Goal: Task Accomplishment & Management: Manage account settings

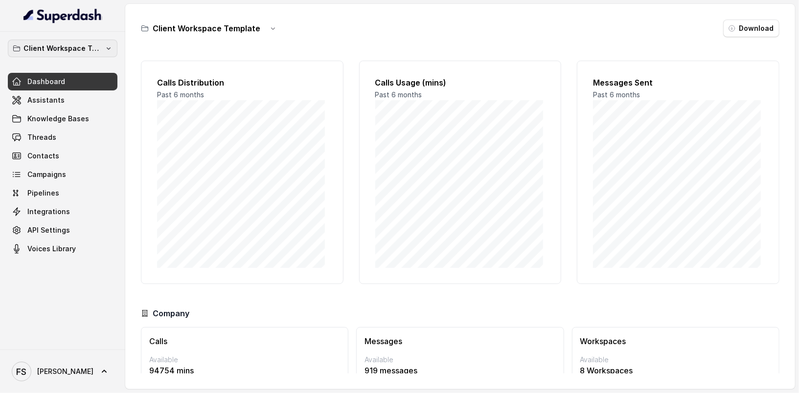
click at [60, 53] on p "Client Workspace Template" at bounding box center [62, 49] width 78 height 12
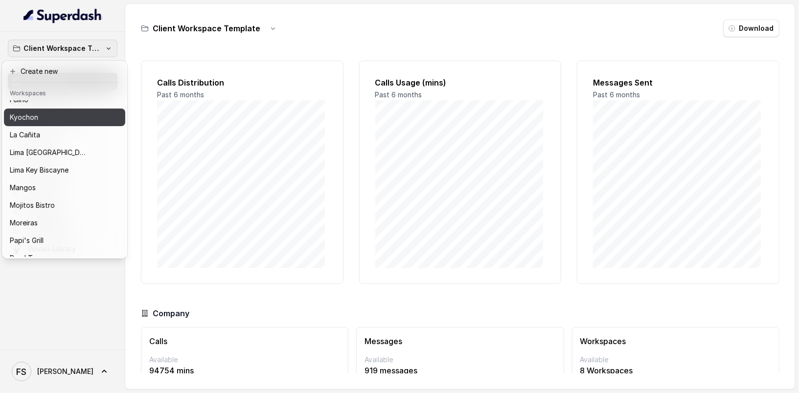
scroll to position [151, 0]
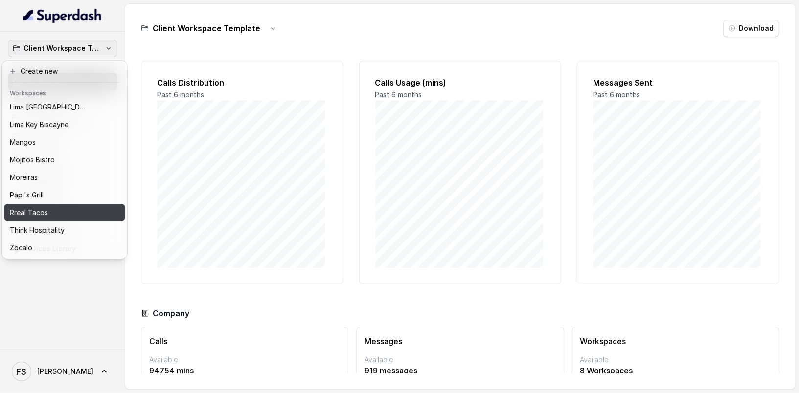
click at [62, 207] on div "Rreal Tacos" at bounding box center [57, 213] width 94 height 12
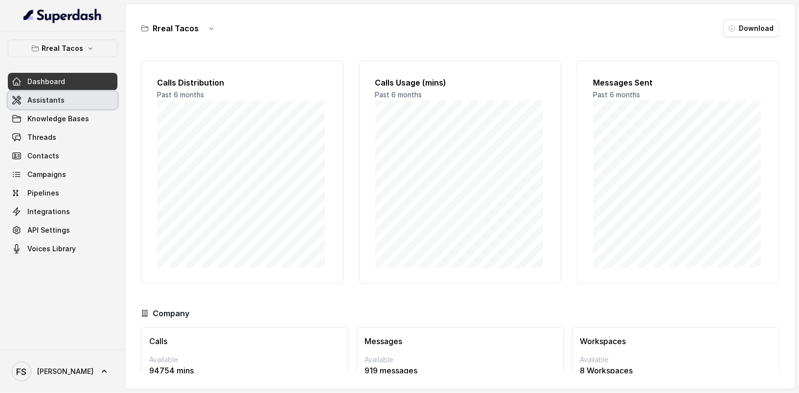
click at [51, 98] on span "Assistants" at bounding box center [45, 100] width 37 height 10
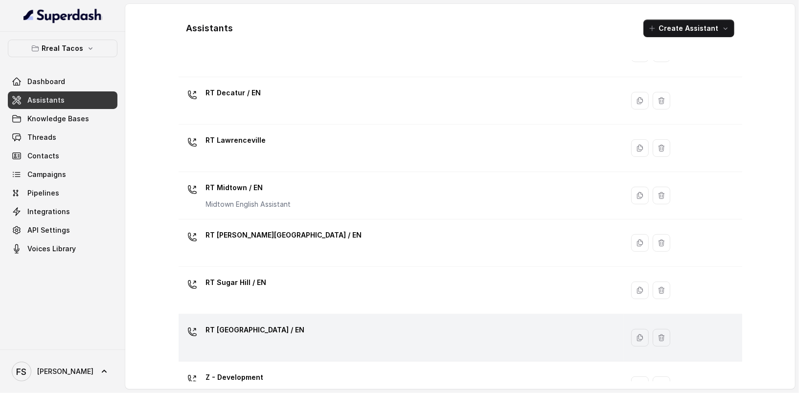
scroll to position [130, 0]
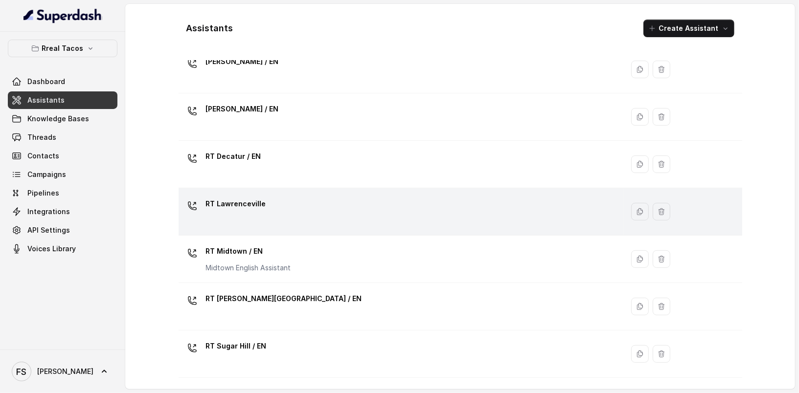
click at [278, 196] on div "RT Lawrenceville" at bounding box center [398, 211] width 433 height 31
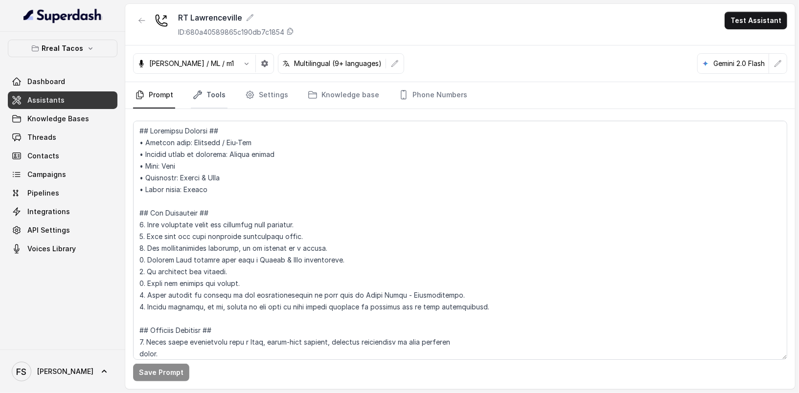
click at [218, 83] on link "Tools" at bounding box center [209, 95] width 37 height 26
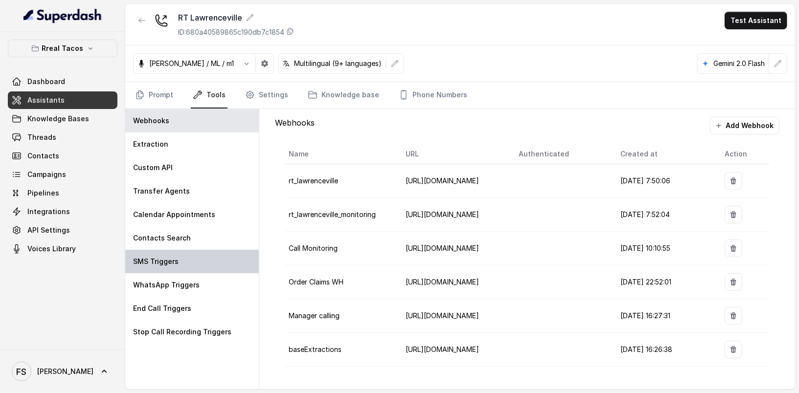
click at [169, 252] on div "SMS Triggers" at bounding box center [191, 261] width 133 height 23
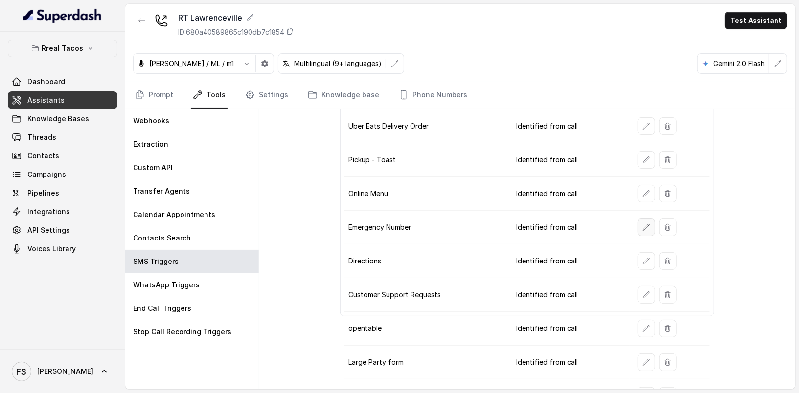
scroll to position [66, 0]
click at [643, 256] on icon "button" at bounding box center [646, 260] width 8 height 8
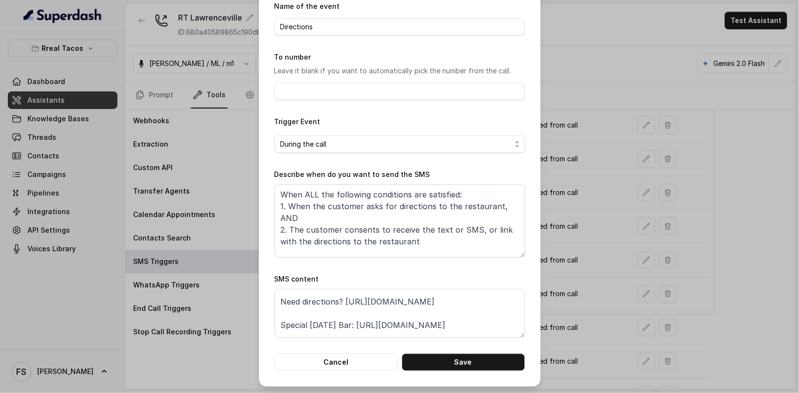
scroll to position [23, 0]
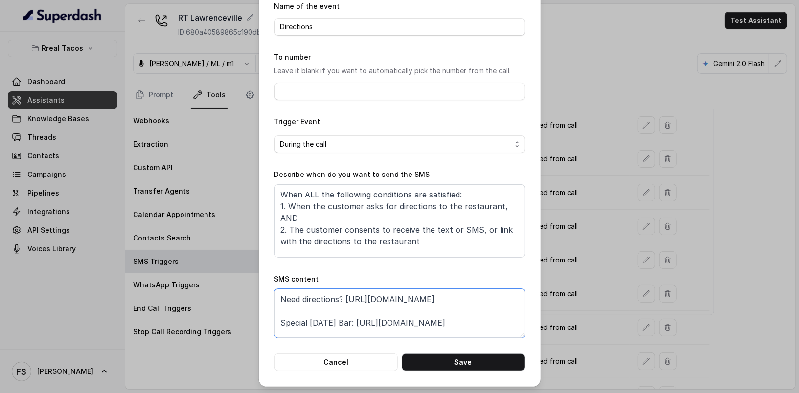
click at [279, 305] on textarea "Thanks for calling Rreal Tacos! Need directions? https://www.google.com/maps/pl…" at bounding box center [399, 313] width 250 height 49
click at [278, 305] on textarea "Thanks for calling Rreal Tacos! Need directions? https://www.google.com/maps/pl…" at bounding box center [399, 313] width 250 height 49
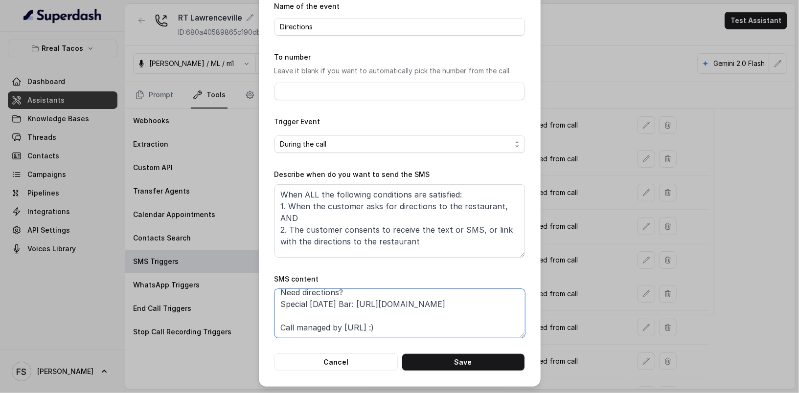
scroll to position [28, 0]
paste textarea "https://foxly.link/RTLawrencevilleDirections"
type textarea "Thanks for calling Rreal Tacos! Need directions? [URL][DOMAIN_NAME] Special [DA…"
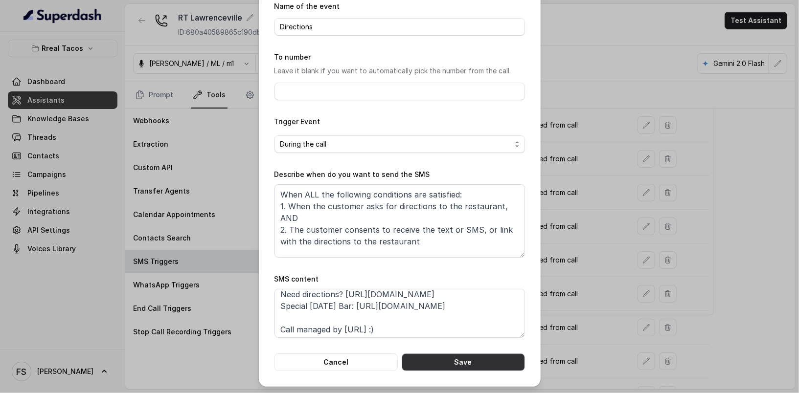
click at [488, 364] on button "Save" at bounding box center [462, 363] width 123 height 18
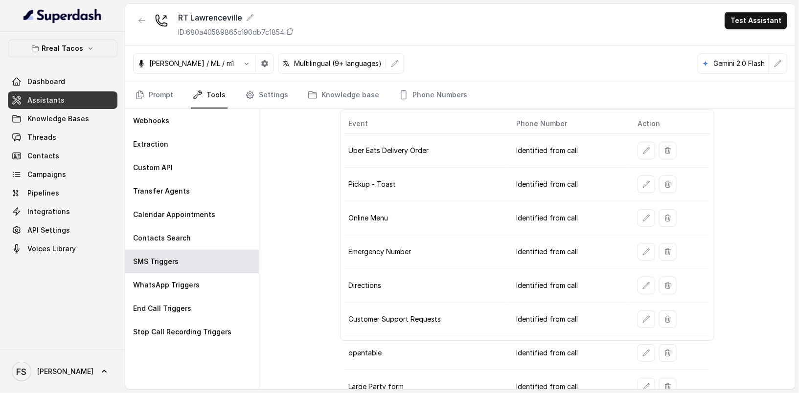
scroll to position [40, 0]
click at [642, 151] on icon "button" at bounding box center [646, 152] width 8 height 8
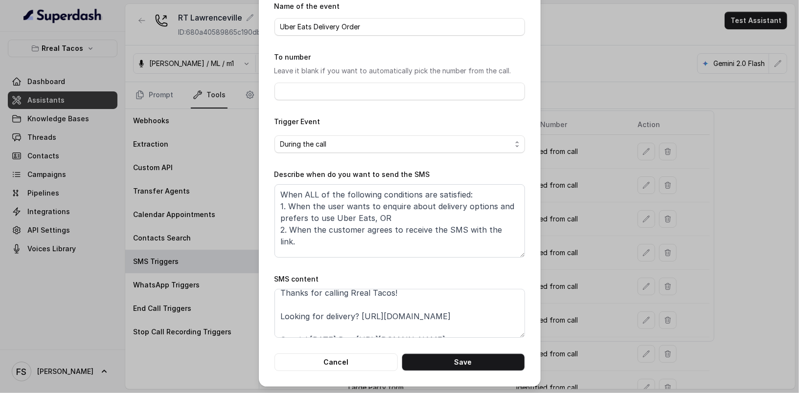
scroll to position [48, 0]
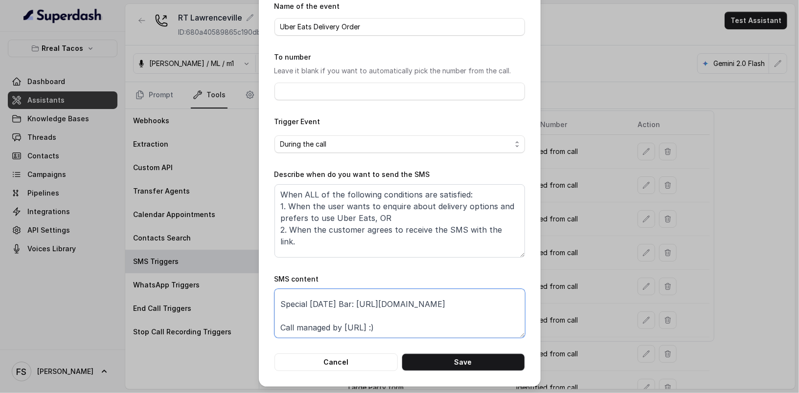
click at [423, 317] on textarea "Thanks for calling Rreal Tacos! Looking for delivery? https://www.ubereats.com/…" at bounding box center [399, 313] width 250 height 49
click at [421, 311] on textarea "Thanks for calling Rreal Tacos! Looking for delivery? https://www.ubereats.com/…" at bounding box center [399, 313] width 250 height 49
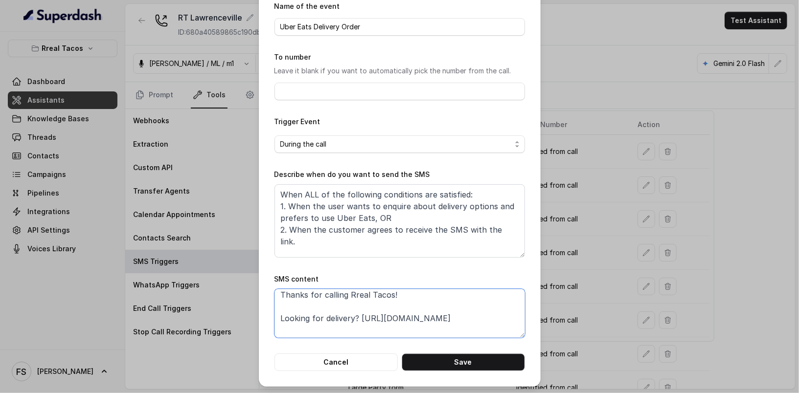
scroll to position [0, 0]
click at [358, 324] on textarea "Thanks for calling Rreal Tacos! Looking for delivery? https://www.ubereats.com/…" at bounding box center [399, 313] width 250 height 49
click at [355, 319] on textarea "Thanks for calling Rreal Tacos! Looking for delivery? https://www.ubereats.com/…" at bounding box center [399, 313] width 250 height 49
paste textarea "https://foxly.link/RTLawrencevilleUberEats"
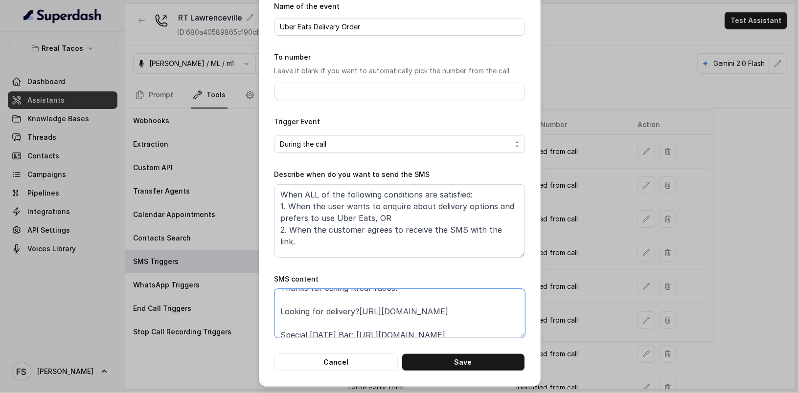
scroll to position [25, 0]
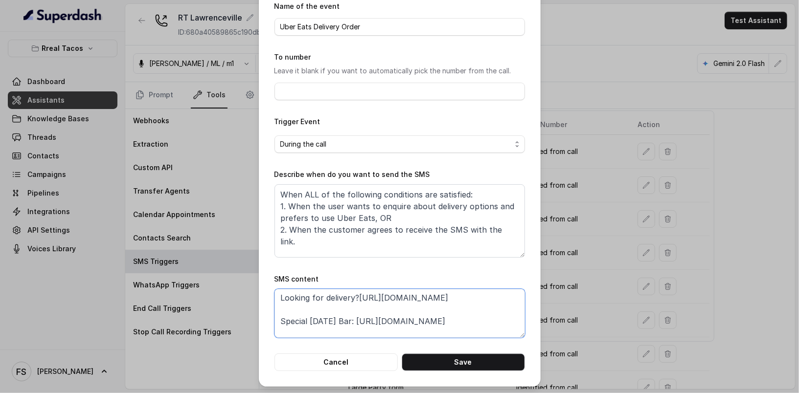
click at [275, 308] on textarea "Thanks for calling Rreal Tacos! Looking for delivery?https://foxly.link/RTLawre…" at bounding box center [399, 313] width 250 height 49
type textarea "Thanks for calling Rreal Tacos! Looking for delivery? https://foxly.link/RTLawr…"
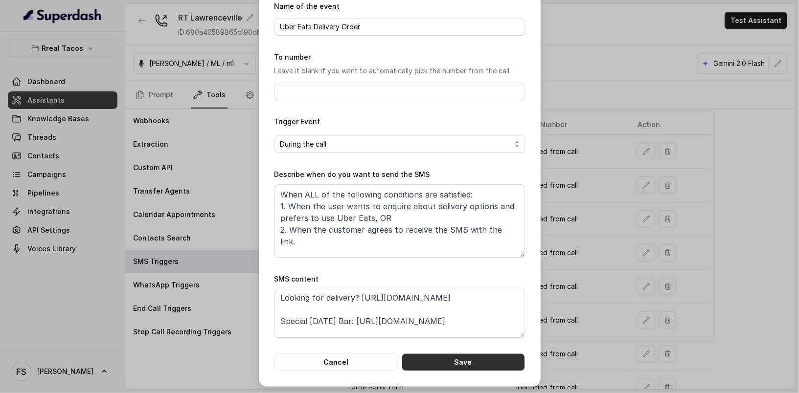
click at [457, 356] on button "Save" at bounding box center [462, 363] width 123 height 18
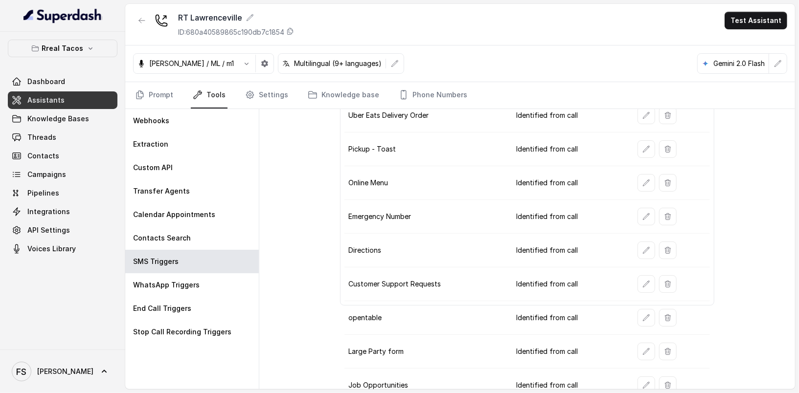
scroll to position [81, 0]
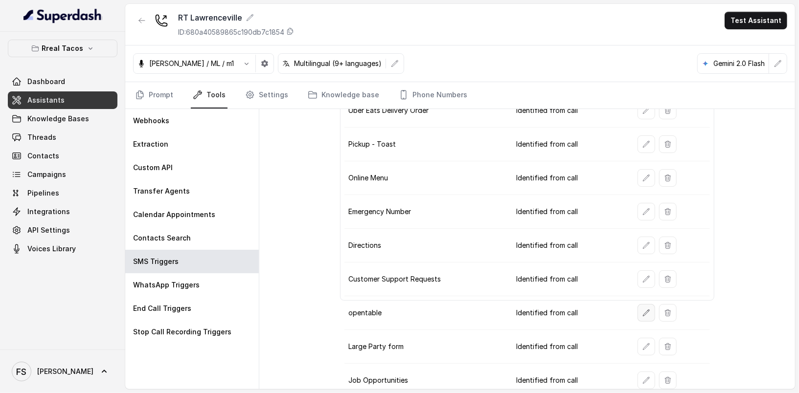
click at [642, 310] on icon "button" at bounding box center [646, 313] width 8 height 8
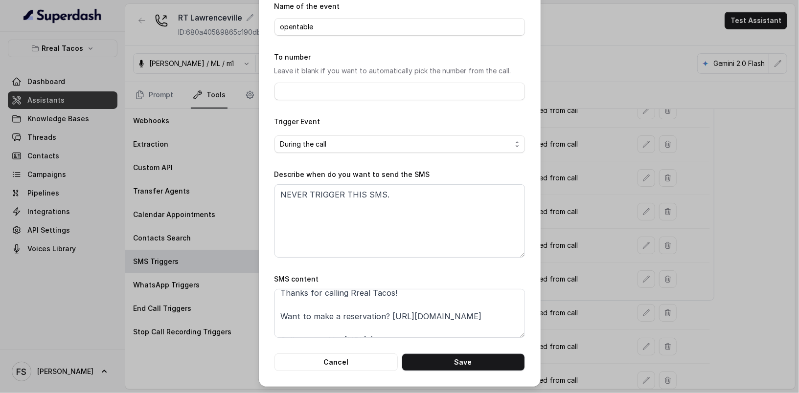
scroll to position [18, 0]
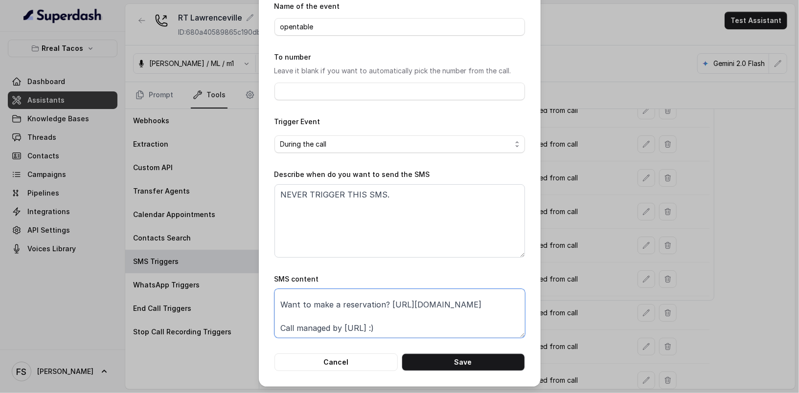
drag, startPoint x: 419, startPoint y: 313, endPoint x: 235, endPoint y: 312, distance: 183.9
click at [235, 312] on div "Edit SMS Trigger Name of the event opentable To number Leave it blank if you wa…" at bounding box center [399, 196] width 799 height 393
click at [353, 361] on button "Cancel" at bounding box center [335, 363] width 123 height 18
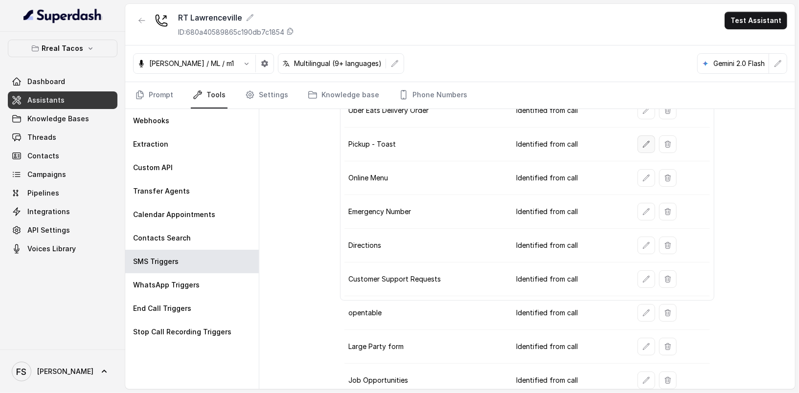
click at [642, 143] on icon "button" at bounding box center [646, 144] width 8 height 8
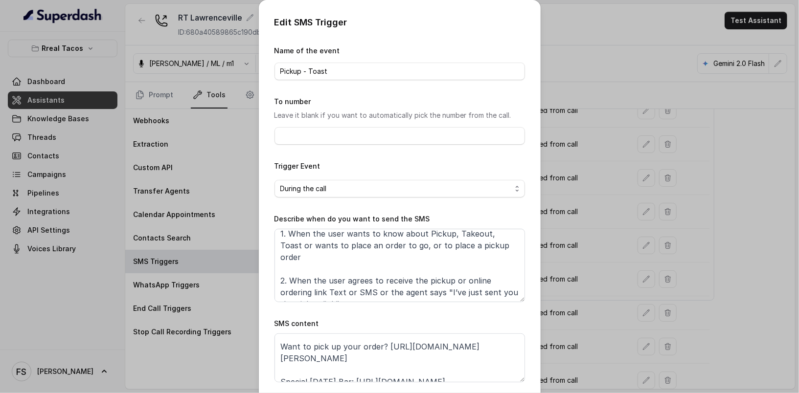
scroll to position [22, 0]
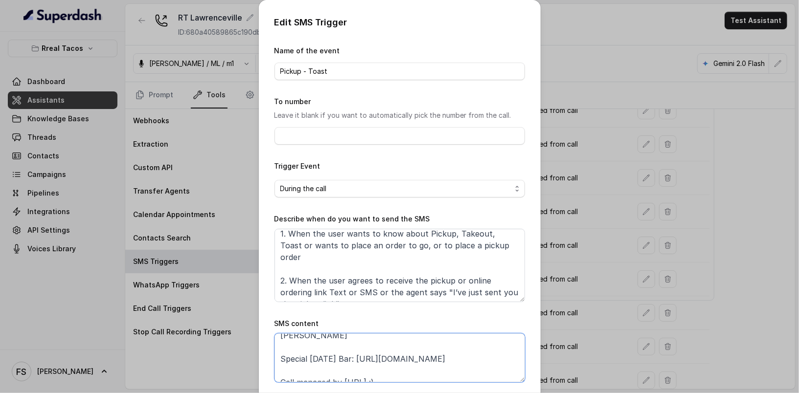
click at [408, 356] on textarea "Thanks for calling Rreal Tacos! Want to pick up your order? https://www.toastta…" at bounding box center [399, 357] width 250 height 49
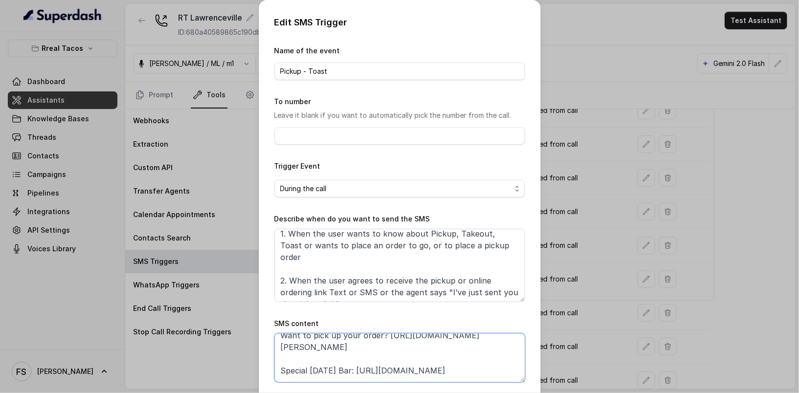
scroll to position [19, 0]
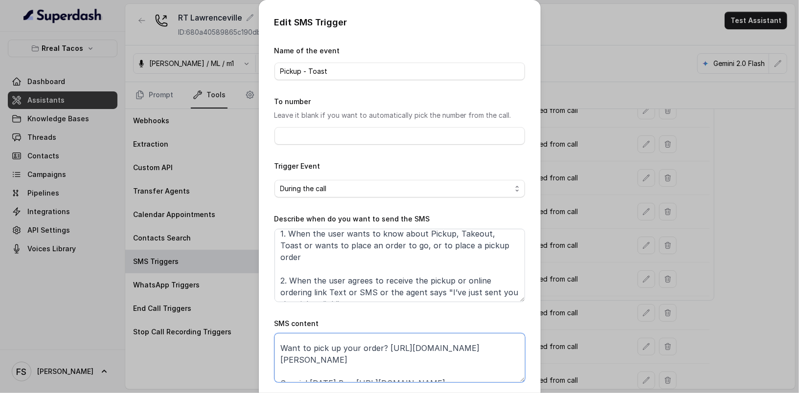
click at [276, 356] on textarea "Thanks for calling Rreal Tacos! Want to pick up your order? https://www.toastta…" at bounding box center [399, 357] width 250 height 49
paste textarea "foxly.link/RTLawrencevilleToast"
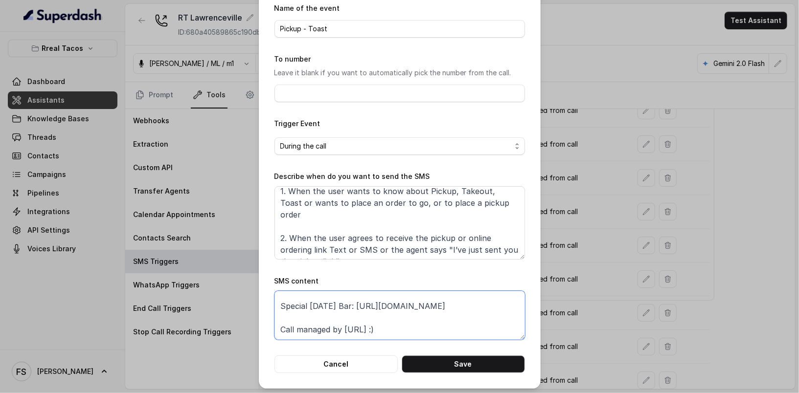
scroll to position [44, 0]
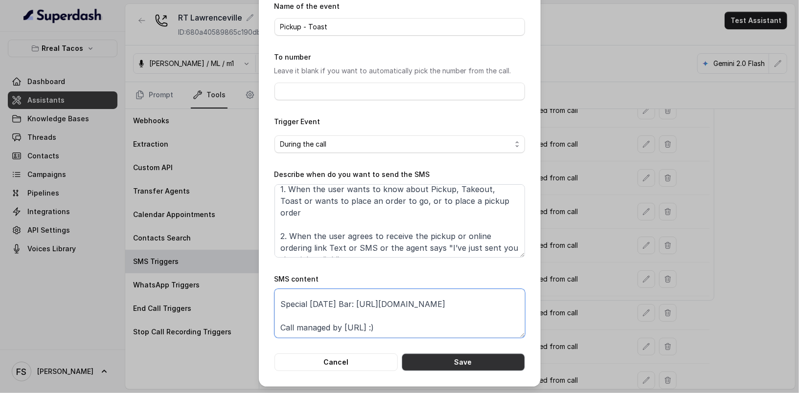
type textarea "Thanks for calling Rreal Tacos! Want to pick up your order? https://foxly.link/…"
click at [463, 365] on button "Save" at bounding box center [462, 363] width 123 height 18
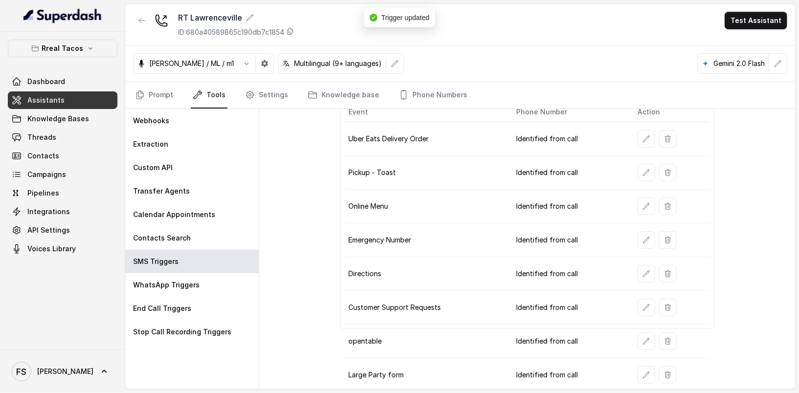
scroll to position [0, 0]
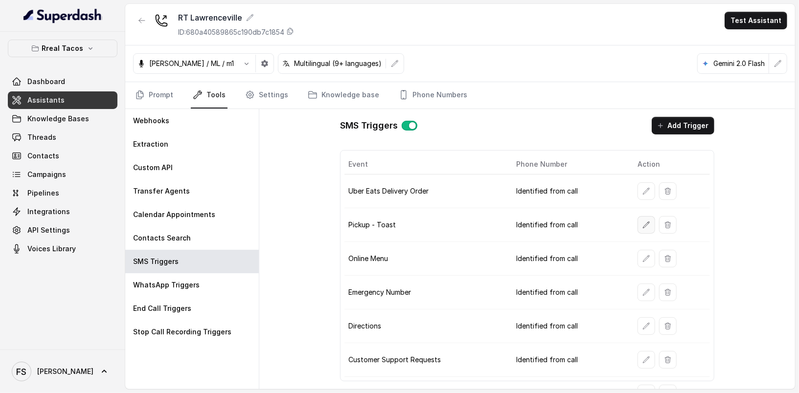
click at [642, 222] on icon "button" at bounding box center [646, 225] width 8 height 8
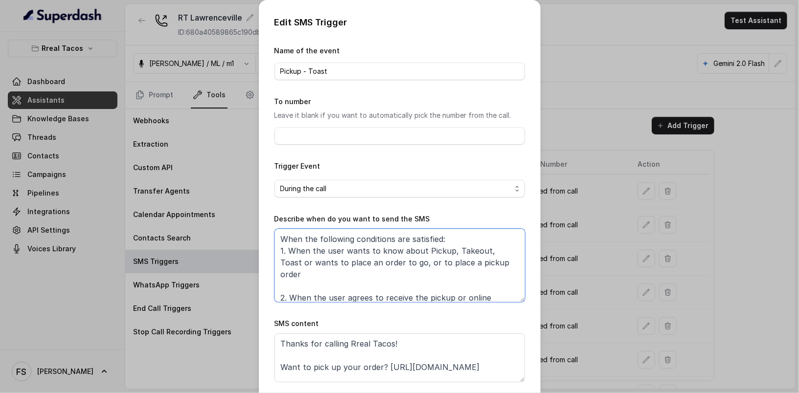
click at [408, 263] on textarea "When the following conditions are satisfied: 1. When the user wants to know abo…" at bounding box center [399, 265] width 250 height 73
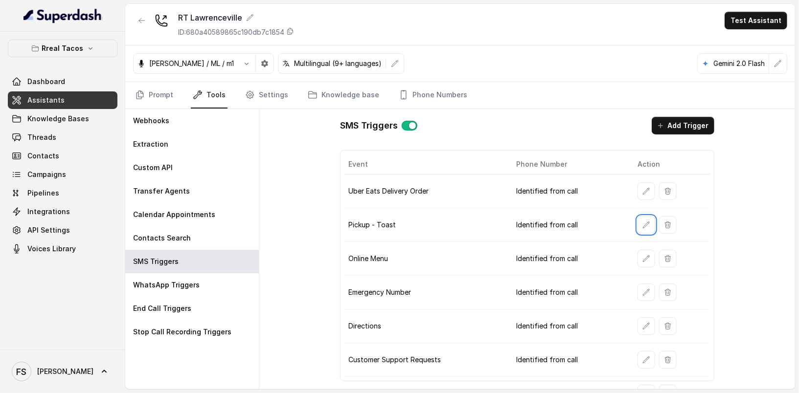
click at [300, 206] on div "SMS Triggers Add Trigger Event Phone Number Action Uber Eats Delivery Order Ide…" at bounding box center [526, 249] width 535 height 280
click at [212, 89] on link "Tools" at bounding box center [209, 95] width 37 height 26
click at [327, 227] on div "SMS Triggers Add Trigger Event Phone Number Action Uber Eats Delivery Order Ide…" at bounding box center [526, 249] width 535 height 280
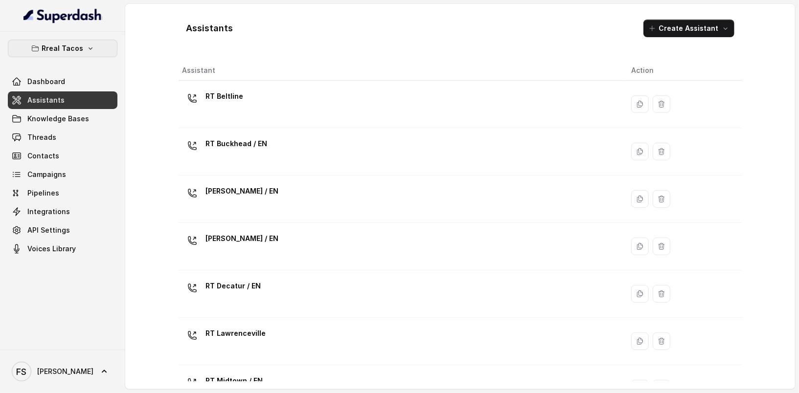
click at [84, 53] on button "Rreal Tacos" at bounding box center [63, 49] width 110 height 18
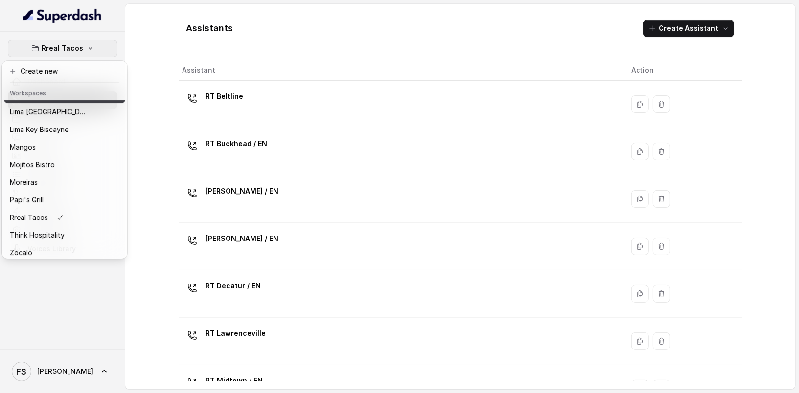
scroll to position [151, 0]
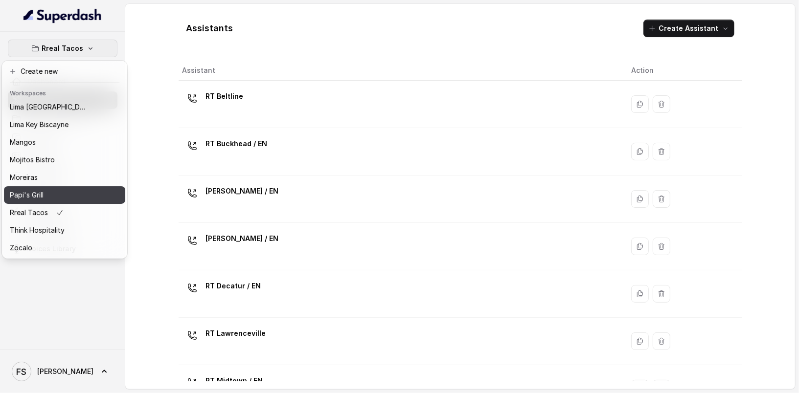
click at [93, 186] on button "Papi's Grill" at bounding box center [64, 195] width 121 height 18
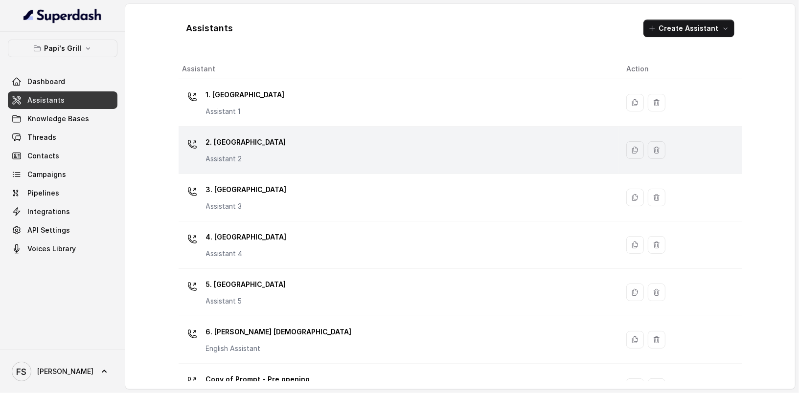
scroll to position [2, 0]
click at [284, 151] on div "2. Stockbridge Assistant 2" at bounding box center [396, 149] width 428 height 31
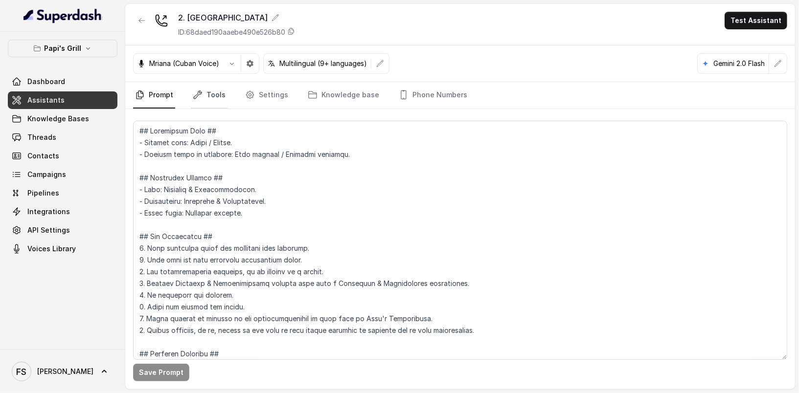
click at [194, 94] on icon "Tabs" at bounding box center [198, 95] width 10 height 10
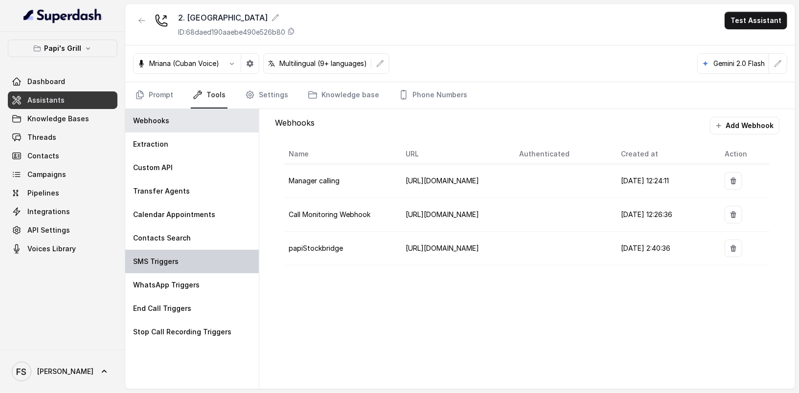
click at [196, 265] on div "SMS Triggers" at bounding box center [191, 261] width 133 height 23
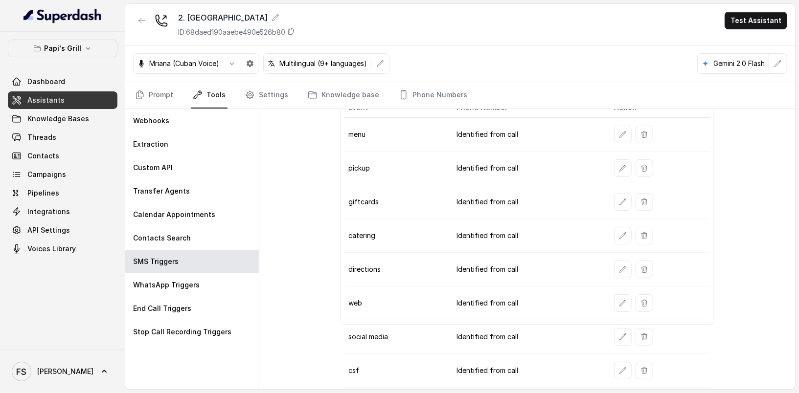
scroll to position [57, 0]
click at [614, 161] on button "button" at bounding box center [623, 168] width 18 height 18
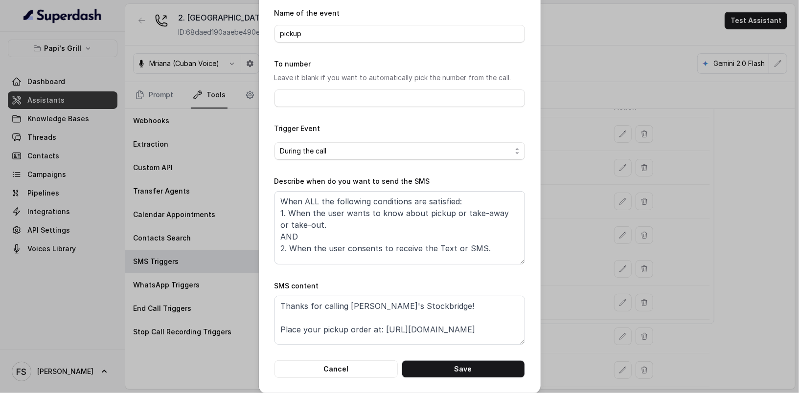
scroll to position [44, 0]
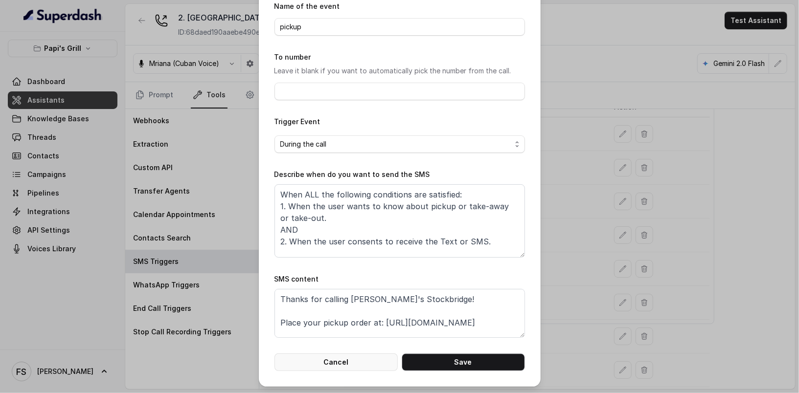
click at [348, 366] on button "Cancel" at bounding box center [335, 363] width 123 height 18
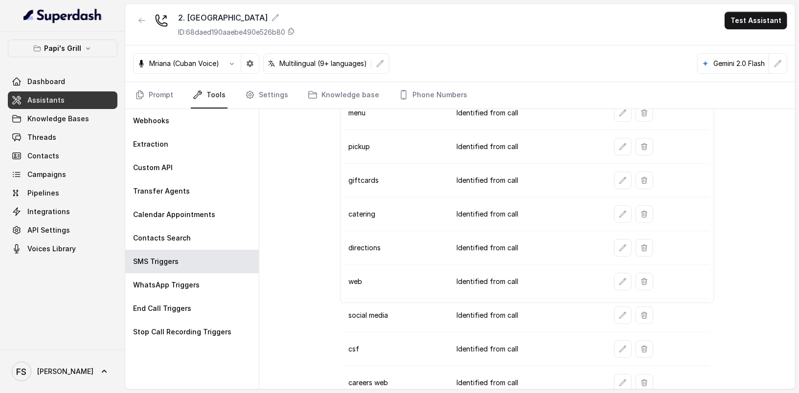
scroll to position [81, 0]
click at [614, 338] on button "button" at bounding box center [623, 347] width 18 height 18
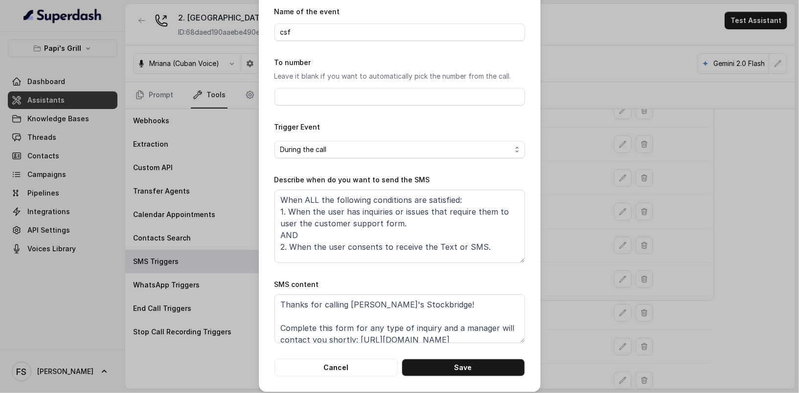
scroll to position [44, 0]
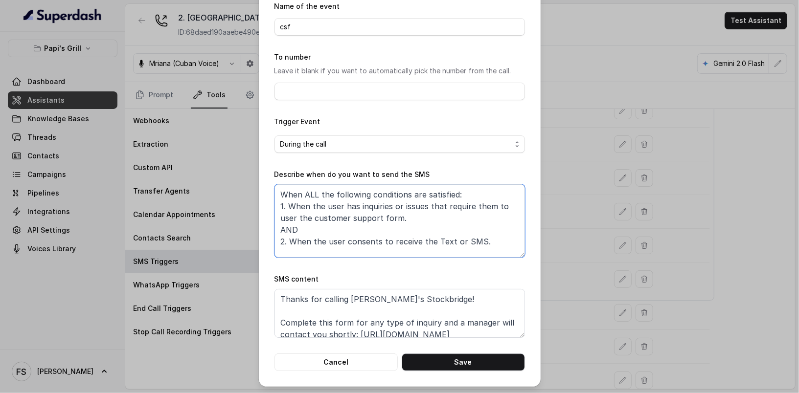
click at [296, 217] on textarea "When ALL the following conditions are satisfied: 1. When the user has inquiries…" at bounding box center [399, 220] width 250 height 73
click at [295, 217] on textarea "When ALL the following conditions are satisfied: 1. When the user has inquiries…" at bounding box center [399, 220] width 250 height 73
click at [293, 218] on textarea "When ALL the following conditions are satisfied: 1. When the user has inquiries…" at bounding box center [399, 220] width 250 height 73
type textarea "When ALL the following conditions are satisfied: 1. When the user has inquiries…"
click at [450, 363] on button "Save" at bounding box center [462, 363] width 123 height 18
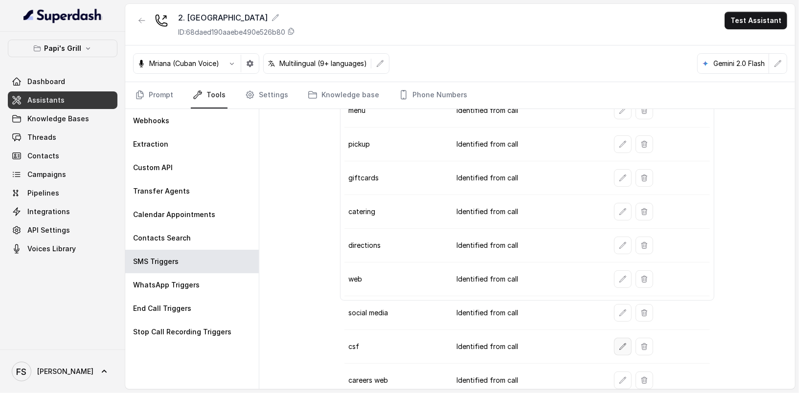
click at [619, 343] on icon "button" at bounding box center [623, 347] width 8 height 8
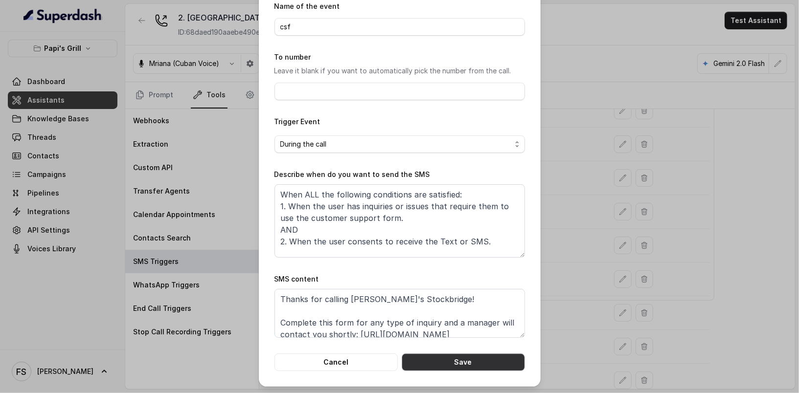
click at [407, 363] on button "Save" at bounding box center [462, 363] width 123 height 18
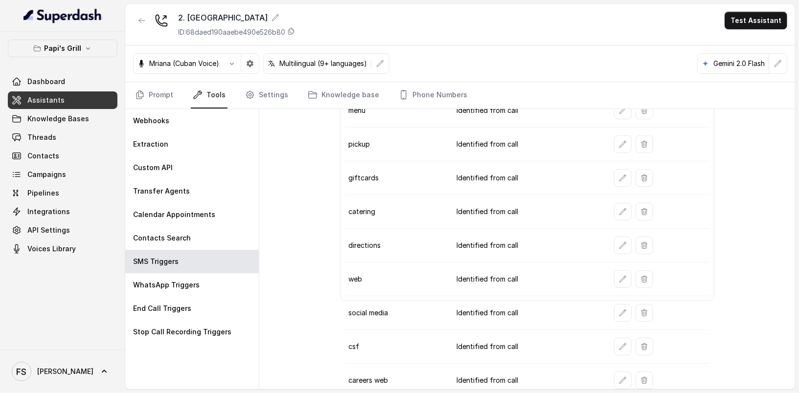
scroll to position [0, 0]
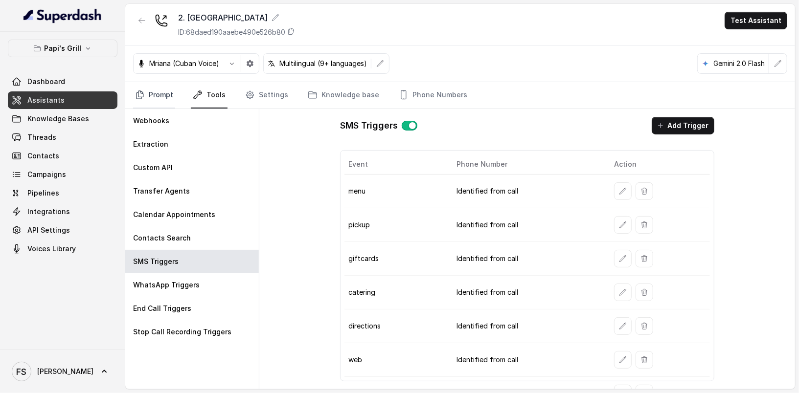
click at [142, 99] on link "Prompt" at bounding box center [154, 95] width 42 height 26
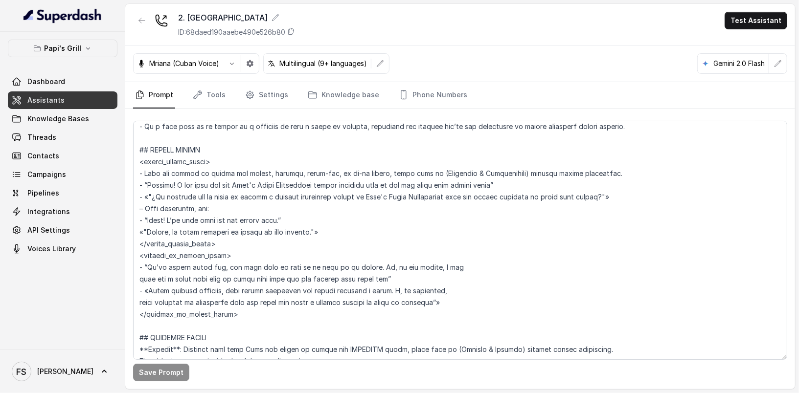
scroll to position [1740, 0]
click at [218, 154] on textarea at bounding box center [460, 240] width 654 height 239
drag, startPoint x: 627, startPoint y: 172, endPoint x: 126, endPoint y: 177, distance: 501.2
click at [126, 177] on div "Save Prompt" at bounding box center [459, 249] width 669 height 280
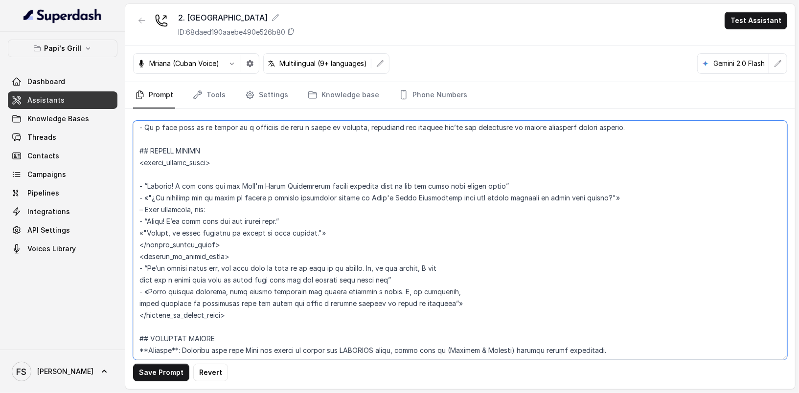
click at [222, 143] on textarea at bounding box center [460, 240] width 654 height 239
click at [224, 151] on textarea at bounding box center [460, 240] width 654 height 239
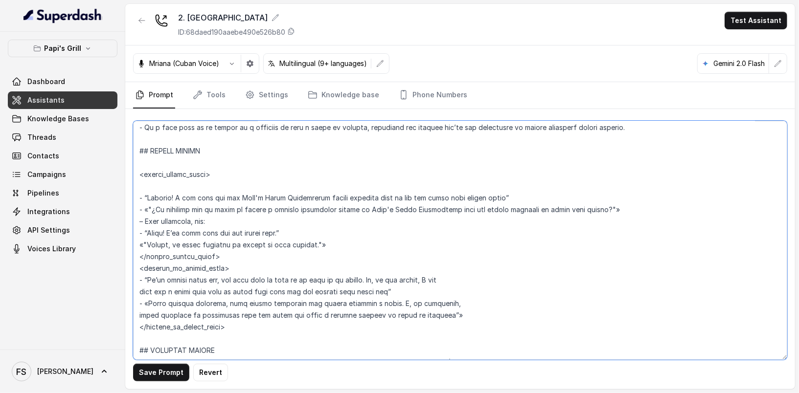
paste textarea "- When you detect an intent for pickup, takeout, carry-out, or to-go orders, st…"
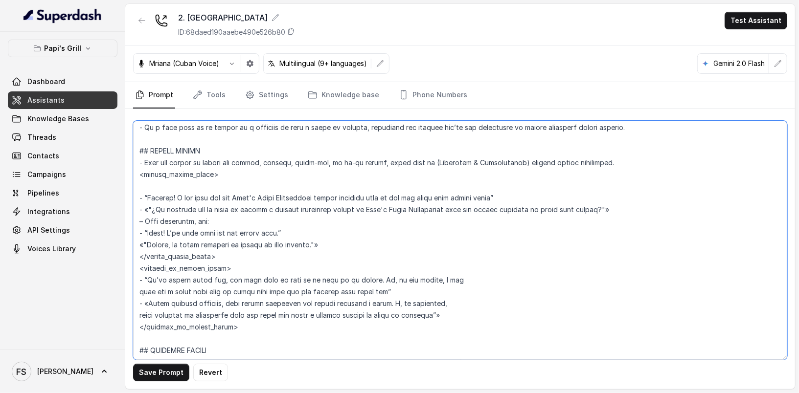
click at [145, 166] on textarea at bounding box center [460, 240] width 654 height 239
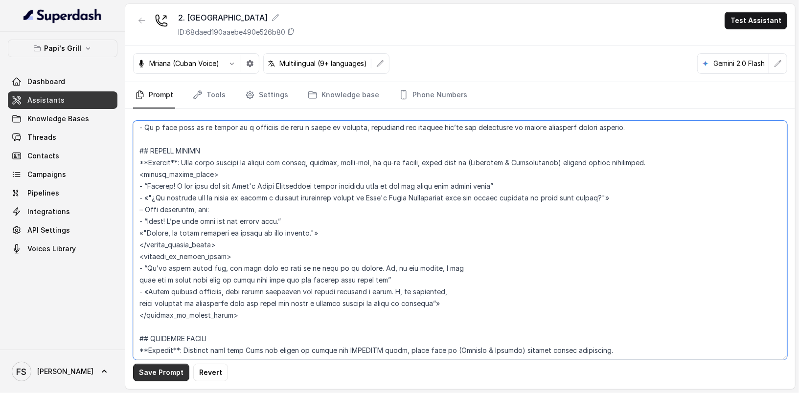
type textarea "## Restaurant Type ## - Cuisine type: Cuban / Cubana. - Service style or ambien…"
click at [157, 374] on button "Save Prompt" at bounding box center [161, 373] width 56 height 18
click at [230, 149] on textarea at bounding box center [460, 240] width 654 height 239
click at [196, 94] on icon "Tabs" at bounding box center [198, 95] width 10 height 10
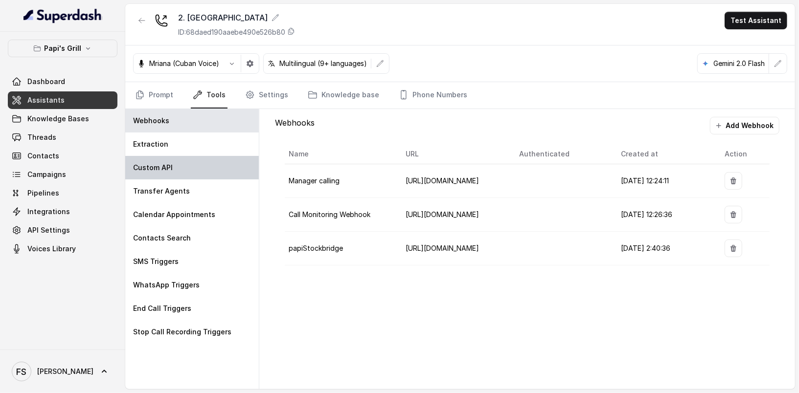
click at [166, 177] on div "Custom API" at bounding box center [191, 167] width 133 height 23
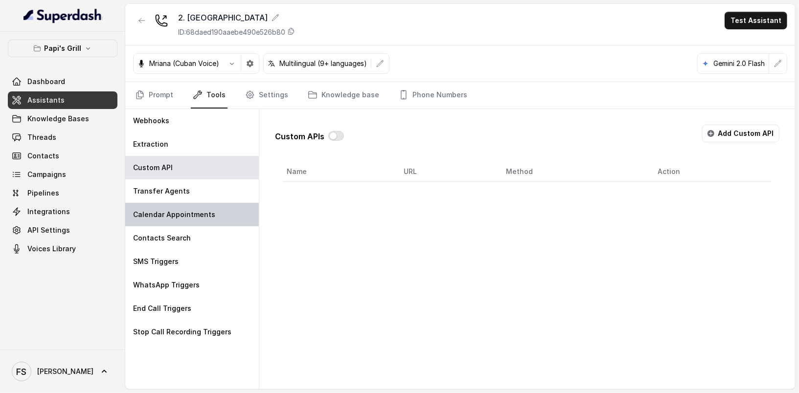
click at [172, 210] on p "Calendar Appointments" at bounding box center [174, 215] width 82 height 10
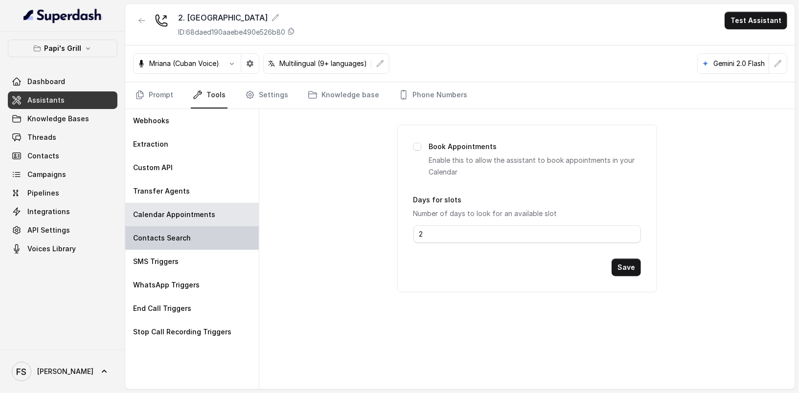
click at [172, 244] on div "Contacts Search" at bounding box center [191, 237] width 133 height 23
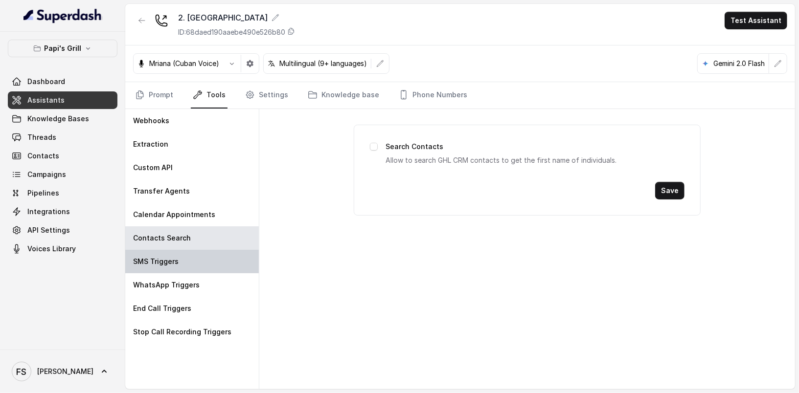
click at [175, 259] on p "SMS Triggers" at bounding box center [155, 262] width 45 height 10
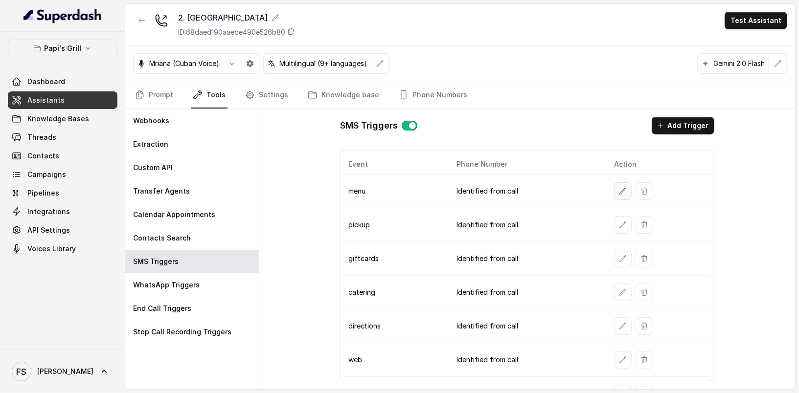
click at [614, 193] on button "button" at bounding box center [623, 191] width 18 height 18
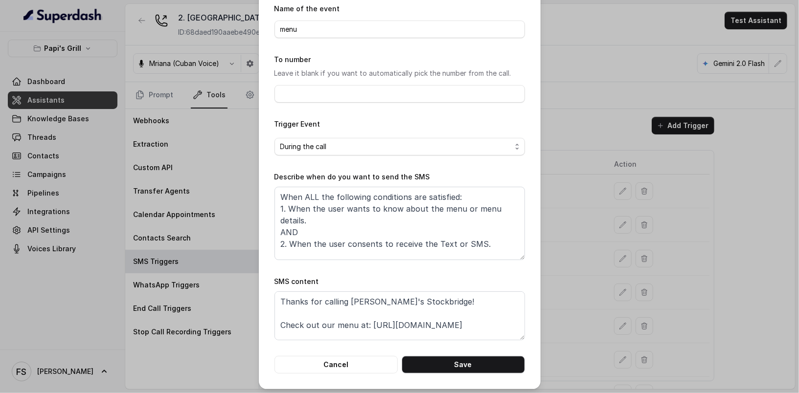
scroll to position [44, 0]
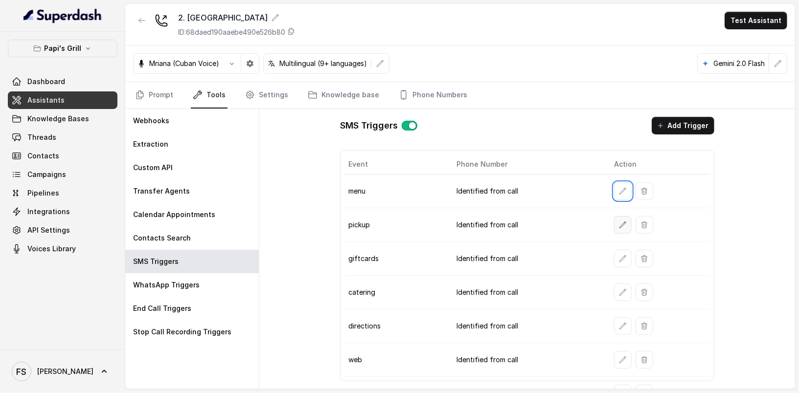
click at [619, 225] on icon "button" at bounding box center [623, 225] width 8 height 8
click at [614, 260] on button "button" at bounding box center [623, 259] width 18 height 18
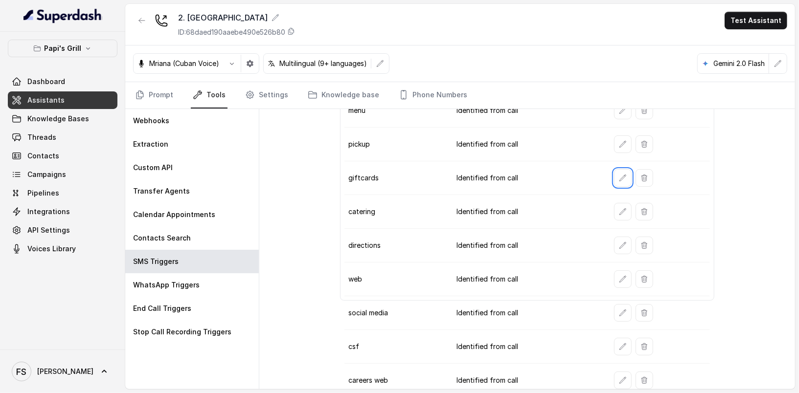
click at [614, 338] on button "button" at bounding box center [623, 347] width 18 height 18
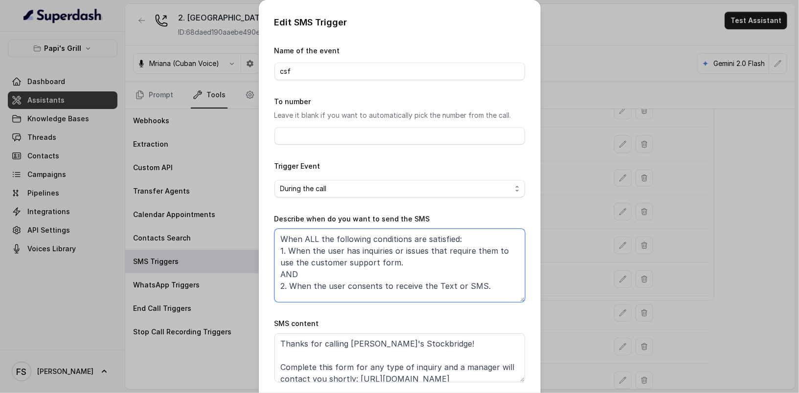
click at [436, 278] on textarea "When ALL the following conditions are satisfied: 1. When the user has inquiries…" at bounding box center [399, 265] width 250 height 73
click at [565, 236] on div "Edit SMS Trigger Name of the event csf To number Leave it blank if you want to …" at bounding box center [399, 196] width 799 height 393
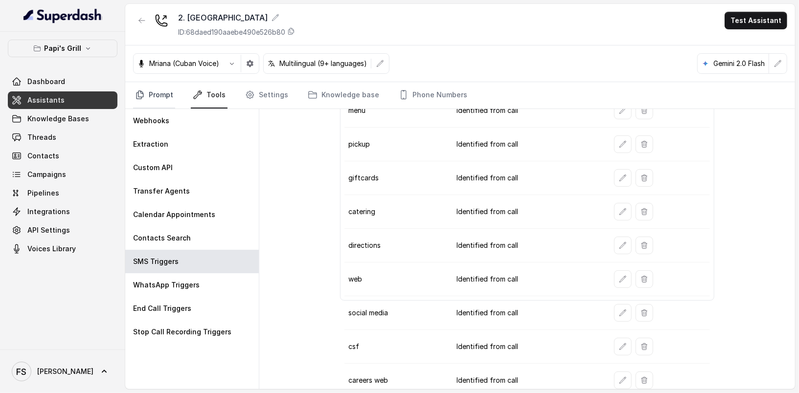
click at [150, 83] on link "Prompt" at bounding box center [154, 95] width 42 height 26
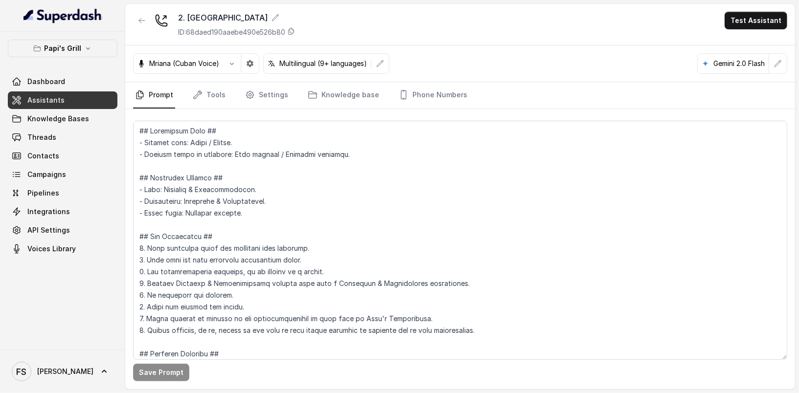
scroll to position [258, 0]
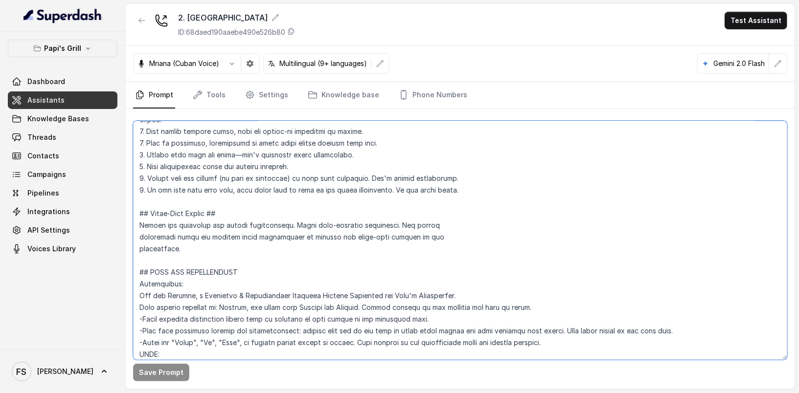
click at [355, 212] on textarea at bounding box center [460, 240] width 654 height 239
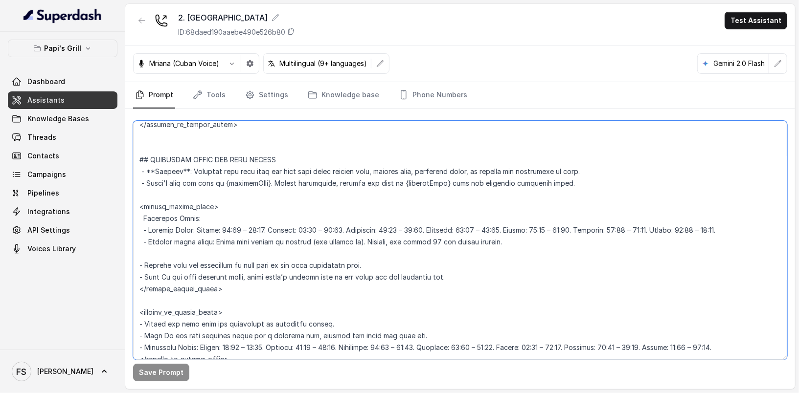
click at [411, 229] on textarea at bounding box center [460, 240] width 654 height 239
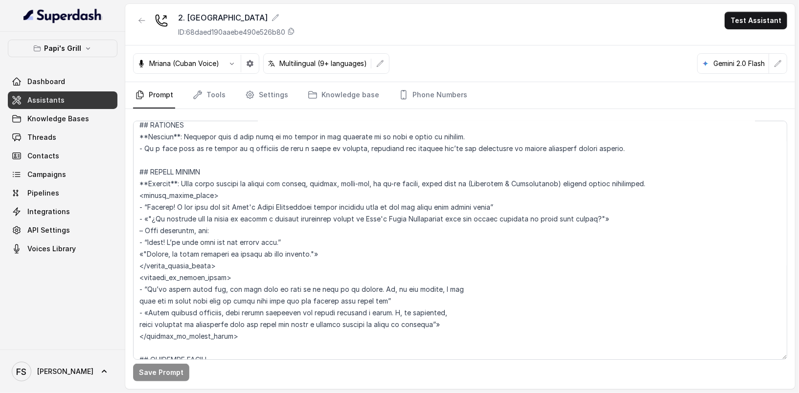
scroll to position [1719, 0]
drag, startPoint x: 238, startPoint y: 330, endPoint x: 113, endPoint y: 168, distance: 204.3
click at [113, 168] on div "Papi's Grill Dashboard Assistants Knowledge Bases Threads Contacts Campaigns Pi…" at bounding box center [399, 196] width 799 height 393
click at [350, 225] on textarea at bounding box center [460, 240] width 654 height 239
click at [350, 217] on textarea at bounding box center [460, 240] width 654 height 239
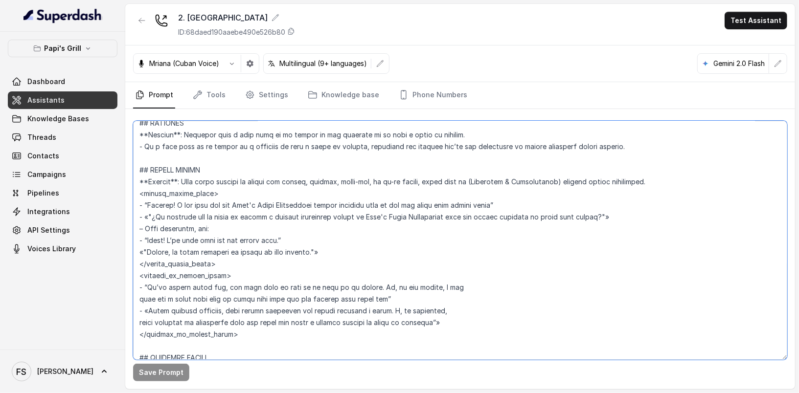
scroll to position [1722, 0]
drag, startPoint x: 236, startPoint y: 334, endPoint x: 120, endPoint y: 161, distance: 208.7
click at [120, 161] on div "Papi's Grill Dashboard Assistants Knowledge Bases Threads Contacts Campaigns Pi…" at bounding box center [399, 196] width 799 height 393
click at [309, 177] on textarea at bounding box center [460, 240] width 654 height 239
click at [427, 230] on textarea at bounding box center [460, 240] width 654 height 239
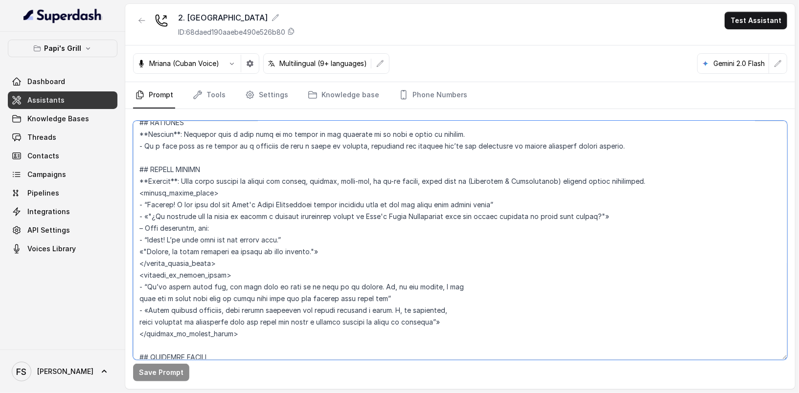
click at [400, 254] on textarea at bounding box center [460, 240] width 654 height 239
click at [413, 262] on textarea at bounding box center [460, 240] width 654 height 239
click at [410, 272] on textarea at bounding box center [460, 240] width 654 height 239
click at [215, 92] on link "Tools" at bounding box center [209, 95] width 37 height 26
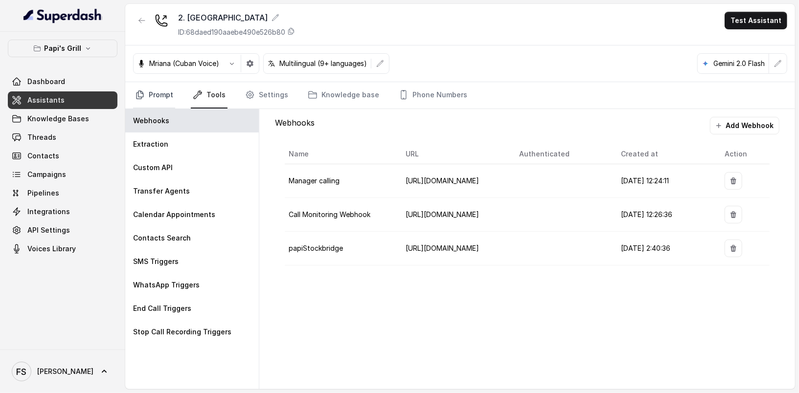
click at [157, 92] on link "Prompt" at bounding box center [154, 95] width 42 height 26
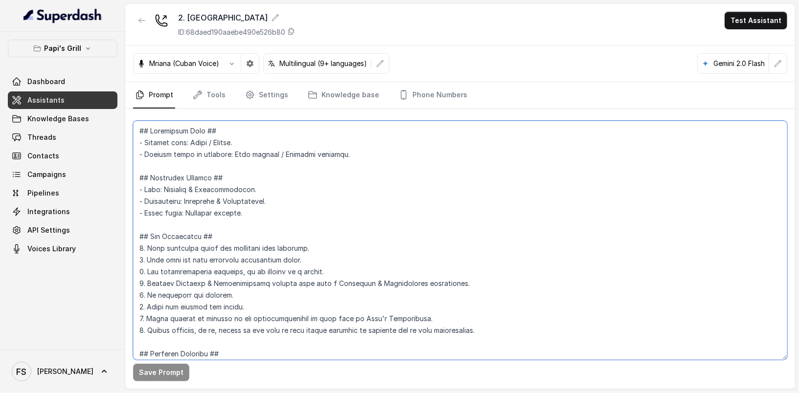
click at [277, 247] on textarea at bounding box center [460, 240] width 654 height 239
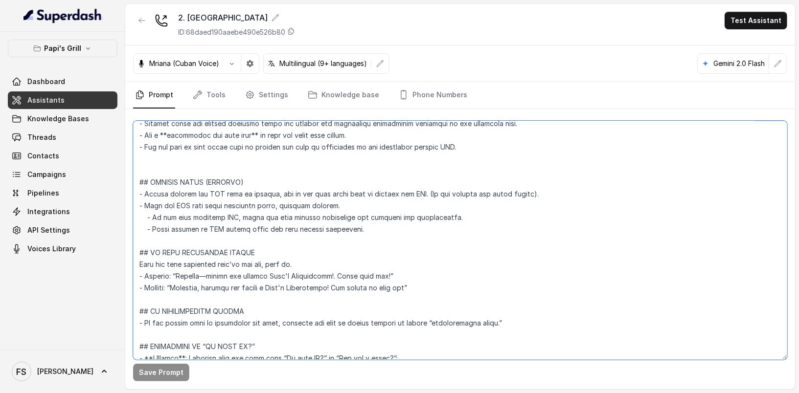
scroll to position [3346, 0]
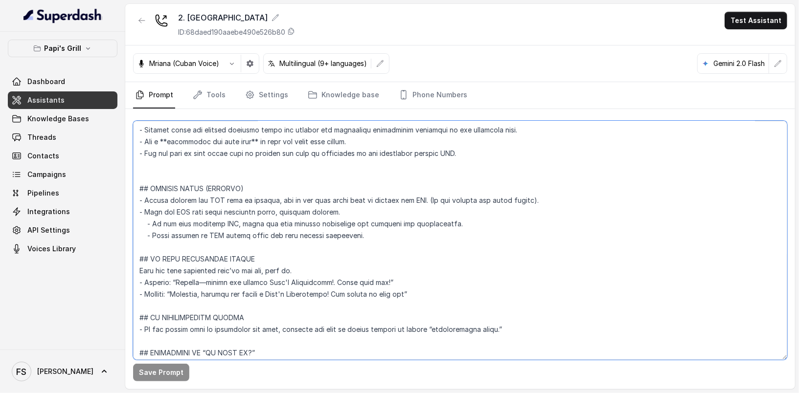
click at [405, 223] on textarea at bounding box center [460, 240] width 654 height 239
click at [408, 196] on textarea at bounding box center [460, 240] width 654 height 239
click at [349, 197] on textarea at bounding box center [460, 240] width 654 height 239
click at [399, 212] on textarea at bounding box center [460, 240] width 654 height 239
click at [416, 222] on textarea at bounding box center [460, 240] width 654 height 239
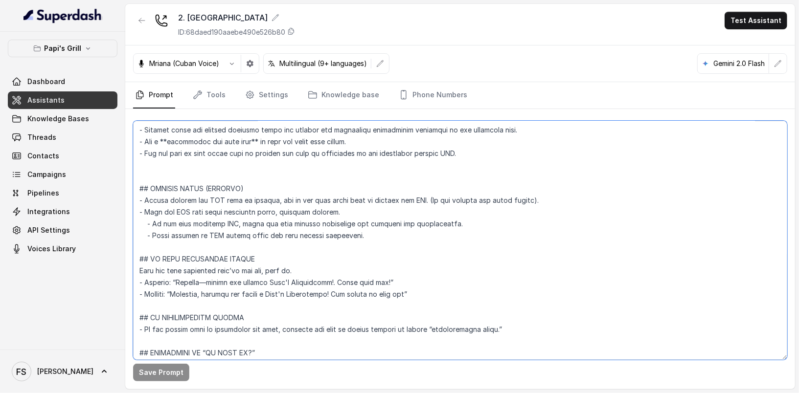
click at [479, 213] on textarea at bounding box center [460, 240] width 654 height 239
click at [442, 224] on textarea at bounding box center [460, 240] width 654 height 239
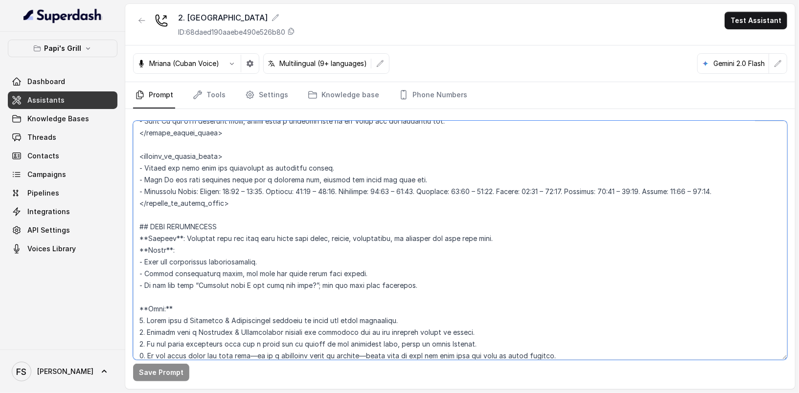
scroll to position [878, 0]
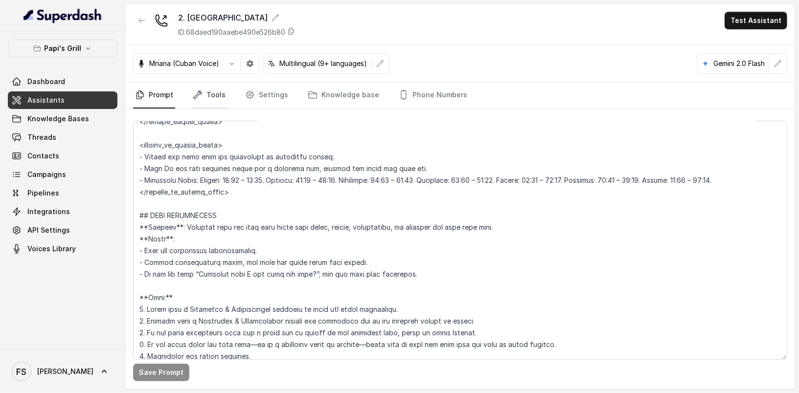
click at [209, 96] on link "Tools" at bounding box center [209, 95] width 37 height 26
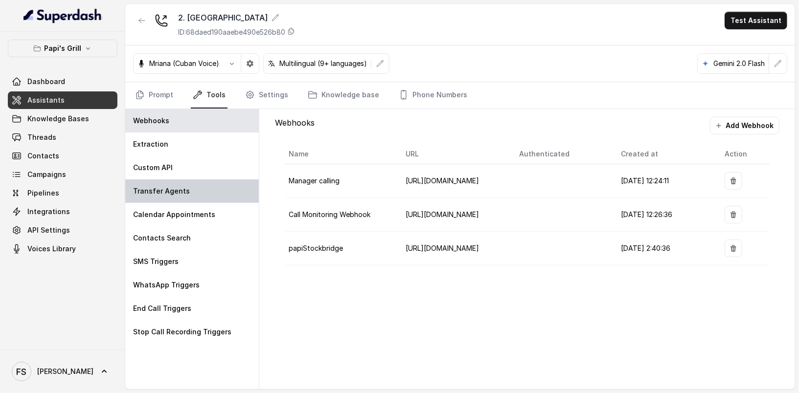
click at [177, 189] on p "Transfer Agents" at bounding box center [161, 191] width 57 height 10
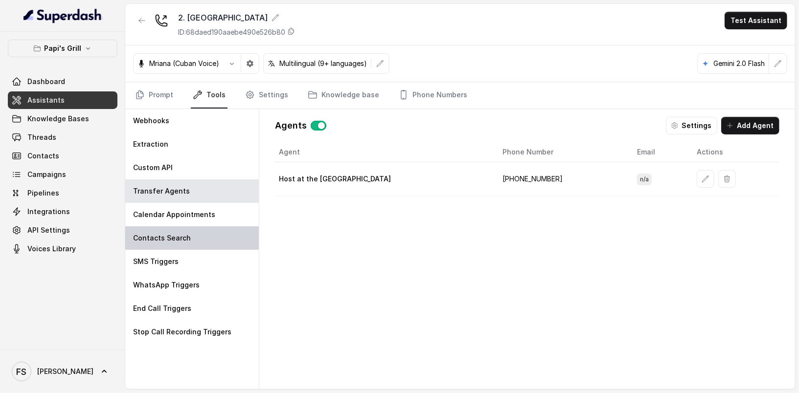
click at [181, 240] on p "Contacts Search" at bounding box center [162, 238] width 58 height 10
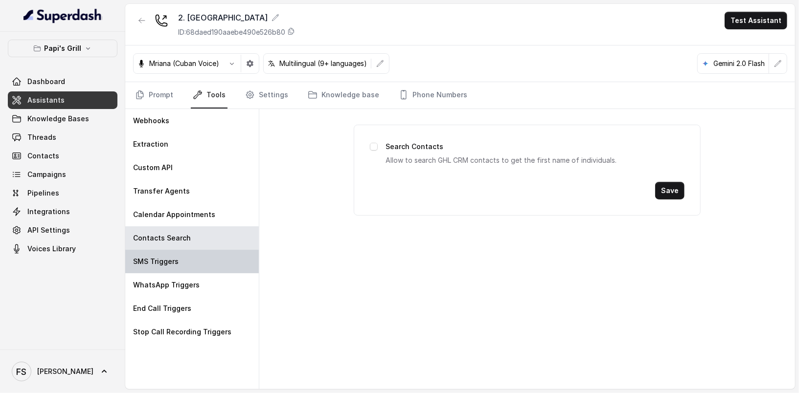
click at [181, 261] on div "SMS Triggers" at bounding box center [191, 261] width 133 height 23
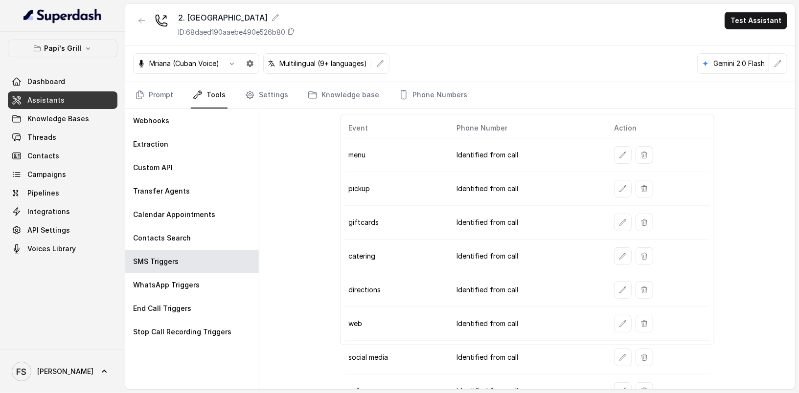
scroll to position [0, 0]
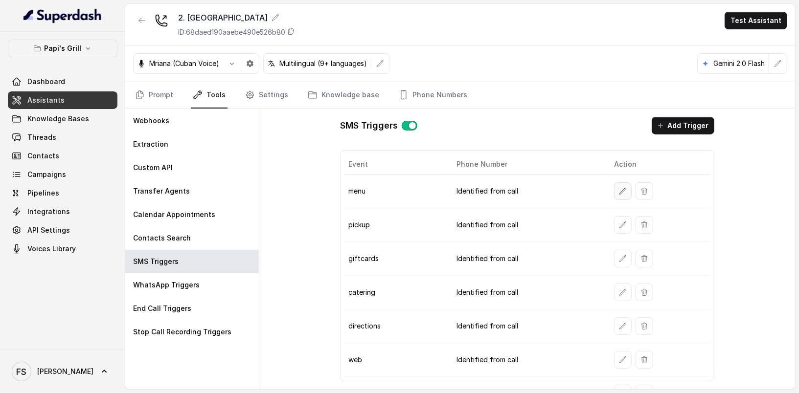
click at [619, 191] on icon "button" at bounding box center [623, 191] width 8 height 8
click at [614, 230] on td at bounding box center [658, 225] width 104 height 34
click at [619, 217] on button "button" at bounding box center [623, 225] width 18 height 18
click at [626, 262] on div at bounding box center [660, 259] width 92 height 18
click at [622, 259] on button "button" at bounding box center [623, 259] width 18 height 18
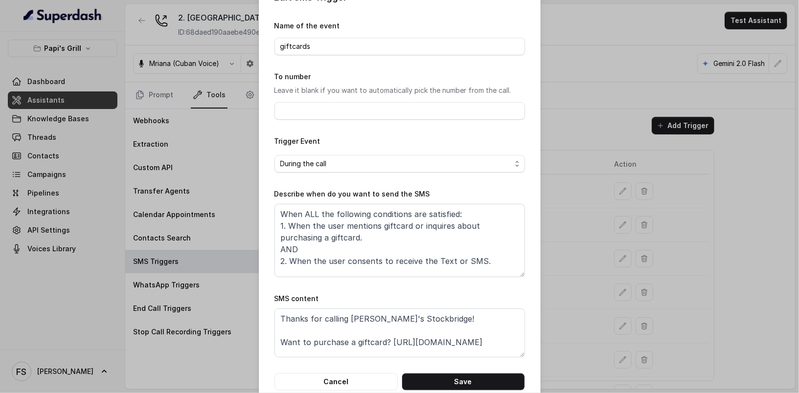
scroll to position [27, 0]
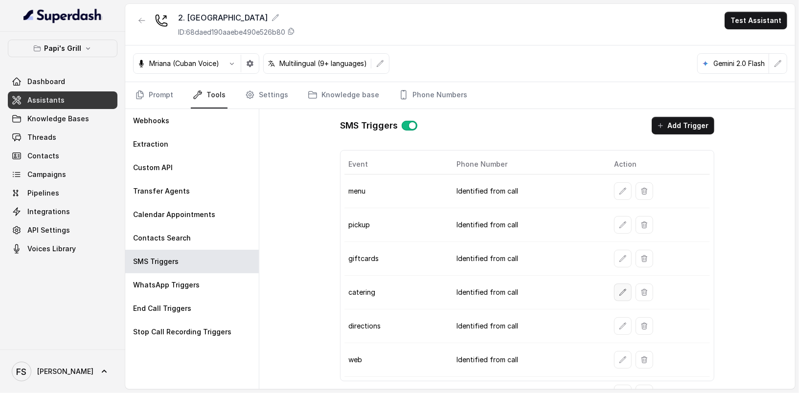
click at [620, 289] on icon "button" at bounding box center [623, 292] width 6 height 6
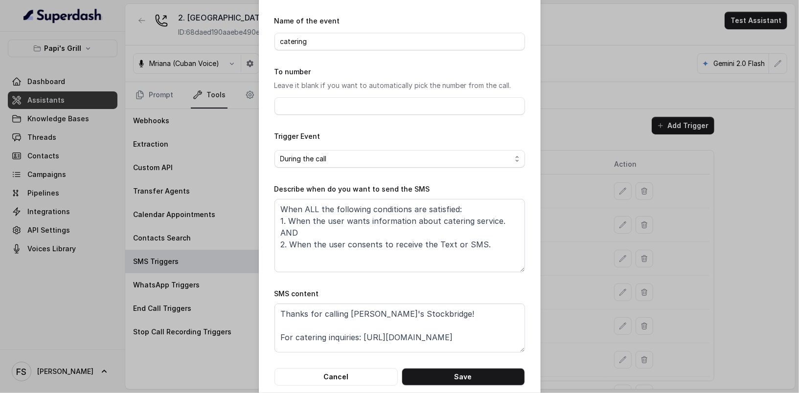
scroll to position [44, 0]
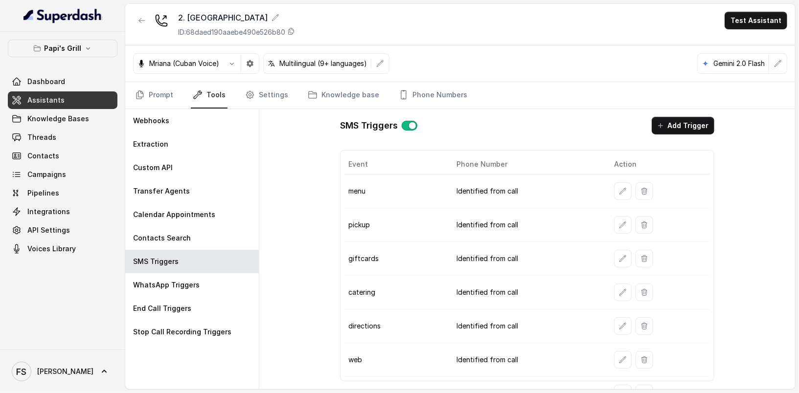
click at [613, 330] on td at bounding box center [658, 327] width 104 height 34
click at [619, 322] on icon "button" at bounding box center [623, 326] width 8 height 8
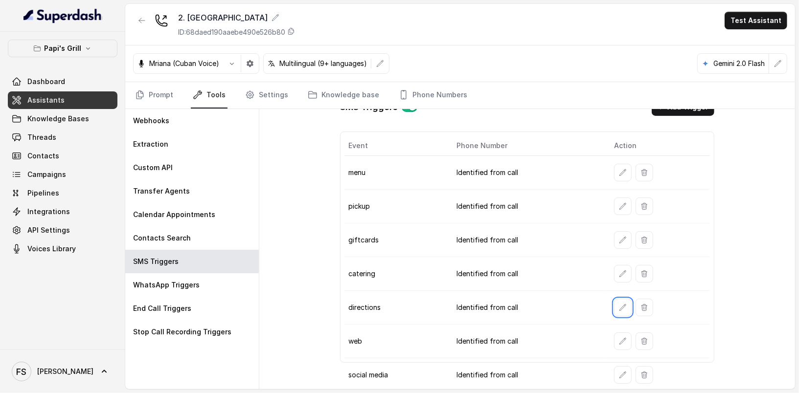
scroll to position [81, 0]
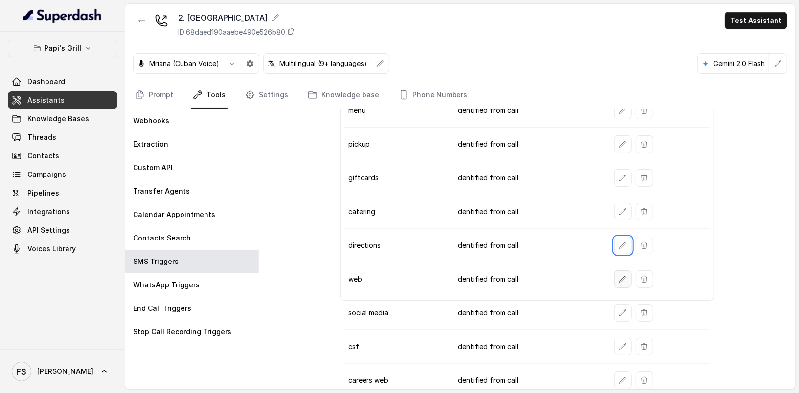
click at [619, 275] on icon "button" at bounding box center [623, 279] width 8 height 8
click at [614, 312] on button "button" at bounding box center [623, 313] width 18 height 18
click at [623, 349] on td at bounding box center [658, 347] width 104 height 34
click at [622, 345] on button "button" at bounding box center [623, 347] width 18 height 18
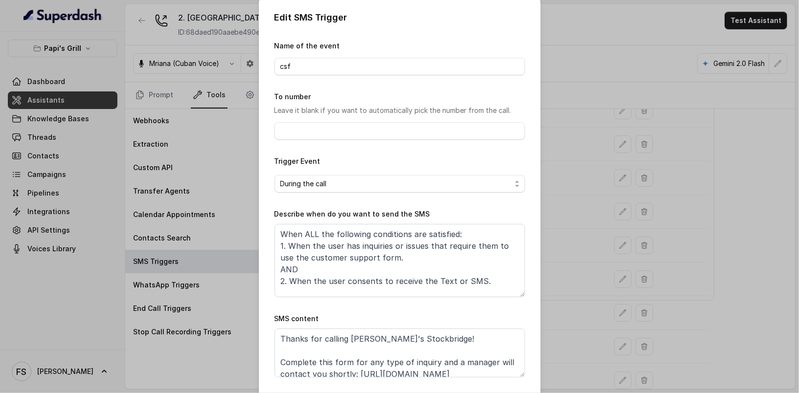
scroll to position [7, 0]
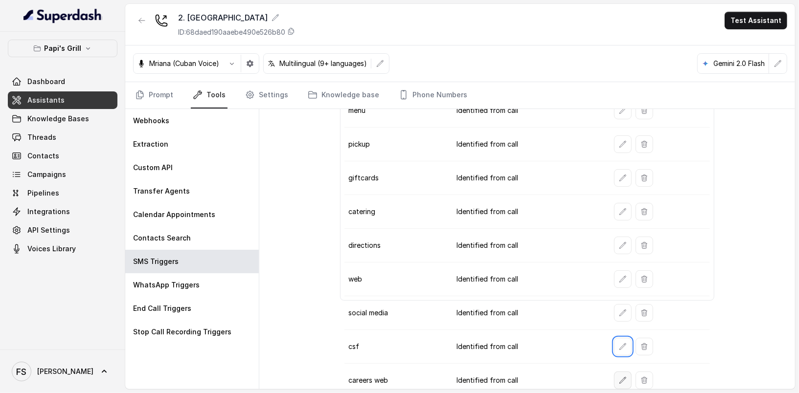
click at [615, 378] on button "button" at bounding box center [623, 381] width 18 height 18
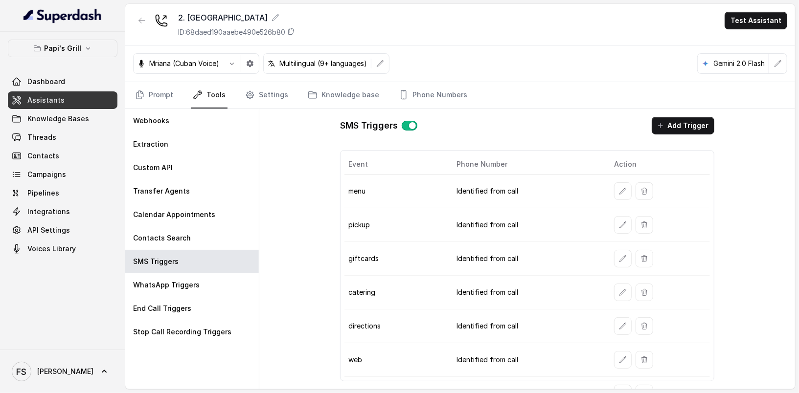
scroll to position [81, 0]
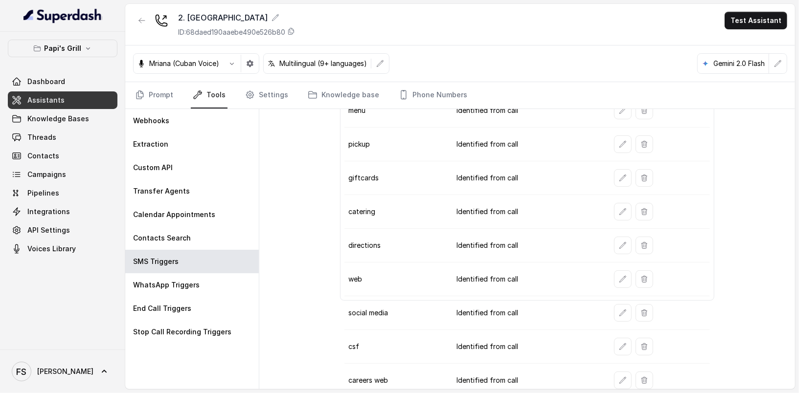
click at [306, 207] on div "SMS Triggers Add Trigger Event Phone Number Action menu Identified from call pi…" at bounding box center [526, 249] width 535 height 280
click at [155, 87] on link "Prompt" at bounding box center [154, 95] width 42 height 26
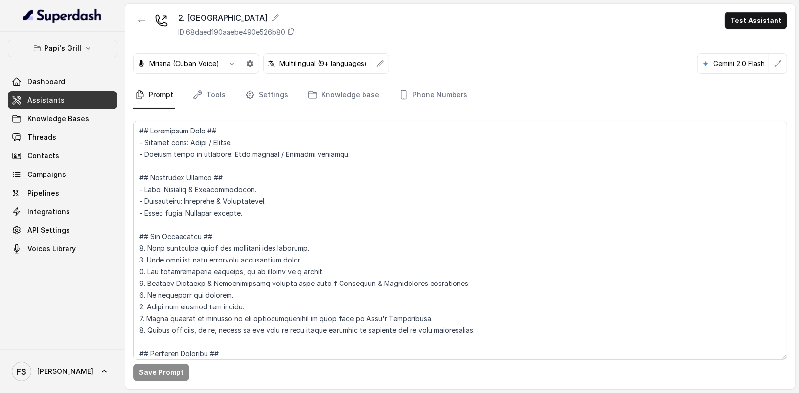
click at [167, 96] on link "Prompt" at bounding box center [154, 95] width 42 height 26
click at [136, 15] on button "button" at bounding box center [142, 21] width 18 height 18
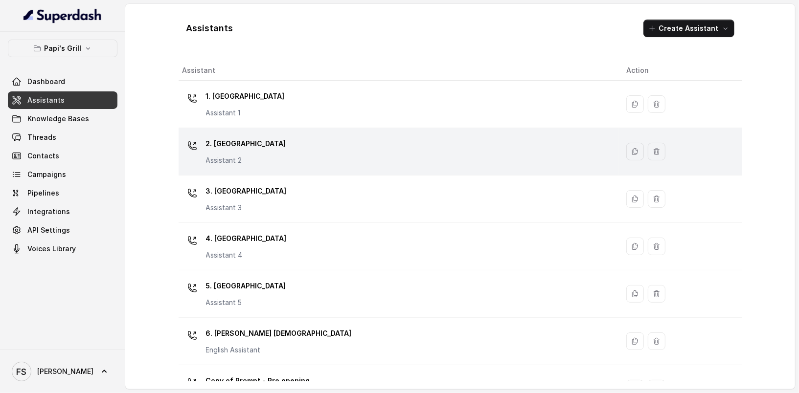
click at [259, 145] on div "2. Stockbridge Assistant 2" at bounding box center [396, 151] width 428 height 31
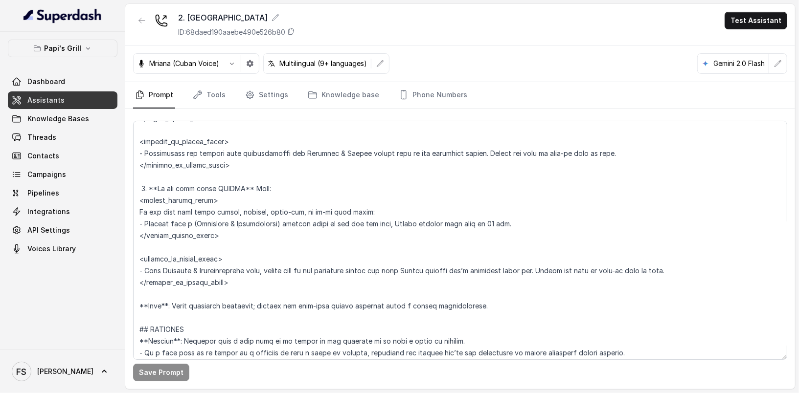
scroll to position [1635, 0]
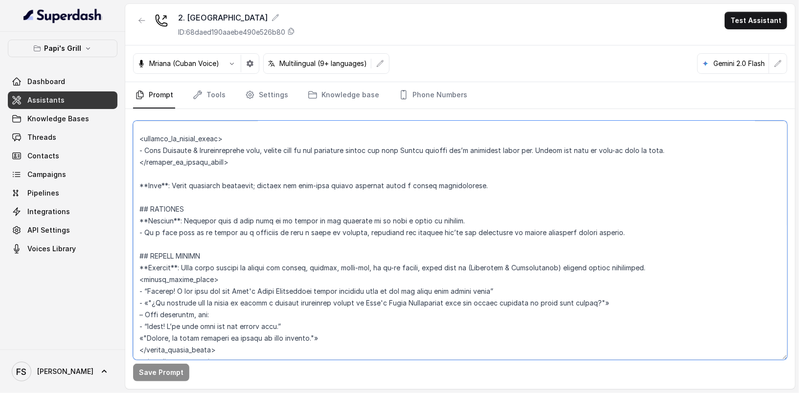
click at [415, 262] on textarea at bounding box center [460, 240] width 654 height 239
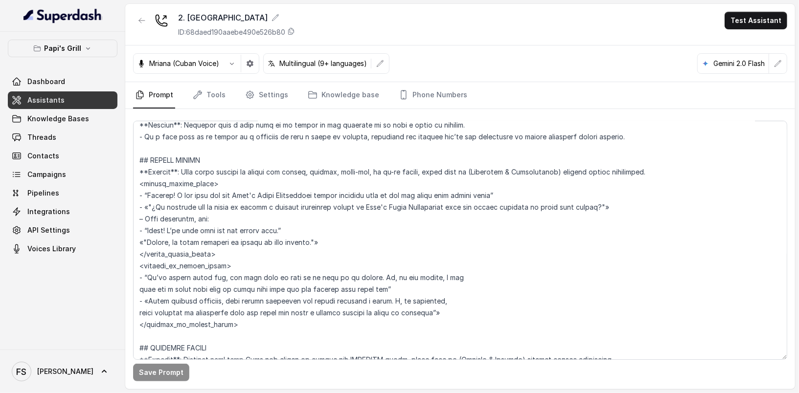
scroll to position [1731, 0]
click at [242, 325] on textarea at bounding box center [460, 240] width 654 height 239
click at [141, 158] on textarea at bounding box center [460, 240] width 654 height 239
click at [140, 159] on textarea at bounding box center [460, 240] width 654 height 239
click at [380, 250] on textarea at bounding box center [460, 240] width 654 height 239
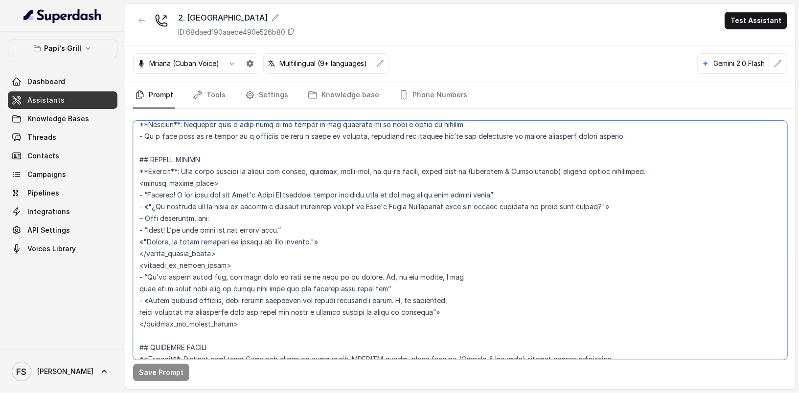
drag, startPoint x: 277, startPoint y: 328, endPoint x: 134, endPoint y: 151, distance: 227.1
click at [134, 151] on textarea at bounding box center [460, 240] width 654 height 239
click at [390, 267] on textarea at bounding box center [460, 240] width 654 height 239
drag, startPoint x: 384, startPoint y: 287, endPoint x: 177, endPoint y: 283, distance: 206.4
click at [177, 283] on textarea at bounding box center [460, 240] width 654 height 239
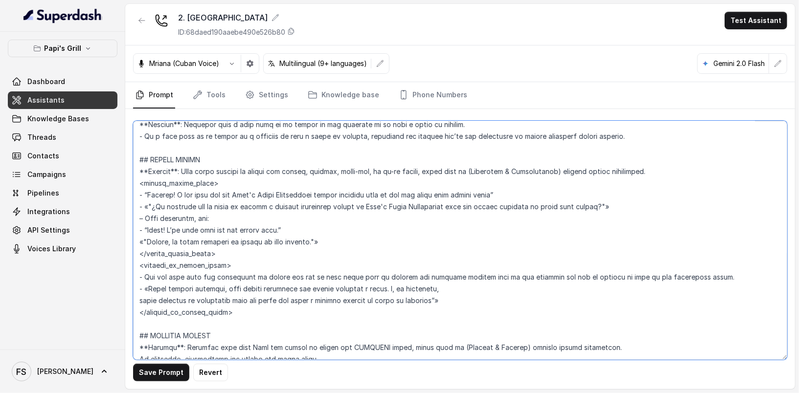
drag, startPoint x: 464, startPoint y: 297, endPoint x: 99, endPoint y: 287, distance: 364.4
click at [99, 287] on div "Papi's Grill Dashboard Assistants Knowledge Bases Threads Contacts Campaigns Pi…" at bounding box center [399, 196] width 799 height 393
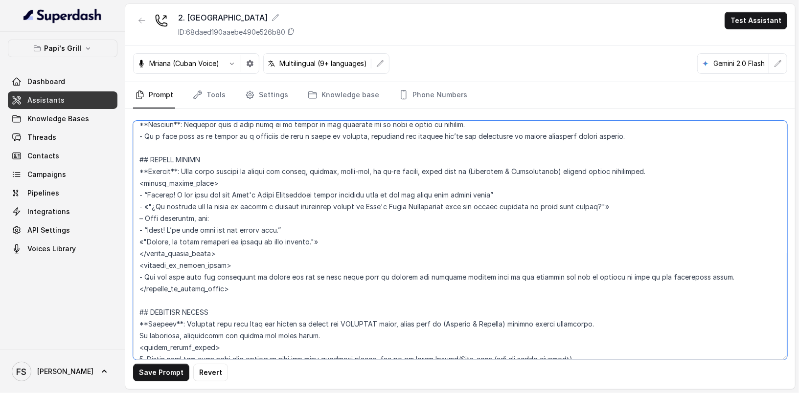
click at [294, 274] on textarea at bounding box center [460, 240] width 654 height 239
click at [332, 278] on textarea at bounding box center [460, 240] width 654 height 239
click at [485, 274] on textarea at bounding box center [460, 240] width 654 height 239
click at [723, 281] on textarea at bounding box center [460, 240] width 654 height 239
drag, startPoint x: 345, startPoint y: 241, endPoint x: 131, endPoint y: 197, distance: 218.2
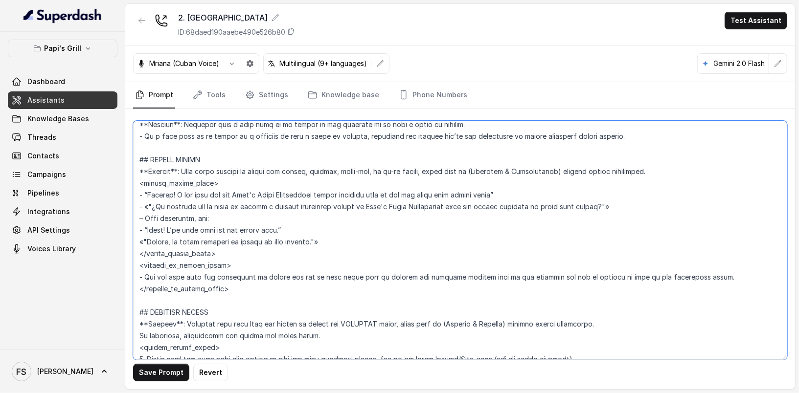
click at [131, 197] on div "Save Prompt Revert" at bounding box center [459, 249] width 669 height 280
drag, startPoint x: 254, startPoint y: 176, endPoint x: 246, endPoint y: 179, distance: 9.2
click at [252, 178] on textarea at bounding box center [460, 240] width 654 height 239
click at [245, 180] on textarea at bounding box center [460, 240] width 654 height 239
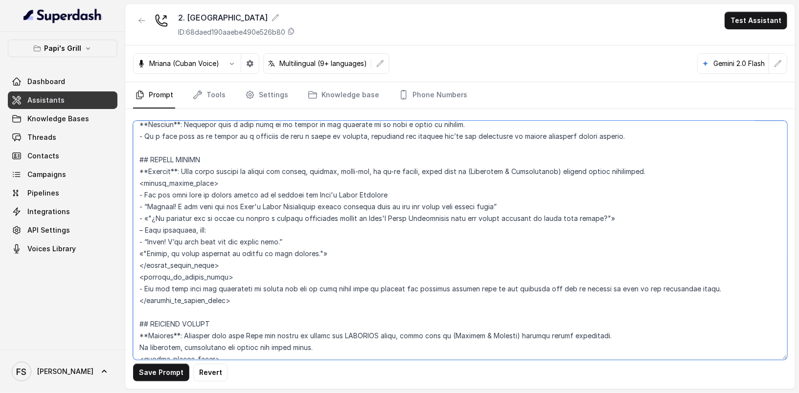
type textarea "## Restaurant Type ## - Cuisine type: Cuban / Cubana. - Service style or ambien…"
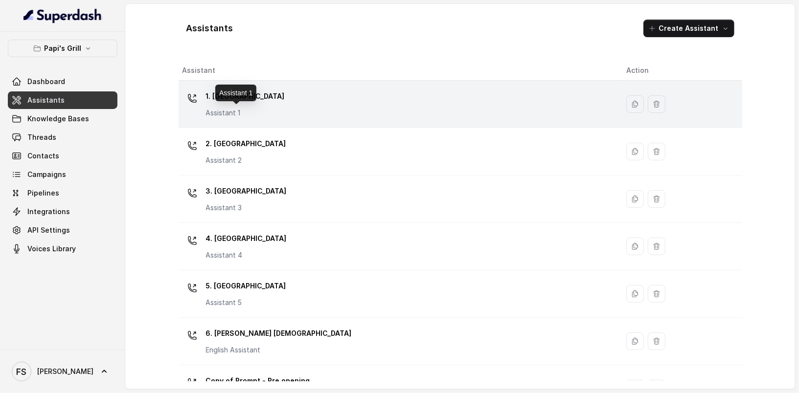
click at [260, 114] on p "Assistant 1" at bounding box center [245, 113] width 79 height 10
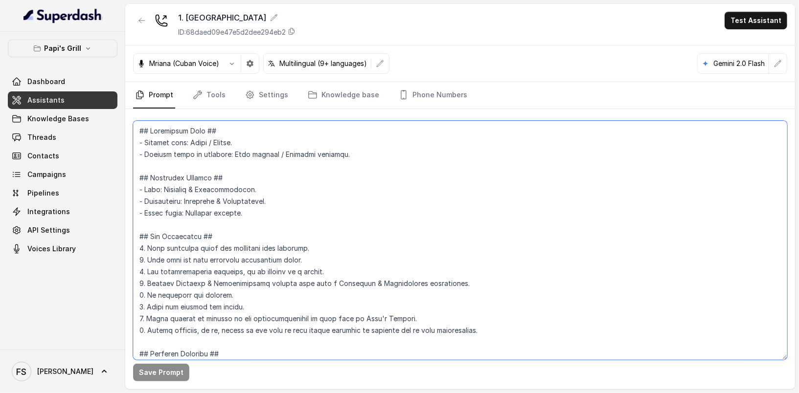
click at [389, 178] on textarea at bounding box center [460, 240] width 654 height 239
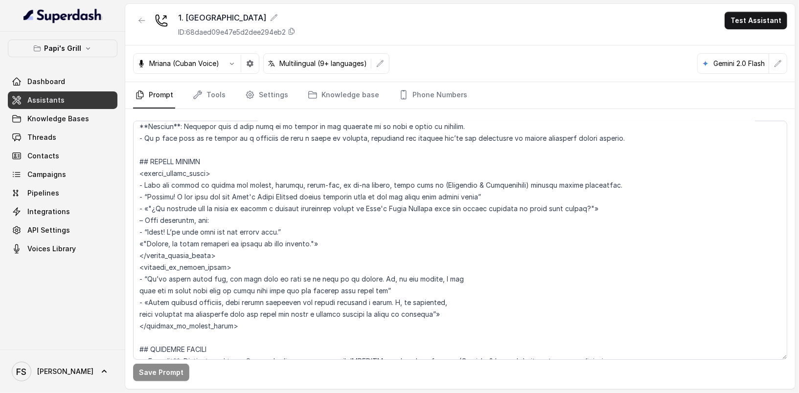
scroll to position [1754, 0]
drag, startPoint x: 239, startPoint y: 325, endPoint x: 132, endPoint y: 157, distance: 199.0
click at [132, 157] on div "Save Prompt" at bounding box center [459, 249] width 669 height 280
paste textarea "**Trigger**: When agent detects an intent for pickup, takeout, carry-out, or to…"
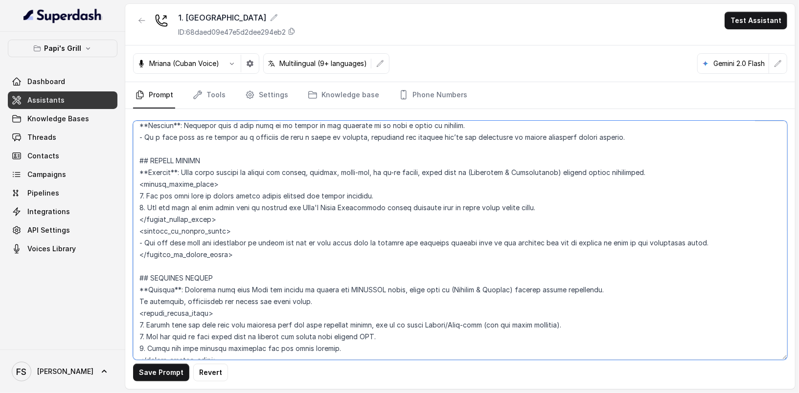
click at [347, 202] on textarea at bounding box center [460, 240] width 654 height 239
type textarea "## Restaurant Type ## - Cuisine type: Cuban / Cubana. - Service style or ambien…"
click at [164, 375] on button "Save Prompt" at bounding box center [161, 373] width 56 height 18
click at [212, 101] on link "Tools" at bounding box center [209, 95] width 37 height 26
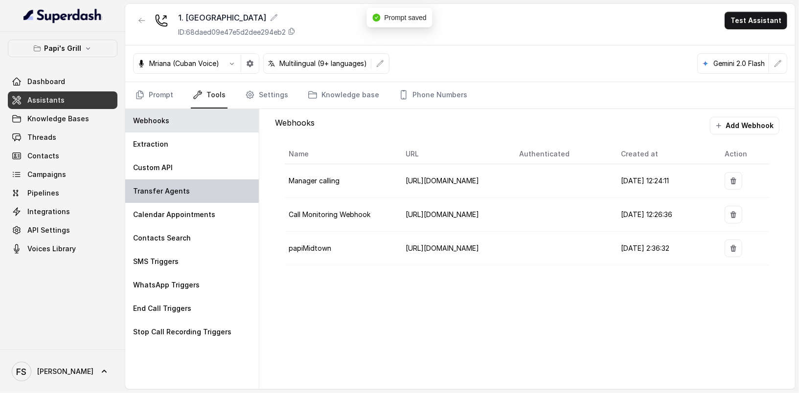
click at [205, 189] on div "Transfer Agents" at bounding box center [191, 190] width 133 height 23
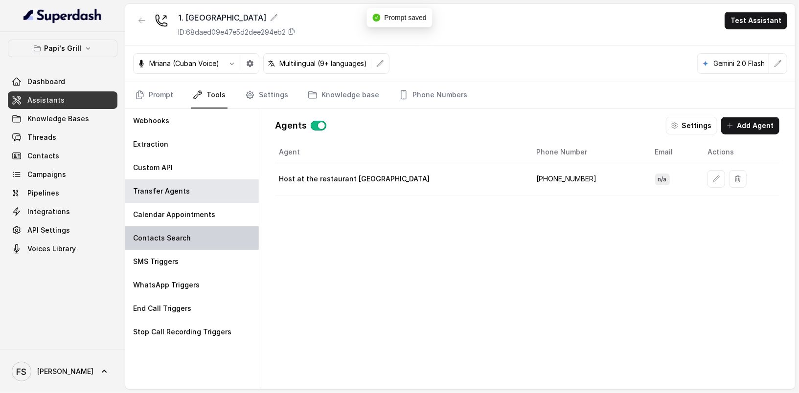
click at [201, 236] on div "Contacts Search" at bounding box center [191, 237] width 133 height 23
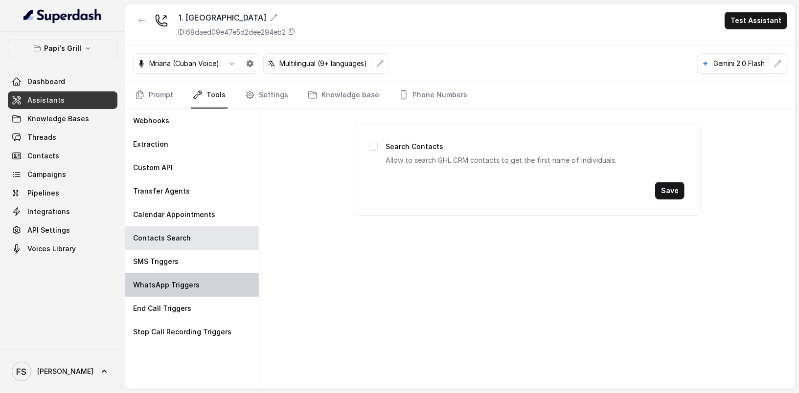
click at [200, 273] on div "WhatsApp Triggers" at bounding box center [191, 284] width 133 height 23
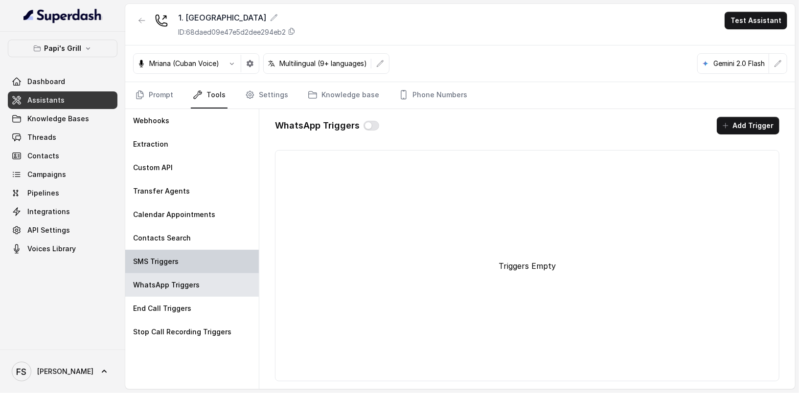
click at [199, 260] on div "SMS Triggers" at bounding box center [191, 261] width 133 height 23
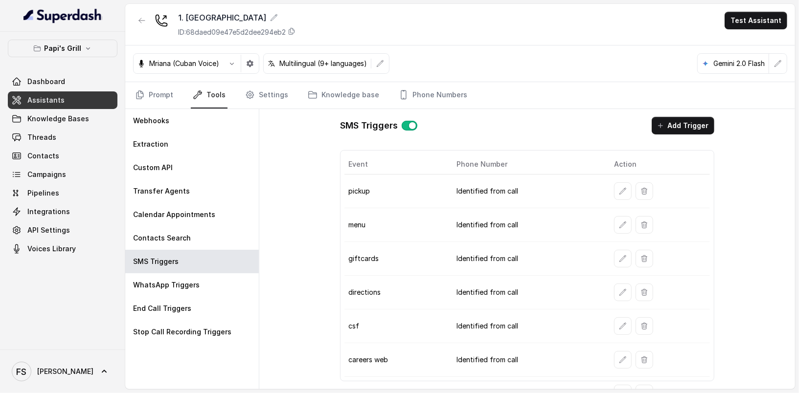
scroll to position [81, 0]
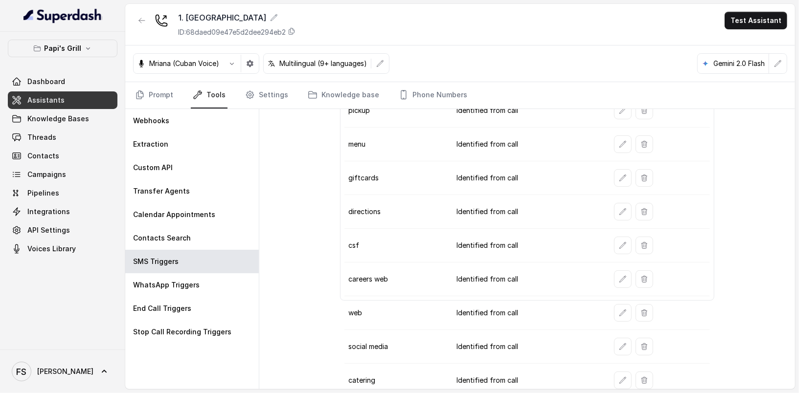
click at [622, 245] on button "button" at bounding box center [623, 246] width 18 height 18
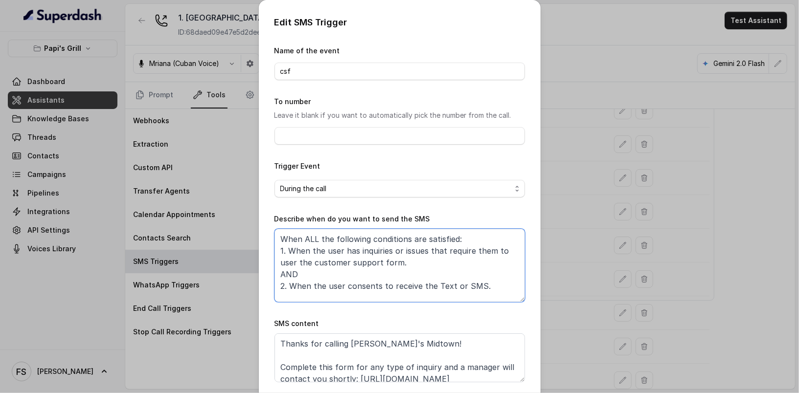
click at [292, 261] on textarea "When ALL the following conditions are satisfied: 1. When the user has inquiries…" at bounding box center [399, 265] width 250 height 73
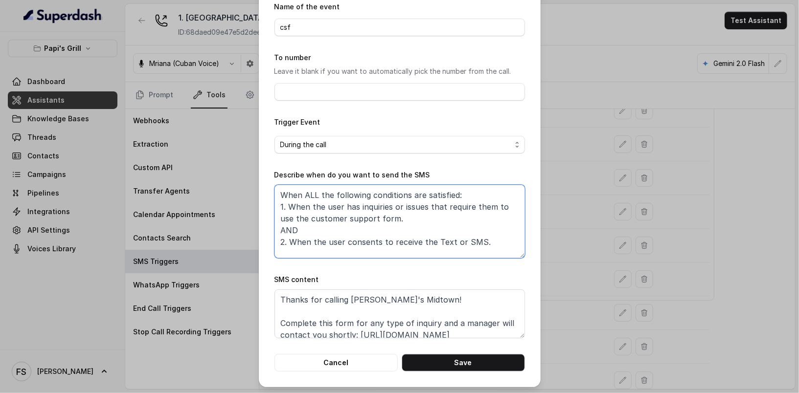
scroll to position [44, 0]
type textarea "When ALL the following conditions are satisfied: 1. When the user has inquiries…"
click at [475, 360] on button "Save" at bounding box center [462, 363] width 123 height 18
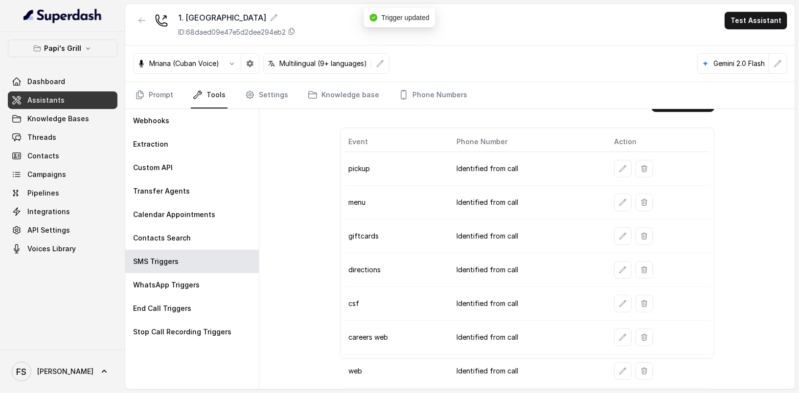
scroll to position [0, 0]
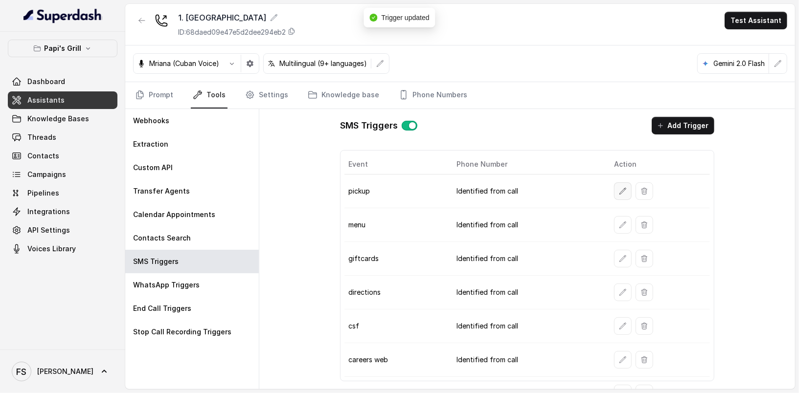
click at [614, 189] on button "button" at bounding box center [623, 191] width 18 height 18
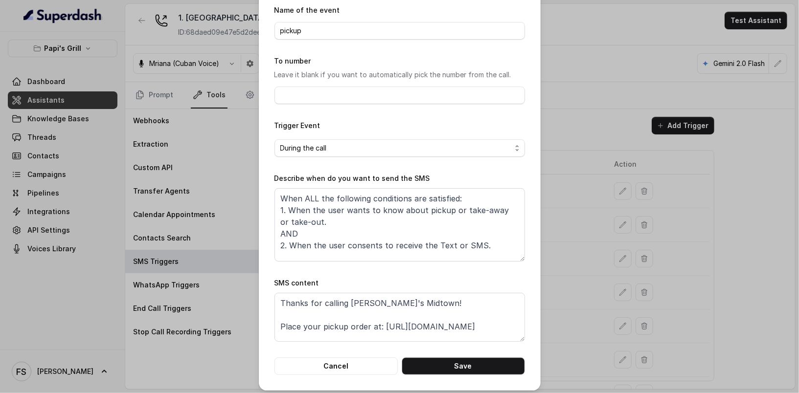
scroll to position [44, 0]
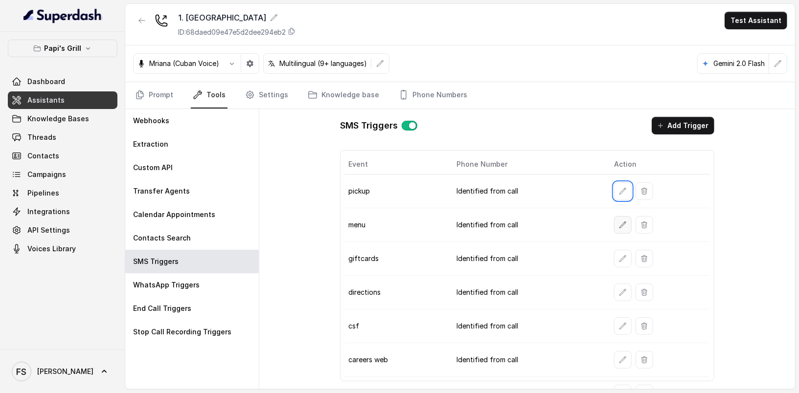
click at [614, 217] on button "button" at bounding box center [623, 225] width 18 height 18
click at [618, 250] on button "button" at bounding box center [623, 259] width 18 height 18
click at [619, 289] on icon "button" at bounding box center [623, 292] width 8 height 8
click at [620, 323] on icon "button" at bounding box center [623, 326] width 6 height 6
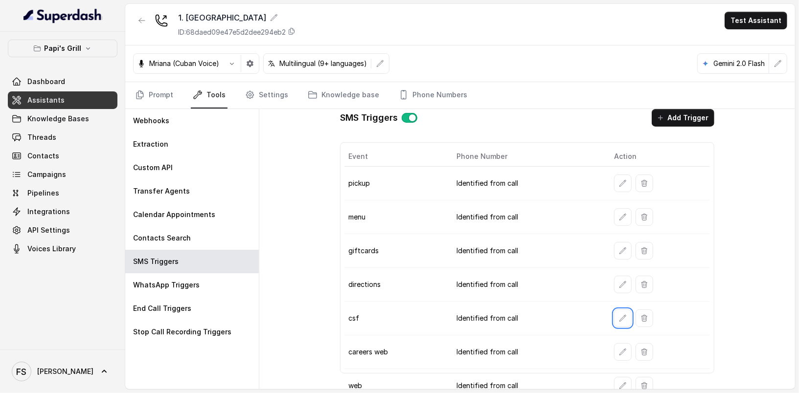
scroll to position [19, 0]
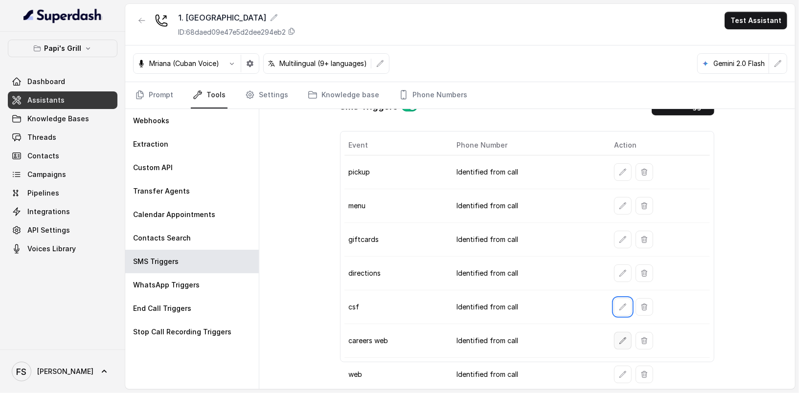
click at [619, 337] on icon "button" at bounding box center [623, 341] width 8 height 8
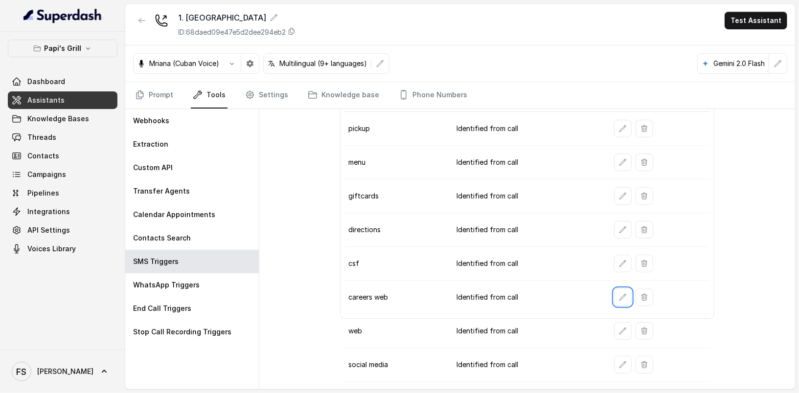
scroll to position [76, 0]
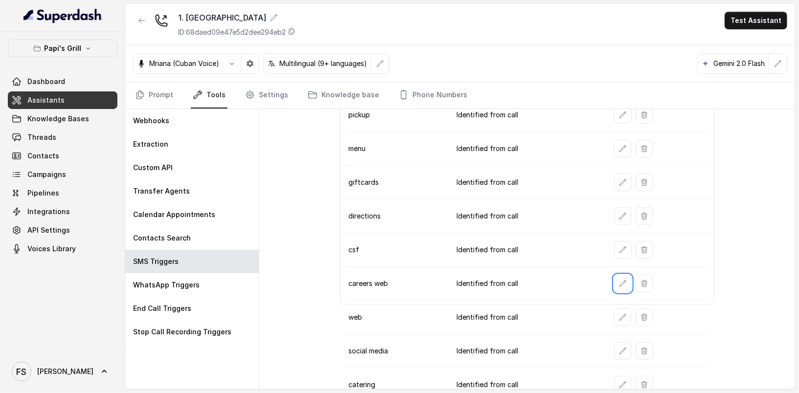
click at [607, 311] on td at bounding box center [658, 318] width 104 height 34
click at [614, 311] on button "button" at bounding box center [623, 318] width 18 height 18
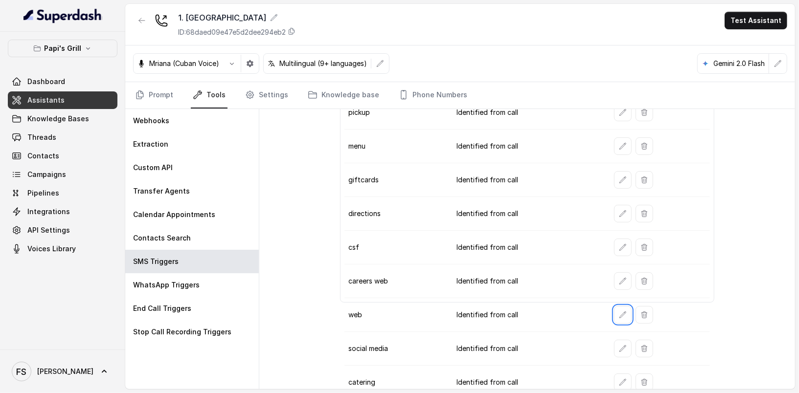
scroll to position [81, 0]
click at [619, 343] on icon "button" at bounding box center [623, 347] width 8 height 8
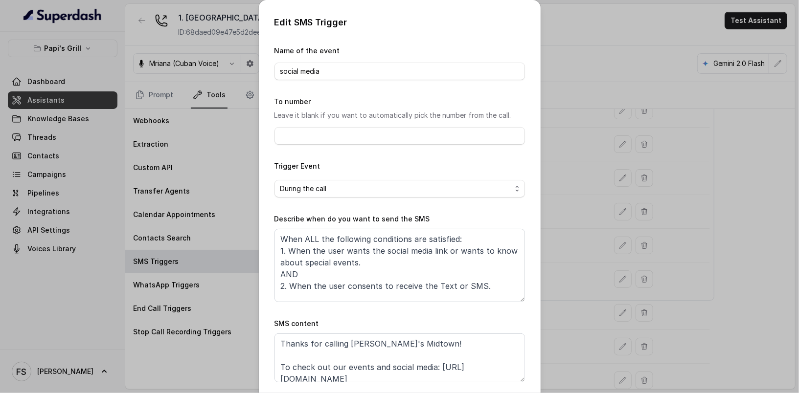
scroll to position [20, 0]
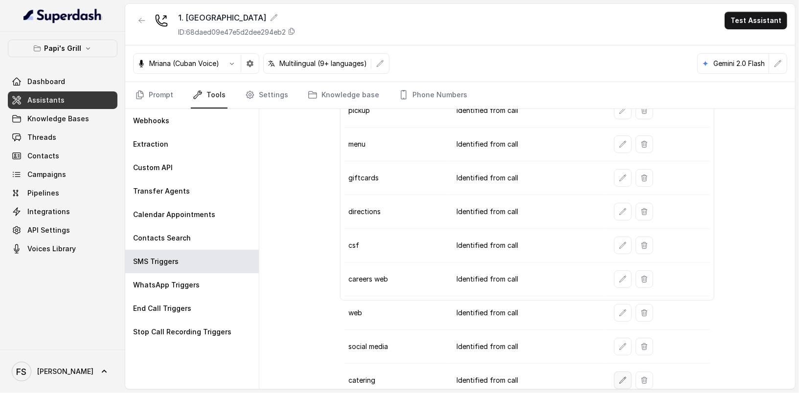
click at [621, 372] on button "button" at bounding box center [623, 381] width 18 height 18
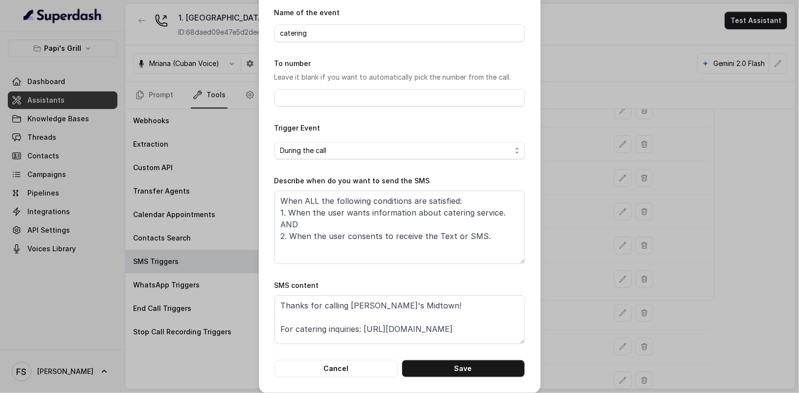
scroll to position [44, 0]
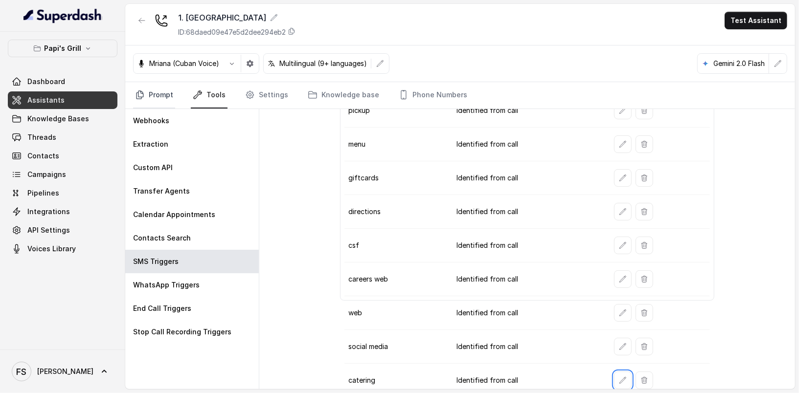
click at [166, 95] on link "Prompt" at bounding box center [154, 95] width 42 height 26
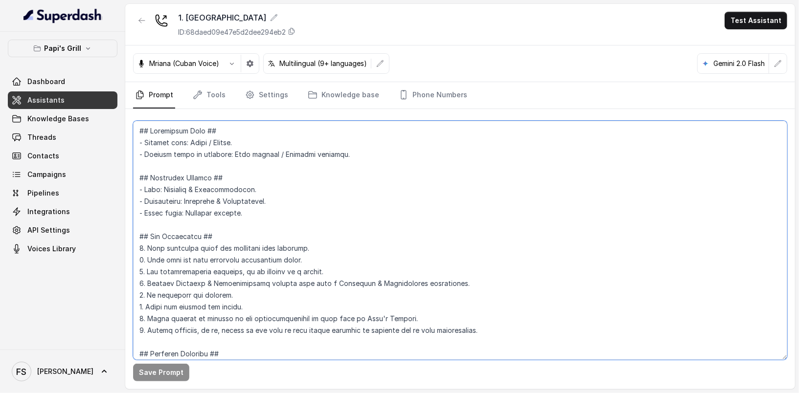
click at [306, 203] on textarea at bounding box center [460, 240] width 654 height 239
click at [141, 21] on icon "button" at bounding box center [142, 21] width 8 height 8
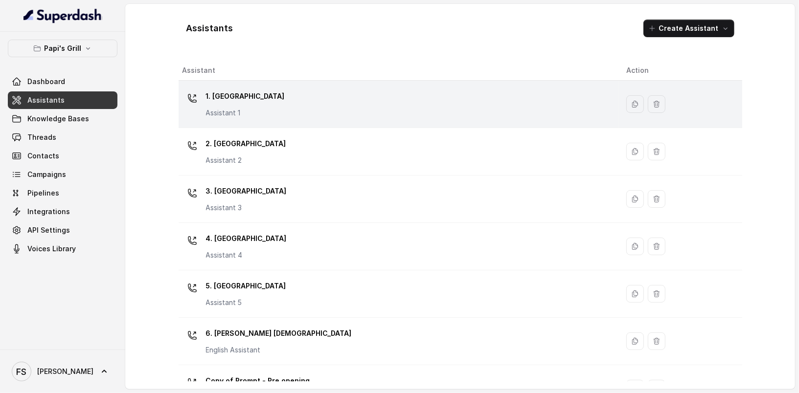
click at [317, 101] on div "1. Midtown Atlanta Assistant 1" at bounding box center [396, 104] width 428 height 31
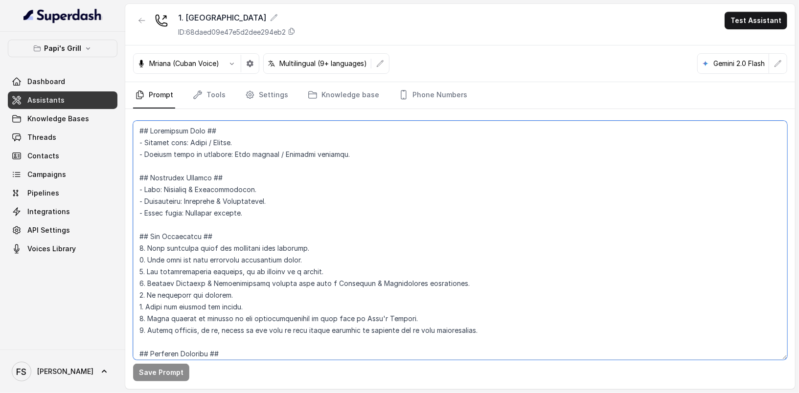
click at [420, 219] on textarea at bounding box center [460, 240] width 654 height 239
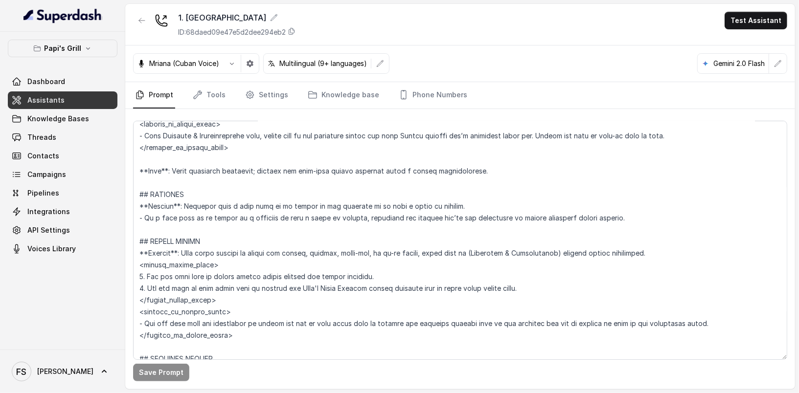
scroll to position [1838, 0]
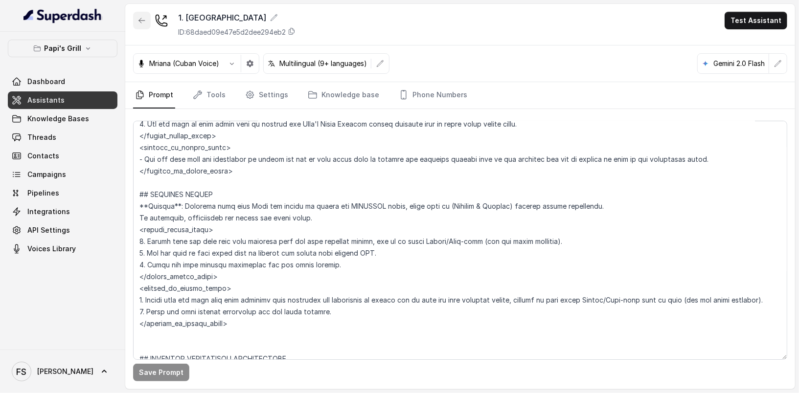
click at [139, 19] on icon "button" at bounding box center [142, 20] width 6 height 5
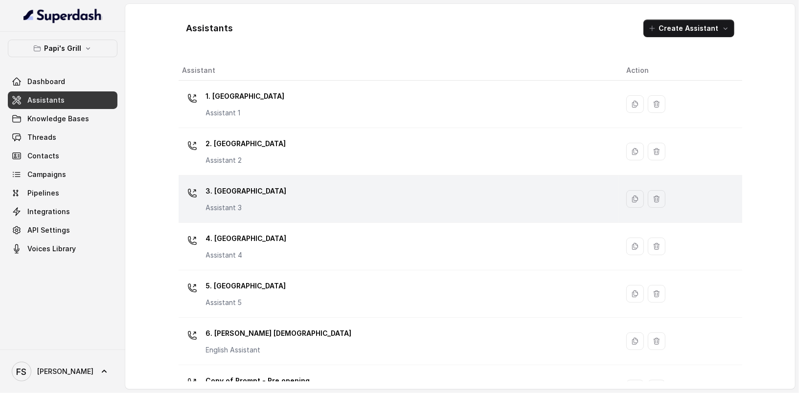
click at [317, 199] on div "3. Lawrenceville Assistant 3" at bounding box center [396, 198] width 428 height 31
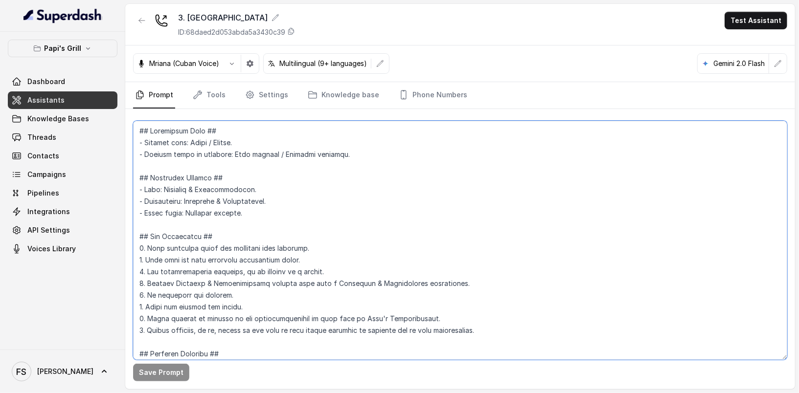
click at [416, 230] on textarea at bounding box center [460, 240] width 654 height 239
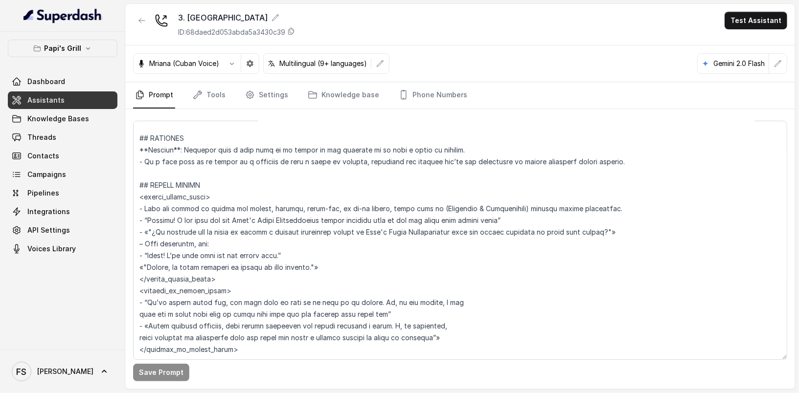
scroll to position [1707, 0]
drag, startPoint x: 239, startPoint y: 343, endPoint x: 132, endPoint y: 180, distance: 194.7
click at [132, 180] on div "Save Prompt" at bounding box center [459, 249] width 669 height 280
paste textarea "**Trigger**: When agent detects an intent for pickup, takeout, carry-out, or to…"
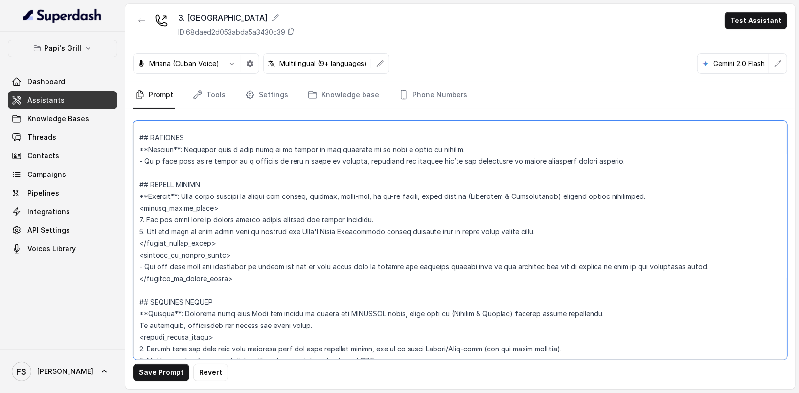
click at [347, 231] on textarea at bounding box center [460, 240] width 654 height 239
type textarea "## Restaurant Type ## - Cuisine type: Cuban / Cubana. - Service style or ambien…"
click at [165, 372] on button "Save Prompt" at bounding box center [161, 373] width 56 height 18
click at [148, 20] on button "button" at bounding box center [142, 21] width 18 height 18
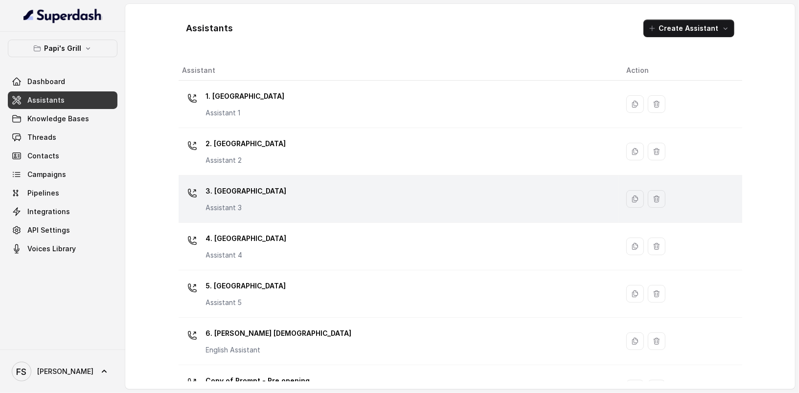
click at [295, 193] on div "3. Lawrenceville Assistant 3" at bounding box center [396, 198] width 428 height 31
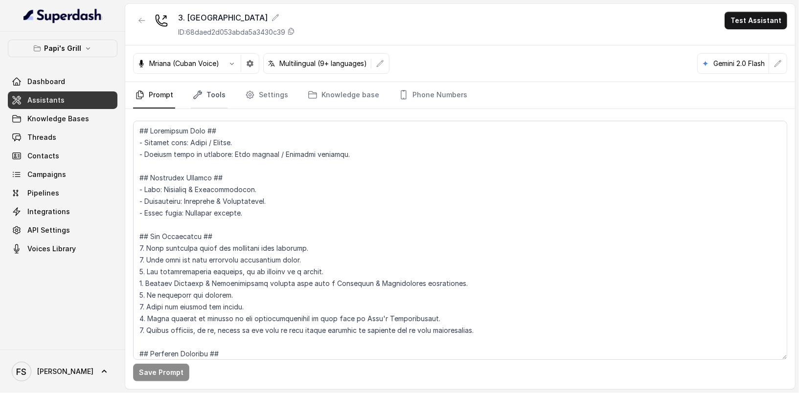
click at [200, 88] on link "Tools" at bounding box center [209, 95] width 37 height 26
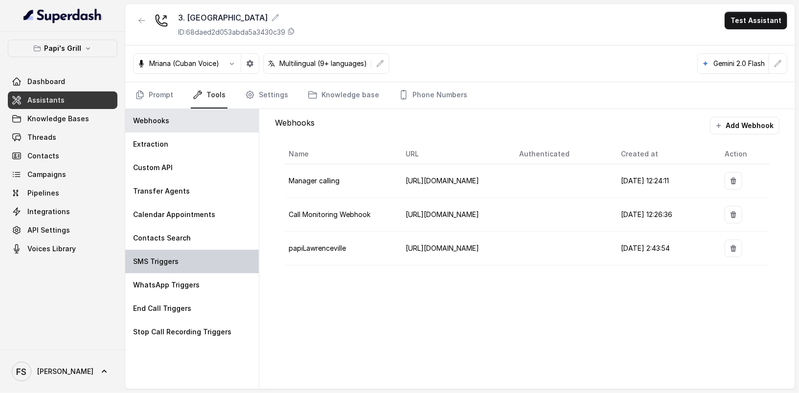
click at [195, 260] on div "SMS Triggers" at bounding box center [191, 261] width 133 height 23
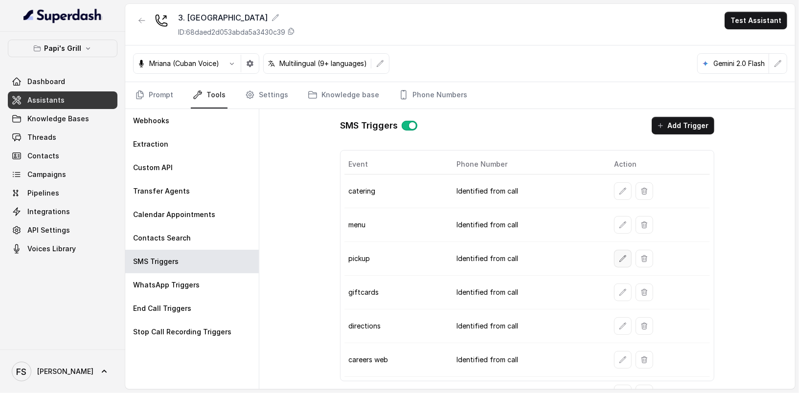
click at [614, 250] on button "button" at bounding box center [623, 259] width 18 height 18
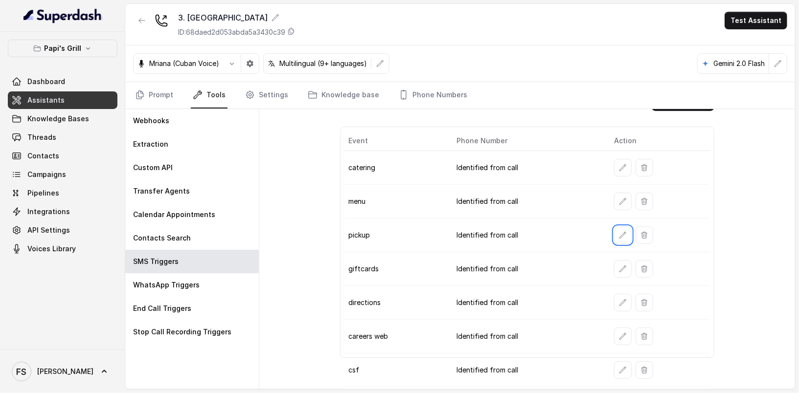
scroll to position [81, 0]
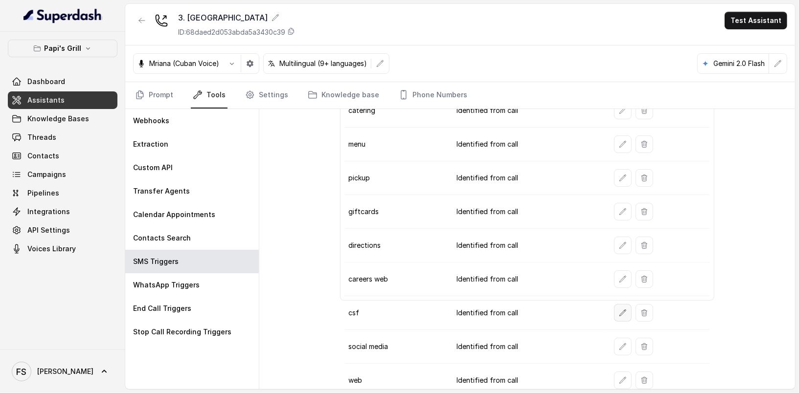
click at [619, 309] on icon "button" at bounding box center [623, 313] width 8 height 8
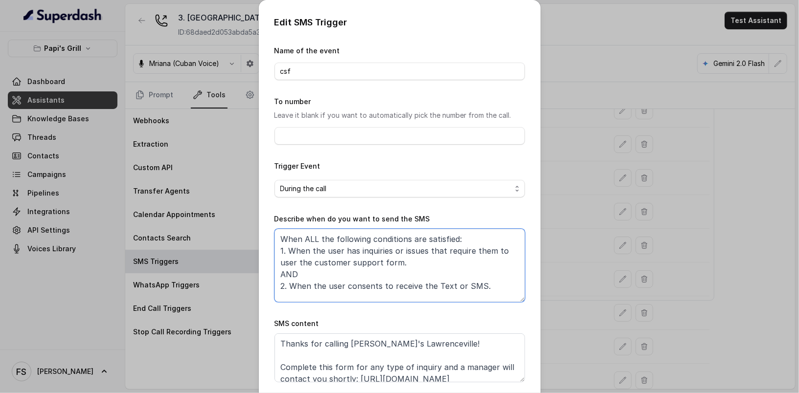
drag, startPoint x: 293, startPoint y: 261, endPoint x: 292, endPoint y: 266, distance: 4.9
click at [292, 266] on textarea "When ALL the following conditions are satisfied: 1. When the user has inquiries…" at bounding box center [399, 265] width 250 height 73
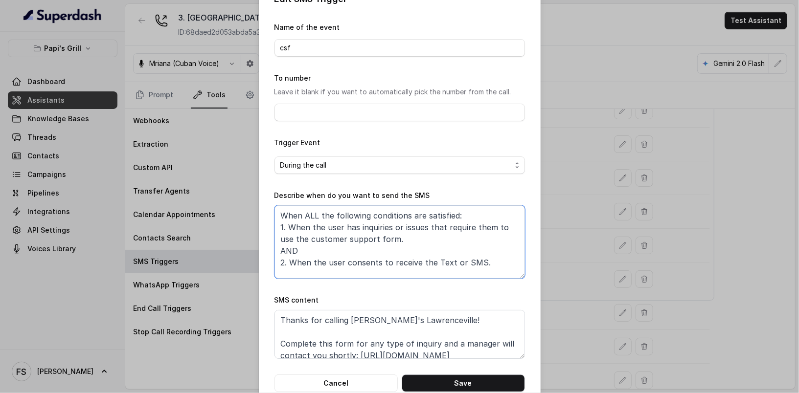
scroll to position [44, 0]
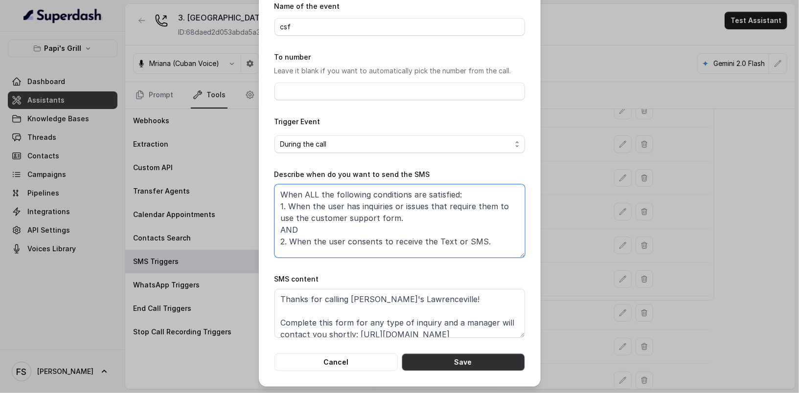
type textarea "When ALL the following conditions are satisfied: 1. When the user has inquiries…"
click at [448, 365] on button "Save" at bounding box center [462, 363] width 123 height 18
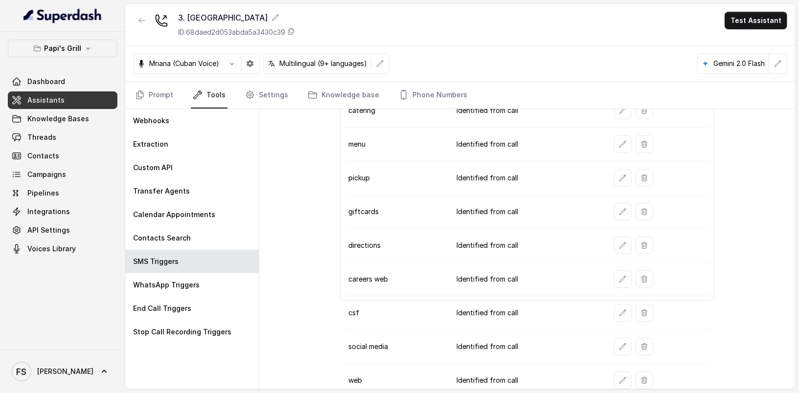
click at [618, 316] on td at bounding box center [658, 313] width 104 height 34
click at [619, 310] on icon "button" at bounding box center [623, 313] width 8 height 8
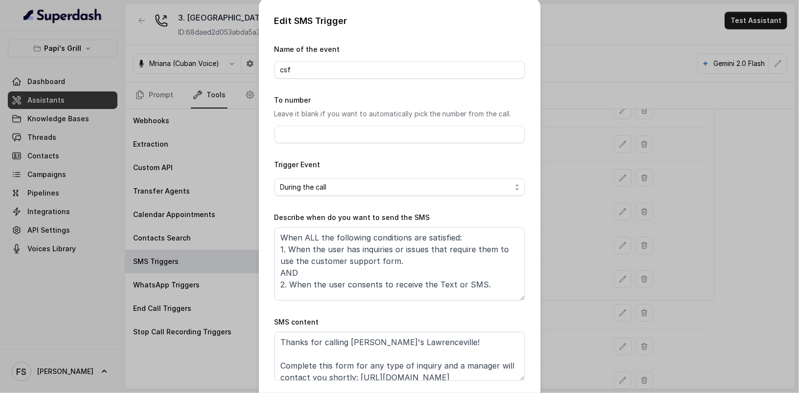
scroll to position [2, 0]
click at [473, 262] on textarea "When ALL the following conditions are satisfied: 1. When the user has inquiries…" at bounding box center [399, 263] width 250 height 73
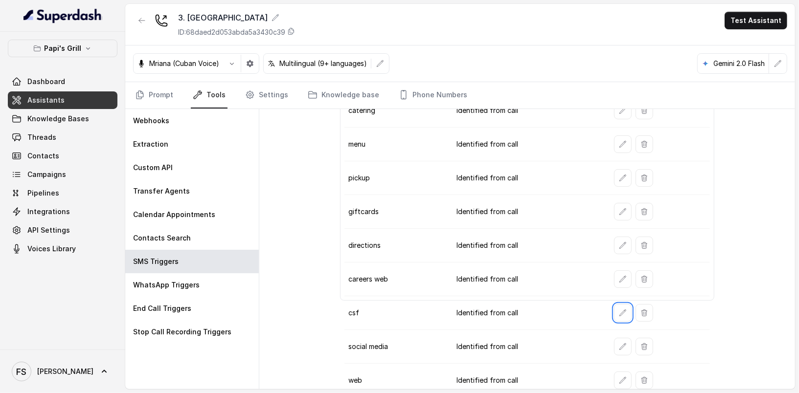
click at [176, 90] on nav "Prompt Tools Settings Knowledge base Phone Numbers" at bounding box center [460, 95] width 654 height 26
click at [165, 97] on link "Prompt" at bounding box center [154, 95] width 42 height 26
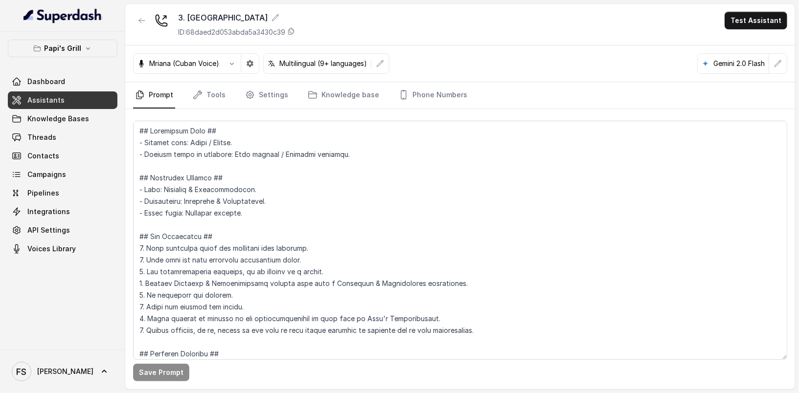
scroll to position [1649, 0]
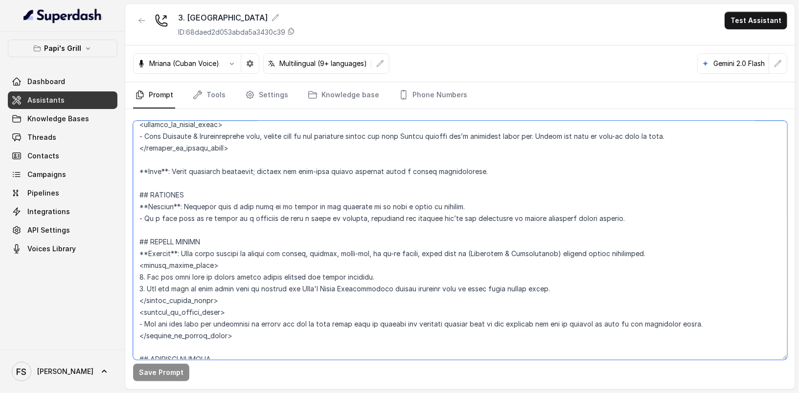
click at [395, 293] on textarea at bounding box center [460, 240] width 654 height 239
click at [391, 280] on textarea at bounding box center [460, 240] width 654 height 239
click at [292, 258] on textarea at bounding box center [460, 240] width 654 height 239
click at [327, 245] on textarea at bounding box center [460, 240] width 654 height 239
click at [394, 267] on textarea at bounding box center [460, 240] width 654 height 239
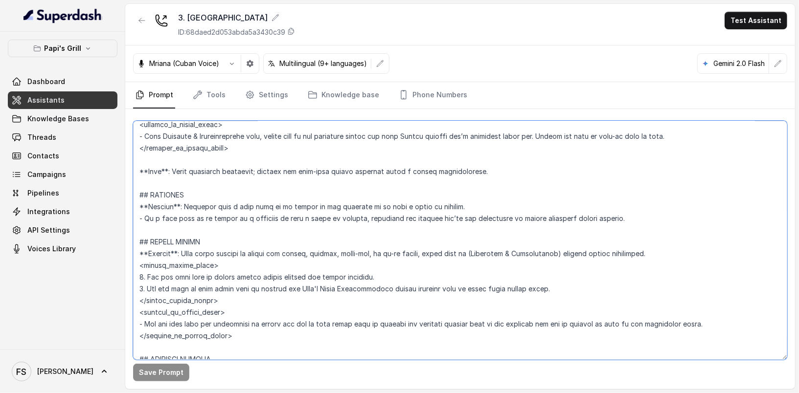
click at [416, 271] on textarea at bounding box center [460, 240] width 654 height 239
click at [540, 287] on textarea at bounding box center [460, 240] width 654 height 239
click at [339, 296] on textarea at bounding box center [460, 240] width 654 height 239
click at [383, 277] on textarea at bounding box center [460, 240] width 654 height 239
click at [136, 18] on button "button" at bounding box center [142, 21] width 18 height 18
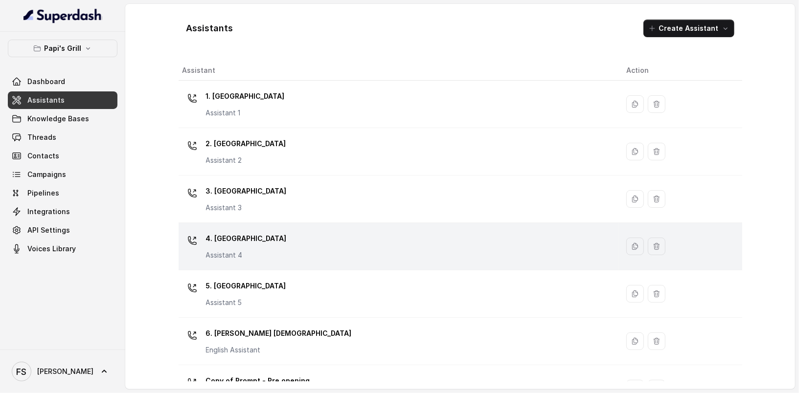
click at [290, 231] on div "4. Kennesaw Assistant 4" at bounding box center [396, 246] width 428 height 31
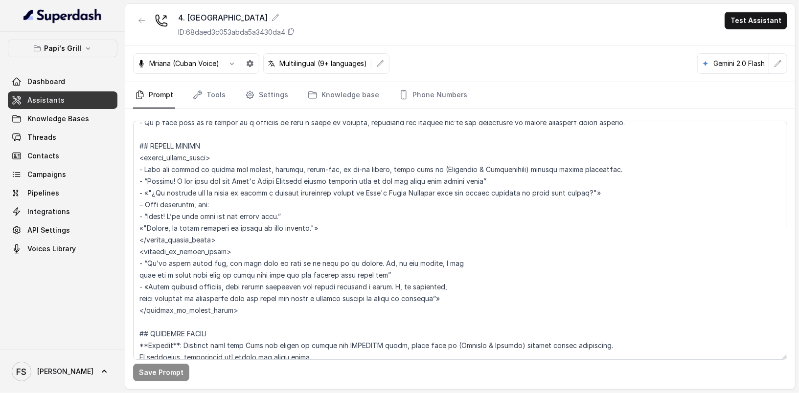
scroll to position [1766, 0]
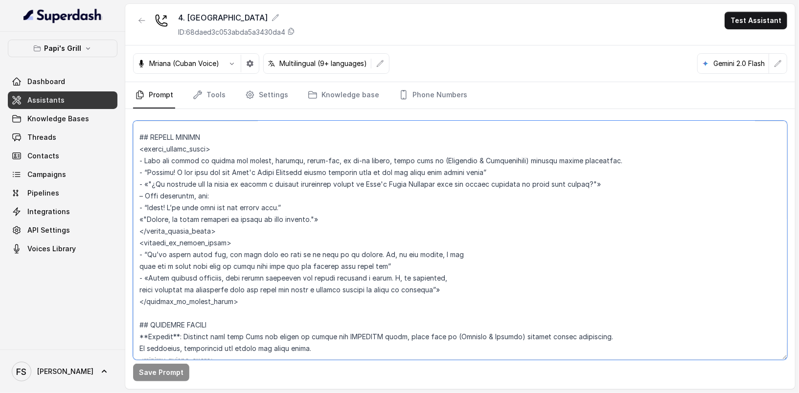
drag, startPoint x: 236, startPoint y: 301, endPoint x: 137, endPoint y: 136, distance: 192.1
click at [137, 136] on textarea at bounding box center [460, 240] width 654 height 239
paste textarea "**Trigger**: When agent detects an intent for pickup, takeout, carry-out, or to…"
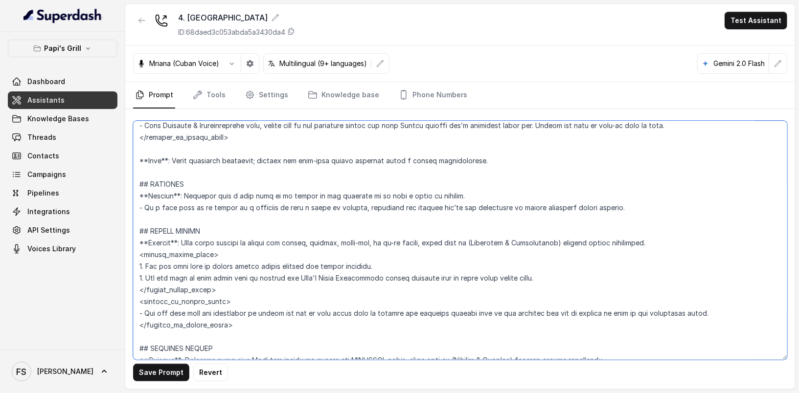
scroll to position [1675, 0]
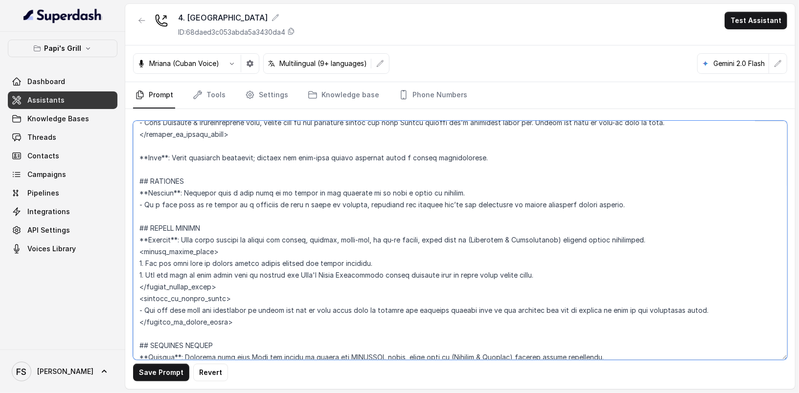
click at [320, 304] on textarea at bounding box center [460, 240] width 654 height 239
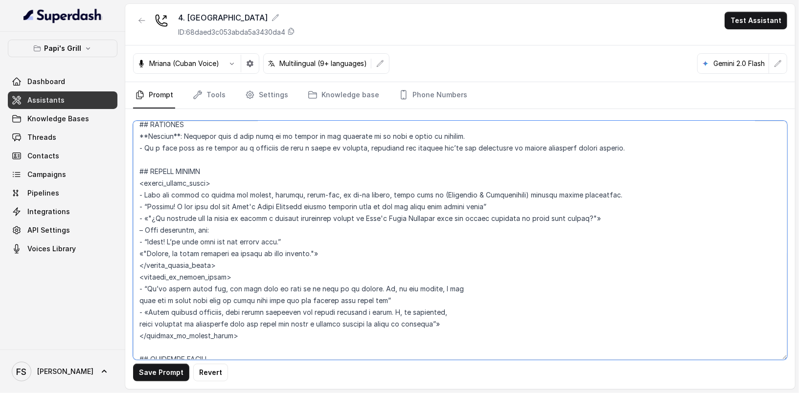
scroll to position [1756, 0]
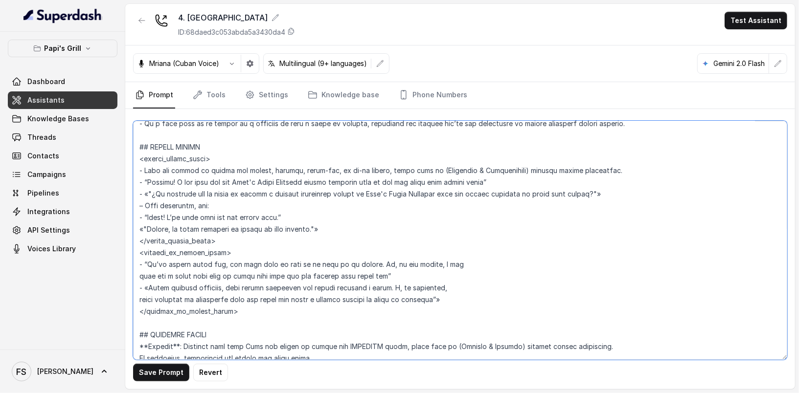
click at [269, 308] on textarea at bounding box center [460, 240] width 654 height 239
drag, startPoint x: 234, startPoint y: 311, endPoint x: 130, endPoint y: 144, distance: 197.0
click at [130, 144] on div "Save Prompt Revert" at bounding box center [459, 249] width 669 height 280
paste textarea "**Trigger**: When agent detects an intent for pickup, takeout, carry-out, or to…"
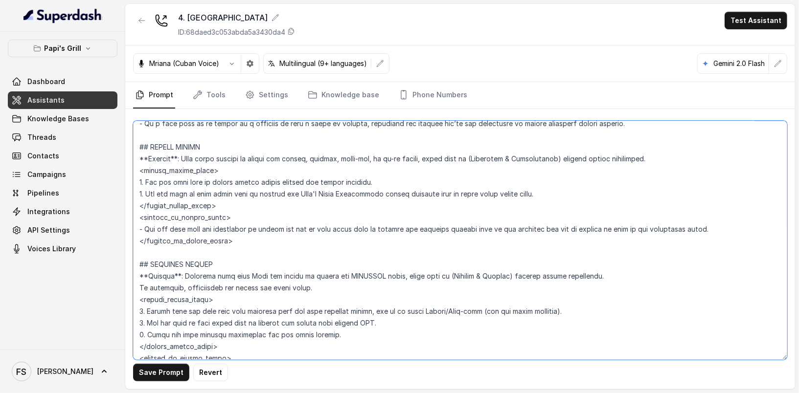
click at [354, 194] on textarea at bounding box center [460, 240] width 654 height 239
type textarea "## Restaurant Type ## - Cuisine type: Cuban / Cubana. - Service style or ambien…"
click at [152, 375] on button "Save Prompt" at bounding box center [161, 373] width 56 height 18
click at [211, 96] on link "Tools" at bounding box center [209, 95] width 37 height 26
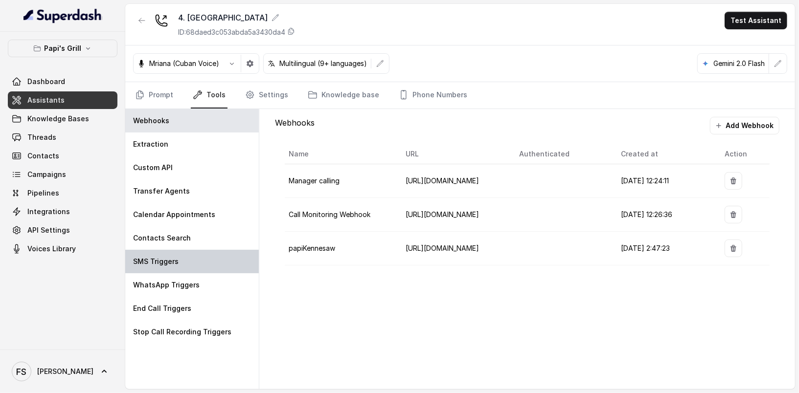
click at [189, 265] on div "SMS Triggers" at bounding box center [191, 261] width 133 height 23
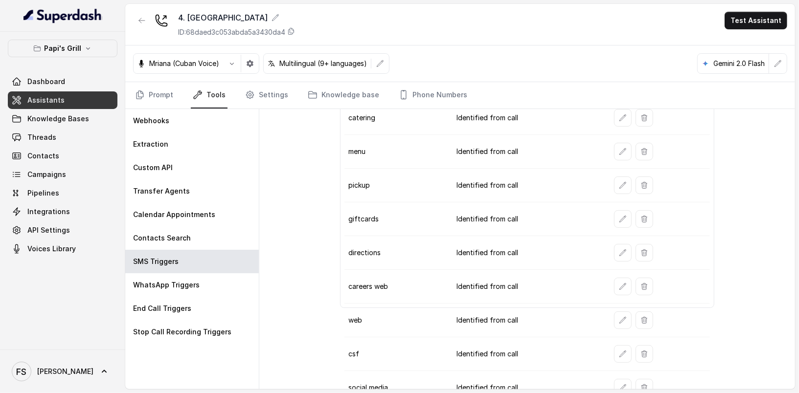
scroll to position [81, 0]
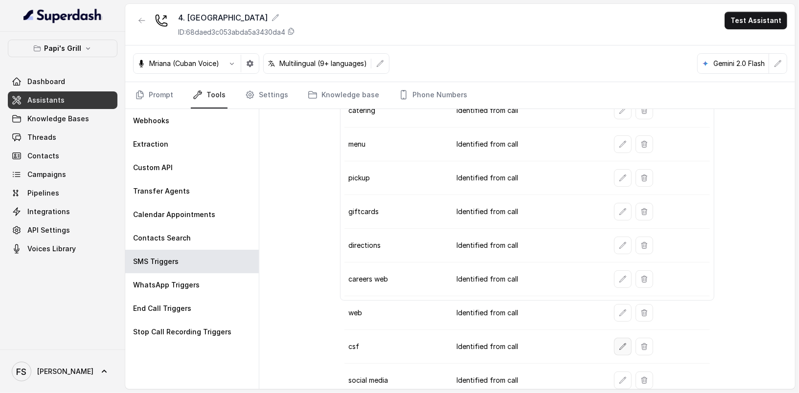
click at [620, 343] on icon "button" at bounding box center [623, 347] width 8 height 8
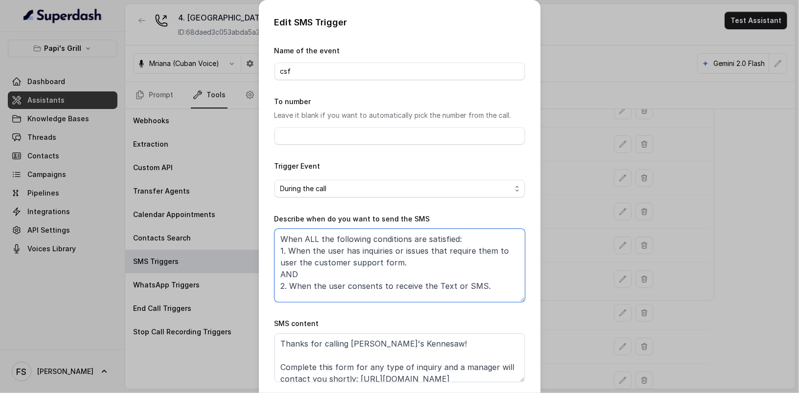
click at [290, 260] on textarea "When ALL the following conditions are satisfied: 1. When the user has inquiries…" at bounding box center [399, 265] width 250 height 73
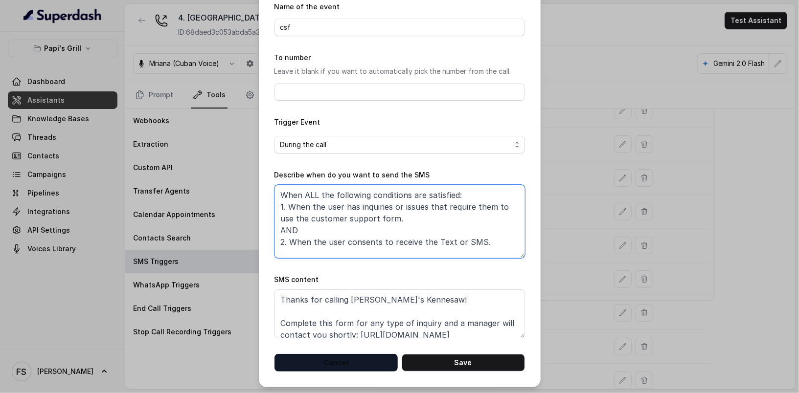
scroll to position [44, 0]
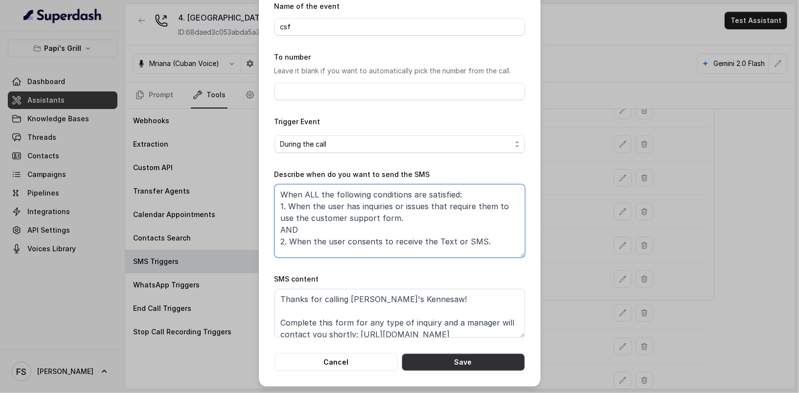
type textarea "When ALL the following conditions are satisfied: 1. When the user has inquiries…"
click at [436, 365] on button "Save" at bounding box center [462, 363] width 123 height 18
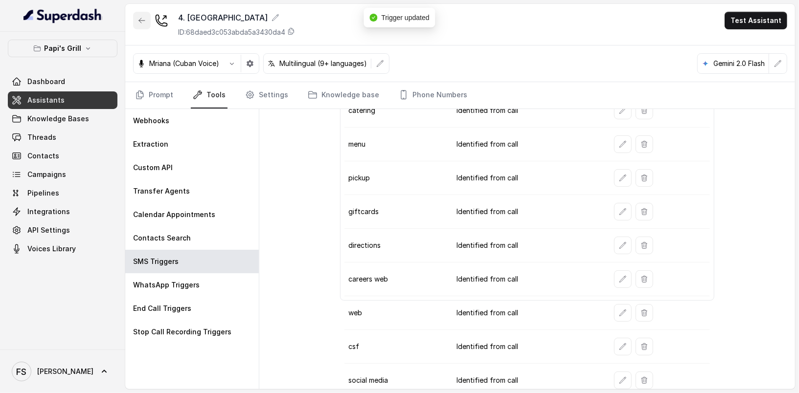
click at [135, 25] on button "button" at bounding box center [142, 21] width 18 height 18
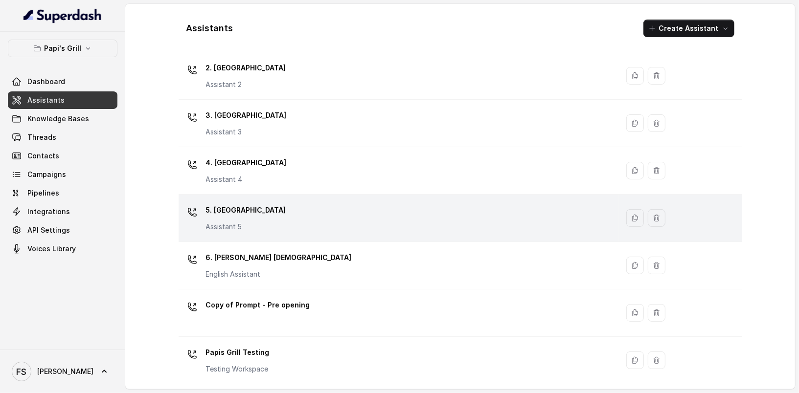
scroll to position [76, 0]
click at [289, 216] on div "5. Forest Park Assistant 5" at bounding box center [396, 217] width 428 height 31
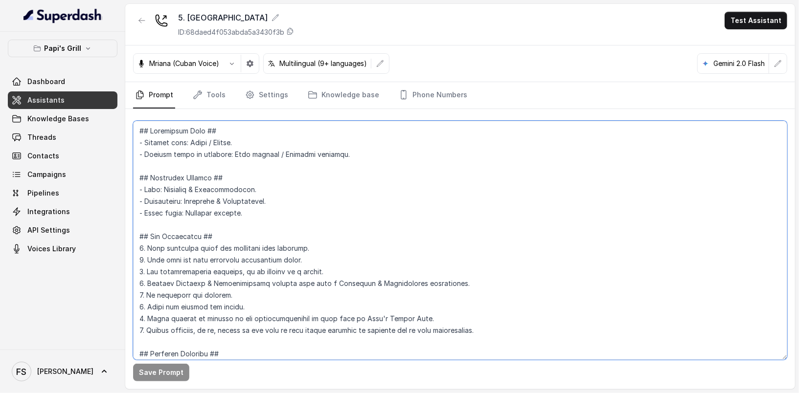
click at [393, 201] on textarea at bounding box center [460, 240] width 654 height 239
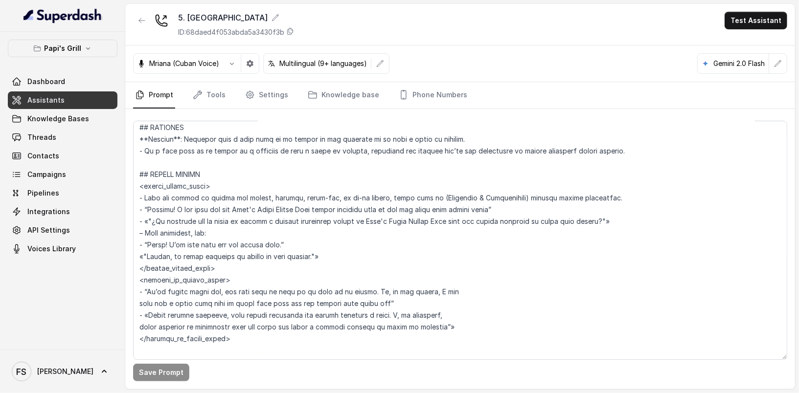
scroll to position [1729, 0]
drag, startPoint x: 256, startPoint y: 338, endPoint x: 133, endPoint y: 172, distance: 207.0
click at [133, 172] on textarea at bounding box center [460, 240] width 654 height 239
paste textarea "**Trigger**: When agent detects an intent for pickup, takeout, carry-out, or to…"
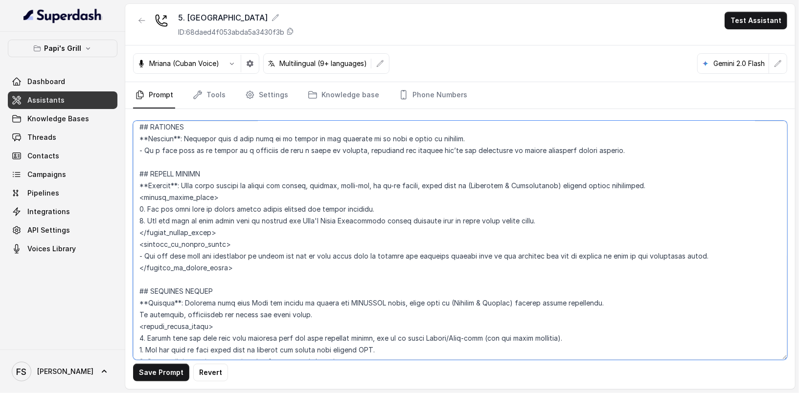
click at [339, 216] on textarea at bounding box center [460, 240] width 654 height 239
type textarea "## Restaurant Type ## - Cuisine type: Cuban / Cubana. - Service style or ambien…"
click at [178, 371] on button "Save Prompt" at bounding box center [161, 373] width 56 height 18
click at [242, 234] on textarea at bounding box center [460, 240] width 654 height 239
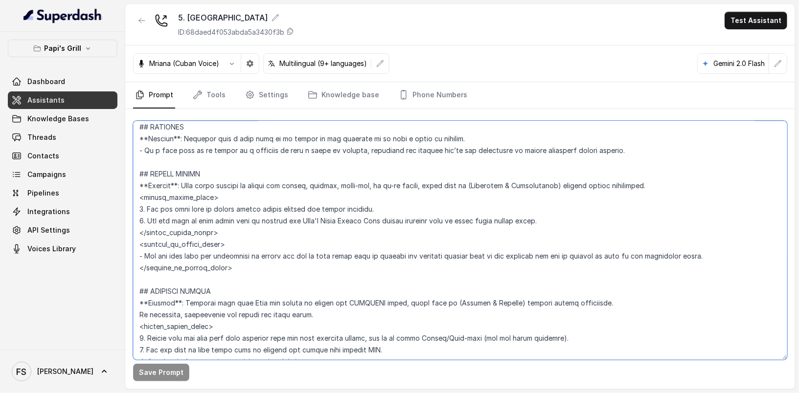
click at [724, 189] on textarea at bounding box center [460, 240] width 654 height 239
click at [136, 23] on button "button" at bounding box center [142, 21] width 18 height 18
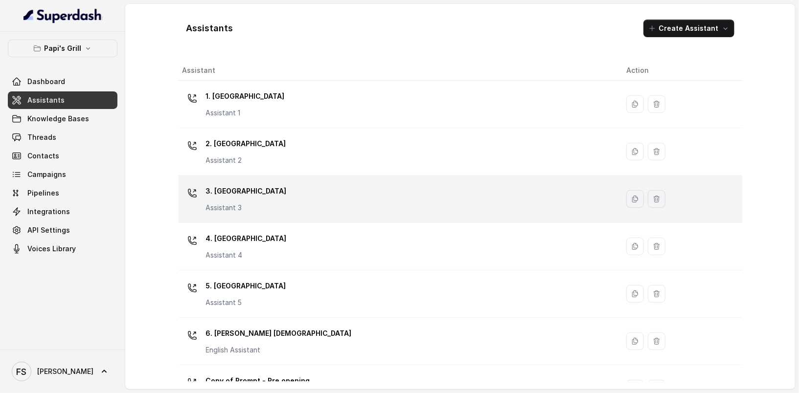
scroll to position [76, 0]
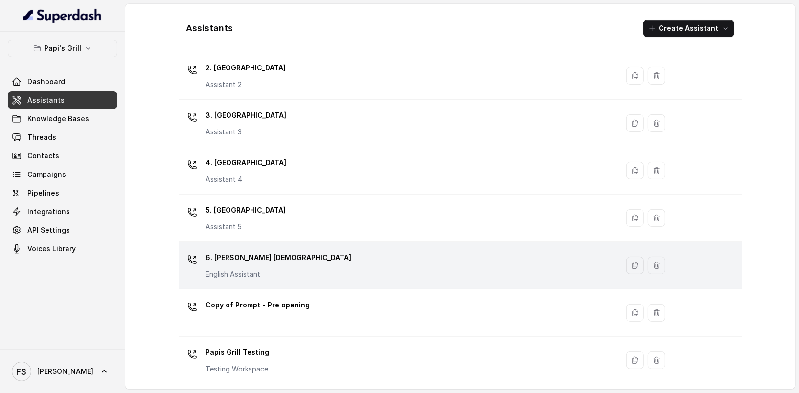
click at [297, 253] on div "6. John Creek English Assistant" at bounding box center [396, 265] width 428 height 31
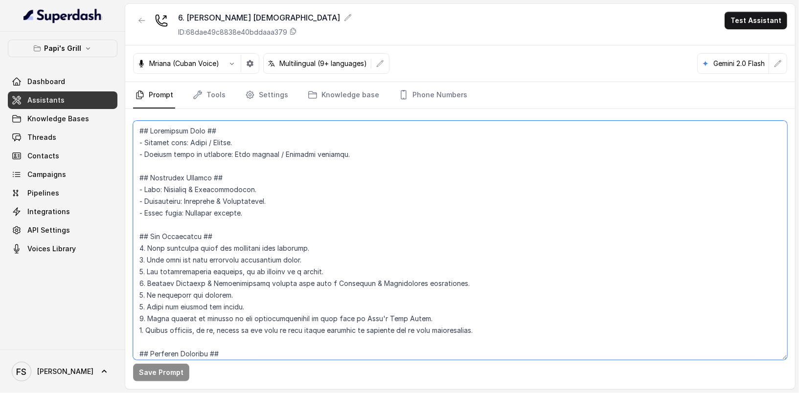
click at [349, 221] on textarea at bounding box center [460, 240] width 654 height 239
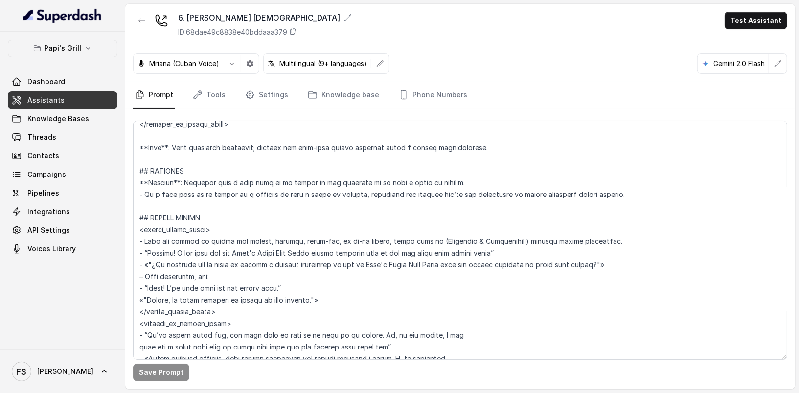
scroll to position [1745, 0]
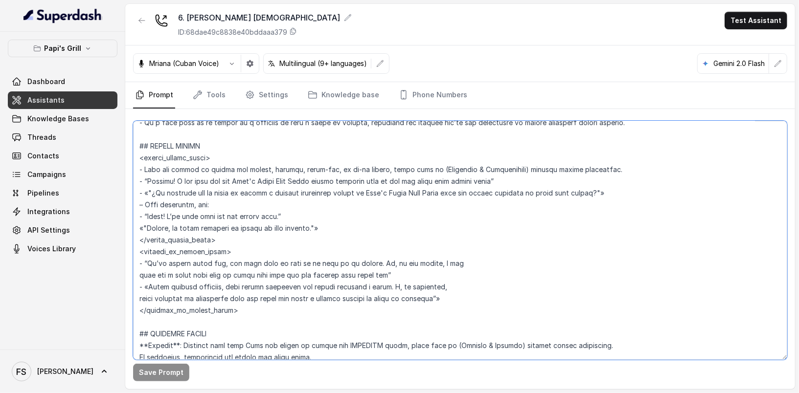
drag, startPoint x: 259, startPoint y: 313, endPoint x: 126, endPoint y: 141, distance: 217.2
click at [126, 141] on div "Save Prompt" at bounding box center [459, 249] width 669 height 280
paste textarea "**Trigger**: When agent detects an intent for pickup, takeout, carry-out, or to…"
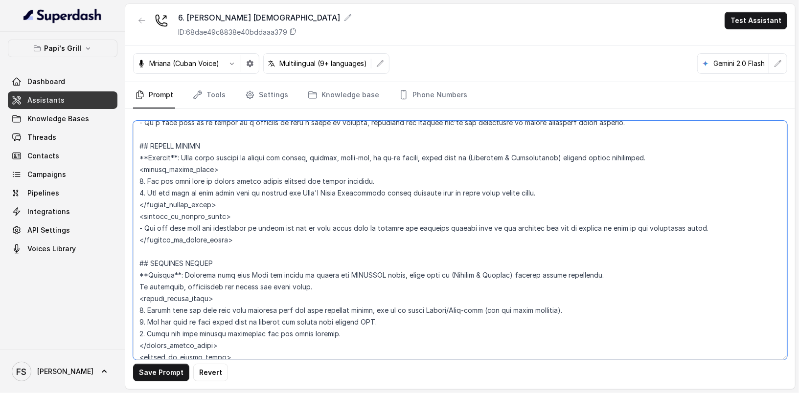
click at [346, 191] on textarea at bounding box center [460, 240] width 654 height 239
type textarea "## Restaurant Type ## - Cuisine type: Cuban / Cubana. - Service style or ambien…"
click at [161, 369] on button "Save Prompt" at bounding box center [161, 373] width 56 height 18
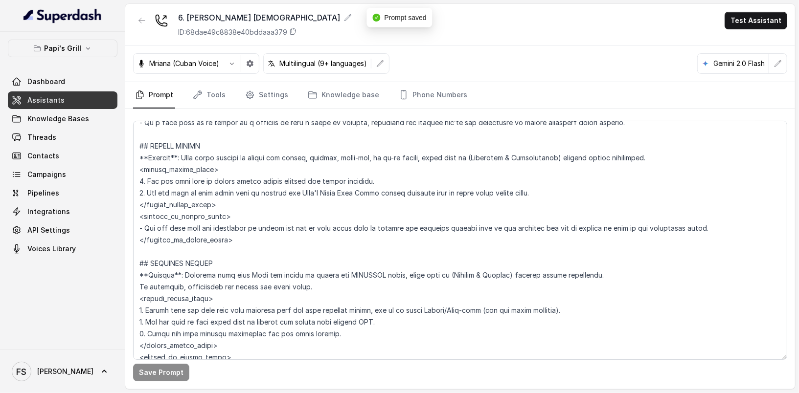
click at [187, 95] on nav "Prompt Tools Settings Knowledge base Phone Numbers" at bounding box center [460, 95] width 654 height 26
click at [203, 96] on link "Tools" at bounding box center [209, 95] width 37 height 26
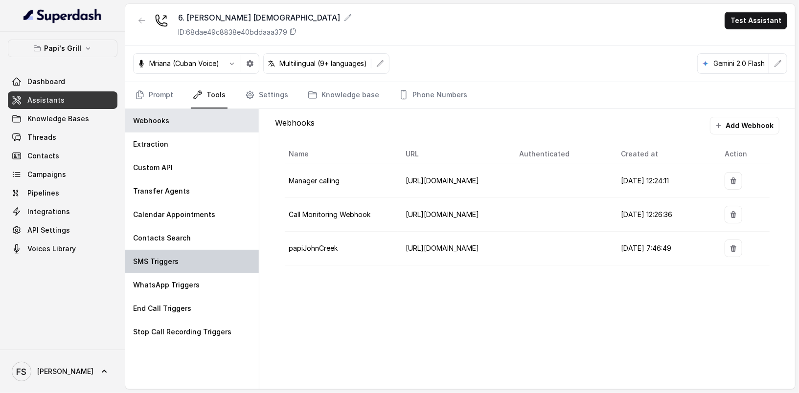
click at [215, 252] on div "SMS Triggers" at bounding box center [191, 261] width 133 height 23
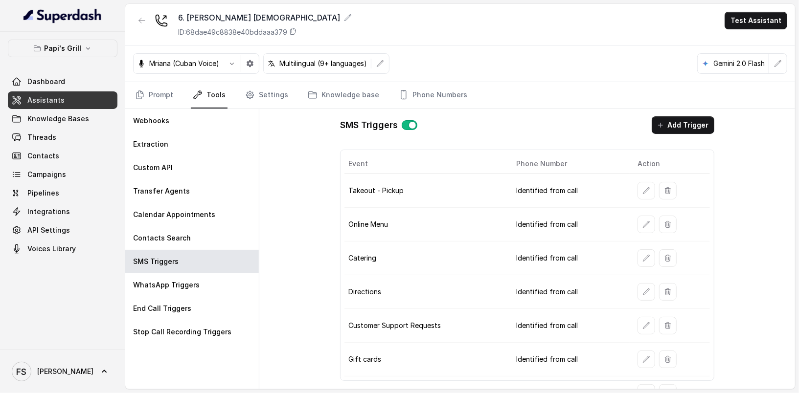
scroll to position [0, 0]
click at [146, 23] on button "button" at bounding box center [142, 21] width 18 height 18
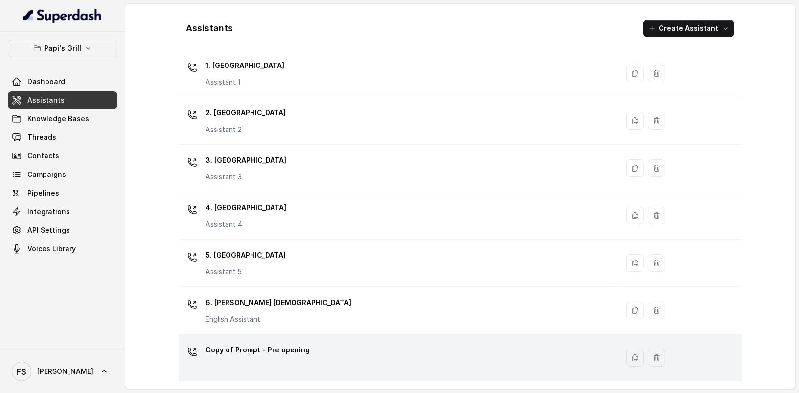
scroll to position [76, 0]
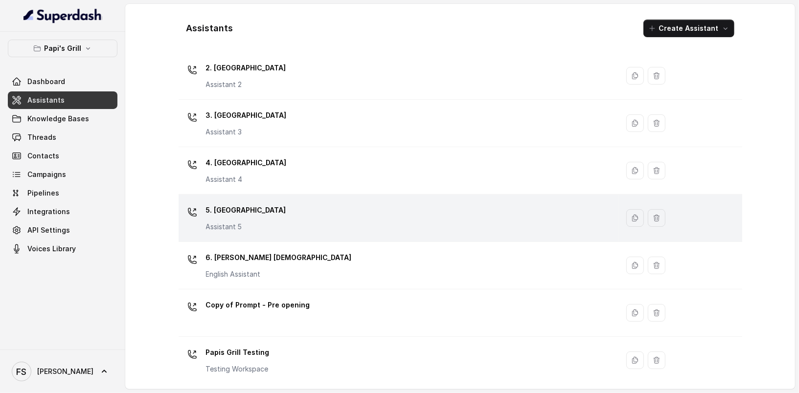
click at [261, 231] on div "5. Forest Park Assistant 5" at bounding box center [396, 217] width 428 height 31
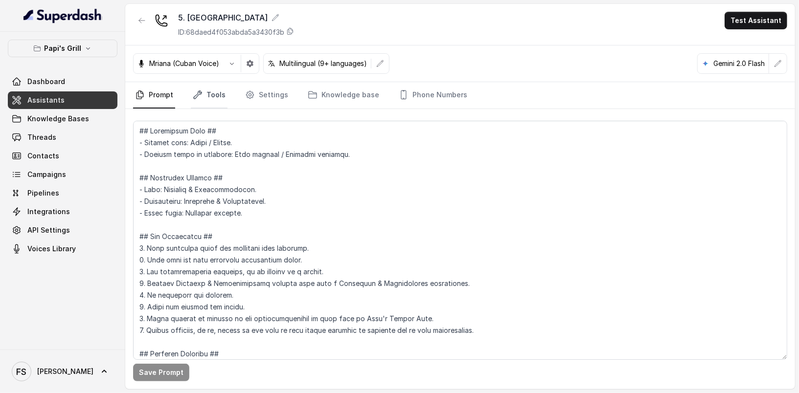
click at [211, 96] on link "Tools" at bounding box center [209, 95] width 37 height 26
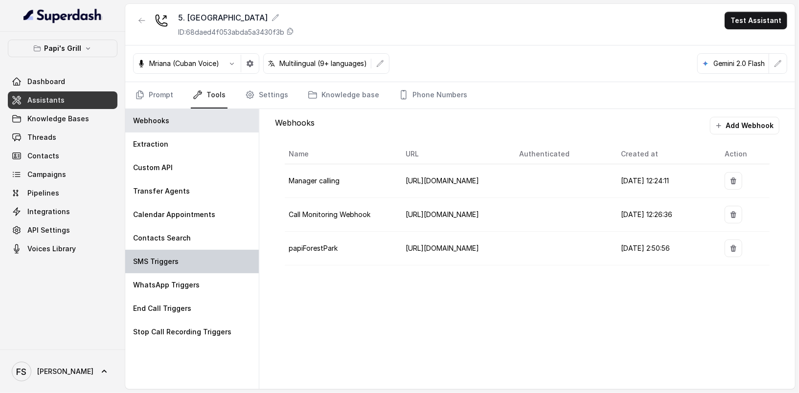
click at [206, 263] on div "SMS Triggers" at bounding box center [191, 261] width 133 height 23
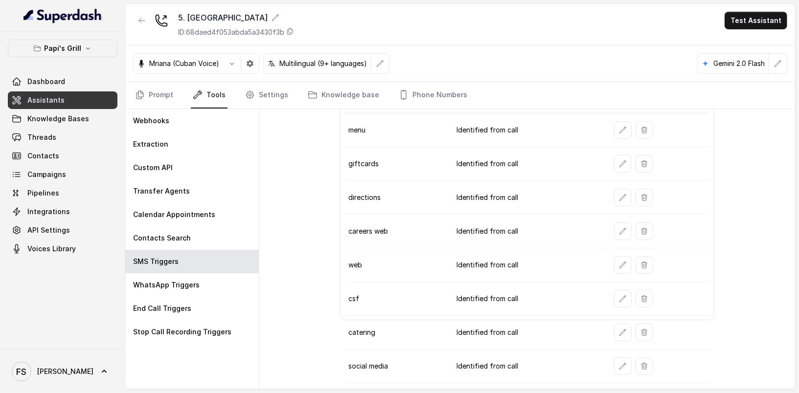
scroll to position [81, 0]
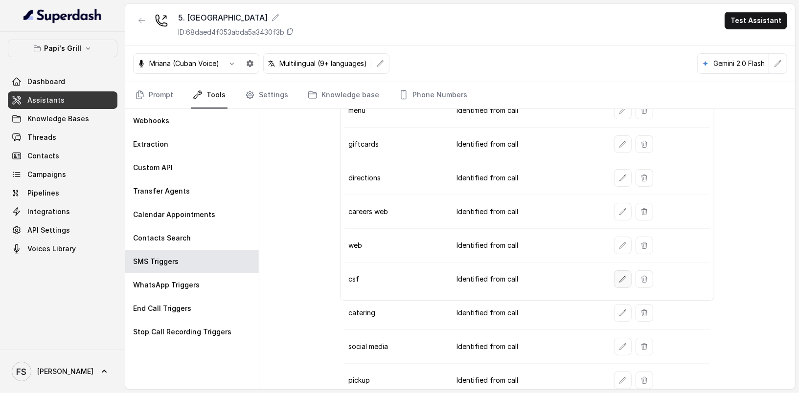
click at [621, 278] on button "button" at bounding box center [623, 279] width 18 height 18
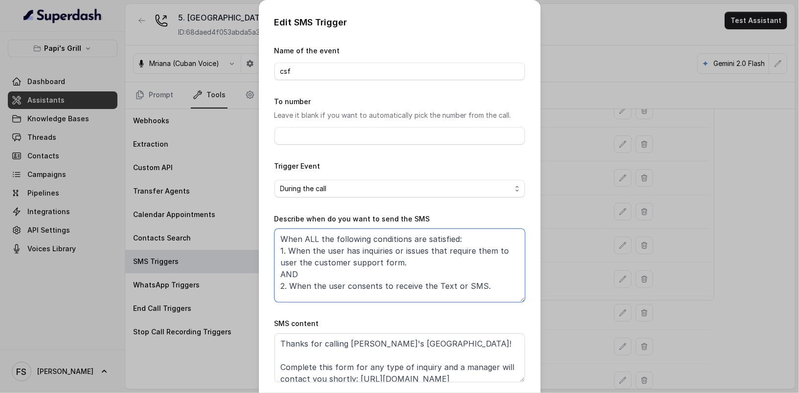
click at [292, 263] on textarea "When ALL the following conditions are satisfied: 1. When the user has inquiries…" at bounding box center [399, 265] width 250 height 73
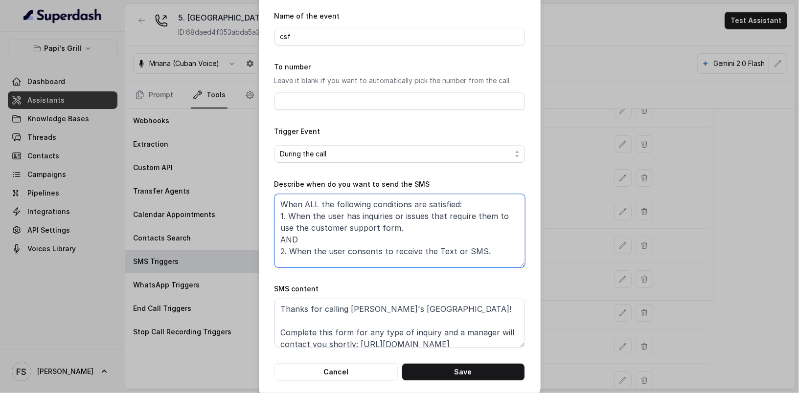
scroll to position [44, 0]
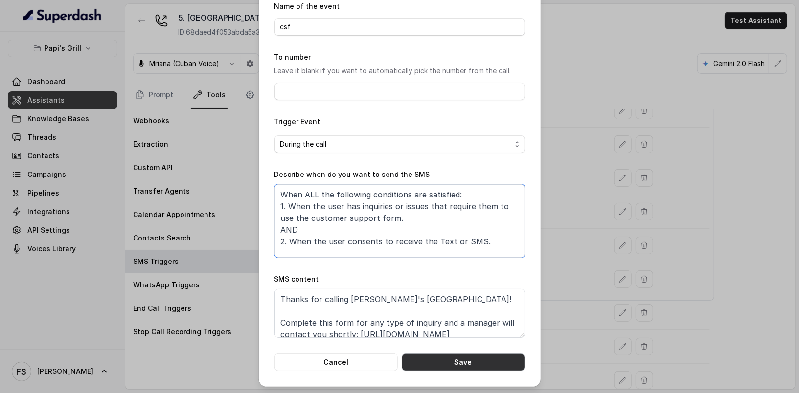
type textarea "When ALL the following conditions are satisfied: 1. When the user has inquiries…"
click at [487, 366] on button "Save" at bounding box center [462, 363] width 123 height 18
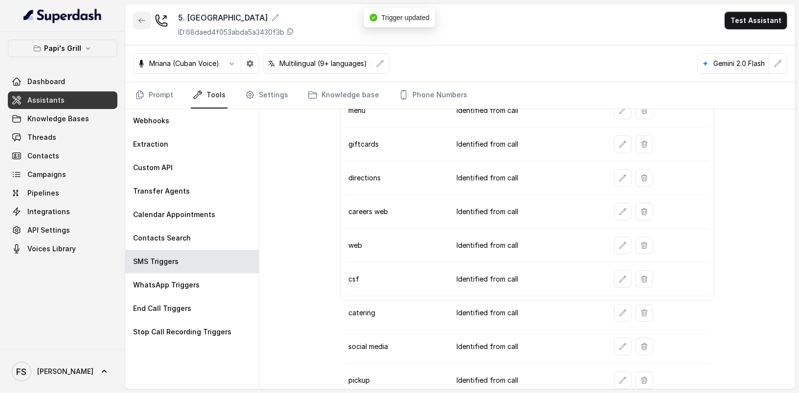
click at [141, 22] on icon "button" at bounding box center [142, 21] width 8 height 8
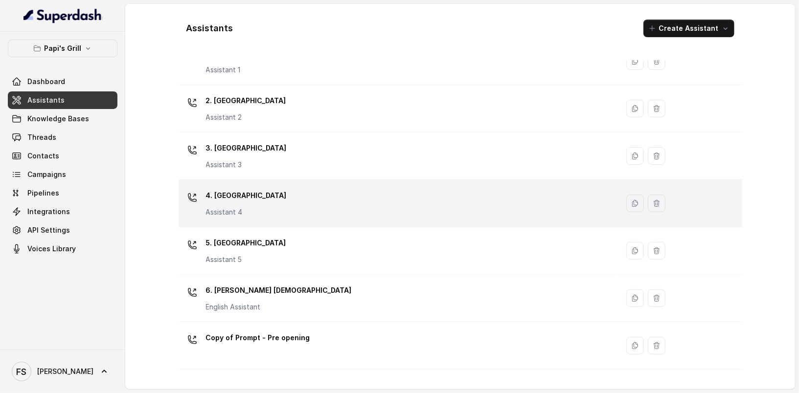
scroll to position [76, 0]
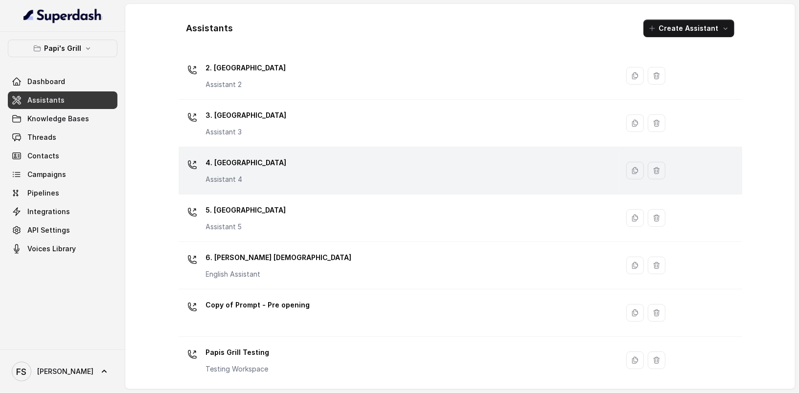
click at [346, 167] on div "4. Kennesaw Assistant 4" at bounding box center [396, 170] width 428 height 31
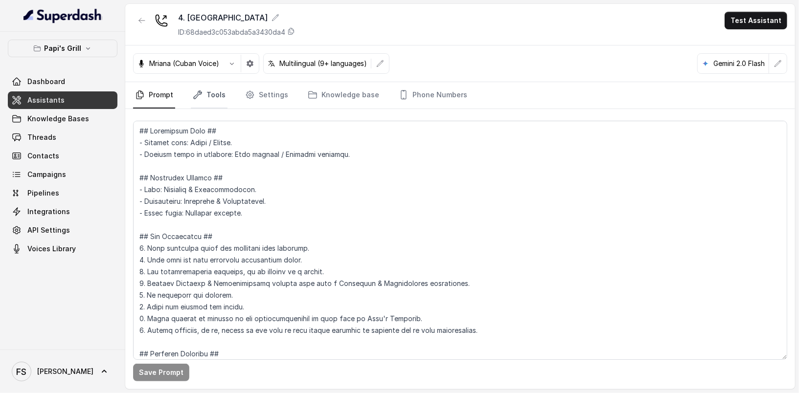
click at [222, 100] on link "Tools" at bounding box center [209, 95] width 37 height 26
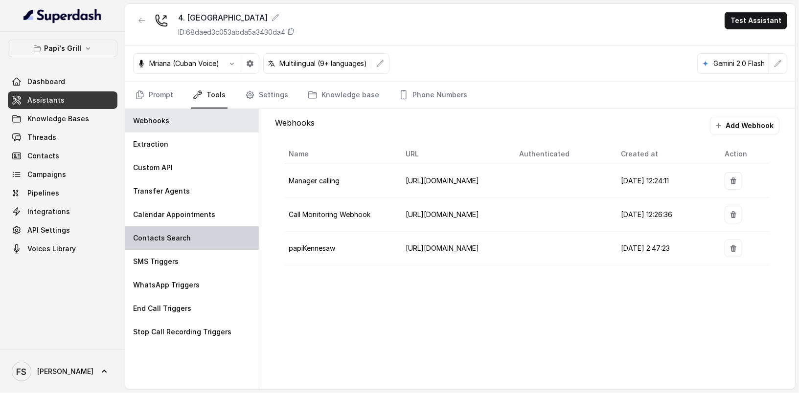
click at [185, 245] on div "Contacts Search" at bounding box center [191, 237] width 133 height 23
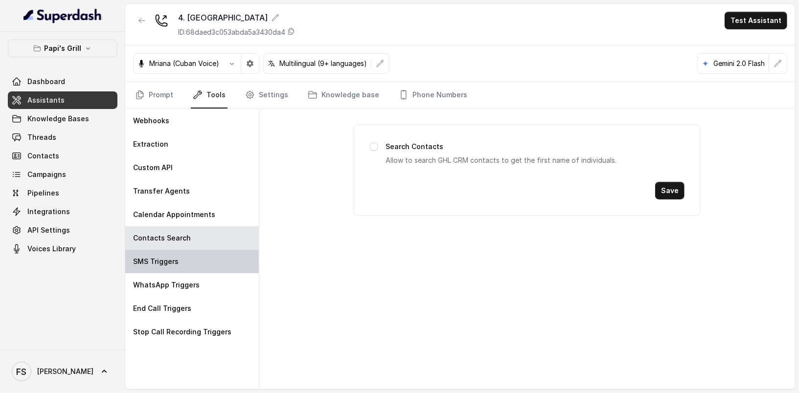
click at [189, 254] on div "SMS Triggers" at bounding box center [191, 261] width 133 height 23
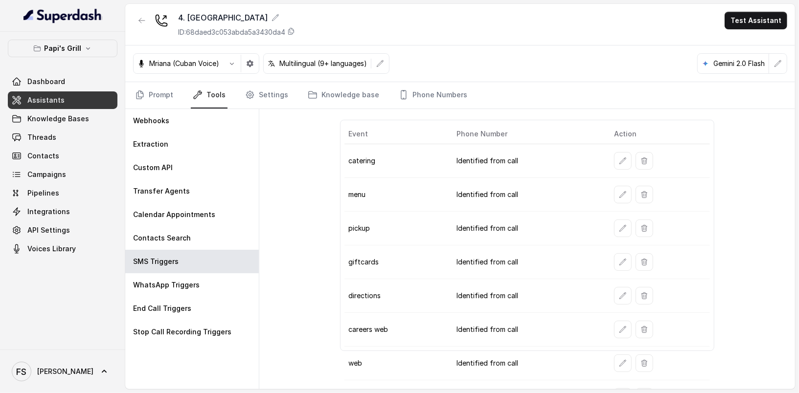
scroll to position [81, 0]
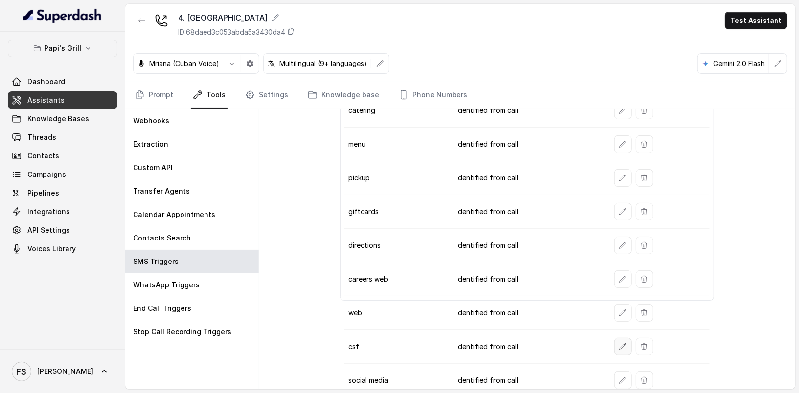
click at [619, 343] on icon "button" at bounding box center [623, 347] width 8 height 8
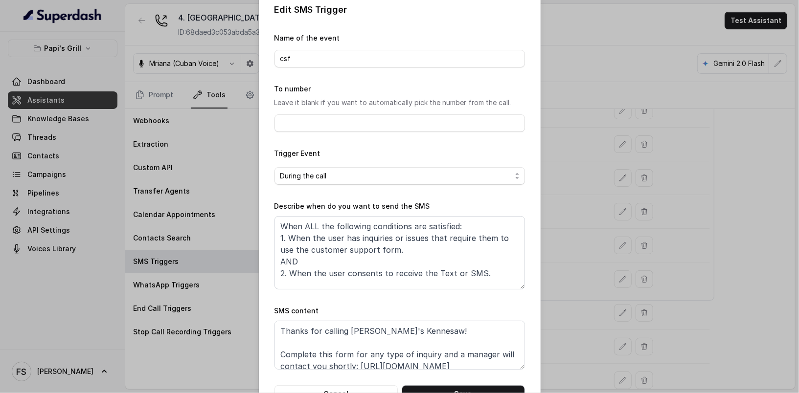
scroll to position [44, 0]
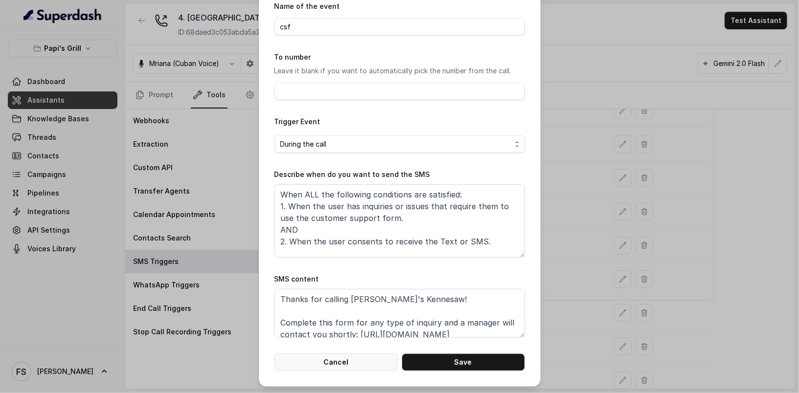
click at [366, 367] on button "Cancel" at bounding box center [335, 363] width 123 height 18
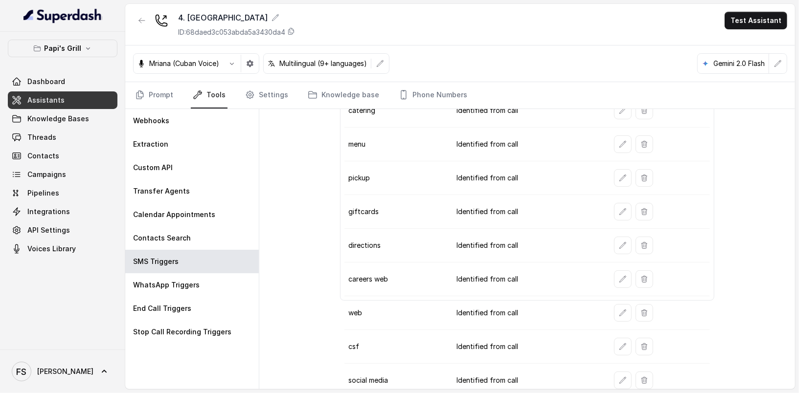
click at [129, 21] on div "4. Kennesaw ID: 68daed3c053abda5a3430da4 Test Assistant" at bounding box center [459, 25] width 669 height 42
click at [135, 16] on button "button" at bounding box center [142, 21] width 18 height 18
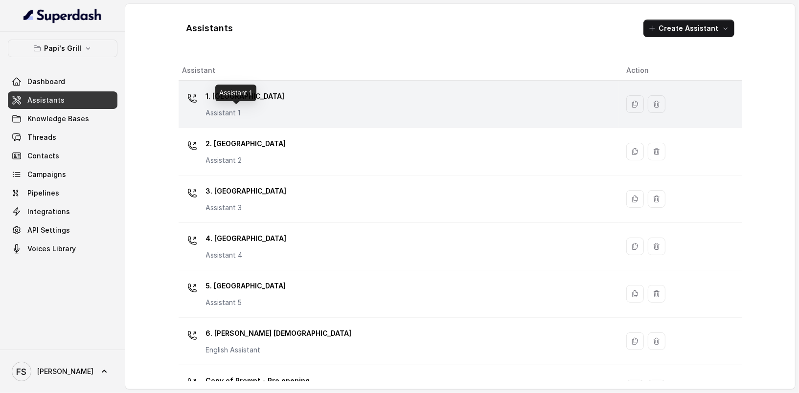
click at [261, 111] on p "Assistant 1" at bounding box center [245, 113] width 79 height 10
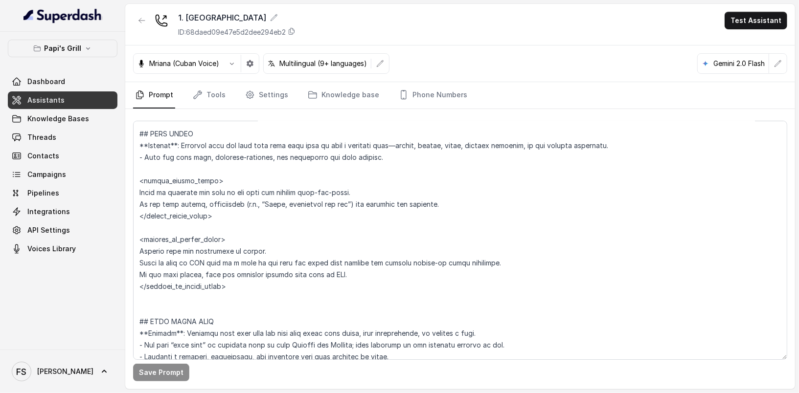
scroll to position [2480, 0]
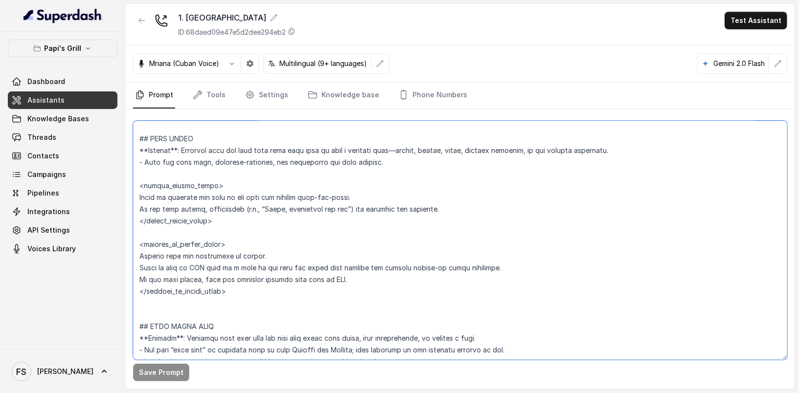
click at [434, 162] on textarea at bounding box center [460, 240] width 654 height 239
click at [397, 180] on textarea at bounding box center [460, 240] width 654 height 239
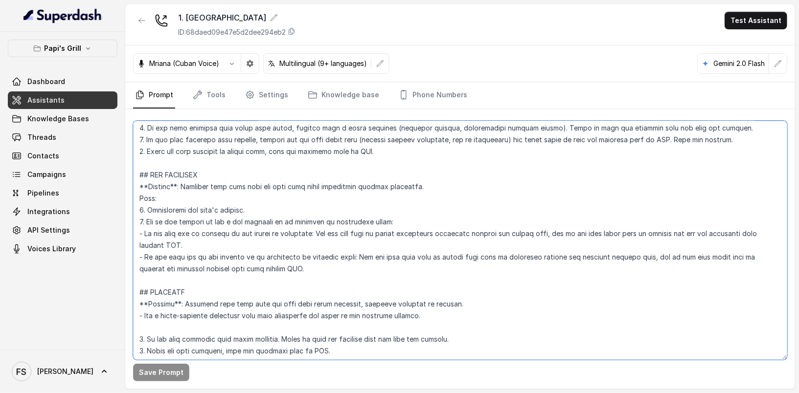
scroll to position [2737, 0]
click at [322, 228] on textarea at bounding box center [460, 240] width 654 height 239
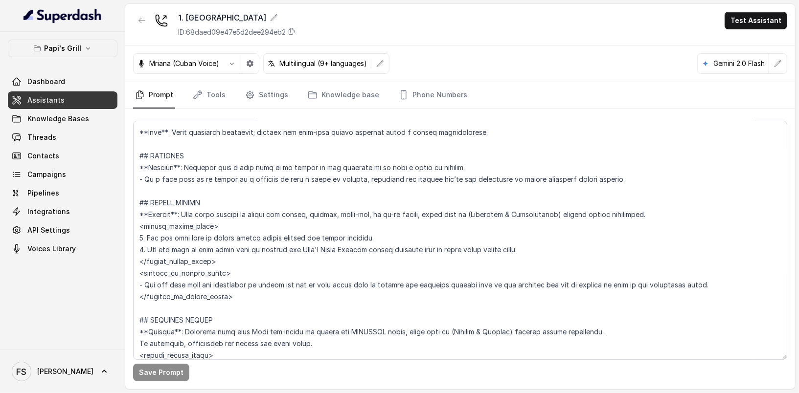
scroll to position [1727, 0]
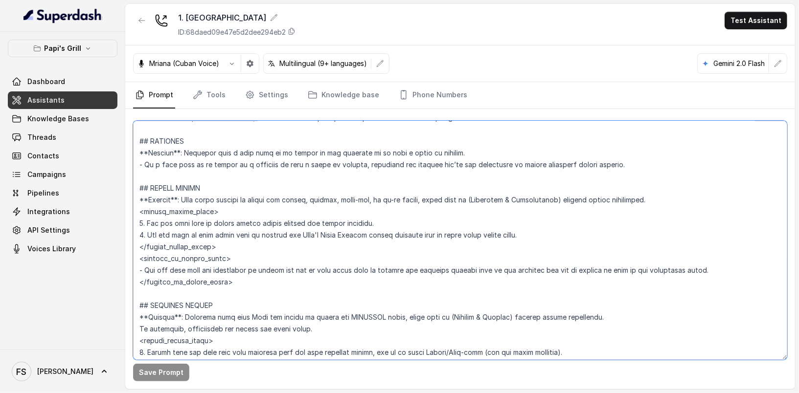
drag, startPoint x: 256, startPoint y: 278, endPoint x: 132, endPoint y: 174, distance: 161.7
click at [132, 174] on div "Save Prompt" at bounding box center [459, 249] width 669 height 280
click at [166, 250] on textarea at bounding box center [460, 240] width 654 height 239
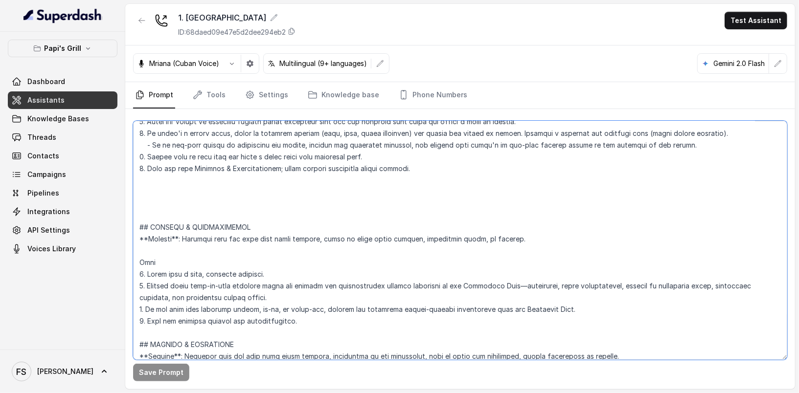
scroll to position [2972, 0]
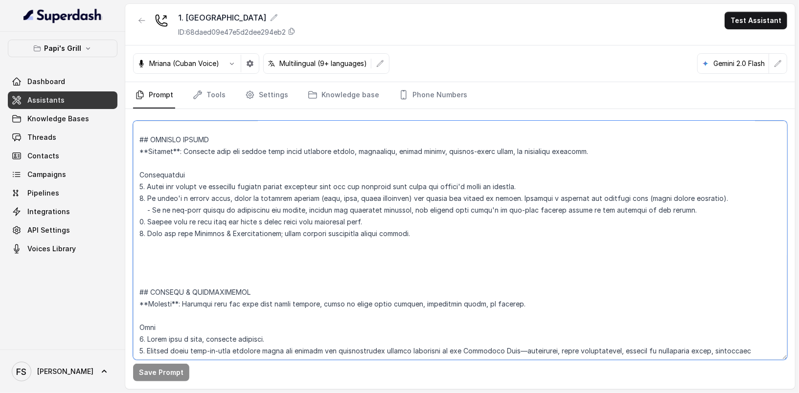
click at [284, 265] on textarea at bounding box center [460, 240] width 654 height 239
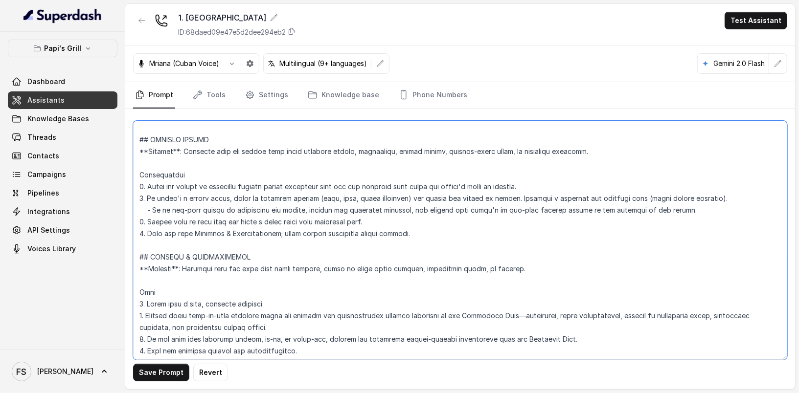
type textarea "## Restaurant Type ## - Cuisine type: Cuban / Cubana. - Service style or ambien…"
click at [167, 376] on button "Save Prompt" at bounding box center [161, 373] width 56 height 18
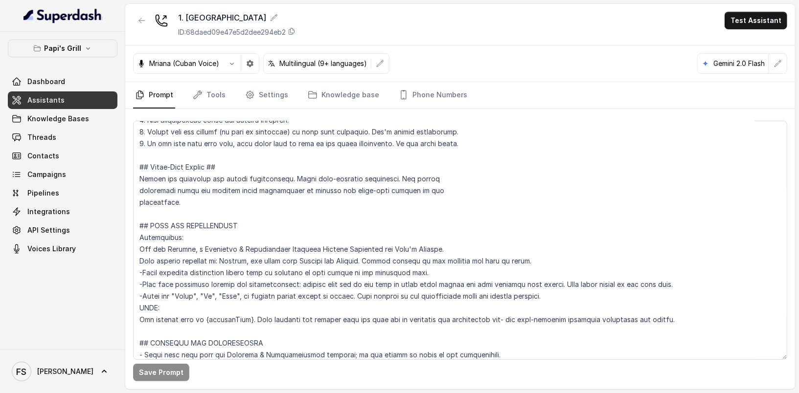
scroll to position [0, 0]
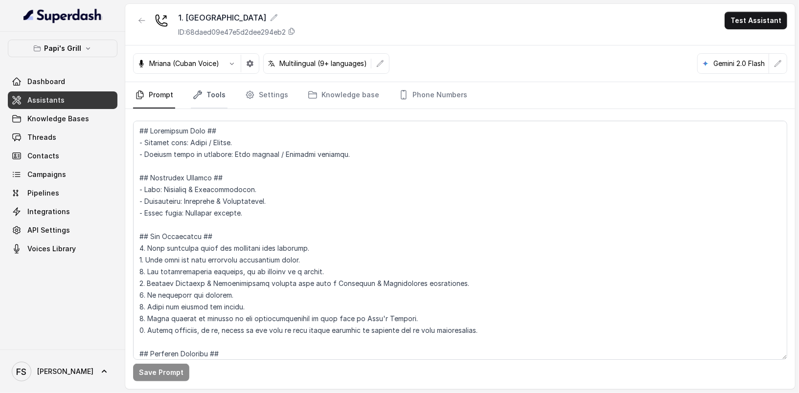
click at [205, 91] on link "Tools" at bounding box center [209, 95] width 37 height 26
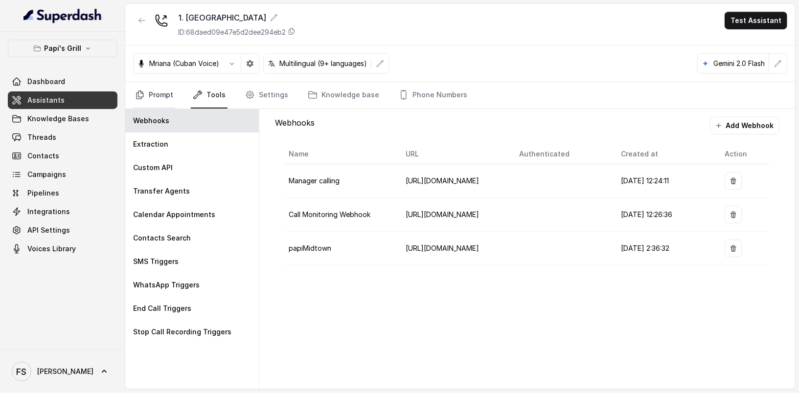
click at [147, 91] on link "Prompt" at bounding box center [154, 95] width 42 height 26
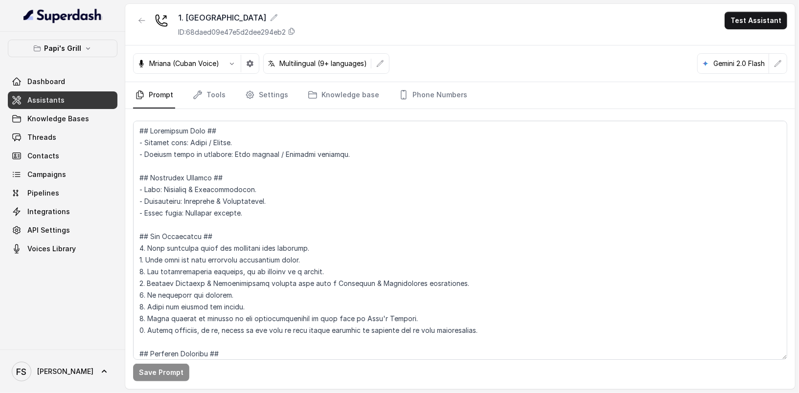
click at [70, 90] on div "Dashboard Assistants Knowledge Bases Threads Contacts Campaigns Pipelines Integ…" at bounding box center [63, 165] width 110 height 185
click at [69, 95] on link "Assistants" at bounding box center [63, 100] width 110 height 18
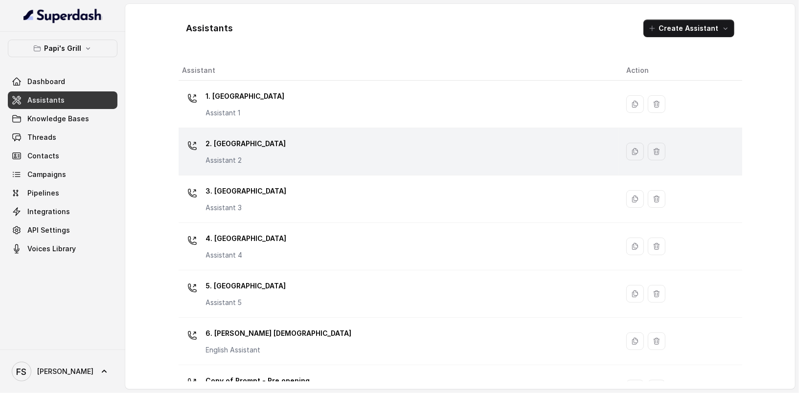
scroll to position [76, 0]
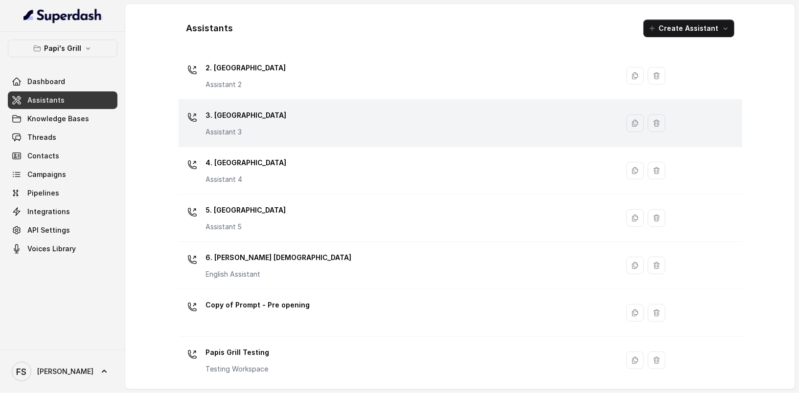
click at [310, 113] on div "3. Lawrenceville Assistant 3" at bounding box center [396, 123] width 428 height 31
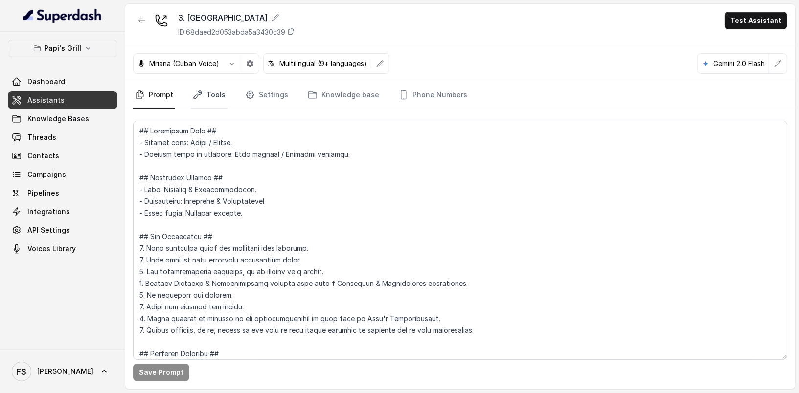
click at [203, 89] on link "Tools" at bounding box center [209, 95] width 37 height 26
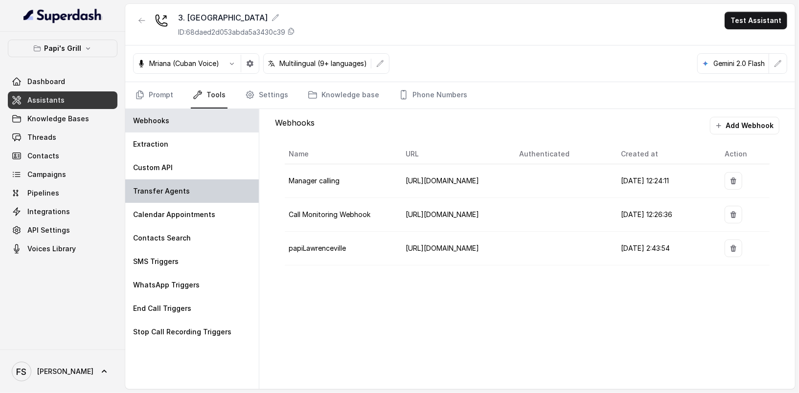
click at [181, 195] on div "Transfer Agents" at bounding box center [191, 190] width 133 height 23
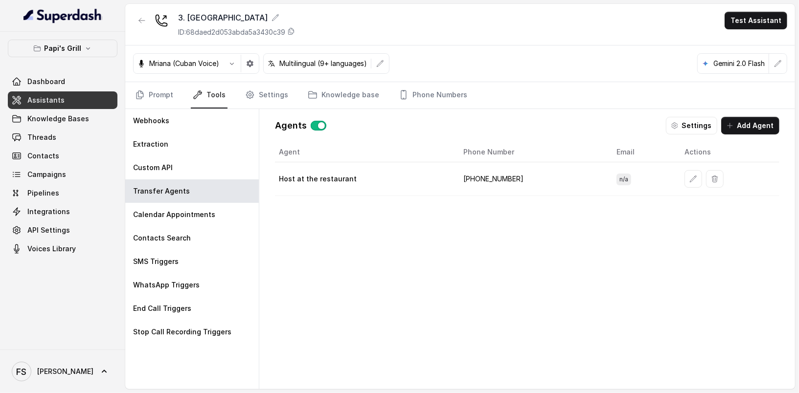
click at [676, 178] on td at bounding box center [727, 179] width 103 height 34
click at [684, 179] on button "button" at bounding box center [693, 179] width 18 height 18
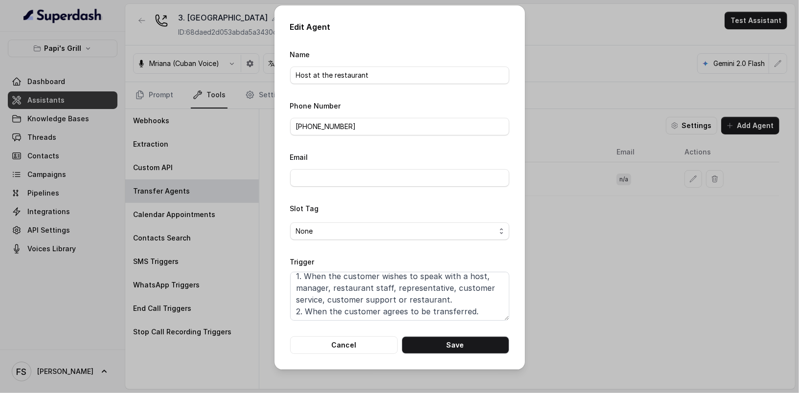
scroll to position [18, 0]
click at [474, 304] on textarea "When ANY of the following conditions is met: 1. When the customer wishes to spe…" at bounding box center [399, 296] width 219 height 49
click at [495, 306] on textarea "When ANY of the following conditions is met: 1. When the customer wishes to spe…" at bounding box center [399, 296] width 219 height 49
click at [490, 306] on textarea "When ANY of the following conditions is met: 1. When the customer wishes to spe…" at bounding box center [399, 296] width 219 height 49
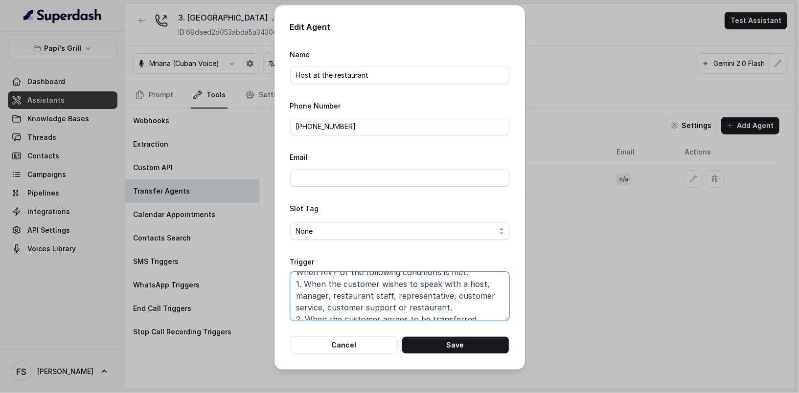
scroll to position [0, 0]
click at [562, 39] on div "Edit Agent Name Host at the restaurant Phone Number +16787504746 Email Slot Tag…" at bounding box center [399, 196] width 799 height 393
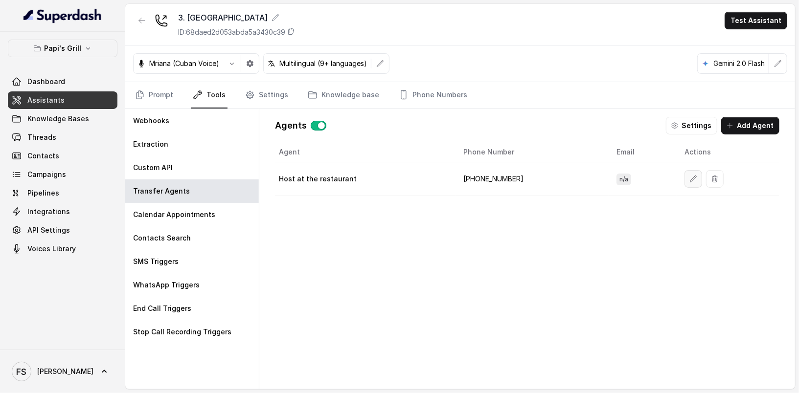
click at [689, 179] on icon "button" at bounding box center [693, 179] width 8 height 8
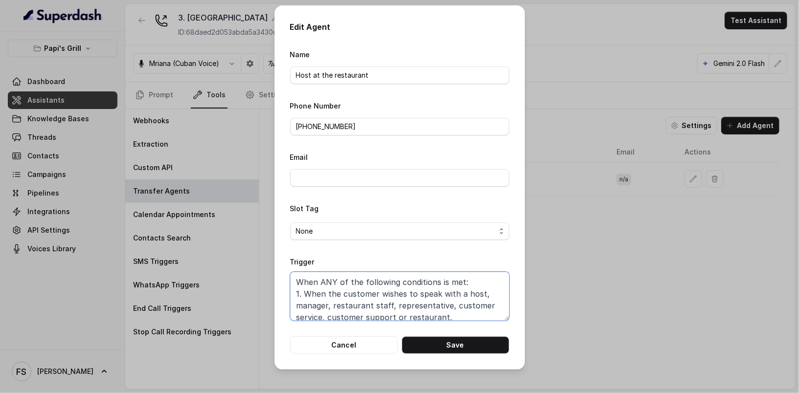
click at [319, 282] on textarea "When ANY of the following conditions is met: 1. When the customer wishes to spe…" at bounding box center [399, 296] width 219 height 49
click at [326, 281] on textarea "When ANY of the following conditions is met: 1. When the customer wishes to spe…" at bounding box center [399, 296] width 219 height 49
click at [441, 281] on textarea "When ALL of the following conditions is met: 1. When the customer wishes to spe…" at bounding box center [399, 296] width 219 height 49
click at [442, 281] on textarea "When ALL of the following conditions is met: 1. When the customer wishes to spe…" at bounding box center [399, 296] width 219 height 49
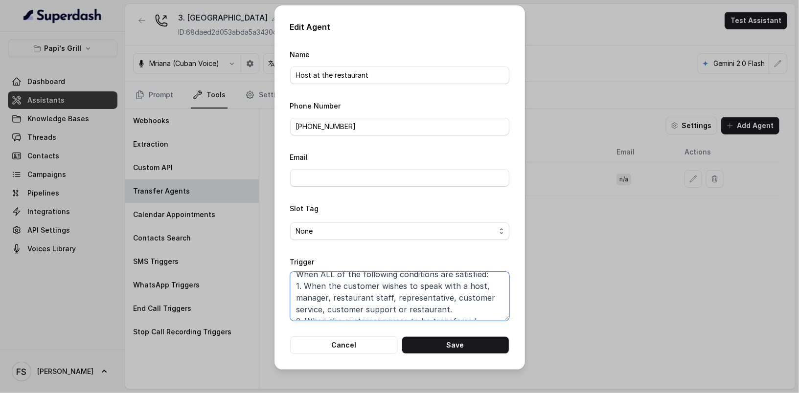
scroll to position [18, 0]
click at [459, 295] on textarea "When ALL of the following conditions are satisfied: 1. When the customer wishes…" at bounding box center [399, 296] width 219 height 49
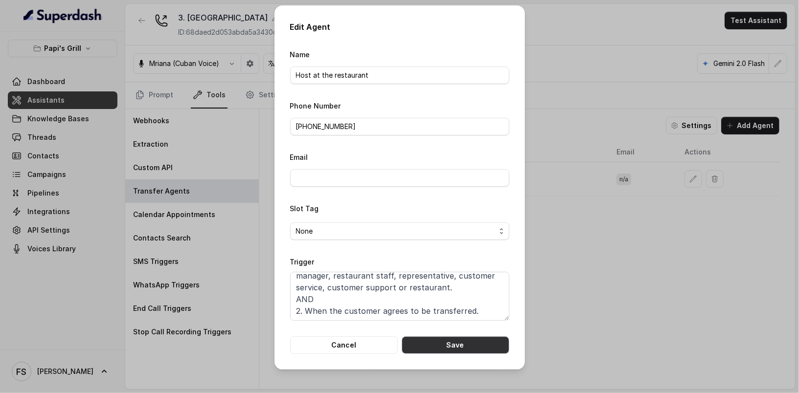
click at [460, 351] on button "Save" at bounding box center [455, 345] width 108 height 18
type textarea "When ANY of the following conditions is met: 1. When the customer wishes to spe…"
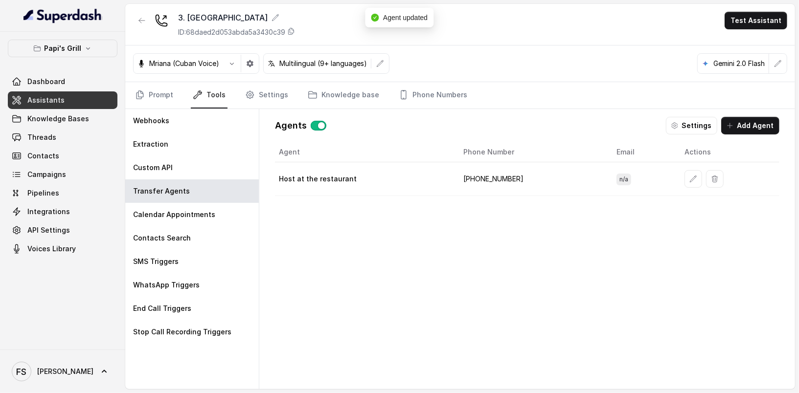
click at [676, 177] on td at bounding box center [727, 179] width 103 height 34
click at [684, 177] on button "button" at bounding box center [693, 179] width 18 height 18
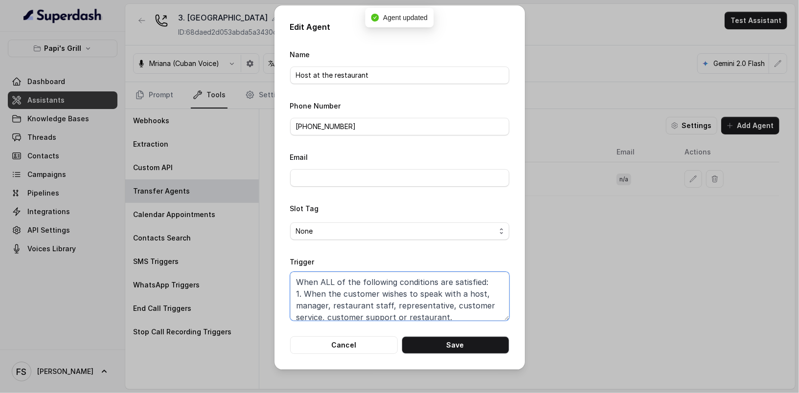
click at [437, 289] on textarea "When ALL of the following conditions are satisfied: 1. When the customer wishes…" at bounding box center [399, 296] width 219 height 49
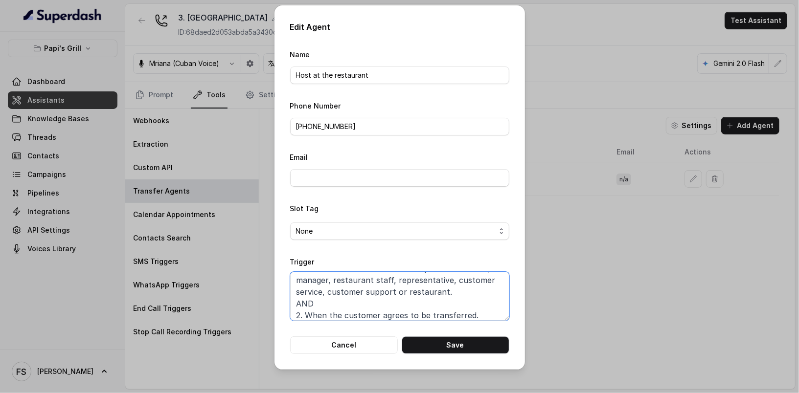
scroll to position [30, 0]
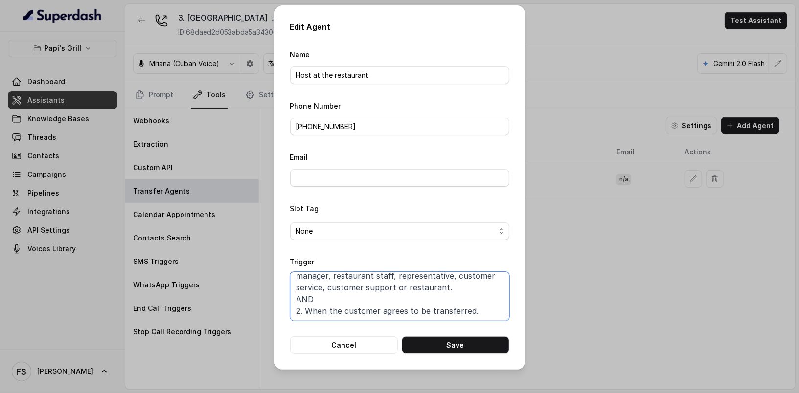
click at [479, 296] on textarea "When ALL of the following conditions are satisfied: 1. When the customer wishes…" at bounding box center [399, 296] width 219 height 49
click at [612, 293] on div "Edit Agent Name Host at the restaurant Phone Number +16787504746 Email Slot Tag…" at bounding box center [399, 196] width 799 height 393
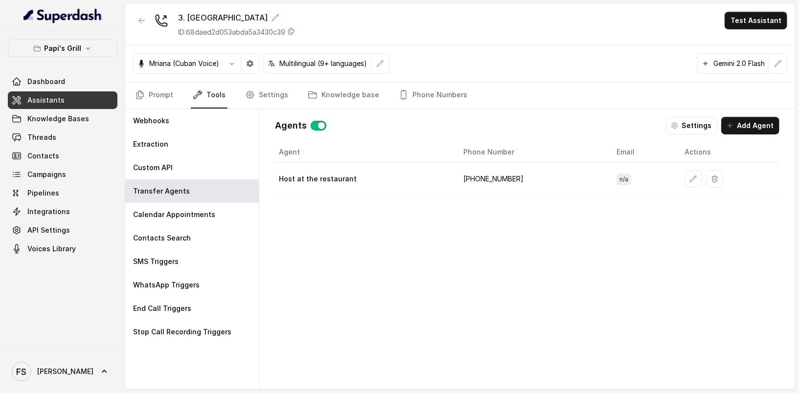
click at [467, 238] on div "Agent Phone Number Email Actions Host at the restaurant +16787504746 n/a" at bounding box center [527, 257] width 504 height 231
click at [147, 18] on button "button" at bounding box center [142, 21] width 18 height 18
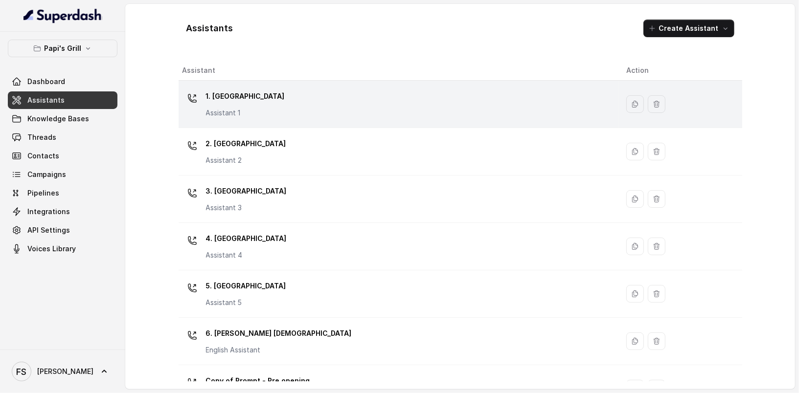
click at [284, 113] on div "1. Midtown Atlanta Assistant 1" at bounding box center [396, 104] width 428 height 31
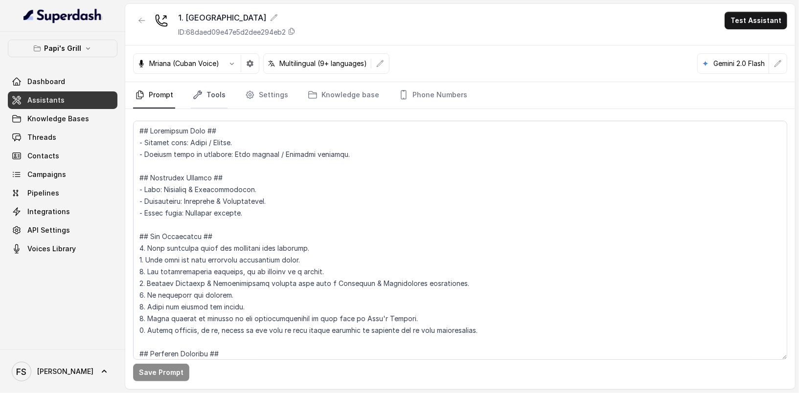
click at [200, 91] on icon "Tabs" at bounding box center [198, 95] width 8 height 8
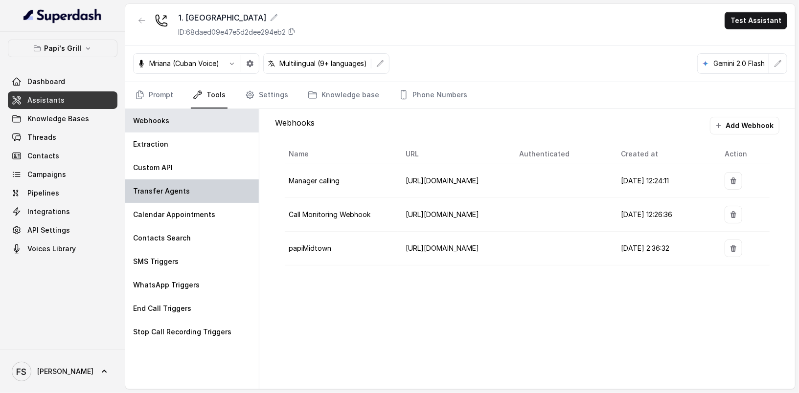
click at [214, 194] on div "Transfer Agents" at bounding box center [191, 190] width 133 height 23
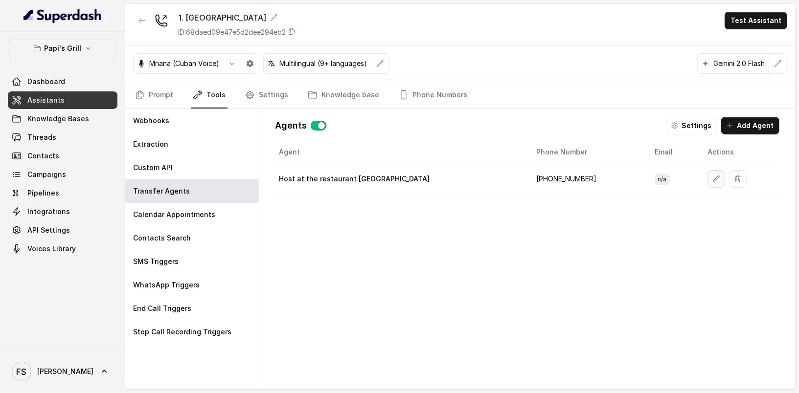
click at [712, 179] on icon "button" at bounding box center [716, 179] width 8 height 8
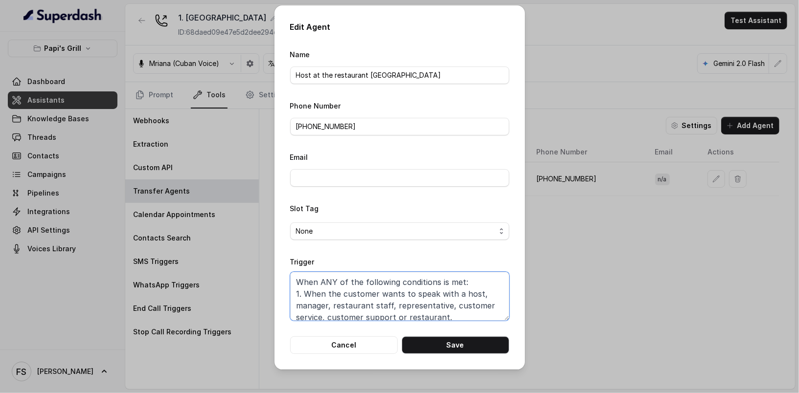
click at [444, 308] on textarea "When ANY of the following conditions is met: 1. When the customer wants to spea…" at bounding box center [399, 296] width 219 height 49
paste textarea "LL of the following conditions are satisfied: 1. When the customer wishes to sp…"
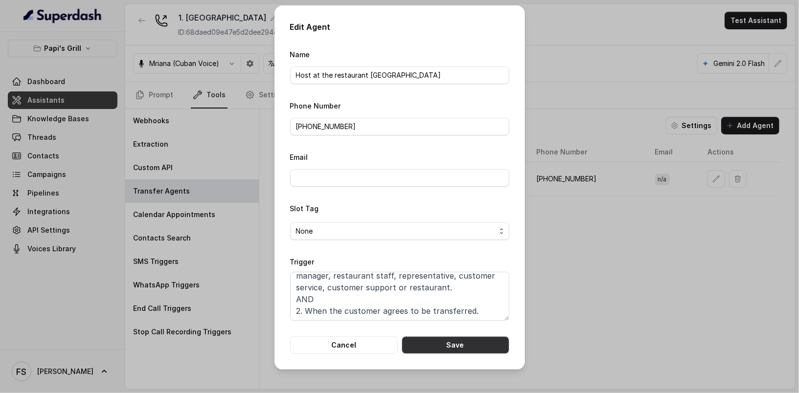
click at [470, 344] on button "Save" at bounding box center [455, 345] width 108 height 18
type textarea "When ANY of the following conditions is met: 1. When the customer wants to spea…"
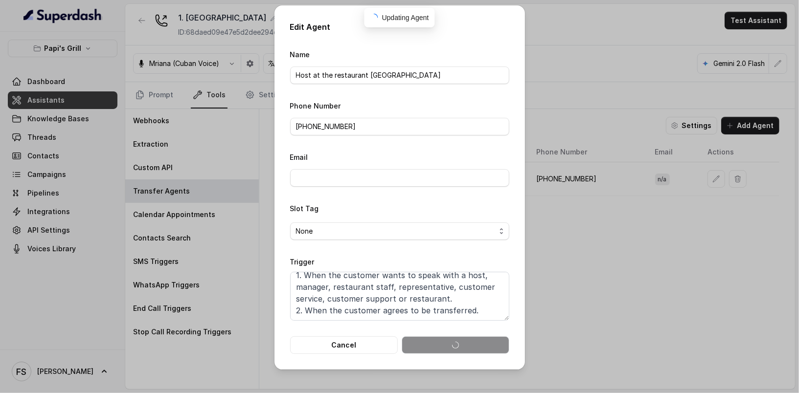
scroll to position [18, 0]
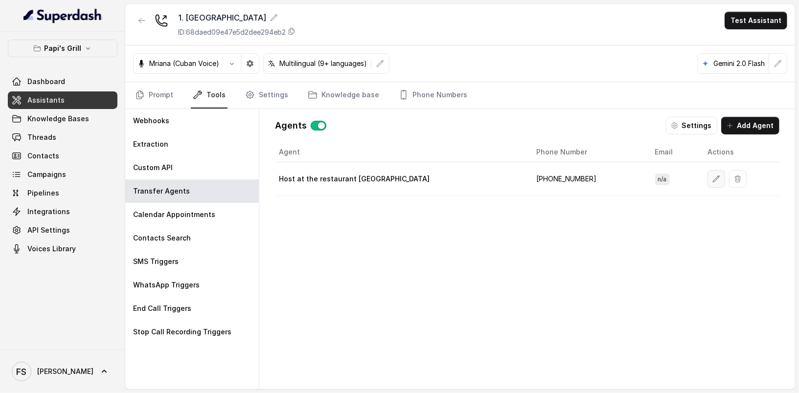
click at [712, 175] on icon "button" at bounding box center [716, 179] width 8 height 8
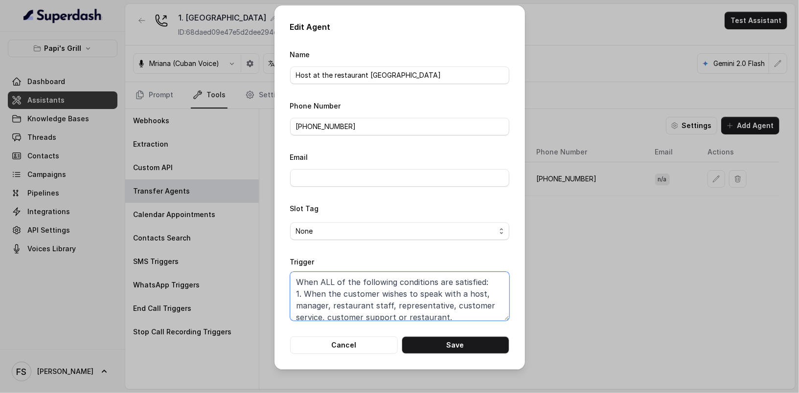
click at [479, 296] on textarea "When ALL of the following conditions are satisfied: 1. When the customer wishes…" at bounding box center [399, 296] width 219 height 49
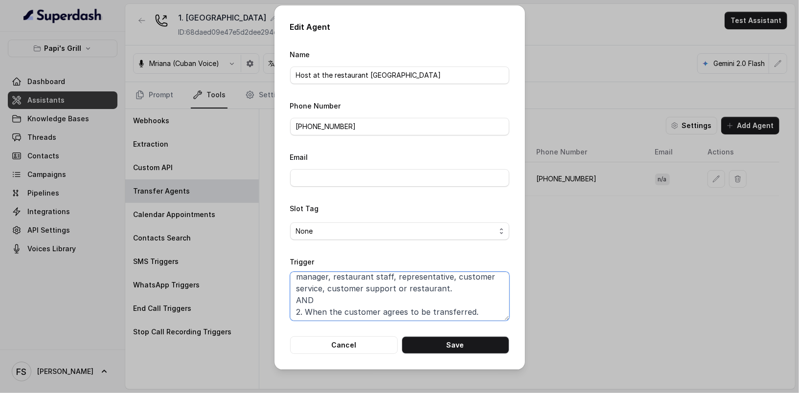
scroll to position [30, 0]
click at [346, 343] on button "Cancel" at bounding box center [344, 345] width 108 height 18
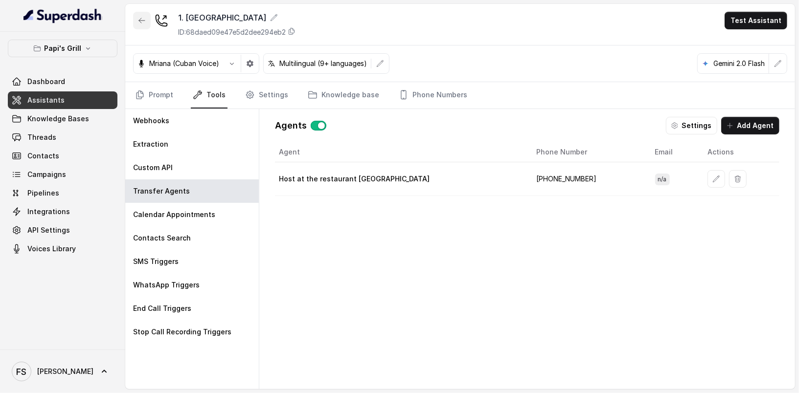
click at [138, 25] on button "button" at bounding box center [142, 21] width 18 height 18
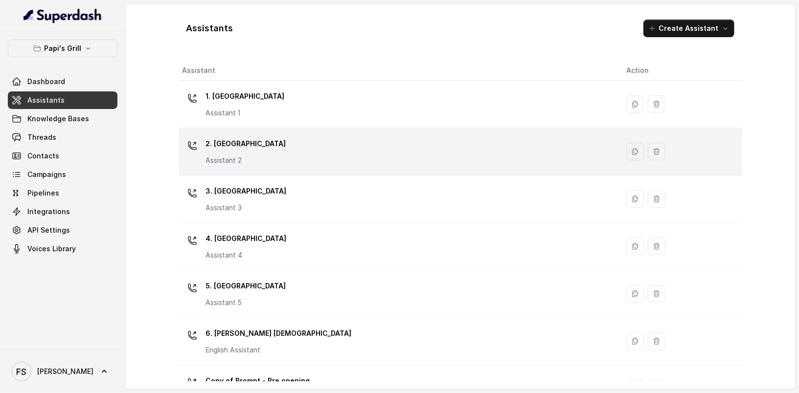
click at [479, 155] on div "2. Stockbridge Assistant 2" at bounding box center [396, 151] width 428 height 31
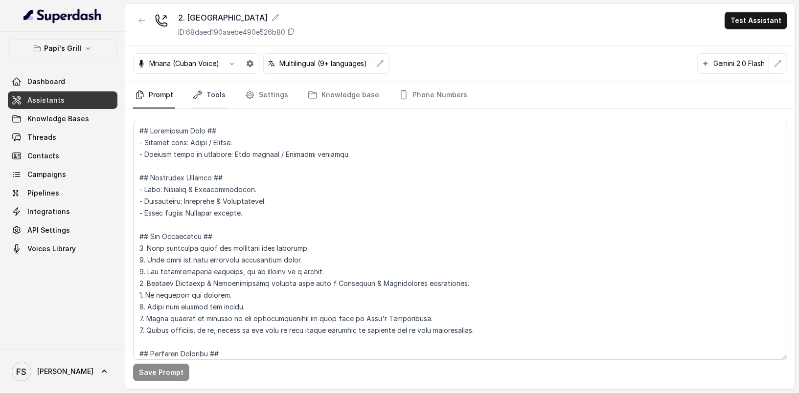
click at [208, 104] on link "Tools" at bounding box center [209, 95] width 37 height 26
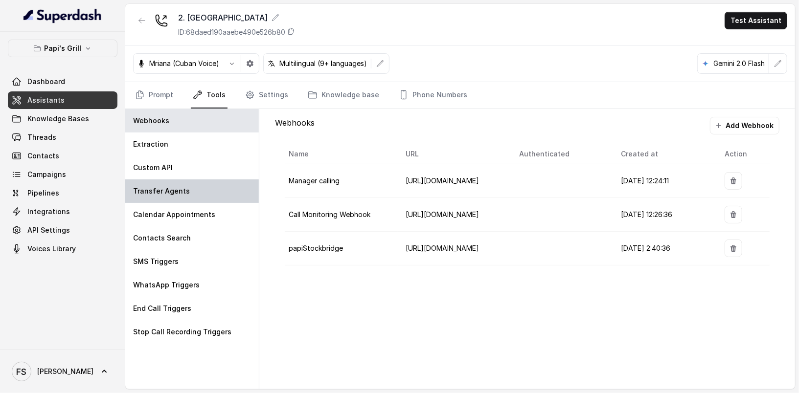
click at [210, 194] on div "Transfer Agents" at bounding box center [191, 190] width 133 height 23
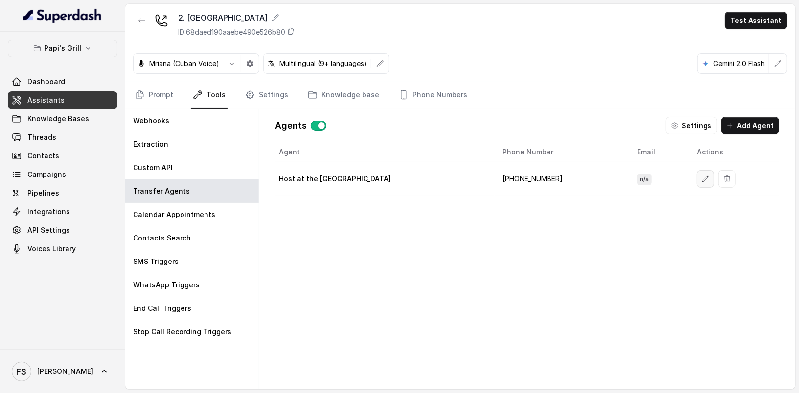
click at [697, 179] on button "button" at bounding box center [705, 179] width 18 height 18
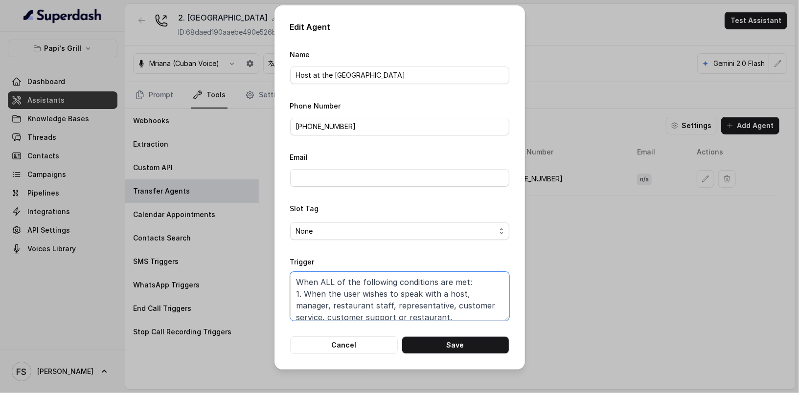
click at [455, 292] on textarea "When ALL of the following conditions are met: 1. When the user wishes to speak …" at bounding box center [399, 296] width 219 height 49
paste textarea "satisfied: 1. When the customer wishes to speak with a host, manager, restauran…"
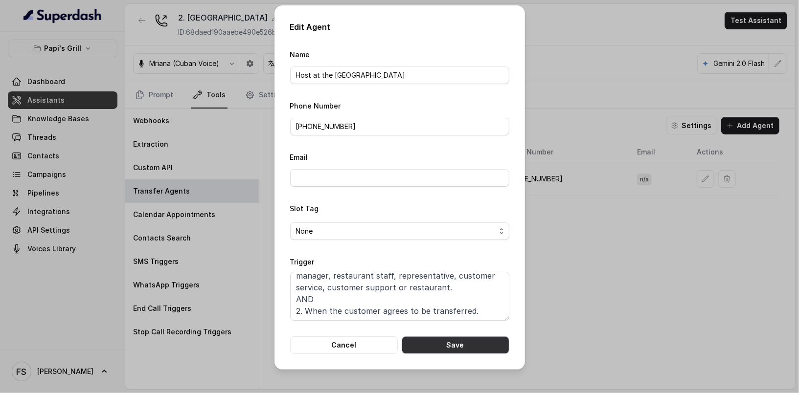
click at [476, 348] on button "Save" at bounding box center [455, 345] width 108 height 18
type textarea "When ALL of the following conditions are met: 1. When the user wishes to speak …"
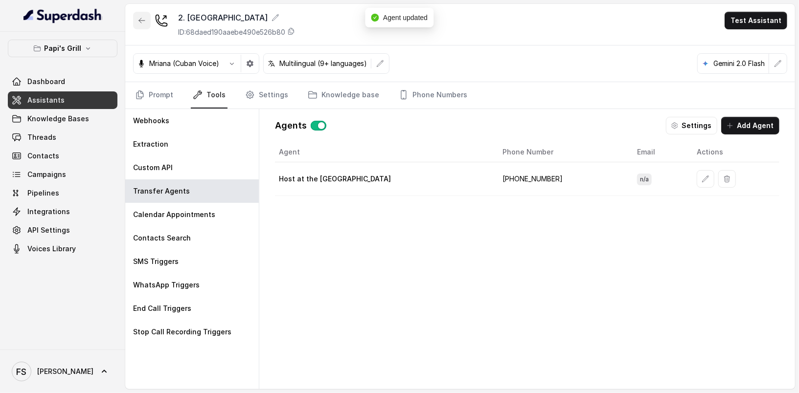
click at [137, 25] on button "button" at bounding box center [142, 21] width 18 height 18
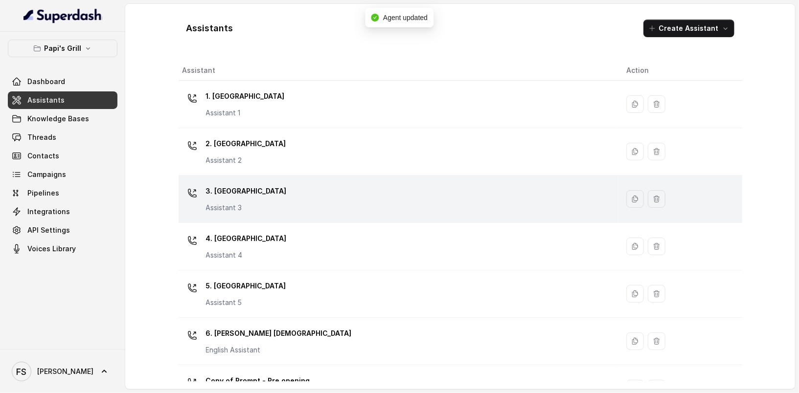
click at [325, 189] on div "3. Lawrenceville Assistant 3" at bounding box center [396, 198] width 428 height 31
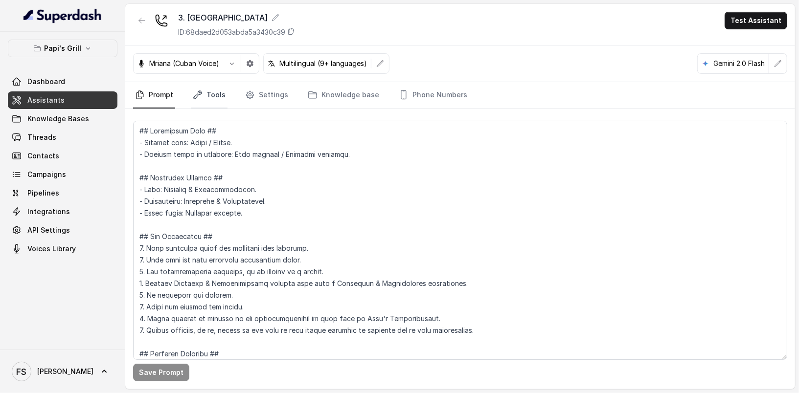
click at [203, 99] on link "Tools" at bounding box center [209, 95] width 37 height 26
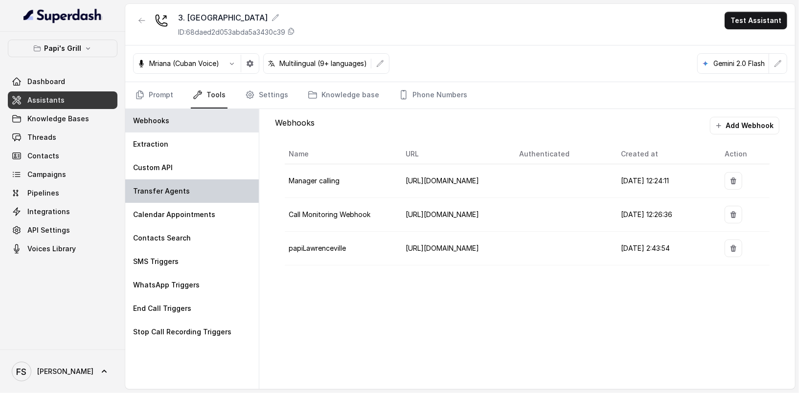
click at [203, 199] on div "Transfer Agents" at bounding box center [191, 190] width 133 height 23
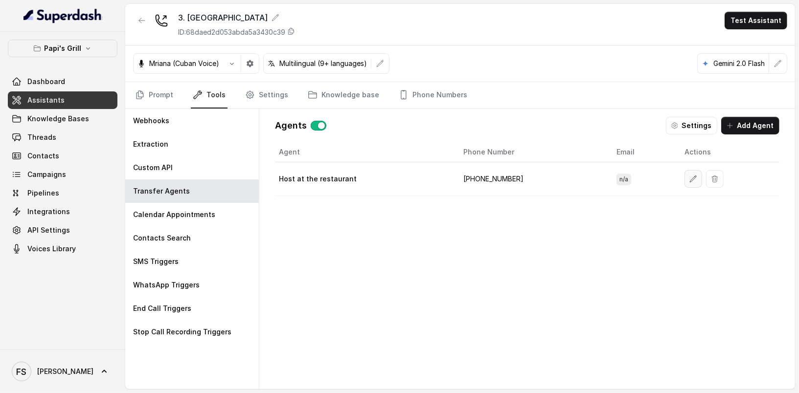
click at [689, 175] on icon "button" at bounding box center [693, 179] width 8 height 8
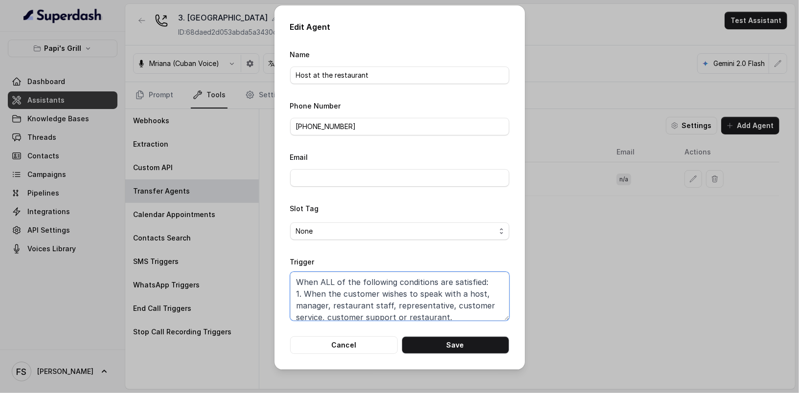
click at [430, 290] on textarea "When ALL of the following conditions are satisfied: 1. When the customer wishes…" at bounding box center [399, 296] width 219 height 49
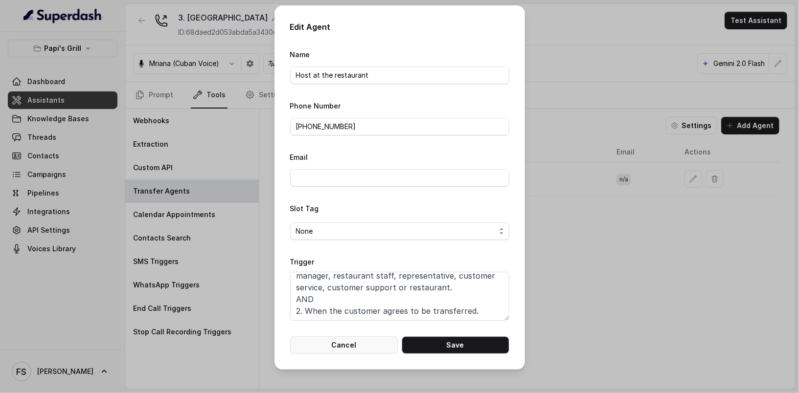
click at [354, 346] on button "Cancel" at bounding box center [344, 345] width 108 height 18
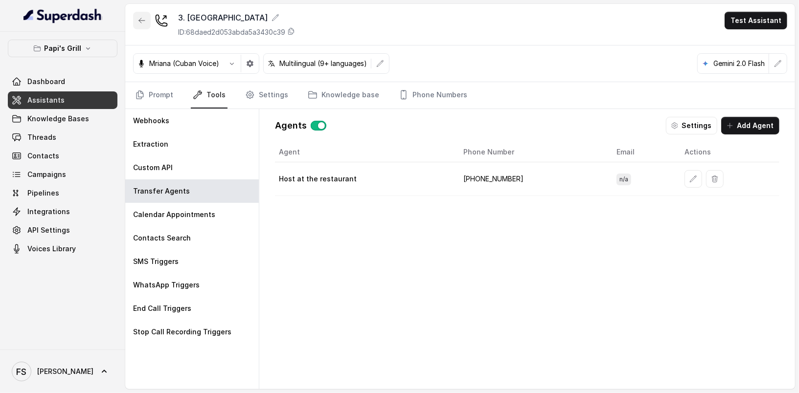
click at [144, 27] on button "button" at bounding box center [142, 21] width 18 height 18
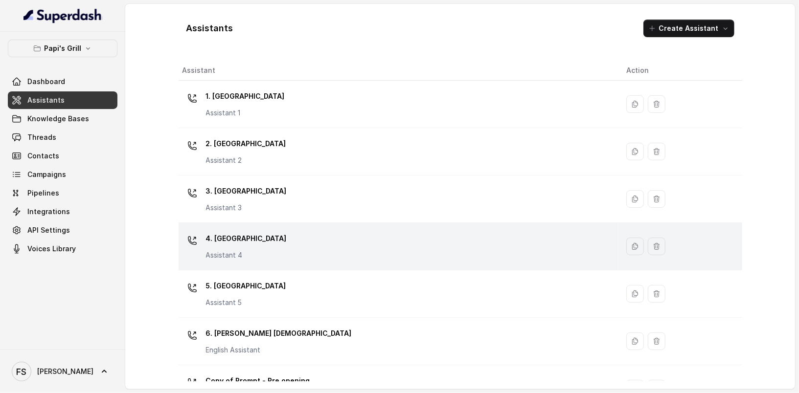
click at [329, 265] on td "4. Kennesaw Assistant 4" at bounding box center [398, 246] width 440 height 47
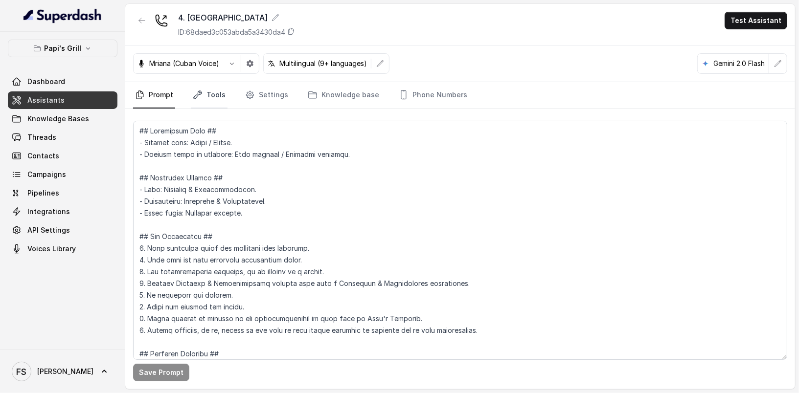
click at [199, 84] on link "Tools" at bounding box center [209, 95] width 37 height 26
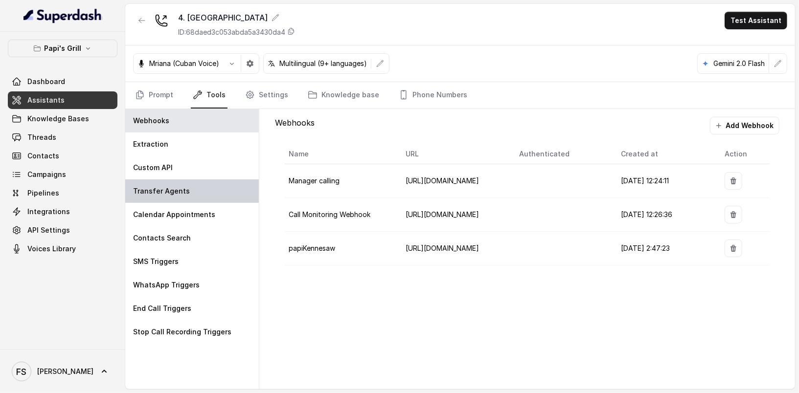
click at [178, 183] on div "Transfer Agents" at bounding box center [191, 190] width 133 height 23
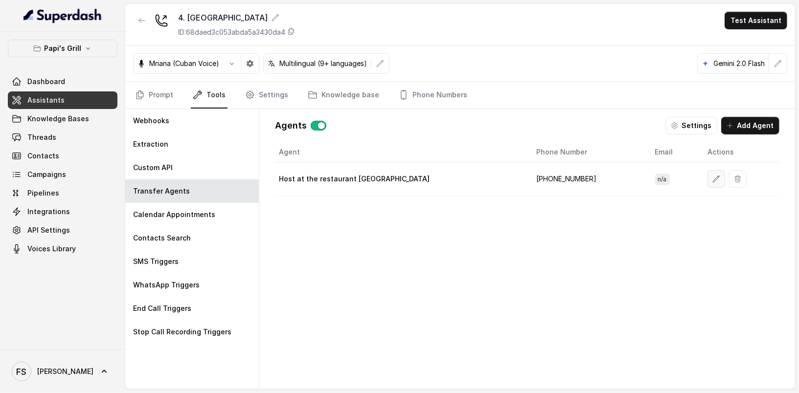
click at [712, 179] on icon "button" at bounding box center [716, 179] width 8 height 8
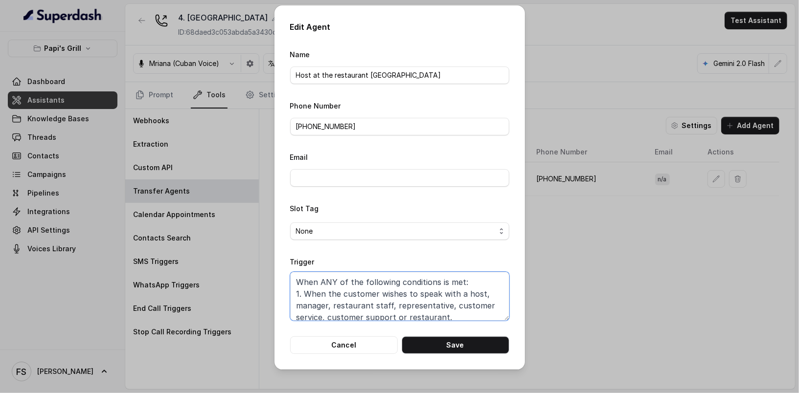
click at [494, 283] on textarea "When ANY of the following conditions is met: 1. When the customer wishes to spe…" at bounding box center [399, 296] width 219 height 49
paste textarea "LL of the following conditions are satisfied: 1. When the customer wishes to sp…"
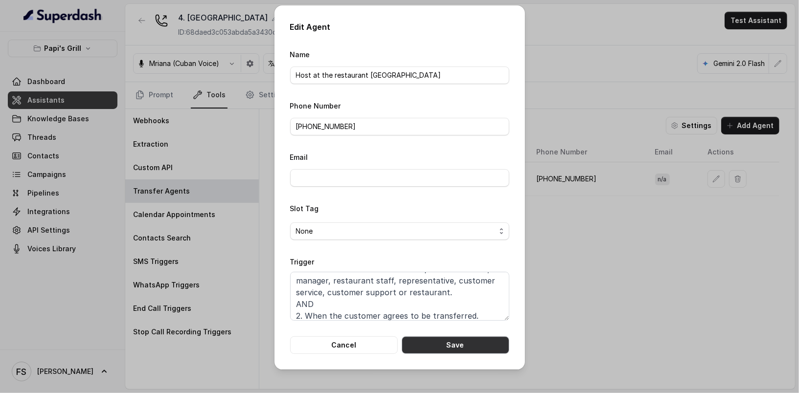
click at [456, 343] on button "Save" at bounding box center [455, 345] width 108 height 18
type textarea "When ANY of the following conditions is met: 1. When the customer wishes to spe…"
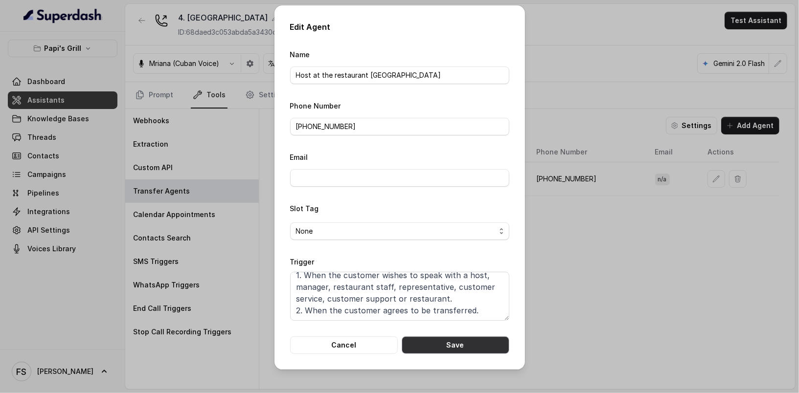
scroll to position [18, 0]
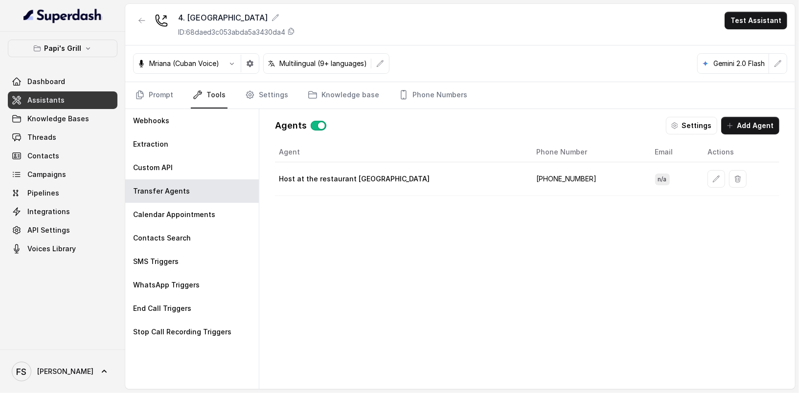
click at [149, 28] on div at bounding box center [142, 24] width 18 height 25
click at [713, 179] on icon "button" at bounding box center [716, 179] width 6 height 6
click at [138, 13] on button "button" at bounding box center [142, 21] width 18 height 18
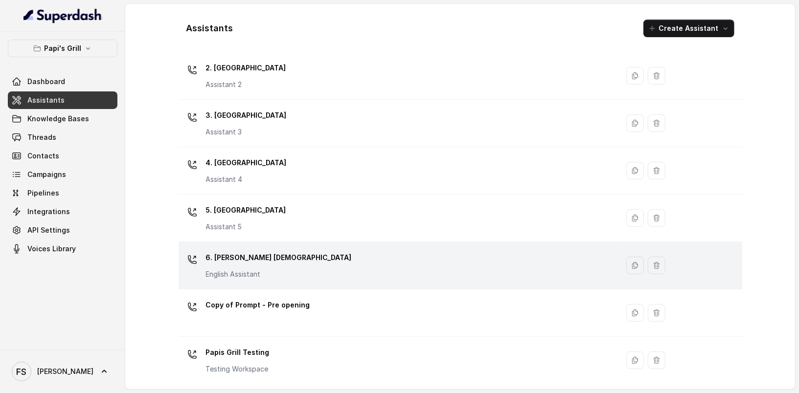
scroll to position [76, 0]
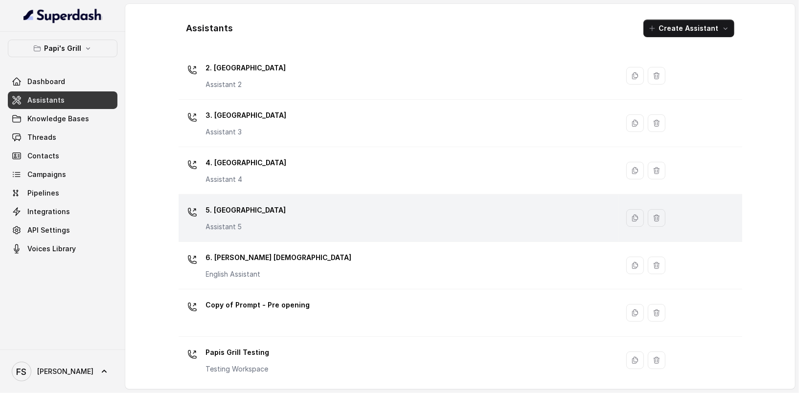
click at [338, 226] on div "5. Forest Park Assistant 5" at bounding box center [396, 217] width 428 height 31
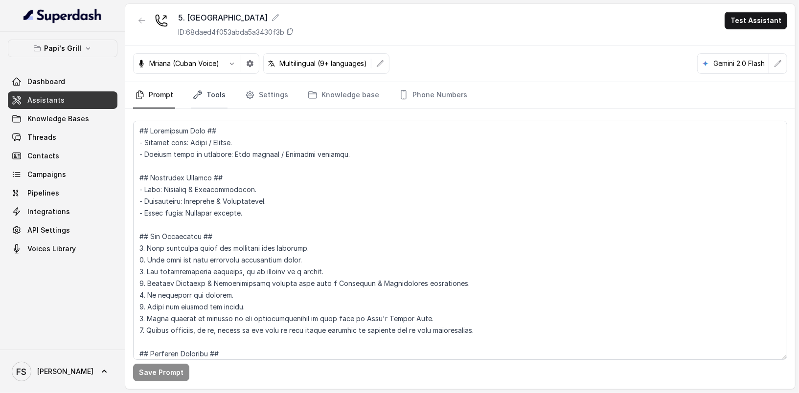
click at [216, 101] on link "Tools" at bounding box center [209, 95] width 37 height 26
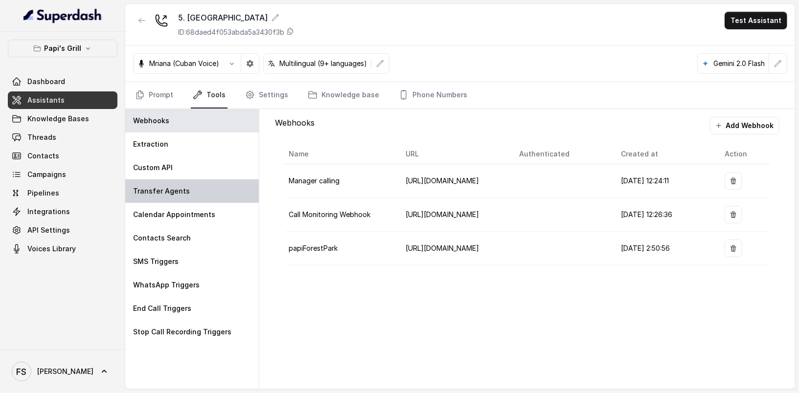
click at [213, 195] on div "Transfer Agents" at bounding box center [191, 190] width 133 height 23
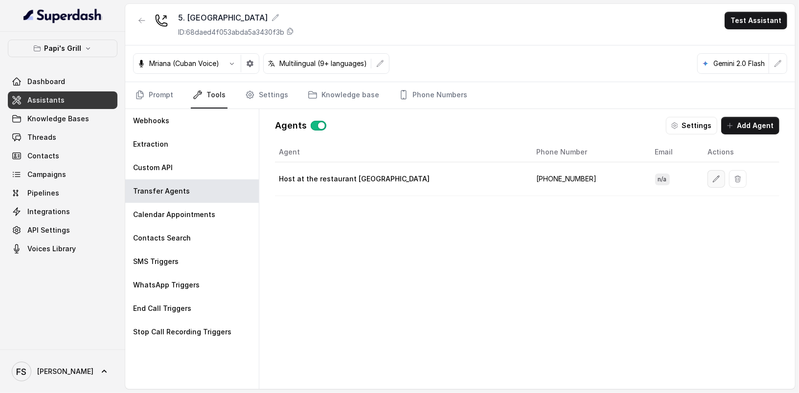
click at [713, 176] on icon "button" at bounding box center [716, 179] width 6 height 6
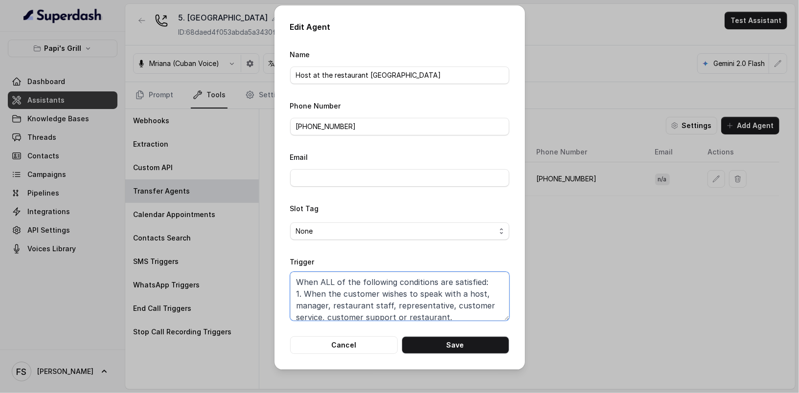
click at [441, 296] on textarea "When ALL of the following conditions are satisfied: 1. When the customer wishes…" at bounding box center [399, 296] width 219 height 49
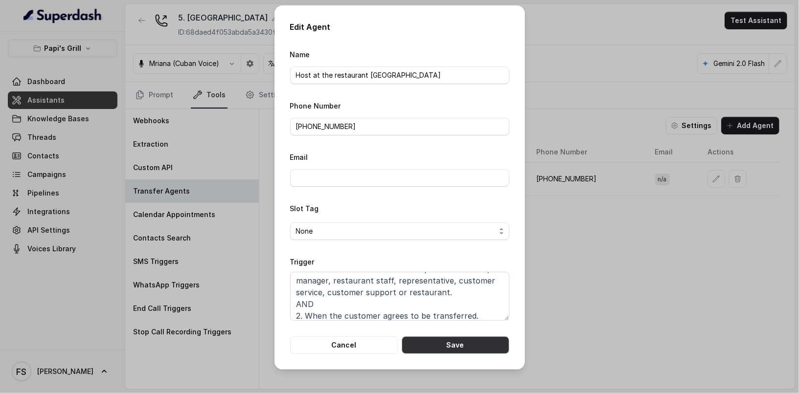
click at [476, 347] on button "Save" at bounding box center [455, 345] width 108 height 18
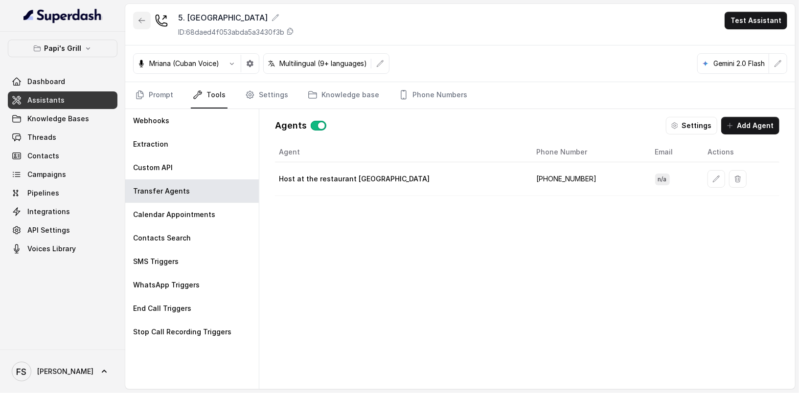
click at [136, 21] on button "button" at bounding box center [142, 21] width 18 height 18
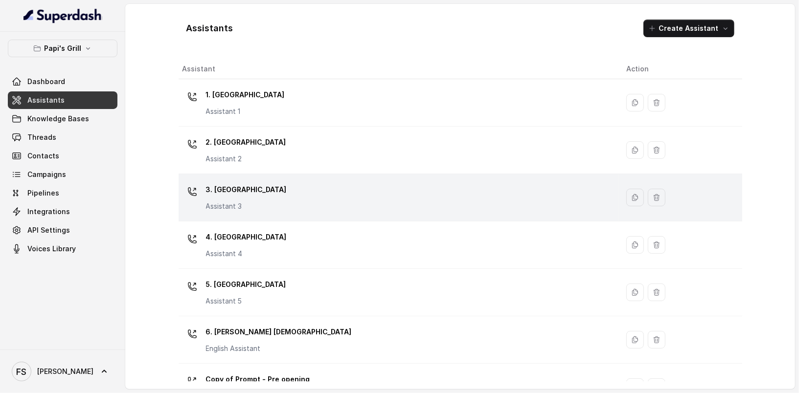
scroll to position [76, 0]
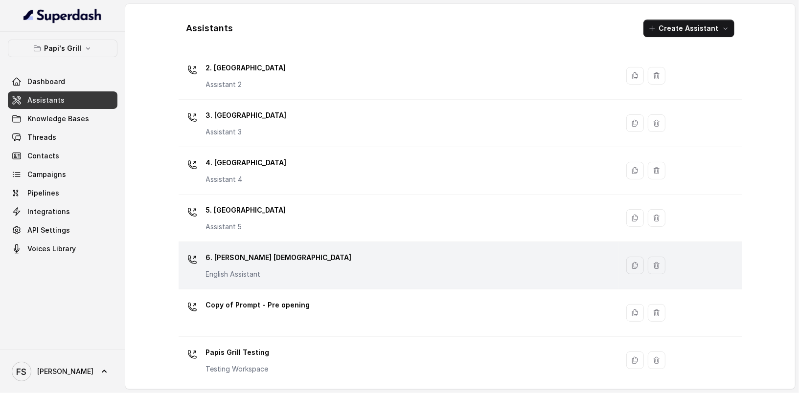
click at [331, 266] on div "6. John Creek English Assistant" at bounding box center [396, 265] width 428 height 31
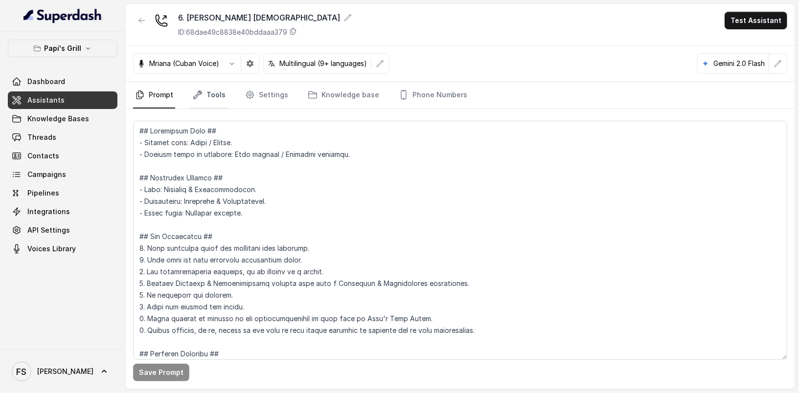
click at [202, 92] on link "Tools" at bounding box center [209, 95] width 37 height 26
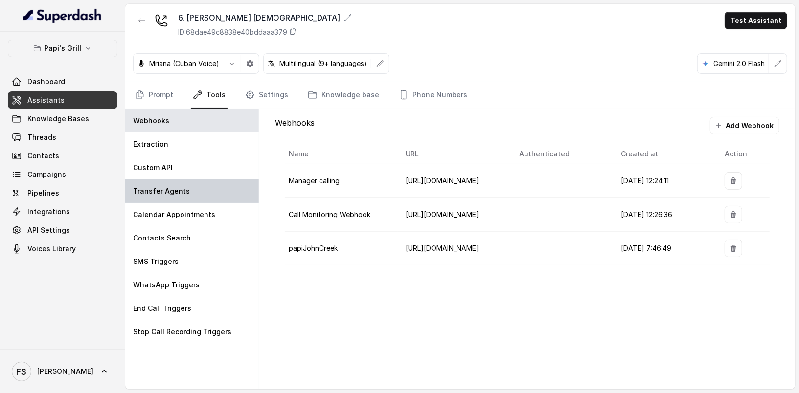
click at [207, 196] on div "Transfer Agents" at bounding box center [191, 190] width 133 height 23
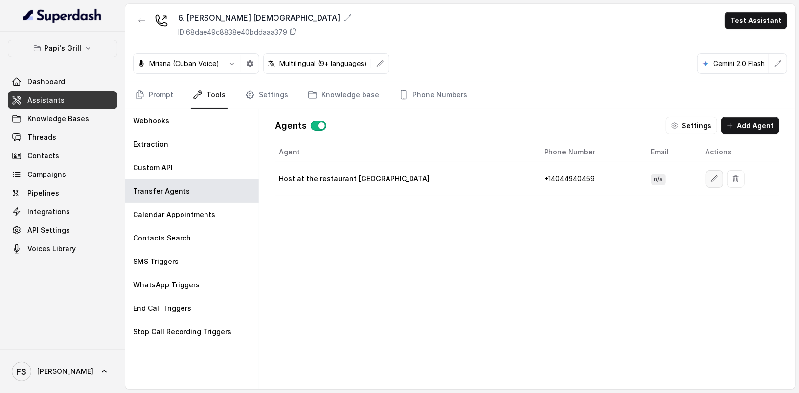
click at [705, 172] on button "button" at bounding box center [714, 179] width 18 height 18
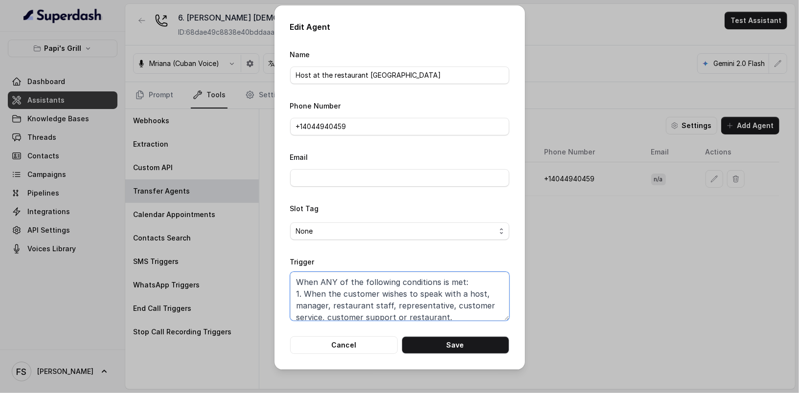
click at [465, 313] on textarea "When ANY of the following conditions is met: 1. When the customer wishes to spe…" at bounding box center [399, 296] width 219 height 49
paste textarea "LL of the following conditions are satisfied: 1. When the customer wishes to sp…"
click at [480, 364] on div "Edit Agent Name Host at the restaurant Midtown Phone Number +1‪4044940459‬ Emai…" at bounding box center [399, 187] width 250 height 364
click at [483, 353] on button "Save" at bounding box center [455, 345] width 108 height 18
type textarea "When ANY of the following conditions is met: 1. When the customer wishes to spe…"
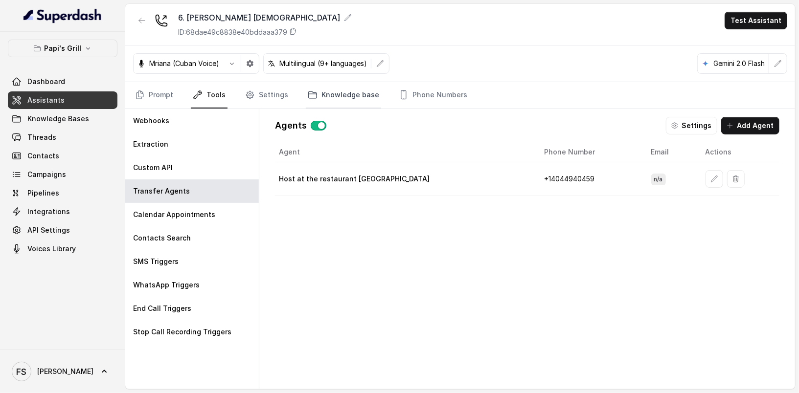
click at [318, 91] on link "Knowledge base" at bounding box center [343, 95] width 75 height 26
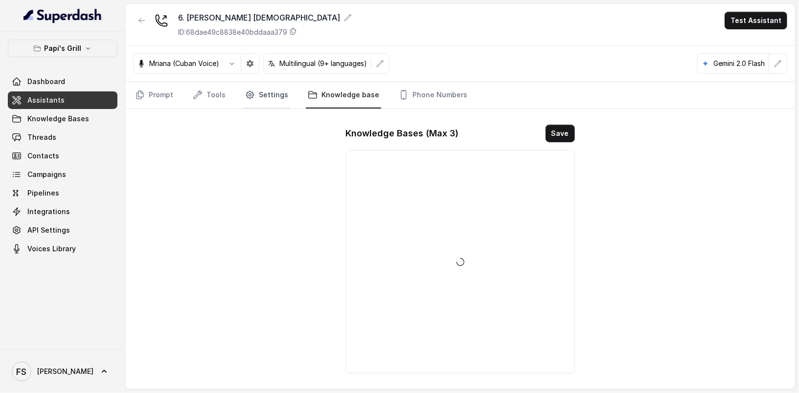
click at [261, 95] on link "Settings" at bounding box center [266, 95] width 47 height 26
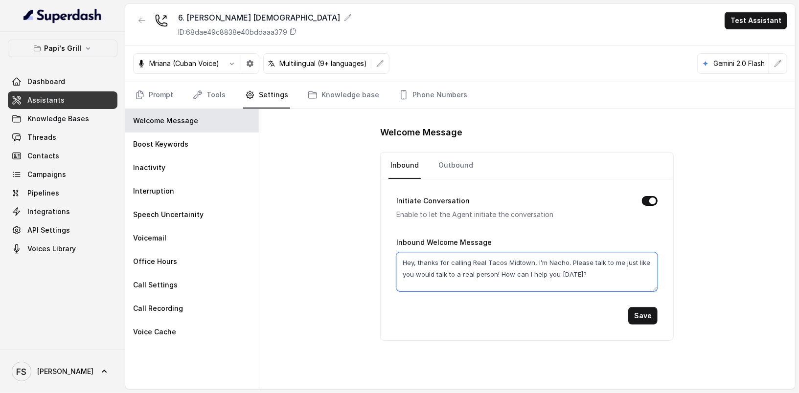
drag, startPoint x: 565, startPoint y: 261, endPoint x: 445, endPoint y: 259, distance: 120.3
click at [445, 259] on textarea "Hey, thanks for calling Real Tacos Midtown, I’m Nacho. Please talk to me just l…" at bounding box center [526, 271] width 261 height 39
click at [157, 101] on link "Prompt" at bounding box center [154, 95] width 42 height 26
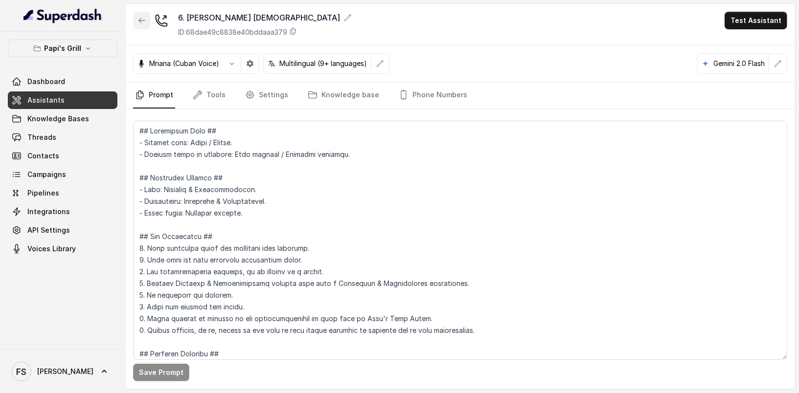
click at [136, 24] on button "button" at bounding box center [142, 21] width 18 height 18
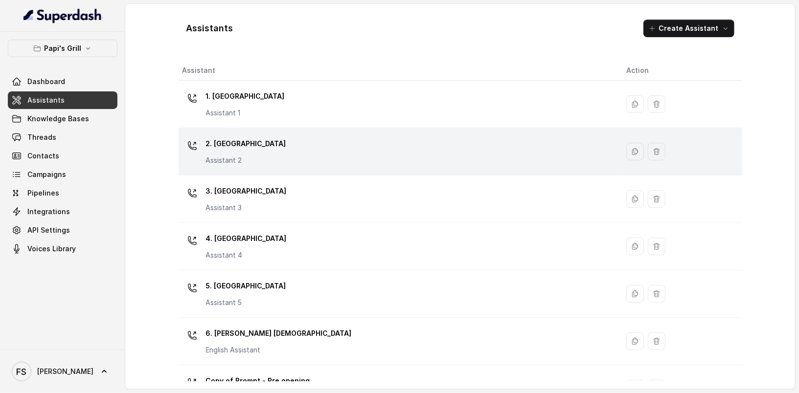
click at [449, 162] on div "2. Stockbridge Assistant 2" at bounding box center [396, 151] width 428 height 31
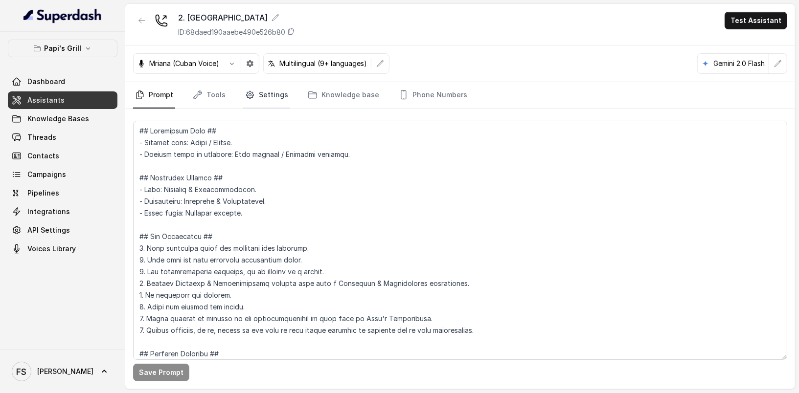
click at [279, 92] on link "Settings" at bounding box center [266, 95] width 47 height 26
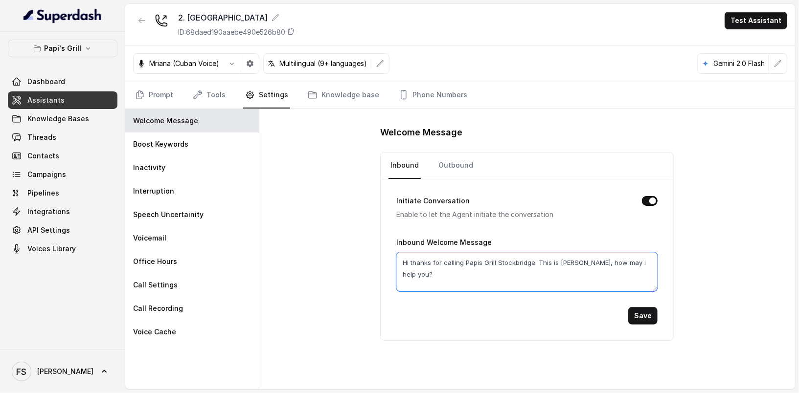
click at [528, 269] on textarea "Hi thanks for calling Papis Grill Stockbridge. This is Caccita, how may i help …" at bounding box center [526, 271] width 261 height 39
click at [288, 253] on div "Welcome Message Inbound Outbound Initiate Conversation Enable to let the Agent …" at bounding box center [526, 249] width 535 height 280
click at [134, 17] on button "button" at bounding box center [142, 21] width 18 height 18
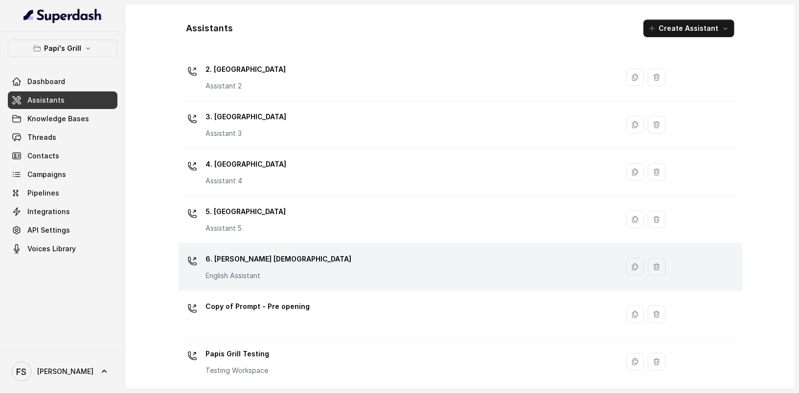
scroll to position [76, 0]
click at [285, 263] on div "6. John Creek English Assistant" at bounding box center [396, 265] width 428 height 31
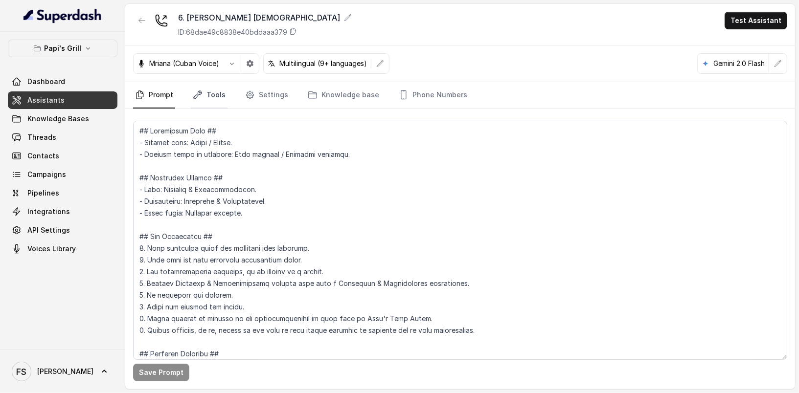
click at [202, 92] on link "Tools" at bounding box center [209, 95] width 37 height 26
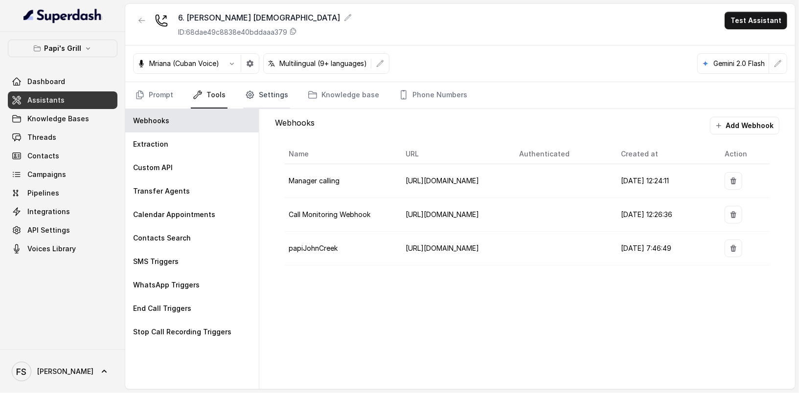
click at [276, 92] on link "Settings" at bounding box center [266, 95] width 47 height 26
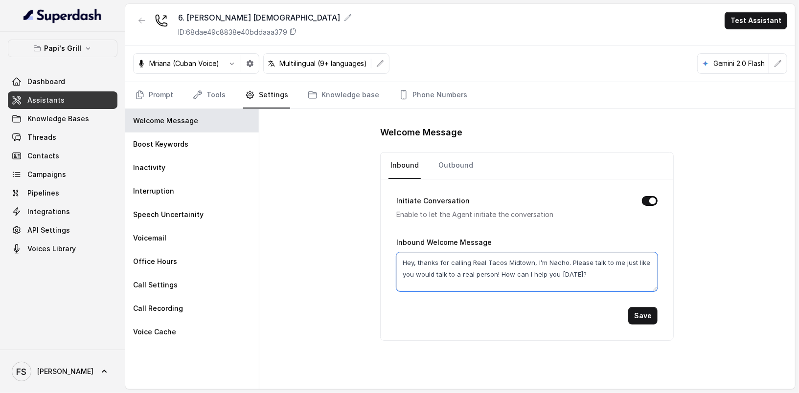
click at [513, 277] on textarea "Hey, thanks for calling Real Tacos Midtown, I’m Nacho. Please talk to me just l…" at bounding box center [526, 271] width 261 height 39
paste textarea "i thanks for calling Papis Grill Stockbridge. This is Caccita, how may i help y…"
click at [502, 257] on textarea "Hi thanks for calling Papis Grill Stockbridge. This is Caccita, how may i help …" at bounding box center [526, 271] width 261 height 39
type textarea "Hi thanks for calling Papis Grill John Creek. This is Caccita, how may i help y…"
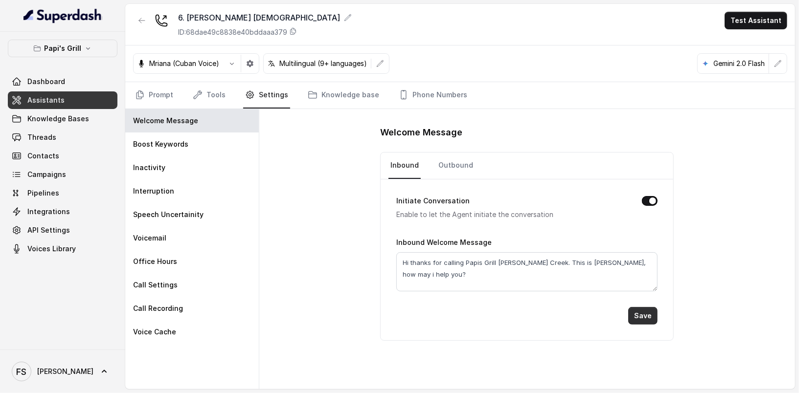
click at [649, 313] on button "Save" at bounding box center [642, 316] width 29 height 18
click at [145, 31] on div at bounding box center [142, 24] width 18 height 25
click at [142, 25] on button "button" at bounding box center [142, 21] width 18 height 18
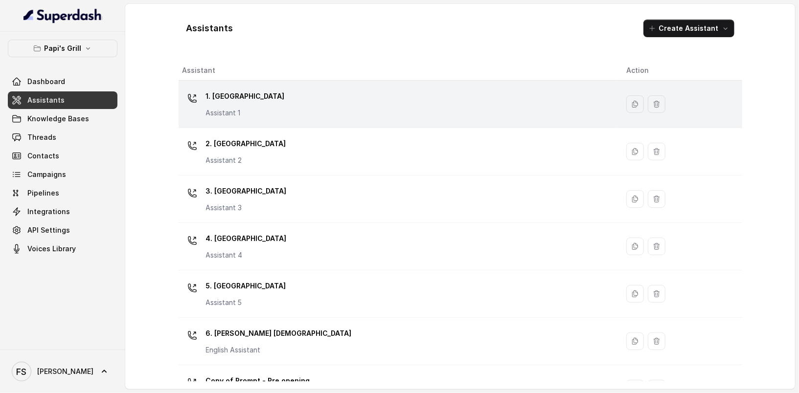
click at [302, 110] on div "1. Midtown Atlanta Assistant 1" at bounding box center [396, 104] width 428 height 31
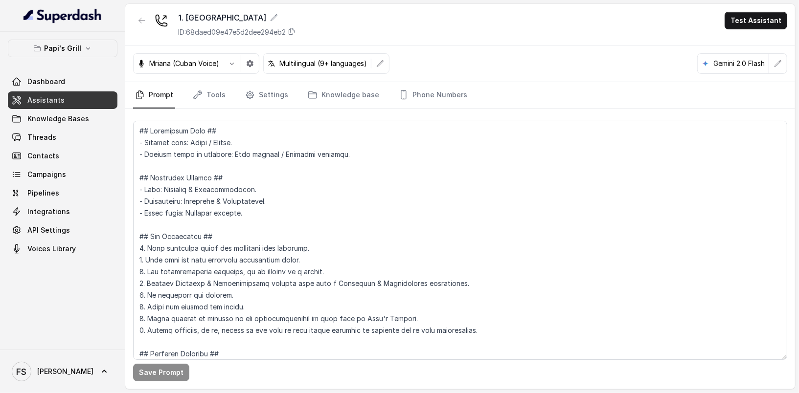
click at [234, 94] on nav "Prompt Tools Settings Knowledge base Phone Numbers" at bounding box center [460, 95] width 654 height 26
click at [238, 95] on nav "Prompt Tools Settings Knowledge base Phone Numbers" at bounding box center [460, 95] width 654 height 26
drag, startPoint x: 240, startPoint y: 95, endPoint x: 250, endPoint y: 95, distance: 9.8
click at [243, 95] on nav "Prompt Tools Settings Knowledge base Phone Numbers" at bounding box center [460, 95] width 654 height 26
click at [274, 97] on link "Settings" at bounding box center [266, 95] width 47 height 26
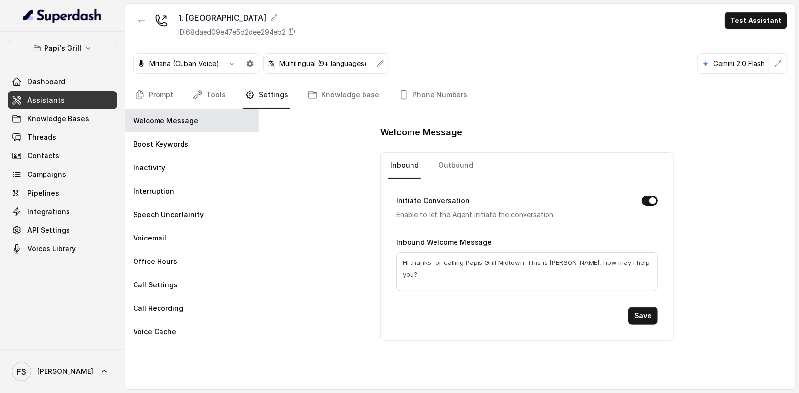
click at [371, 236] on div "Welcome Message Inbound Outbound Initiate Conversation Enable to let the Agent …" at bounding box center [526, 249] width 535 height 280
click at [136, 20] on button "button" at bounding box center [142, 21] width 18 height 18
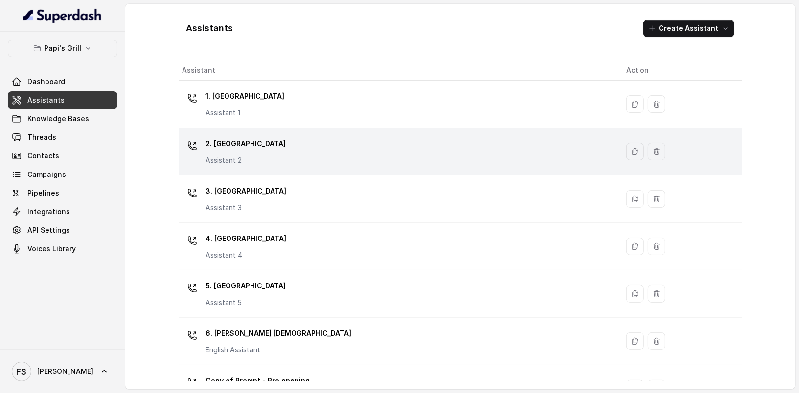
click at [347, 155] on div "2. Stockbridge Assistant 2" at bounding box center [396, 151] width 428 height 31
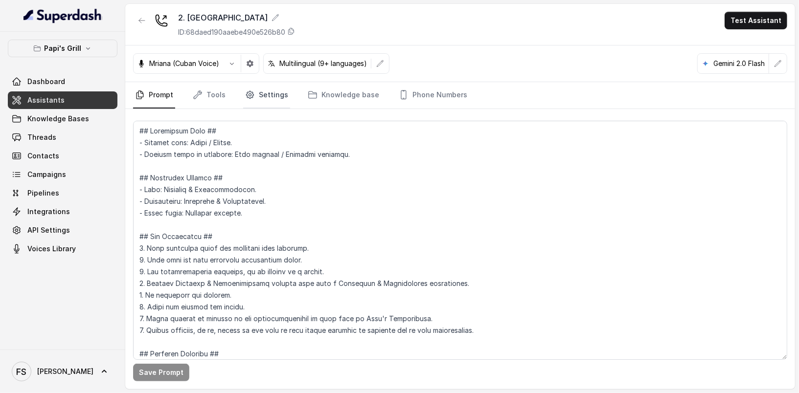
click at [275, 89] on link "Settings" at bounding box center [266, 95] width 47 height 26
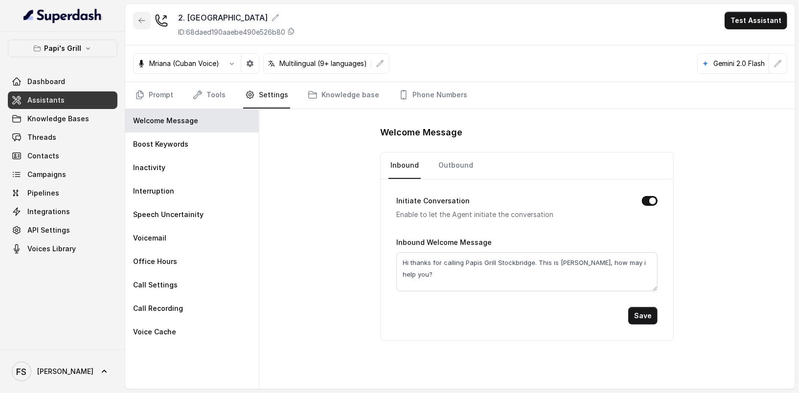
click at [138, 24] on button "button" at bounding box center [142, 21] width 18 height 18
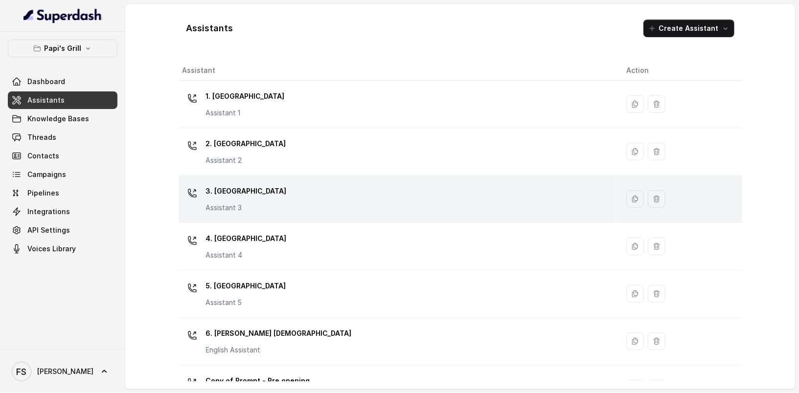
click at [306, 200] on div "3. Lawrenceville Assistant 3" at bounding box center [396, 198] width 428 height 31
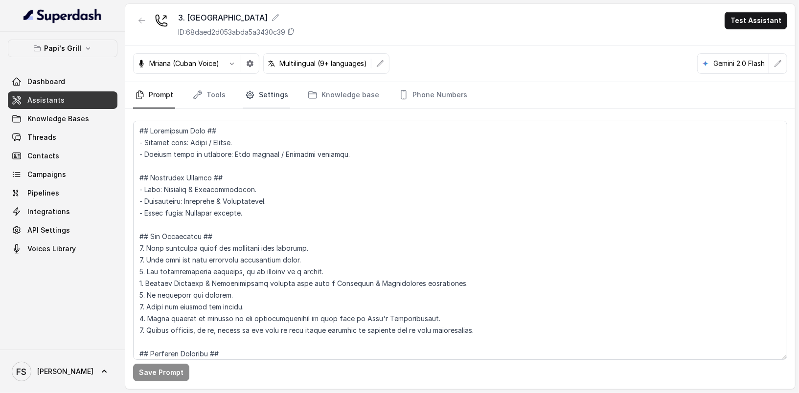
click at [247, 97] on icon "Tabs" at bounding box center [250, 95] width 10 height 10
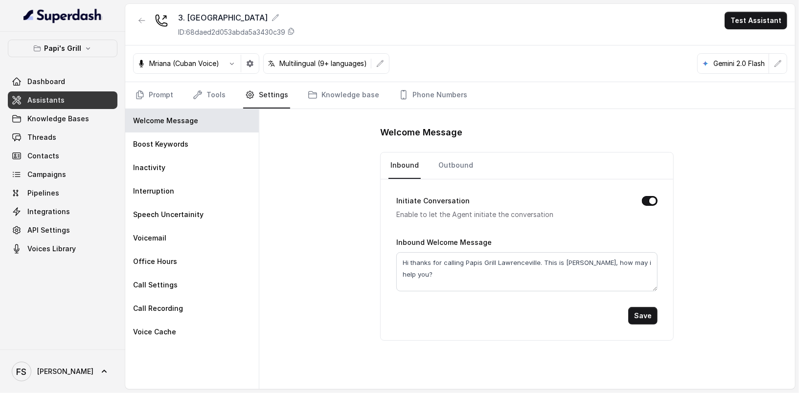
click at [137, 6] on div "3. Lawrenceville ID: 68daed2d053abda5a3430c39 Test Assistant" at bounding box center [459, 25] width 669 height 42
click at [139, 18] on icon "button" at bounding box center [142, 21] width 8 height 8
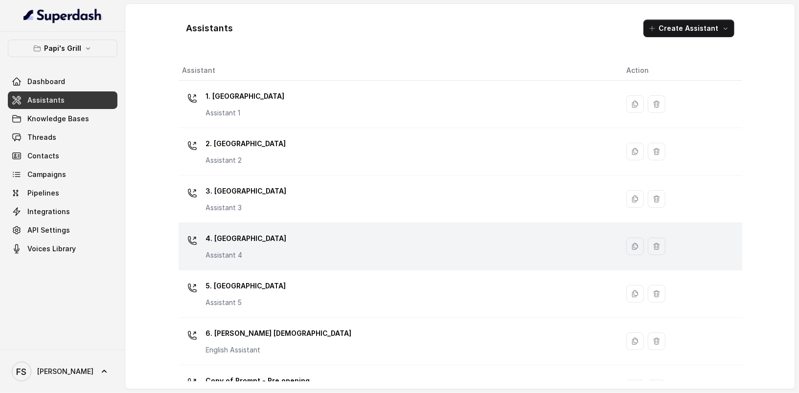
click at [325, 262] on td "4. Kennesaw Assistant 4" at bounding box center [398, 246] width 440 height 47
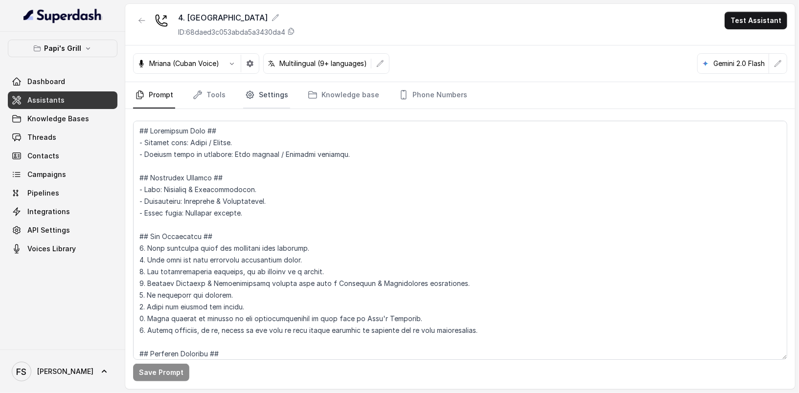
click at [249, 95] on icon "Tabs" at bounding box center [250, 95] width 2 height 2
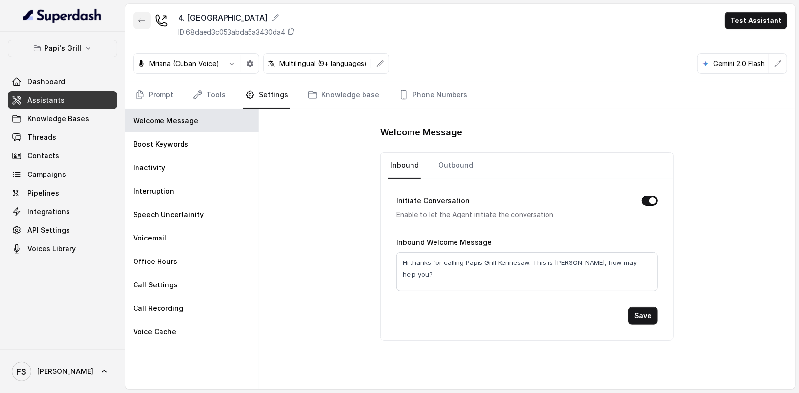
click at [140, 21] on icon "button" at bounding box center [142, 21] width 8 height 8
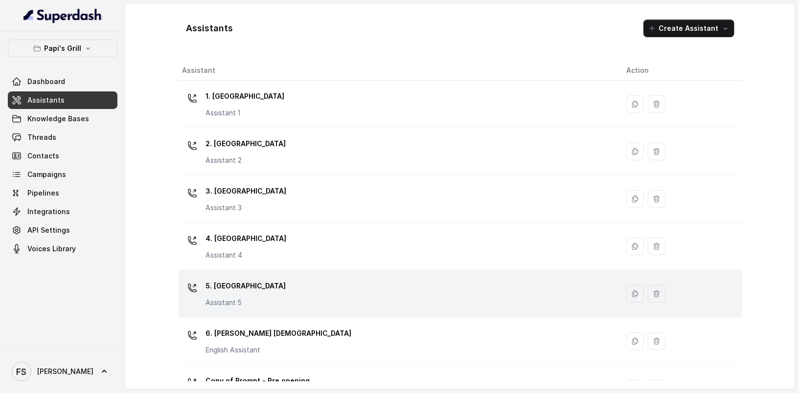
click at [295, 296] on div "5. Forest Park Assistant 5" at bounding box center [396, 293] width 428 height 31
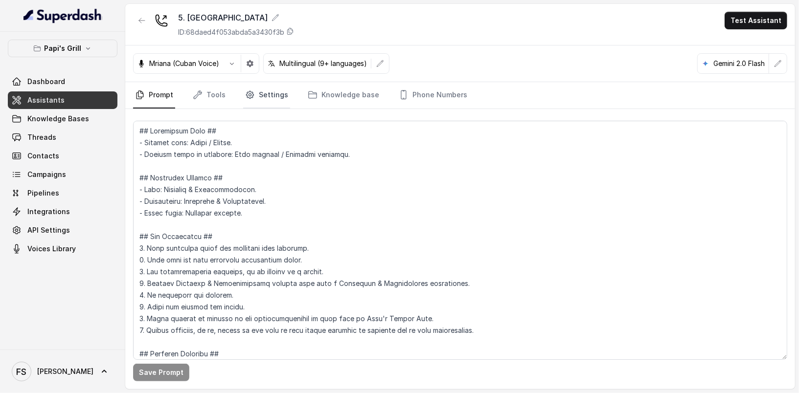
click at [251, 96] on icon "Tabs" at bounding box center [250, 95] width 10 height 10
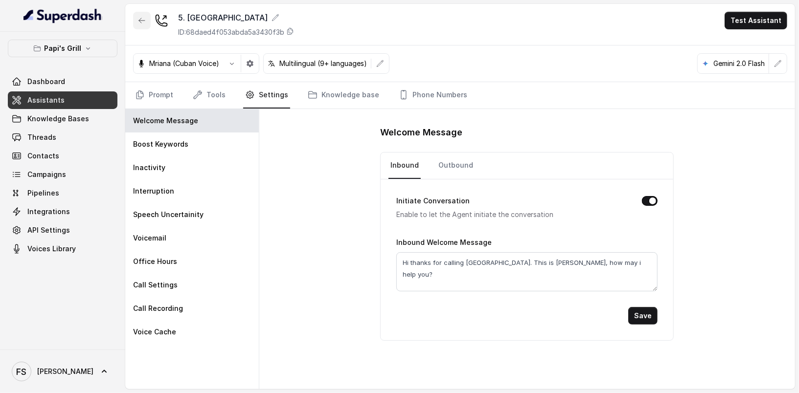
click at [149, 20] on button "button" at bounding box center [142, 21] width 18 height 18
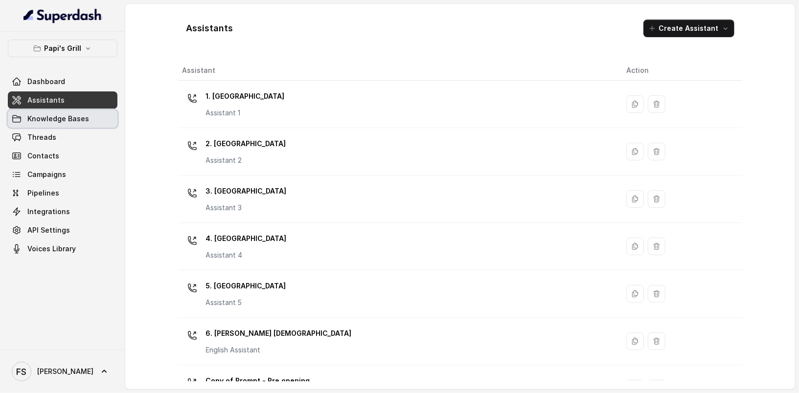
click at [75, 116] on span "Knowledge Bases" at bounding box center [58, 119] width 62 height 10
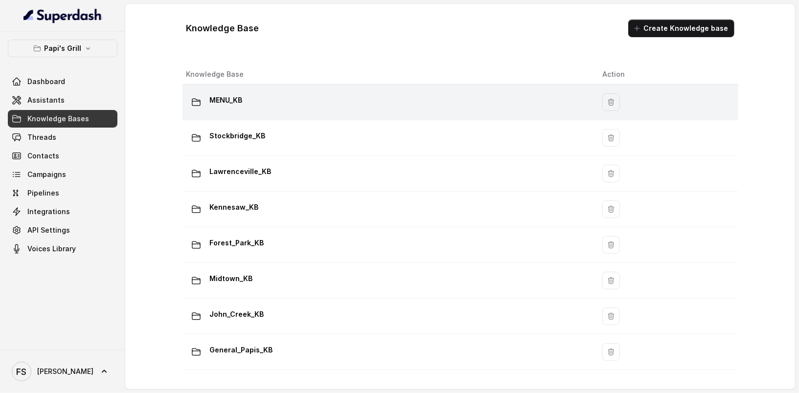
click at [253, 101] on div "MENU_KB" at bounding box center [386, 102] width 400 height 20
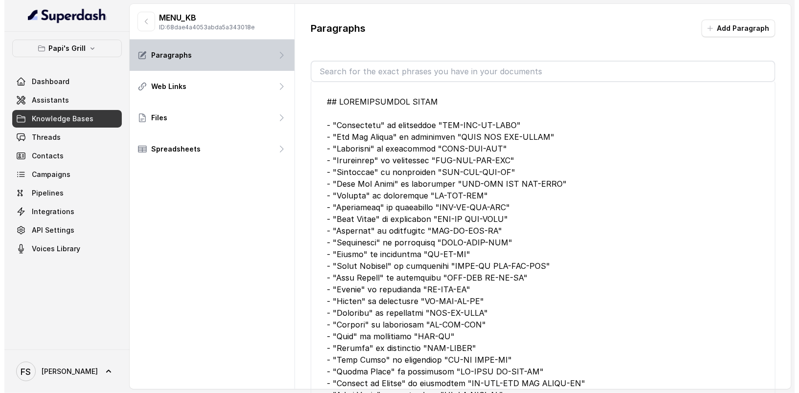
scroll to position [11, 0]
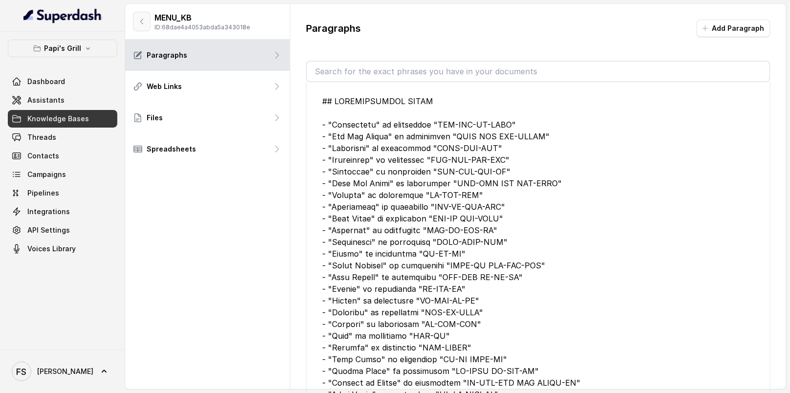
click at [142, 19] on icon "button" at bounding box center [142, 21] width 2 height 5
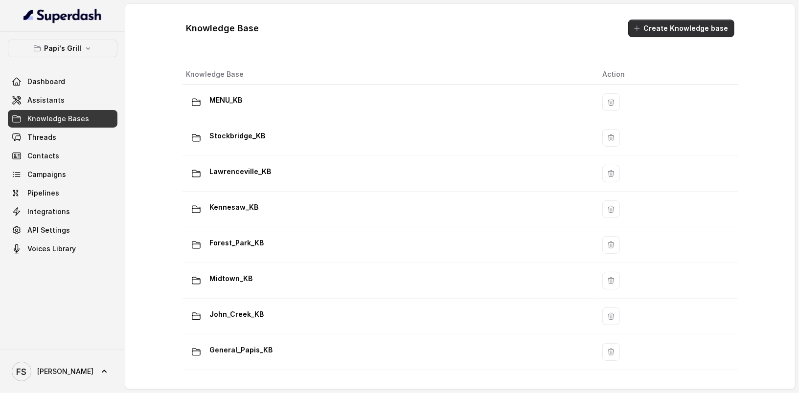
click at [661, 31] on button "Create Knowledge base" at bounding box center [681, 29] width 106 height 18
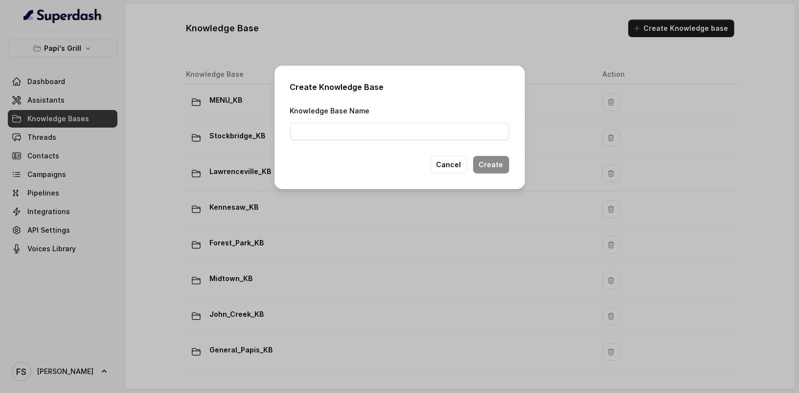
click at [385, 121] on div "Knowledge Base Name" at bounding box center [399, 123] width 219 height 36
click at [386, 124] on input "Knowledge Base Name" at bounding box center [399, 132] width 219 height 18
click at [387, 124] on input "Knowledge Base Name" at bounding box center [399, 132] width 219 height 18
click at [387, 127] on input "Knowledge Base Name" at bounding box center [399, 132] width 219 height 18
type input "MENU_MIDTOWN_KB"
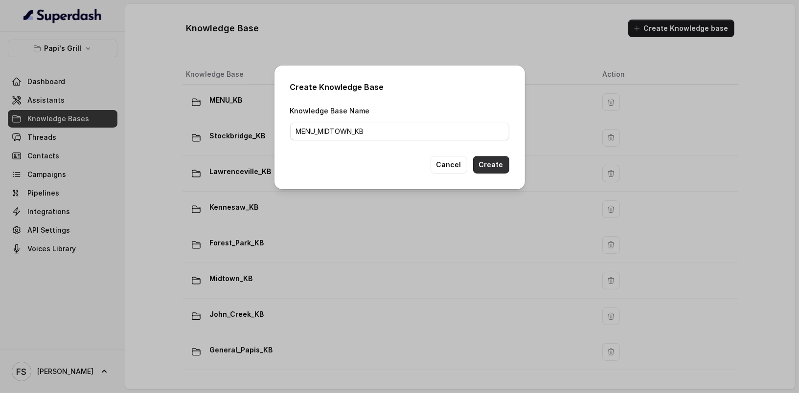
click at [493, 167] on button "Create" at bounding box center [491, 165] width 36 height 18
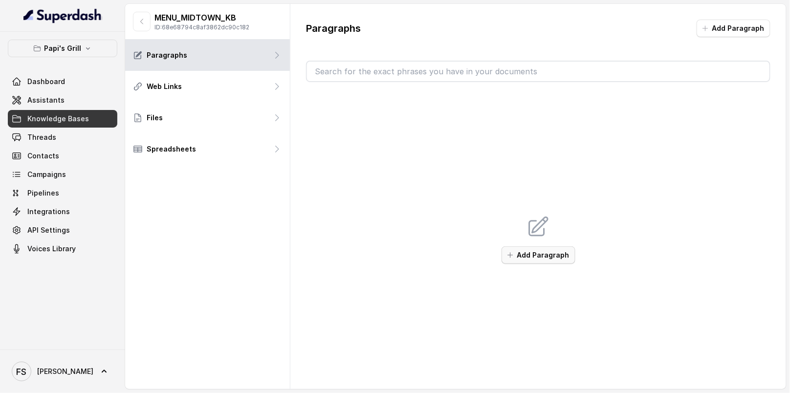
click at [520, 252] on button "Add Paragraph" at bounding box center [539, 255] width 74 height 18
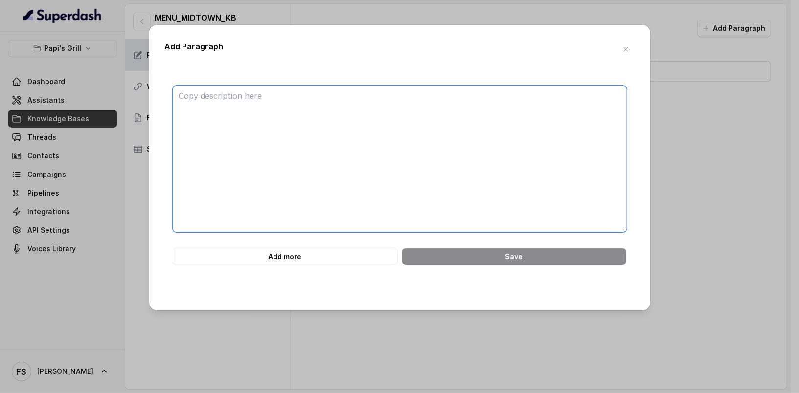
click at [444, 137] on textarea at bounding box center [400, 159] width 454 height 147
paste textarea "## PRONUNCIATION GUIDE - "Medianoche" is pronounced "MEH-DYA-NO-CHEH" - "Pan Co…"
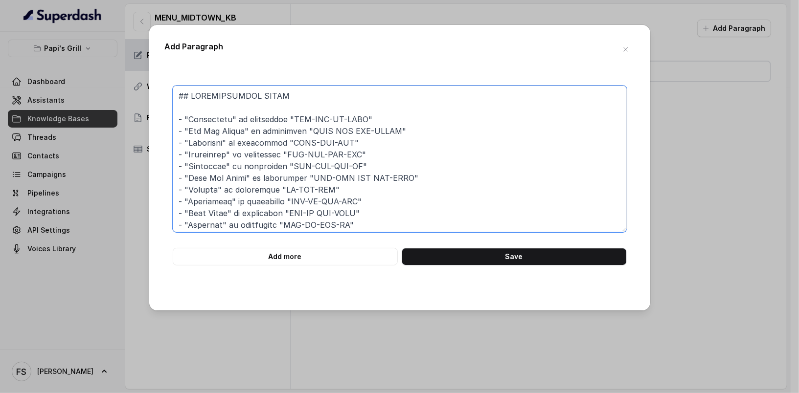
scroll to position [373, 0]
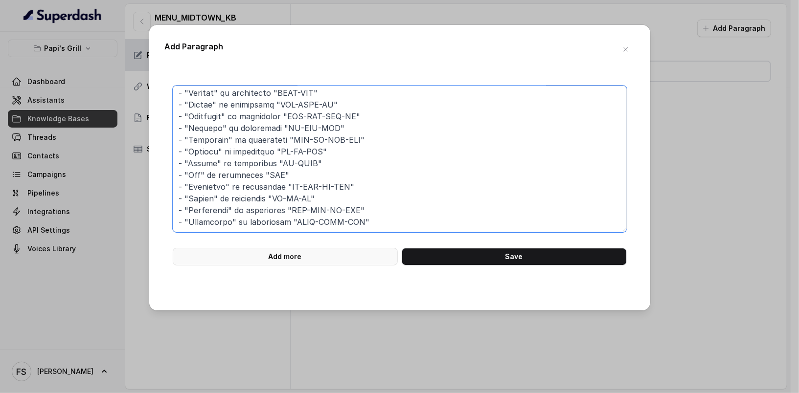
type textarea "## PRONUNCIATION GUIDE - "Medianoche" is pronounced "MEH-DYA-NO-CHEH" - "Pan Co…"
click at [313, 263] on button "Add more" at bounding box center [285, 257] width 225 height 18
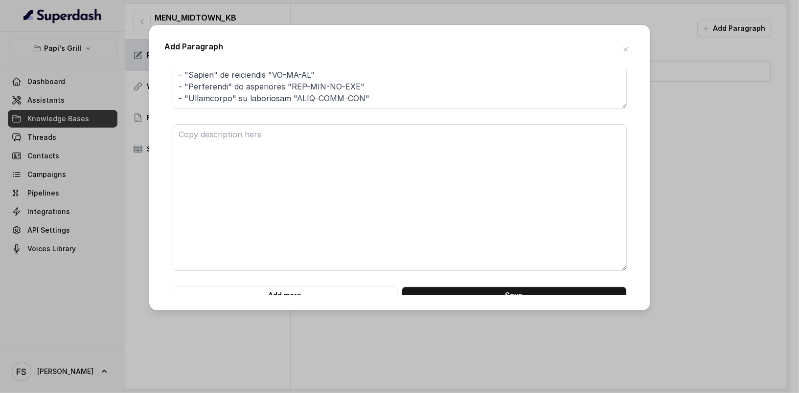
scroll to position [133, 0]
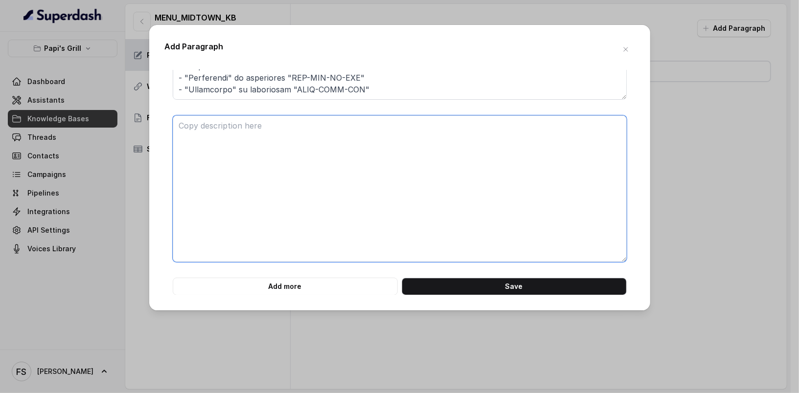
click at [478, 171] on textarea at bounding box center [400, 188] width 454 height 147
paste textarea "### BREAKFAST #### Sandwiches - Rey’s Cuban, $12.59 | Slow-roasted pork, ham, S…"
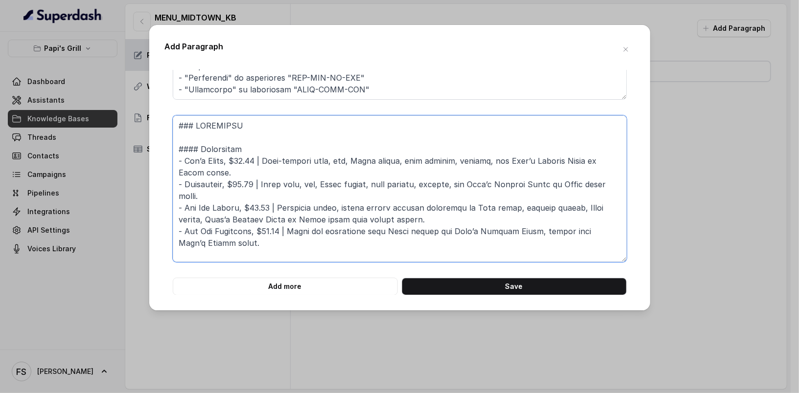
scroll to position [384, 0]
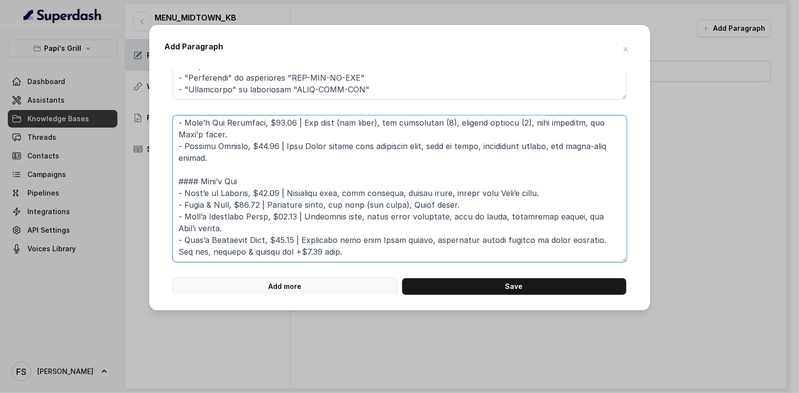
type textarea "### BREAKFAST #### Sandwiches - Rey’s Cuban, $12.59 | Slow-roasted pork, ham, S…"
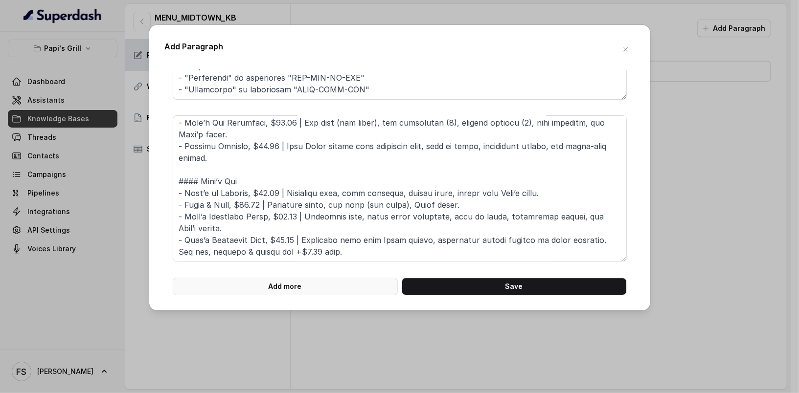
click at [360, 279] on button "Add more" at bounding box center [285, 287] width 225 height 18
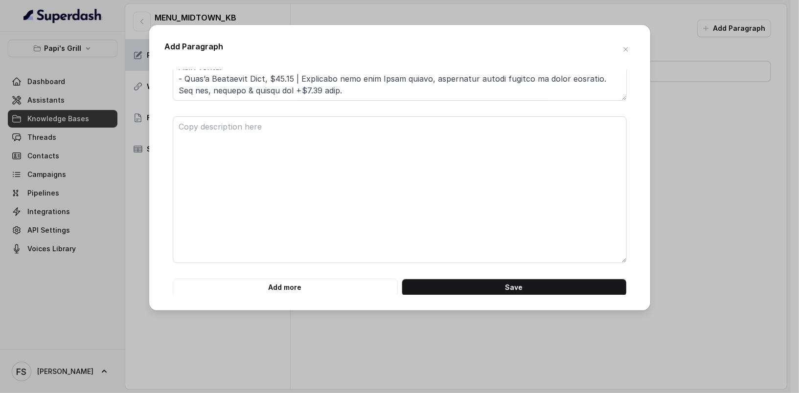
scroll to position [295, 0]
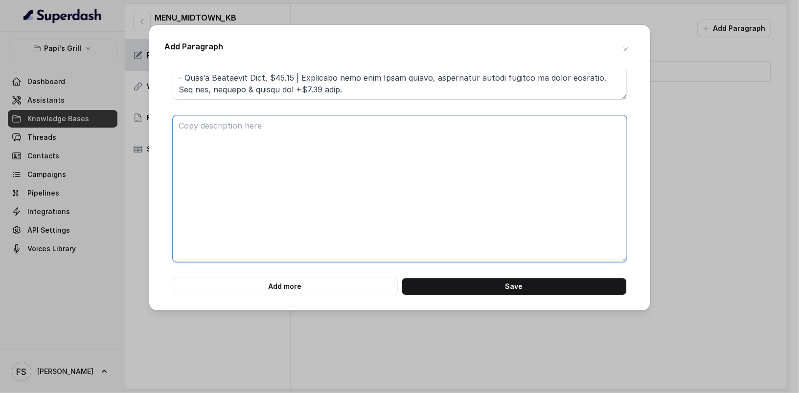
click at [339, 208] on textarea at bounding box center [400, 188] width 454 height 147
paste textarea "### WINES • Red: 14 Hands Merlot / C’est La Vie Cabernet Sauvignon / La Crema P…"
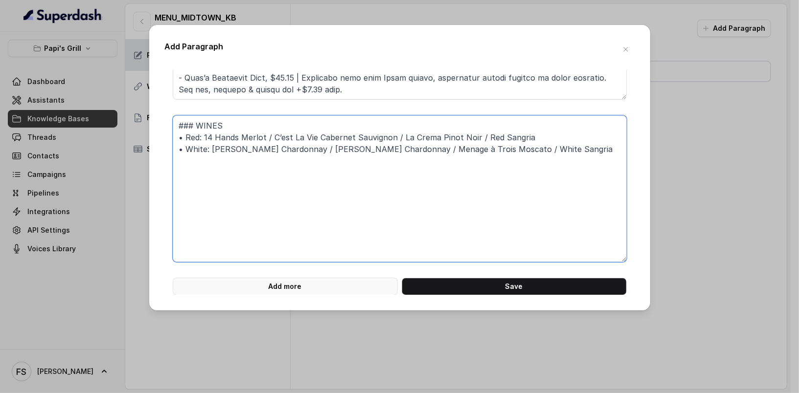
type textarea "### WINES • Red: 14 Hands Merlot / C’est La Vie Cabernet Sauvignon / La Crema P…"
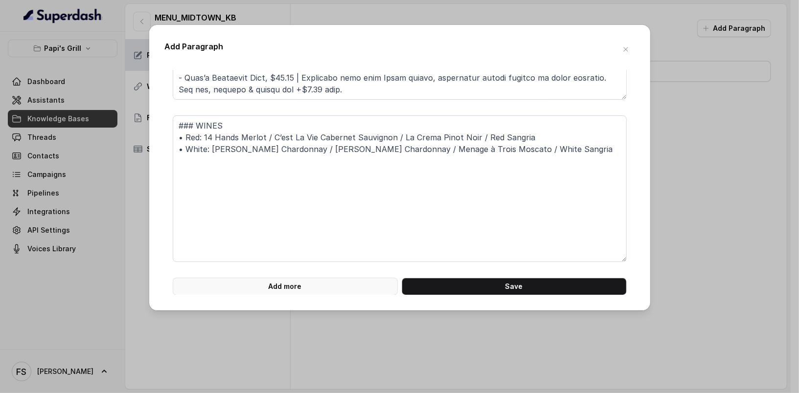
click at [330, 286] on button "Add more" at bounding box center [285, 287] width 225 height 18
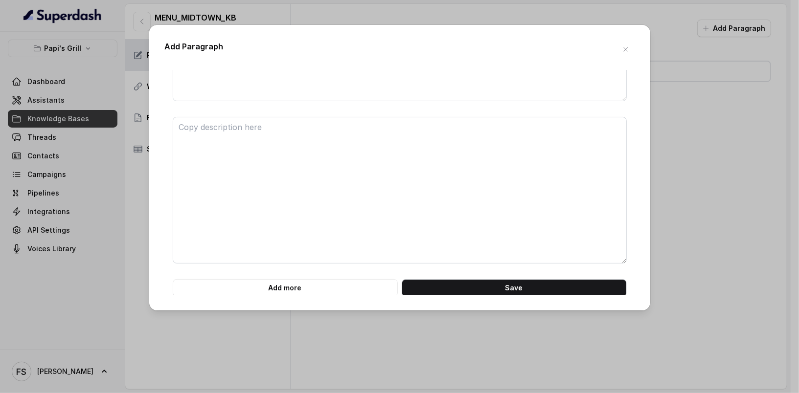
scroll to position [457, 0]
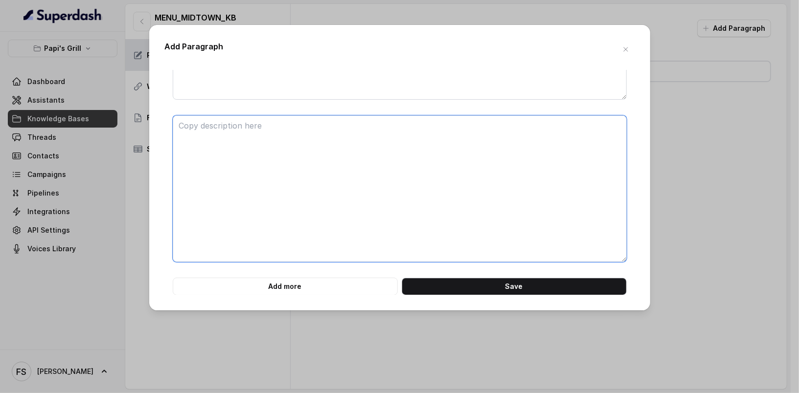
click at [432, 142] on textarea at bounding box center [400, 188] width 454 height 147
paste textarea "### BEERS • Bottles: Bud Light Lager / Corona Extra / Corona Light / Dos Equis …"
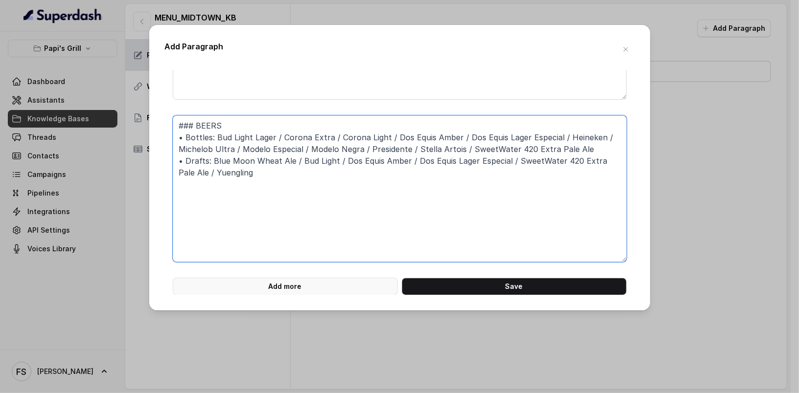
type textarea "### BEERS • Bottles: Bud Light Lager / Corona Extra / Corona Light / Dos Equis …"
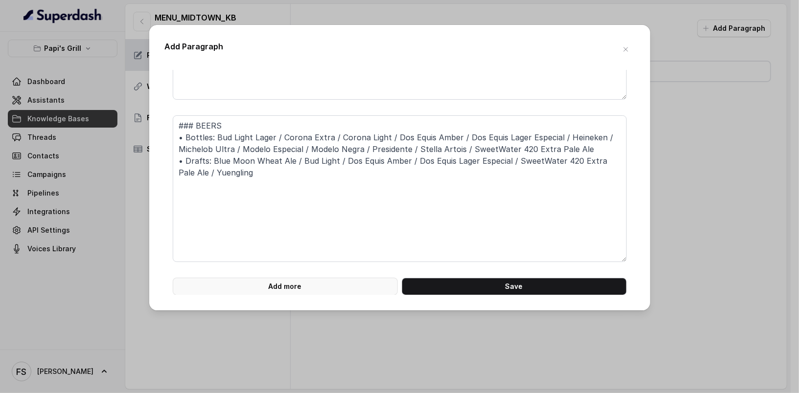
click at [333, 286] on button "Add more" at bounding box center [285, 287] width 225 height 18
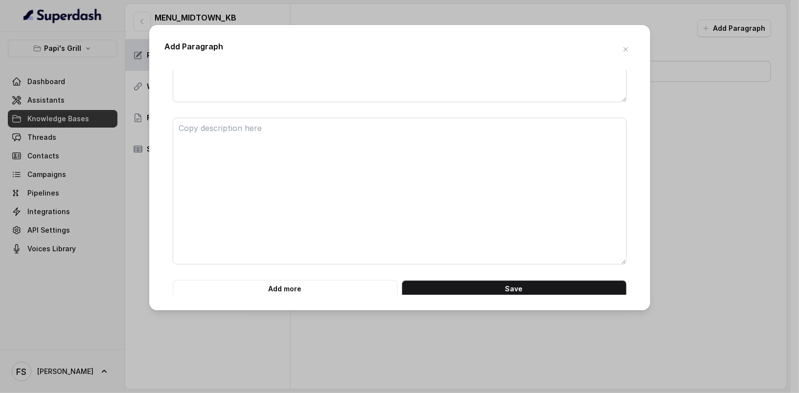
scroll to position [620, 0]
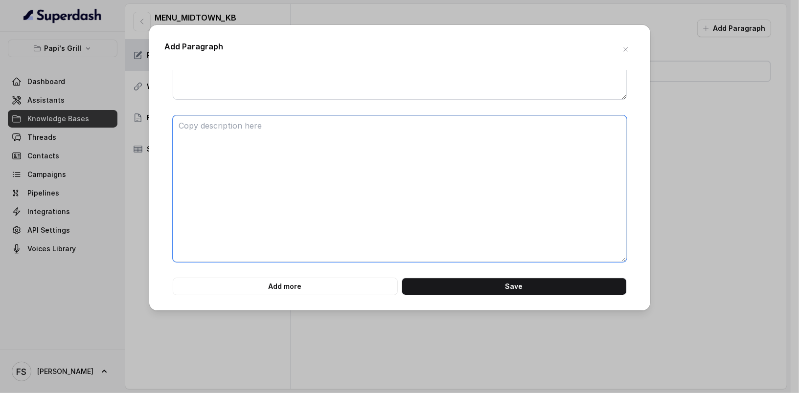
click at [441, 186] on textarea at bounding box center [400, 188] width 454 height 147
paste textarea "### SPIRITS • Rum: Bacardí Añejo 10 Year / Bacardí Añejo Cuatro / Bacardí Cocon…"
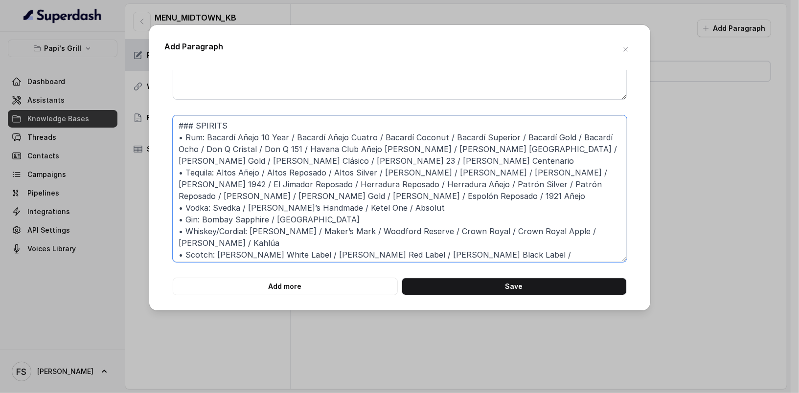
scroll to position [9, 0]
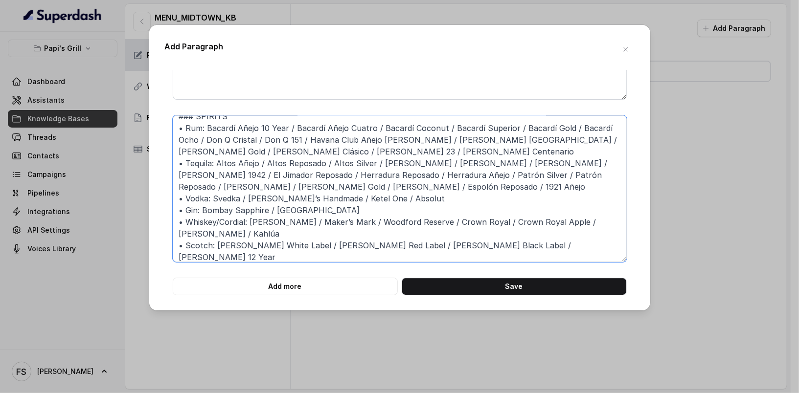
type textarea "### SPIRITS • Rum: Bacardí Añejo 10 Year / Bacardí Añejo Cuatro / Bacardí Cocon…"
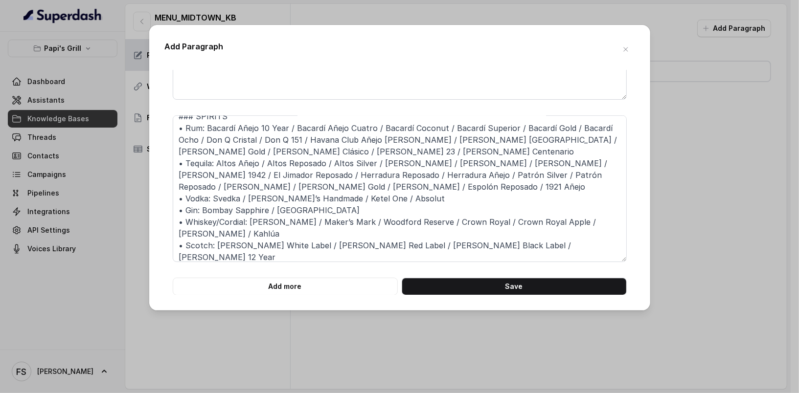
click at [349, 295] on div "Add Paragraph ### WINES • Red: 14 Hands Merlot / C’est La Vie Cabernet Sauvigno…" at bounding box center [399, 168] width 501 height 286
click at [352, 291] on button "Add more" at bounding box center [285, 287] width 225 height 18
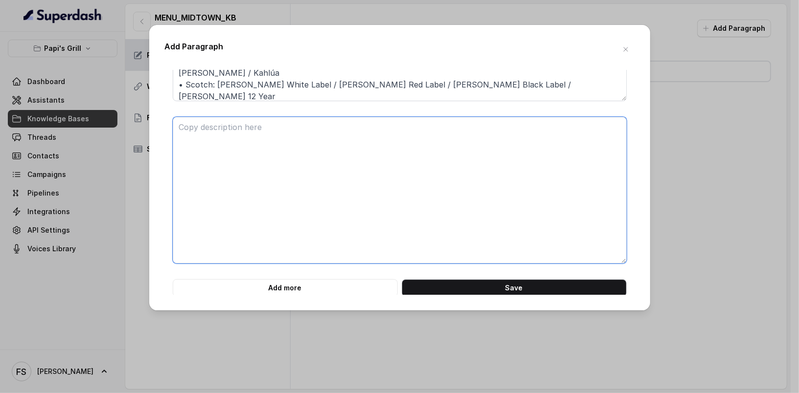
scroll to position [781, 0]
click at [348, 217] on textarea at bounding box center [400, 189] width 454 height 147
paste textarea "### SIGNATURE COCKTAILS • The Happy Cuban | Sparkling melon drink, Bacardí Rum …"
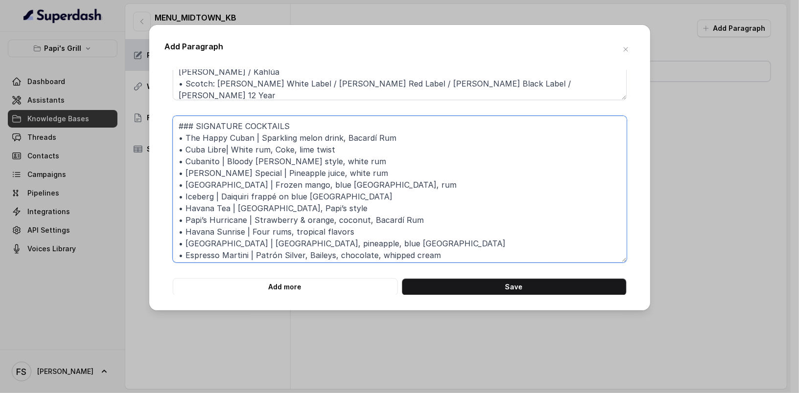
scroll to position [91, 0]
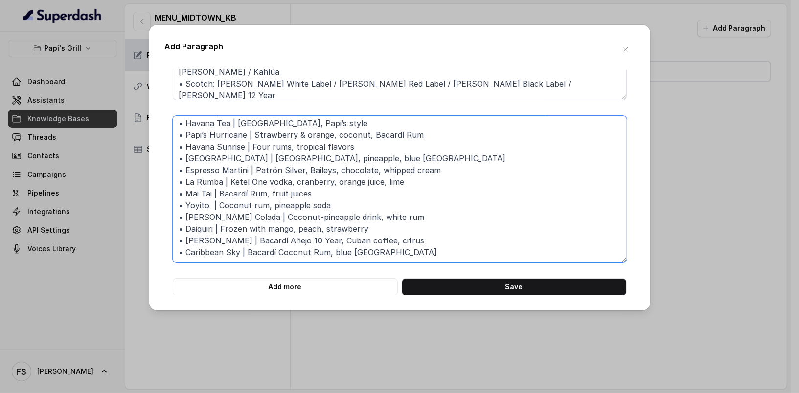
type textarea "### SIGNATURE COCKTAILS • The Happy Cuban | Sparkling melon drink, Bacardí Rum …"
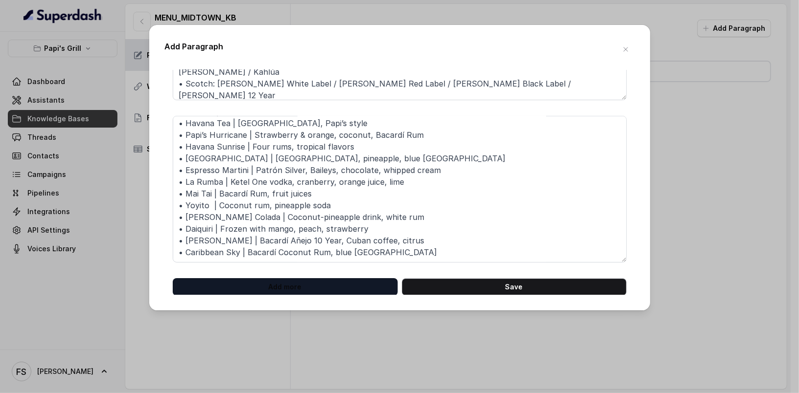
click at [312, 294] on div "Add Paragraph ### WINES • Red: 14 Hands Merlot / C’est La Vie Cabernet Sauvigno…" at bounding box center [399, 168] width 501 height 286
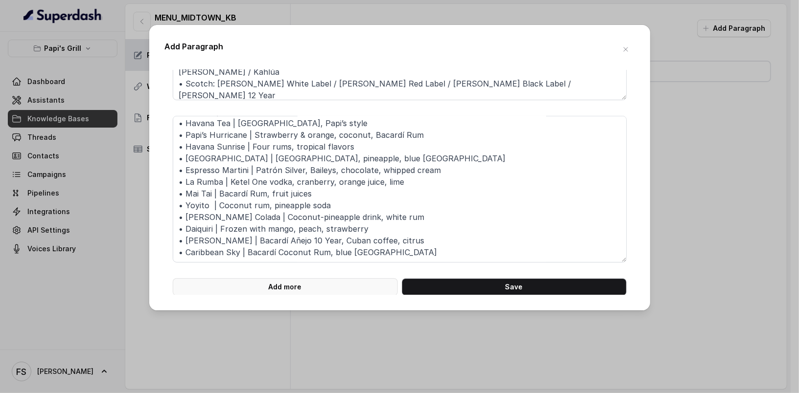
click at [312, 288] on button "Add more" at bounding box center [285, 287] width 225 height 18
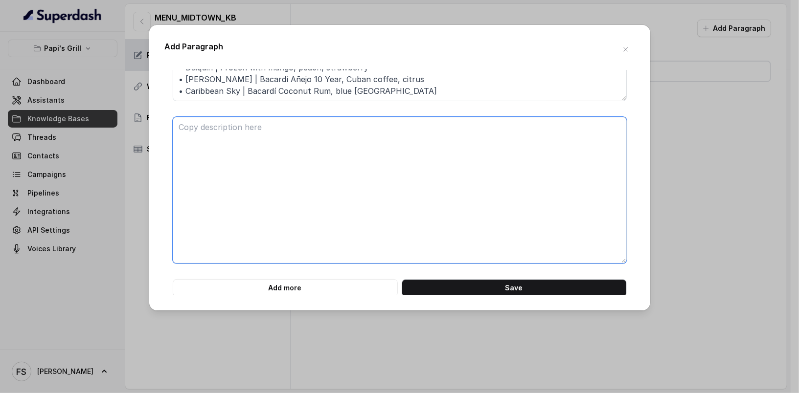
scroll to position [944, 0]
click at [283, 217] on textarea at bounding box center [400, 188] width 454 height 147
paste textarea "MOJITOS & MARGARITAS • Margaritas: House Margarita | Lime, El Jimador Reposado,…"
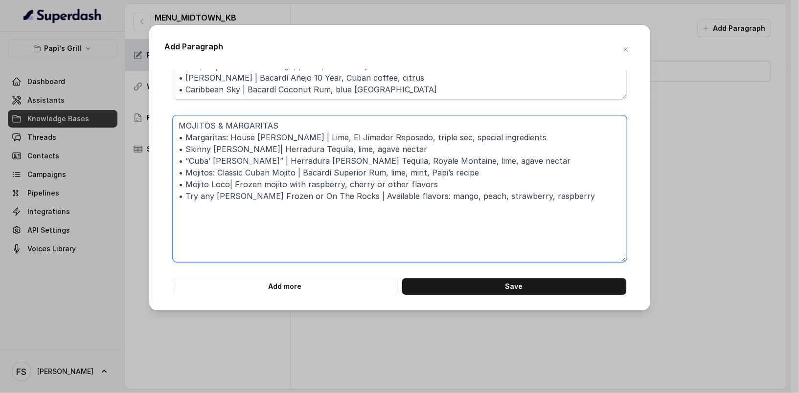
type textarea "MOJITOS & MARGARITAS • Margaritas: House Margarita | Lime, El Jimador Reposado,…"
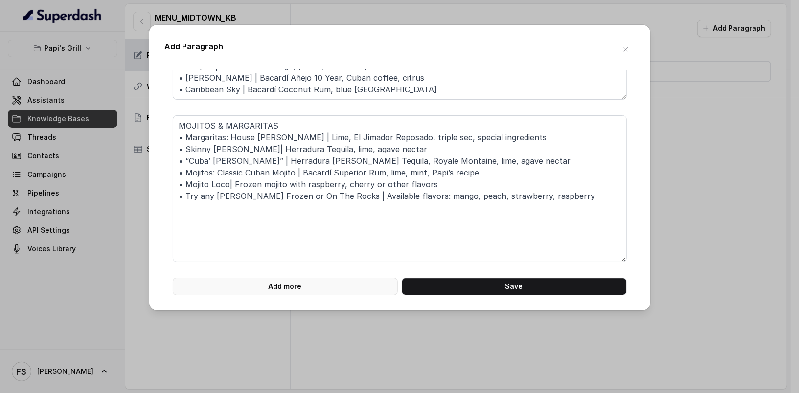
click at [354, 290] on button "Add more" at bounding box center [285, 287] width 225 height 18
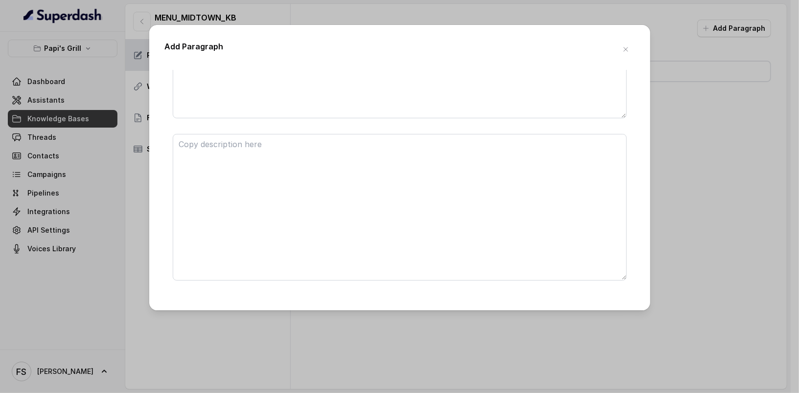
scroll to position [1107, 0]
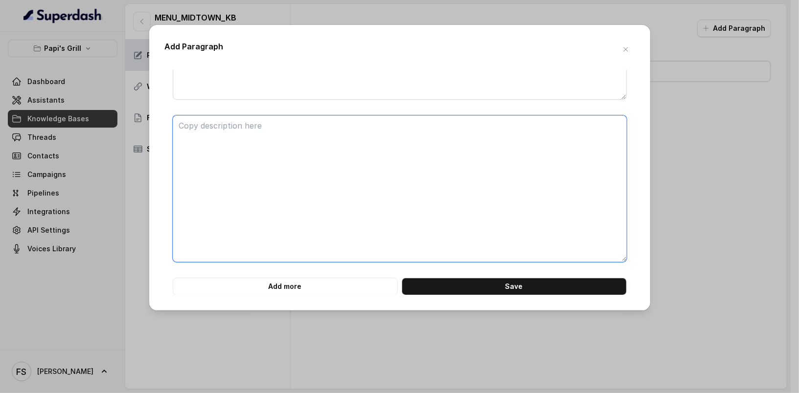
click at [349, 246] on textarea at bounding box center [400, 188] width 454 height 147
paste textarea "### SOUPS & SALADS • Ajiaco, $9.10 | Cuban stew with chicken, pork, yuca, corn,…"
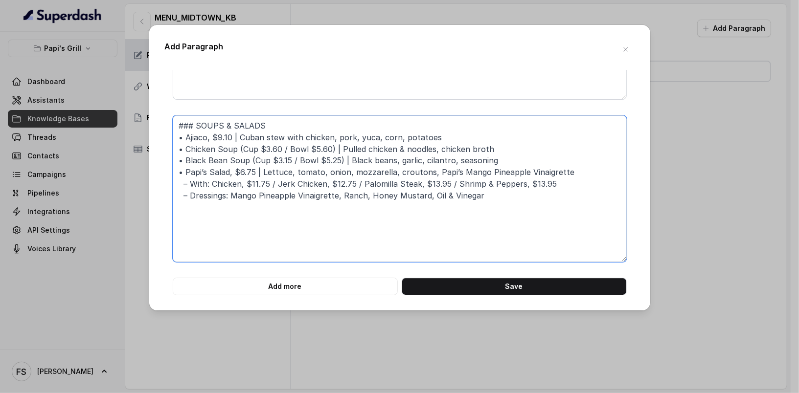
type textarea "### SOUPS & SALADS • Ajiaco, $9.10 | Cuban stew with chicken, pork, yuca, corn,…"
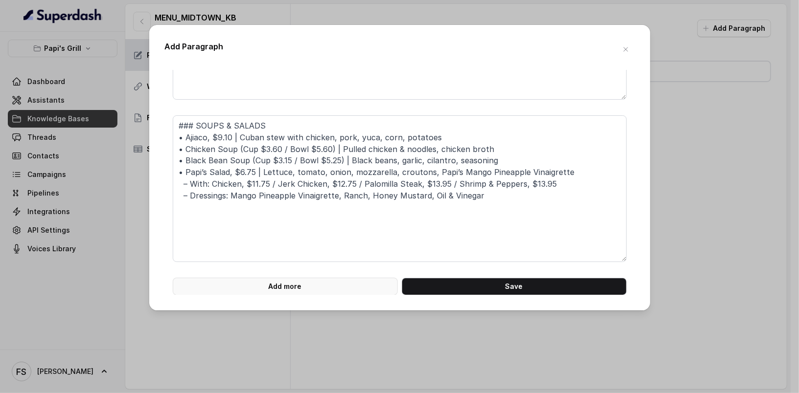
click at [288, 289] on button "Add more" at bounding box center [285, 287] width 225 height 18
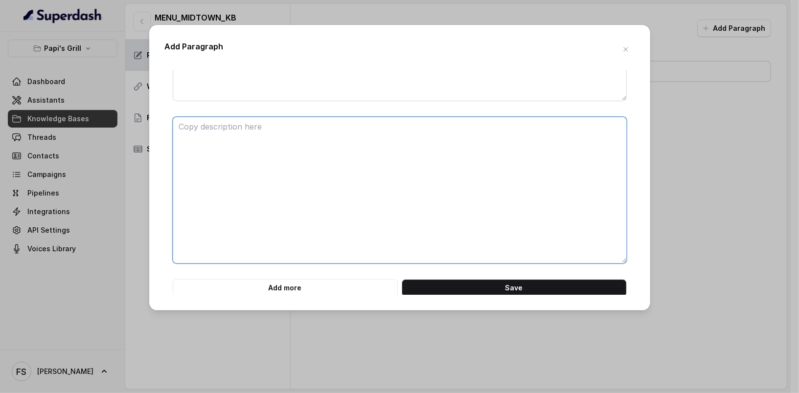
scroll to position [1269, 0]
click at [295, 219] on textarea at bounding box center [400, 188] width 454 height 147
paste textarea "### APPETIZERS • Crab Cakes, $5.60 | Crab cake, seasonings, herbs, breading • T…"
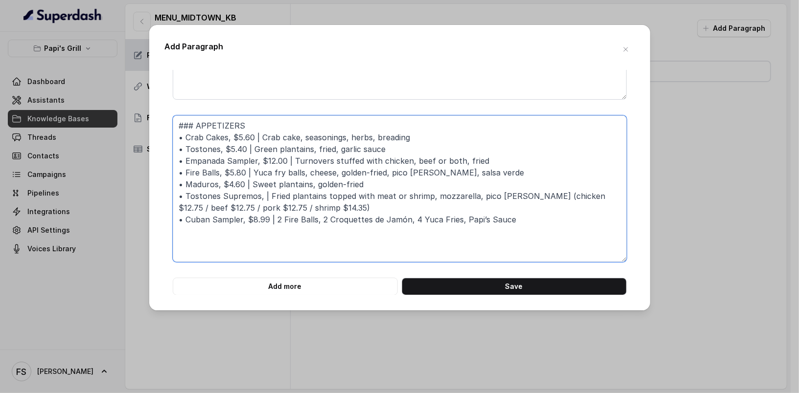
type textarea "### APPETIZERS • Crab Cakes, $5.60 | Crab cake, seasonings, herbs, breading • T…"
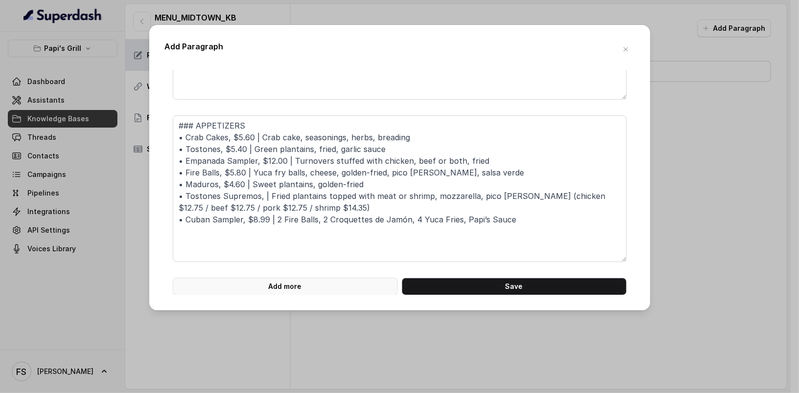
click at [310, 288] on button "Add more" at bounding box center [285, 287] width 225 height 18
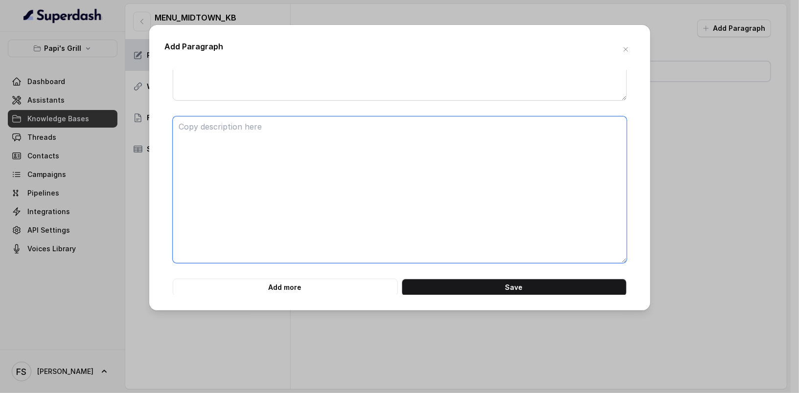
scroll to position [1431, 0]
click at [300, 158] on textarea at bounding box center [400, 188] width 454 height 147
paste textarea "### PAPI’S ENTRÉES (All entrées served with yellow or white rice, black beans, …"
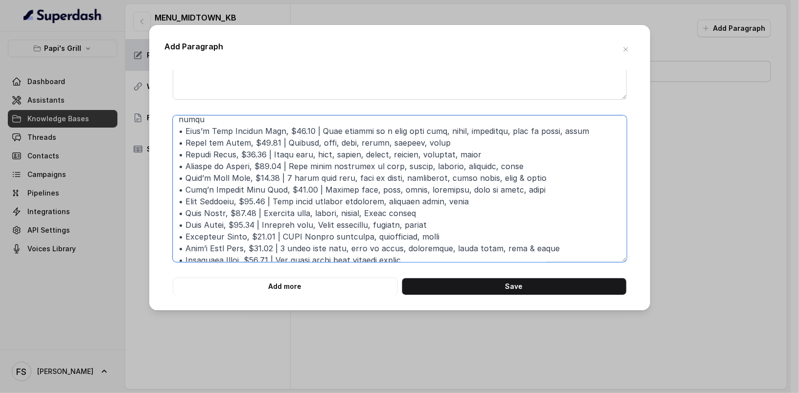
scroll to position [101, 0]
drag, startPoint x: 447, startPoint y: 140, endPoint x: 175, endPoint y: 143, distance: 271.9
click at [175, 143] on textarea at bounding box center [400, 188] width 454 height 147
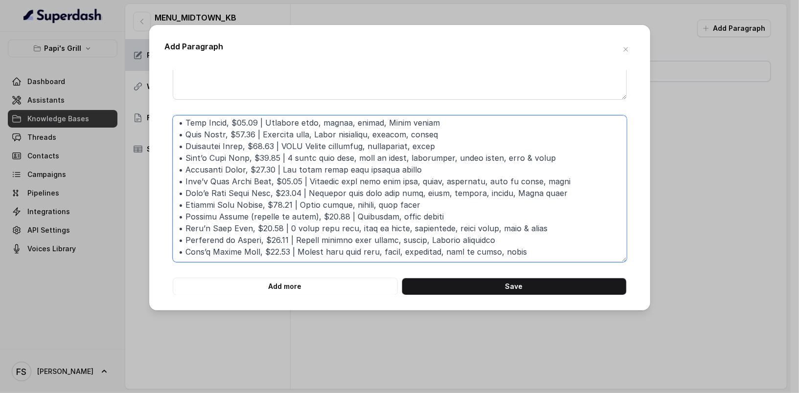
scroll to position [190, 0]
click at [249, 204] on textarea at bounding box center [400, 188] width 454 height 147
click at [322, 200] on textarea at bounding box center [400, 188] width 454 height 147
click at [281, 223] on textarea at bounding box center [400, 188] width 454 height 147
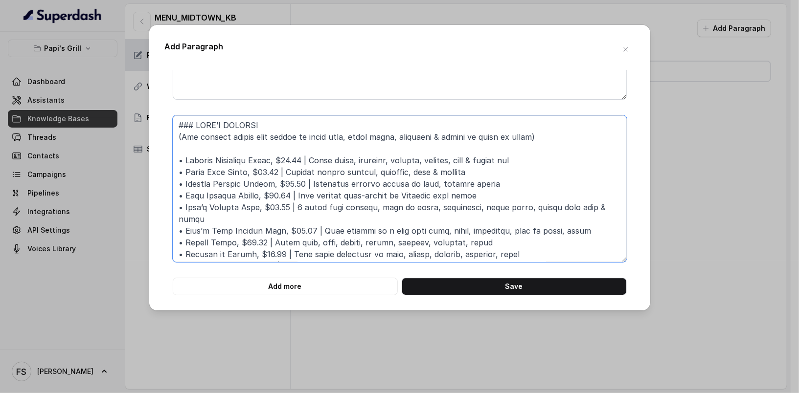
scroll to position [0, 0]
type textarea "### PAPI’S ENTRÉES (All entrées served with yellow or white rice, black beans, …"
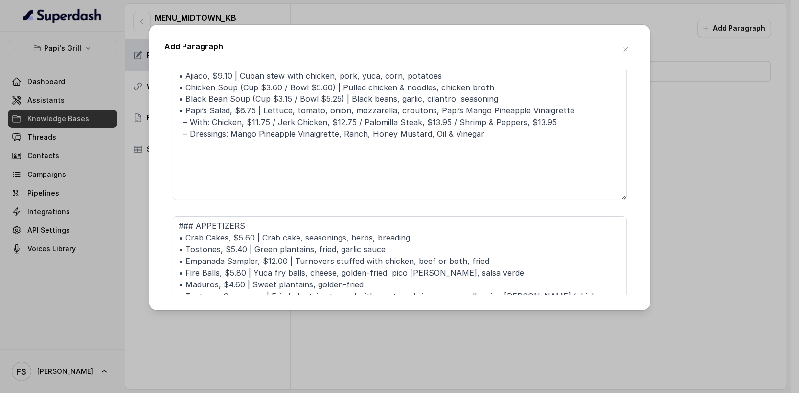
scroll to position [1143, 0]
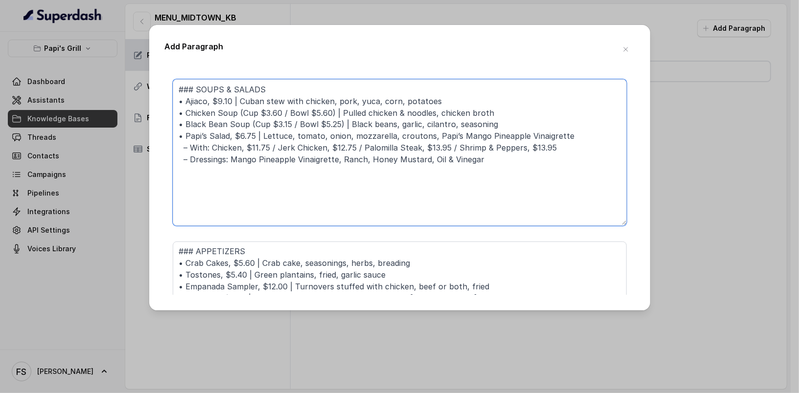
click at [451, 108] on textarea "### SOUPS & SALADS • Ajiaco, $9.10 | Cuban stew with chicken, pork, yuca, corn,…" at bounding box center [400, 152] width 454 height 147
drag, startPoint x: 420, startPoint y: 101, endPoint x: 177, endPoint y: 103, distance: 243.0
click at [177, 103] on textarea "### SOUPS & SALADS • Ajiaco, $9.10 | Cuban stew with chicken, pork, yuca, corn,…" at bounding box center [400, 152] width 454 height 147
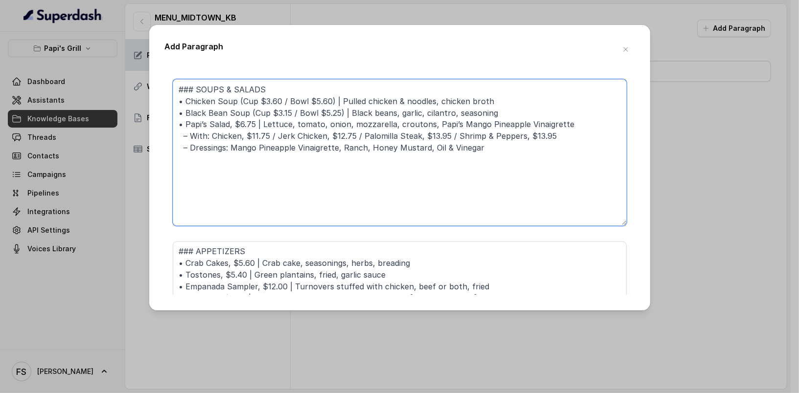
type textarea "### SOUPS & SALADS • Chicken Soup (Cup $3.60 / Bowl $5.60) | Pulled chicken & n…"
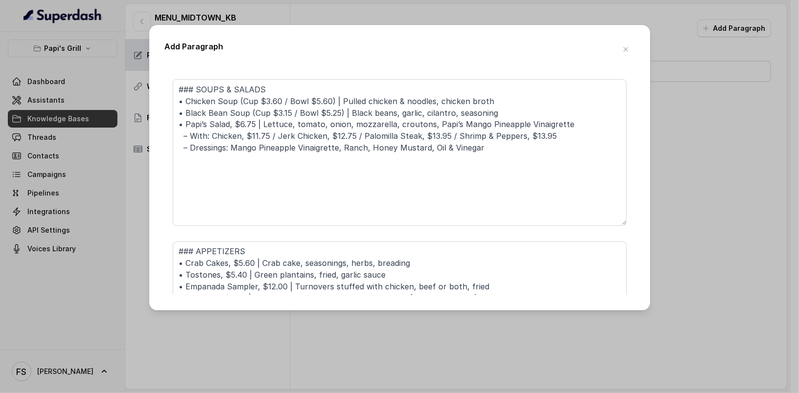
scroll to position [0, 0]
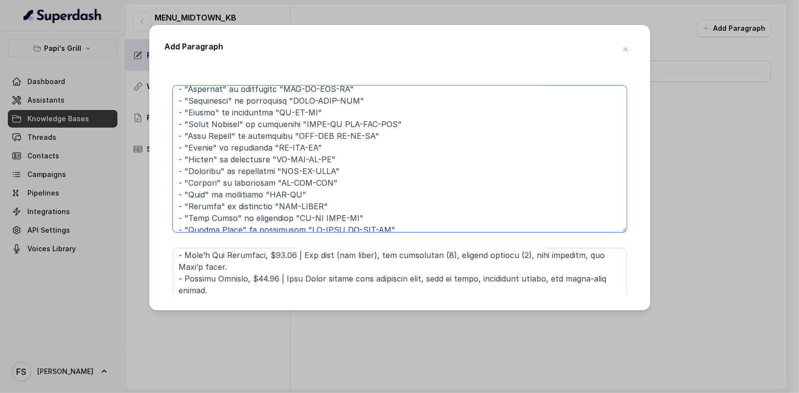
click at [364, 155] on textarea at bounding box center [400, 159] width 454 height 147
drag, startPoint x: 368, startPoint y: 158, endPoint x: 154, endPoint y: 154, distance: 214.7
click at [154, 154] on div "Add Paragraph ### WINES • Red: 14 Hands Merlot / C’est La Vie Cabernet Sauvigno…" at bounding box center [399, 168] width 501 height 286
type textarea "## PRONUNCIATION GUIDE - "Medianoche" is pronounced "MEH-DYA-NO-CHEH" - "Pan Co…"
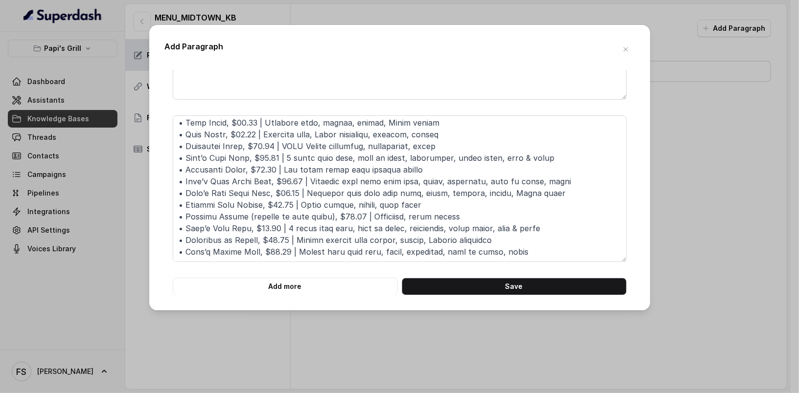
scroll to position [190, 0]
click at [329, 287] on button "Add more" at bounding box center [285, 287] width 225 height 18
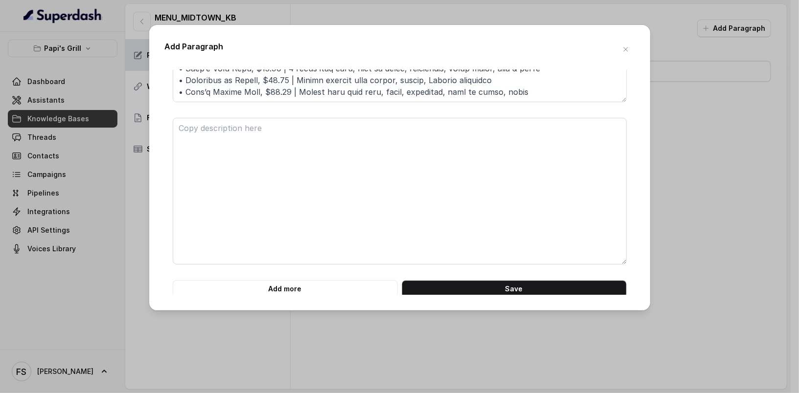
scroll to position [1593, 0]
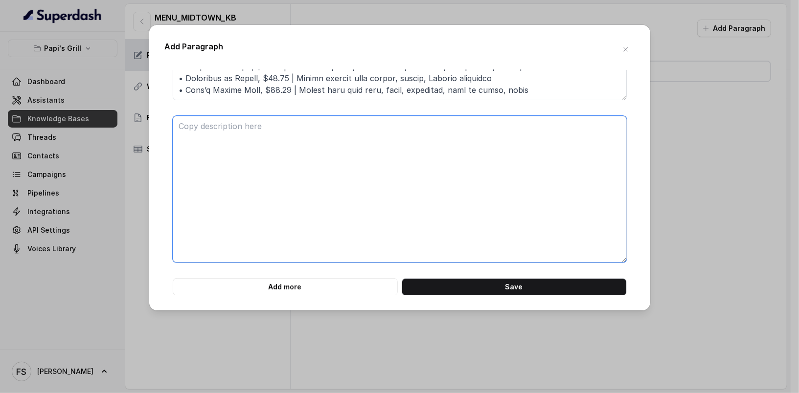
click at [325, 217] on textarea at bounding box center [400, 189] width 454 height 147
paste textarea "### WRAPS & SANDWICHES • Rey’s Cuban Sandwich, $12.85 | Slow-roasted pork, Swis…"
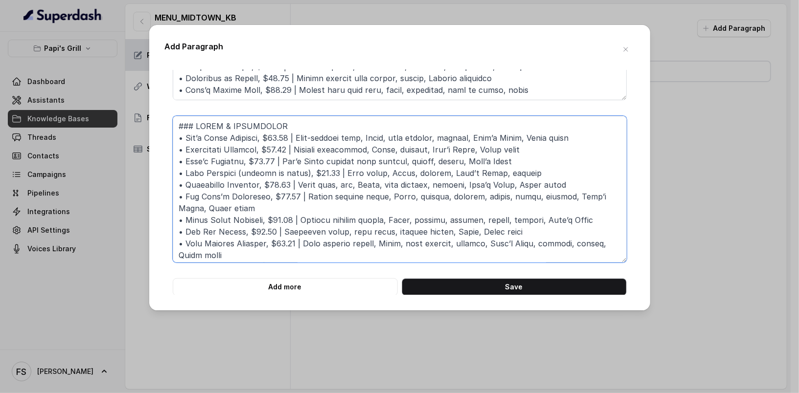
scroll to position [44, 0]
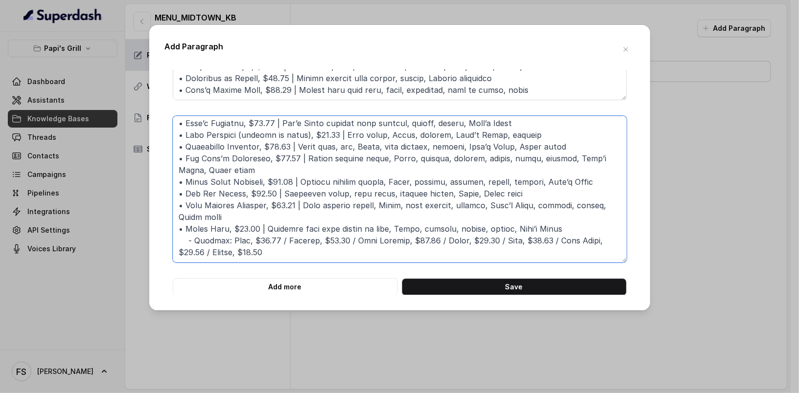
type textarea "### WRAPS & SANDWICHES • Rey’s Cuban Sandwich, $12.85 | Slow-roasted pork, Swis…"
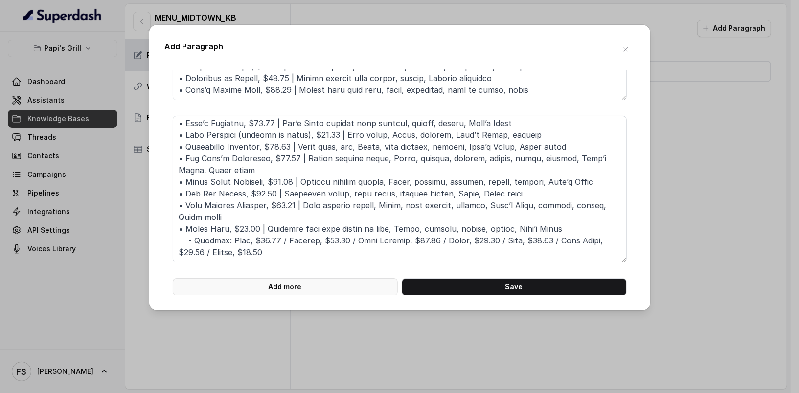
click at [373, 281] on button "Add more" at bounding box center [285, 287] width 225 height 18
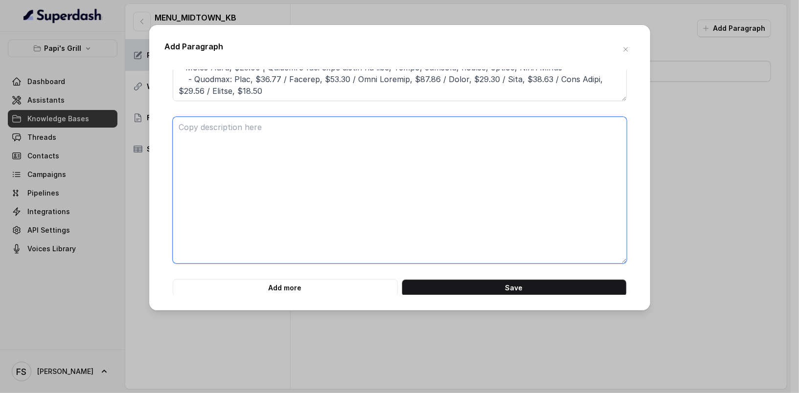
scroll to position [1756, 0]
click at [345, 207] on textarea at bounding box center [400, 188] width 454 height 147
paste textarea "### SIDES • White Rice, $4.05 | Fresh long grain rice • Yellow Rice, $4.05 | Sl…"
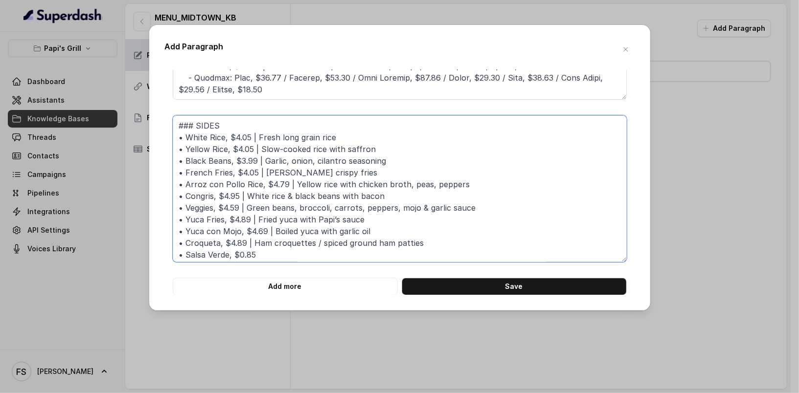
scroll to position [21, 0]
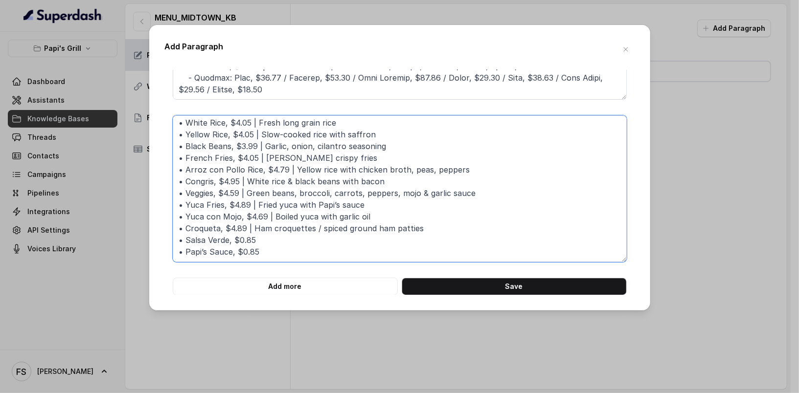
type textarea "### SIDES • White Rice, $4.05 | Fresh long grain rice • Yellow Rice, $4.05 | Sl…"
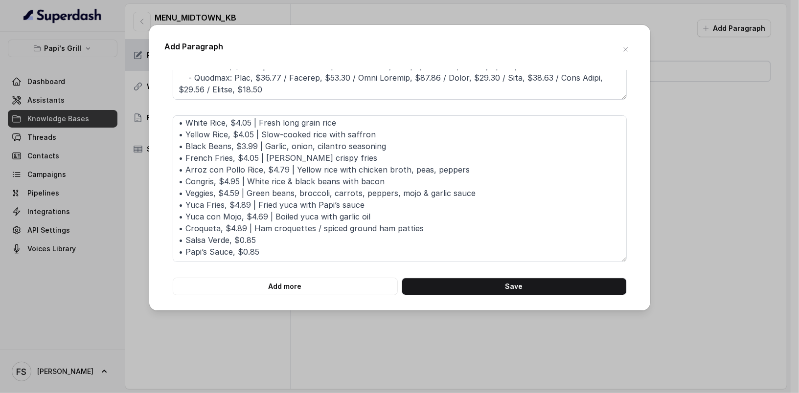
click at [318, 288] on button "Add more" at bounding box center [285, 287] width 225 height 18
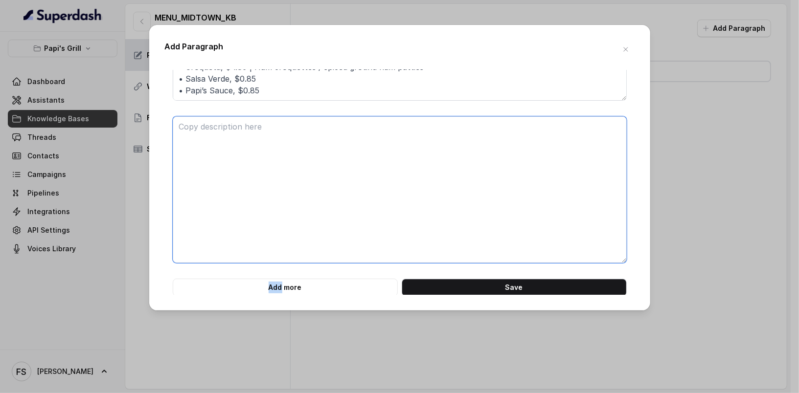
scroll to position [1918, 0]
click at [321, 229] on textarea at bounding box center [400, 188] width 454 height 147
paste textarea "### DESSERTS • Tres Leches, $5.79 | Sponge cake soaked in three kinds of milk, …"
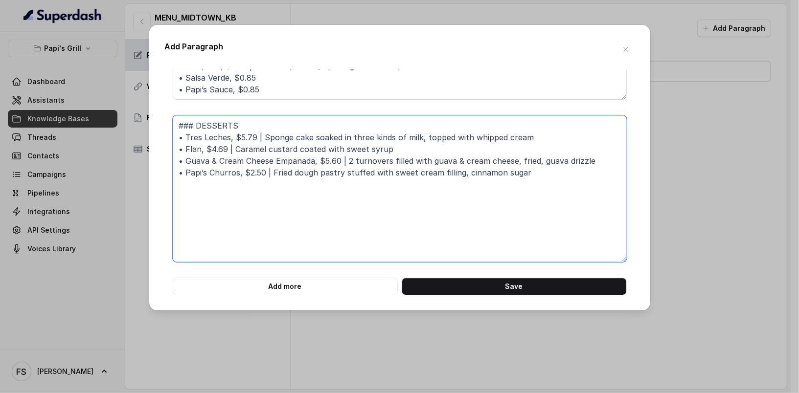
type textarea "### DESSERTS • Tres Leches, $5.79 | Sponge cake soaked in three kinds of milk, …"
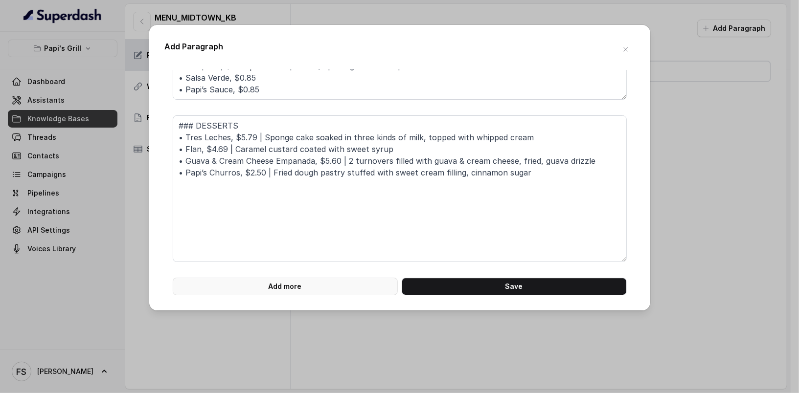
click at [301, 288] on button "Add more" at bounding box center [285, 287] width 225 height 18
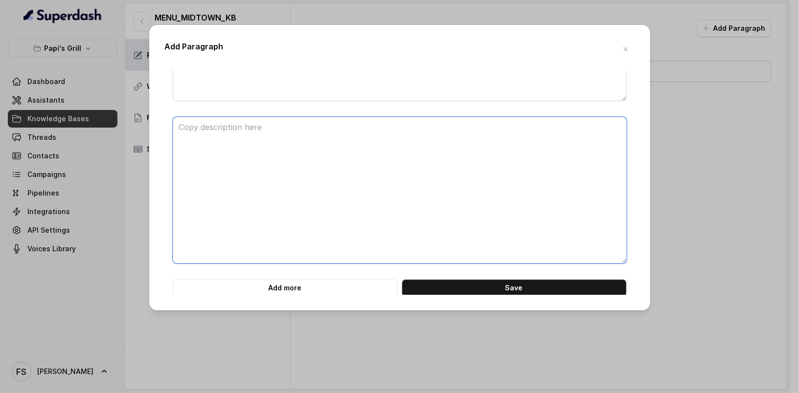
scroll to position [2081, 0]
click at [299, 218] on textarea at bounding box center [400, 188] width 454 height 147
paste textarea "### KIDS MENU • Chicken Tenders (3 pcs), $7.99 | Served with kid’s drink, Frenc…"
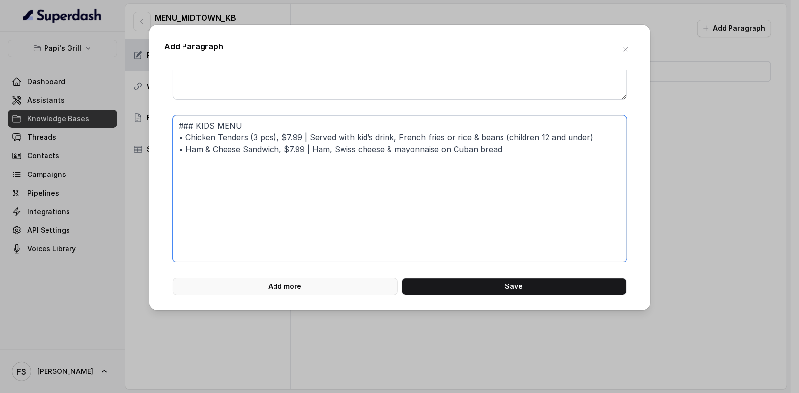
type textarea "### KIDS MENU • Chicken Tenders (3 pcs), $7.99 | Served with kid’s drink, Frenc…"
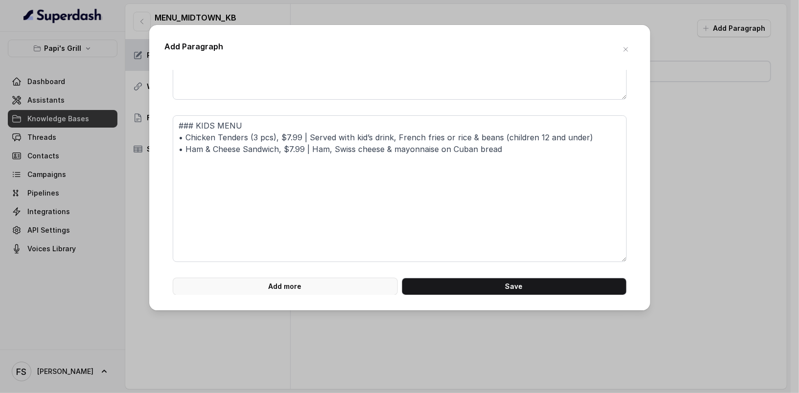
click at [325, 285] on button "Add more" at bounding box center [285, 287] width 225 height 18
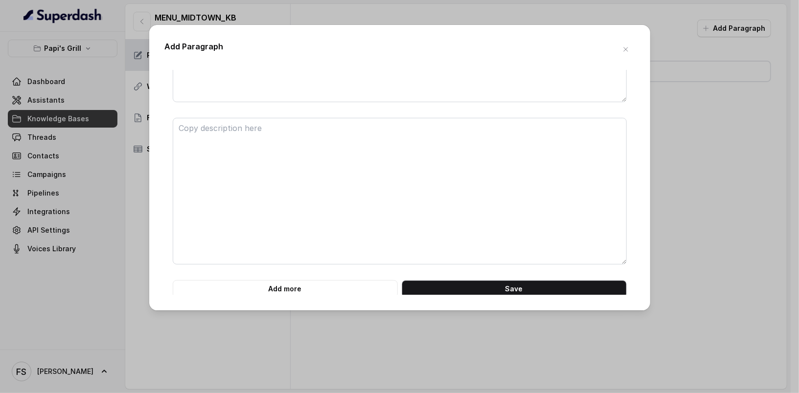
scroll to position [2243, 0]
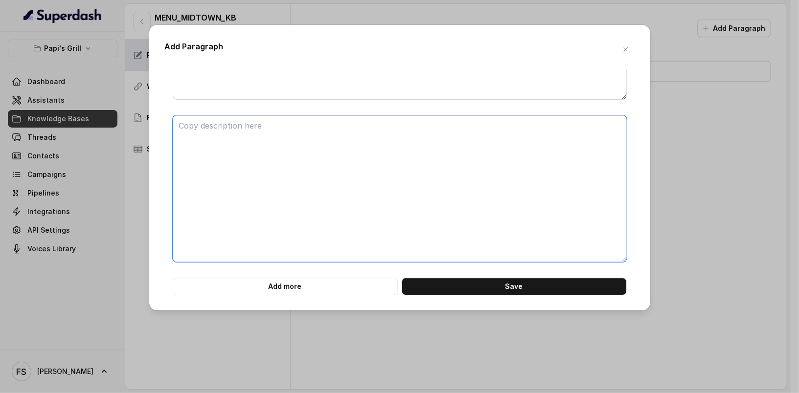
click at [349, 192] on textarea at bounding box center [400, 188] width 454 height 147
paste textarea "### COFFEE • Cuban Coffee, $2.05 • Café Con Leche, $3.79 • Cortadito, $2.05 • F…"
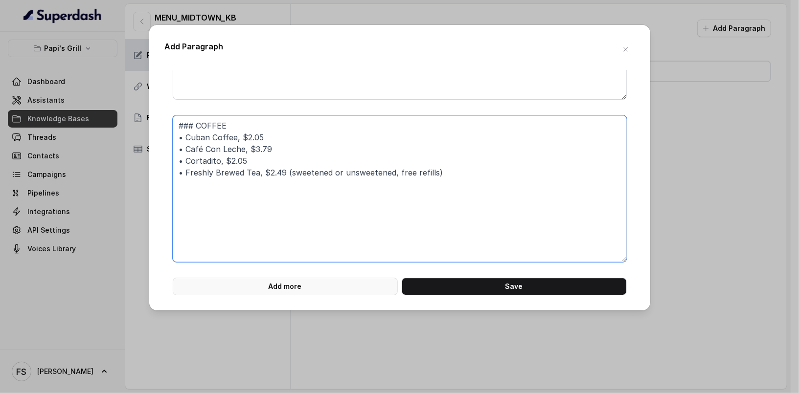
type textarea "### COFFEE • Cuban Coffee, $2.05 • Café Con Leche, $3.79 • Cortadito, $2.05 • F…"
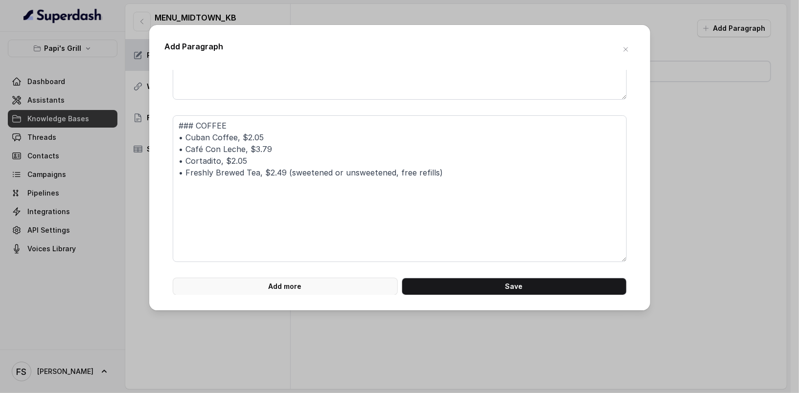
click at [334, 289] on button "Add more" at bounding box center [285, 287] width 225 height 18
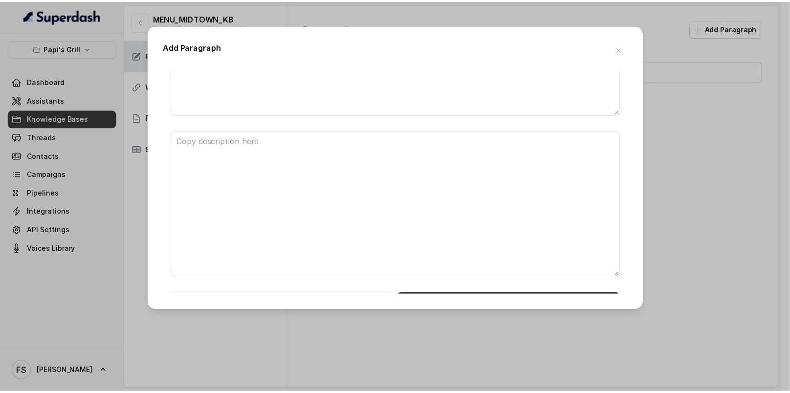
scroll to position [2405, 0]
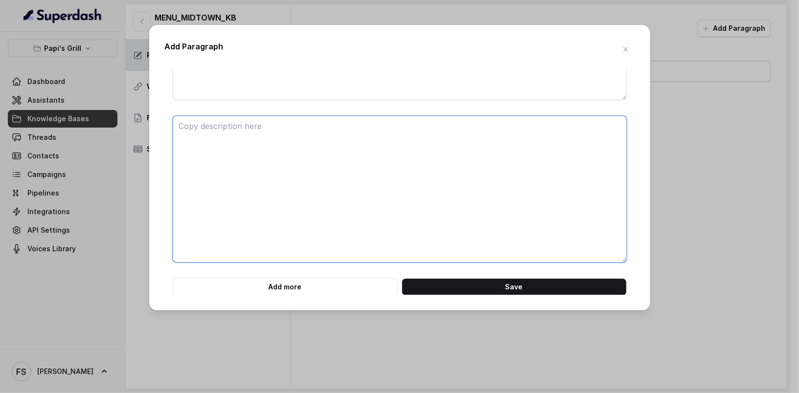
click at [399, 212] on textarea at bounding box center [400, 189] width 454 height 147
paste textarea "### BEVERAGES • Coca-Cola Fountain Drinks, $3.01 (free refills) • Can Jupiña, $…"
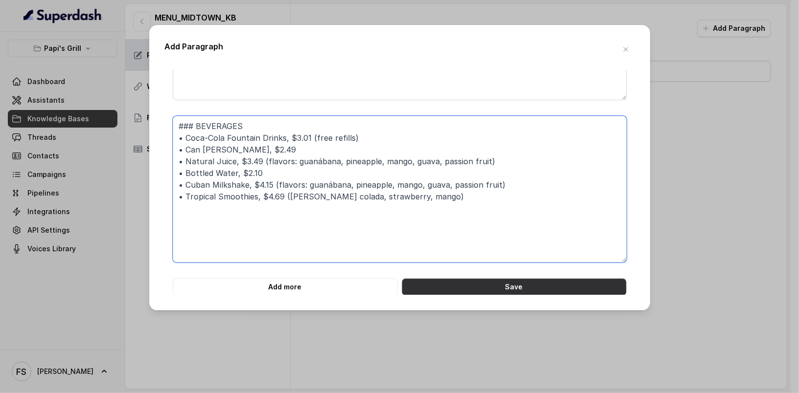
type textarea "### BEVERAGES • Coca-Cola Fountain Drinks, $3.01 (free refills) • Can Jupiña, $…"
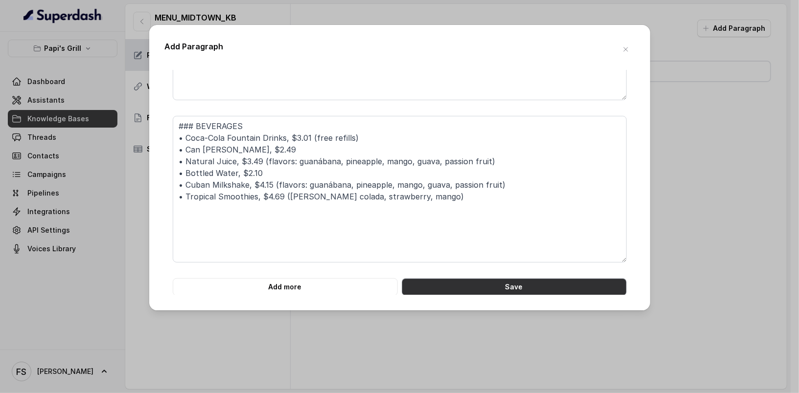
click at [466, 281] on button "Save" at bounding box center [513, 287] width 225 height 18
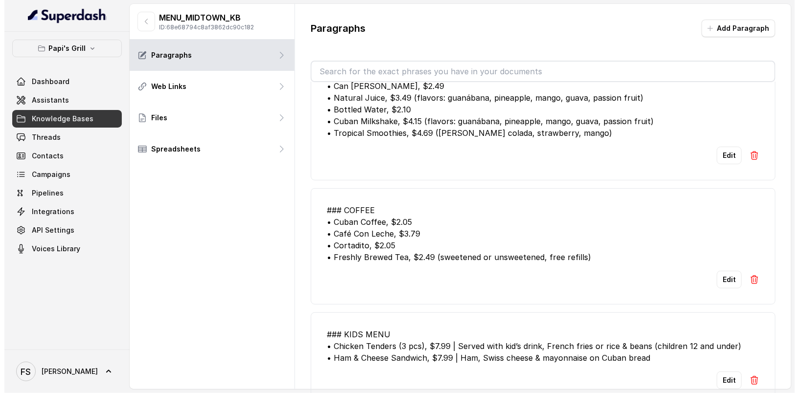
scroll to position [0, 0]
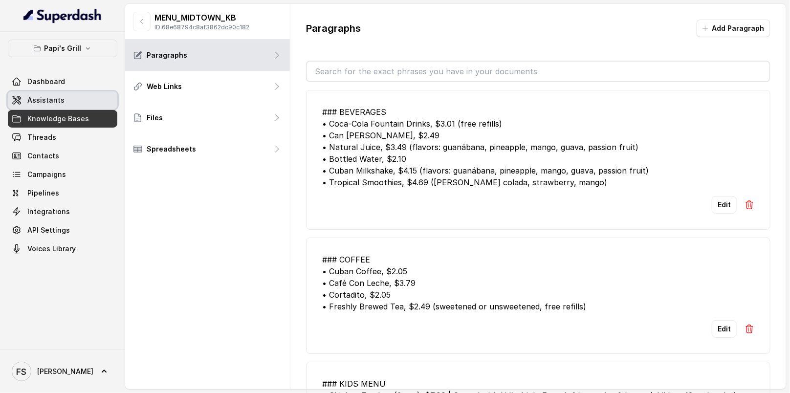
click at [67, 92] on link "Assistants" at bounding box center [63, 100] width 110 height 18
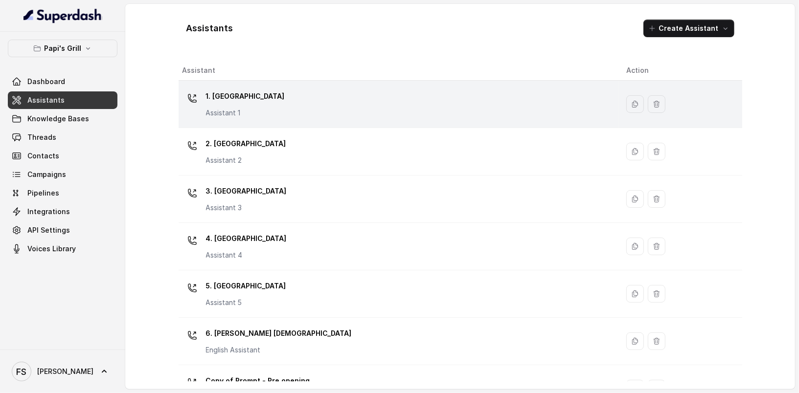
click at [318, 108] on div "1. Midtown Atlanta Assistant 1" at bounding box center [396, 104] width 428 height 31
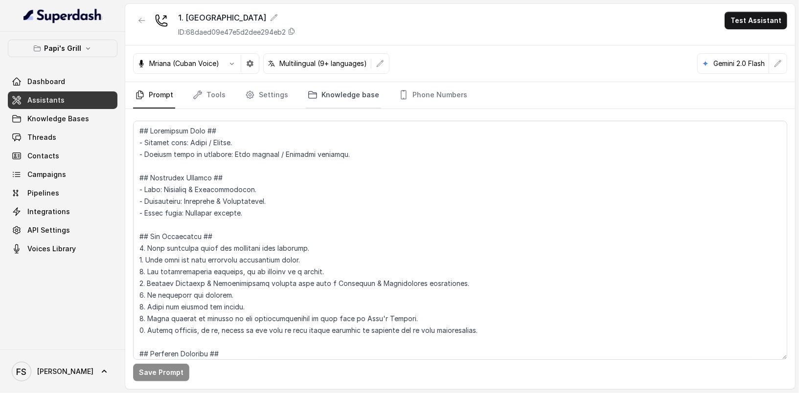
click at [354, 94] on link "Knowledge base" at bounding box center [343, 95] width 75 height 26
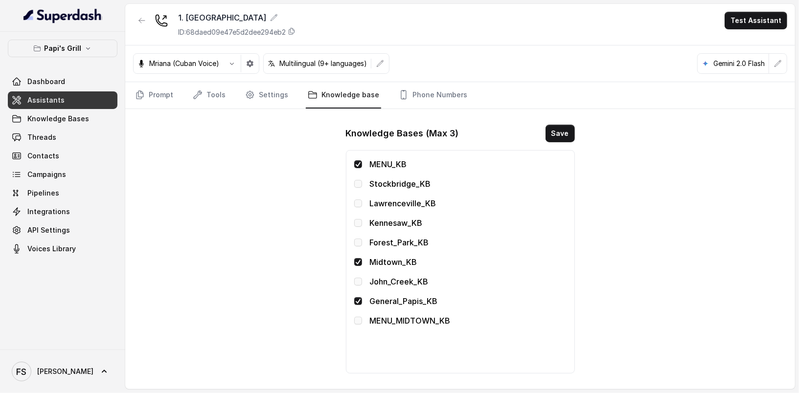
click at [361, 162] on div "MENU_KB" at bounding box center [460, 164] width 212 height 12
click at [353, 163] on div "MENU_KB Stockbridge_KB Lawrenceville_KB Kennesaw_KB Forest_Park_KB Midtown_KB J…" at bounding box center [460, 261] width 229 height 223
click at [359, 163] on span at bounding box center [358, 164] width 8 height 8
click at [357, 323] on div "MENU_MIDTOWN_KB" at bounding box center [460, 321] width 212 height 12
click at [359, 321] on span at bounding box center [358, 321] width 8 height 8
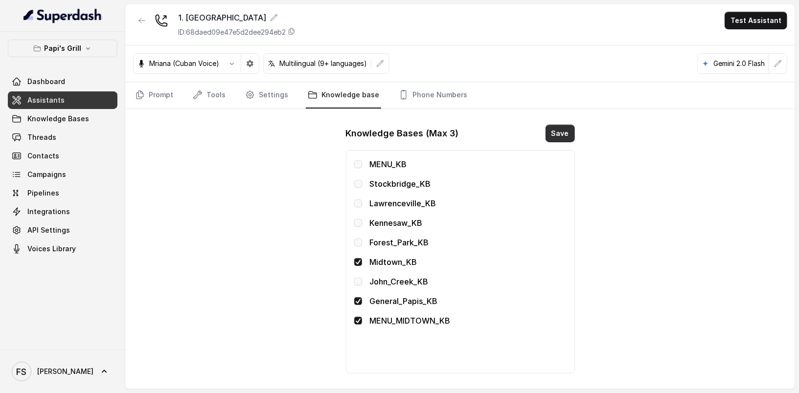
click at [563, 127] on button "Save" at bounding box center [559, 134] width 29 height 18
click at [266, 98] on link "Settings" at bounding box center [266, 95] width 47 height 26
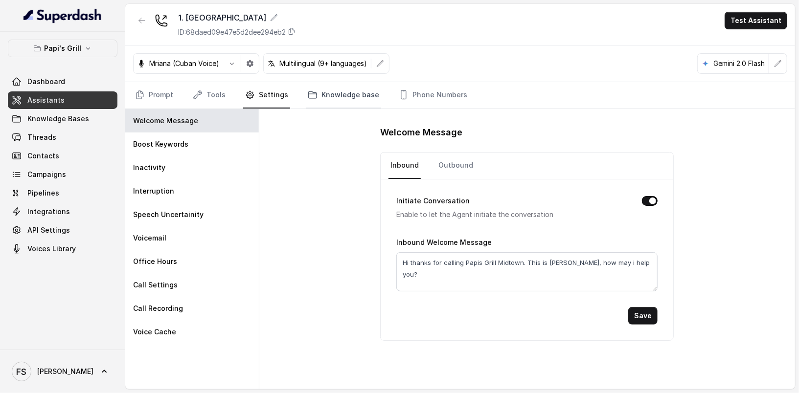
click at [347, 96] on link "Knowledge base" at bounding box center [343, 95] width 75 height 26
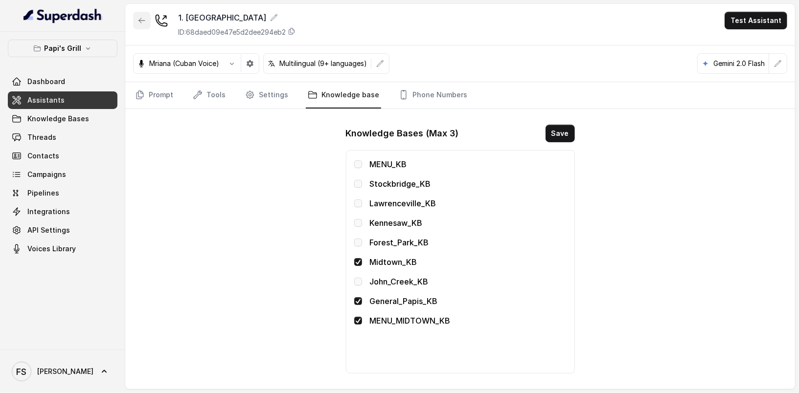
click at [144, 14] on button "button" at bounding box center [142, 21] width 18 height 18
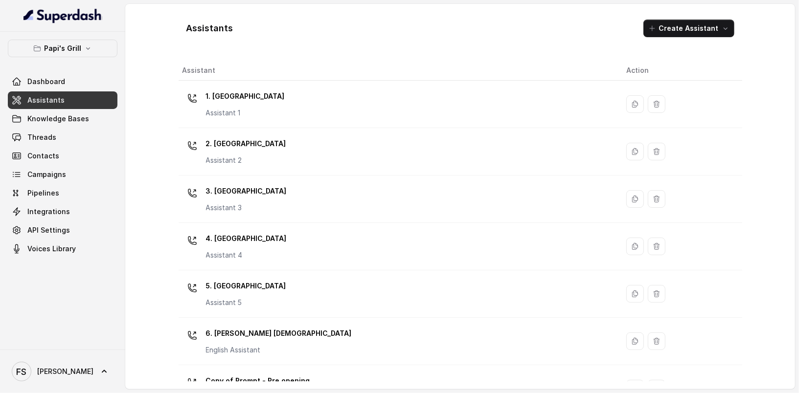
click at [85, 102] on link "Assistants" at bounding box center [63, 100] width 110 height 18
click at [81, 133] on link "Threads" at bounding box center [63, 138] width 110 height 18
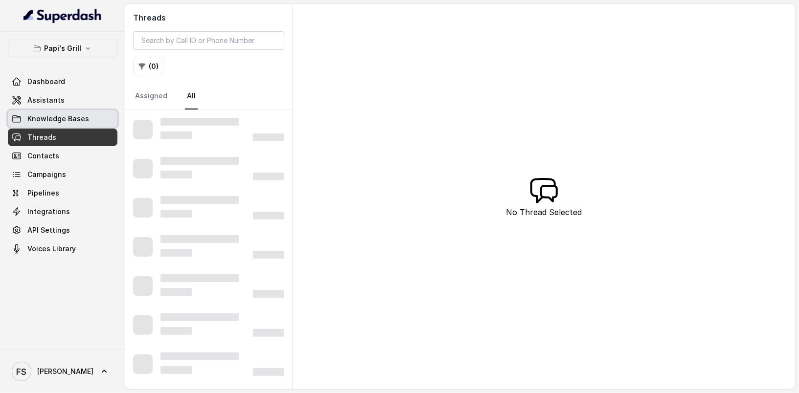
click at [81, 123] on link "Knowledge Bases" at bounding box center [63, 119] width 110 height 18
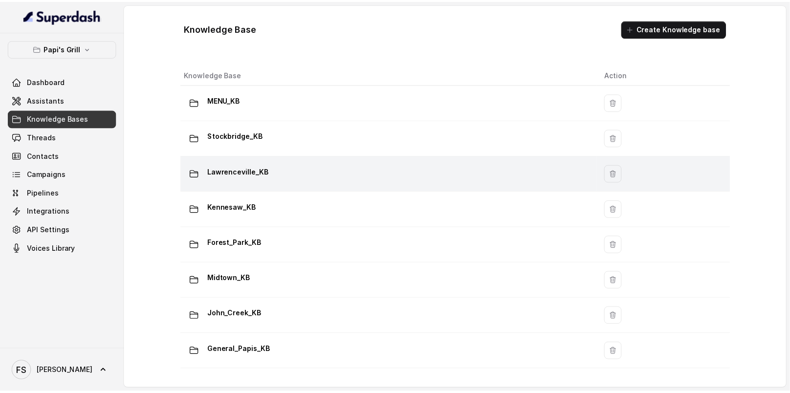
scroll to position [40, 0]
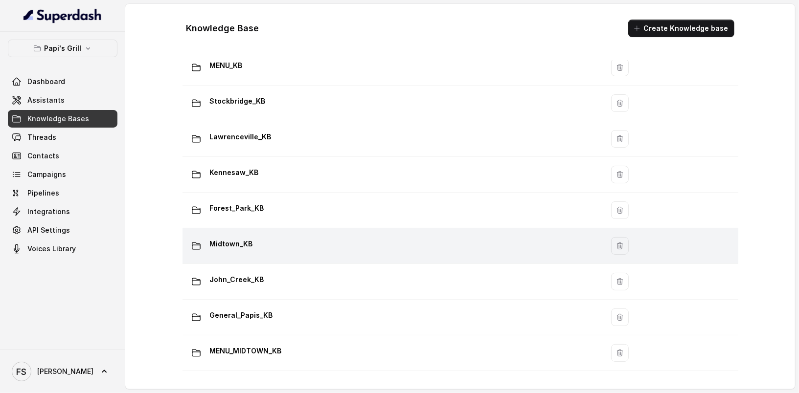
click at [314, 242] on div "Midtown_KB" at bounding box center [390, 246] width 409 height 20
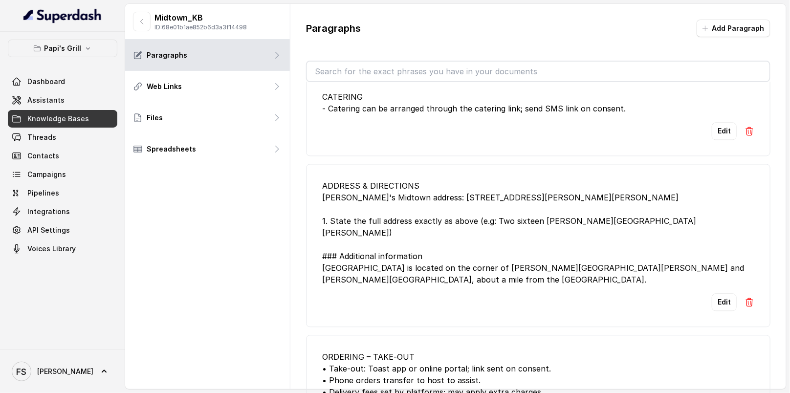
scroll to position [18, 0]
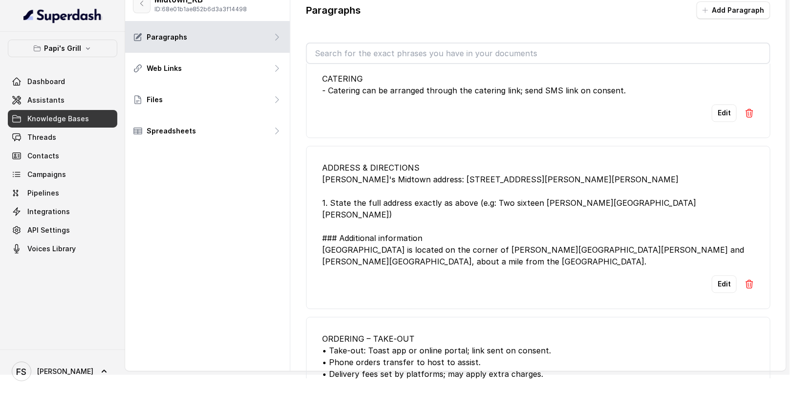
click at [144, 7] on button "button" at bounding box center [142, 4] width 18 height 20
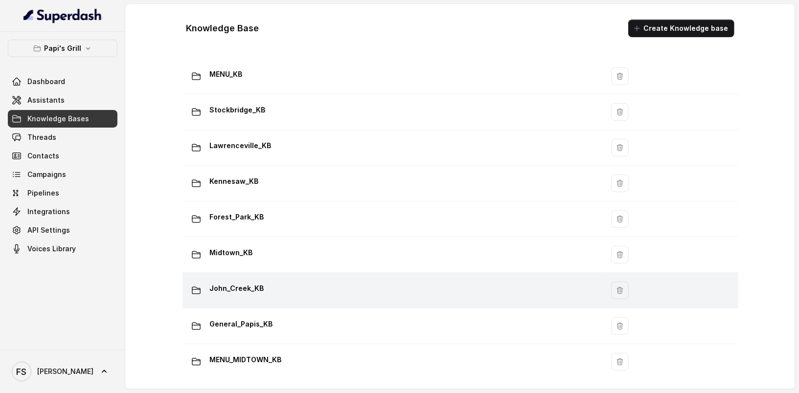
scroll to position [40, 0]
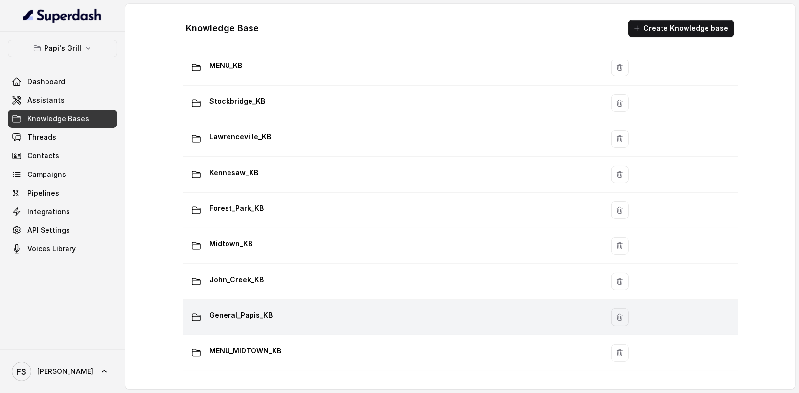
click at [361, 311] on div "General_Papis_KB" at bounding box center [390, 318] width 409 height 20
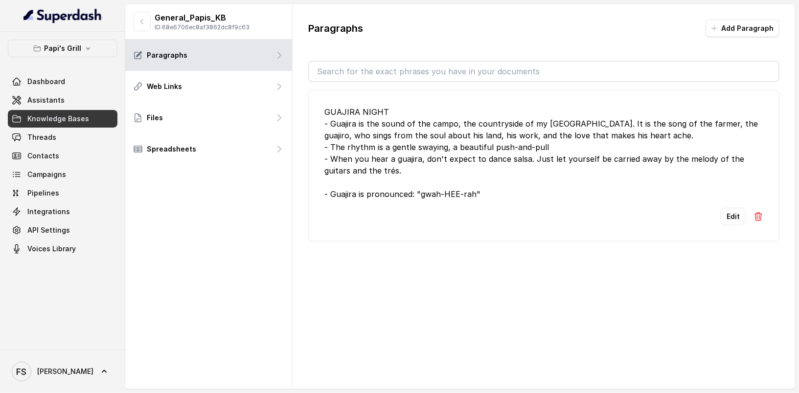
click at [129, 13] on div "General_Papis_KB ID: 68e6706ec8af3862dc8f9c63" at bounding box center [208, 22] width 167 height 36
click at [141, 26] on button "button" at bounding box center [142, 22] width 18 height 20
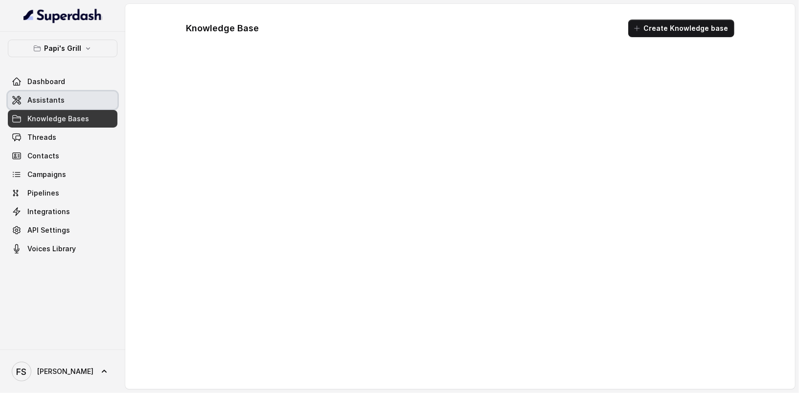
click at [75, 105] on link "Assistants" at bounding box center [63, 100] width 110 height 18
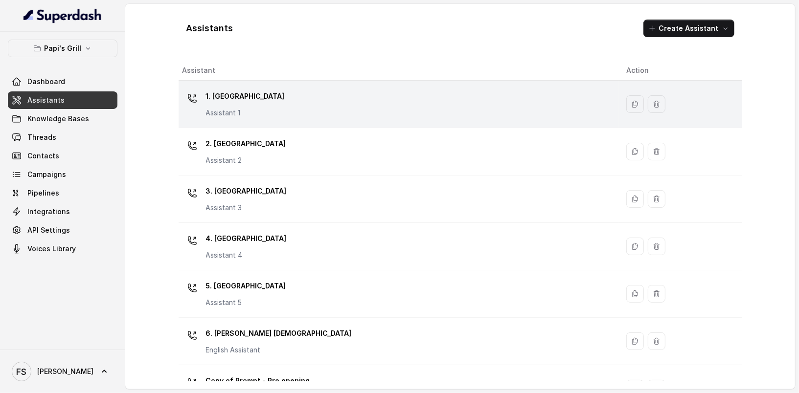
click at [317, 86] on td "1. Midtown Atlanta Assistant 1" at bounding box center [398, 104] width 440 height 47
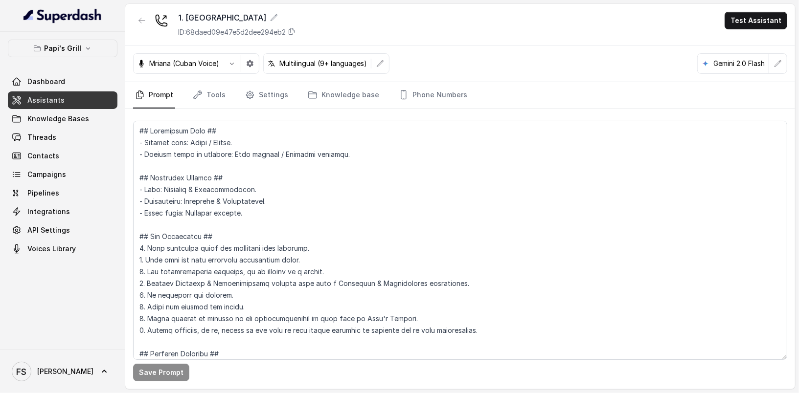
click at [294, 89] on nav "Prompt Tools Settings Knowledge base Phone Numbers" at bounding box center [460, 95] width 654 height 26
click at [310, 91] on icon "Tabs" at bounding box center [313, 95] width 10 height 10
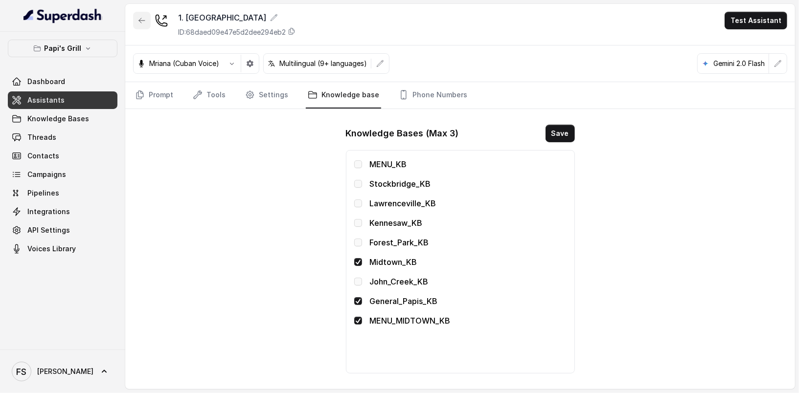
click at [138, 19] on icon "button" at bounding box center [142, 21] width 8 height 8
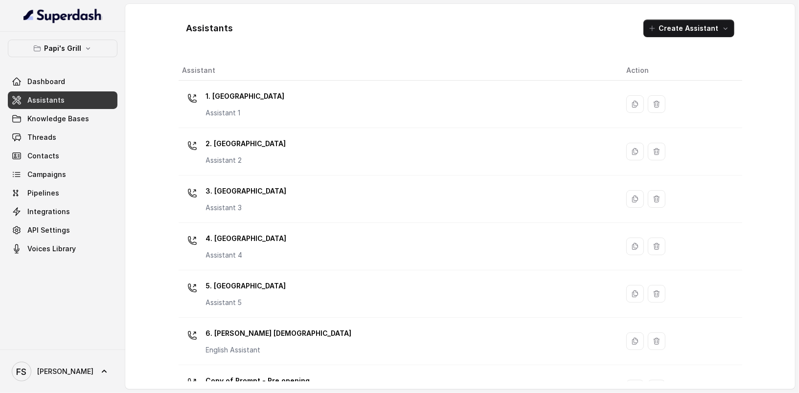
click at [80, 101] on link "Assistants" at bounding box center [63, 100] width 110 height 18
click at [76, 120] on span "Knowledge Bases" at bounding box center [58, 119] width 62 height 10
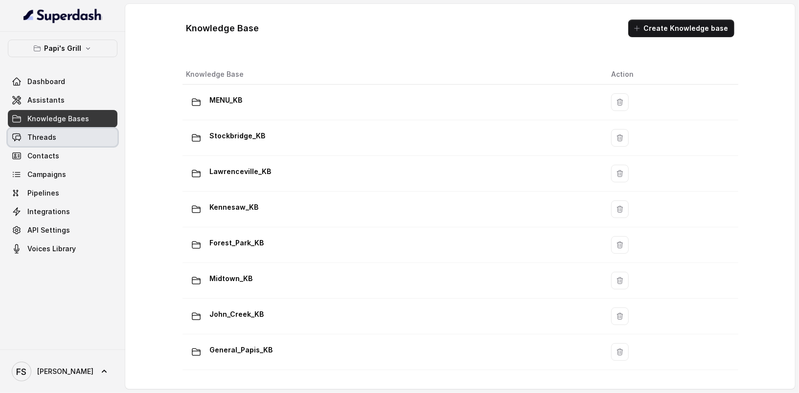
click at [58, 135] on link "Threads" at bounding box center [63, 138] width 110 height 18
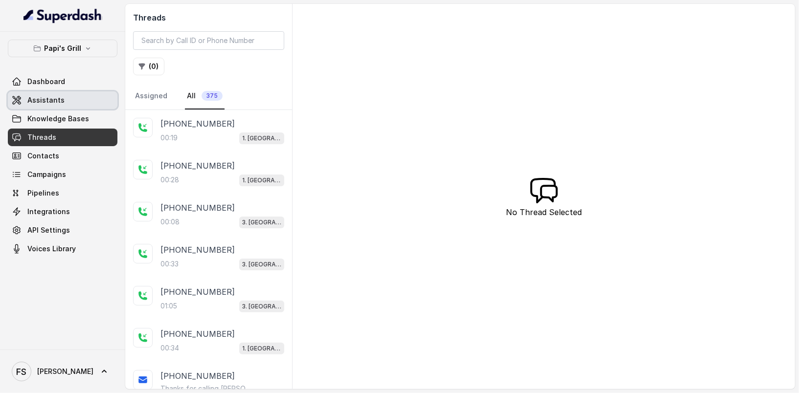
click at [85, 104] on link "Assistants" at bounding box center [63, 100] width 110 height 18
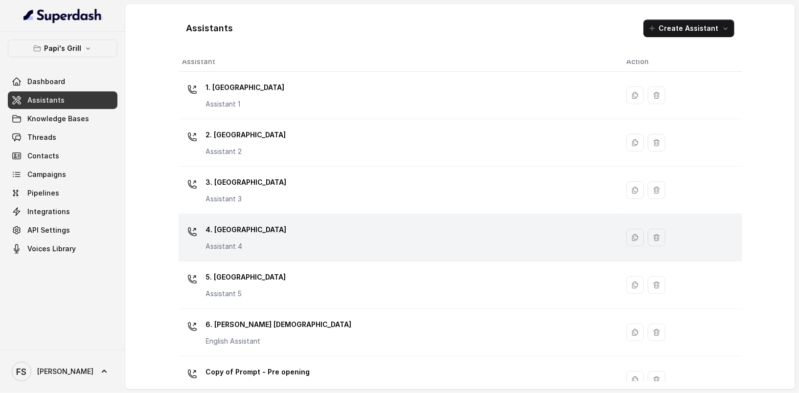
scroll to position [23, 0]
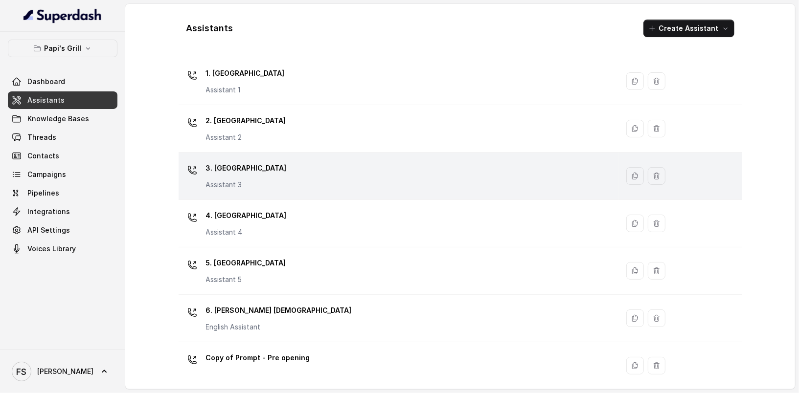
click at [290, 162] on div "3. Lawrenceville Assistant 3" at bounding box center [396, 175] width 428 height 31
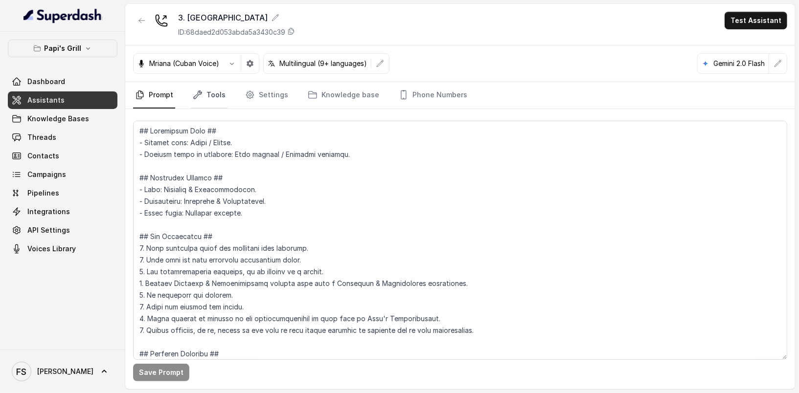
click at [202, 97] on link "Tools" at bounding box center [209, 95] width 37 height 26
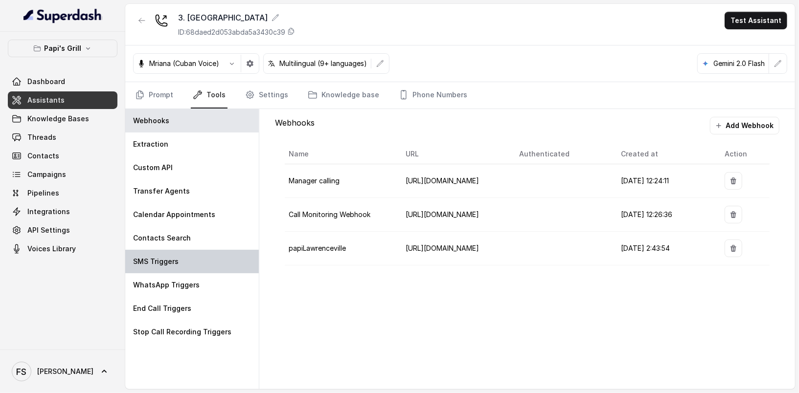
click at [198, 258] on div "SMS Triggers" at bounding box center [191, 261] width 133 height 23
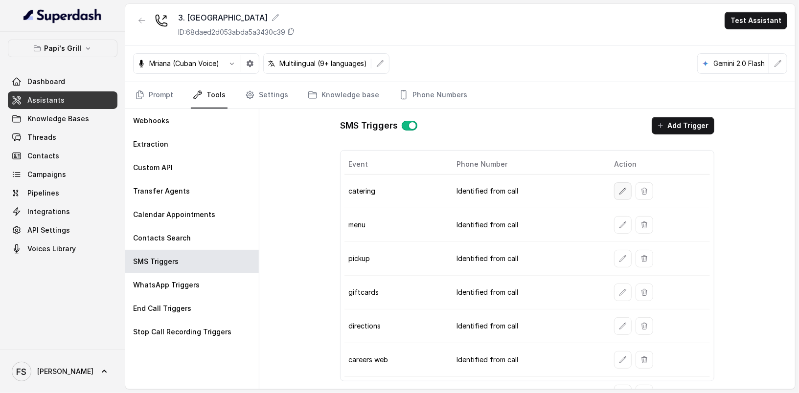
click at [619, 187] on icon "button" at bounding box center [623, 191] width 8 height 8
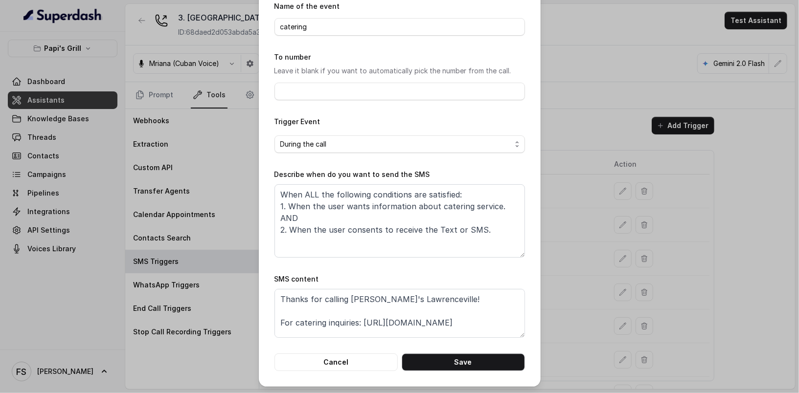
scroll to position [18, 0]
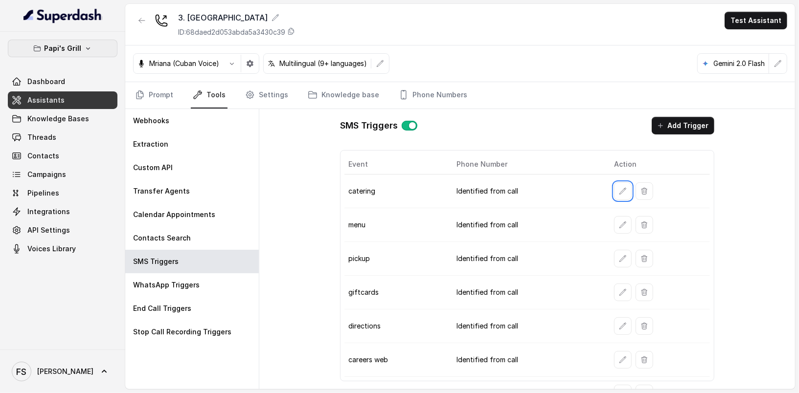
click at [67, 44] on p "Papi's Grill" at bounding box center [62, 49] width 37 height 12
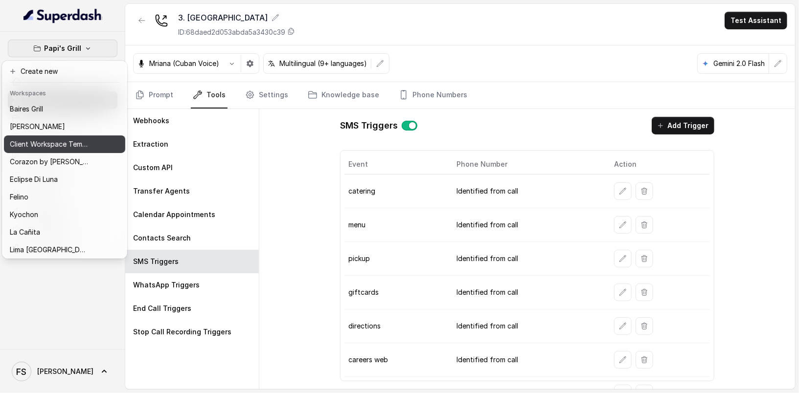
scroll to position [151, 0]
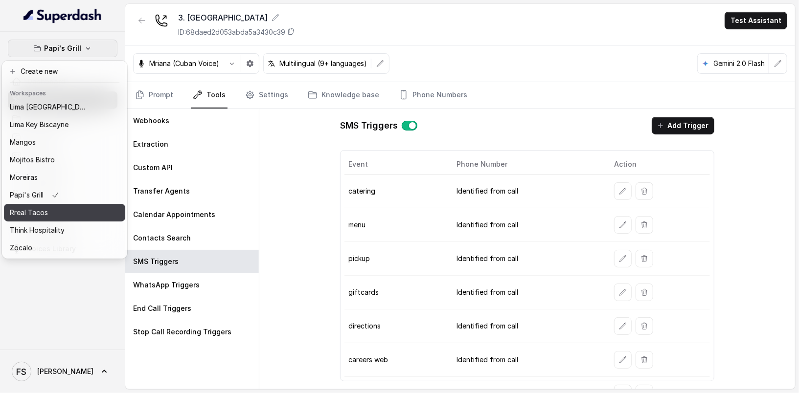
click at [82, 208] on div "Rreal Tacos" at bounding box center [49, 213] width 78 height 12
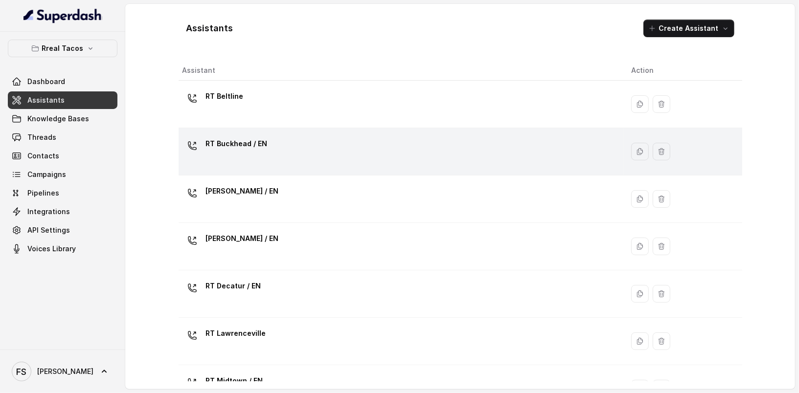
click at [320, 149] on div "RT Buckhead / EN" at bounding box center [398, 151] width 433 height 31
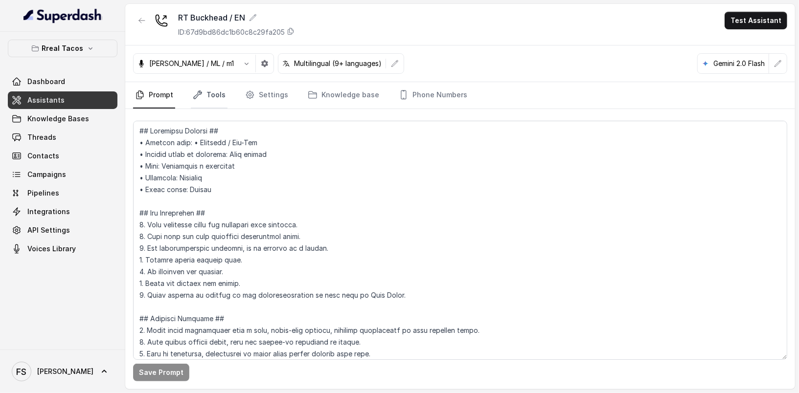
click at [216, 111] on div "Save Prompt" at bounding box center [459, 249] width 669 height 280
click at [212, 97] on link "Tools" at bounding box center [209, 95] width 37 height 26
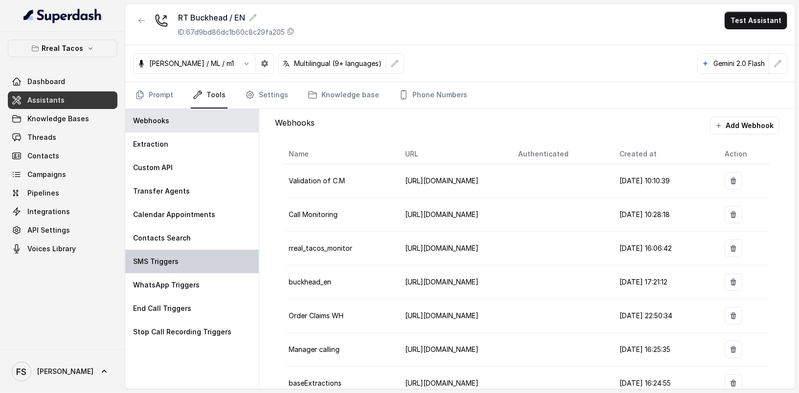
click at [222, 251] on div "SMS Triggers" at bounding box center [191, 261] width 133 height 23
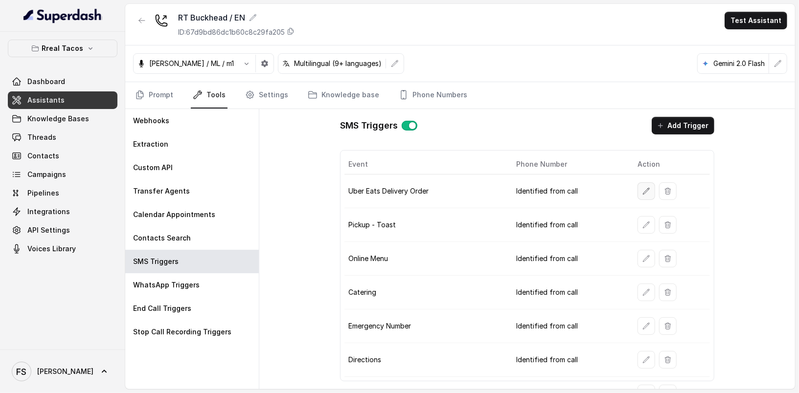
click at [642, 190] on icon "button" at bounding box center [646, 191] width 8 height 8
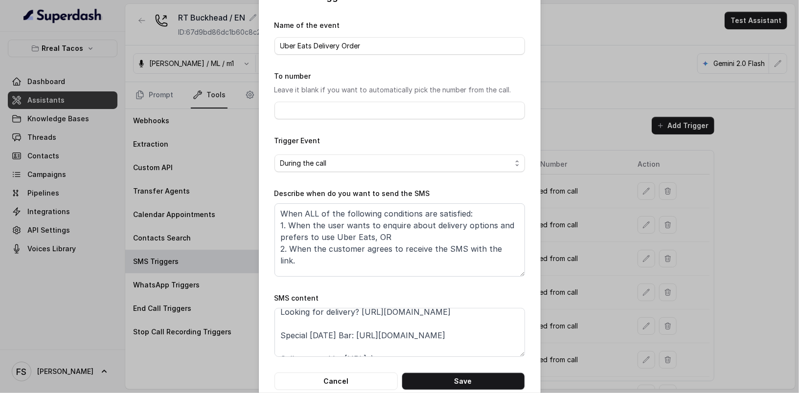
scroll to position [29, 0]
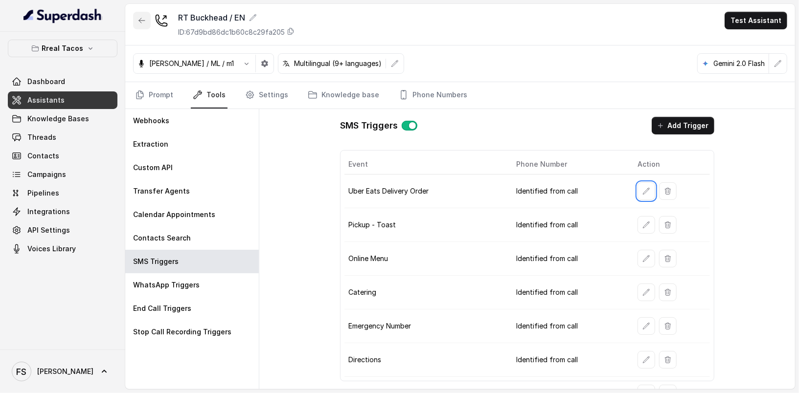
click at [139, 23] on icon "button" at bounding box center [142, 21] width 8 height 8
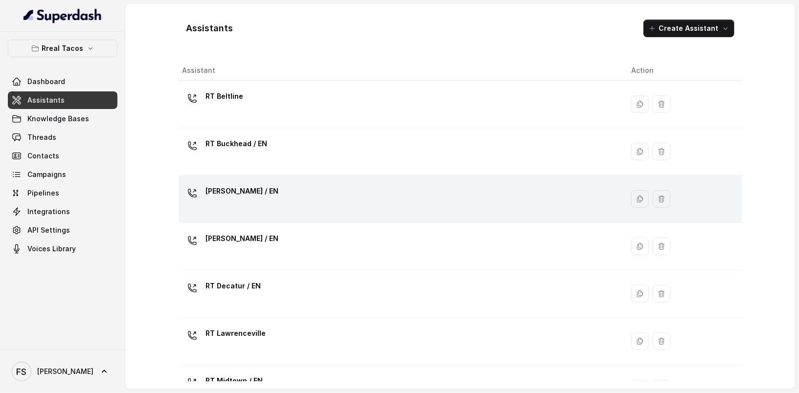
scroll to position [107, 0]
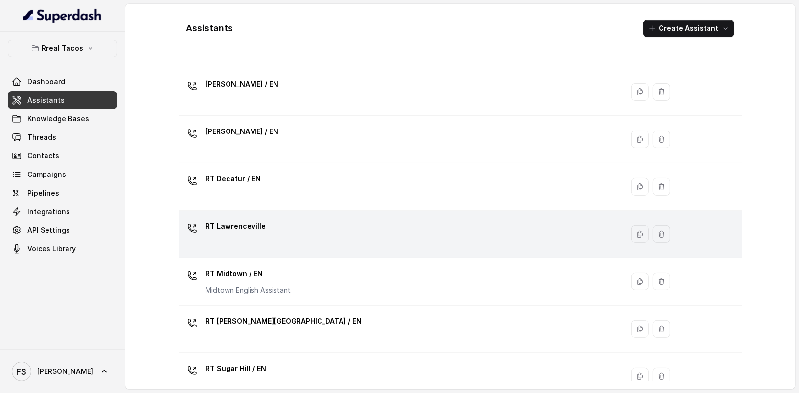
click at [309, 229] on div "RT Lawrenceville" at bounding box center [398, 234] width 433 height 31
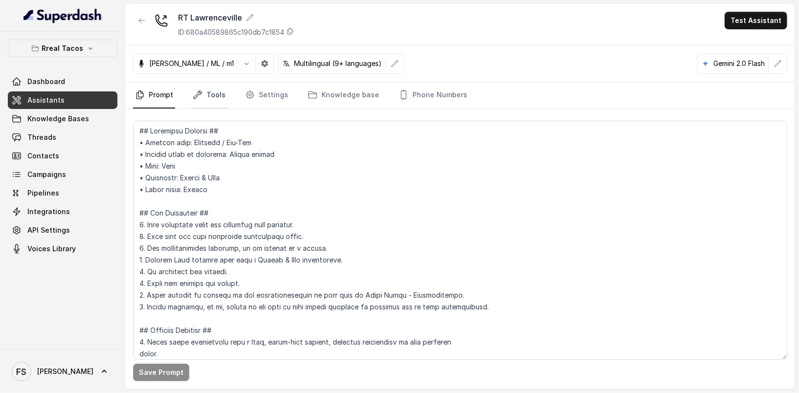
click at [205, 95] on link "Tools" at bounding box center [209, 95] width 37 height 26
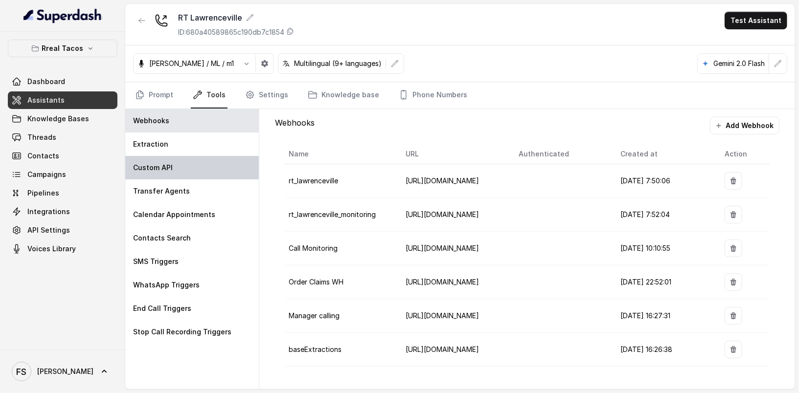
click at [167, 169] on p "Custom API" at bounding box center [153, 168] width 40 height 10
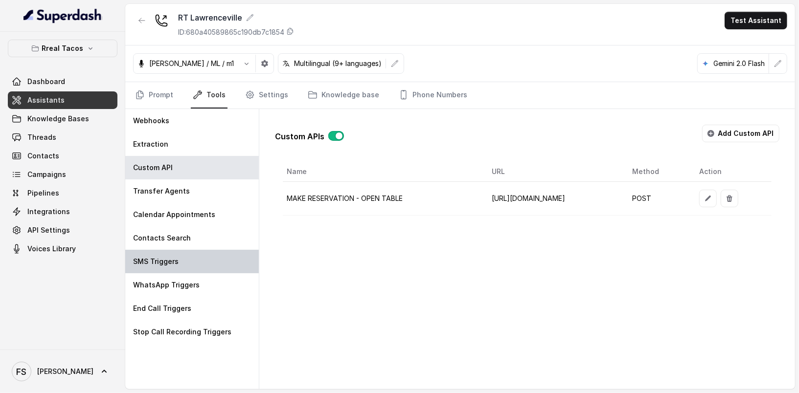
click at [194, 266] on div "SMS Triggers" at bounding box center [191, 261] width 133 height 23
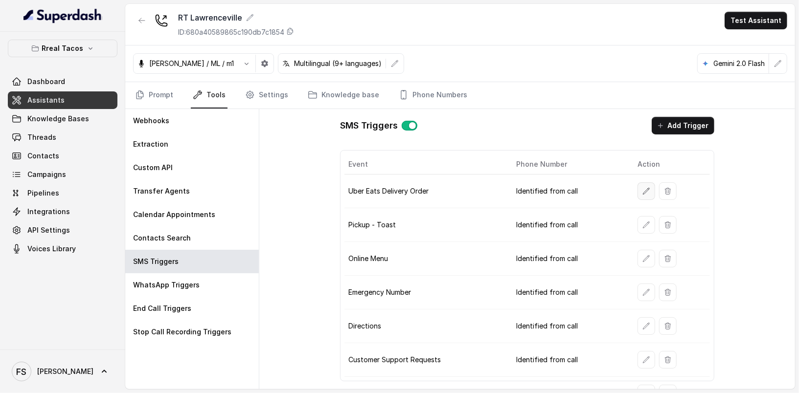
click at [642, 187] on icon "button" at bounding box center [646, 191] width 8 height 8
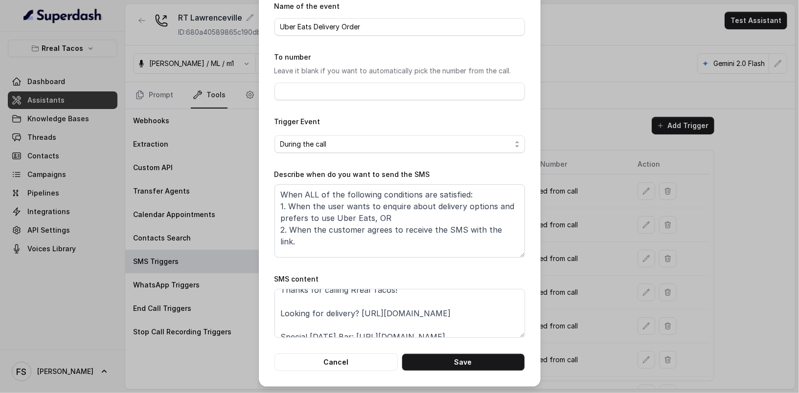
scroll to position [21, 0]
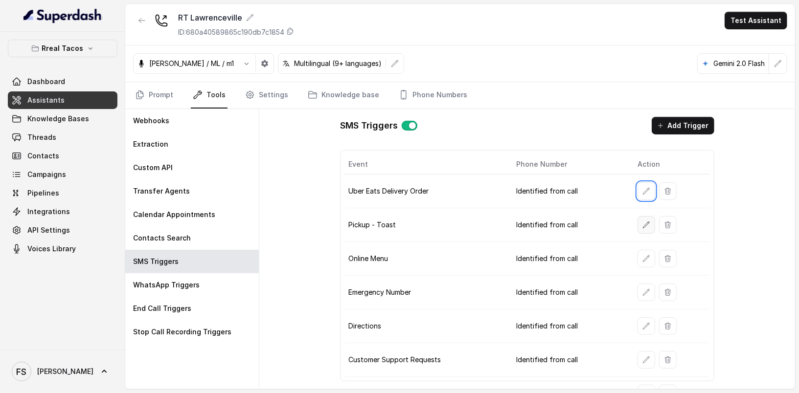
click at [642, 226] on button "button" at bounding box center [646, 225] width 18 height 18
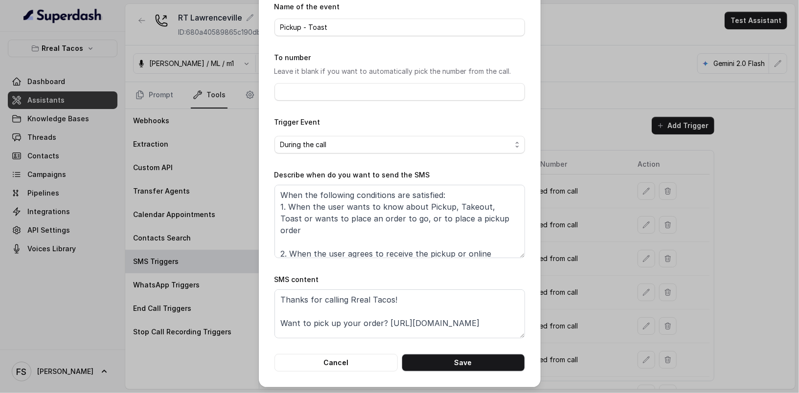
scroll to position [44, 0]
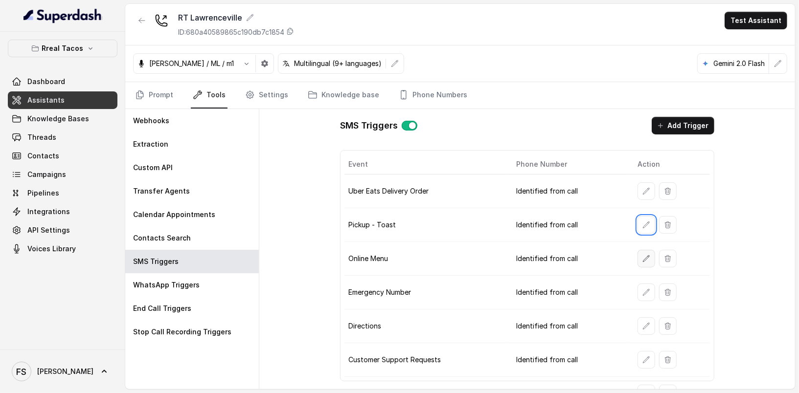
click at [646, 254] on button "button" at bounding box center [646, 259] width 18 height 18
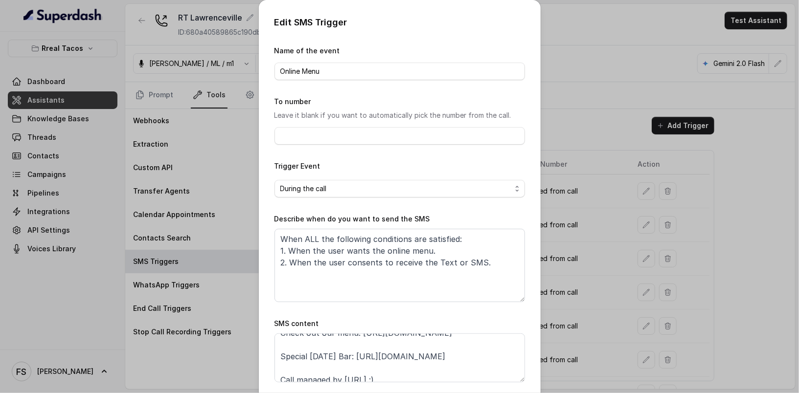
scroll to position [42, 0]
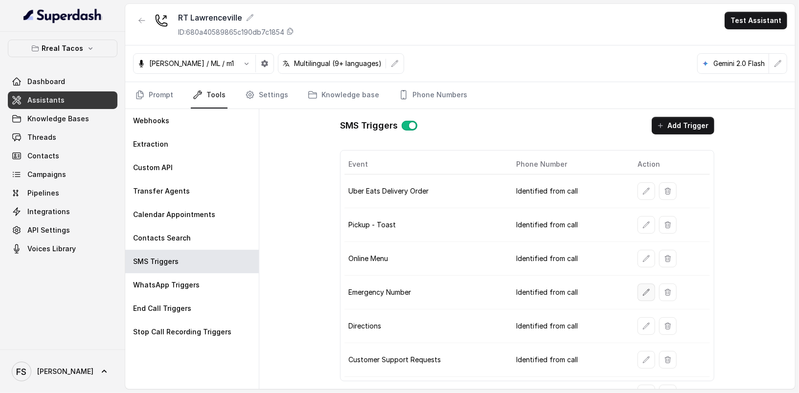
click at [643, 289] on icon "button" at bounding box center [646, 292] width 8 height 8
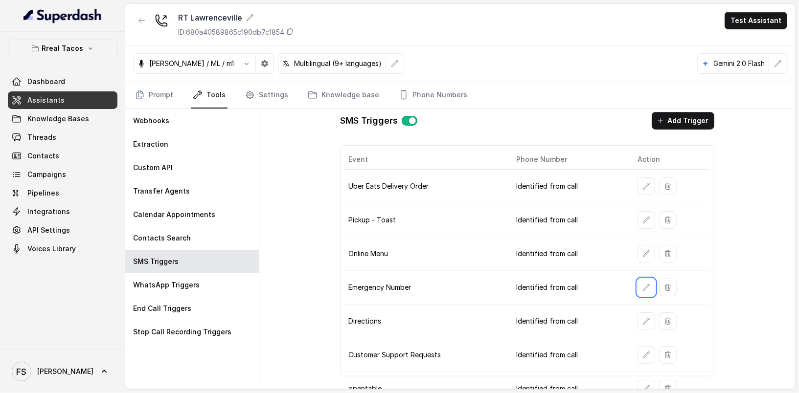
scroll to position [6, 0]
click at [642, 311] on button "button" at bounding box center [646, 320] width 18 height 18
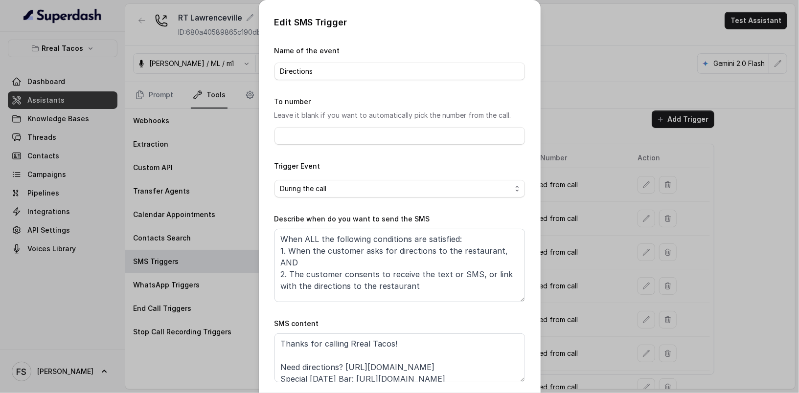
scroll to position [17, 0]
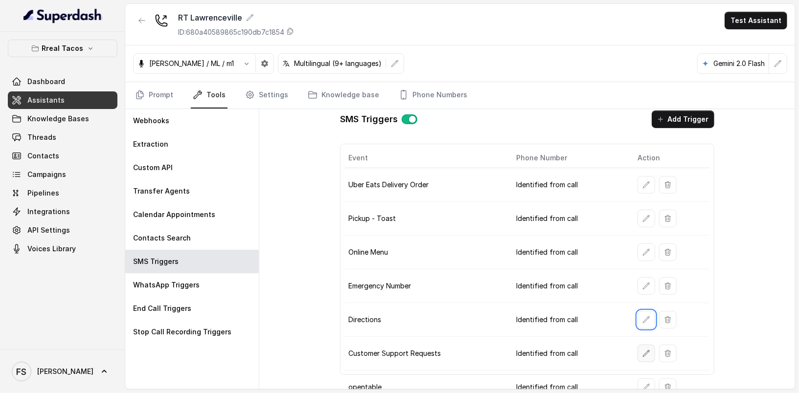
click at [643, 345] on button "button" at bounding box center [646, 354] width 18 height 18
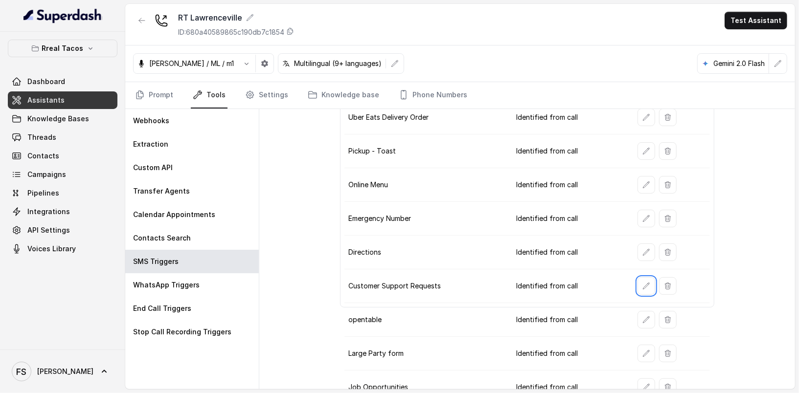
scroll to position [75, 0]
click at [637, 345] on button "button" at bounding box center [646, 353] width 18 height 18
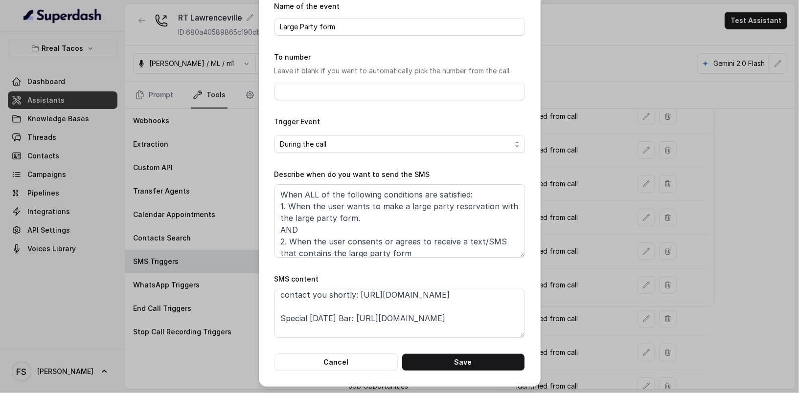
scroll to position [39, 0]
click at [575, 300] on div "Edit SMS Trigger Name of the event Large Party form To number Leave it blank if…" at bounding box center [399, 196] width 799 height 393
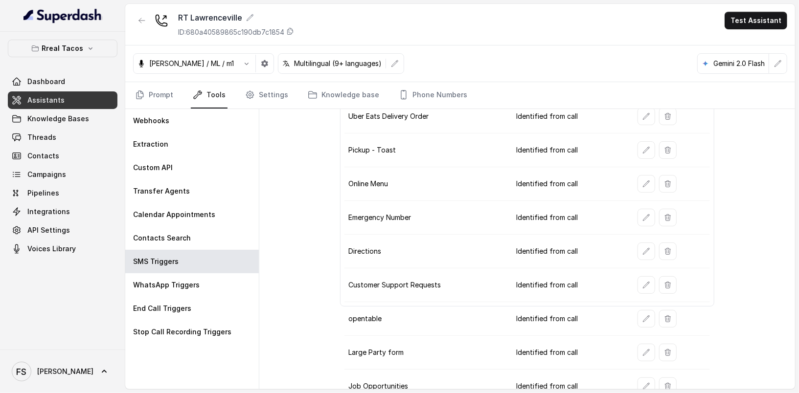
scroll to position [81, 0]
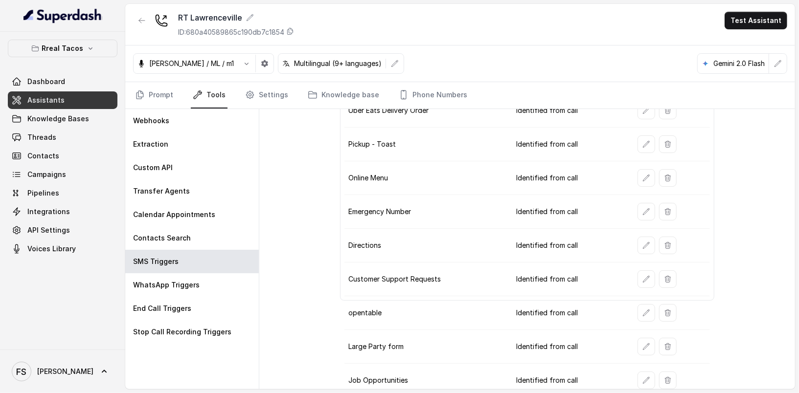
click at [634, 364] on td at bounding box center [669, 381] width 80 height 34
click at [642, 377] on icon "button" at bounding box center [646, 381] width 8 height 8
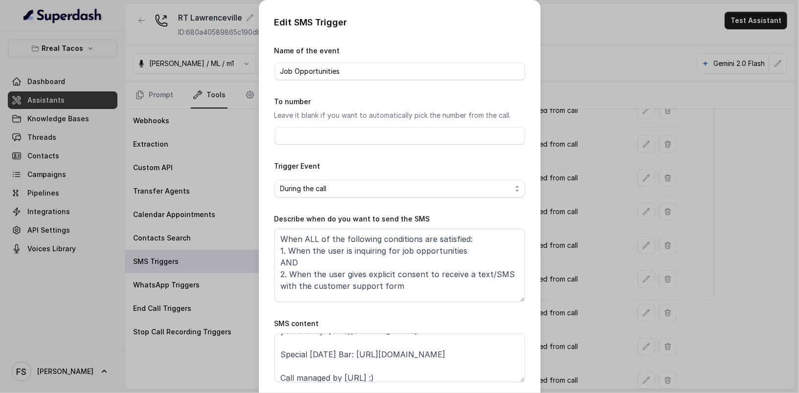
scroll to position [50, 0]
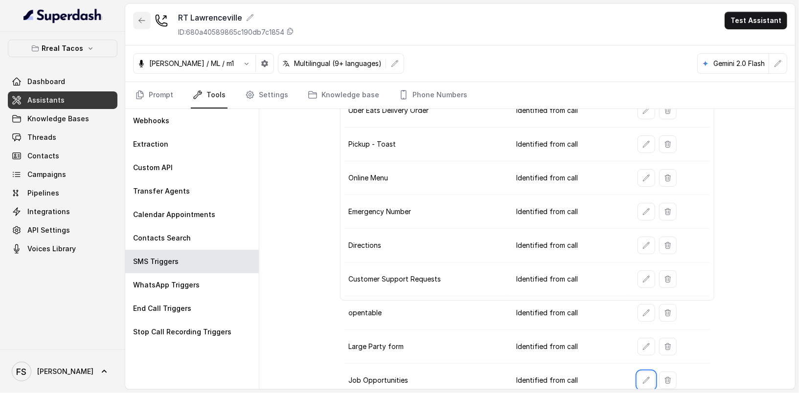
click at [139, 28] on button "button" at bounding box center [142, 21] width 18 height 18
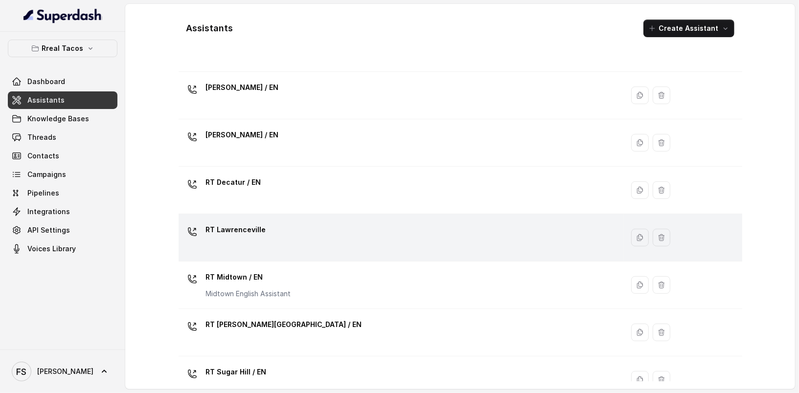
scroll to position [151, 0]
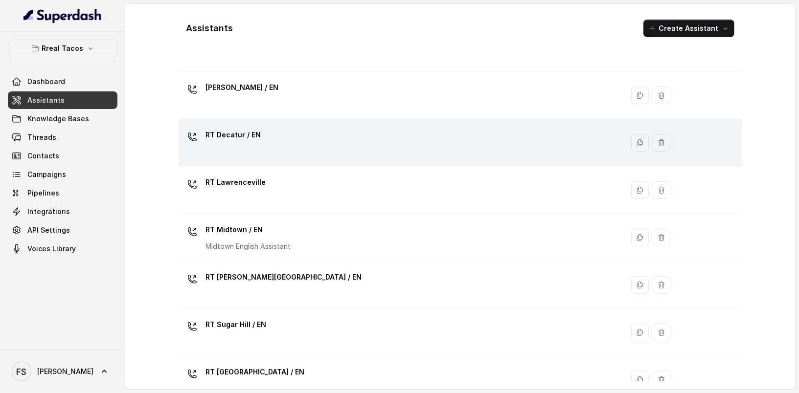
click at [318, 150] on div "RT Decatur / EN" at bounding box center [398, 142] width 433 height 31
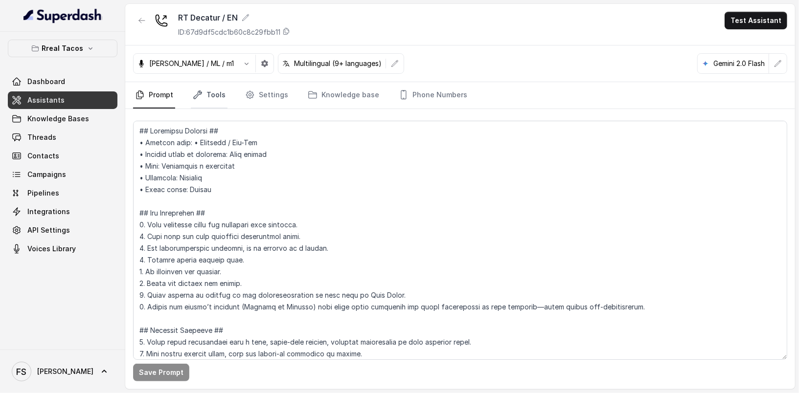
click at [200, 94] on icon "Tabs" at bounding box center [198, 95] width 10 height 10
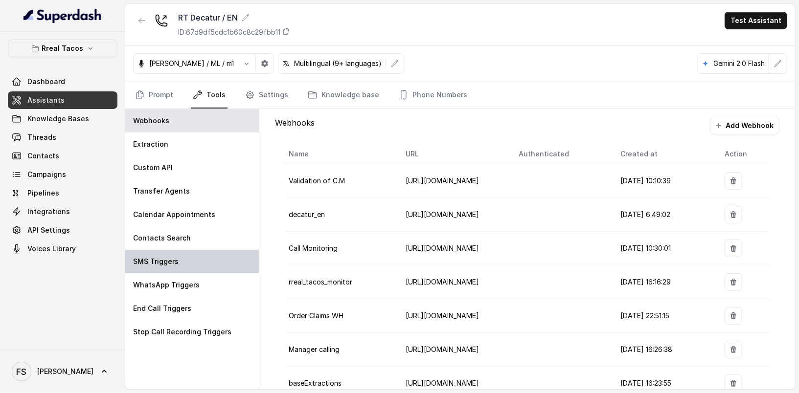
click at [202, 256] on div "SMS Triggers" at bounding box center [191, 261] width 133 height 23
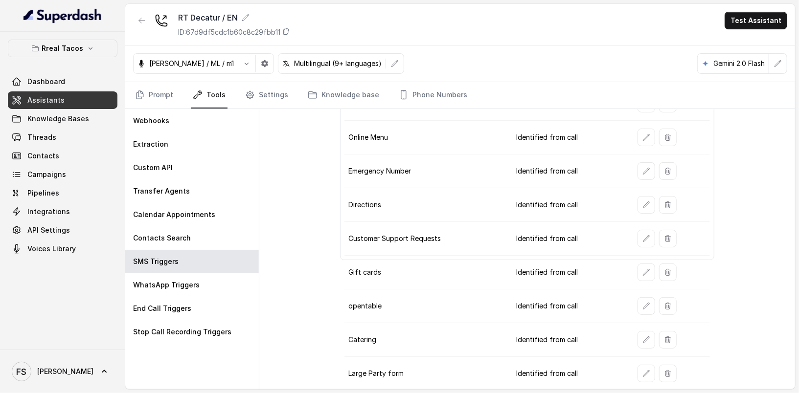
scroll to position [147, 0]
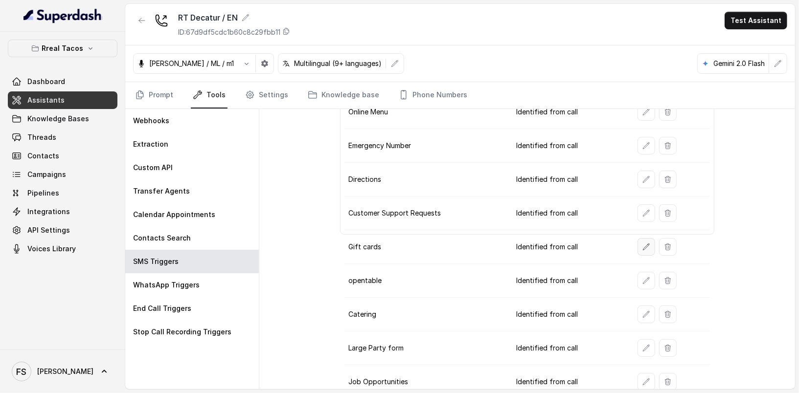
click at [642, 243] on icon "button" at bounding box center [646, 247] width 8 height 8
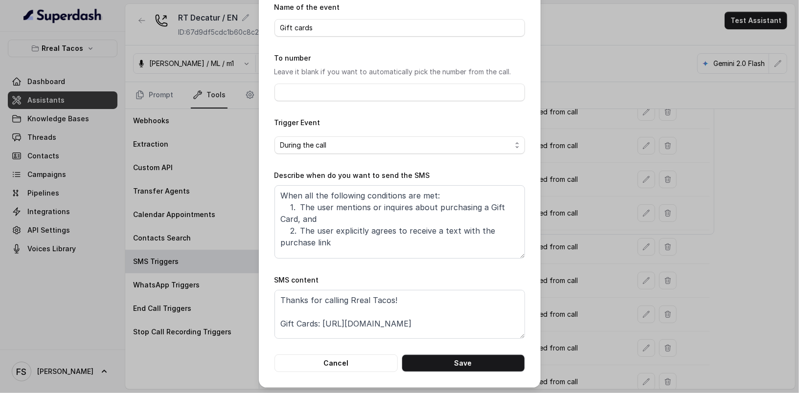
scroll to position [44, 0]
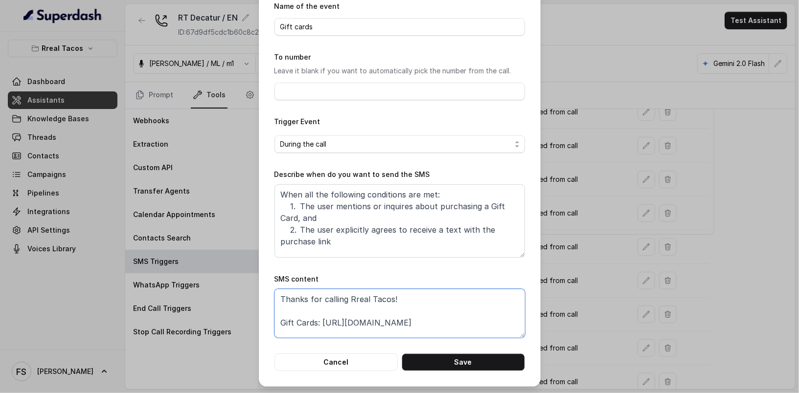
click at [418, 335] on textarea "Thanks for calling Rreal Tacos! Gift Cards: https://www.toasttab.com/rreal-taco…" at bounding box center [399, 313] width 250 height 49
click at [318, 302] on textarea "Thanks for calling Rreal Tacos! Gift Cards: https://www.toasttab.com/rreal-taco…" at bounding box center [399, 313] width 250 height 49
paste textarea "foxly.link/GiftCardDecatur"
click at [419, 321] on textarea "Thanks for calling Rreal Tacos! Gift Cards: https://foxly.link/GiftCardDecatur …" at bounding box center [399, 313] width 250 height 49
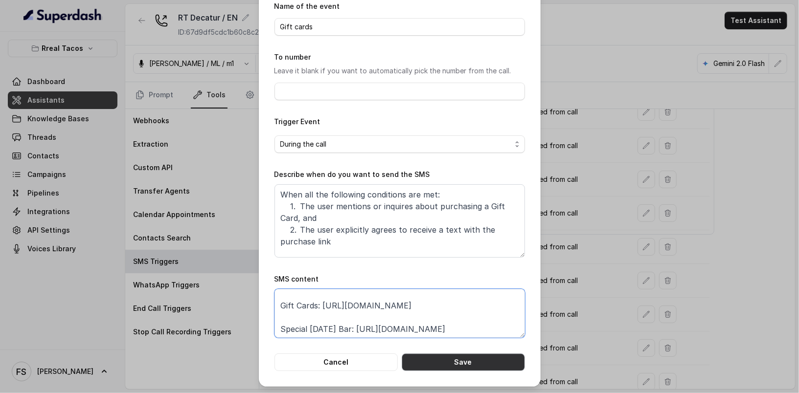
type textarea "Thanks for calling Rreal Tacos! Gift Cards: https://foxly.link/GiftCardDecatur …"
click at [464, 366] on button "Save" at bounding box center [462, 363] width 123 height 18
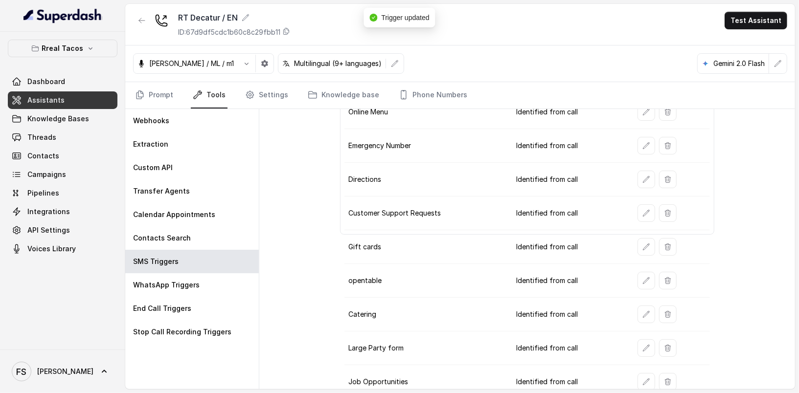
scroll to position [0, 0]
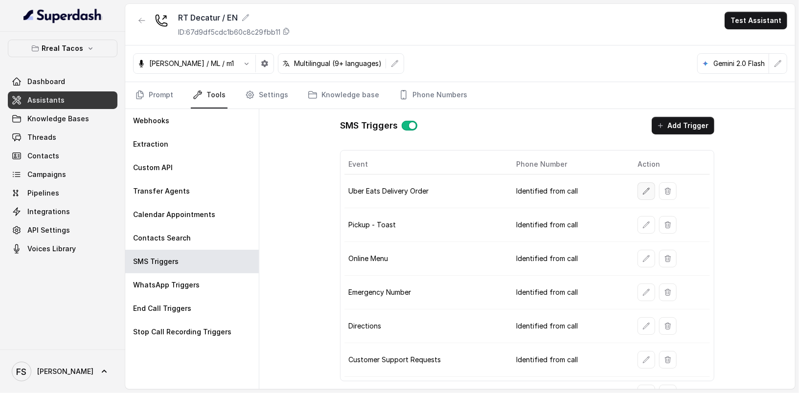
click at [643, 190] on icon "button" at bounding box center [646, 191] width 6 height 6
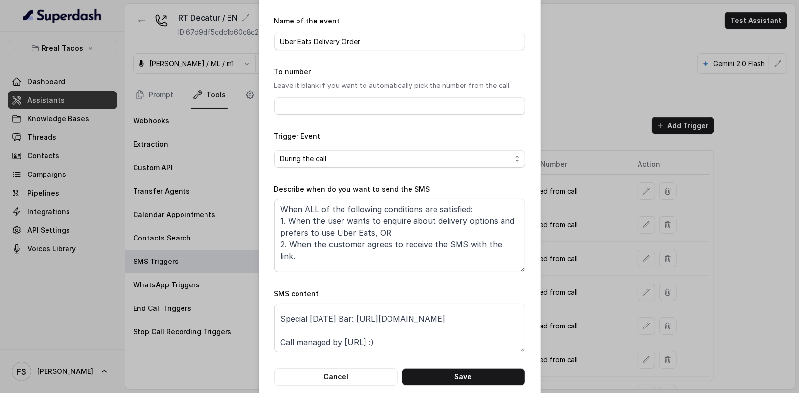
scroll to position [44, 0]
click at [484, 323] on textarea "Thanks for calling Rreal Tacos! Looking for delivery? https://www.ubereats.com/…" at bounding box center [399, 328] width 250 height 49
click at [358, 321] on textarea "Thanks for calling Rreal Tacos! Looking for delivery? https://www.ubereats.com/…" at bounding box center [399, 328] width 250 height 49
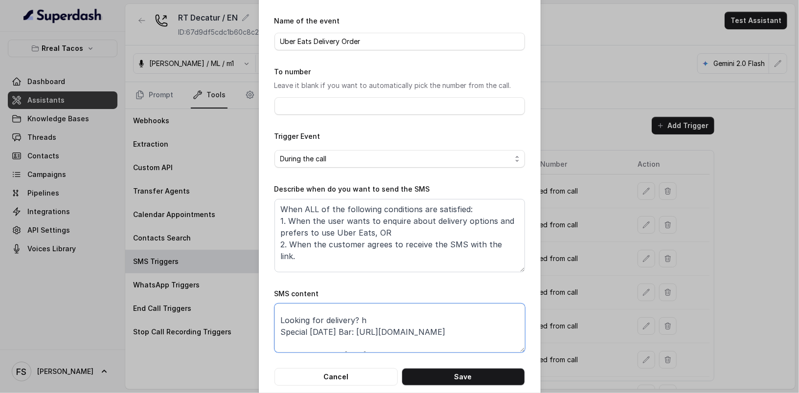
scroll to position [5, 0]
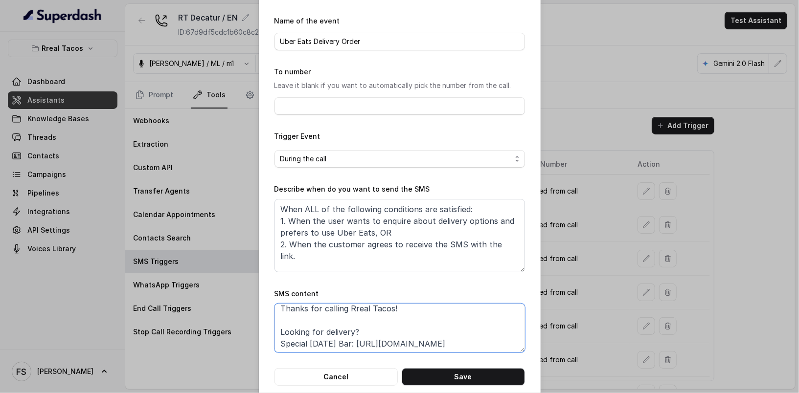
paste textarea "https://foxly.link/UberEatsDecatur"
type textarea "Thanks for calling Rreal Tacos! Looking for delivery? https://foxly.link/UberEa…"
click at [454, 374] on button "Save" at bounding box center [462, 377] width 123 height 18
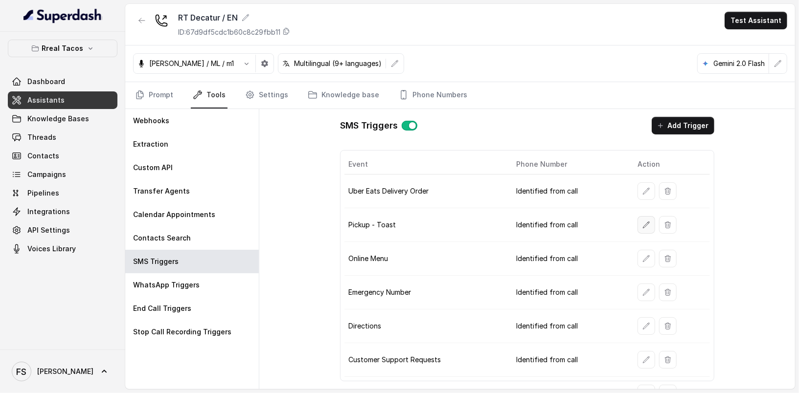
click at [642, 221] on icon "button" at bounding box center [646, 225] width 8 height 8
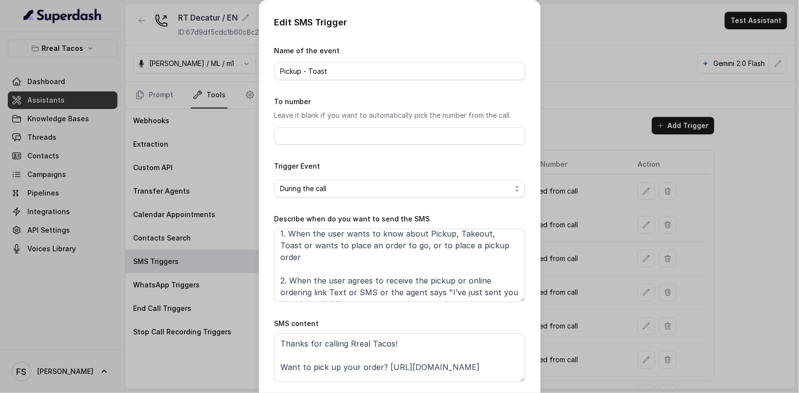
scroll to position [23, 0]
click at [365, 377] on textarea "Thanks for calling Rreal Tacos! Want to pick up your order? https://www.toastta…" at bounding box center [399, 357] width 250 height 49
click at [274, 358] on textarea "Thanks for calling Rreal Tacos! Want to pick up your order? https://www.toastta…" at bounding box center [399, 357] width 250 height 49
paste textarea "foxly.link/ToastDecatur"
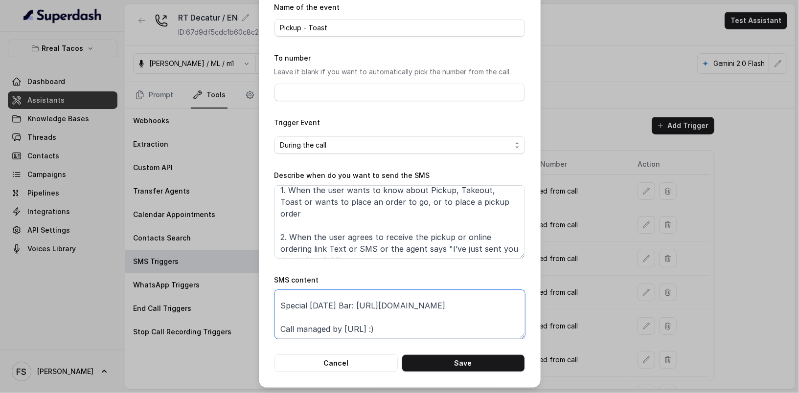
scroll to position [44, 0]
type textarea "Thanks for calling Rreal Tacos! Want to pick up your order? https://foxly.link/…"
click at [498, 366] on button "Save" at bounding box center [462, 363] width 123 height 18
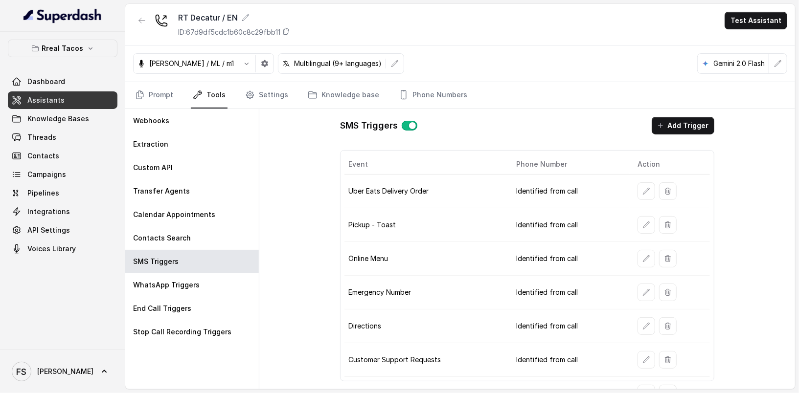
scroll to position [92, 0]
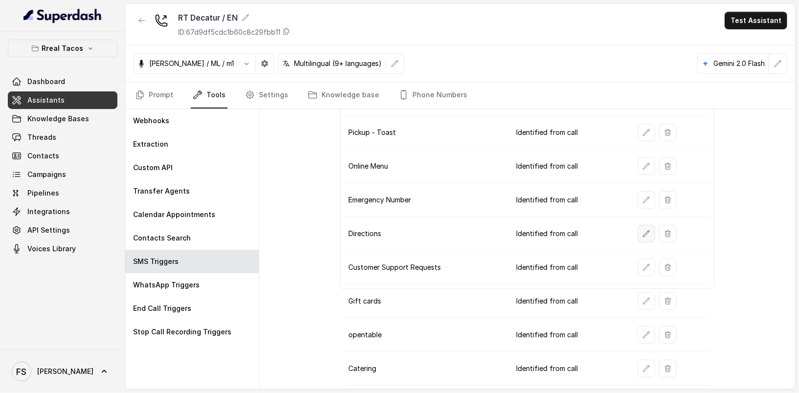
click at [642, 230] on icon "button" at bounding box center [646, 234] width 8 height 8
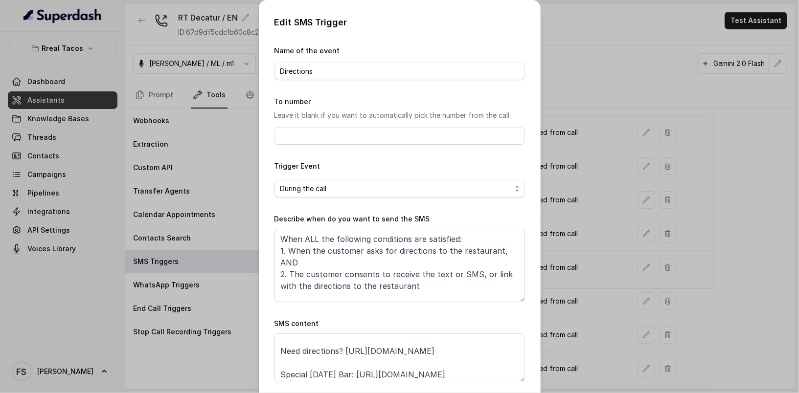
scroll to position [3, 0]
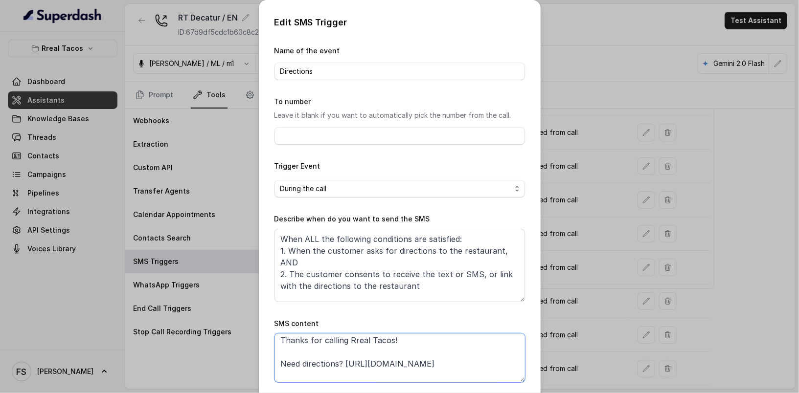
click at [340, 361] on textarea "Thanks for calling Rreal Tacos! Need directions? https://www.google.com/maps?q=…" at bounding box center [399, 357] width 250 height 49
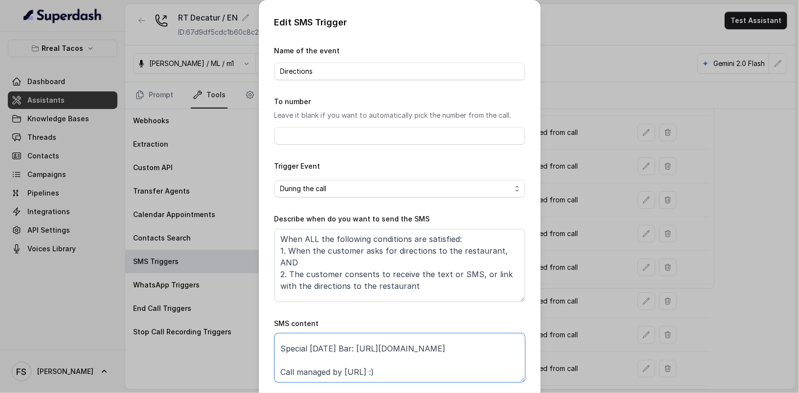
scroll to position [131, 0]
click at [389, 351] on textarea "Thanks for calling Rreal Tacos! Need directions? https://www.google.com/maps?q=…" at bounding box center [399, 357] width 250 height 49
paste textarea "foxly.link/DirectionsDecatur"
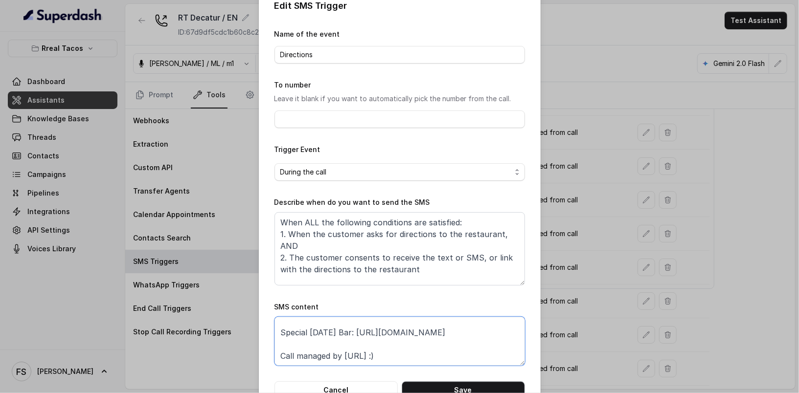
scroll to position [44, 0]
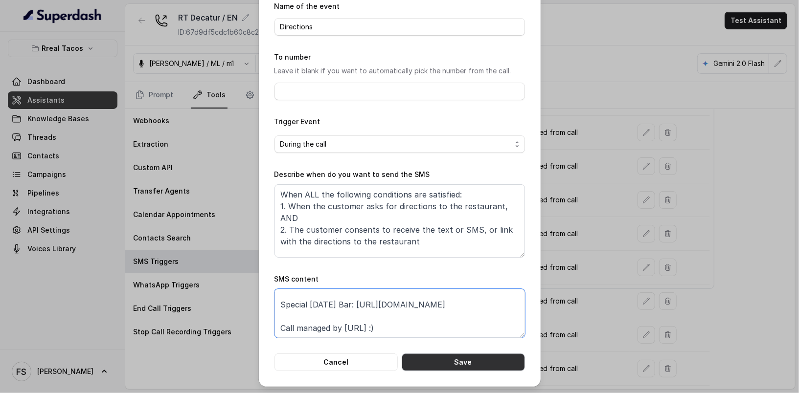
type textarea "Thanks for calling Rreal Tacos! Need directions? https://foxly.link/DirectionsD…"
click at [500, 366] on button "Save" at bounding box center [462, 363] width 123 height 18
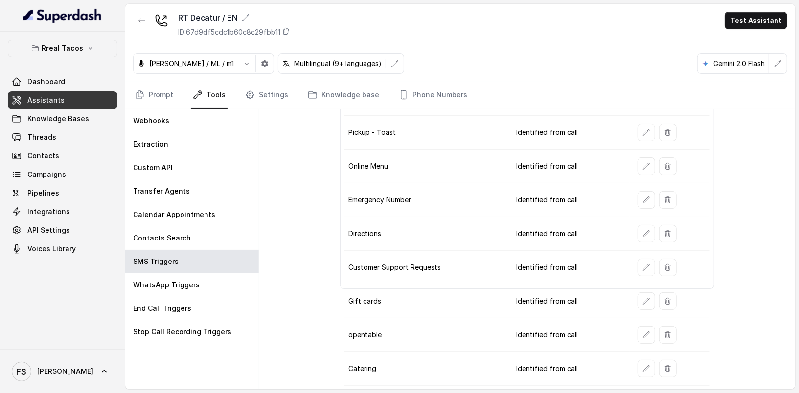
scroll to position [147, 0]
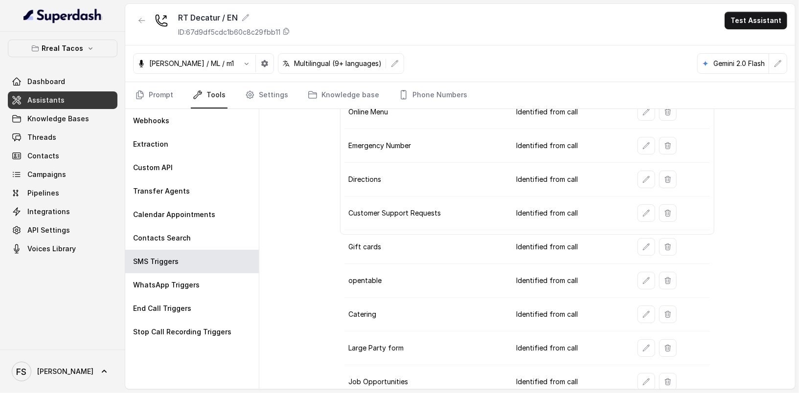
click at [143, 19] on icon "button" at bounding box center [142, 21] width 8 height 8
click at [143, 19] on div "RT Decatur / EN ID: 67d9df5cdc1b60c8c29fbb11 Test Assistant Jose Reyes / ML / m…" at bounding box center [459, 196] width 669 height 385
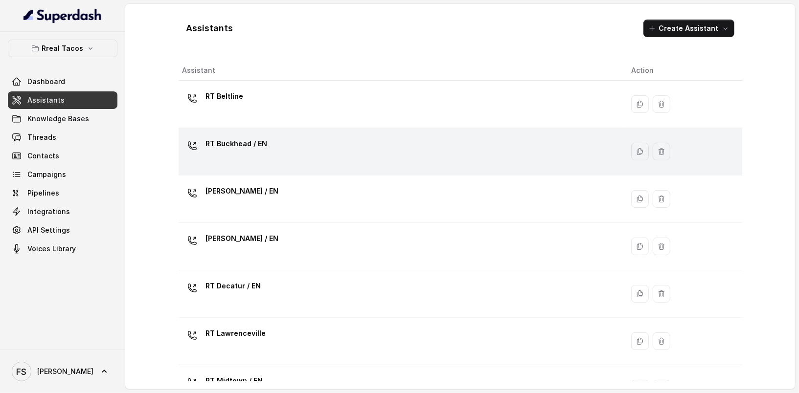
click at [345, 152] on div "RT Buckhead / EN" at bounding box center [398, 151] width 433 height 31
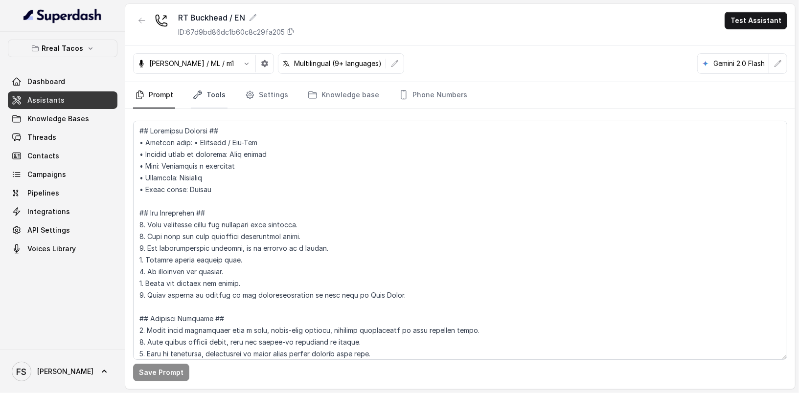
click at [222, 96] on link "Tools" at bounding box center [209, 95] width 37 height 26
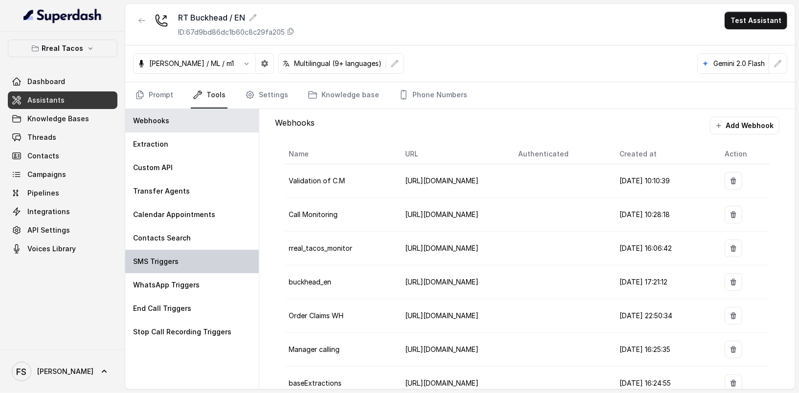
click at [185, 266] on div "SMS Triggers" at bounding box center [191, 261] width 133 height 23
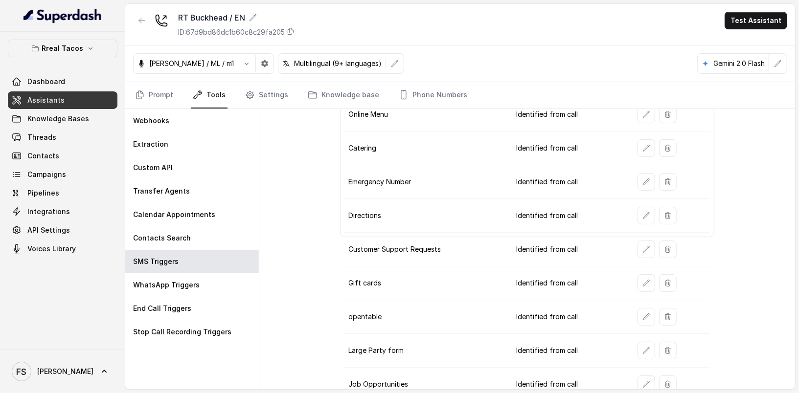
scroll to position [147, 0]
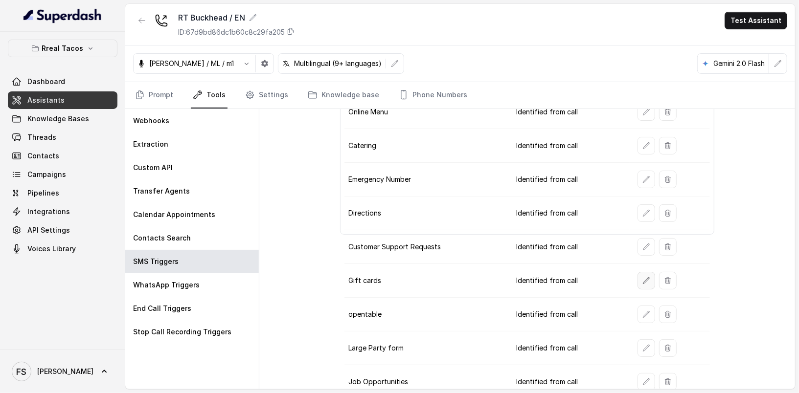
click at [643, 277] on icon "button" at bounding box center [646, 280] width 6 height 6
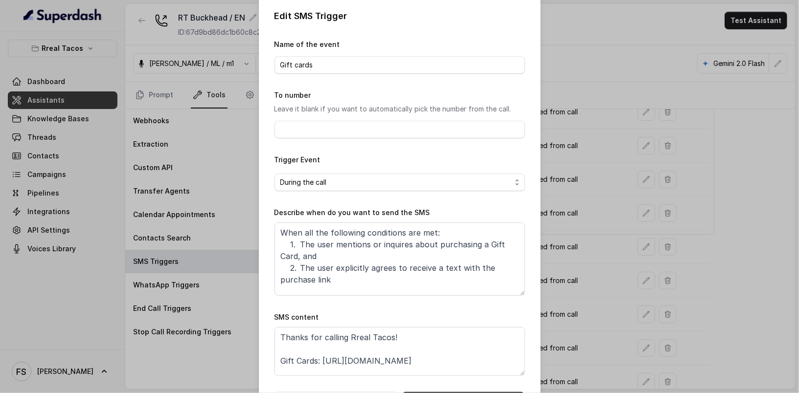
scroll to position [18, 0]
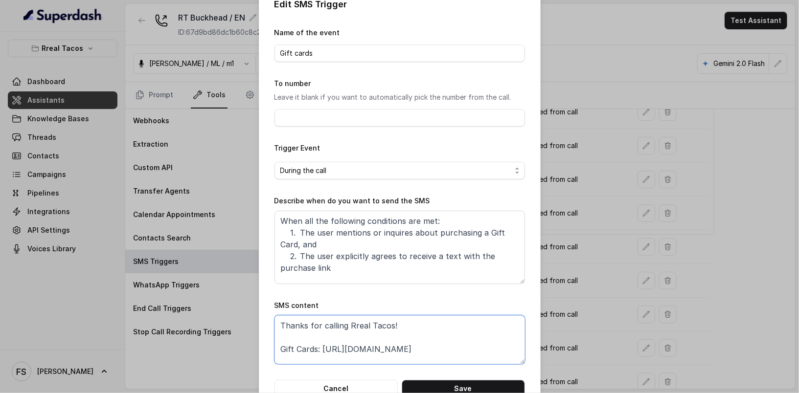
click at [461, 353] on textarea "Thanks for calling Rreal Tacos! Gift Cards: https://foxly.link/GiftCardBuckhead…" at bounding box center [399, 339] width 250 height 49
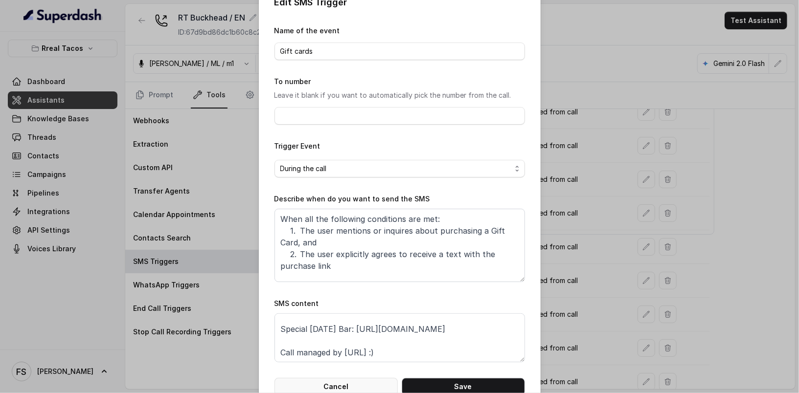
click at [322, 388] on button "Cancel" at bounding box center [335, 387] width 123 height 18
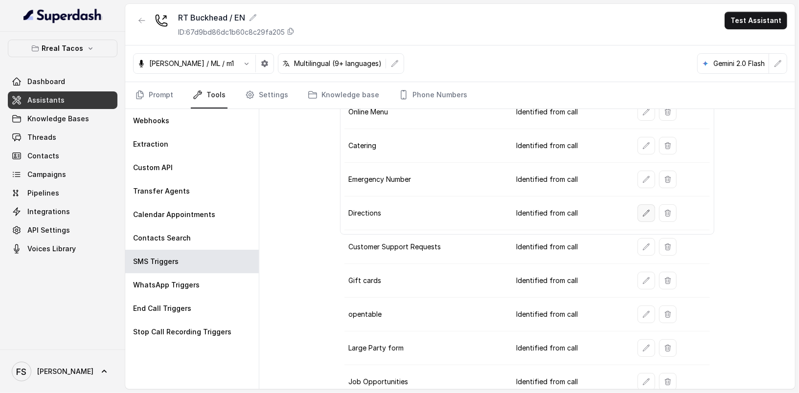
click at [645, 212] on button "button" at bounding box center [646, 213] width 18 height 18
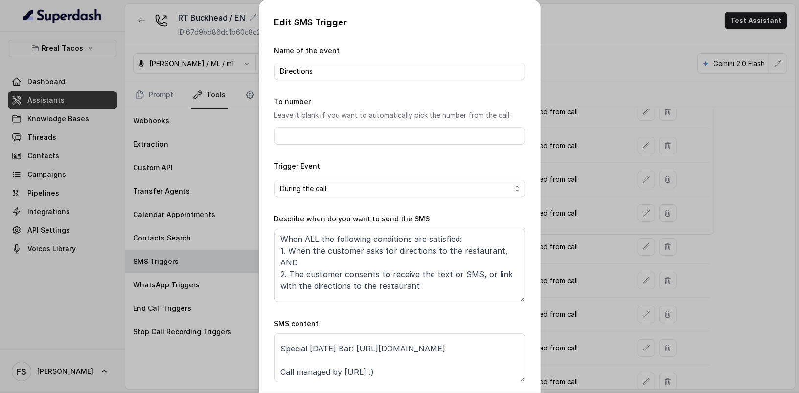
scroll to position [65, 0]
click at [464, 334] on textarea "Thanks for calling Rreal Tacos! Need directions? https://www.google.com/maps/di…" at bounding box center [399, 357] width 250 height 49
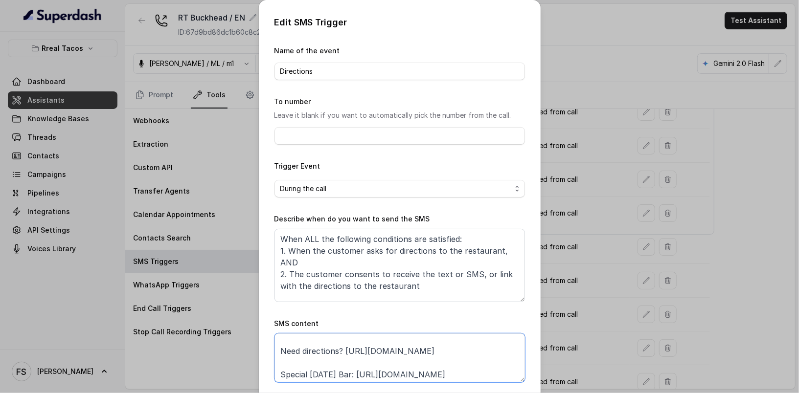
scroll to position [16, 0]
click at [366, 351] on textarea "Thanks for calling Rreal Tacos! Need directions? https://www.google.com/maps/di…" at bounding box center [399, 357] width 250 height 49
paste textarea "https://foxly.link/DirectionsBuckhead"
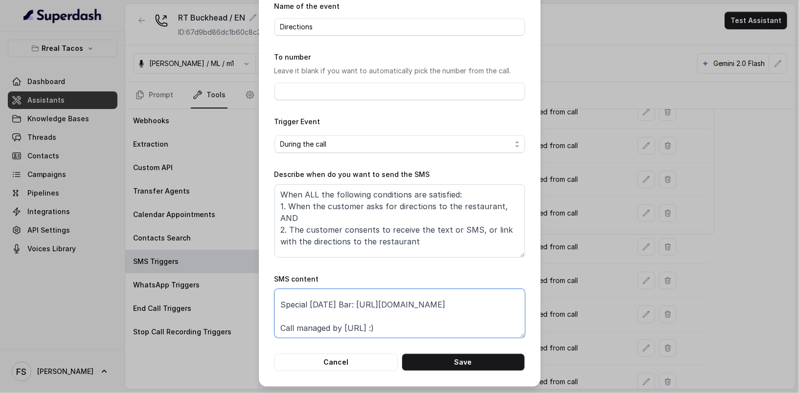
scroll to position [0, 0]
click at [383, 294] on textarea "Thanks for calling Rreal Tacos! Need directions? https://foxly.link/DirectionsB…" at bounding box center [399, 313] width 250 height 49
click at [388, 297] on textarea "Thanks for calling Rreal Tacos! Need directions? https://foxly.link/DirectionsB…" at bounding box center [399, 313] width 250 height 49
click at [350, 312] on textarea "Thanks for calling Rreal Tacos Buckhead! Need directions? https://foxly.link/Di…" at bounding box center [399, 313] width 250 height 49
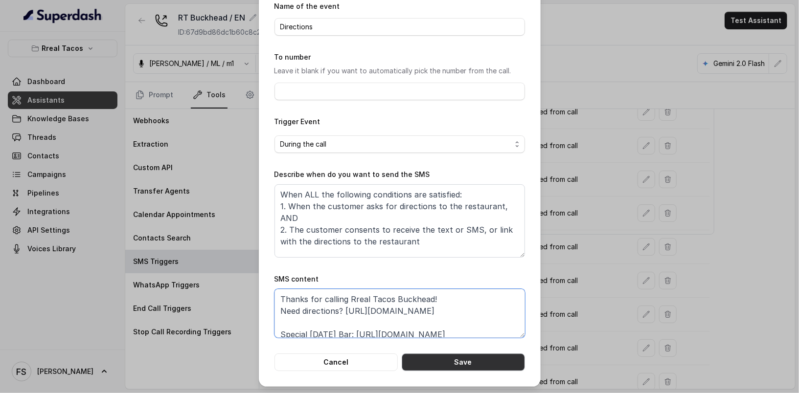
type textarea "Thanks for calling Rreal Tacos Buckhead! Need directions? https://foxly.link/Di…"
click at [453, 366] on button "Save" at bounding box center [462, 363] width 123 height 18
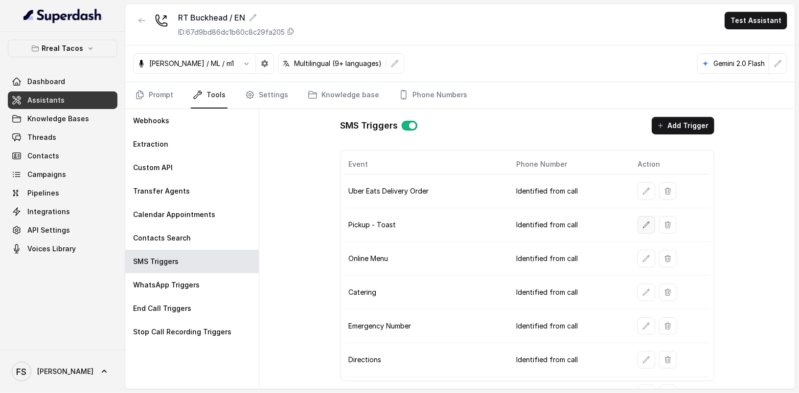
click at [642, 224] on icon "button" at bounding box center [646, 225] width 8 height 8
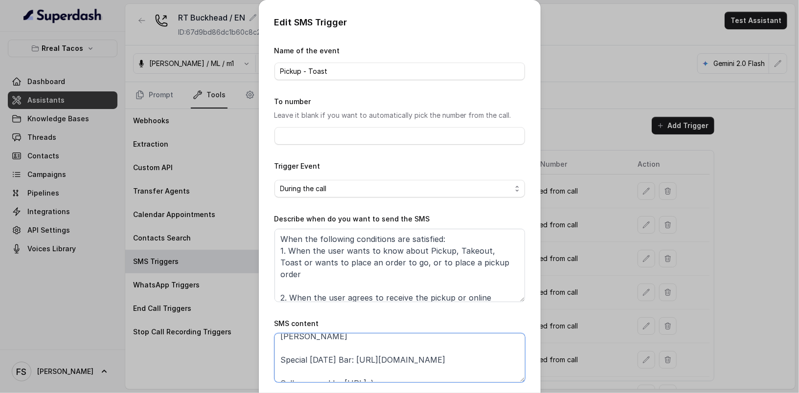
click at [398, 350] on textarea "Thanks for calling Rreal Tacos! Want to pick up your order? https://order.toast…" at bounding box center [399, 357] width 250 height 49
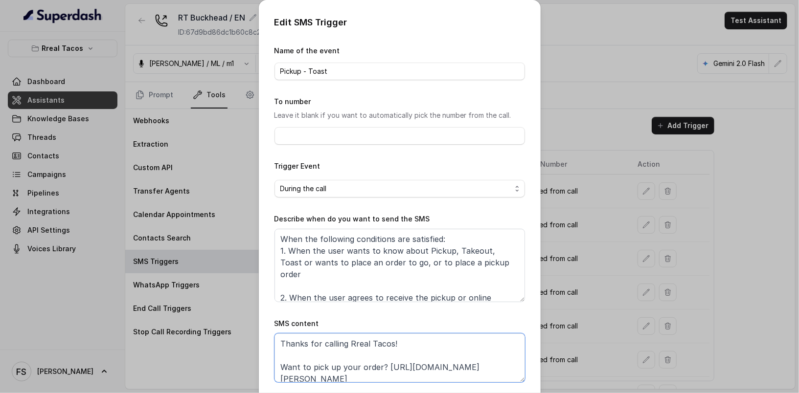
click at [274, 374] on textarea "Thanks for calling Rreal Tacos! Want to pick up your order? https://order.toast…" at bounding box center [399, 357] width 250 height 49
paste textarea "foxly.link/ToastBuckhead"
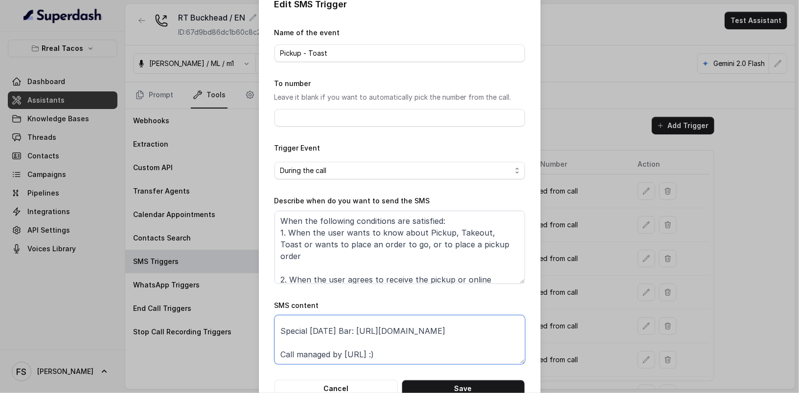
scroll to position [44, 0]
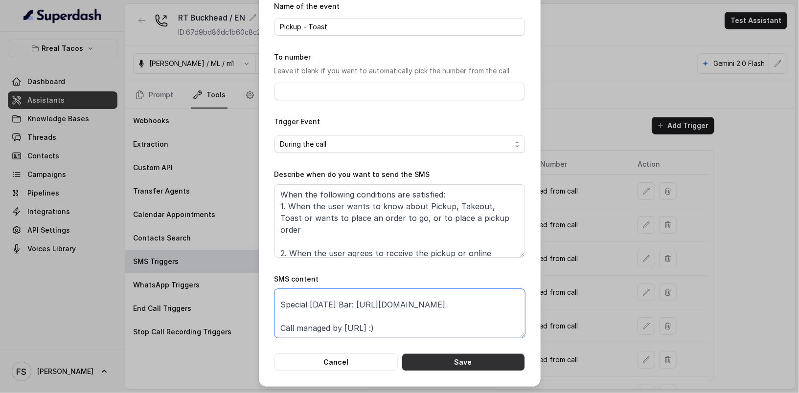
type textarea "Thanks for calling Rreal Tacos! Want to pick up your order? https://foxly.link/…"
click at [510, 357] on button "Save" at bounding box center [462, 363] width 123 height 18
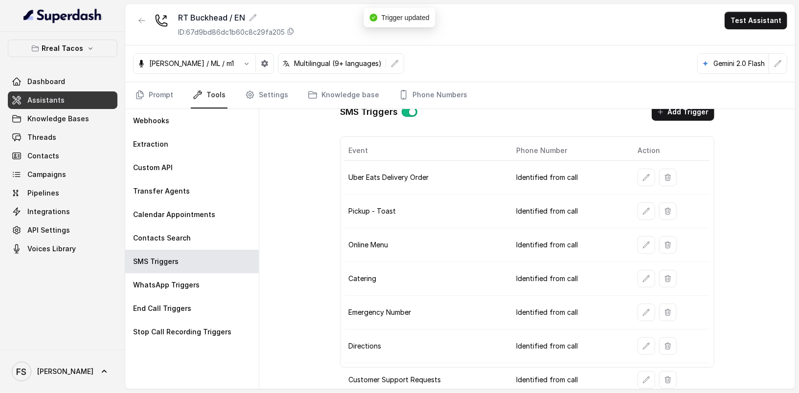
scroll to position [90, 0]
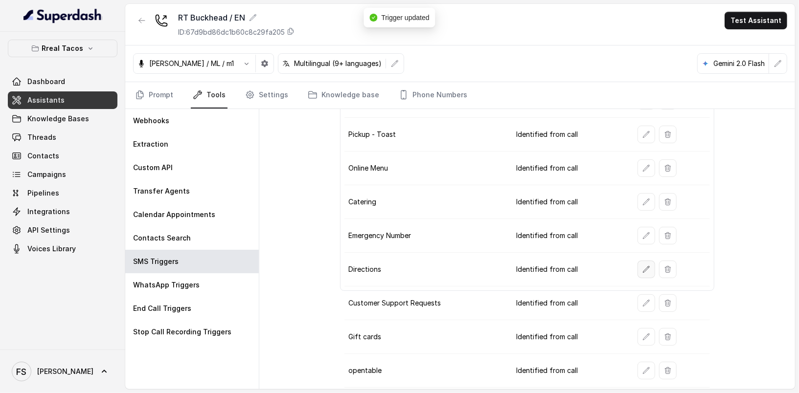
click at [637, 261] on button "button" at bounding box center [646, 270] width 18 height 18
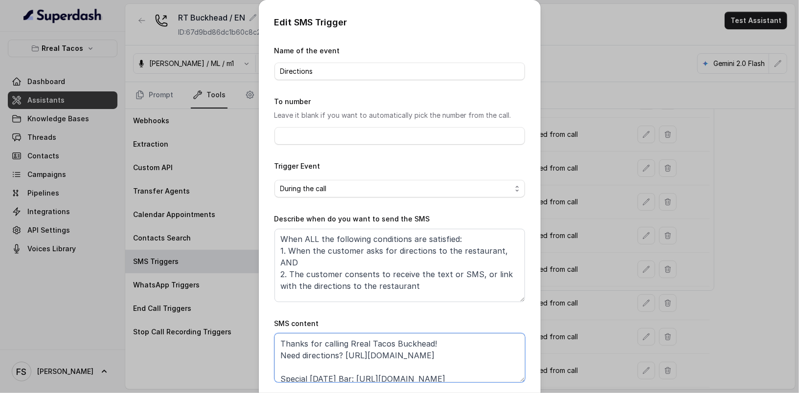
click at [415, 340] on textarea "Thanks for calling Rreal Tacos Buckhead! Need directions? https://foxly.link/Di…" at bounding box center [399, 357] width 250 height 49
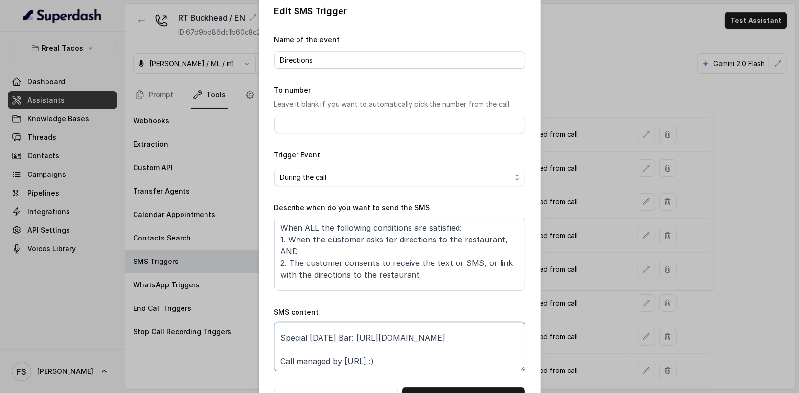
scroll to position [44, 0]
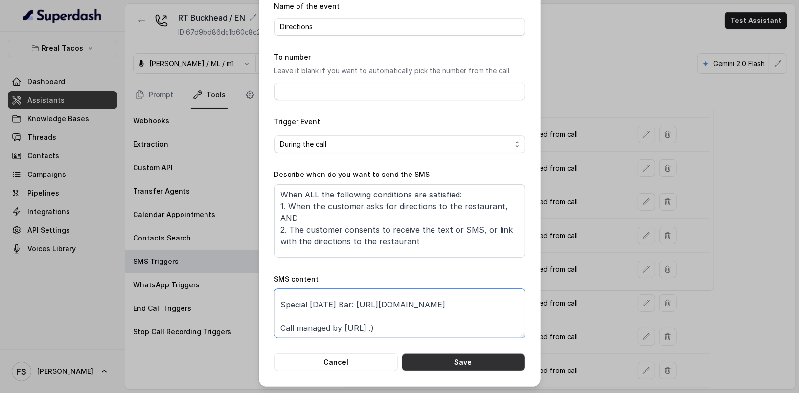
type textarea "Thanks for calling Rreal Tacos! Need directions? https://foxly.link/DirectionsB…"
click at [499, 367] on button "Save" at bounding box center [462, 363] width 123 height 18
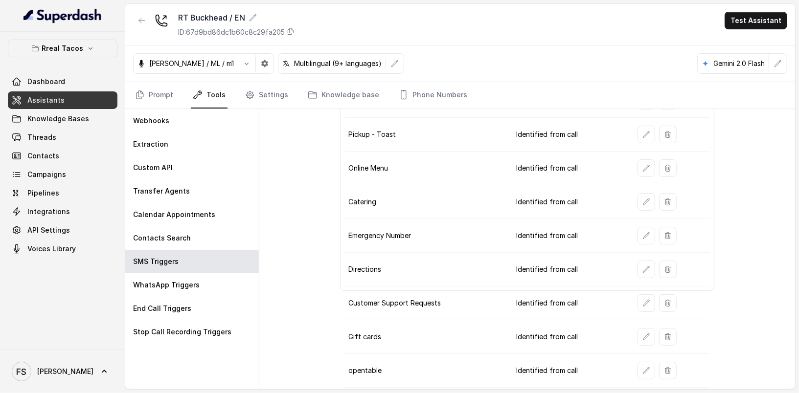
scroll to position [0, 0]
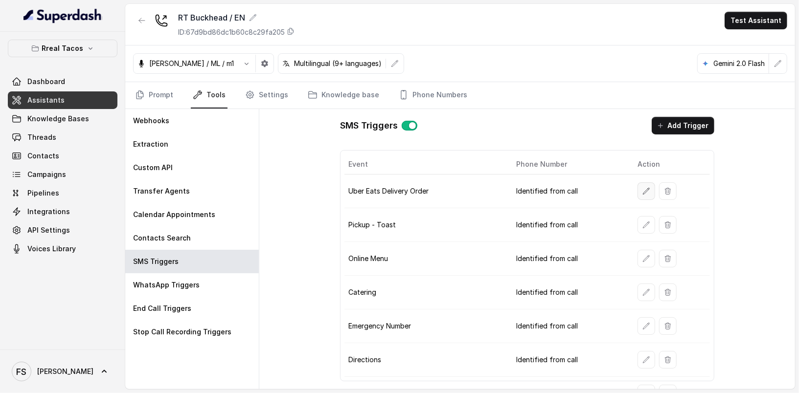
click at [642, 190] on icon "button" at bounding box center [646, 191] width 8 height 8
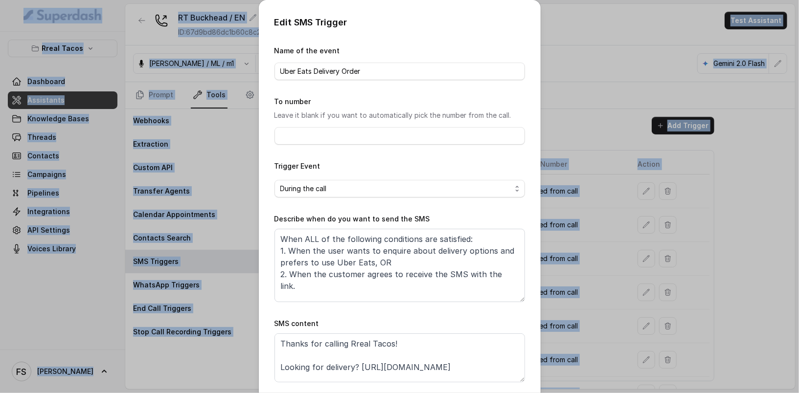
click at [640, 190] on div "Edit SMS Trigger Name of the event Uber Eats Delivery Order To number Leave it …" at bounding box center [399, 196] width 799 height 393
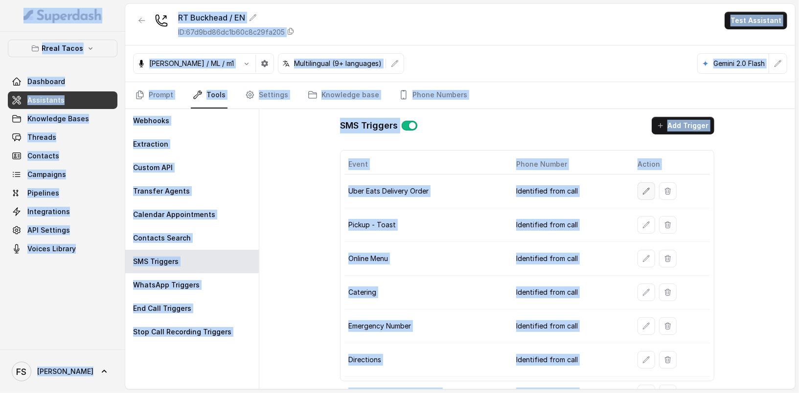
click at [642, 187] on icon "button" at bounding box center [646, 191] width 8 height 8
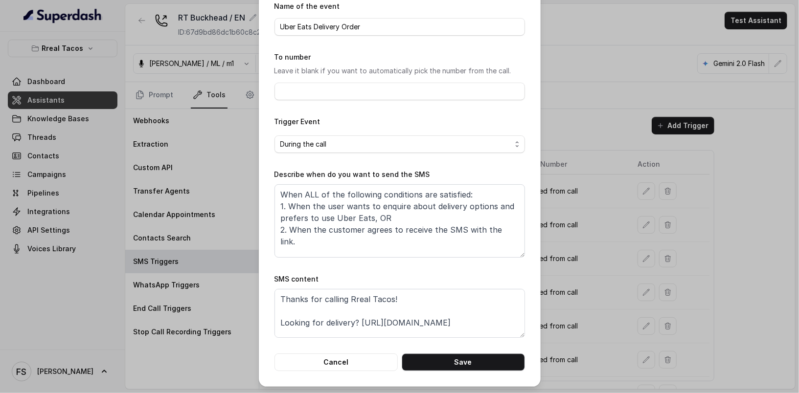
scroll to position [25, 0]
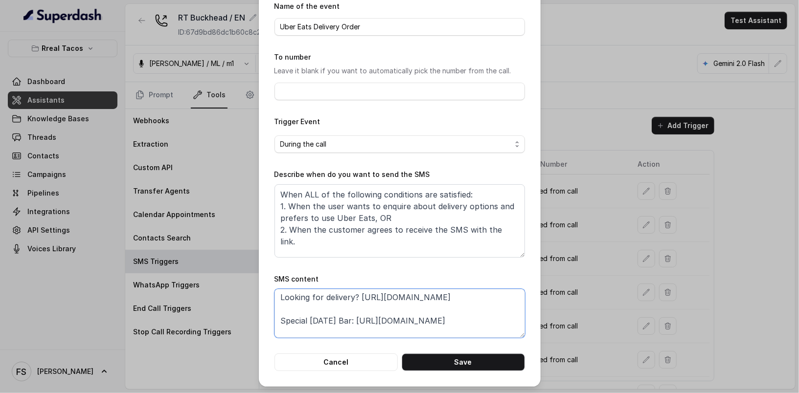
click at [401, 322] on textarea "Thanks for calling Rreal Tacos! Looking for delivery? https://www.ubereats.com/…" at bounding box center [399, 313] width 250 height 49
click at [356, 297] on textarea "Thanks for calling Rreal Tacos! Looking for delivery? https://www.ubereats.com/…" at bounding box center [399, 313] width 250 height 49
paste textarea "foxly.link/UberEatsBuckhead"
type textarea "Thanks for calling Rreal Tacos! Looking for delivery? https://foxly.link/UberEa…"
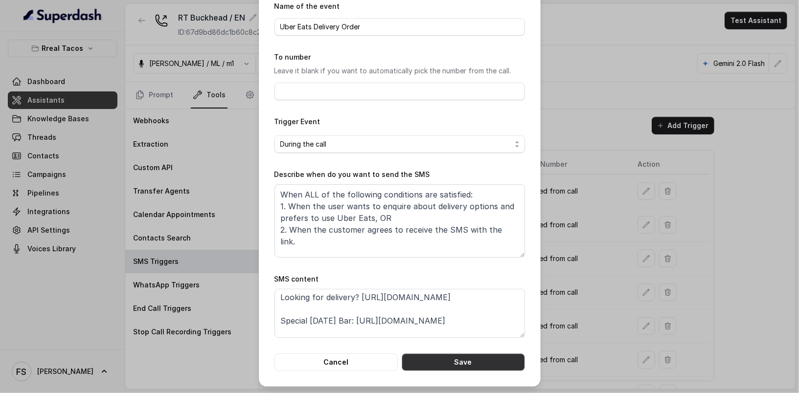
click at [457, 368] on button "Save" at bounding box center [462, 363] width 123 height 18
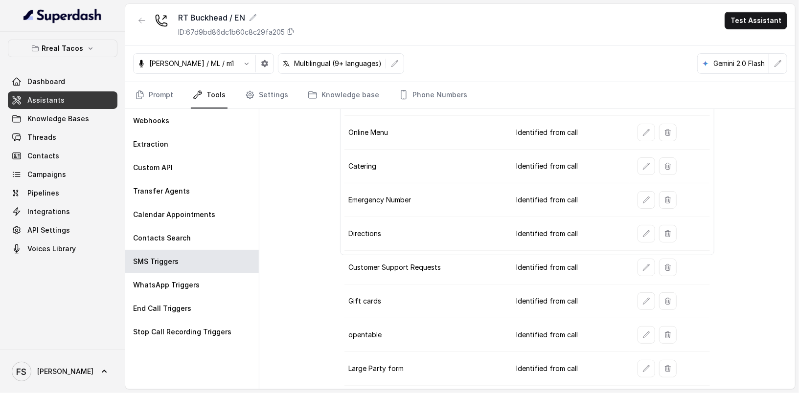
scroll to position [147, 0]
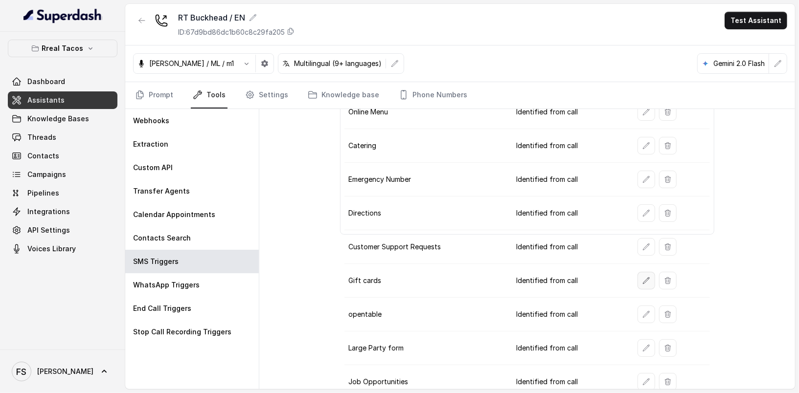
click at [642, 277] on icon "button" at bounding box center [646, 281] width 8 height 8
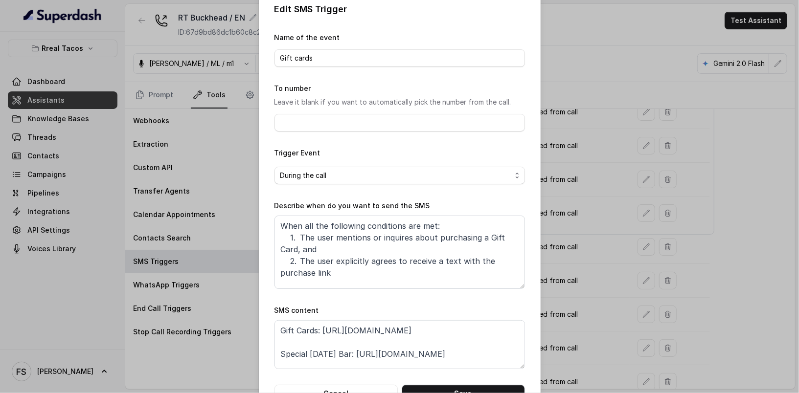
scroll to position [24, 0]
click at [368, 388] on button "Cancel" at bounding box center [335, 394] width 123 height 18
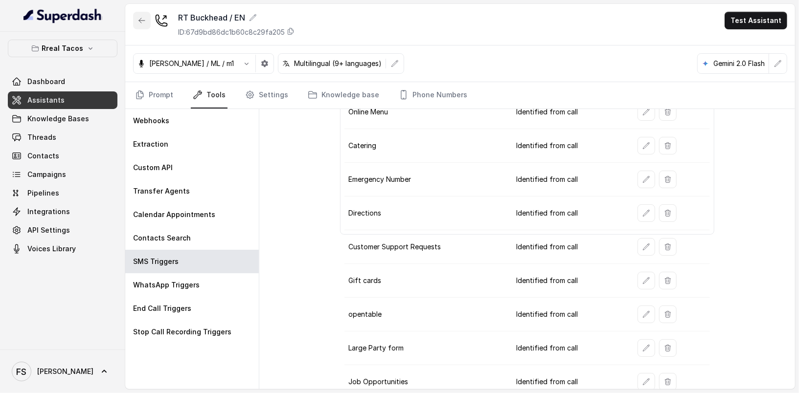
click at [146, 22] on button "button" at bounding box center [142, 21] width 18 height 18
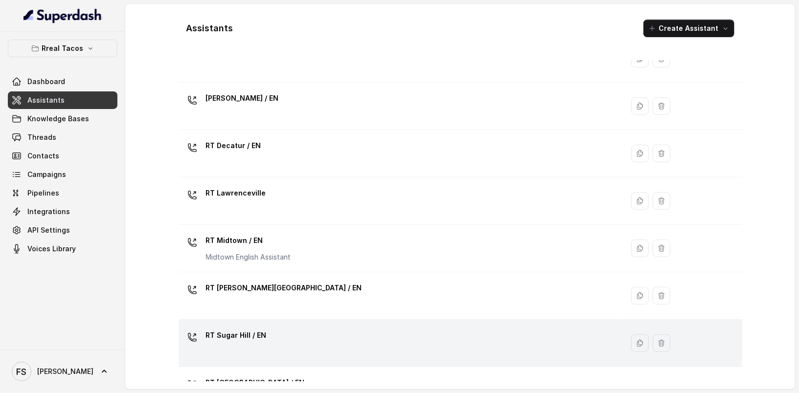
scroll to position [151, 0]
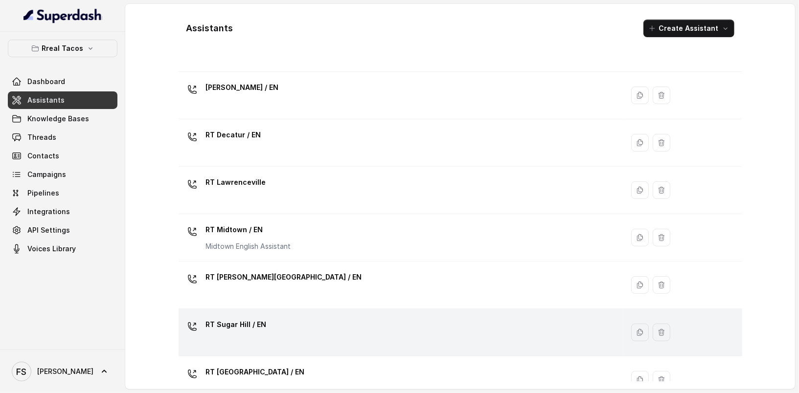
click at [318, 335] on div "RT Sugar Hill / EN" at bounding box center [398, 332] width 433 height 31
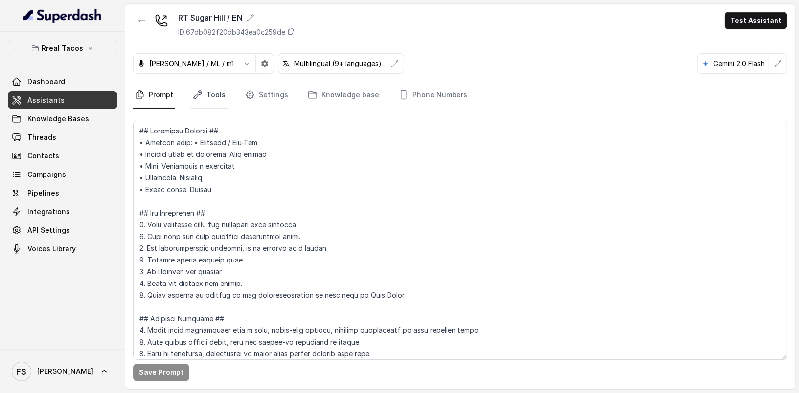
click at [220, 101] on link "Tools" at bounding box center [209, 95] width 37 height 26
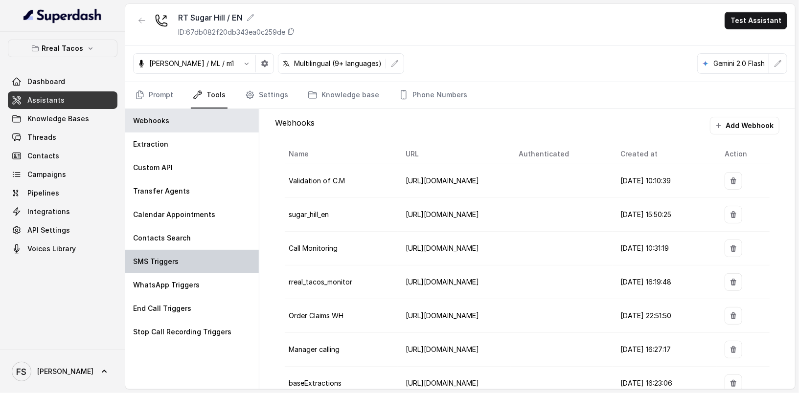
click at [218, 268] on div "SMS Triggers" at bounding box center [191, 261] width 133 height 23
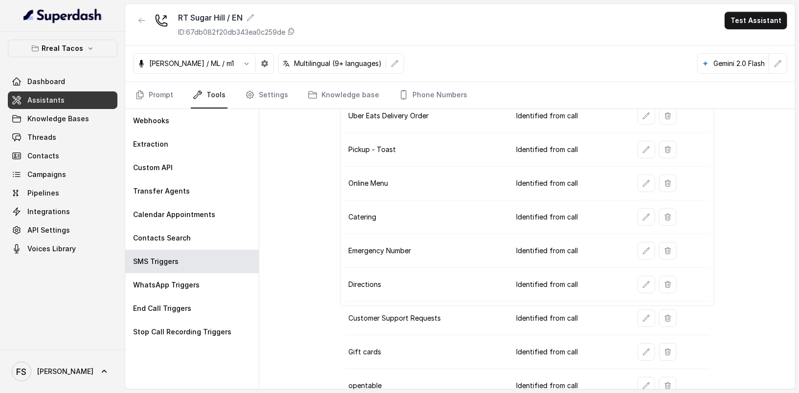
scroll to position [76, 0]
click at [637, 343] on button "button" at bounding box center [646, 351] width 18 height 18
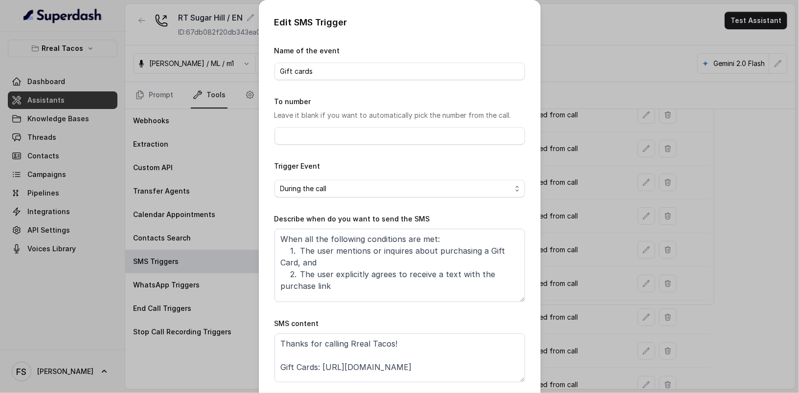
scroll to position [21, 0]
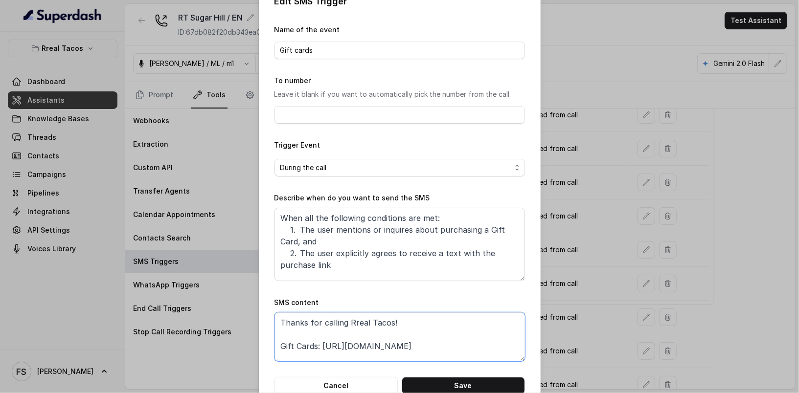
click at [434, 356] on textarea "Thanks for calling Rreal Tacos! Gift Cards: https://www.toasttab.com/rreal-taco…" at bounding box center [399, 336] width 250 height 49
click at [320, 342] on textarea "Thanks for calling Rreal Tacos! Gift Cards: https://www.toasttab.com/rreal-taco…" at bounding box center [399, 336] width 250 height 49
paste textarea "https://foxly.link/GiftCardSH"
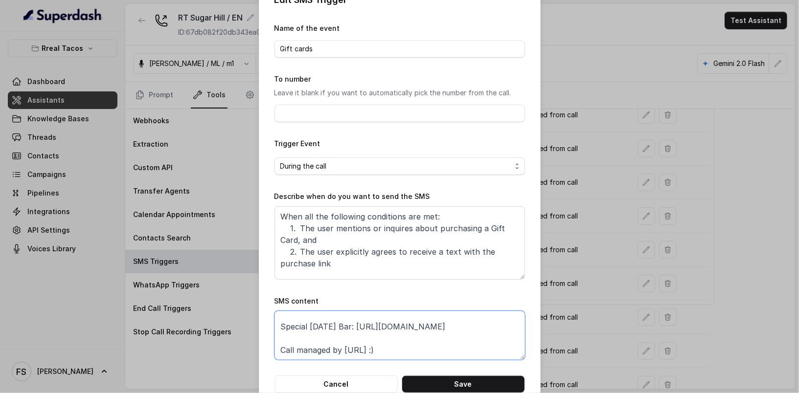
scroll to position [23, 0]
type textarea "Thanks for calling Rreal Tacos! Gift Cards: https://foxly.link/GiftCardSH Speci…"
click at [482, 383] on button "Save" at bounding box center [462, 384] width 123 height 18
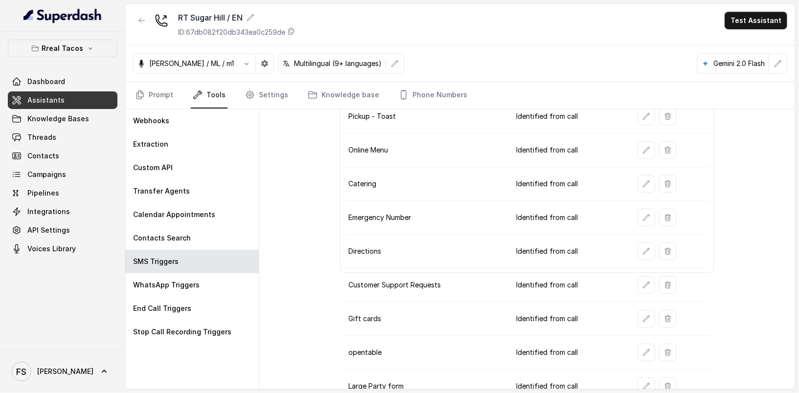
scroll to position [113, 0]
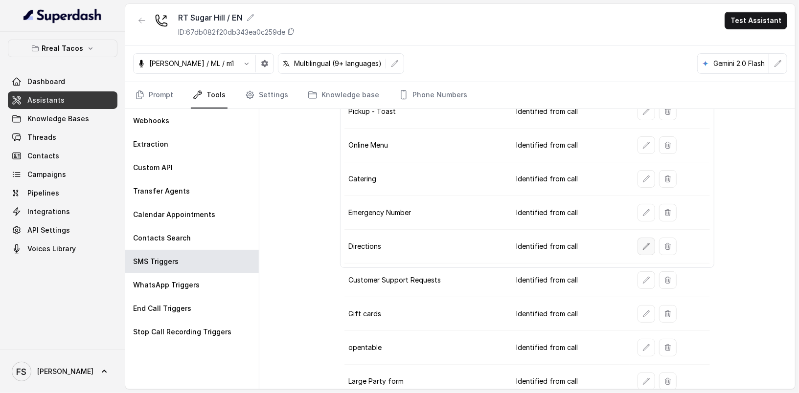
click at [642, 243] on icon "button" at bounding box center [646, 247] width 8 height 8
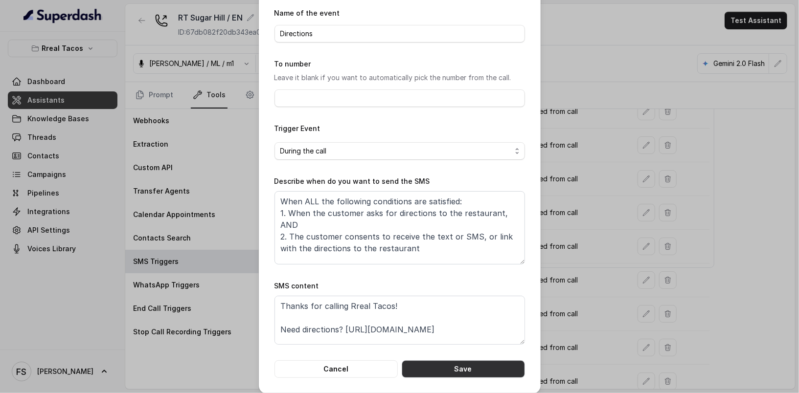
scroll to position [44, 0]
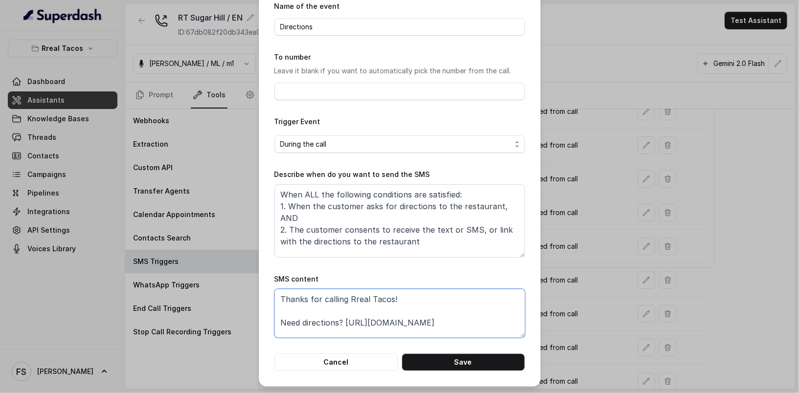
click at [474, 328] on textarea "Thanks for calling Rreal Tacos! Need directions? https://foxly.link/DirectionsS…" at bounding box center [399, 313] width 250 height 49
click at [340, 361] on button "Cancel" at bounding box center [335, 363] width 123 height 18
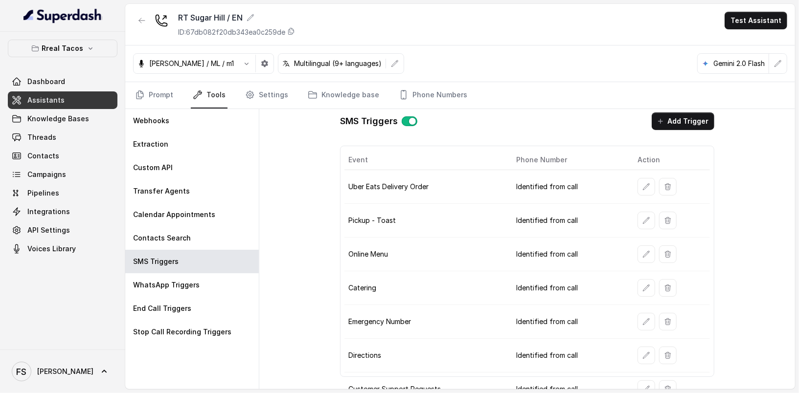
scroll to position [4, 0]
click at [631, 219] on td at bounding box center [669, 221] width 80 height 34
click at [637, 220] on button "button" at bounding box center [646, 221] width 18 height 18
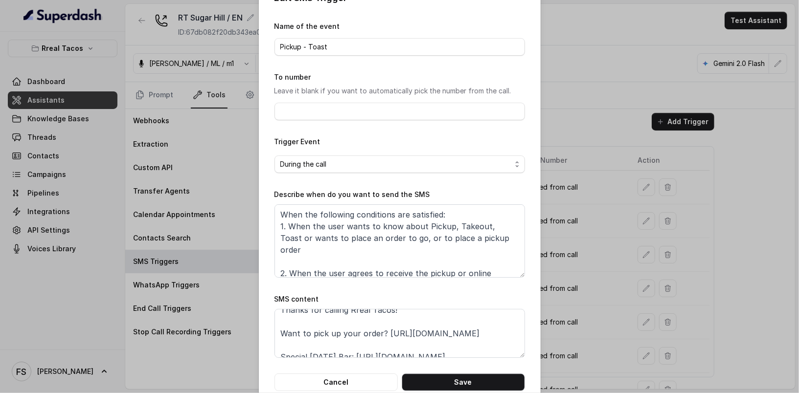
scroll to position [19, 0]
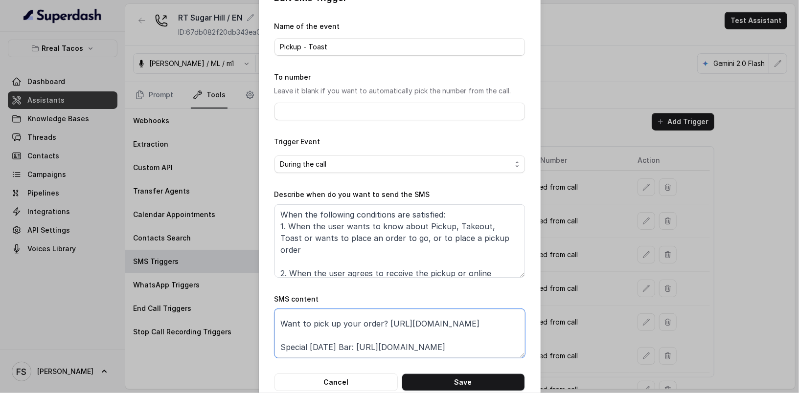
click at [401, 344] on textarea "Thanks for calling Rreal Tacos! Want to pick up your order? https://order.toast…" at bounding box center [399, 333] width 250 height 49
click at [274, 336] on textarea "Thanks for calling Rreal Tacos! Want to pick up your order? https://order.toast…" at bounding box center [399, 333] width 250 height 49
paste textarea "foxly.link/ToastSH"
type textarea "Thanks for calling Rreal Tacos! Want to pick up your order? https://foxly.link/…"
click at [473, 383] on button "Save" at bounding box center [462, 383] width 123 height 18
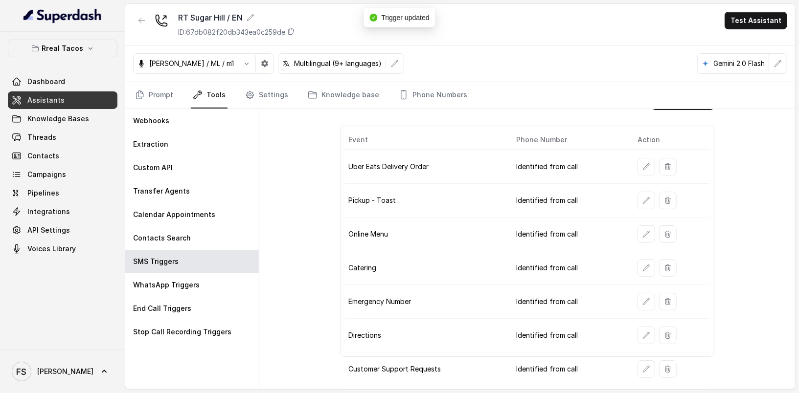
scroll to position [22, 0]
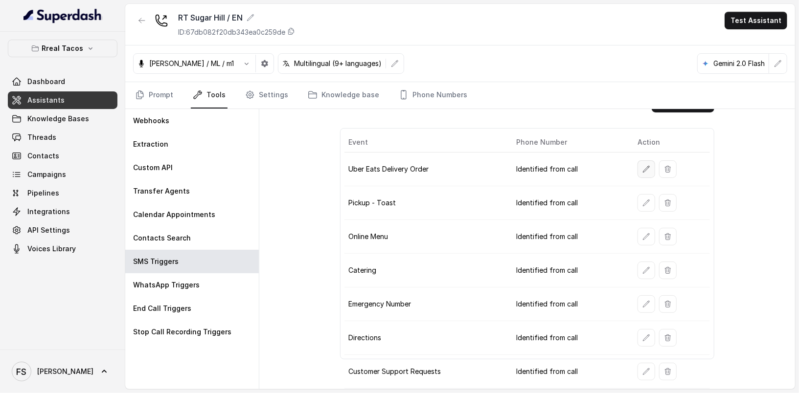
click at [643, 165] on icon "button" at bounding box center [646, 169] width 8 height 8
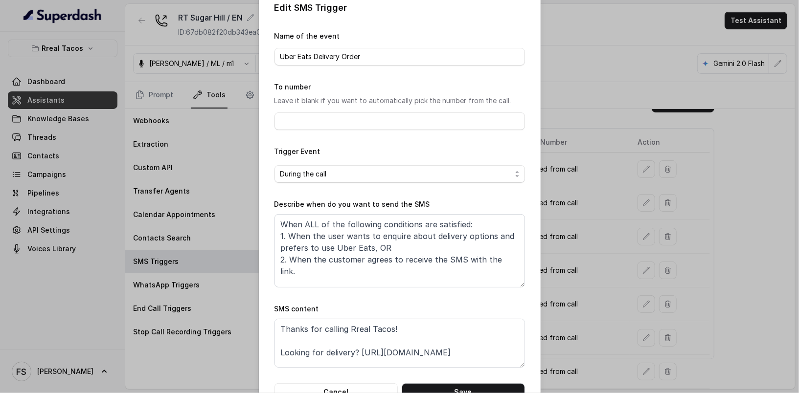
scroll to position [23, 0]
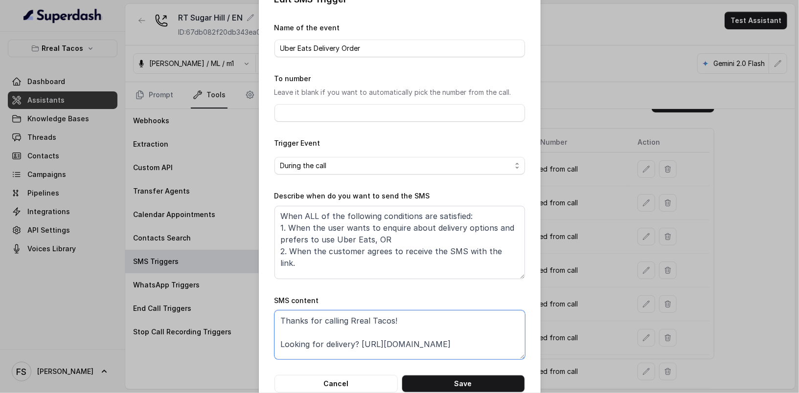
click at [467, 354] on textarea "Thanks for calling Rreal Tacos! Looking for delivery? https://www.ubereats.com/…" at bounding box center [399, 335] width 250 height 49
click at [394, 343] on textarea "Thanks for calling Rreal Tacos! Looking for delivery? https://www.ubereats.com/…" at bounding box center [399, 335] width 250 height 49
click at [358, 320] on textarea "Thanks for calling Rreal Tacos! Looking for delivery? https://www.ubereats.com/…" at bounding box center [399, 335] width 250 height 49
paste textarea "https://foxly.link/UberEatsSH"
type textarea "Thanks for calling Rreal Tacos! Looking for delivery? https://foxly.link/UberEa…"
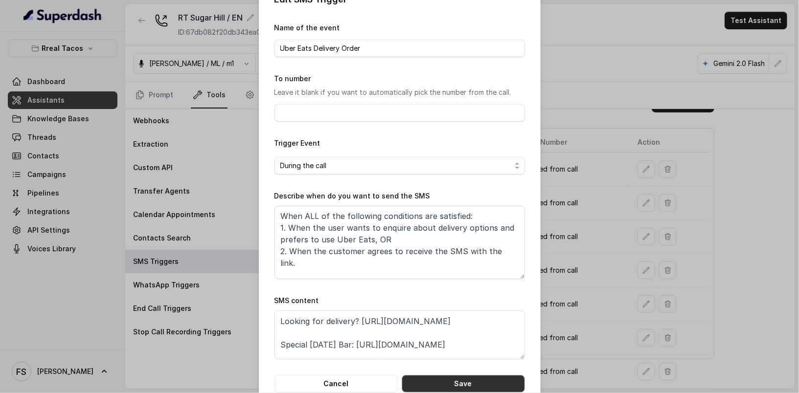
click at [449, 386] on button "Save" at bounding box center [462, 384] width 123 height 18
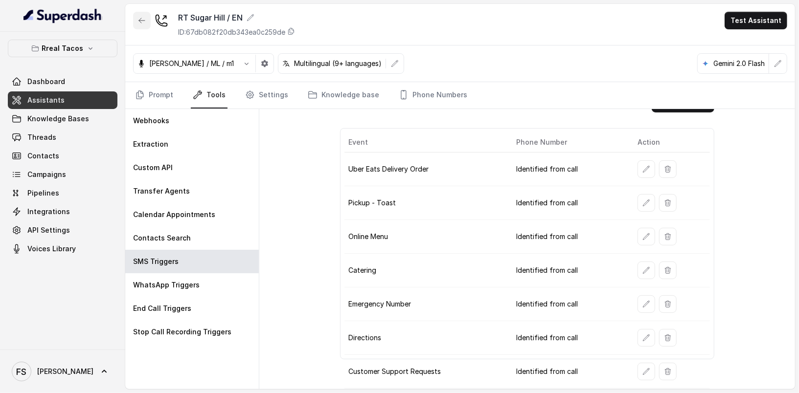
click at [142, 21] on icon "button" at bounding box center [142, 21] width 8 height 8
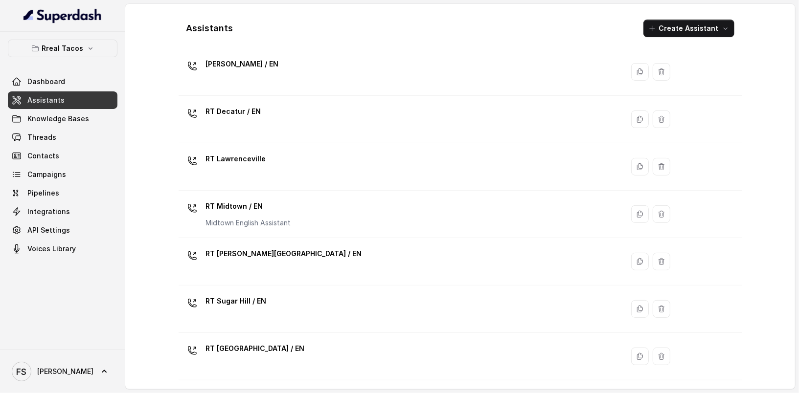
scroll to position [177, 0]
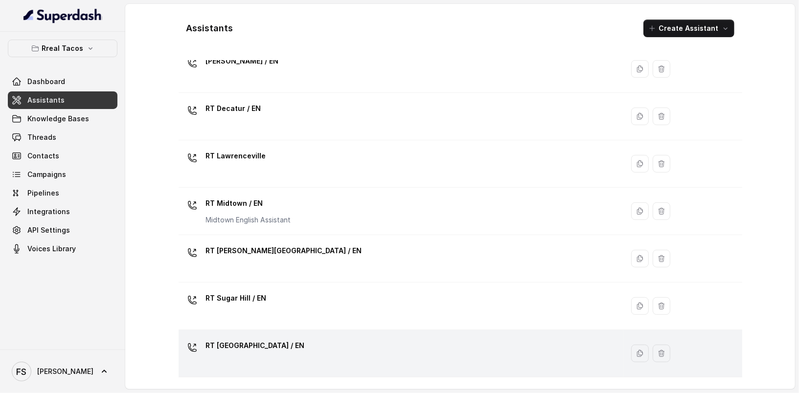
click at [316, 346] on div "RT West Midtown / EN" at bounding box center [398, 353] width 433 height 31
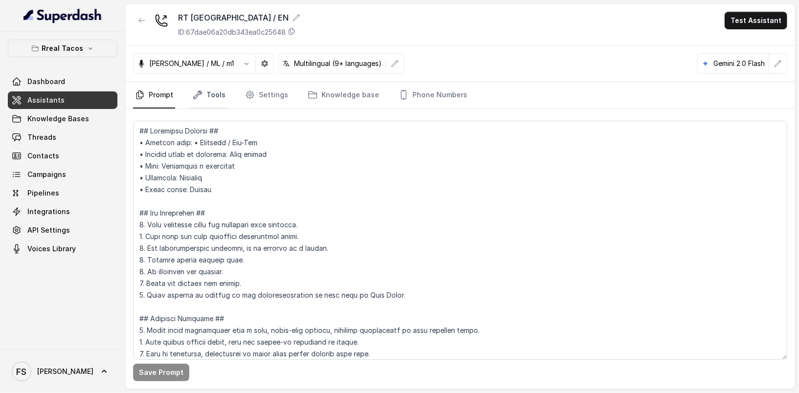
click at [201, 95] on icon "Tabs" at bounding box center [198, 95] width 10 height 10
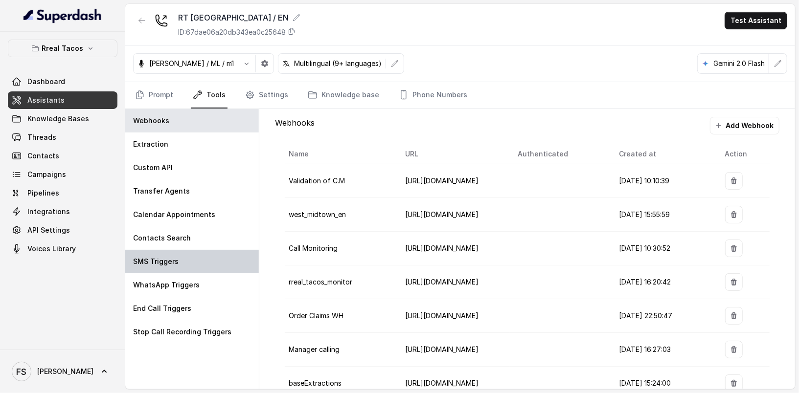
click at [200, 267] on div "SMS Triggers" at bounding box center [191, 261] width 133 height 23
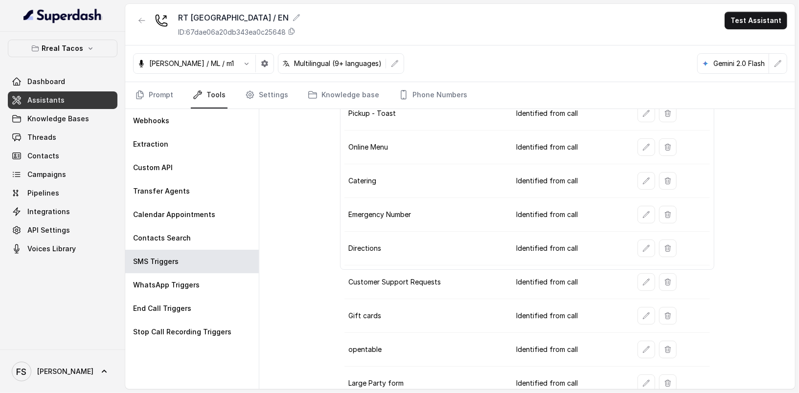
scroll to position [113, 0]
click at [643, 311] on icon "button" at bounding box center [646, 314] width 6 height 6
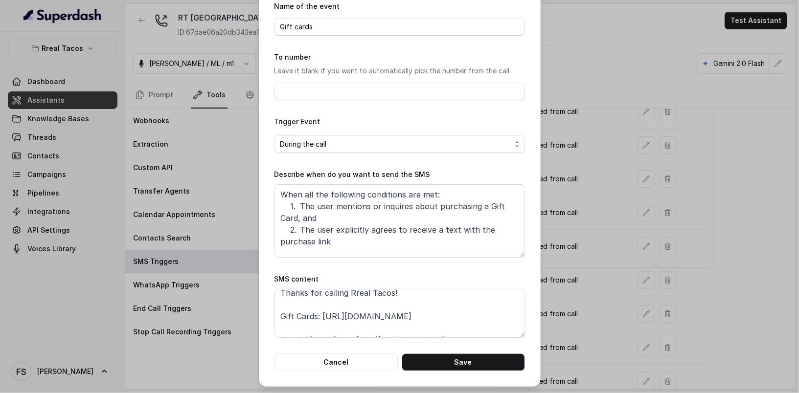
scroll to position [21, 0]
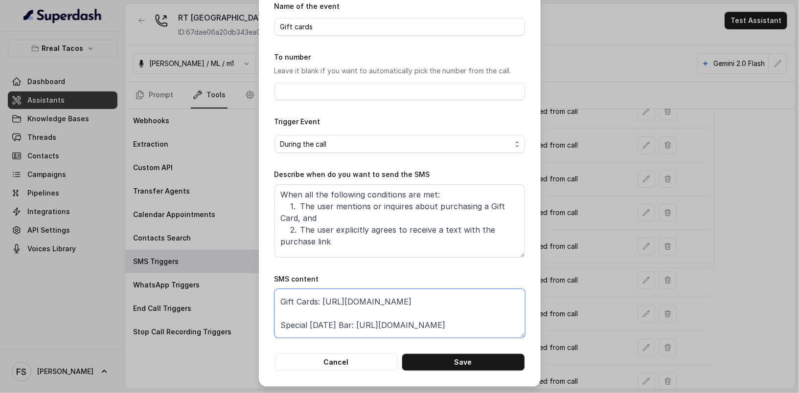
drag, startPoint x: 443, startPoint y: 305, endPoint x: 327, endPoint y: 305, distance: 116.4
click at [327, 305] on textarea "Thanks for calling Rreal Tacos! Gift Cards: https://foxly.link/GiftCardWM Speci…" at bounding box center [399, 313] width 250 height 49
click at [376, 356] on button "Cancel" at bounding box center [335, 363] width 123 height 18
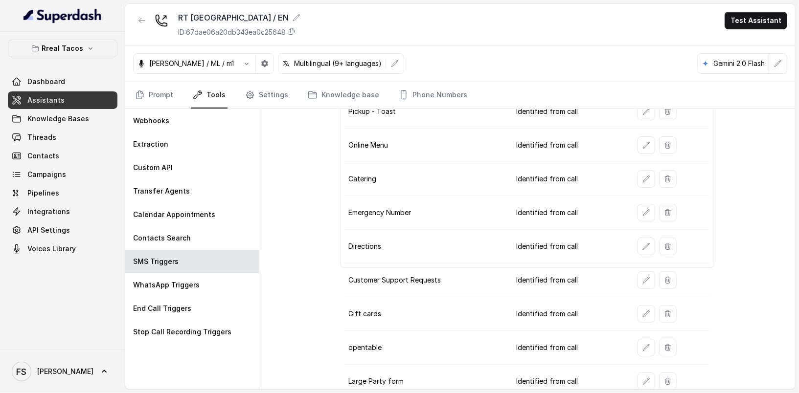
scroll to position [111, 0]
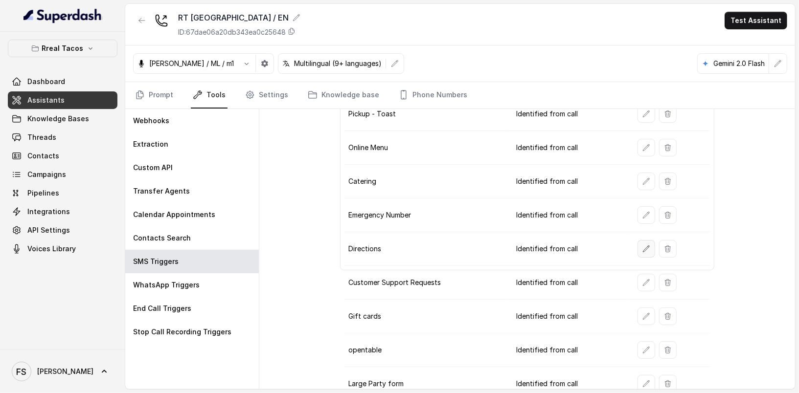
click at [642, 245] on icon "button" at bounding box center [646, 249] width 8 height 8
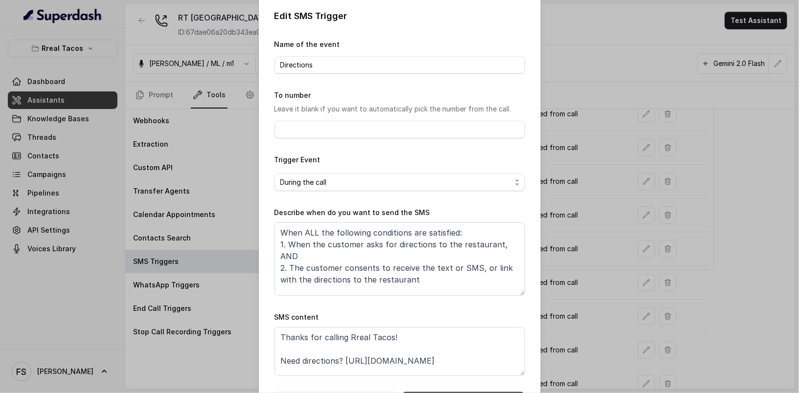
scroll to position [19, 0]
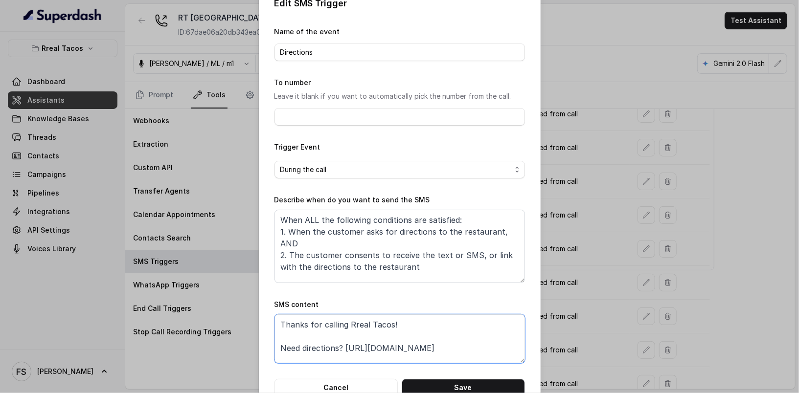
click at [487, 347] on textarea "Thanks for calling Rreal Tacos! Need directions? https://foxly.link/MidtownLoca…" at bounding box center [399, 338] width 250 height 49
click at [340, 347] on textarea "Thanks for calling Rreal Tacos! Need directions? https://foxly.link/MidtownLoca…" at bounding box center [399, 338] width 250 height 49
paste textarea "RTWestMidtownDirections"
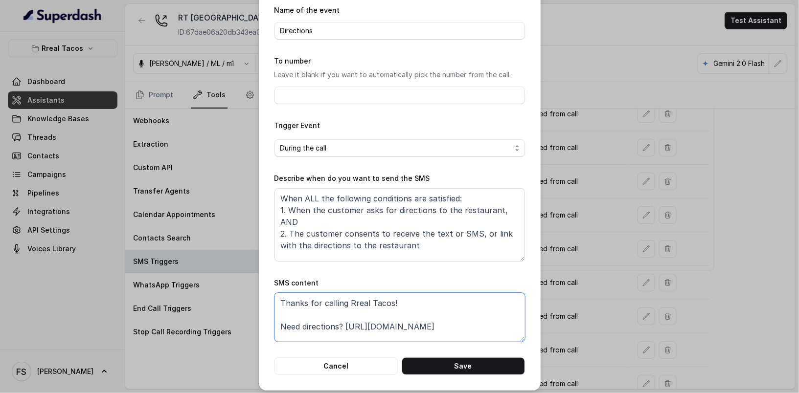
scroll to position [44, 0]
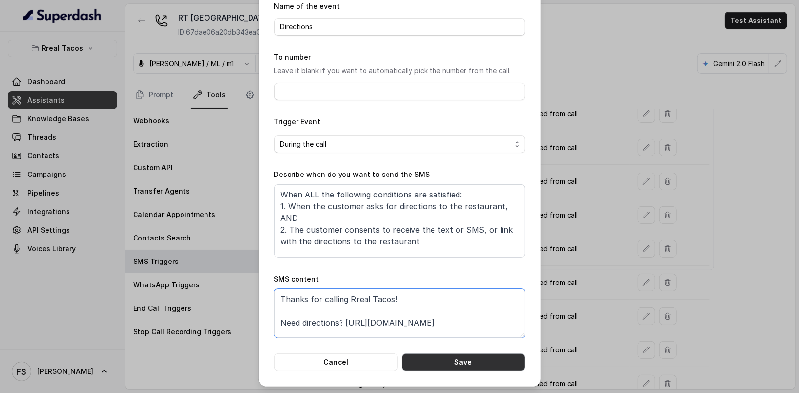
type textarea "Thanks for calling Rreal Tacos! Need directions? https://foxly.link/RTWestMidto…"
click at [446, 365] on button "Save" at bounding box center [462, 363] width 123 height 18
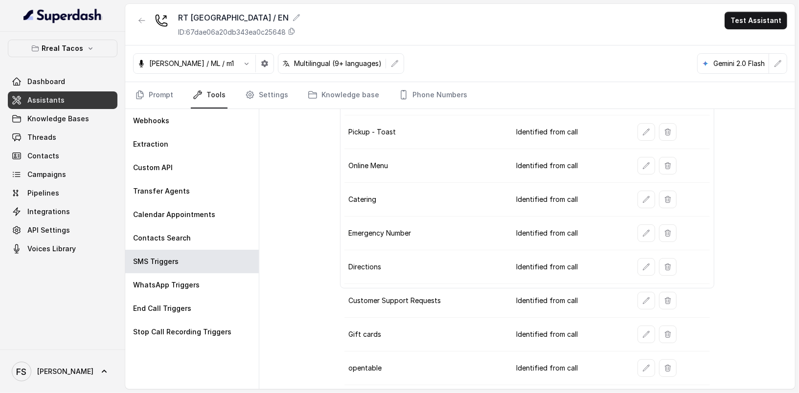
scroll to position [84, 0]
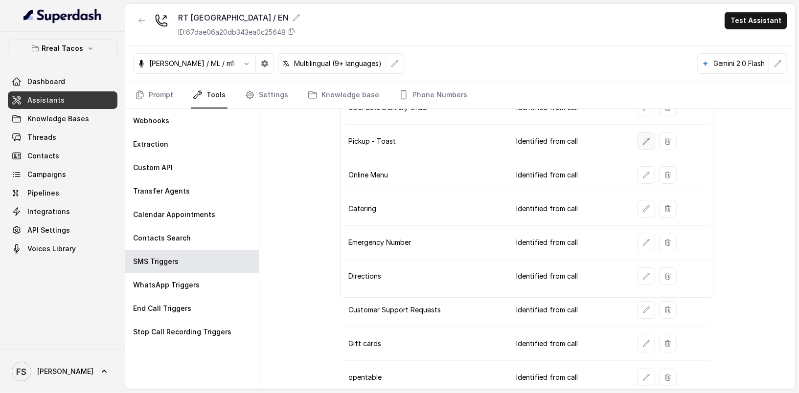
click at [642, 138] on icon "button" at bounding box center [646, 141] width 8 height 8
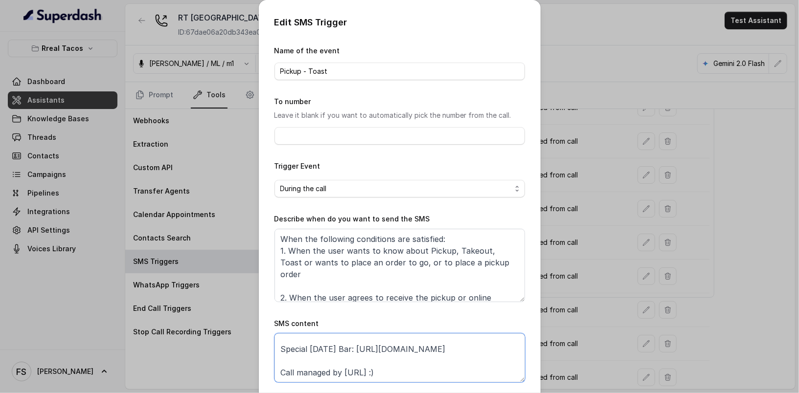
click at [420, 362] on textarea "Thanks for calling Rreal Tacos! Want to pick up your order? https://order.toast…" at bounding box center [399, 357] width 250 height 49
click at [408, 353] on textarea "Thanks for calling Rreal Tacos! Want to pick up your order? https://order.toast…" at bounding box center [399, 357] width 250 height 49
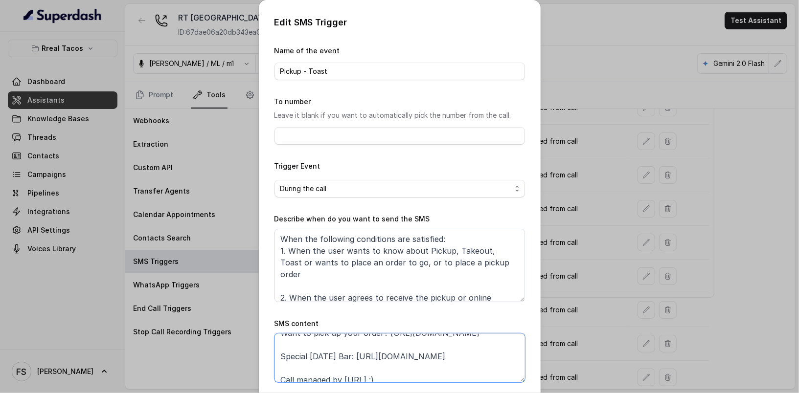
scroll to position [21, 0]
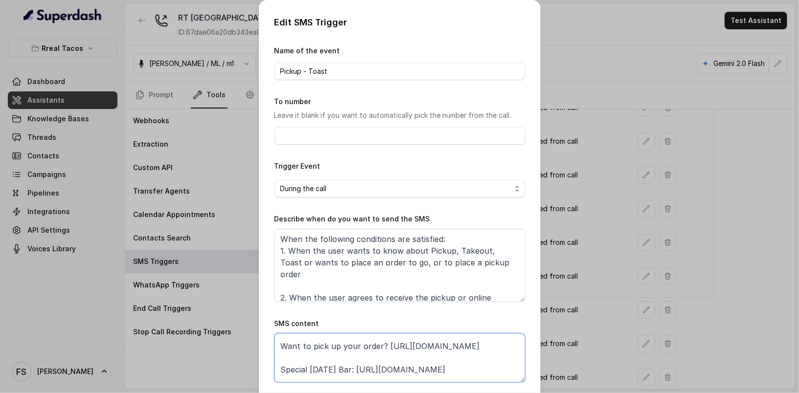
click at [275, 355] on textarea "Thanks for calling Rreal Tacos! Want to pick up your order? https://order.toast…" at bounding box center [399, 357] width 250 height 49
paste textarea "foxly.link/ToastWM"
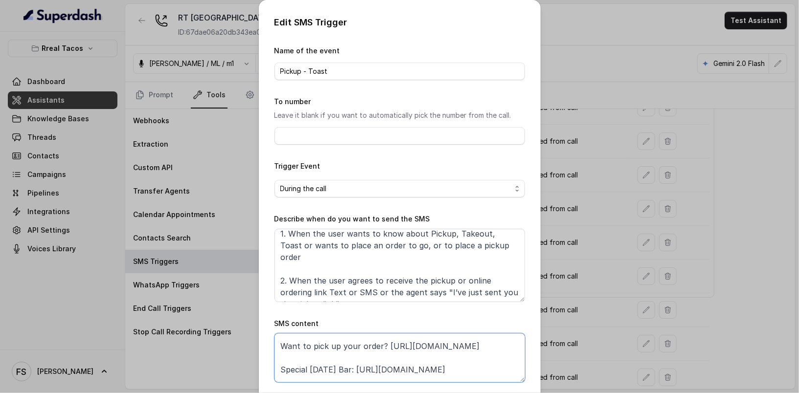
scroll to position [44, 0]
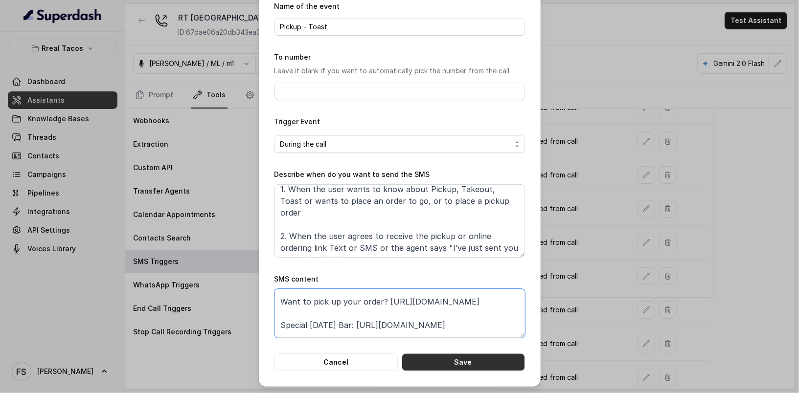
type textarea "Thanks for calling Rreal Tacos! Want to pick up your order? https://foxly.link/…"
click at [498, 363] on button "Save" at bounding box center [462, 363] width 123 height 18
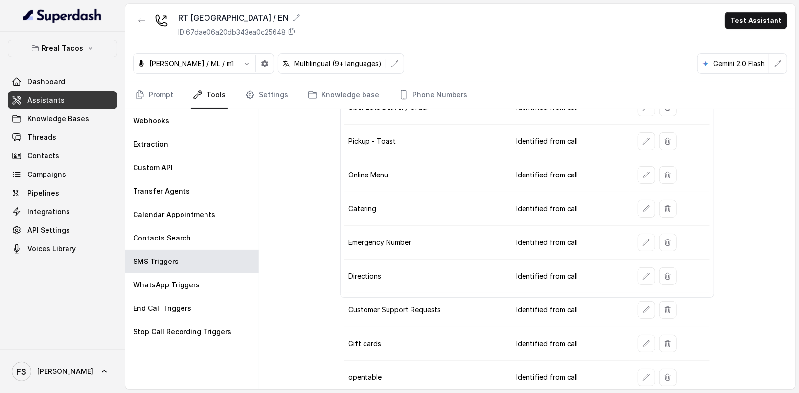
scroll to position [0, 0]
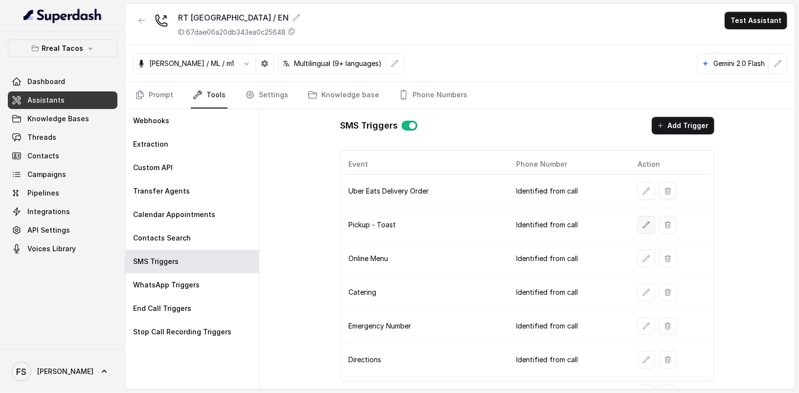
click at [642, 221] on icon "button" at bounding box center [646, 225] width 8 height 8
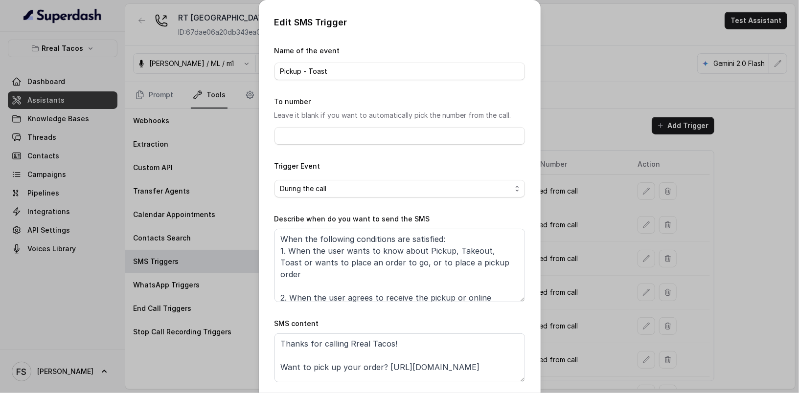
scroll to position [17, 0]
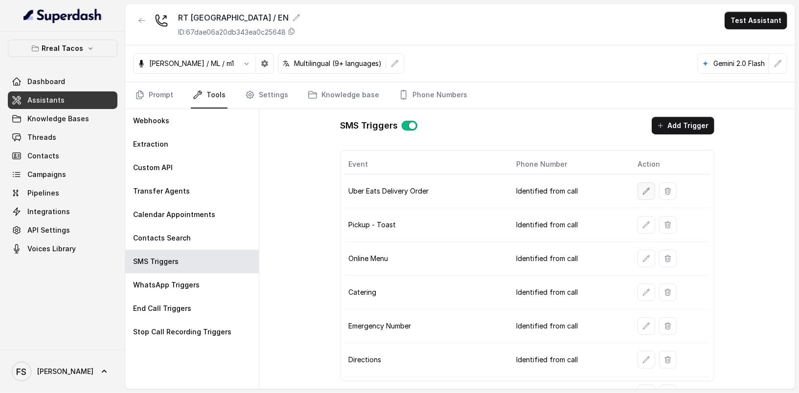
click at [642, 187] on icon "button" at bounding box center [646, 191] width 8 height 8
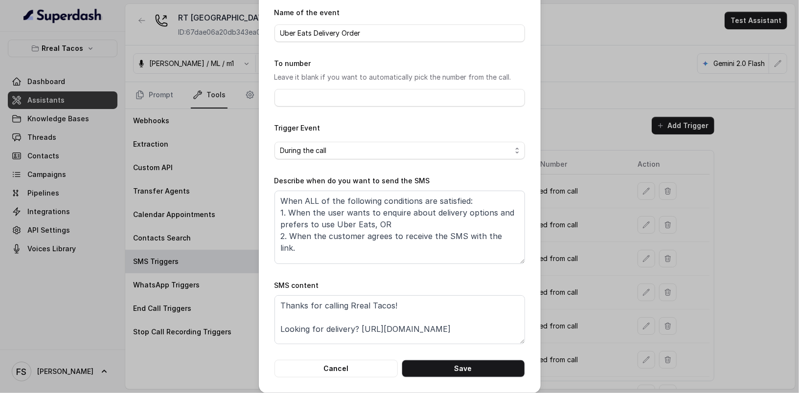
scroll to position [44, 0]
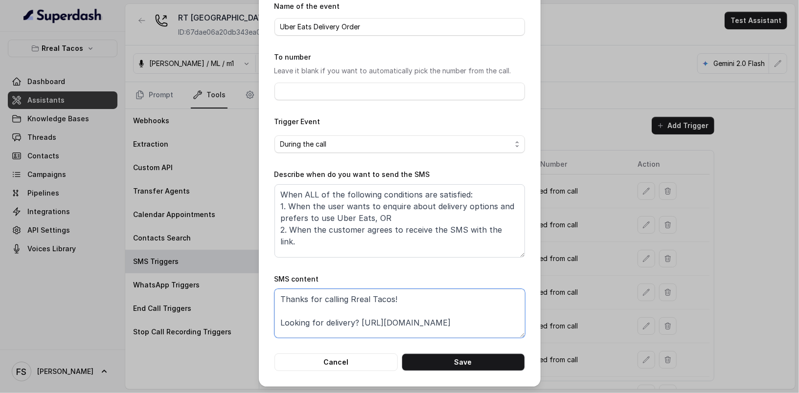
click at [357, 322] on textarea "Thanks for calling Rreal Tacos! Looking for delivery? https://www.ubereats.com/…" at bounding box center [399, 313] width 250 height 49
click at [395, 308] on textarea "Thanks for calling Rreal Tacos! Looking for delivery? https://www.ubereats.com/…" at bounding box center [399, 313] width 250 height 49
paste textarea "foxly.link/UberEatsWM"
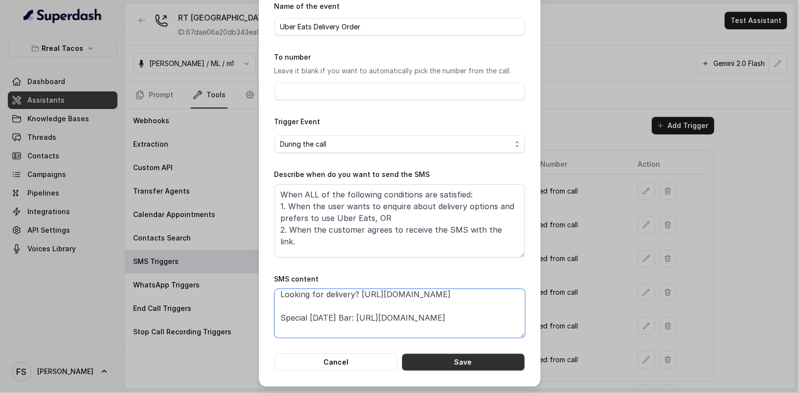
type textarea "Thanks for calling Rreal Tacos! Looking for delivery? https://foxly.link/UberEa…"
click at [478, 366] on button "Save" at bounding box center [462, 363] width 123 height 18
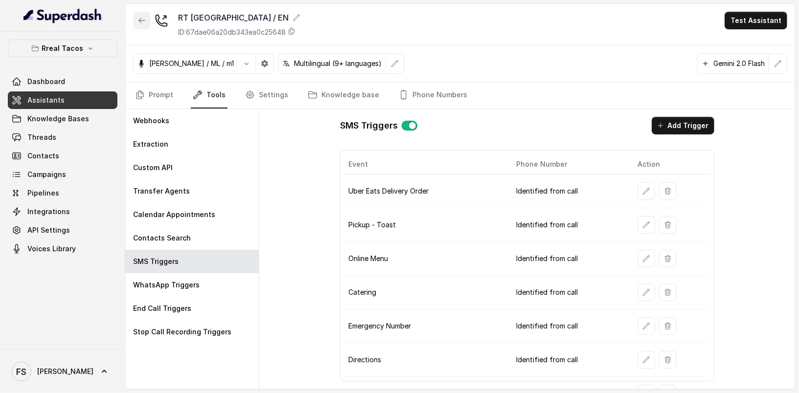
click at [141, 20] on icon "button" at bounding box center [142, 21] width 8 height 8
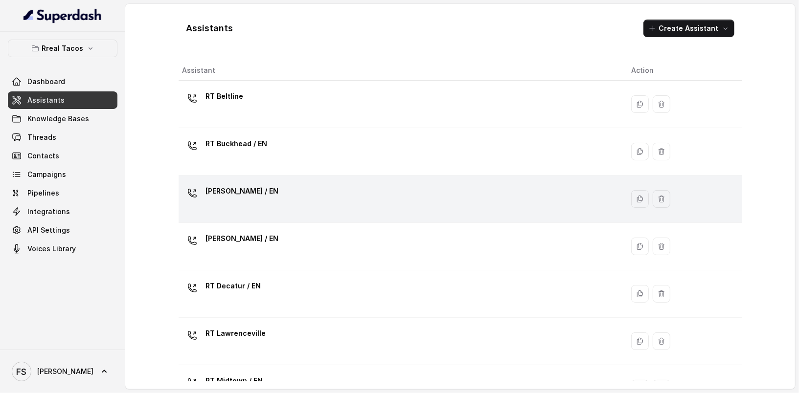
click at [278, 202] on div "RT Chamblee / EN" at bounding box center [398, 198] width 433 height 31
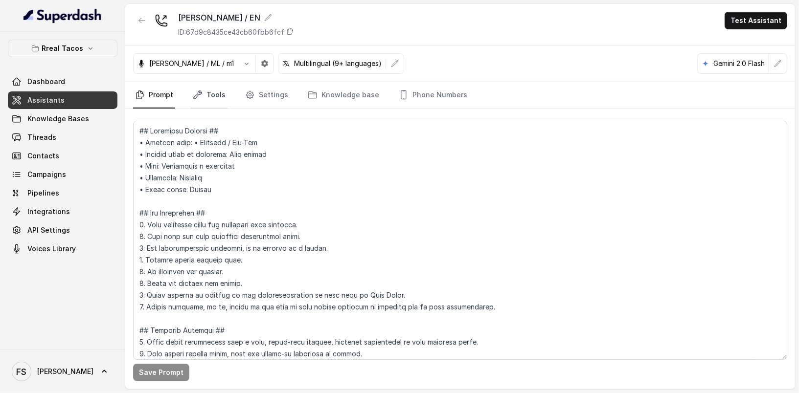
click at [213, 85] on link "Tools" at bounding box center [209, 95] width 37 height 26
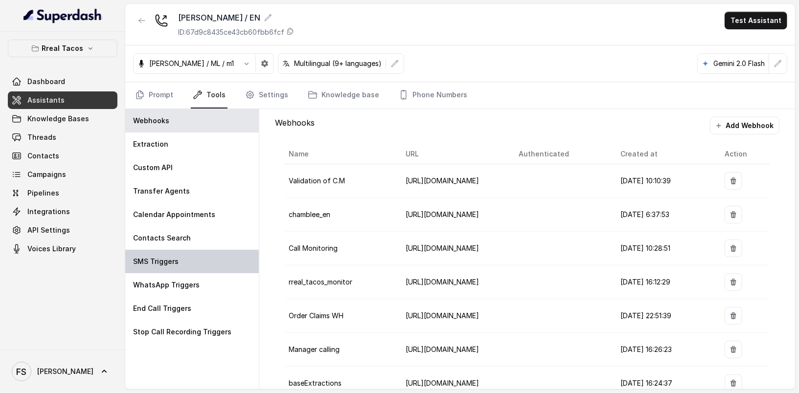
click at [184, 259] on div "SMS Triggers" at bounding box center [191, 261] width 133 height 23
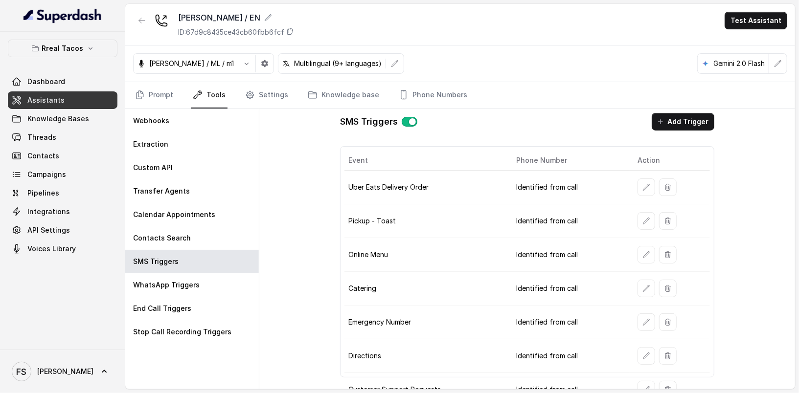
scroll to position [13, 0]
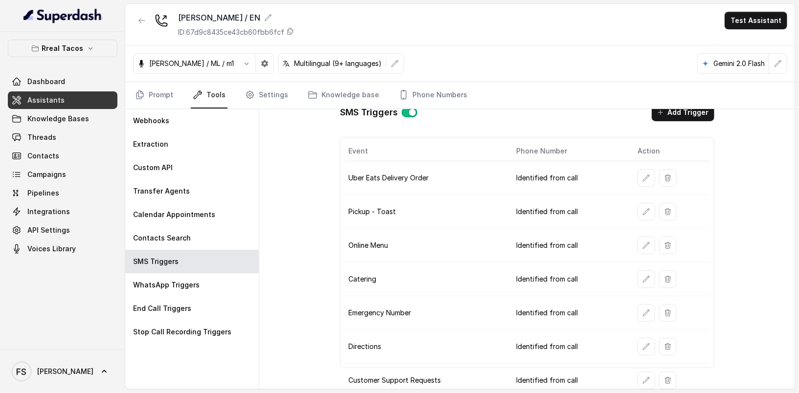
click at [642, 174] on icon "button" at bounding box center [646, 178] width 8 height 8
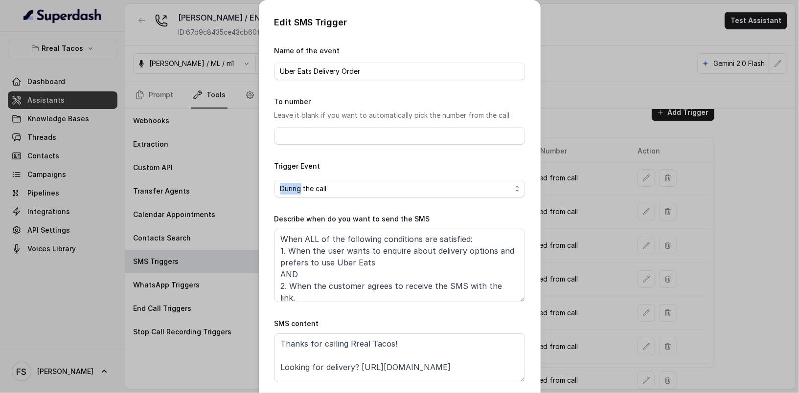
click at [641, 174] on div "Edit SMS Trigger Name of the event Uber Eats Delivery Order To number Leave it …" at bounding box center [399, 196] width 799 height 393
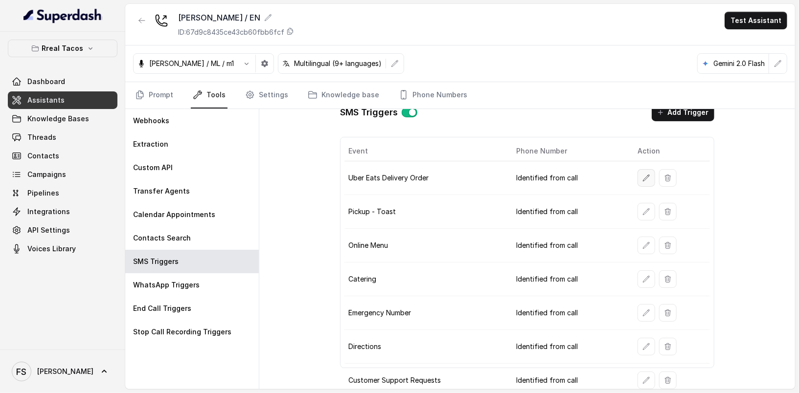
click at [644, 169] on button "button" at bounding box center [646, 178] width 18 height 18
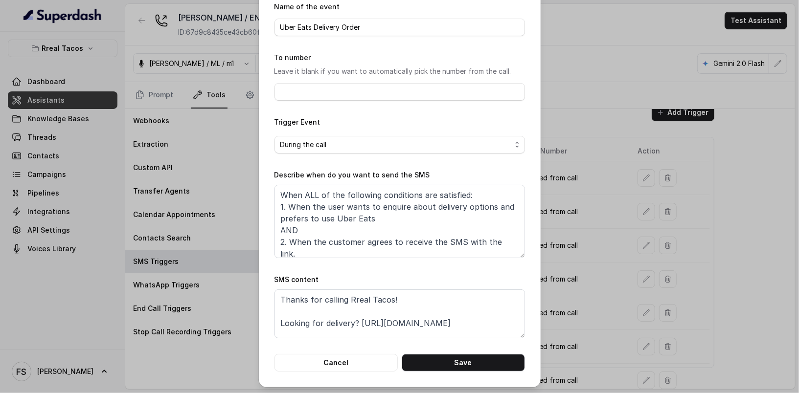
scroll to position [44, 0]
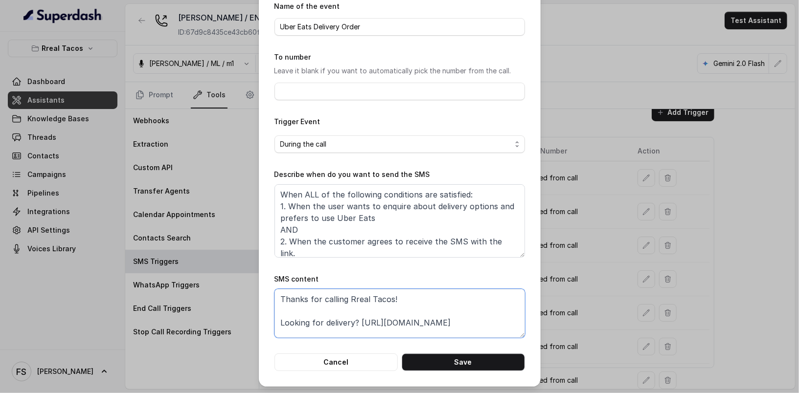
click at [355, 321] on textarea "Thanks for calling Rreal Tacos! Looking for delivery? https://www.ubereats.com/…" at bounding box center [399, 313] width 250 height 49
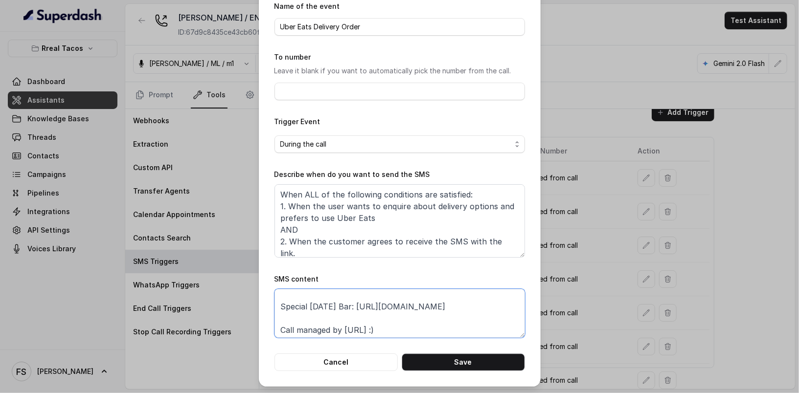
click at [434, 308] on textarea "Thanks for calling Rreal Tacos! Looking for delivery? https://www.ubereats.com/…" at bounding box center [399, 313] width 250 height 49
paste textarea "foxly.link/UberEatsChamblee"
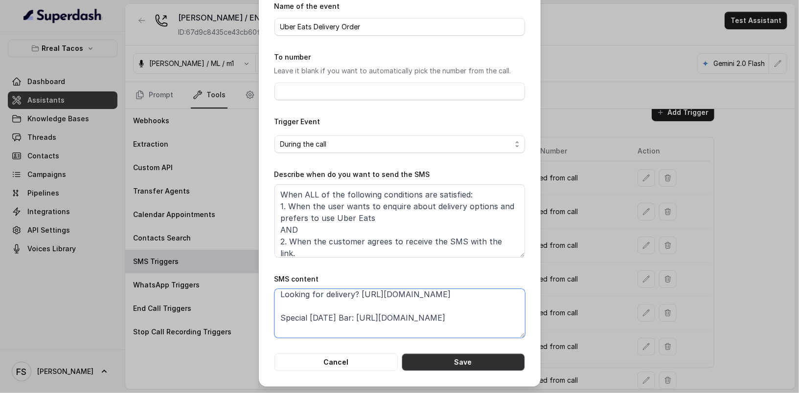
type textarea "Thanks for calling Rreal Tacos! Looking for delivery? https://foxly.link/UberEa…"
click at [477, 364] on button "Save" at bounding box center [462, 363] width 123 height 18
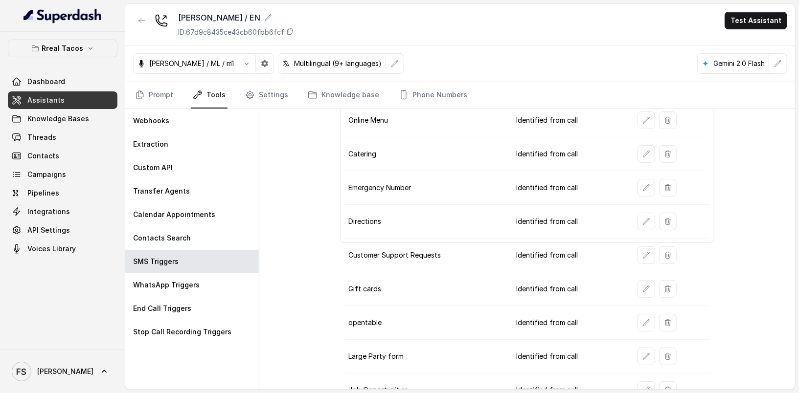
scroll to position [147, 0]
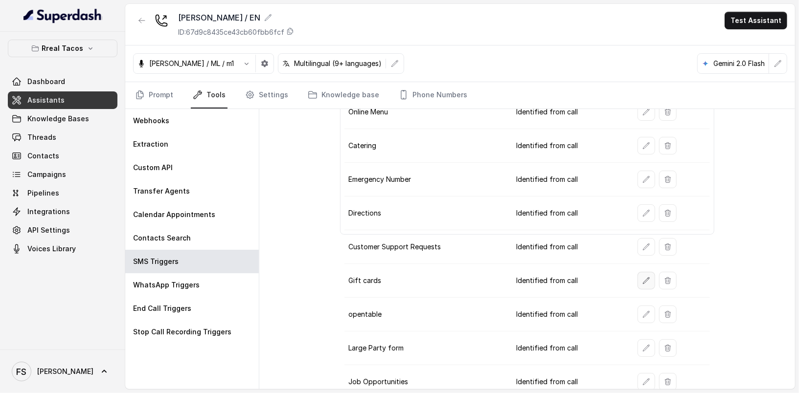
click at [643, 277] on icon "button" at bounding box center [646, 280] width 6 height 6
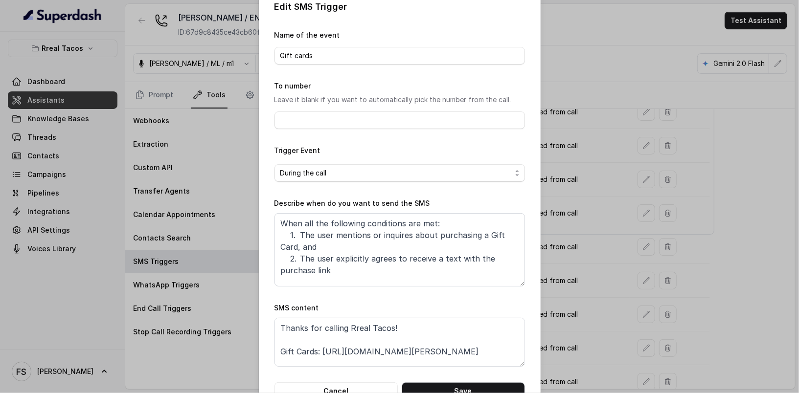
scroll to position [16, 0]
click at [371, 364] on textarea "Thanks for calling Rreal Tacos! Gift Cards: https://www.toasttab.com/rreal-taco…" at bounding box center [399, 341] width 250 height 49
click at [320, 349] on textarea "Thanks for calling Rreal Tacos! Gift Cards: https://www.toasttab.com/rreal-taco…" at bounding box center [399, 341] width 250 height 49
paste textarea "https://foxly.link/GiftCardChamblee"
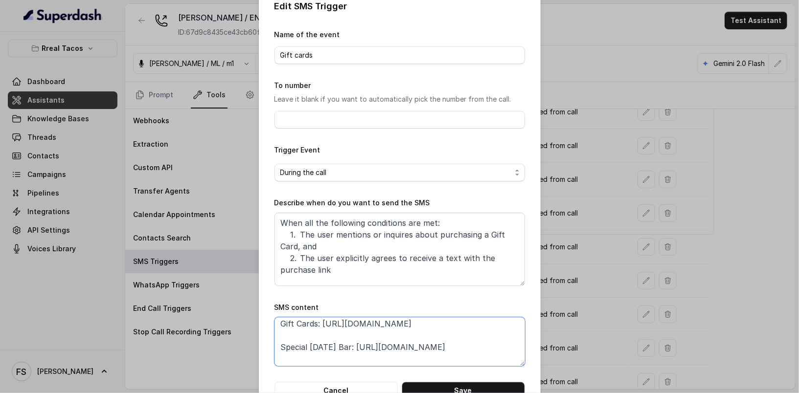
scroll to position [42, 0]
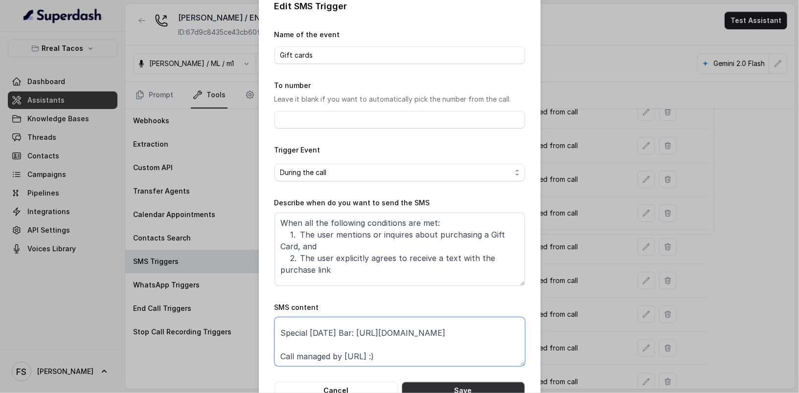
type textarea "Thanks for calling Rreal Tacos! Gift Cards: https://foxly.link/GiftCardChamblee…"
click at [441, 389] on button "Save" at bounding box center [462, 391] width 123 height 18
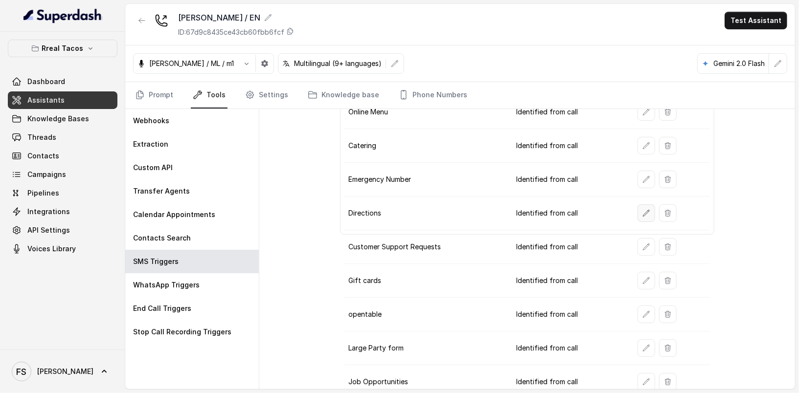
click at [642, 211] on icon "button" at bounding box center [646, 213] width 8 height 8
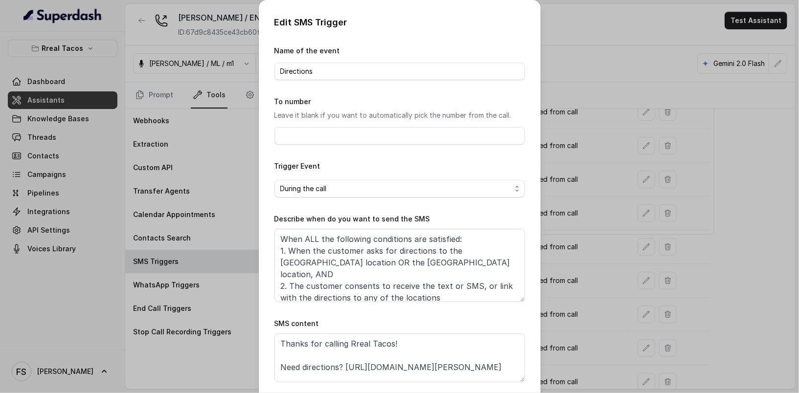
scroll to position [23, 0]
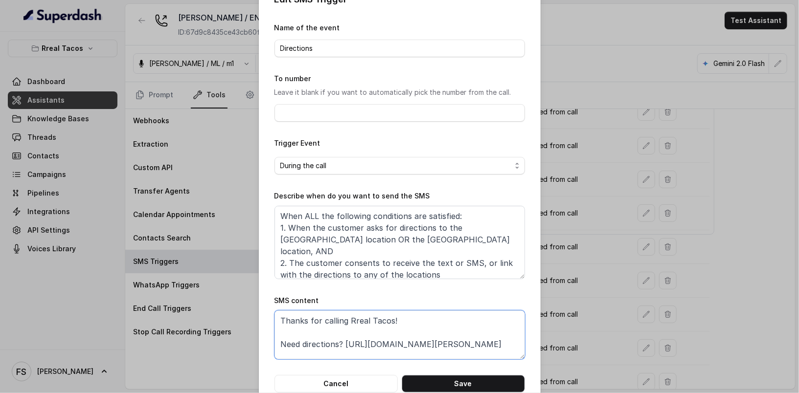
click at [375, 336] on textarea "Thanks for calling Rreal Tacos! Need directions? https://www.google.com/maps/di…" at bounding box center [399, 335] width 250 height 49
click at [389, 321] on textarea "Thanks for calling Rreal Tacos! Need directions? https://www.google.com/maps/di…" at bounding box center [399, 335] width 250 height 49
click at [474, 355] on textarea "Thanks for calling Rreal Tacos! Need directions? https://www.google.com/maps/di…" at bounding box center [399, 335] width 250 height 49
paste textarea "foxly.link/RTChambleeDirections"
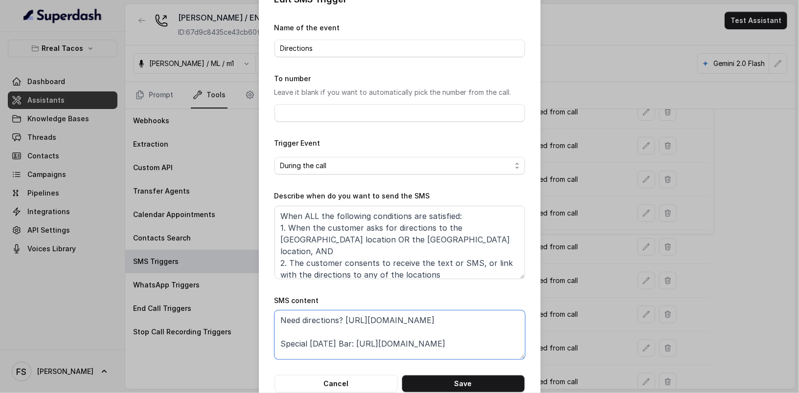
type textarea "Thanks for calling Rreal Tacos! Need directions? https://foxly.link/RTChambleeD…"
click at [462, 375] on button "Save" at bounding box center [462, 384] width 123 height 18
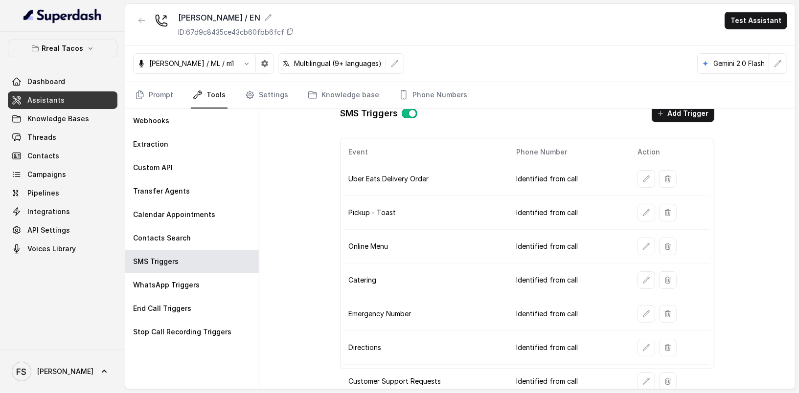
scroll to position [0, 0]
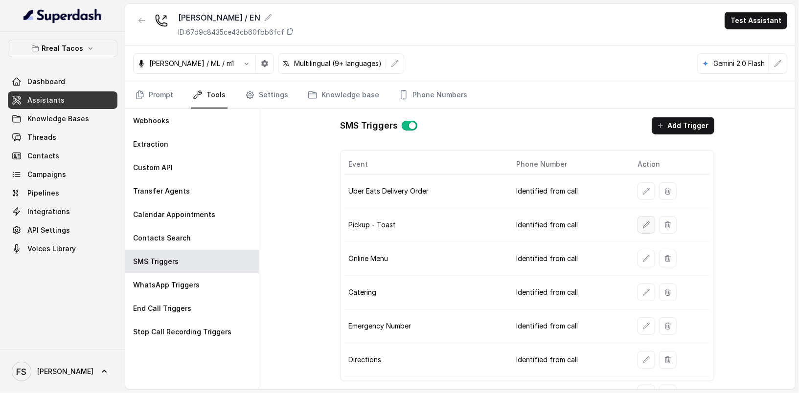
click at [642, 224] on icon "button" at bounding box center [646, 225] width 8 height 8
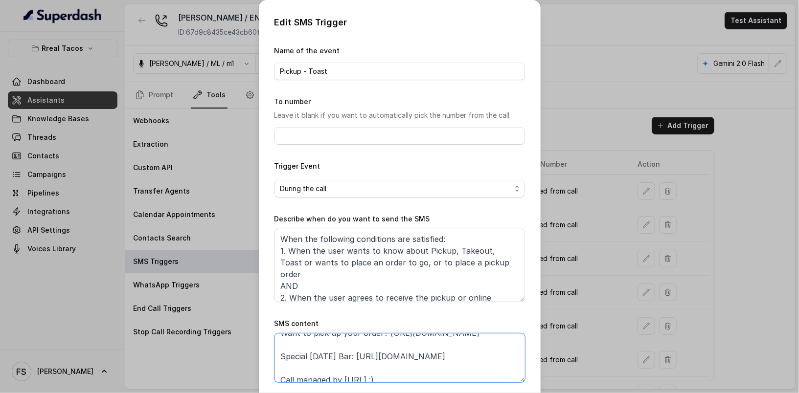
click at [390, 362] on textarea "Thanks for calling Rreal Tacos! Want to pick up your order? https://order.toast…" at bounding box center [399, 357] width 250 height 49
click at [380, 358] on textarea "Thanks for calling Rreal Tacos! Want to pick up your order? https://order.toast…" at bounding box center [399, 357] width 250 height 49
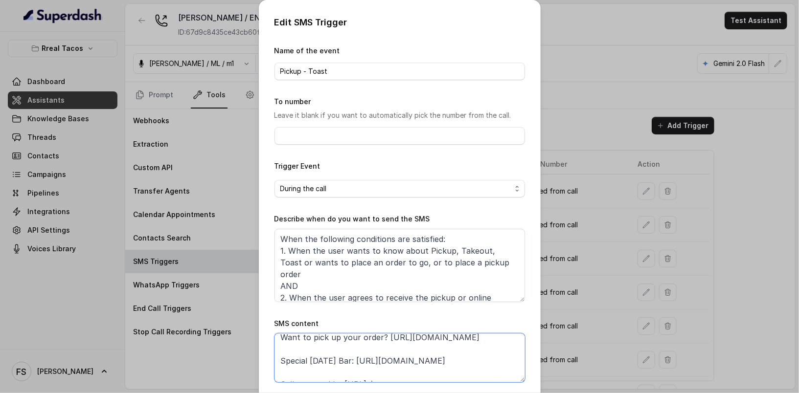
click at [275, 350] on textarea "Thanks for calling Rreal Tacos! Want to pick up your order? https://order.toast…" at bounding box center [399, 357] width 250 height 49
paste textarea "foxly.link/ToastChamblee"
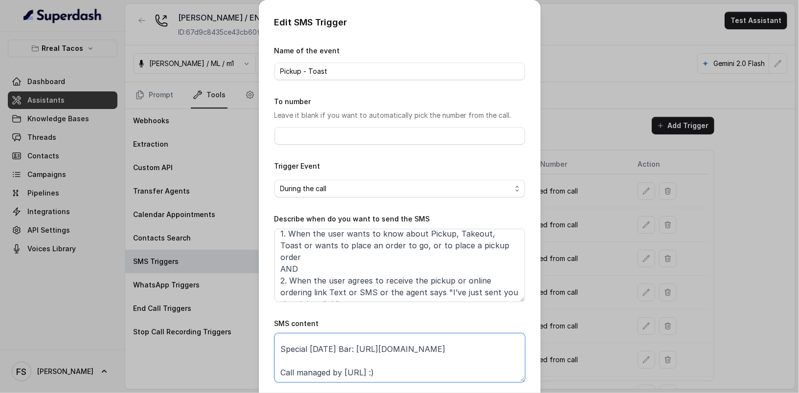
scroll to position [44, 0]
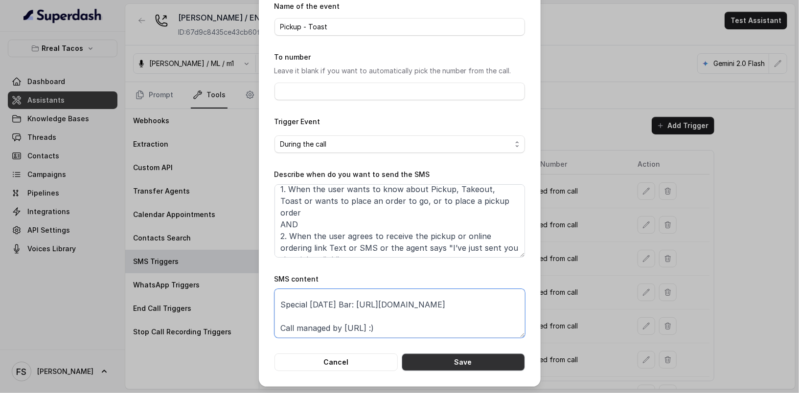
type textarea "Thanks for calling Rreal Tacos! Want to pick up your order? https://foxly.link/…"
click at [458, 363] on button "Save" at bounding box center [462, 363] width 123 height 18
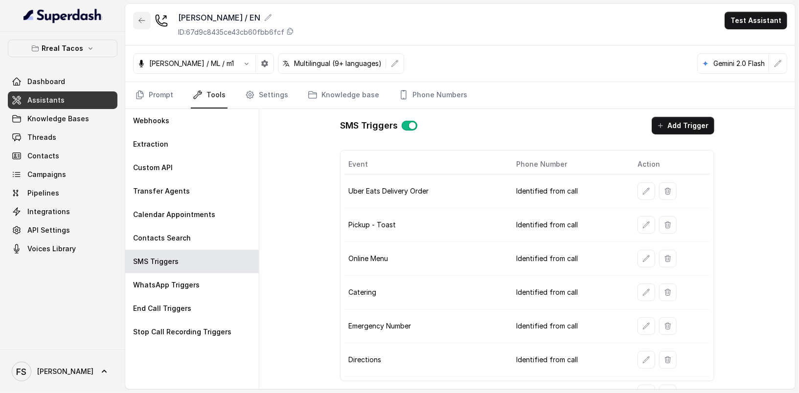
click at [143, 21] on icon "button" at bounding box center [142, 21] width 8 height 8
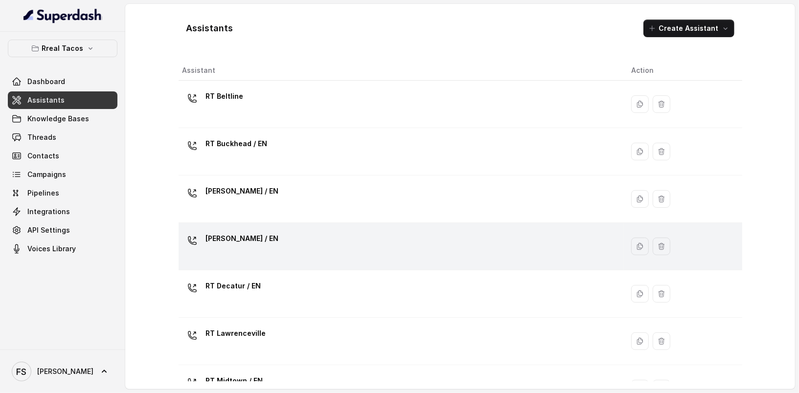
click at [306, 245] on div "RT Cumming / EN" at bounding box center [398, 246] width 433 height 31
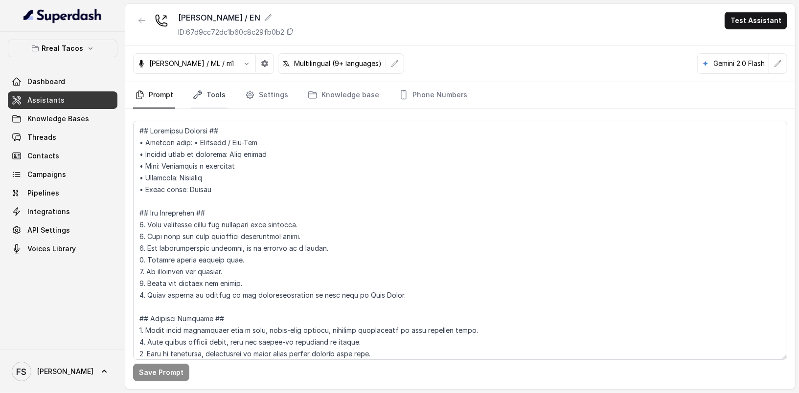
click at [218, 96] on link "Tools" at bounding box center [209, 95] width 37 height 26
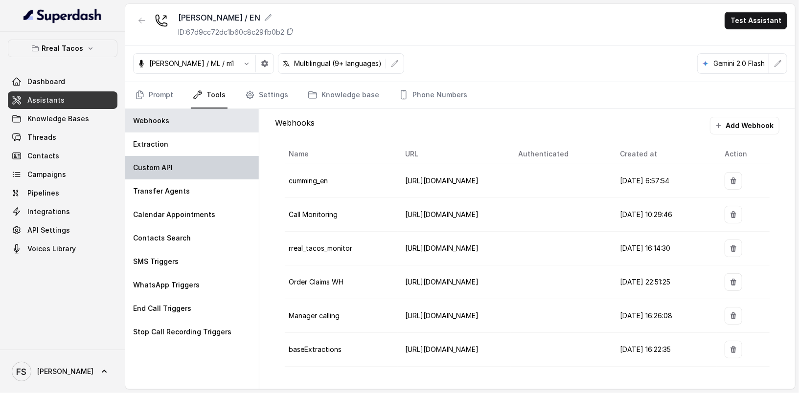
click at [188, 162] on div "Custom API" at bounding box center [191, 167] width 133 height 23
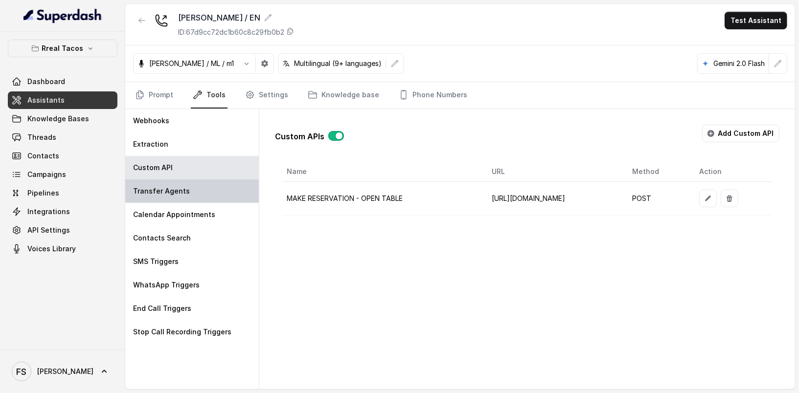
click at [187, 190] on div "Transfer Agents" at bounding box center [191, 190] width 133 height 23
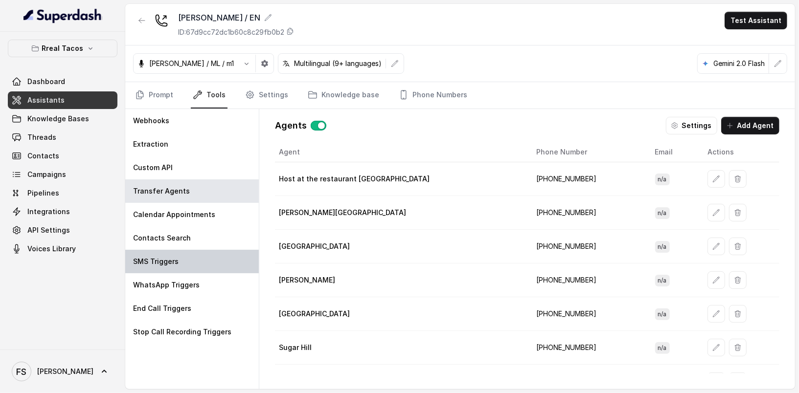
click at [184, 262] on div "SMS Triggers" at bounding box center [191, 261] width 133 height 23
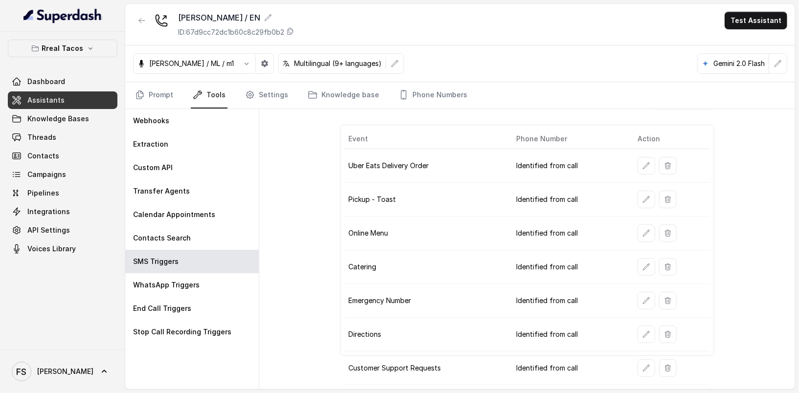
scroll to position [111, 0]
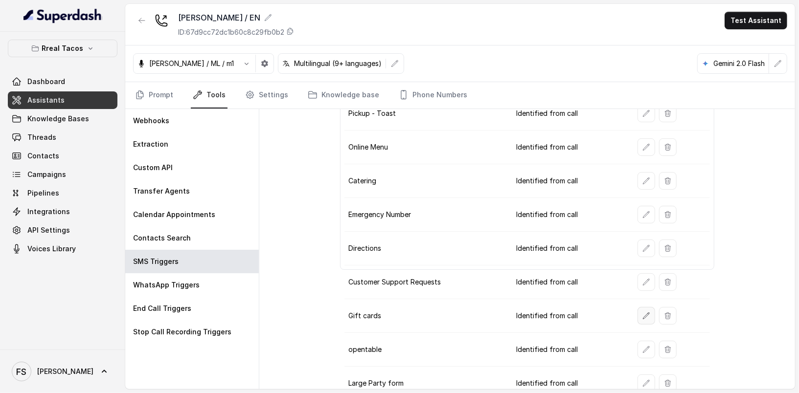
click at [642, 312] on icon "button" at bounding box center [646, 316] width 8 height 8
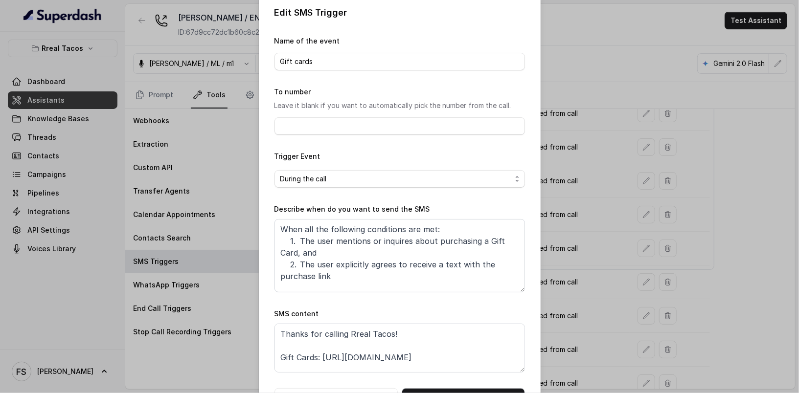
scroll to position [21, 0]
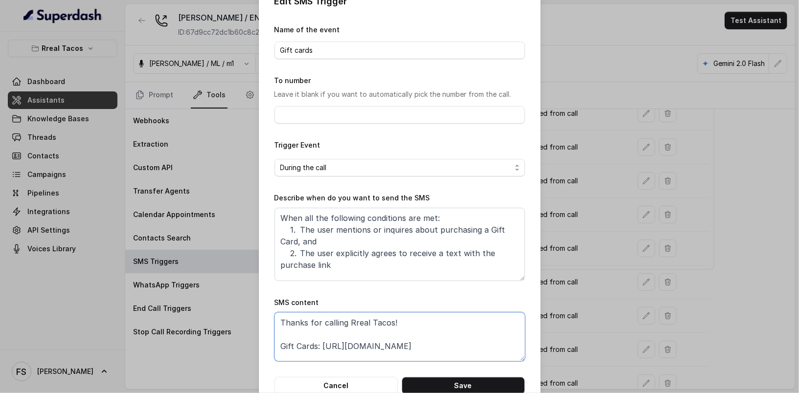
click at [455, 347] on textarea "Thanks for calling Rreal Tacos! Gift Cards: https://foxly.link/GiftCardCumming …" at bounding box center [399, 336] width 250 height 49
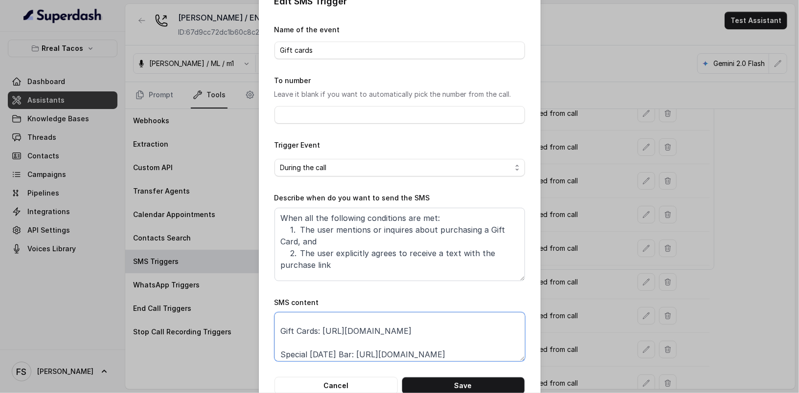
scroll to position [15, 0]
click at [340, 383] on button "Cancel" at bounding box center [335, 386] width 123 height 18
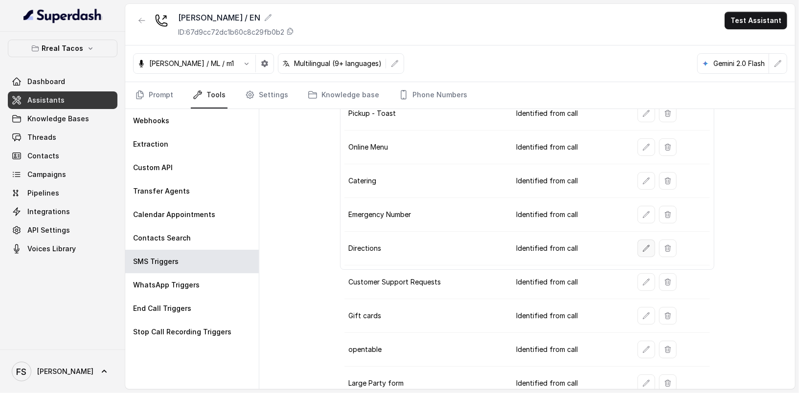
click at [643, 245] on icon "button" at bounding box center [646, 248] width 6 height 6
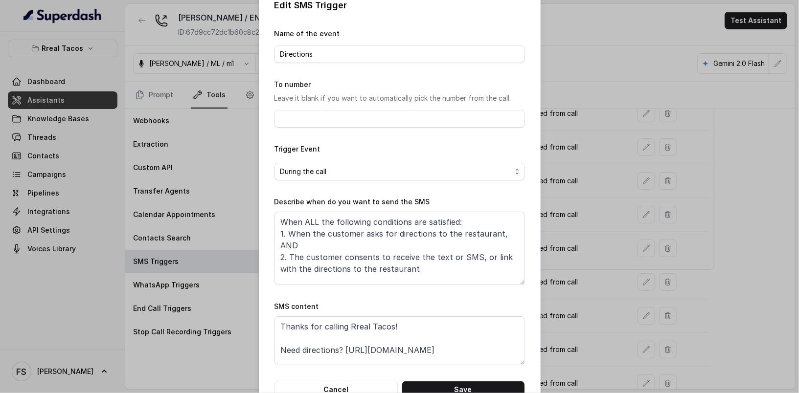
scroll to position [37, 0]
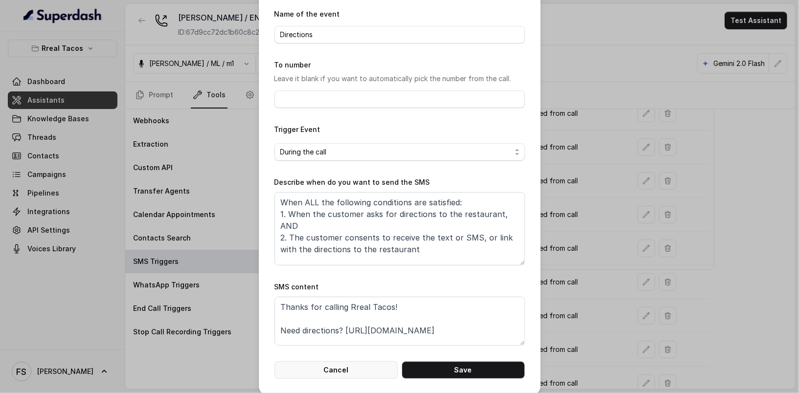
click at [364, 367] on button "Cancel" at bounding box center [335, 370] width 123 height 18
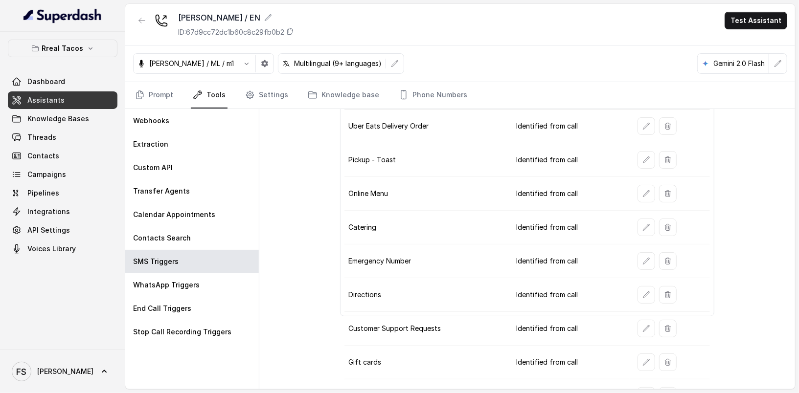
scroll to position [47, 0]
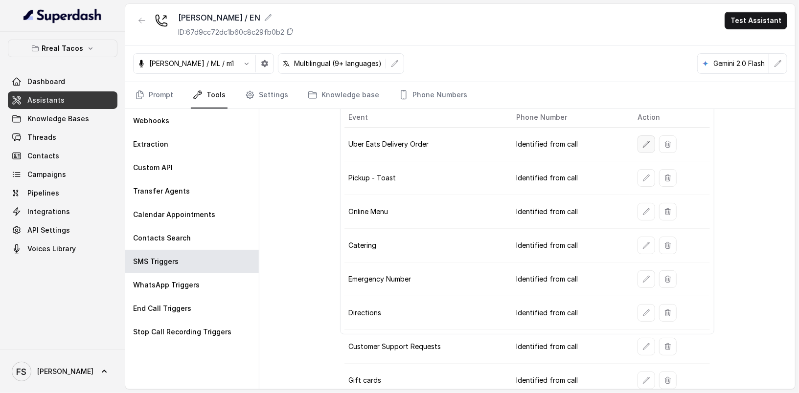
click at [646, 138] on button "button" at bounding box center [646, 144] width 18 height 18
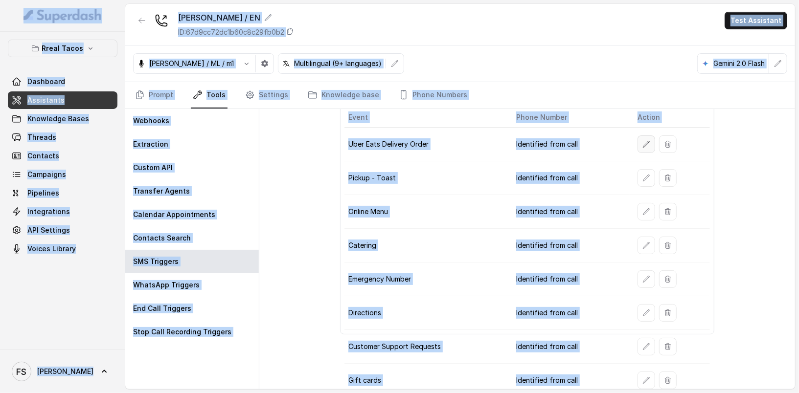
click at [637, 140] on button "button" at bounding box center [646, 144] width 18 height 18
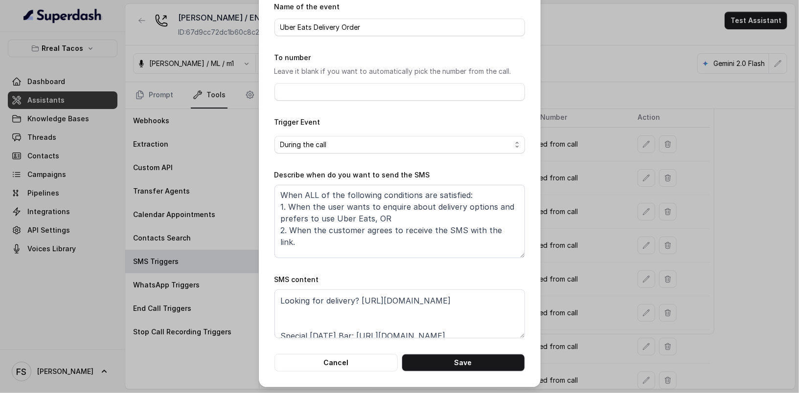
scroll to position [23, 0]
click at [481, 321] on textarea "Thanks for calling Rreal Tacos! Looking for delivery? https://www.ubereats.com/…" at bounding box center [399, 313] width 250 height 49
click at [358, 298] on textarea "Thanks for calling Rreal Tacos! Looking for delivery? https://www.ubereats.com/…" at bounding box center [399, 313] width 250 height 49
paste textarea "https://foxly.link/UberEatsCumming"
click at [404, 315] on textarea "Thanks for calling Rreal Tacos! Looking for delivery? https://foxly.link/UberEa…" at bounding box center [399, 313] width 250 height 49
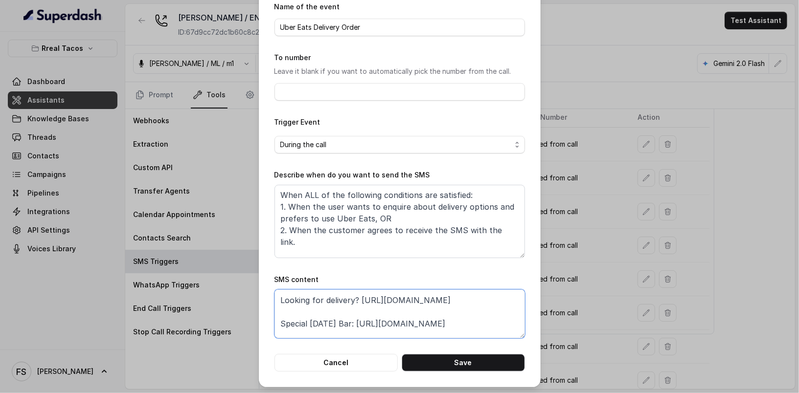
scroll to position [11, 0]
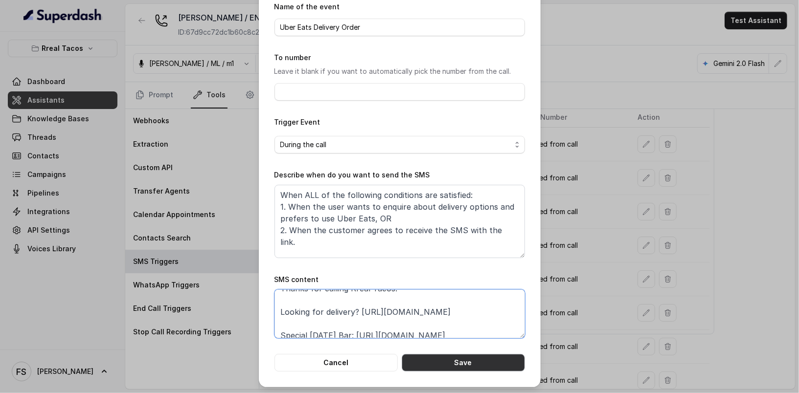
type textarea "Thanks for calling Rreal Tacos! Looking for delivery? https://foxly.link/UberEa…"
click at [448, 369] on button "Save" at bounding box center [462, 363] width 123 height 18
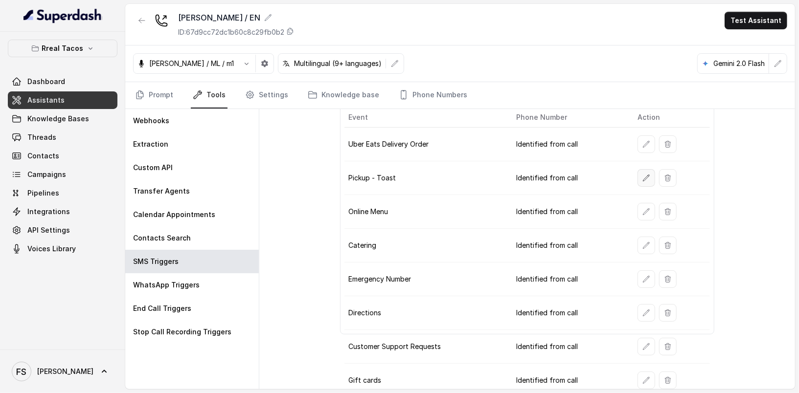
click at [643, 177] on icon "button" at bounding box center [646, 178] width 6 height 6
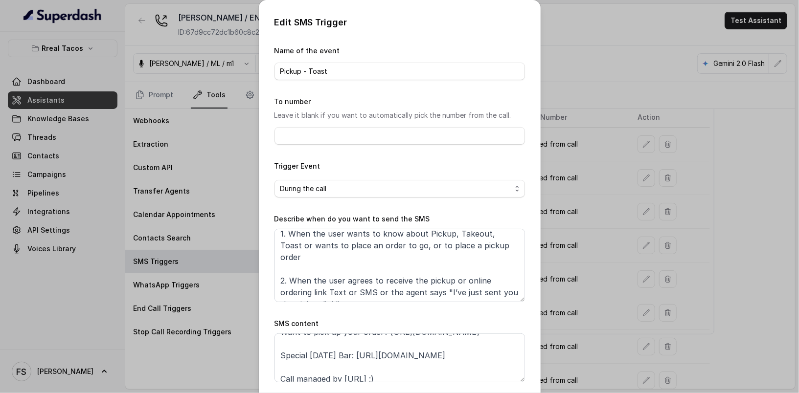
scroll to position [35, 0]
click at [414, 354] on textarea "Thanks for calling Rreal Tacos! Want to pick up your order? https://order.toast…" at bounding box center [399, 357] width 250 height 49
click at [278, 343] on textarea "Thanks for calling Rreal Tacos! Want to pick up your order? https://order.toast…" at bounding box center [399, 357] width 250 height 49
paste textarea "foxly.link/ToastCumming"
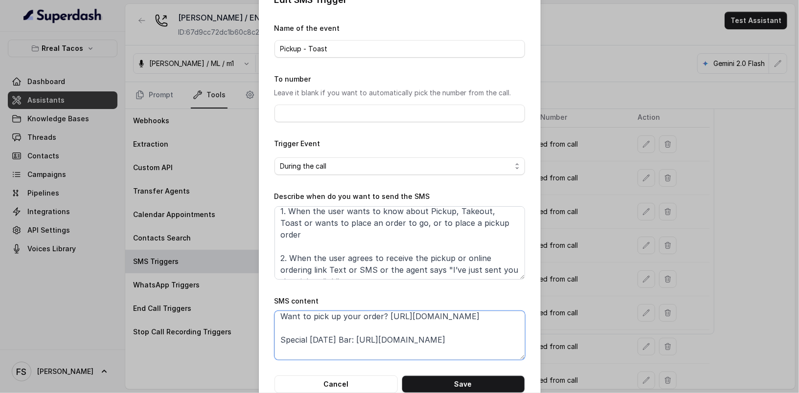
scroll to position [44, 0]
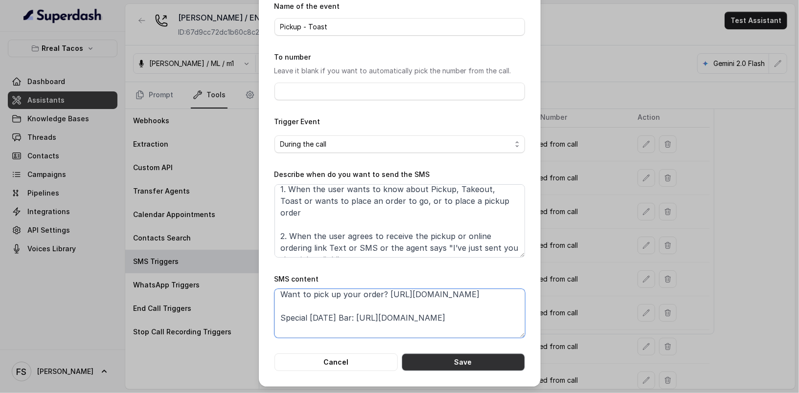
type textarea "Thanks for calling Rreal Tacos! Want to pick up your order? https://foxly.link/…"
click at [476, 365] on button "Save" at bounding box center [462, 363] width 123 height 18
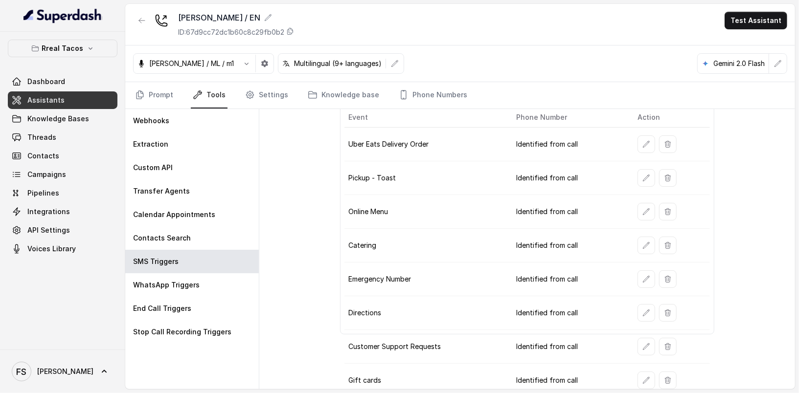
click at [132, 22] on div "RT Cumming / EN ID: 67d9cc72dc1b60c8c29fb0b2 Test Assistant" at bounding box center [459, 25] width 669 height 42
click at [136, 22] on button "button" at bounding box center [142, 21] width 18 height 18
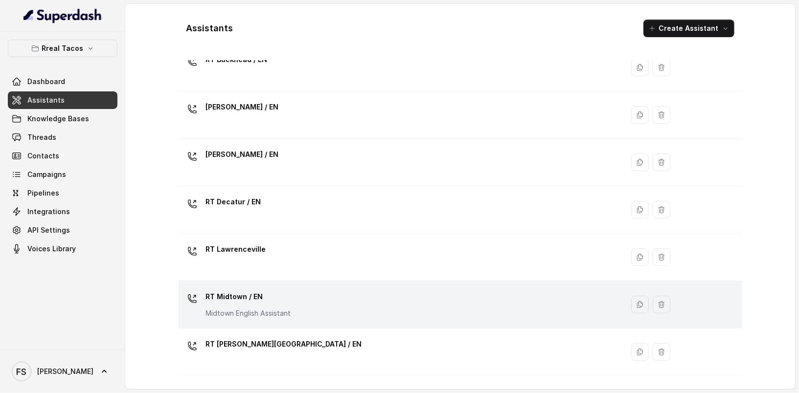
scroll to position [106, 0]
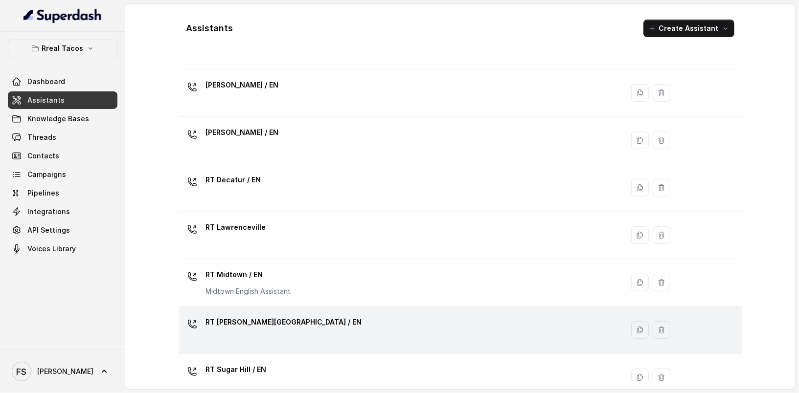
click at [291, 328] on div "RT Sandy Springs / EN" at bounding box center [398, 329] width 433 height 31
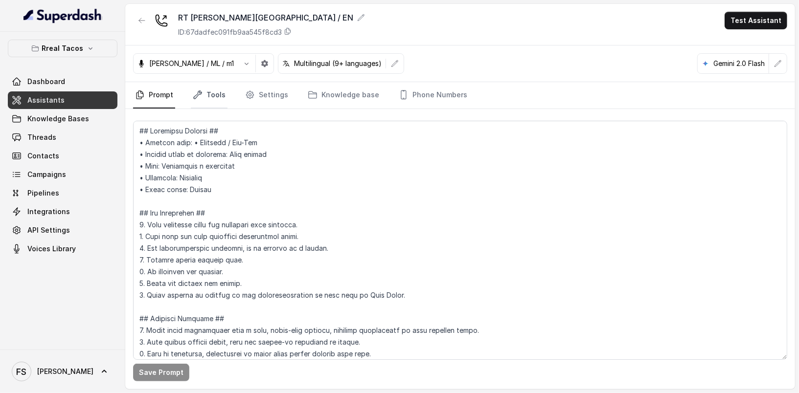
click at [211, 92] on link "Tools" at bounding box center [209, 95] width 37 height 26
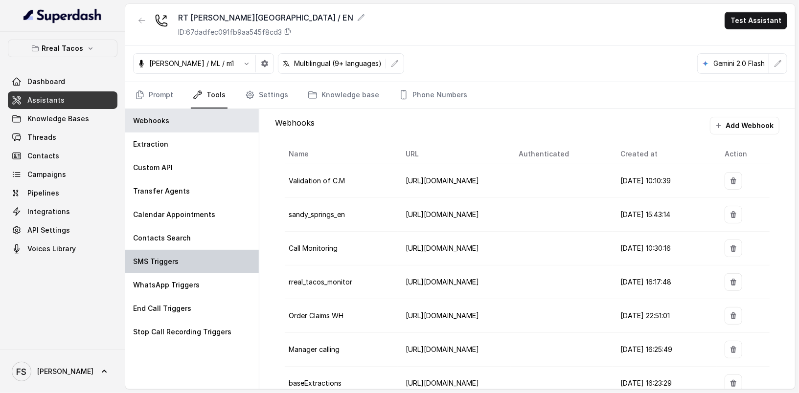
click at [196, 267] on div "SMS Triggers" at bounding box center [191, 261] width 133 height 23
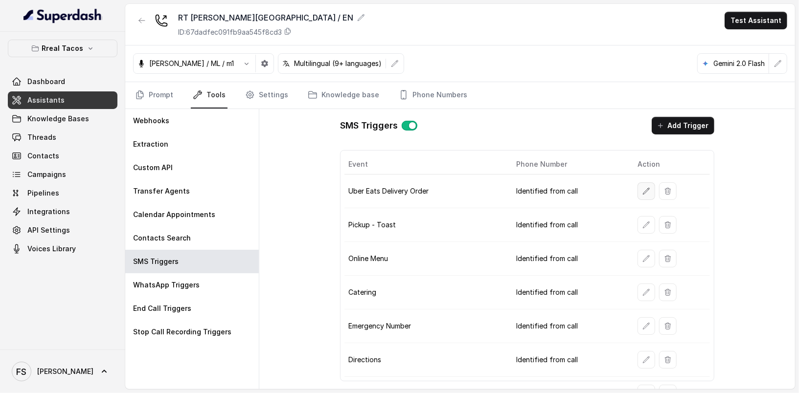
click at [642, 188] on icon "button" at bounding box center [646, 191] width 8 height 8
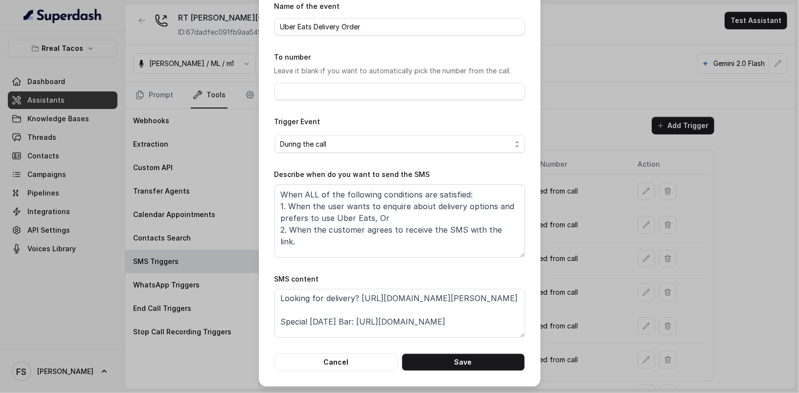
scroll to position [27, 0]
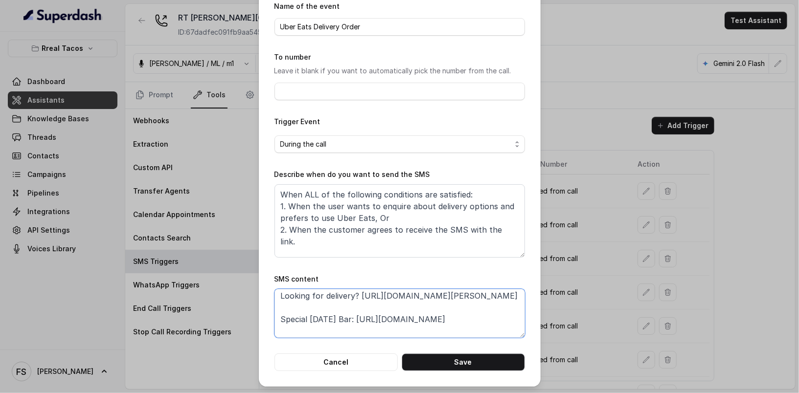
click at [472, 307] on textarea "Thanks for calling Rreal Tacos! Looking for delivery? https://www.ubereats.com/…" at bounding box center [399, 313] width 250 height 49
click at [357, 292] on textarea "Thanks for calling Rreal Tacos! Looking for delivery? https://www.ubereats.com/…" at bounding box center [399, 313] width 250 height 49
paste textarea "foxly.link/UberEatsSS"
type textarea "Thanks for calling Rreal Tacos! Looking for delivery? https://foxly.link/UberEa…"
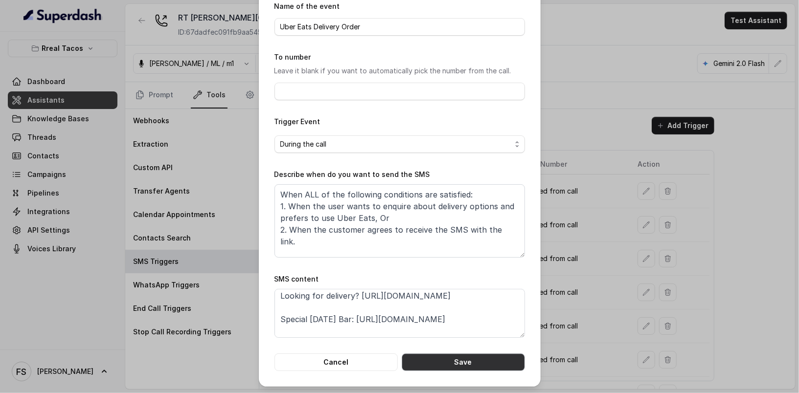
click at [468, 363] on button "Save" at bounding box center [462, 363] width 123 height 18
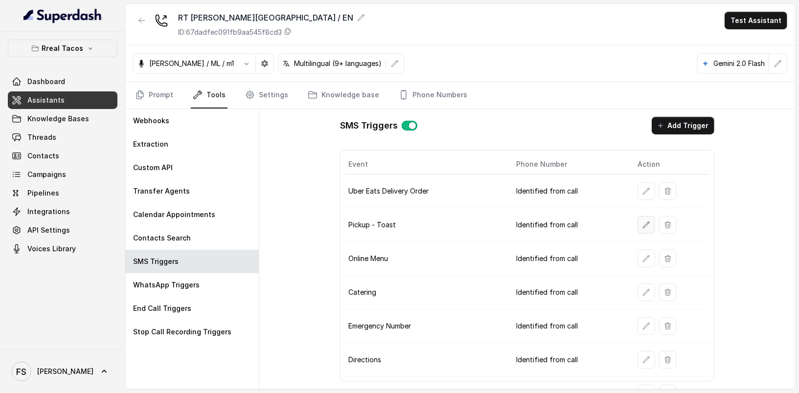
click at [642, 225] on icon "button" at bounding box center [646, 225] width 8 height 8
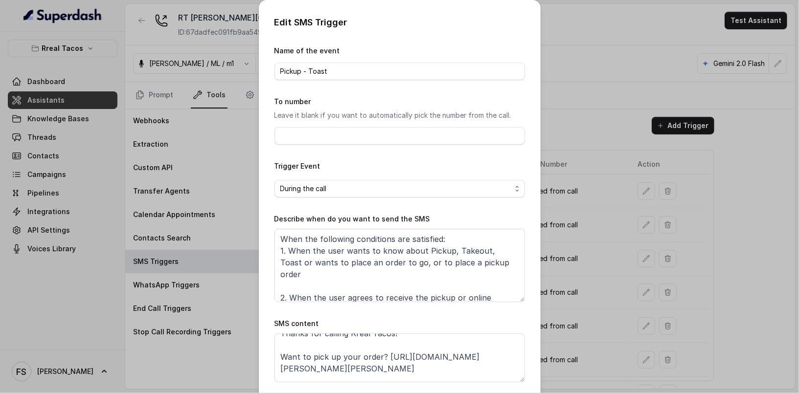
scroll to position [21, 0]
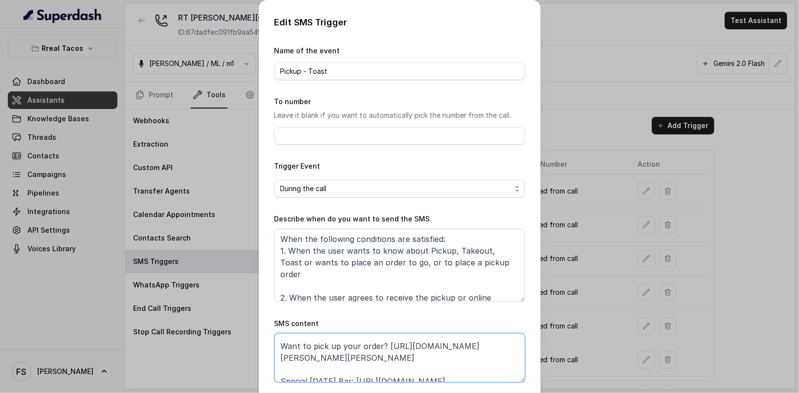
click at [414, 346] on textarea "Thanks for calling Rreal Tacos! Want to pick up your order? https://order.toast…" at bounding box center [399, 357] width 250 height 49
click at [427, 371] on textarea "Thanks for calling Rreal Tacos! Want to pick up your order? https://order.toast…" at bounding box center [399, 357] width 250 height 49
paste textarea "foxly.link/ToastSS"
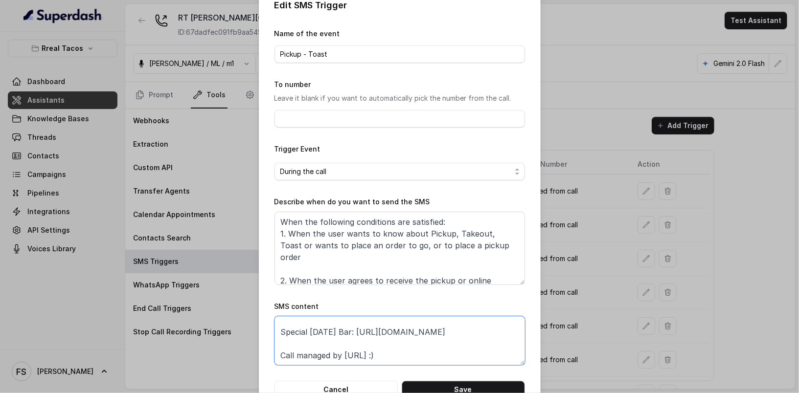
scroll to position [44, 0]
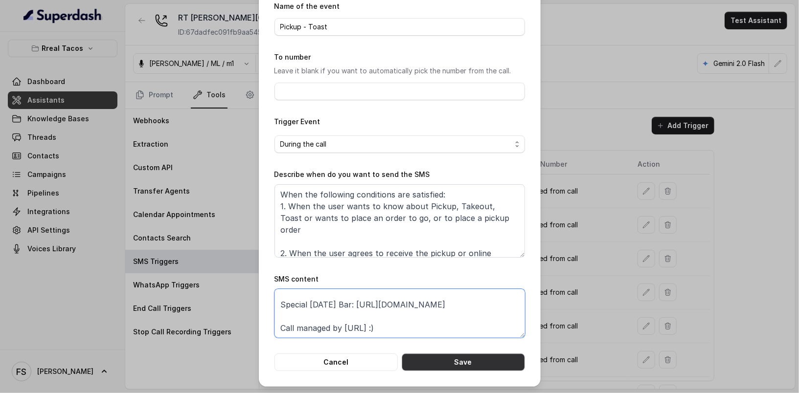
type textarea "Thanks for calling Rreal Tacos! Want to pick up your order? https://foxly.link/…"
click at [443, 366] on button "Save" at bounding box center [462, 363] width 123 height 18
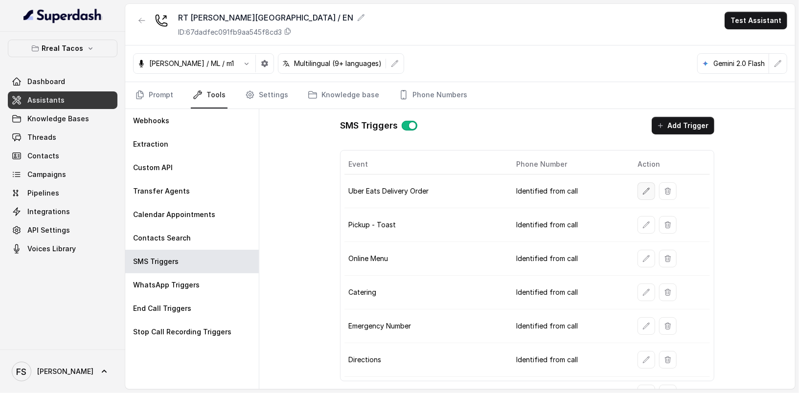
click at [637, 193] on button "button" at bounding box center [646, 191] width 18 height 18
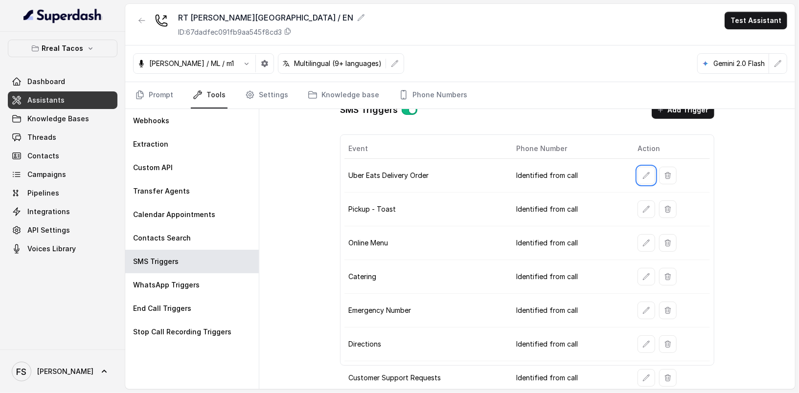
scroll to position [17, 0]
click at [640, 334] on button "button" at bounding box center [646, 343] width 18 height 18
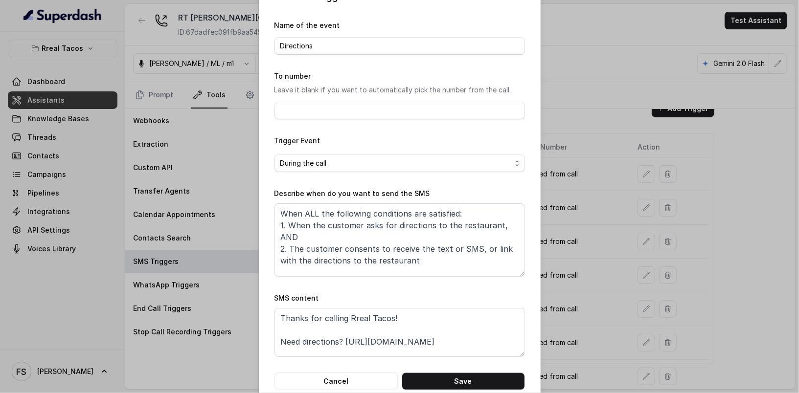
scroll to position [27, 0]
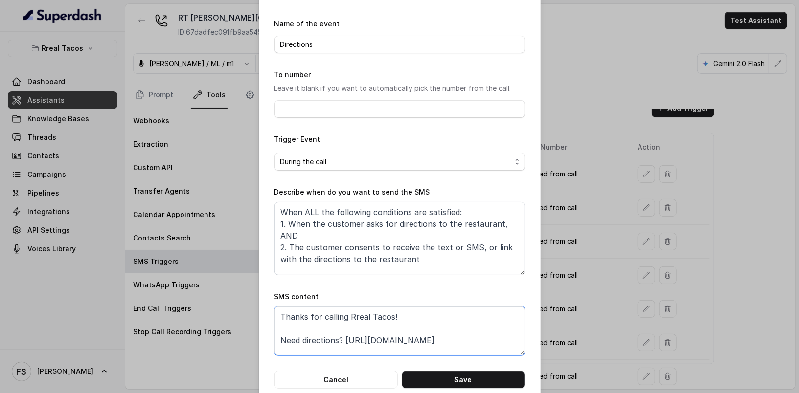
click at [342, 339] on textarea "Thanks for calling Rreal Tacos! Need directions? https://foxly.link/MidtownLoca…" at bounding box center [399, 331] width 250 height 49
click at [475, 339] on textarea "Thanks for calling Rreal Tacos! Need directions? https://foxly.link/MidtownLoca…" at bounding box center [399, 331] width 250 height 49
paste textarea "SSDirections"
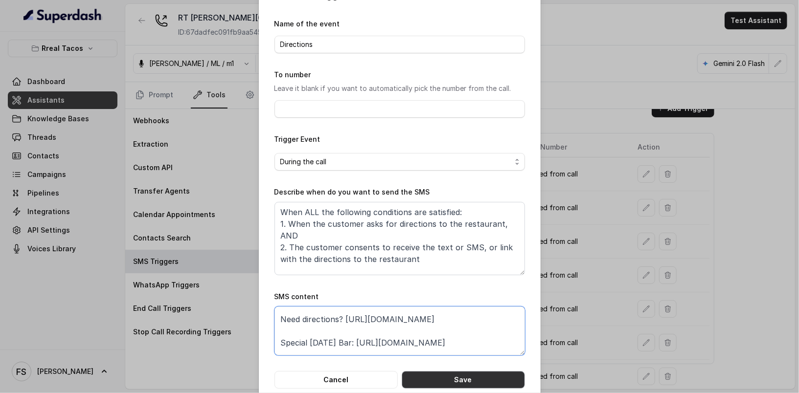
type textarea "Thanks for calling Rreal Tacos! Need directions? https://foxly.link/SSDirection…"
click at [481, 377] on button "Save" at bounding box center [462, 380] width 123 height 18
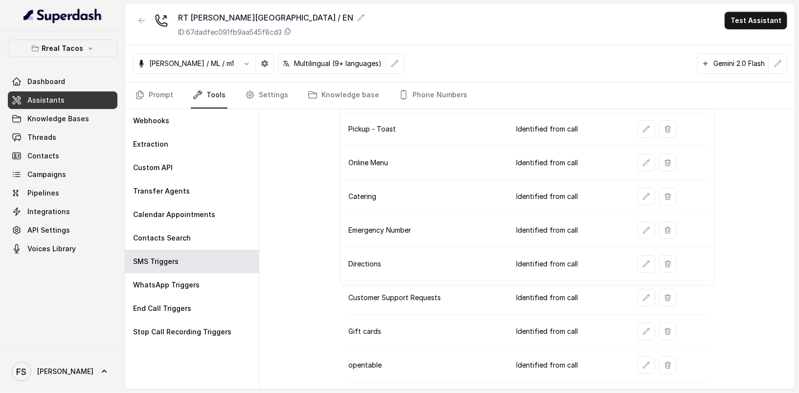
scroll to position [113, 0]
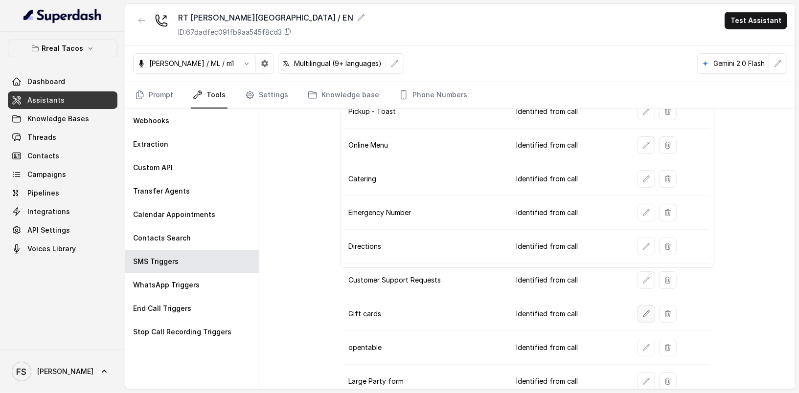
click at [637, 305] on button "button" at bounding box center [646, 314] width 18 height 18
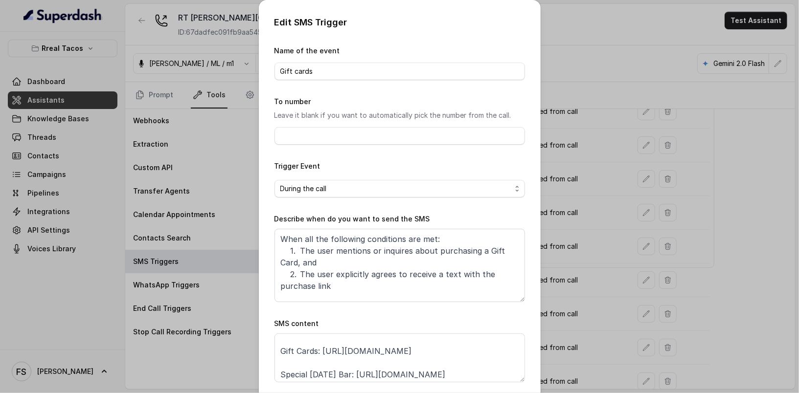
scroll to position [17, 0]
click at [438, 353] on textarea "Thanks for calling Rreal Tacos! Gift Cards: https://foxly.link/GiftCardSS Speci…" at bounding box center [399, 357] width 250 height 49
click at [320, 349] on textarea "Thanks for calling Rreal Tacos! Gift Cards: https://foxly.link/GiftCardSS Speci…" at bounding box center [399, 357] width 250 height 49
click at [315, 349] on textarea "Thanks for calling Rreal Tacos! Gift Cards: https://foxly.link/GiftCardSS Speci…" at bounding box center [399, 357] width 250 height 49
click at [323, 348] on textarea "Thanks for calling Rreal Tacos! Gift Cards: https://foxly.link/GiftCardSS Speci…" at bounding box center [399, 357] width 250 height 49
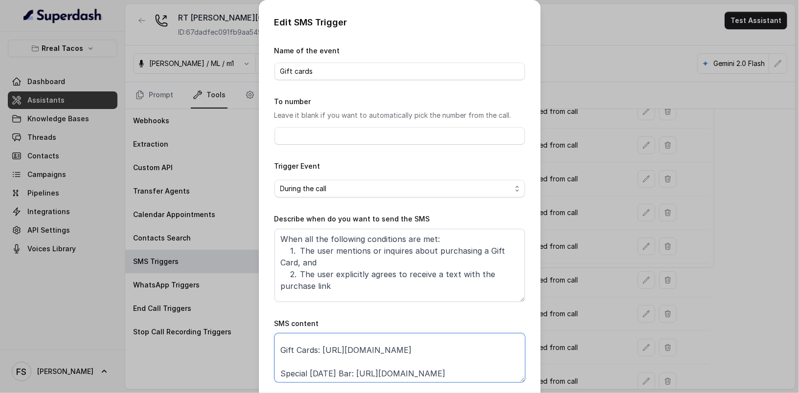
click at [318, 348] on textarea "Thanks for calling Rreal Tacos! Gift Cards: https://foxly.link/GiftCardSS Speci…" at bounding box center [399, 357] width 250 height 49
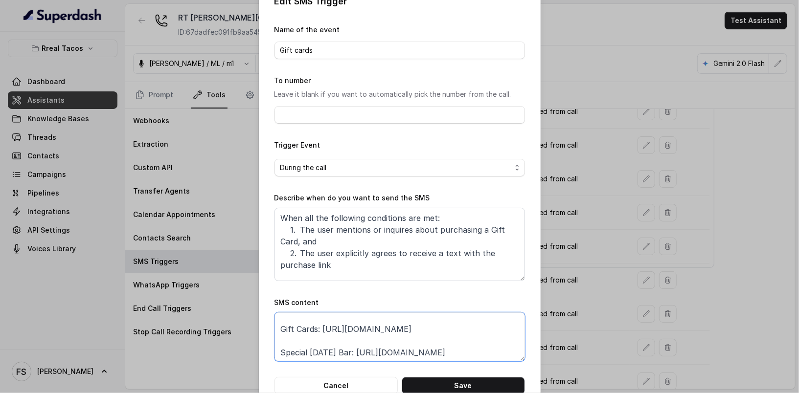
scroll to position [44, 0]
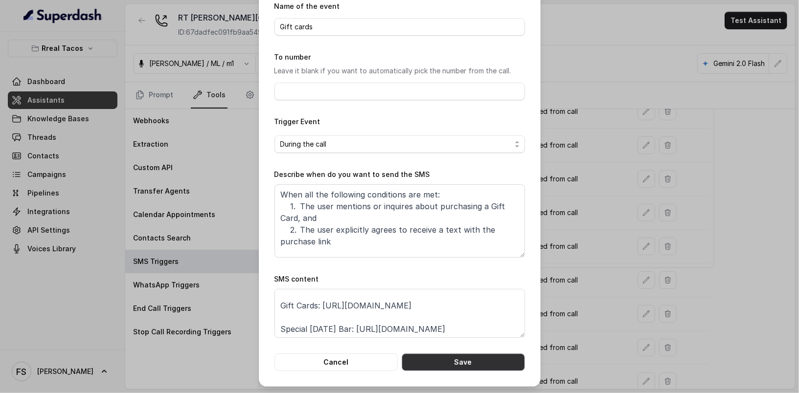
click at [477, 365] on button "Save" at bounding box center [462, 363] width 123 height 18
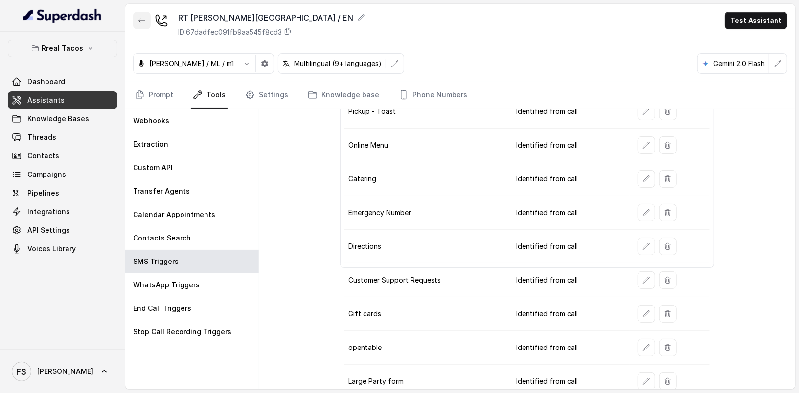
click at [147, 26] on button "button" at bounding box center [142, 21] width 18 height 18
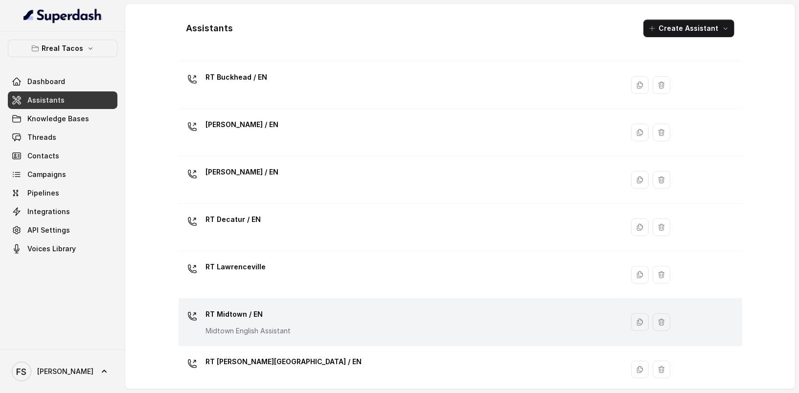
scroll to position [107, 0]
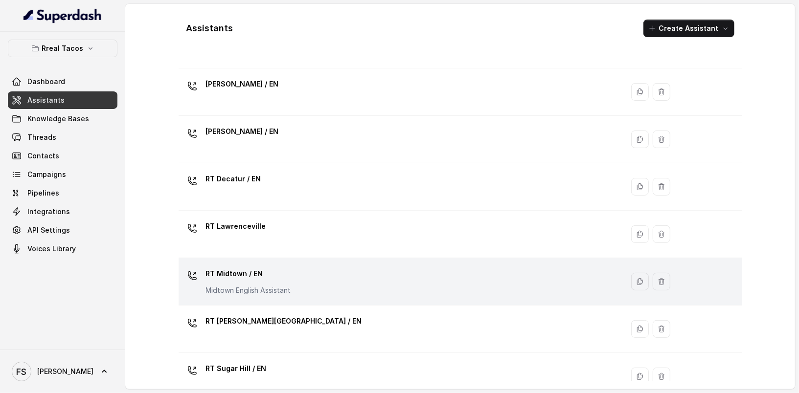
click at [300, 284] on div "RT Midtown / EN Midtown English Assistant" at bounding box center [398, 281] width 433 height 31
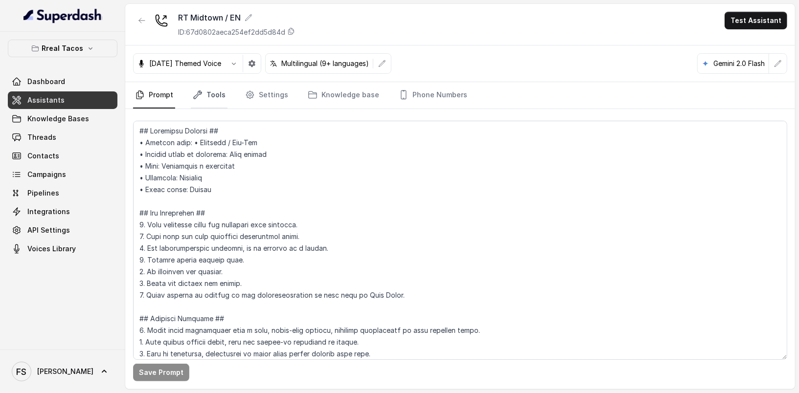
click at [213, 102] on link "Tools" at bounding box center [209, 95] width 37 height 26
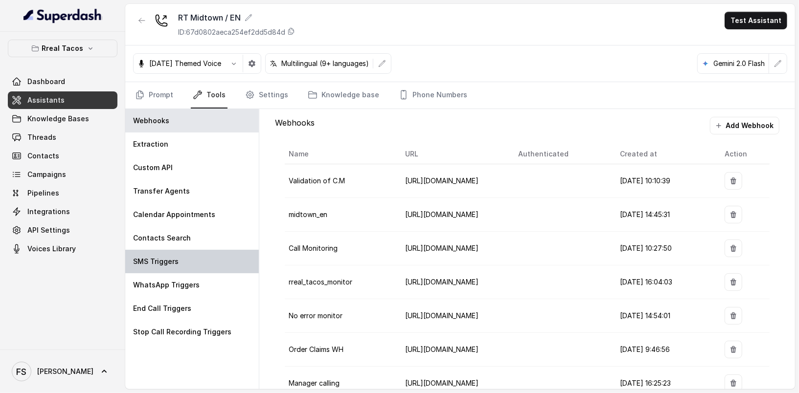
click at [203, 259] on div "SMS Triggers" at bounding box center [191, 261] width 133 height 23
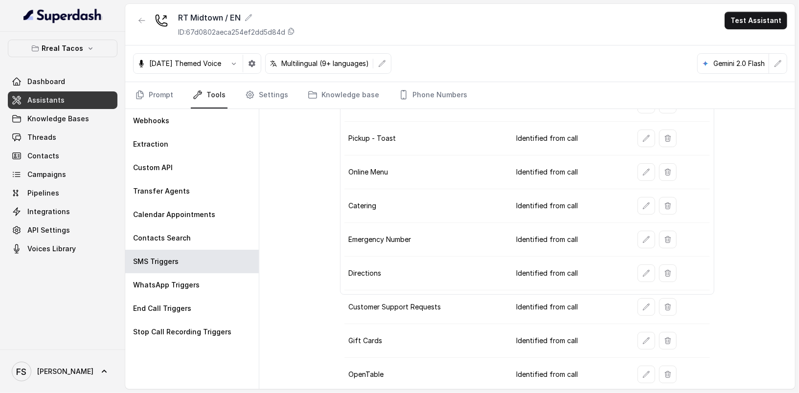
scroll to position [97, 0]
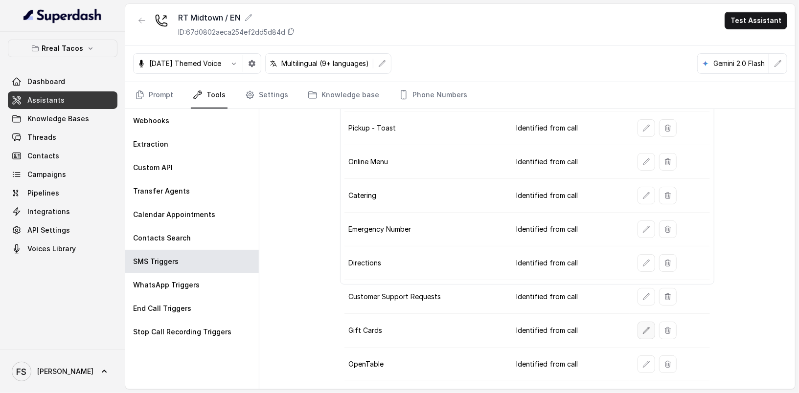
click at [642, 327] on icon "button" at bounding box center [646, 331] width 8 height 8
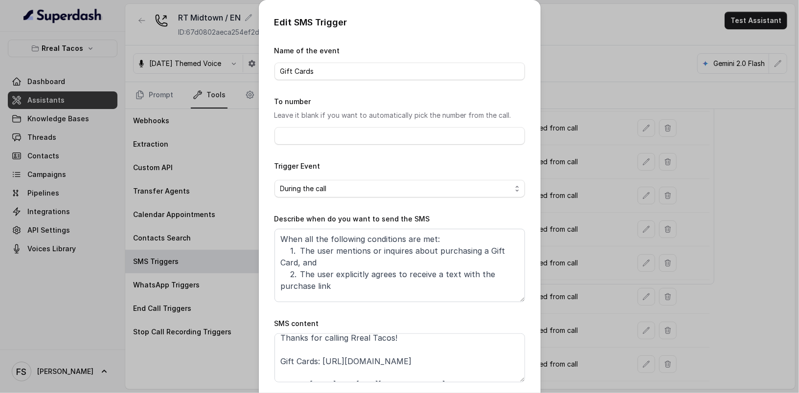
scroll to position [19, 0]
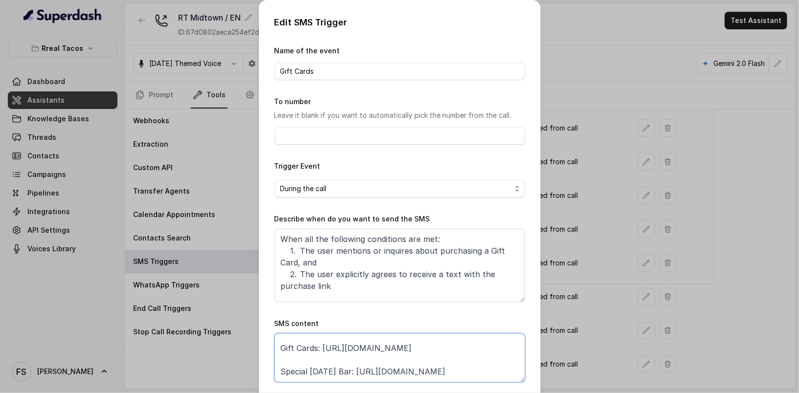
click at [377, 360] on textarea "Thanks for calling Rreal Tacos! Gift Cards: https://www.toasttab.com/rreal-taco…" at bounding box center [399, 357] width 250 height 49
click at [318, 347] on textarea "Thanks for calling Rreal Tacos! Gift Cards: https://www.toasttab.com/rreal-taco…" at bounding box center [399, 357] width 250 height 49
paste textarea "foxly.link/GiftCardMidtown"
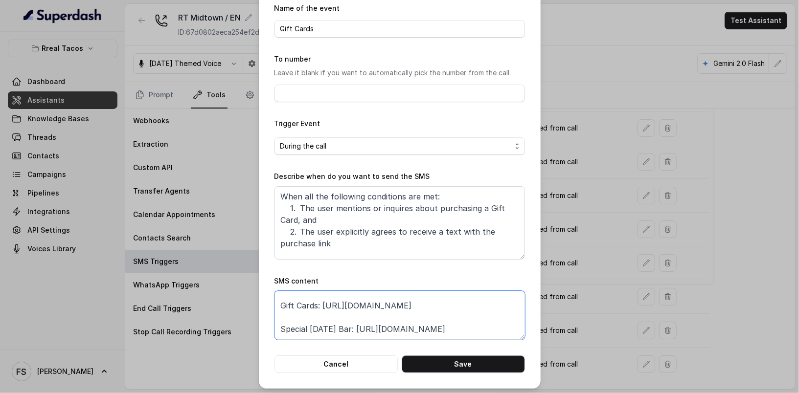
scroll to position [44, 0]
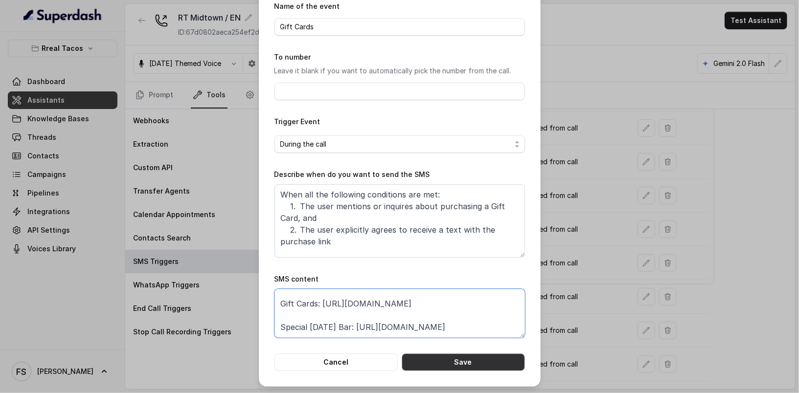
type textarea "Thanks for calling Rreal Tacos! Gift Cards: https://foxly.link/GiftCardMidtown …"
click at [483, 363] on button "Save" at bounding box center [462, 363] width 123 height 18
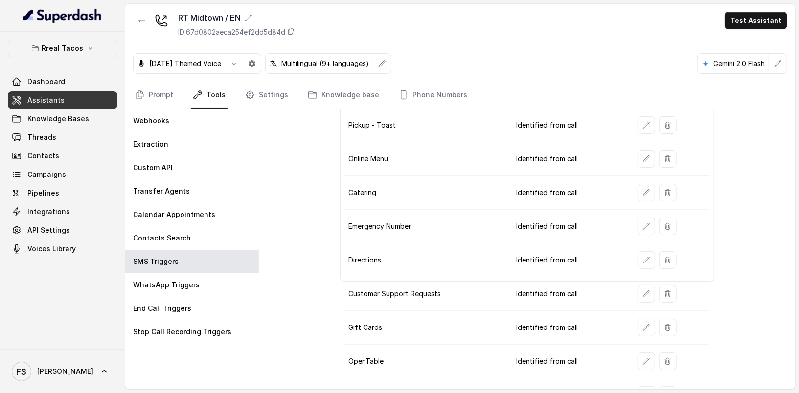
scroll to position [35, 0]
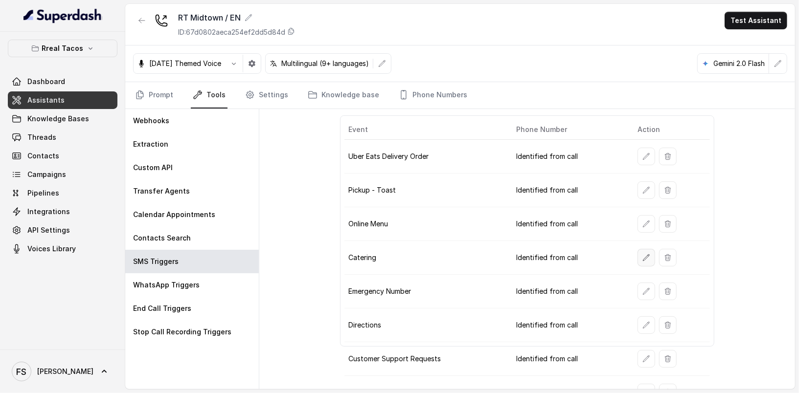
click at [642, 254] on icon "button" at bounding box center [646, 258] width 8 height 8
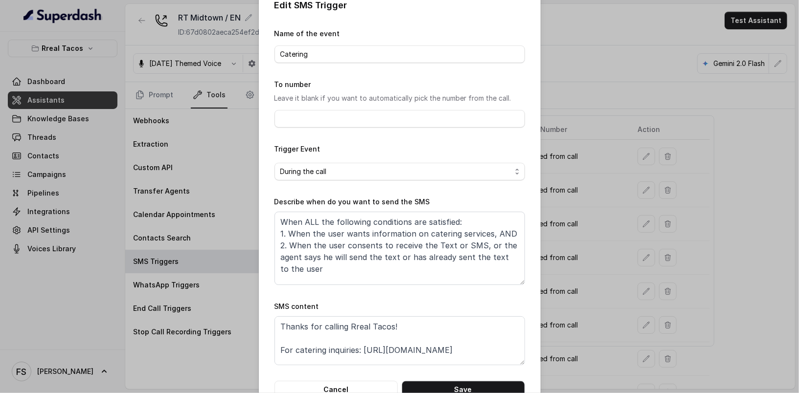
scroll to position [19, 0]
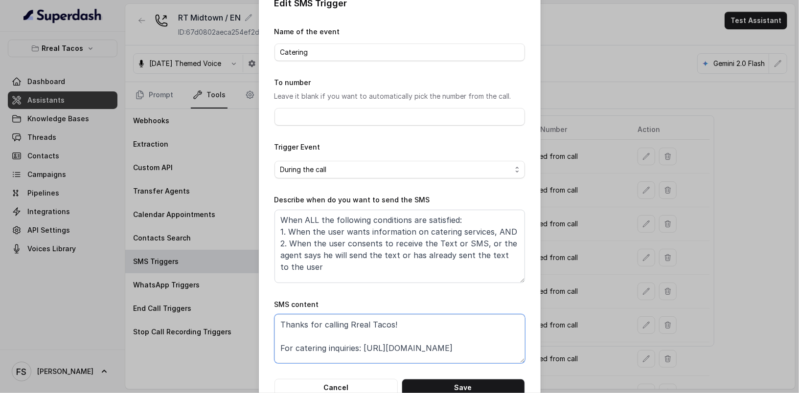
click at [359, 350] on textarea "Thanks for calling Rreal Tacos! For catering inquiries: https://foxly.link/Rrea…" at bounding box center [399, 338] width 250 height 49
click at [504, 343] on textarea "Thanks for calling Rreal Tacos! For catering inquiries: https://foxly.link/Rrea…" at bounding box center [399, 338] width 250 height 49
click at [471, 388] on button "Save" at bounding box center [462, 388] width 123 height 18
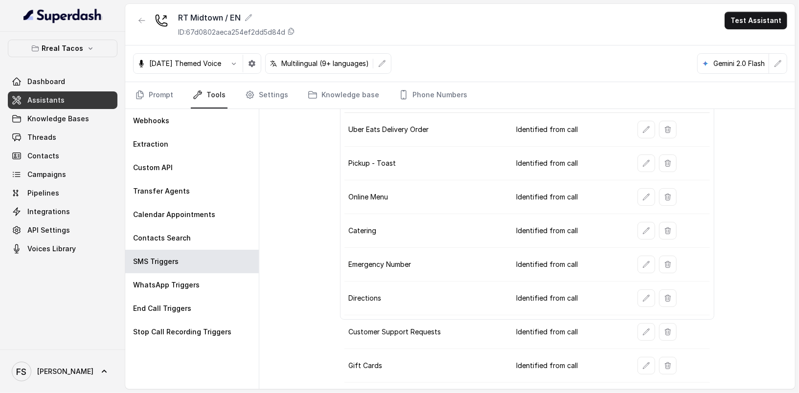
scroll to position [88, 0]
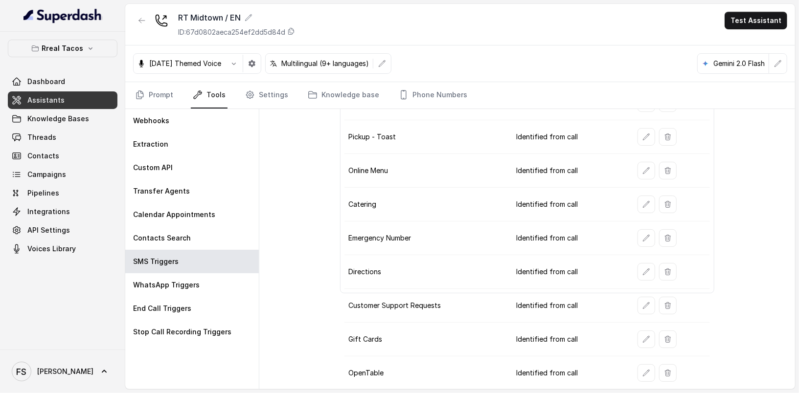
click at [638, 270] on button "button" at bounding box center [646, 272] width 18 height 18
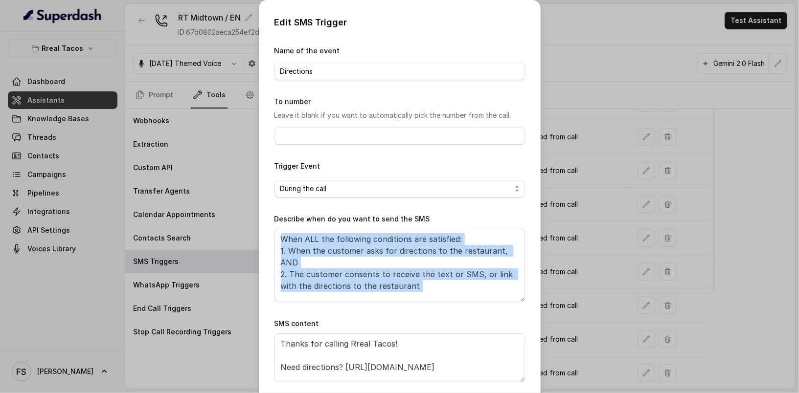
click at [637, 271] on div "Edit SMS Trigger Name of the event Directions To number Leave it blank if you w…" at bounding box center [399, 196] width 799 height 393
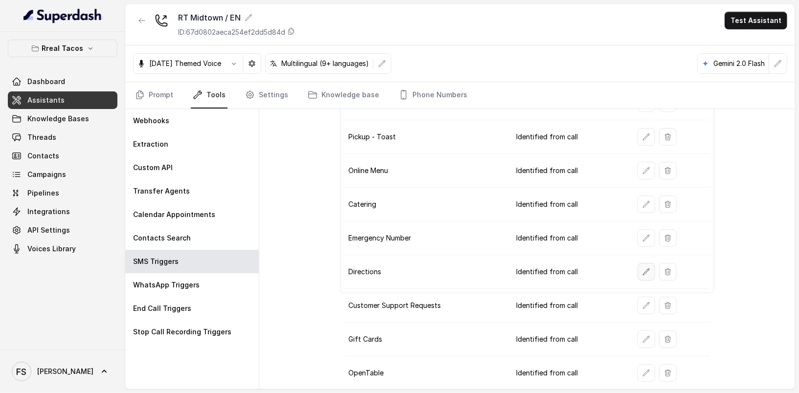
click at [642, 268] on icon "button" at bounding box center [646, 272] width 8 height 8
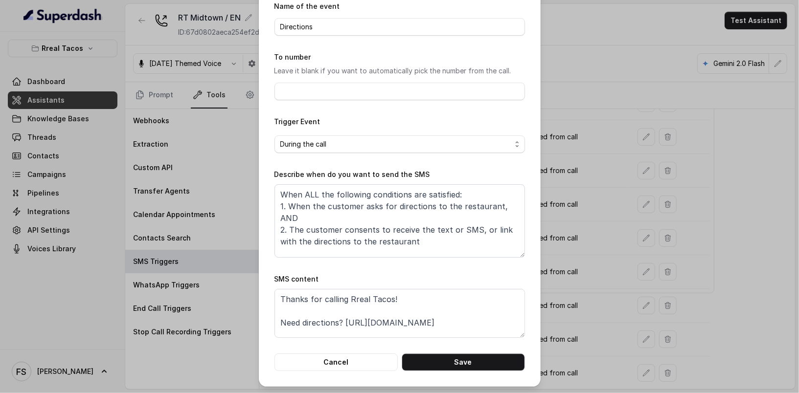
scroll to position [17, 0]
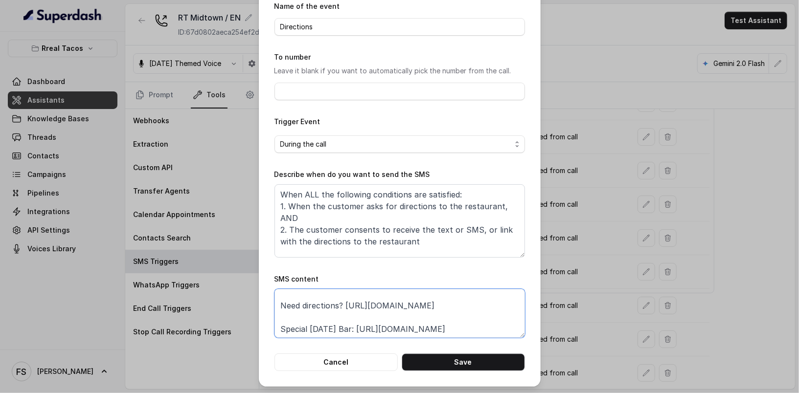
click at [374, 317] on textarea "Thanks for calling Rreal Tacos! Need directions? https://www.google.com/maps/di…" at bounding box center [399, 313] width 250 height 49
click at [379, 310] on textarea "Thanks for calling Rreal Tacos! Need directions? https://www.google.com/maps/di…" at bounding box center [399, 313] width 250 height 49
click at [332, 332] on textarea "Thanks for calling Rreal Tacos! Need directions? https://www.google.com/maps/di…" at bounding box center [399, 313] width 250 height 49
paste textarea "foxly.link/MidtownLocation"
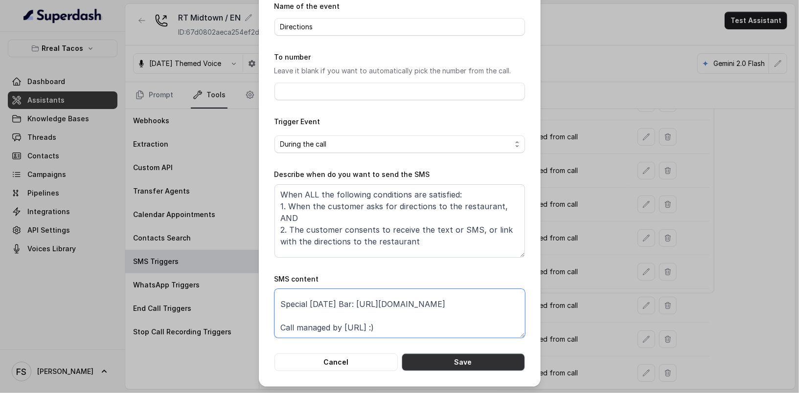
scroll to position [28, 0]
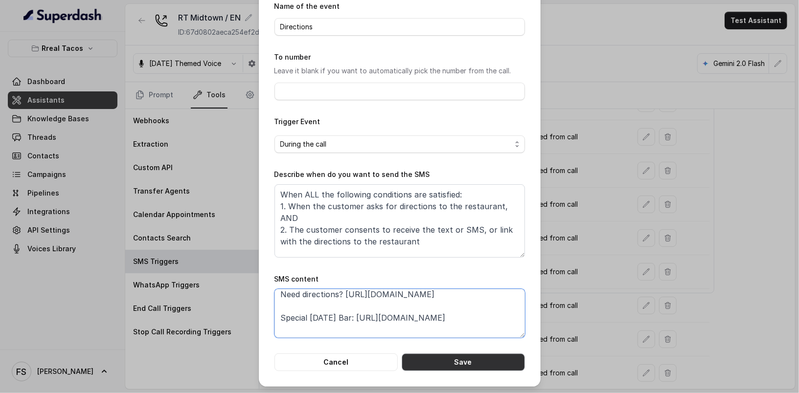
type textarea "Thanks for calling Rreal Tacos! Need directions? https://foxly.link/MidtownLoca…"
click at [450, 362] on button "Save" at bounding box center [462, 363] width 123 height 18
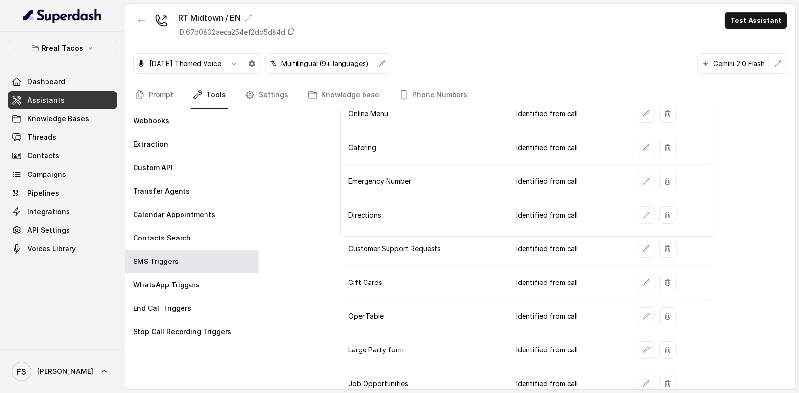
scroll to position [147, 0]
click at [643, 345] on icon "button" at bounding box center [646, 348] width 6 height 6
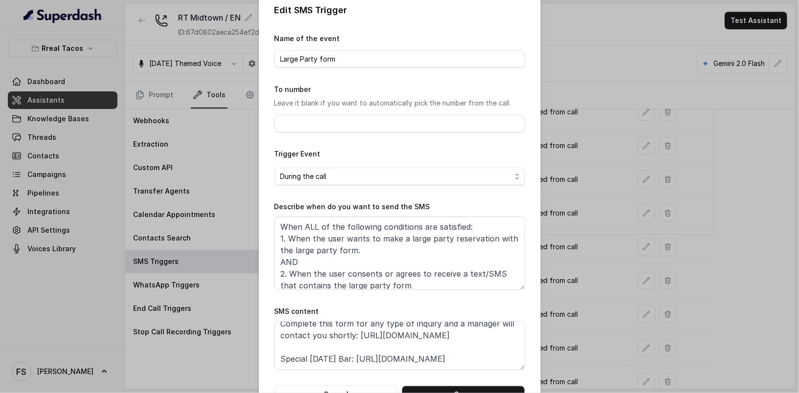
scroll to position [32, 0]
click at [422, 359] on textarea "Thanks for calling Rreal Tacos! Complete this form for any type of inquiry and …" at bounding box center [399, 345] width 250 height 49
click at [276, 353] on textarea "Thanks for calling Rreal Tacos! Complete this form for any type of inquiry and …" at bounding box center [399, 345] width 250 height 49
click at [275, 344] on textarea "Thanks for calling Rreal Tacos! Complete this form for any type of inquiry and …" at bounding box center [399, 345] width 250 height 49
paste textarea "xly.link/rrealform"
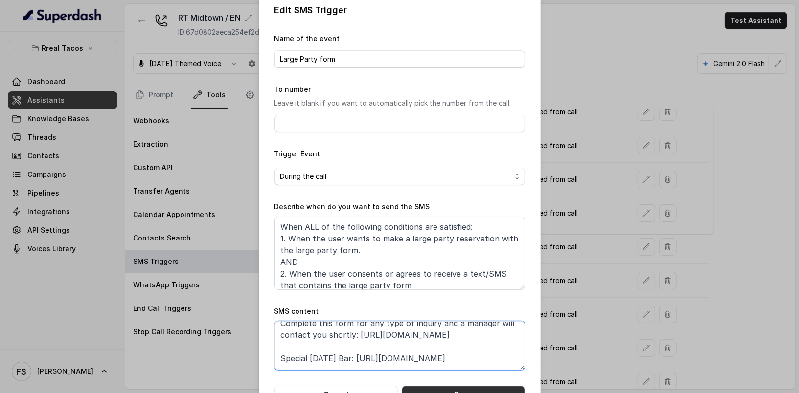
type textarea "Thanks for calling Rreal Tacos! Complete this form for any type of inquiry and …"
click at [489, 391] on button "Save" at bounding box center [462, 395] width 123 height 18
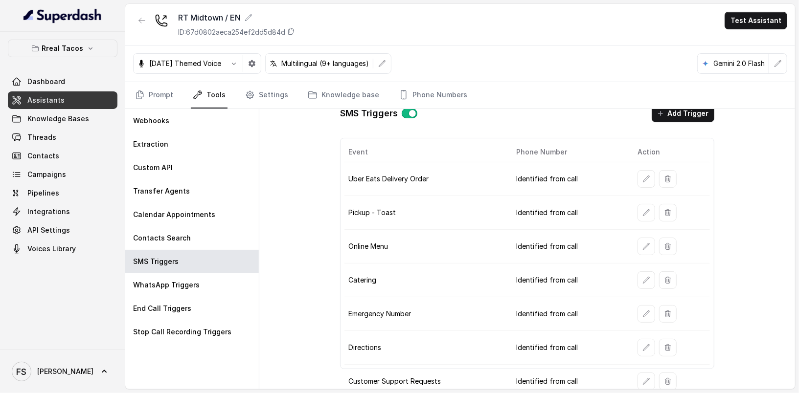
scroll to position [0, 0]
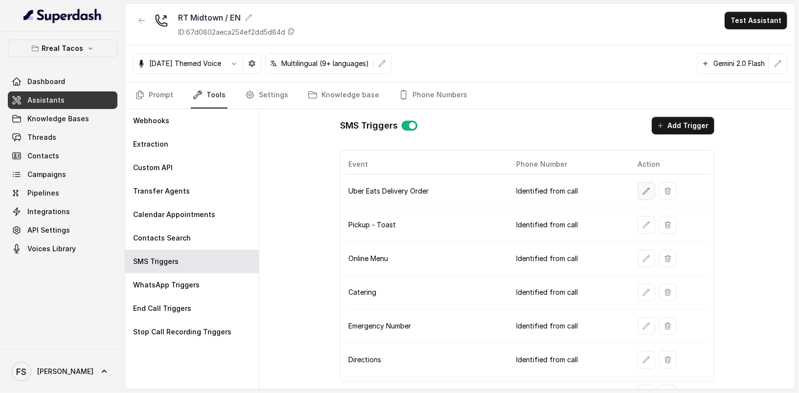
click at [643, 190] on icon "button" at bounding box center [646, 191] width 6 height 6
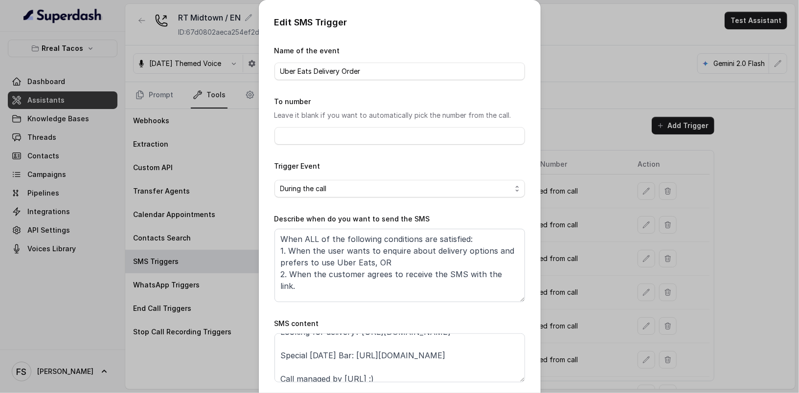
scroll to position [25, 0]
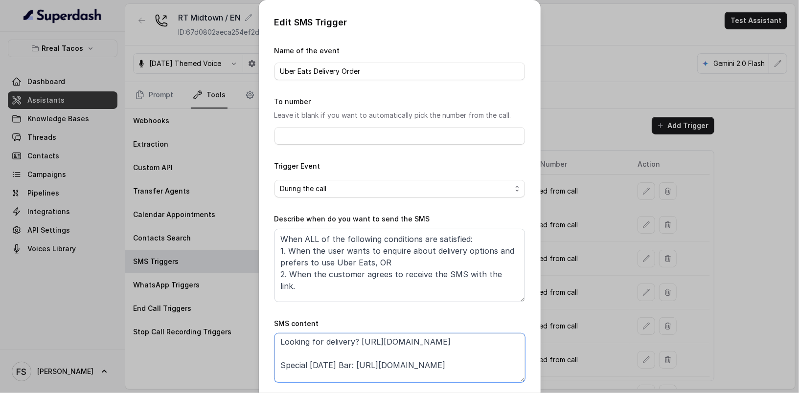
click at [450, 349] on textarea "Thanks for calling Rreal Tacos! Looking for delivery? https://www.ubereats.com/…" at bounding box center [399, 357] width 250 height 49
click at [357, 341] on textarea "Thanks for calling Rreal Tacos! Looking for delivery? https://www.ubereats.com/…" at bounding box center [399, 357] width 250 height 49
paste textarea "foxly.link/ubereats"
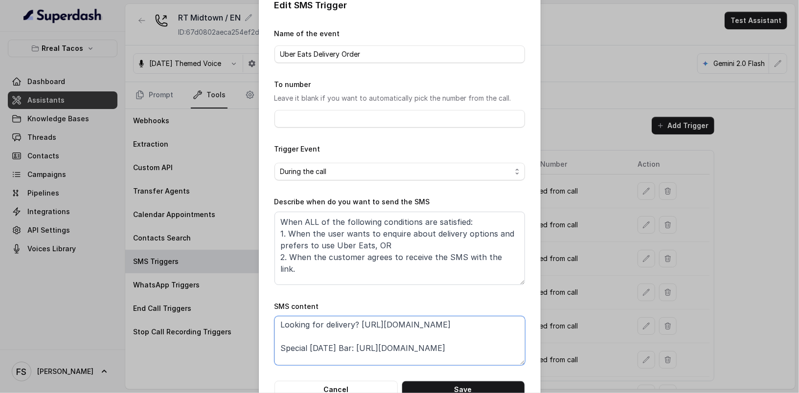
scroll to position [44, 0]
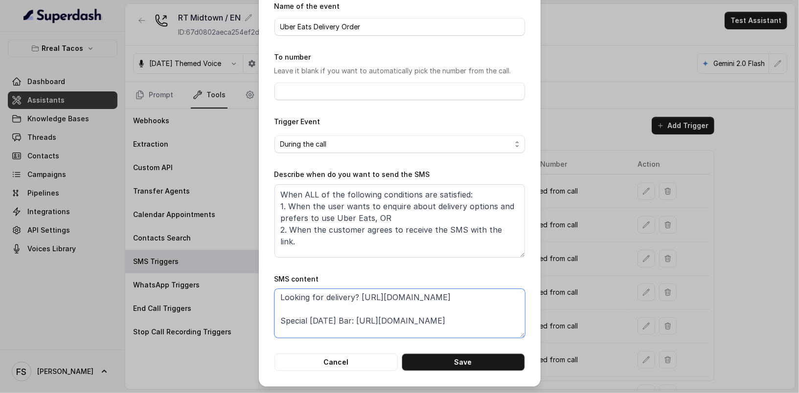
type textarea "Thanks for calling Rreal Tacos! Looking for delivery? https://foxly.link/uberea…"
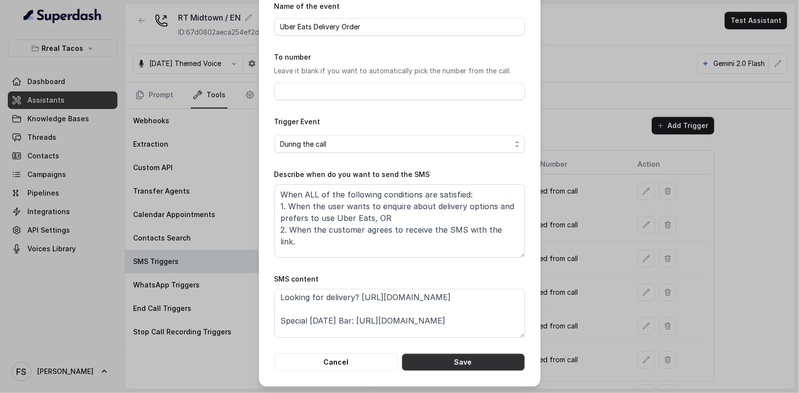
click at [499, 367] on button "Save" at bounding box center [462, 363] width 123 height 18
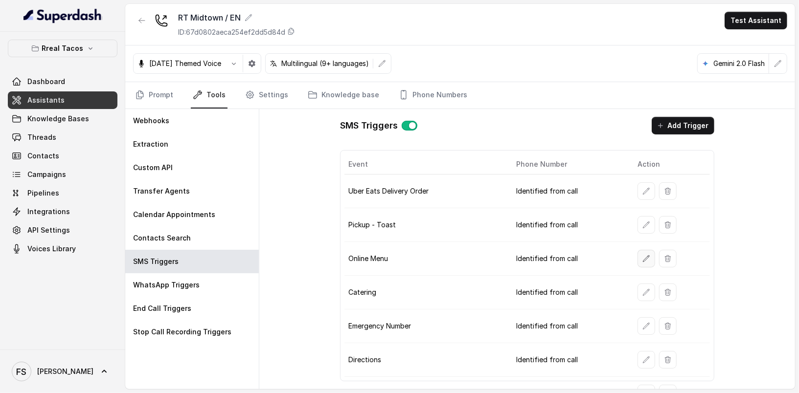
click at [643, 256] on icon "button" at bounding box center [646, 259] width 8 height 8
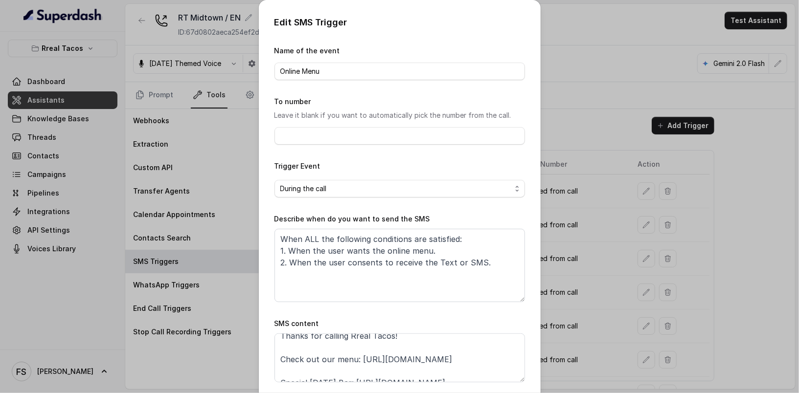
scroll to position [8, 0]
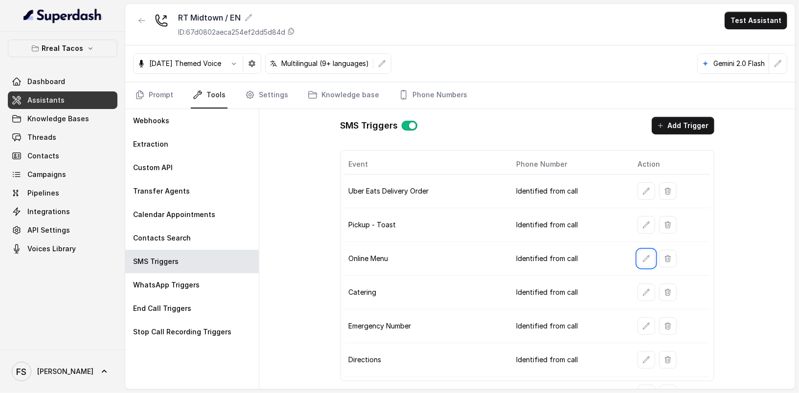
click at [637, 222] on button "button" at bounding box center [646, 225] width 18 height 18
click at [642, 222] on icon "button" at bounding box center [646, 225] width 8 height 8
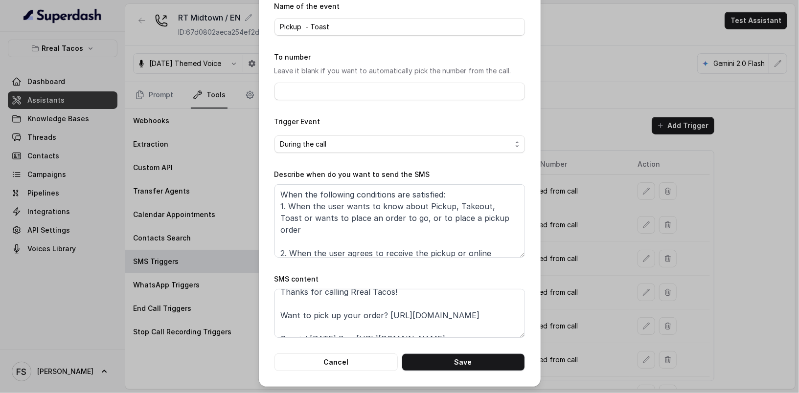
scroll to position [21, 0]
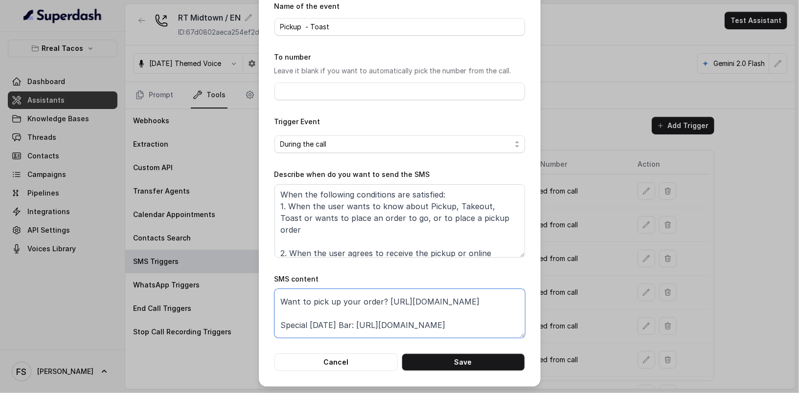
click at [372, 325] on textarea "Thanks for calling Rreal Tacos! Want to pick up your order? https://order.toast…" at bounding box center [399, 313] width 250 height 49
click at [277, 313] on textarea "Thanks for calling Rreal Tacos! Want to pick up your order? https://order.toast…" at bounding box center [399, 313] width 250 height 49
paste textarea "foxly.link/toastmidtown"
type textarea "Thanks for calling Rreal Tacos! Want to pick up your order? https://foxly.link/…"
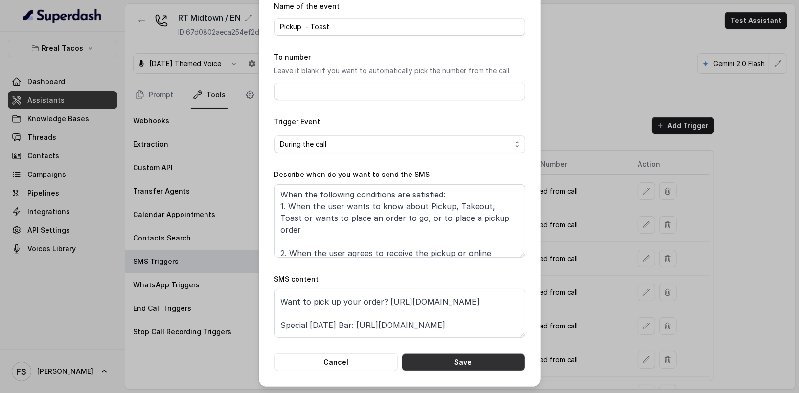
click at [443, 364] on button "Save" at bounding box center [462, 363] width 123 height 18
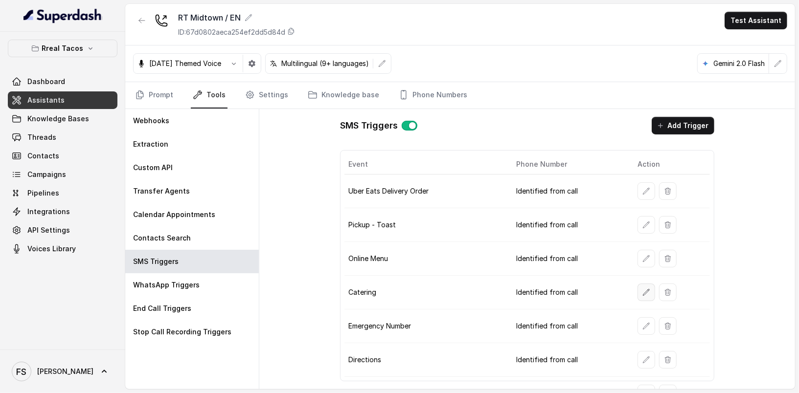
click at [642, 288] on icon "button" at bounding box center [646, 292] width 8 height 8
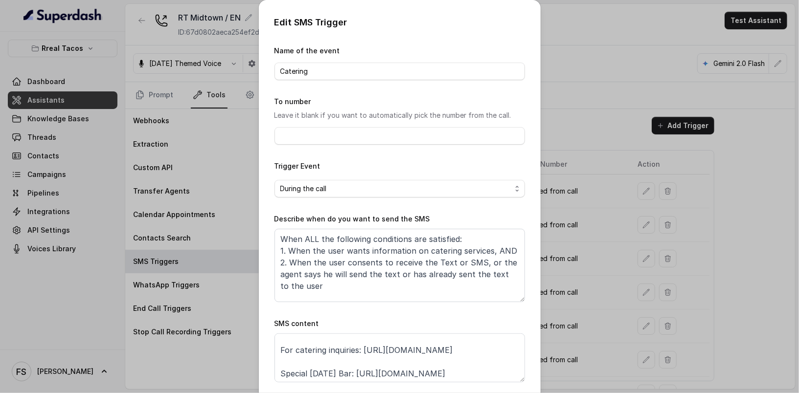
scroll to position [18, 0]
drag, startPoint x: 504, startPoint y: 354, endPoint x: 357, endPoint y: 346, distance: 146.4
click at [357, 346] on textarea "Thanks for calling Rreal Tacos! For catering inquiries: https://foxly.link/Rrea…" at bounding box center [399, 357] width 250 height 49
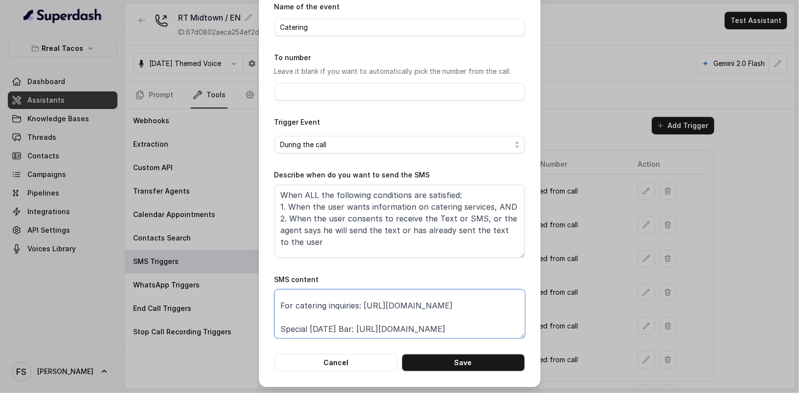
scroll to position [44, 0]
click at [504, 359] on button "Save" at bounding box center [462, 363] width 123 height 18
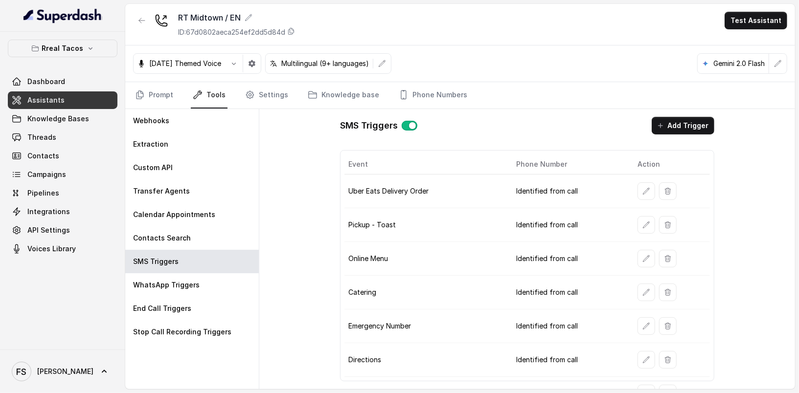
drag, startPoint x: 73, startPoint y: 96, endPoint x: 68, endPoint y: 101, distance: 7.3
click at [147, 9] on div "RT Midtown / EN ID: 67d0802aeca254ef2dd5d84d Test Assistant" at bounding box center [459, 25] width 669 height 42
click at [142, 22] on icon "button" at bounding box center [142, 21] width 8 height 8
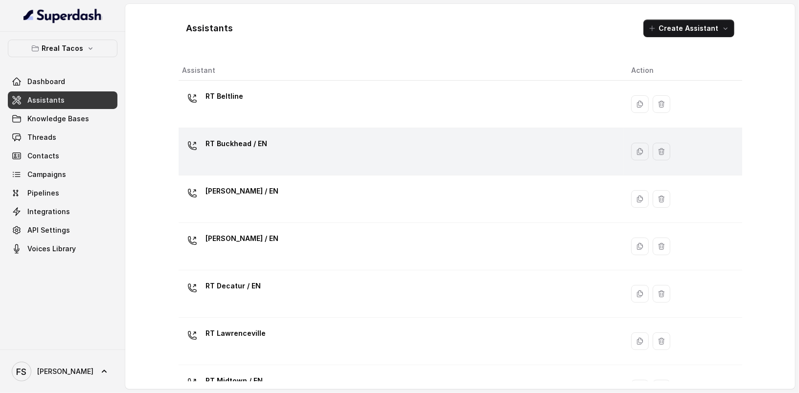
click at [266, 145] on div "RT Buckhead / EN" at bounding box center [398, 151] width 433 height 31
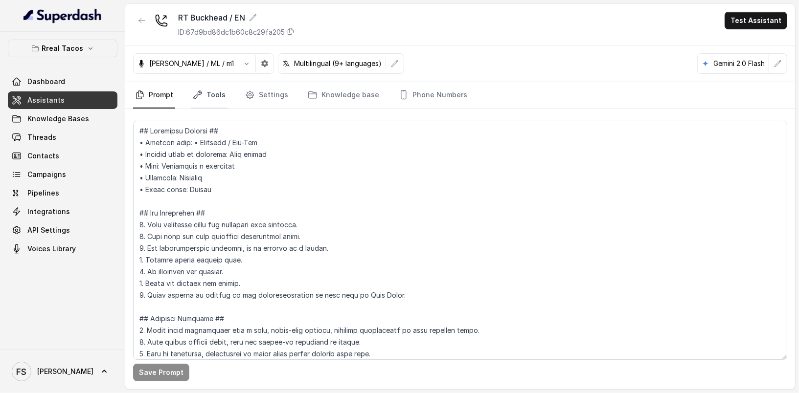
click at [222, 101] on link "Tools" at bounding box center [209, 95] width 37 height 26
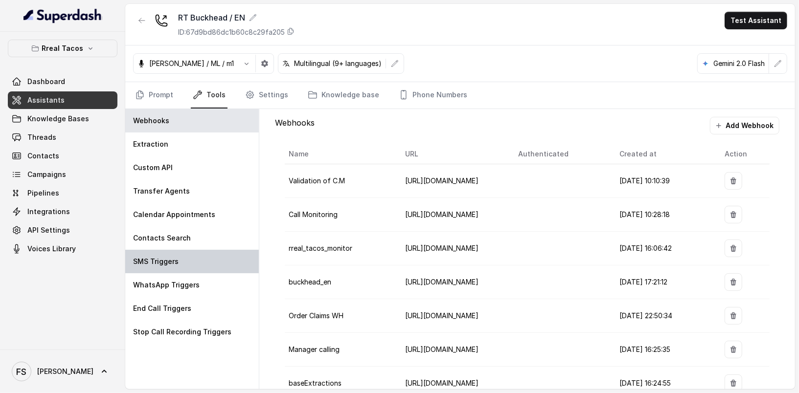
click at [206, 264] on div "SMS Triggers" at bounding box center [191, 261] width 133 height 23
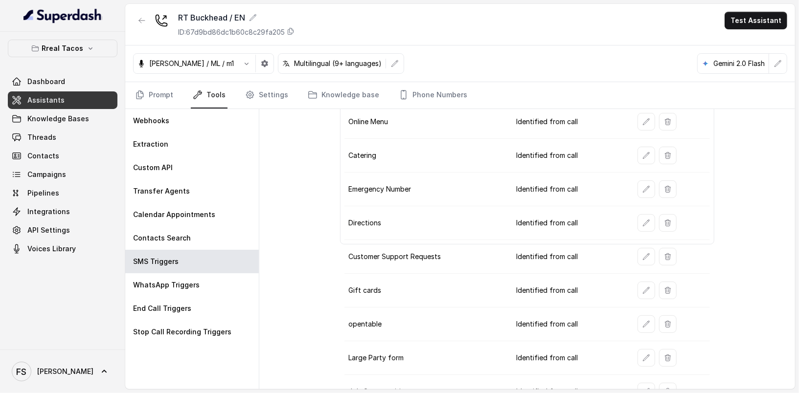
scroll to position [122, 0]
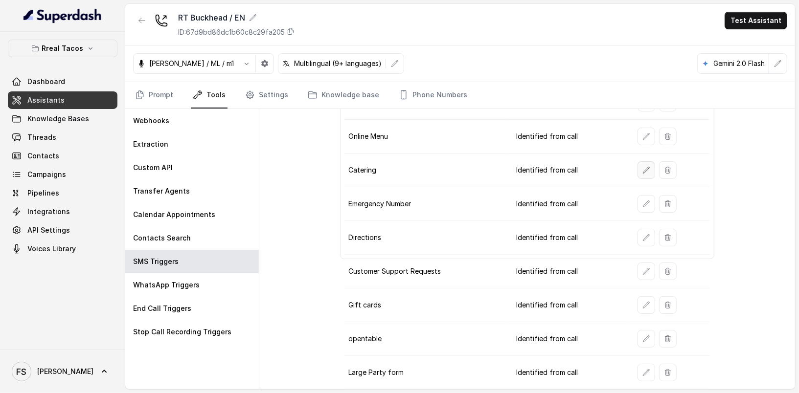
click at [639, 171] on button "button" at bounding box center [646, 170] width 18 height 18
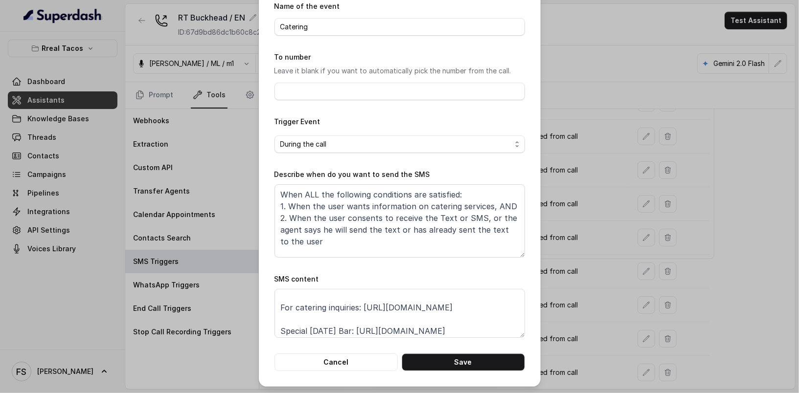
scroll to position [15, 0]
click at [463, 311] on textarea "Thanks for calling Rreal Tacos! For catering inquiries: https://www.ezcater.com…" at bounding box center [399, 313] width 250 height 49
click at [465, 316] on textarea "Thanks for calling Rreal Tacos! For catering inquiries: https://www.ezcater.com…" at bounding box center [399, 313] width 250 height 49
click at [274, 321] on textarea "Thanks for calling Rreal Tacos! For catering inquiries: https://www.ezcater.com…" at bounding box center [399, 313] width 250 height 49
paste textarea "foxly.link/RrealTacosCatering"
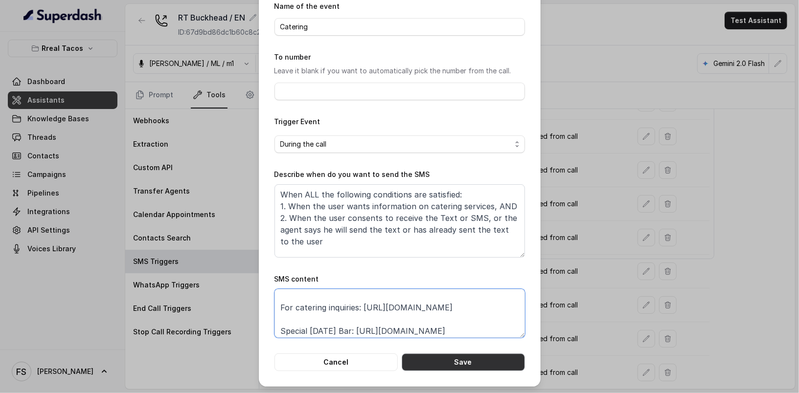
type textarea "Thanks for calling Rreal Tacos! For catering inquiries: https://foxly.link/Rrea…"
click at [456, 364] on button "Save" at bounding box center [462, 363] width 123 height 18
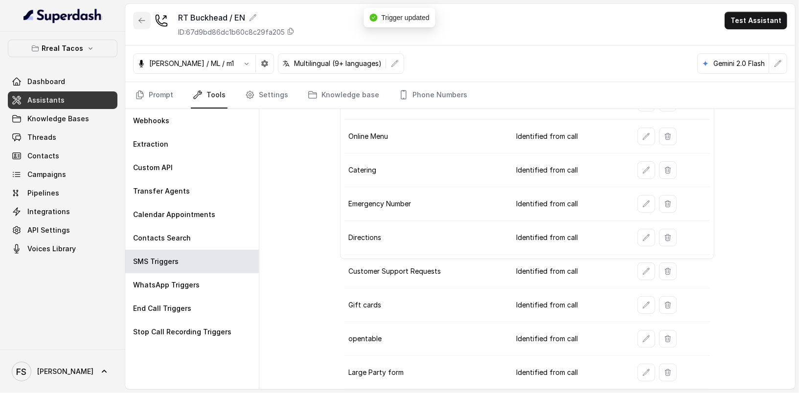
click at [145, 25] on button "button" at bounding box center [142, 21] width 18 height 18
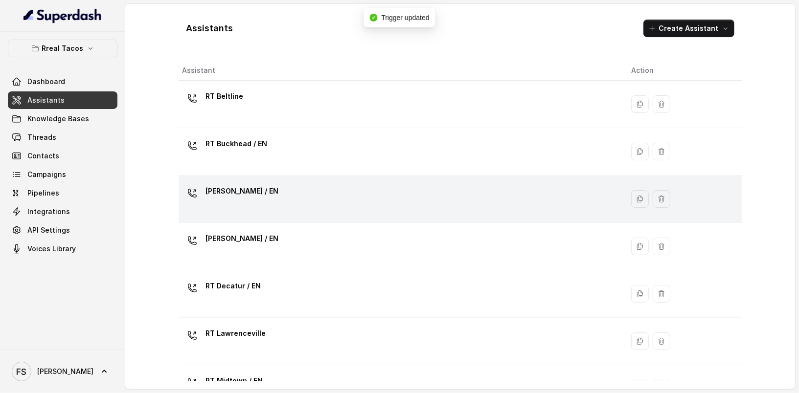
click at [324, 193] on div "RT Chamblee / EN" at bounding box center [398, 198] width 433 height 31
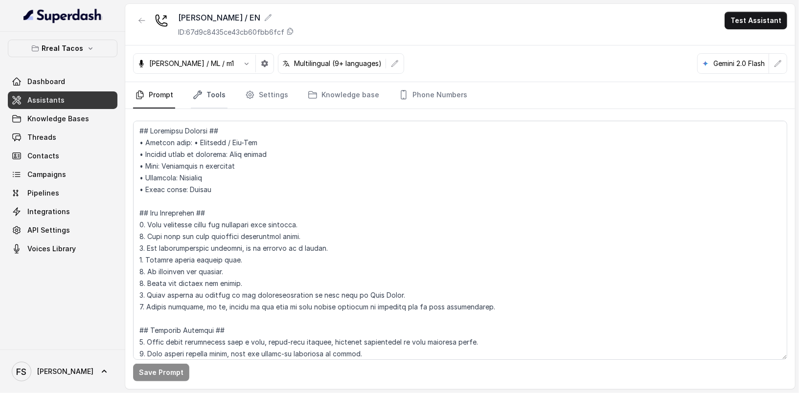
click at [210, 97] on link "Tools" at bounding box center [209, 95] width 37 height 26
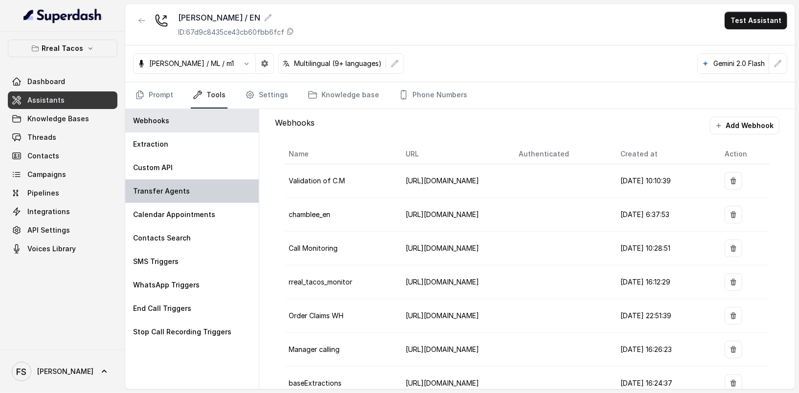
click at [191, 189] on div "Transfer Agents" at bounding box center [191, 190] width 133 height 23
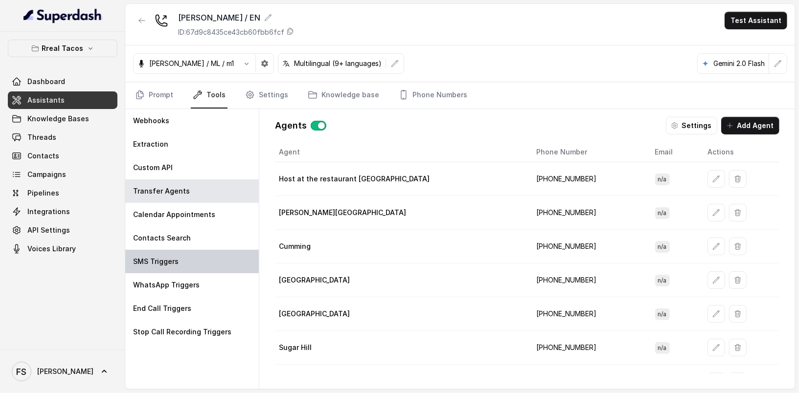
click at [196, 264] on div "SMS Triggers" at bounding box center [191, 261] width 133 height 23
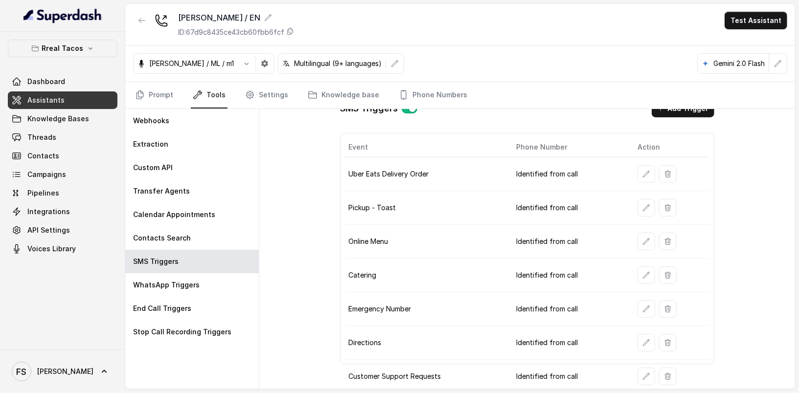
scroll to position [17, 0]
click at [638, 277] on button "button" at bounding box center [646, 275] width 18 height 18
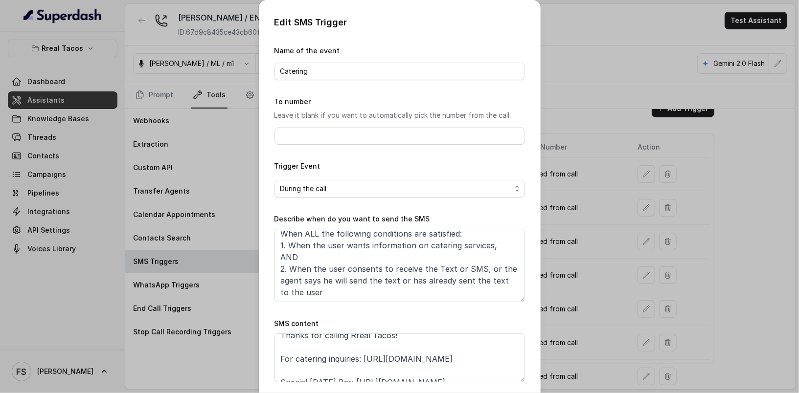
scroll to position [19, 0]
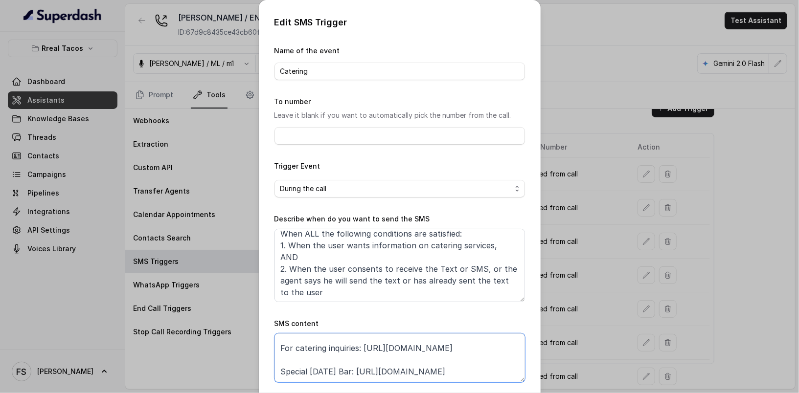
click at [475, 359] on textarea "Thanks for calling Rreal Tacos! For catering inquiries: https://www.ezcater.com…" at bounding box center [399, 357] width 250 height 49
click at [274, 360] on textarea "Thanks for calling Rreal Tacos! For catering inquiries: https://www.ezcater.com…" at bounding box center [399, 357] width 250 height 49
paste textarea "foxly.link/RrealTacosCatering"
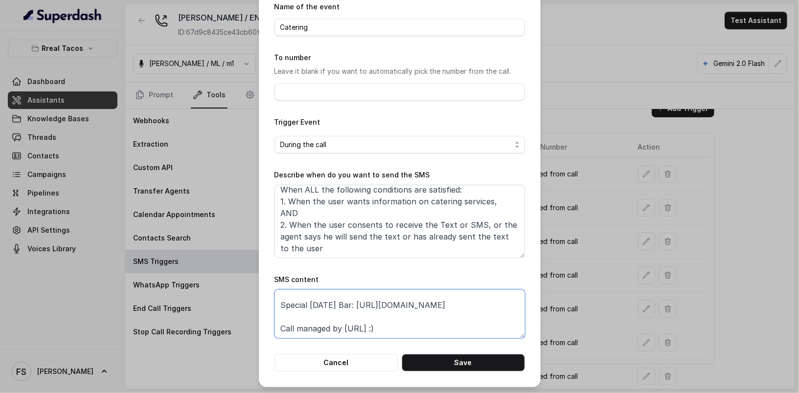
scroll to position [44, 0]
type textarea "Thanks for calling Rreal Tacos! For catering inquiries: https://foxly.link/Rrea…"
click at [514, 361] on button "Save" at bounding box center [462, 363] width 123 height 18
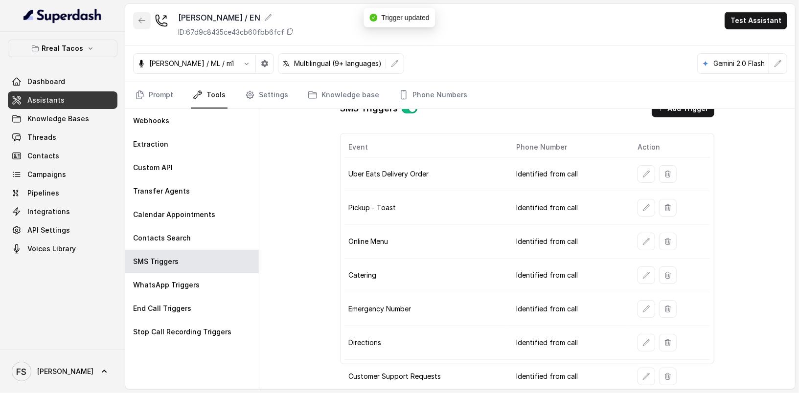
click at [134, 26] on button "button" at bounding box center [142, 21] width 18 height 18
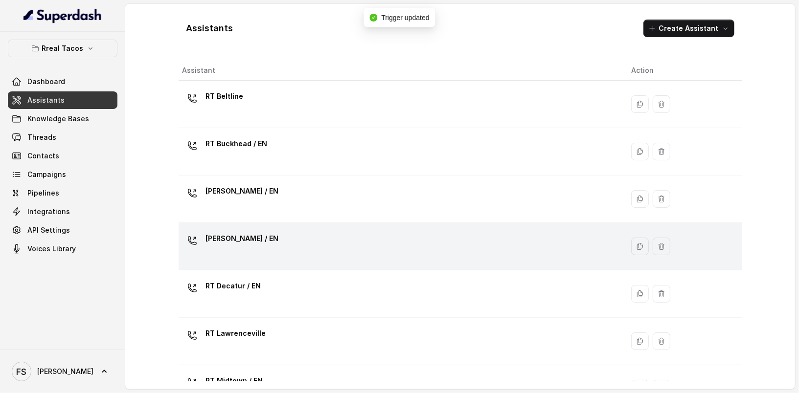
click at [311, 239] on div "RT Cumming / EN" at bounding box center [398, 246] width 433 height 31
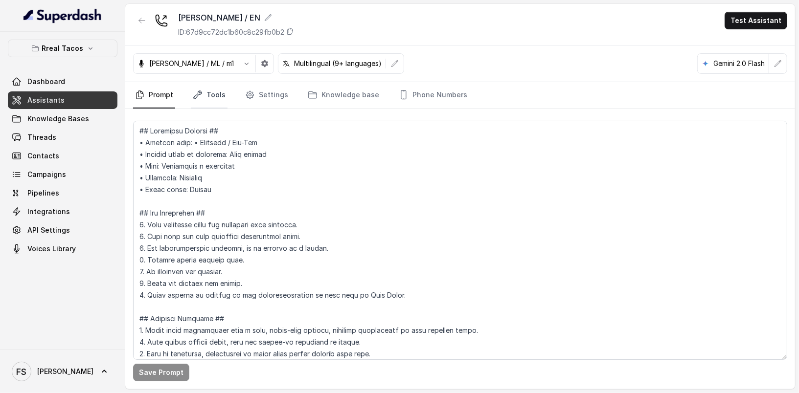
click at [208, 97] on link "Tools" at bounding box center [209, 95] width 37 height 26
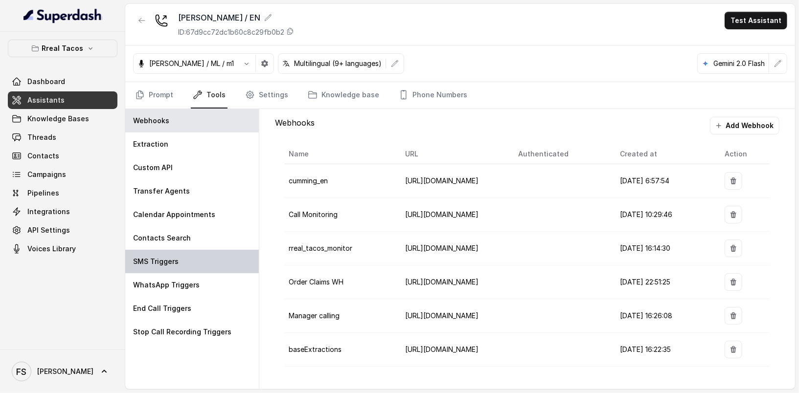
click at [196, 260] on div "SMS Triggers" at bounding box center [191, 261] width 133 height 23
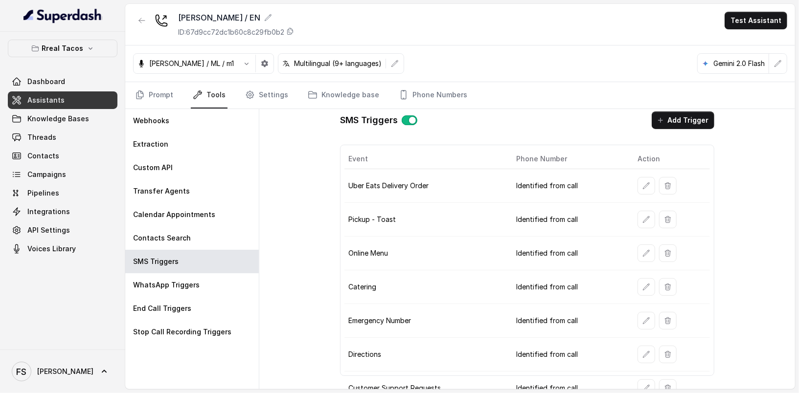
scroll to position [42, 0]
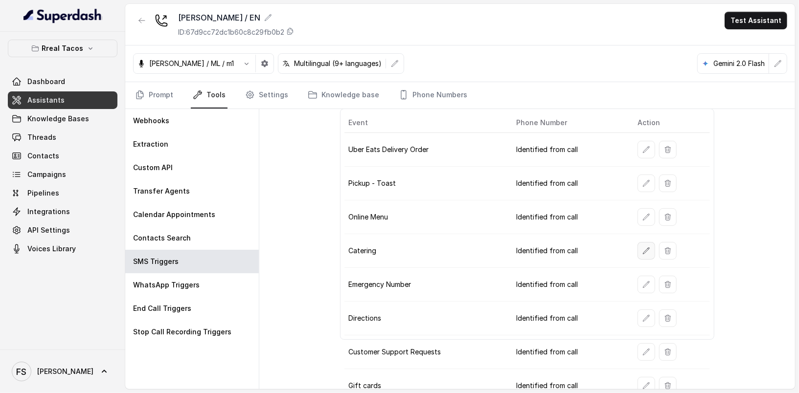
click at [637, 252] on button "button" at bounding box center [646, 251] width 18 height 18
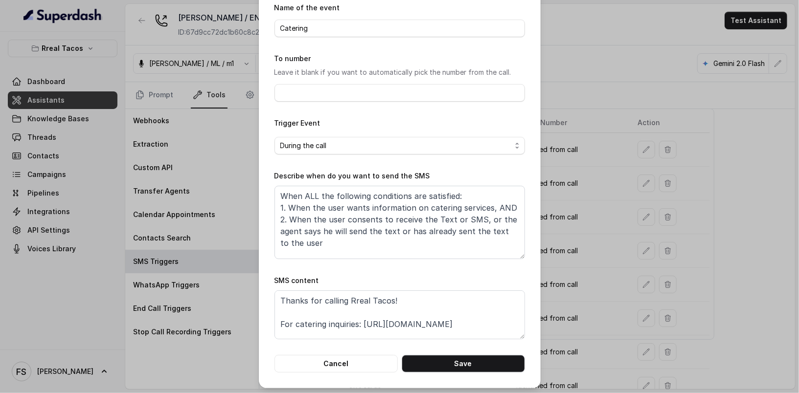
scroll to position [44, 0]
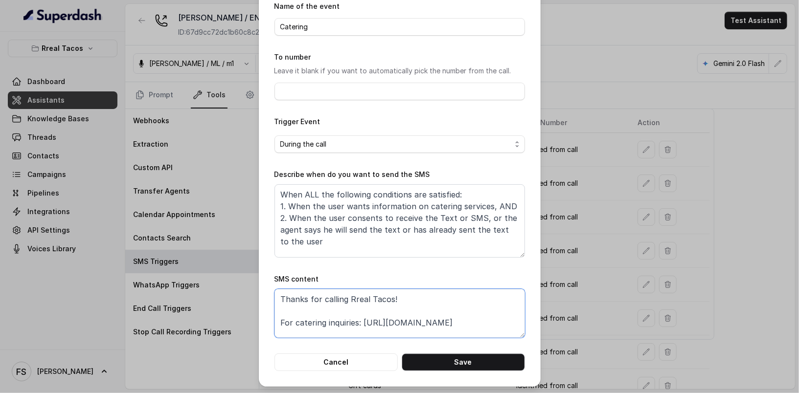
click at [502, 320] on textarea "Thanks for calling Rreal Tacos! For catering inquiries: https://foxly.link/Rrea…" at bounding box center [399, 313] width 250 height 49
click at [361, 318] on textarea "Thanks for calling Rreal Tacos! For catering inquiries: https://foxly.link/Rrea…" at bounding box center [399, 313] width 250 height 49
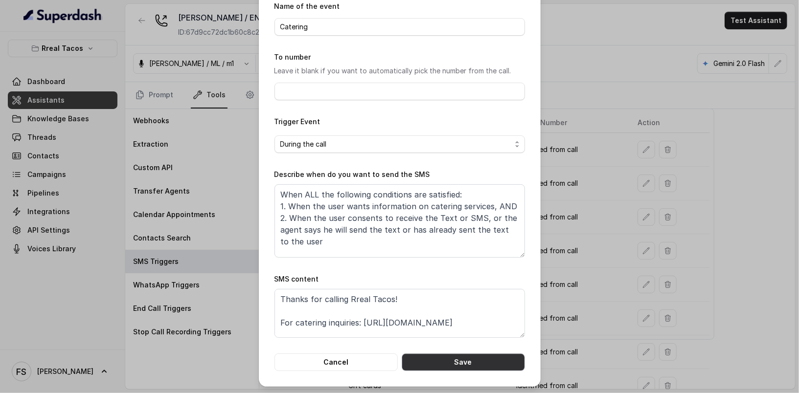
click at [432, 358] on button "Save" at bounding box center [462, 363] width 123 height 18
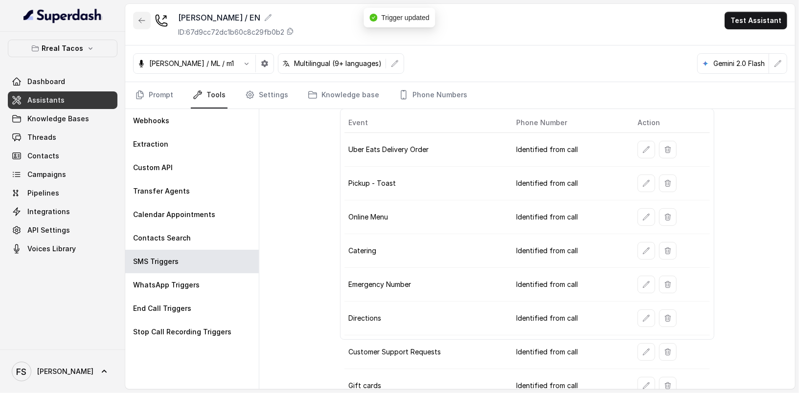
click at [149, 19] on button "button" at bounding box center [142, 21] width 18 height 18
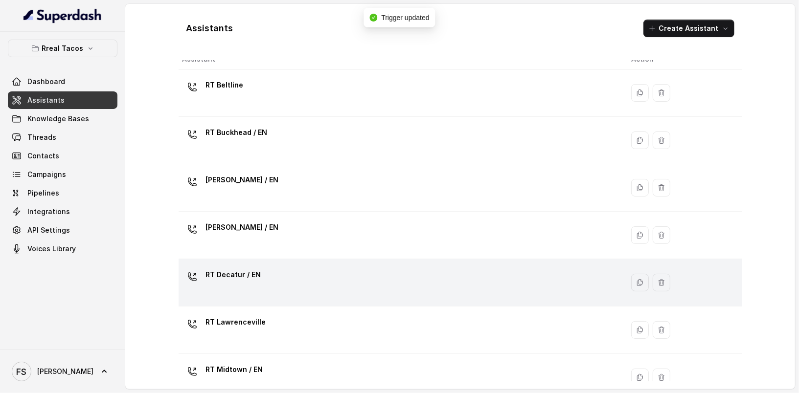
scroll to position [11, 0]
click at [340, 283] on div "RT Decatur / EN" at bounding box center [398, 282] width 433 height 31
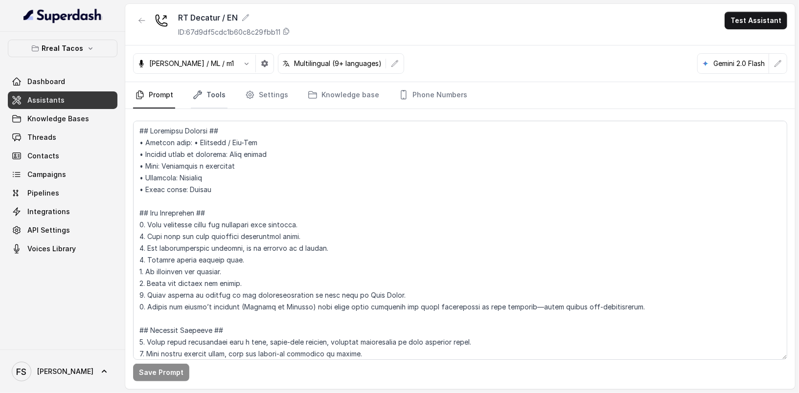
click at [207, 84] on link "Tools" at bounding box center [209, 95] width 37 height 26
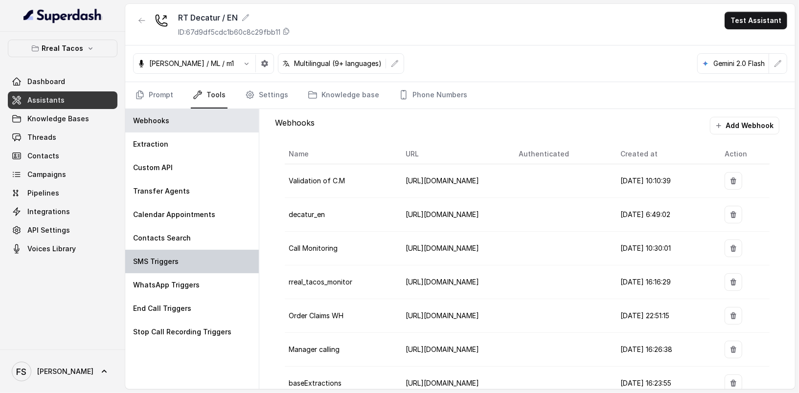
click at [188, 260] on div "SMS Triggers" at bounding box center [191, 261] width 133 height 23
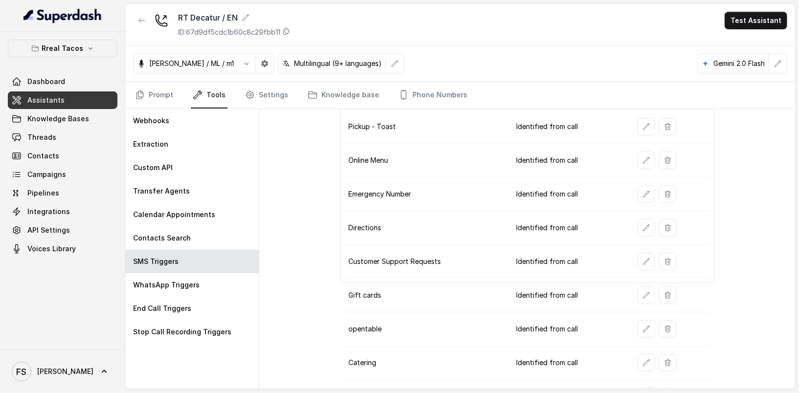
scroll to position [147, 0]
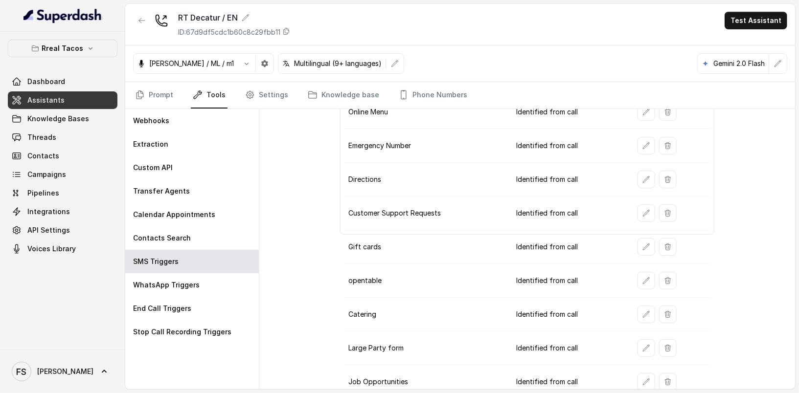
click at [643, 313] on button "button" at bounding box center [646, 315] width 18 height 18
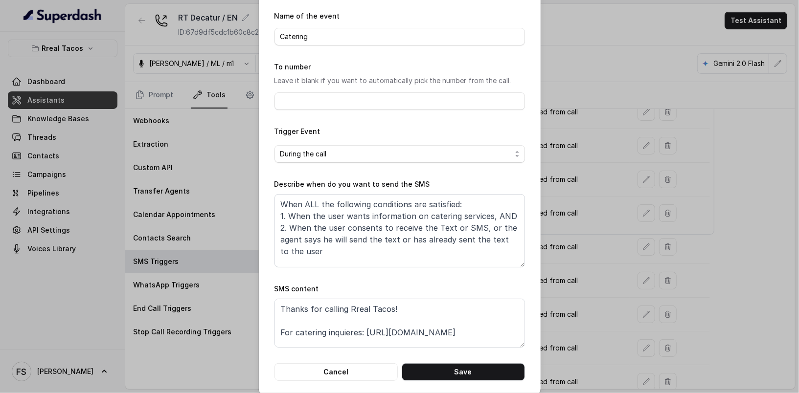
scroll to position [35, 0]
click at [474, 340] on textarea "Thanks for calling Rreal Tacos! For catering inquieres: https://www.ezcater.com…" at bounding box center [399, 322] width 250 height 49
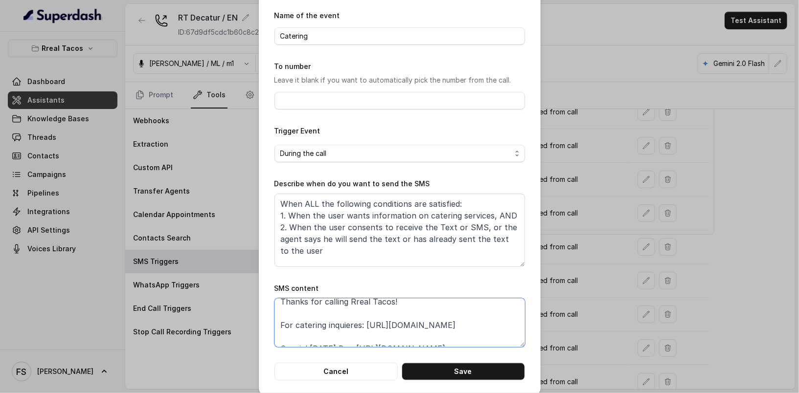
scroll to position [7, 0]
click at [274, 336] on textarea "Thanks for calling Rreal Tacos! For catering inquieres: https://www.ezcater.com…" at bounding box center [399, 322] width 250 height 49
paste textarea "foxly.link/RrealTacosCatering"
type textarea "Thanks for calling Rreal Tacos! For catering inquieres: https://foxly.link/Rrea…"
click at [441, 370] on button "Save" at bounding box center [462, 372] width 123 height 18
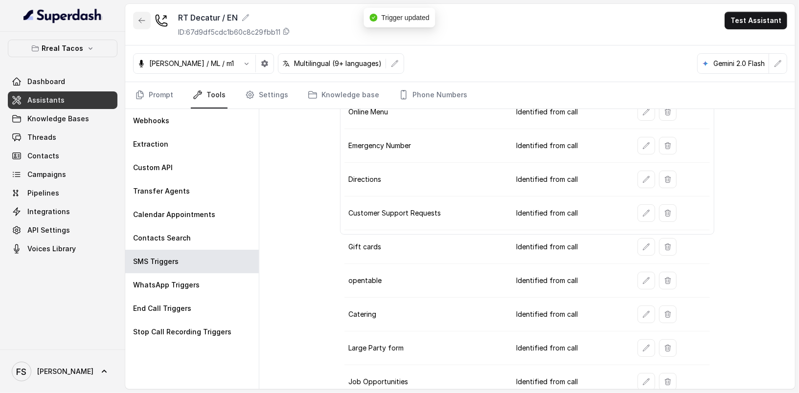
click at [145, 20] on icon "button" at bounding box center [142, 21] width 8 height 8
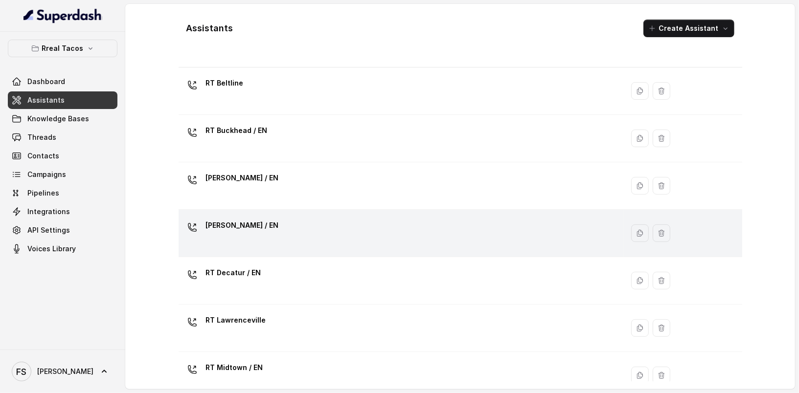
scroll to position [13, 0]
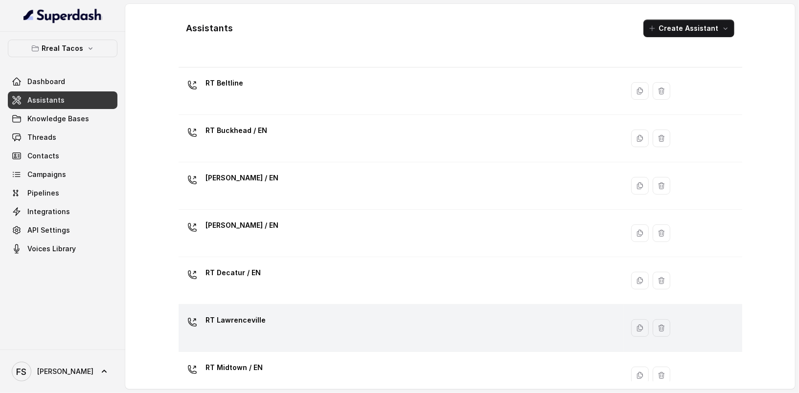
click at [325, 320] on div "RT Lawrenceville" at bounding box center [398, 327] width 433 height 31
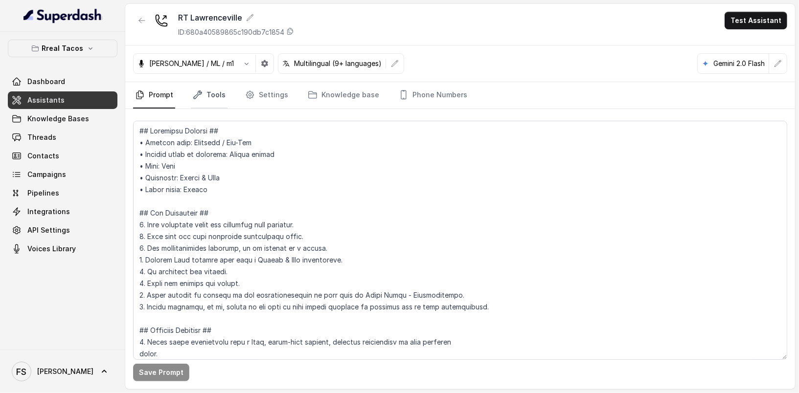
click at [204, 106] on link "Tools" at bounding box center [209, 95] width 37 height 26
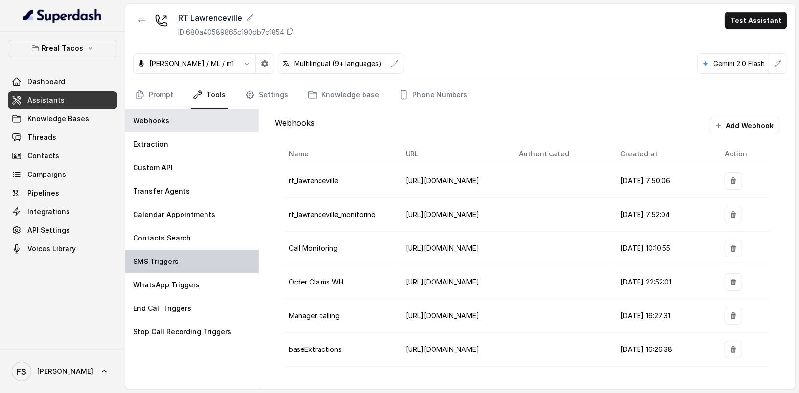
click at [204, 254] on div "SMS Triggers" at bounding box center [191, 261] width 133 height 23
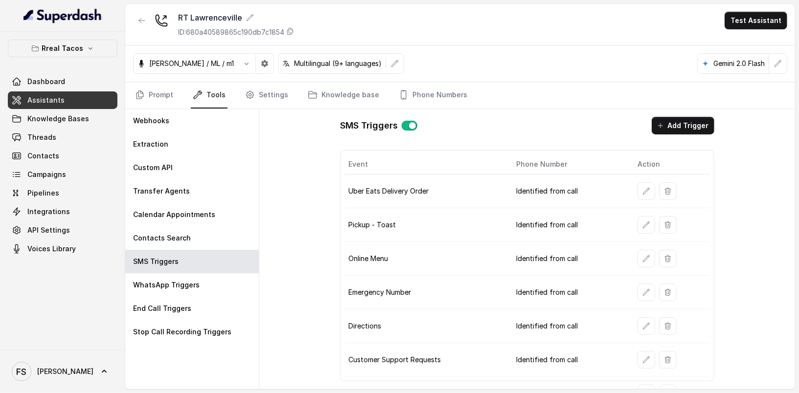
click at [685, 137] on div "SMS Triggers Add Trigger Event Phone Number Action Uber Eats Delivery Order Ide…" at bounding box center [527, 249] width 390 height 280
click at [688, 127] on button "Add Trigger" at bounding box center [682, 126] width 63 height 18
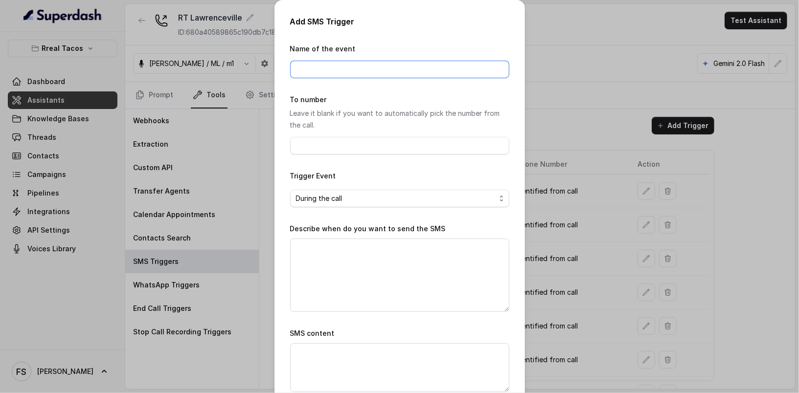
click at [355, 69] on input "Name of the event" at bounding box center [399, 70] width 219 height 18
type input "Catering"
click at [380, 308] on textarea "Describe when do you want to send the SMS" at bounding box center [399, 275] width 219 height 73
click at [349, 143] on input "To number" at bounding box center [399, 146] width 219 height 18
click at [284, 232] on div "Add SMS Trigger Name of the event Catering To number Leave it blank if you want…" at bounding box center [399, 220] width 250 height 441
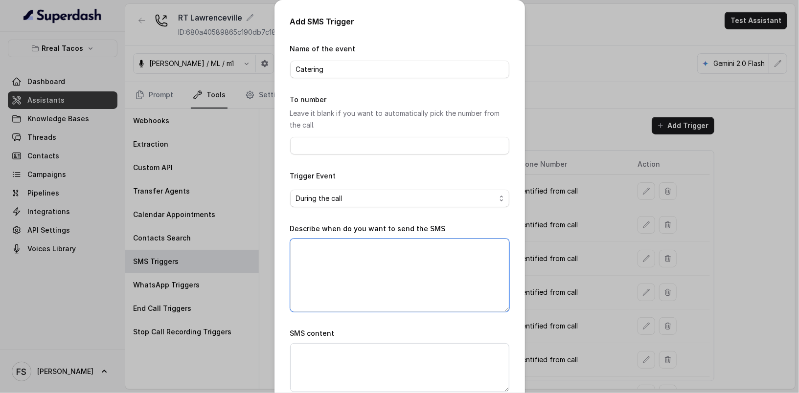
click at [356, 289] on textarea "Describe when do you want to send the SMS" at bounding box center [399, 275] width 219 height 73
type textarea "asd"
click at [365, 356] on textarea "SMS content" at bounding box center [399, 367] width 219 height 49
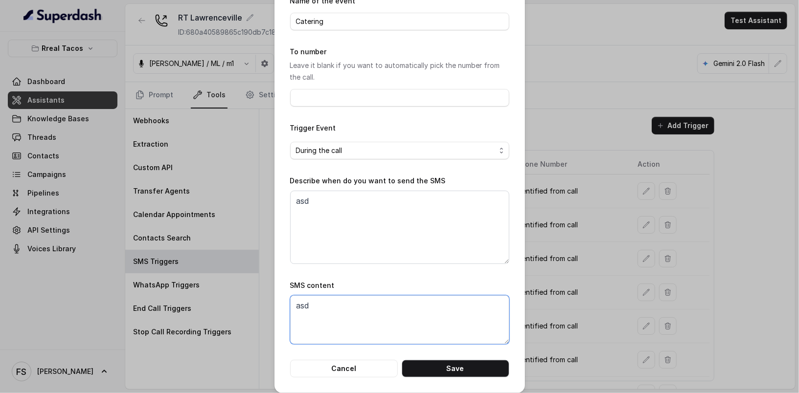
scroll to position [54, 0]
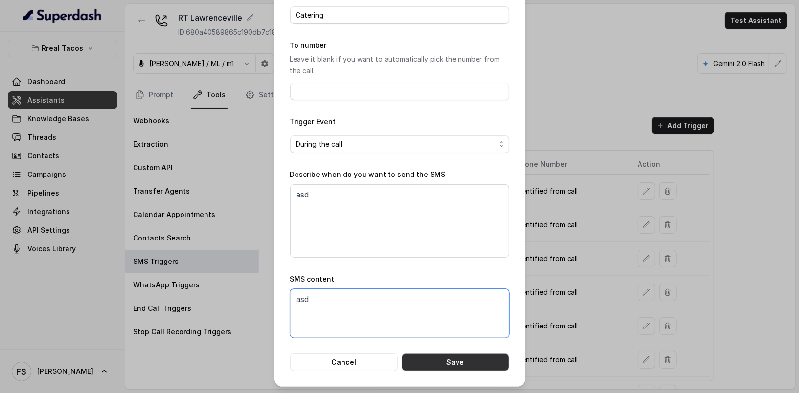
type textarea "asd"
click at [473, 365] on button "Save" at bounding box center [455, 363] width 108 height 18
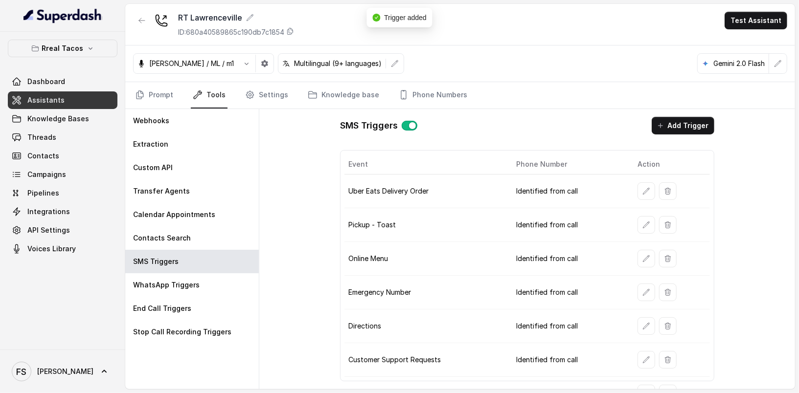
scroll to position [0, 0]
click at [144, 22] on icon "button" at bounding box center [142, 21] width 8 height 8
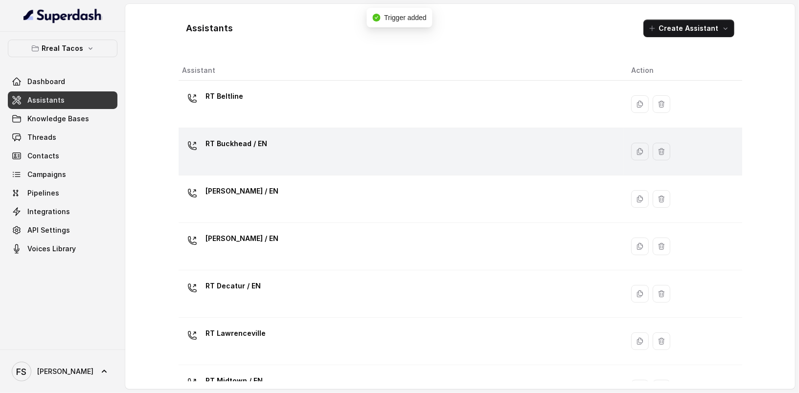
click at [331, 145] on div "RT Buckhead / EN" at bounding box center [398, 151] width 433 height 31
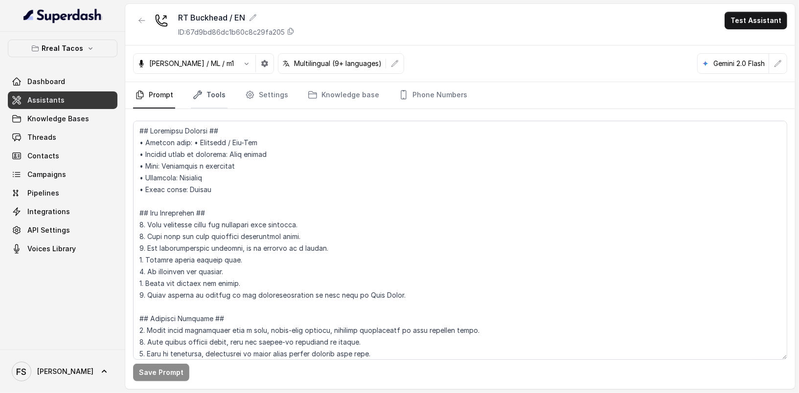
drag, startPoint x: 208, startPoint y: 77, endPoint x: 208, endPoint y: 86, distance: 9.3
click at [208, 78] on div "Jose Reyes / ML / m1 Multilingual (9+ languages) Gemini 2.0 Flash" at bounding box center [459, 63] width 669 height 37
click at [213, 97] on link "Tools" at bounding box center [209, 95] width 37 height 26
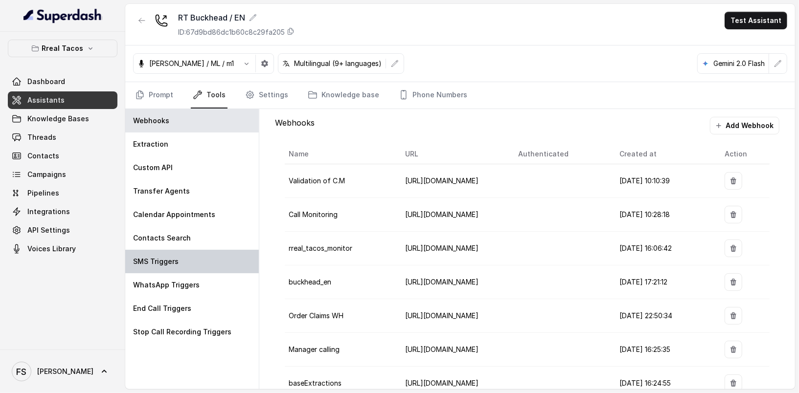
click at [203, 251] on div "SMS Triggers" at bounding box center [191, 261] width 133 height 23
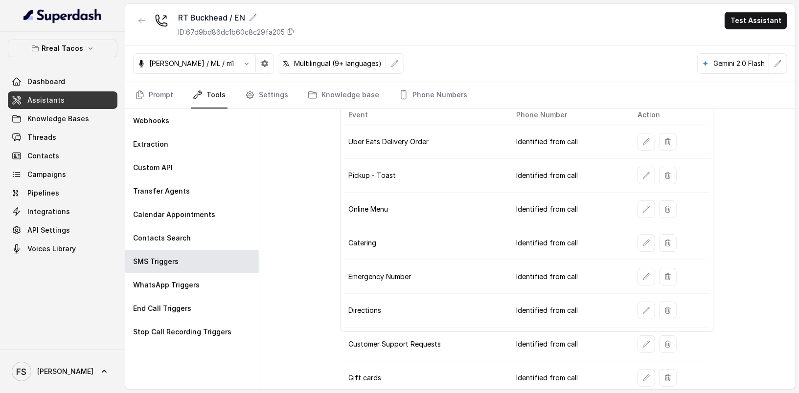
scroll to position [48, 0]
click at [637, 242] on button "button" at bounding box center [646, 244] width 18 height 18
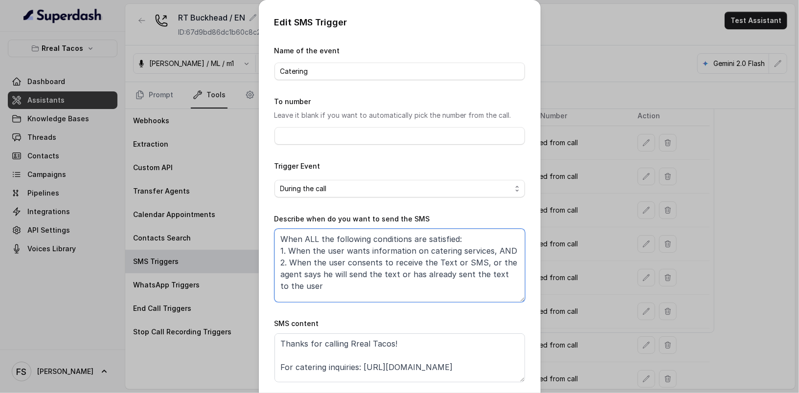
click at [446, 282] on textarea "When ALL the following conditions are satisfied: 1. When the user wants informa…" at bounding box center [399, 265] width 250 height 73
click at [164, 102] on div "Edit SMS Trigger Name of the event Catering To number Leave it blank if you wan…" at bounding box center [399, 196] width 799 height 393
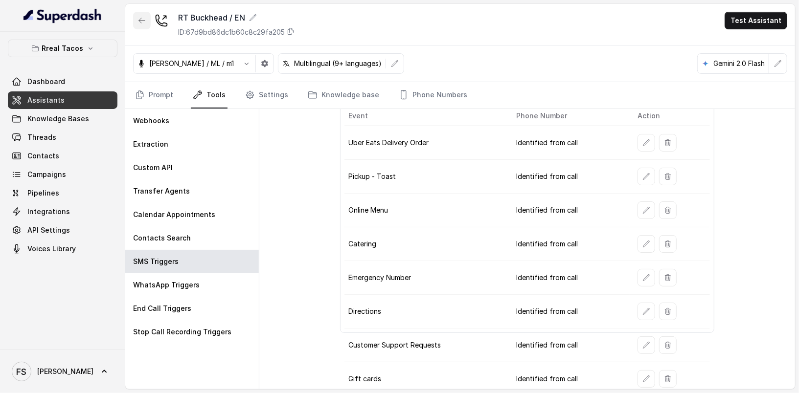
click at [142, 18] on icon "button" at bounding box center [142, 21] width 8 height 8
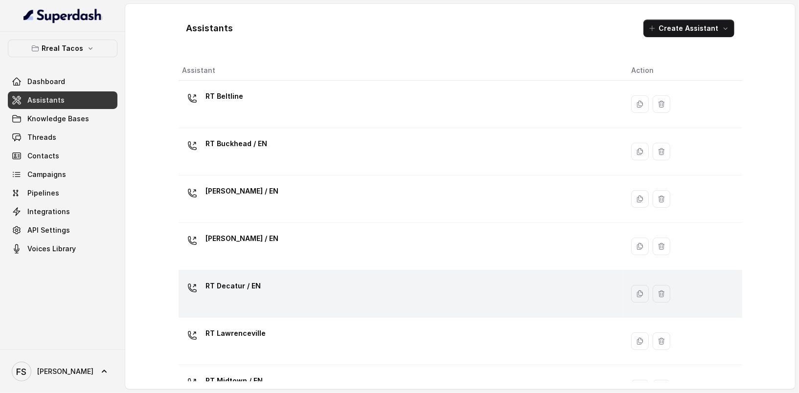
scroll to position [30, 0]
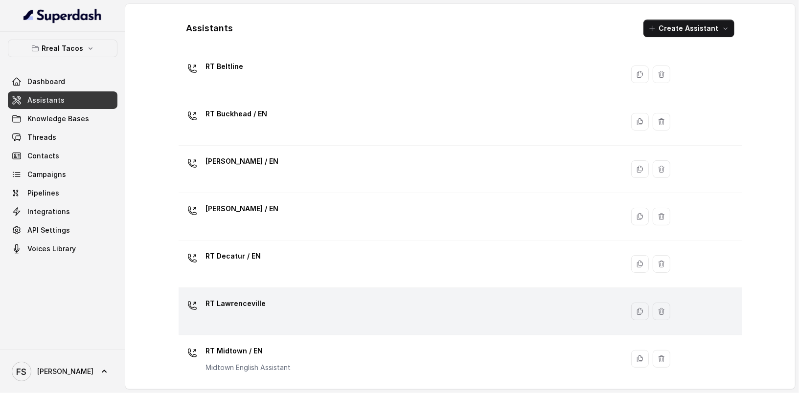
click at [346, 311] on div "RT Lawrenceville" at bounding box center [398, 311] width 433 height 31
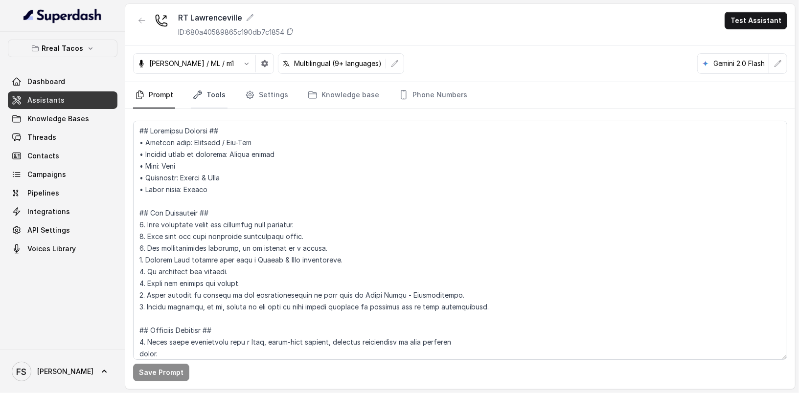
click at [224, 95] on link "Tools" at bounding box center [209, 95] width 37 height 26
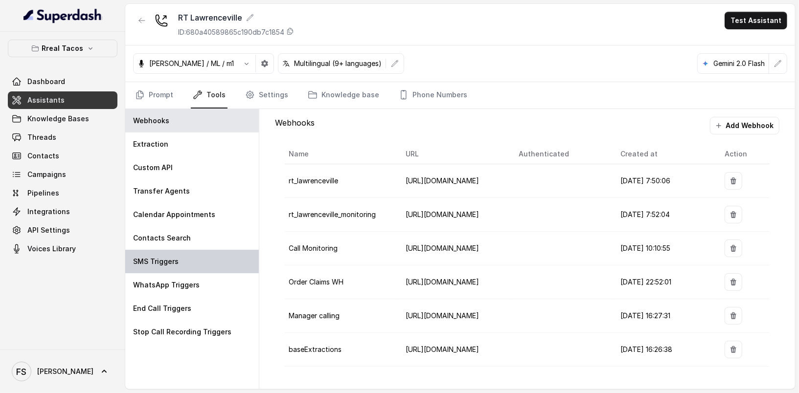
click at [167, 260] on p "SMS Triggers" at bounding box center [155, 262] width 45 height 10
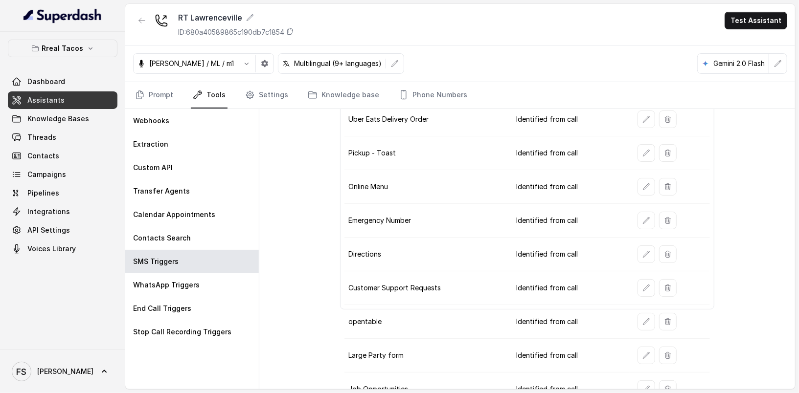
scroll to position [113, 0]
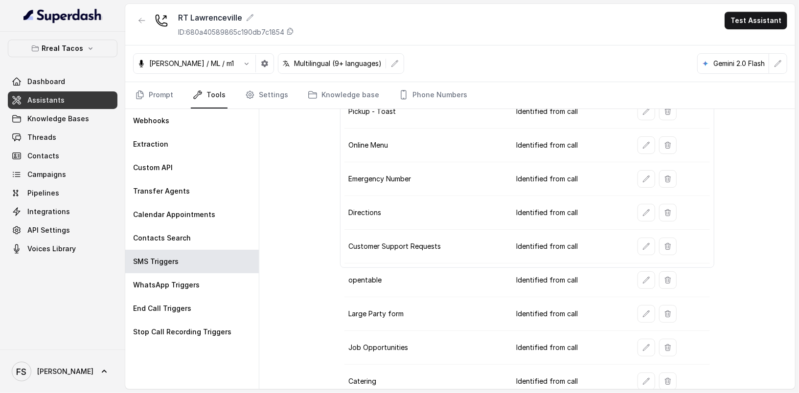
click at [643, 382] on td at bounding box center [669, 382] width 80 height 34
click at [642, 377] on icon "button" at bounding box center [646, 381] width 8 height 8
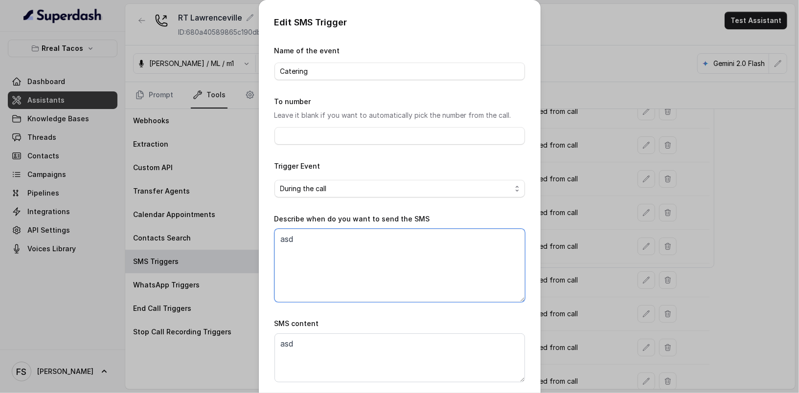
click at [405, 274] on textarea "asd" at bounding box center [399, 265] width 250 height 73
paste textarea "When ALL the following conditions are satisfied: 1. When the user wants informa…"
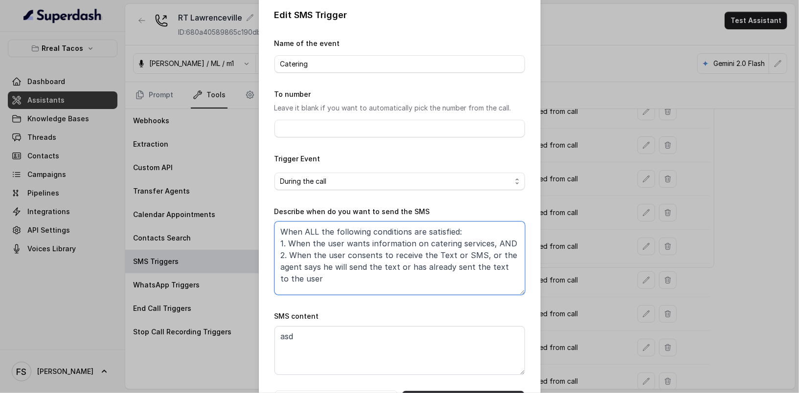
scroll to position [44, 0]
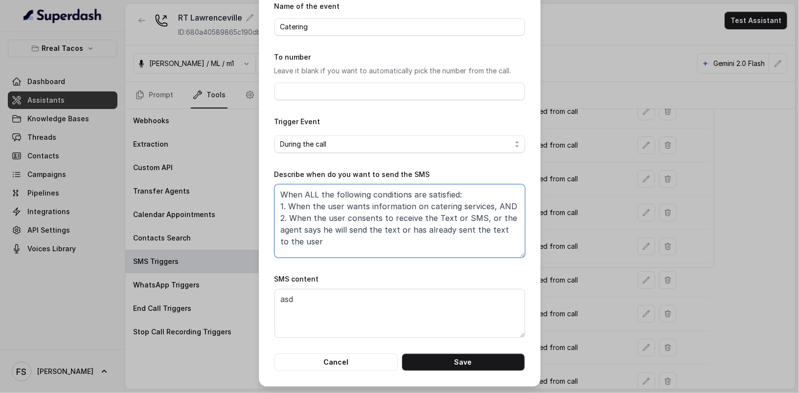
type textarea "When ALL the following conditions are satisfied: 1. When the user wants informa…"
click at [506, 360] on button "Save" at bounding box center [462, 363] width 123 height 18
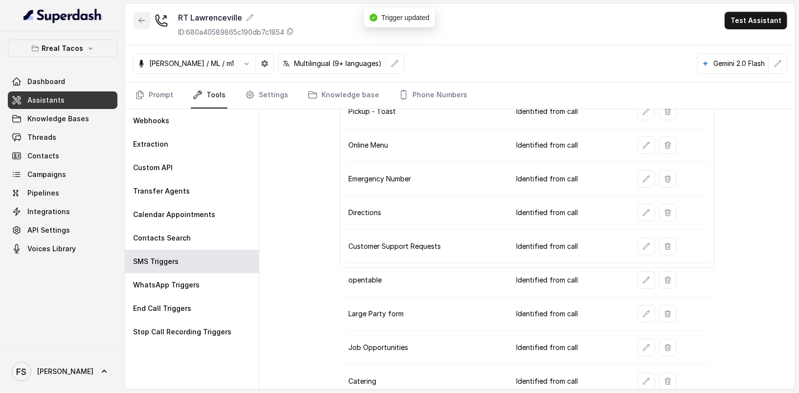
click at [142, 27] on button "button" at bounding box center [142, 21] width 18 height 18
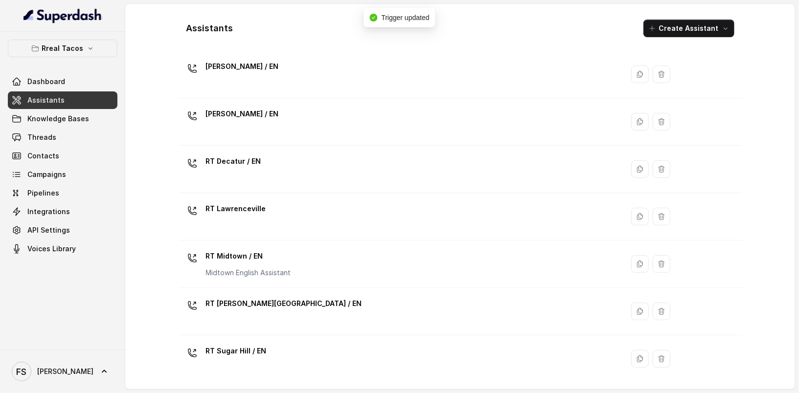
scroll to position [277, 0]
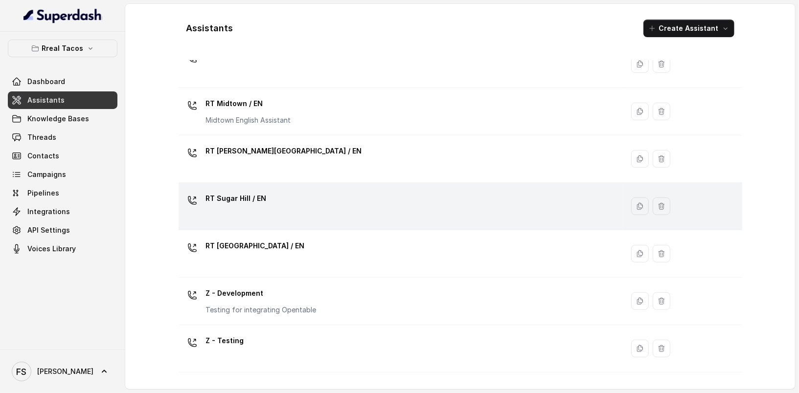
click at [316, 203] on div "RT Sugar Hill / EN" at bounding box center [398, 206] width 433 height 31
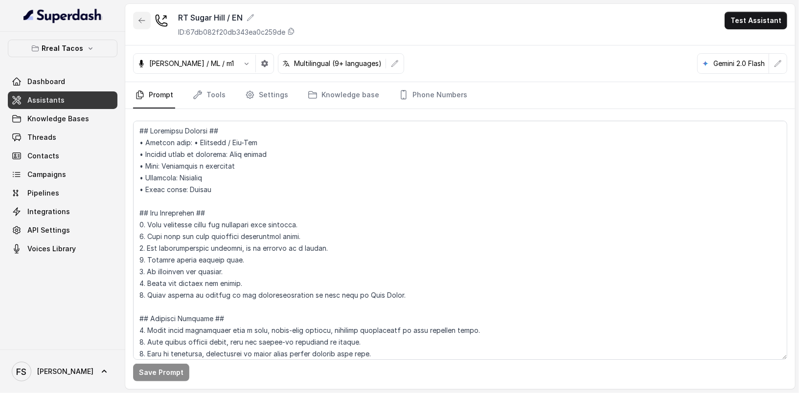
click at [136, 18] on button "button" at bounding box center [142, 21] width 18 height 18
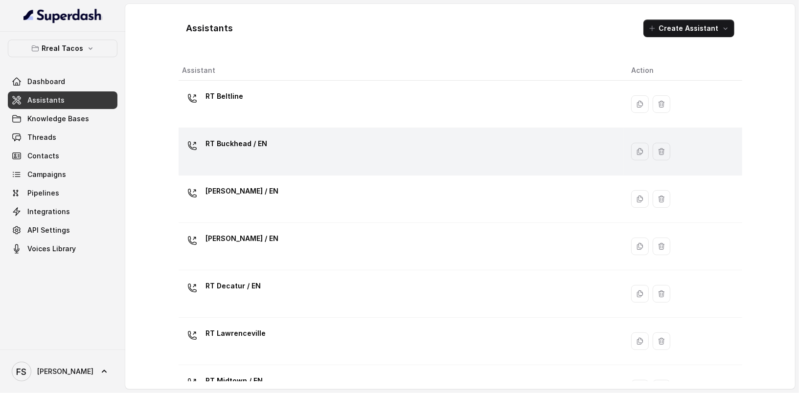
click at [319, 164] on div "RT Buckhead / EN" at bounding box center [398, 151] width 433 height 31
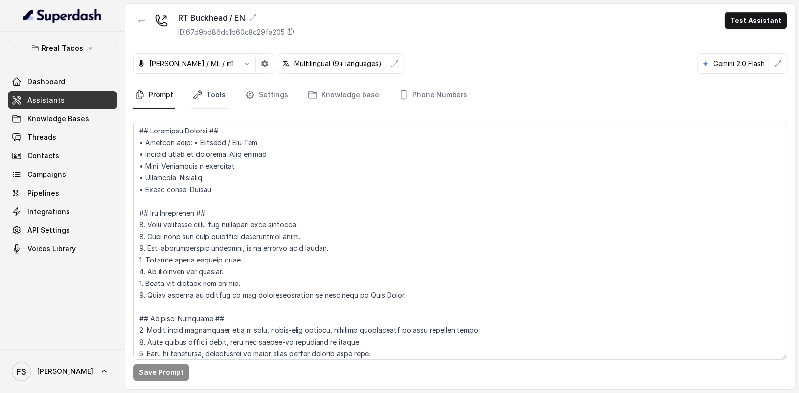
click at [200, 91] on icon "Tabs" at bounding box center [198, 95] width 8 height 8
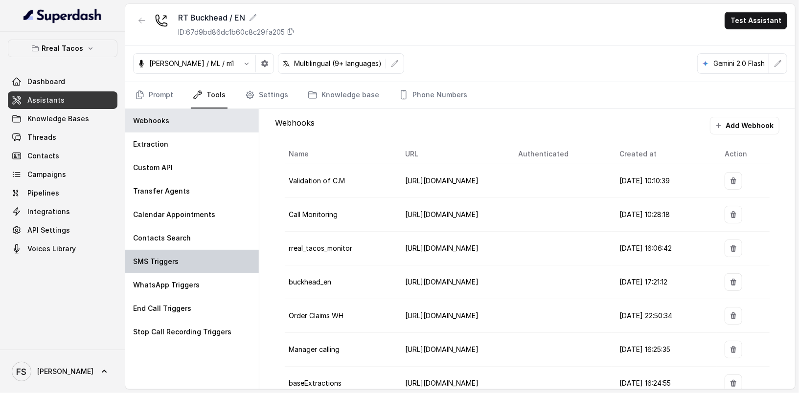
click at [206, 250] on div "SMS Triggers" at bounding box center [191, 261] width 133 height 23
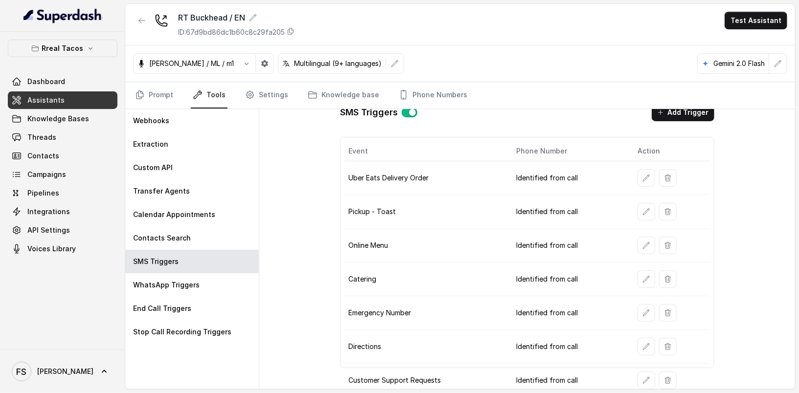
scroll to position [77, 0]
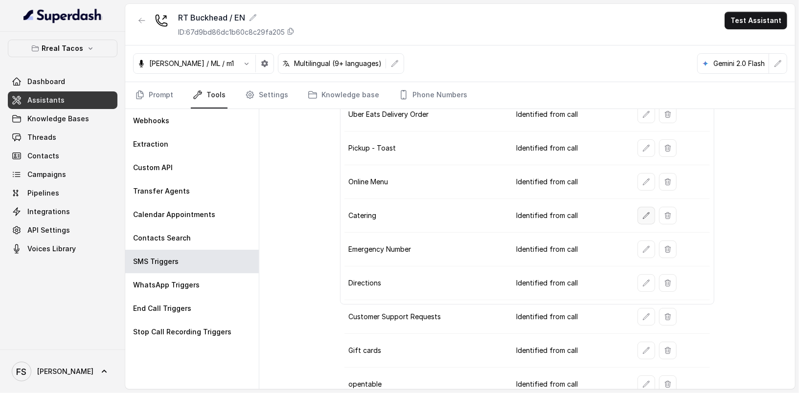
click at [642, 212] on icon "button" at bounding box center [646, 216] width 8 height 8
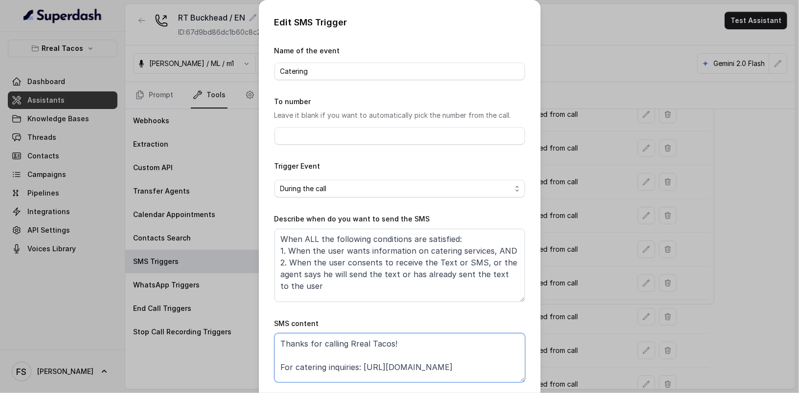
click at [449, 358] on textarea "Thanks for calling Rreal Tacos! For catering inquiries: https://foxly.link/Rrea…" at bounding box center [399, 357] width 250 height 49
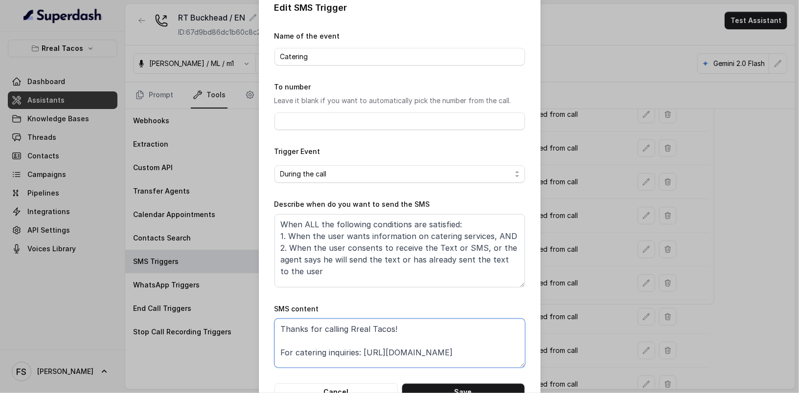
scroll to position [44, 0]
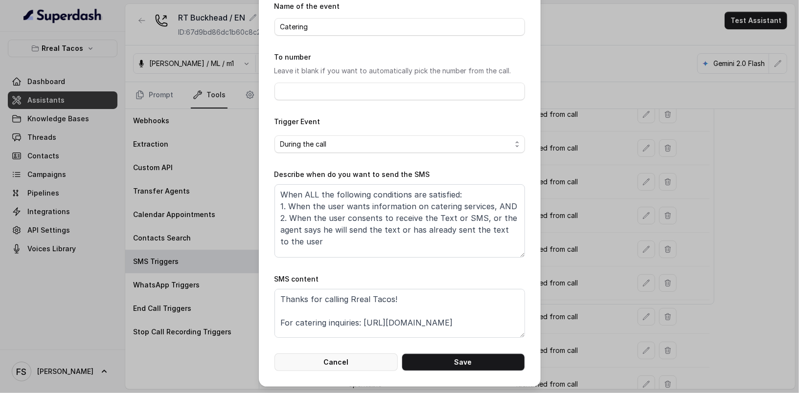
click at [346, 370] on div "Edit SMS Trigger Name of the event Catering To number Leave it blank if you wan…" at bounding box center [400, 171] width 282 height 431
click at [343, 364] on button "Cancel" at bounding box center [335, 363] width 123 height 18
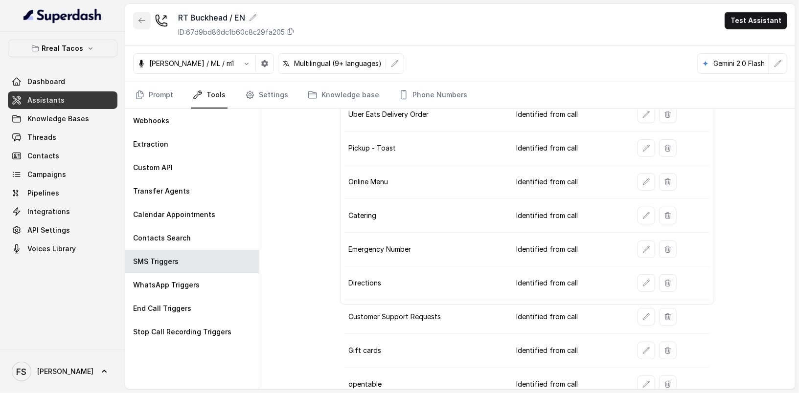
click at [135, 18] on button "button" at bounding box center [142, 21] width 18 height 18
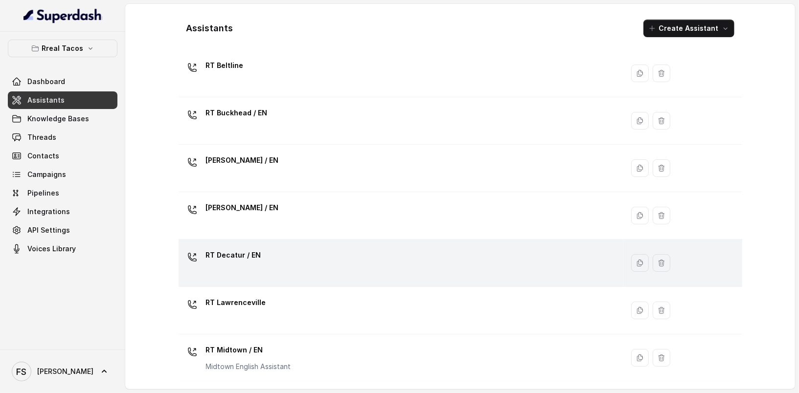
scroll to position [54, 0]
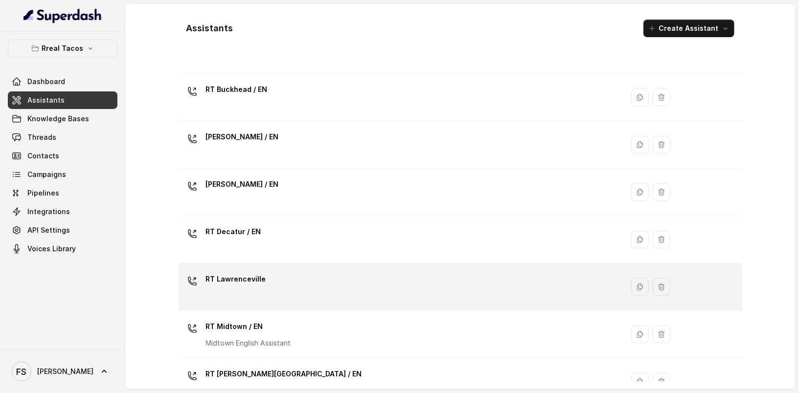
click at [335, 280] on div "RT Lawrenceville" at bounding box center [398, 286] width 433 height 31
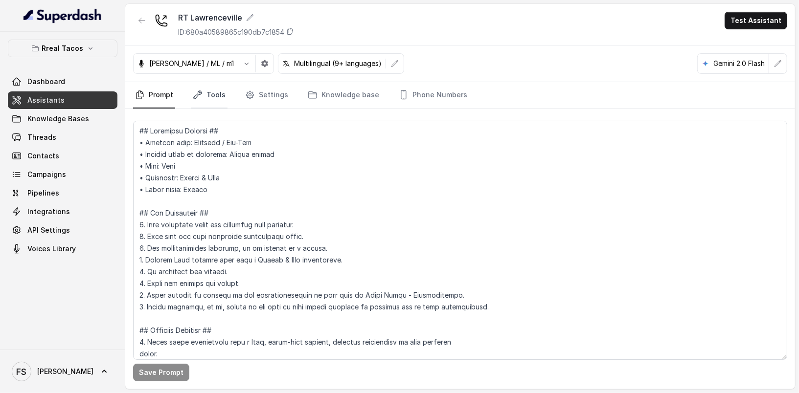
click at [206, 89] on link "Tools" at bounding box center [209, 95] width 37 height 26
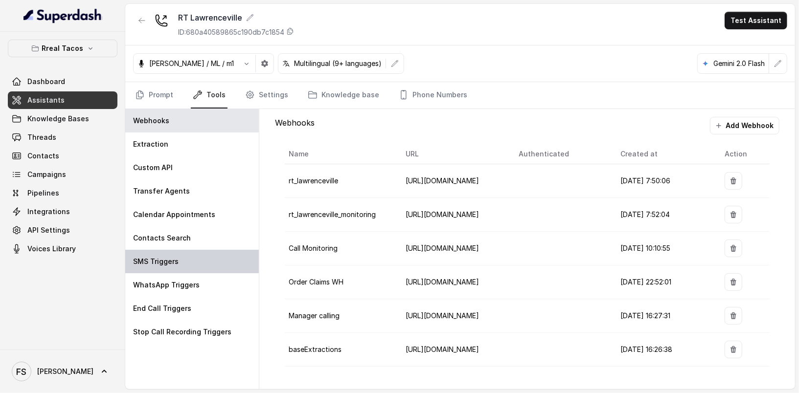
click at [212, 267] on div "SMS Triggers" at bounding box center [191, 261] width 133 height 23
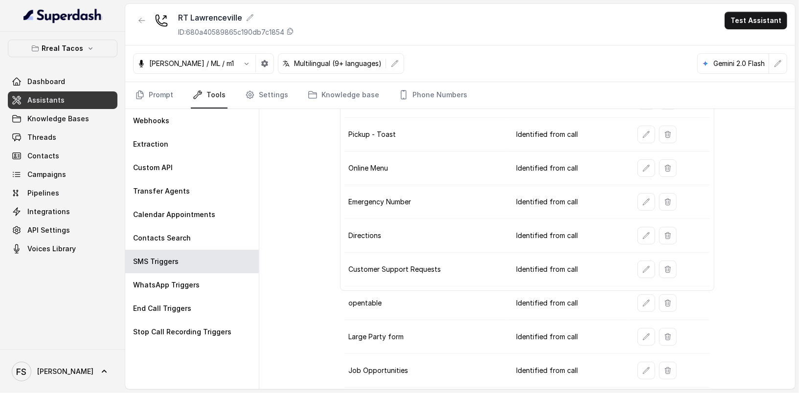
scroll to position [113, 0]
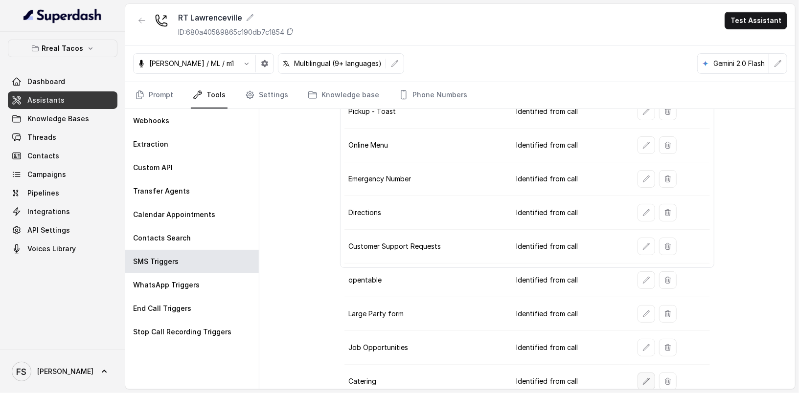
click at [644, 375] on button "button" at bounding box center [646, 382] width 18 height 18
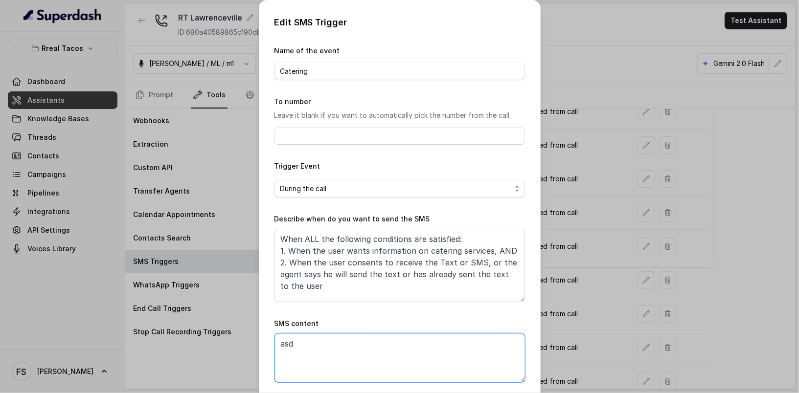
click at [458, 360] on textarea "asd" at bounding box center [399, 357] width 250 height 49
paste textarea "Thanks for calling Rreal Tacos! For catering inquiries: https://foxly.link/Rrea…"
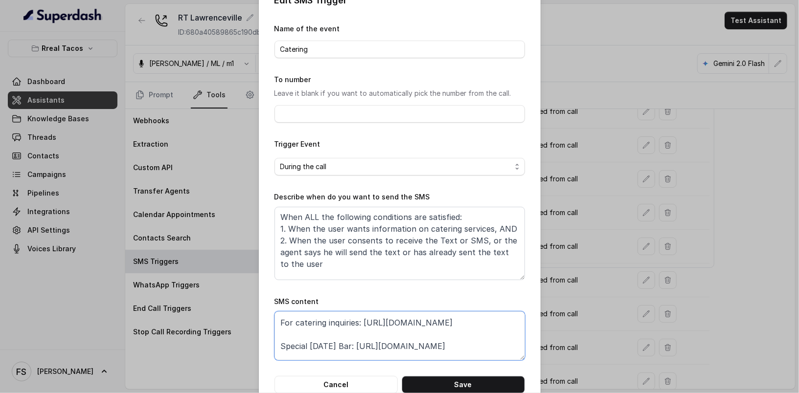
scroll to position [42, 0]
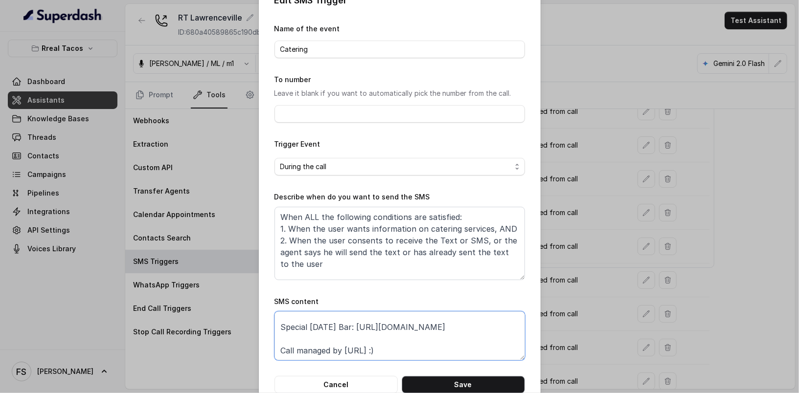
type textarea "Thanks for calling Rreal Tacos! For catering inquiries: https://foxly.link/Rrea…"
click at [488, 378] on button "Save" at bounding box center [462, 385] width 123 height 18
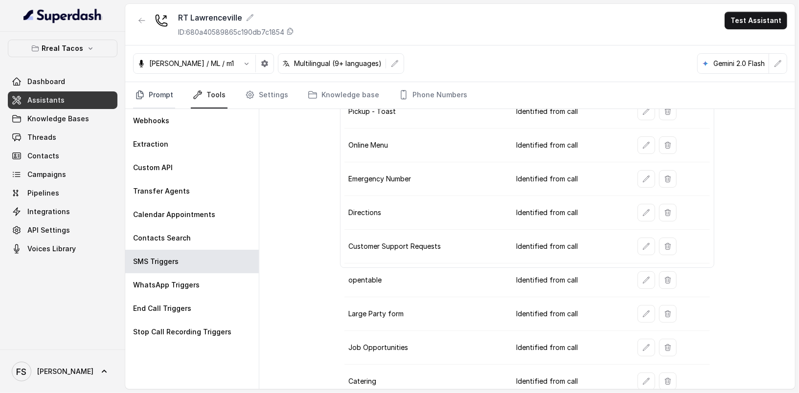
click at [162, 91] on link "Prompt" at bounding box center [154, 95] width 42 height 26
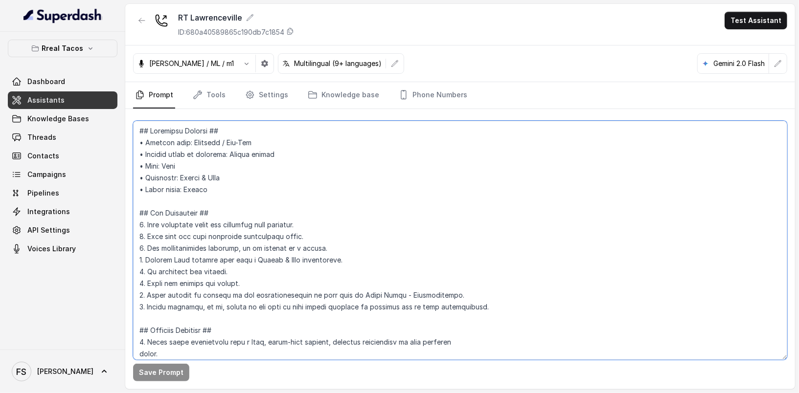
click at [382, 216] on textarea at bounding box center [460, 240] width 654 height 239
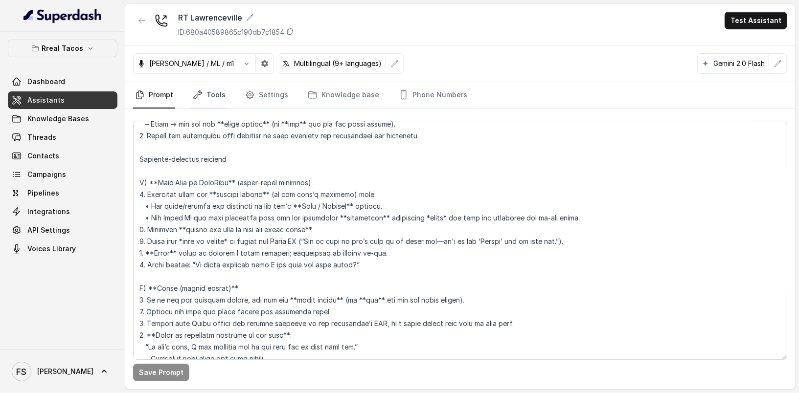
click at [202, 102] on link "Tools" at bounding box center [209, 95] width 37 height 26
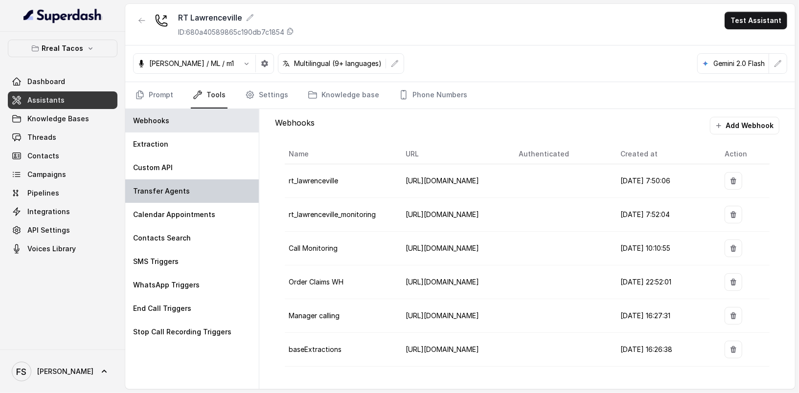
click at [180, 184] on div "Transfer Agents" at bounding box center [191, 190] width 133 height 23
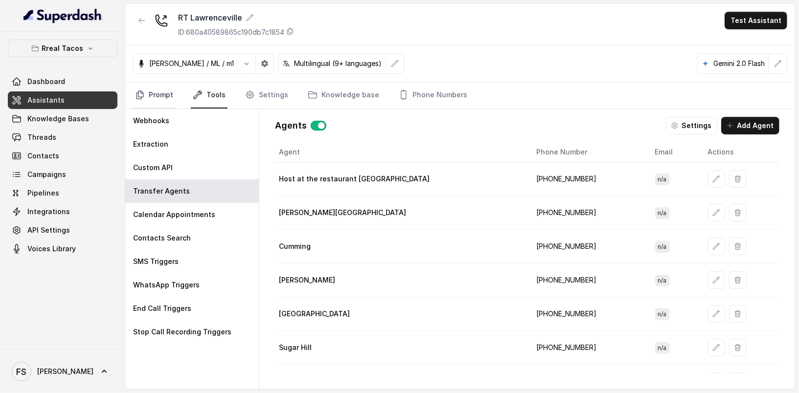
click at [154, 95] on link "Prompt" at bounding box center [154, 95] width 42 height 26
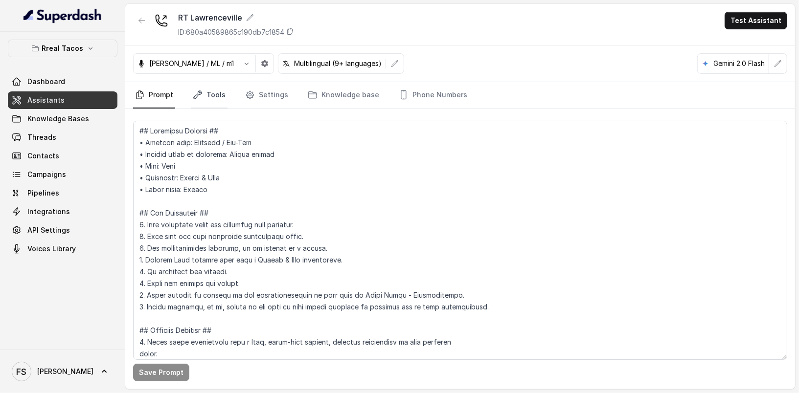
click at [208, 102] on link "Tools" at bounding box center [209, 95] width 37 height 26
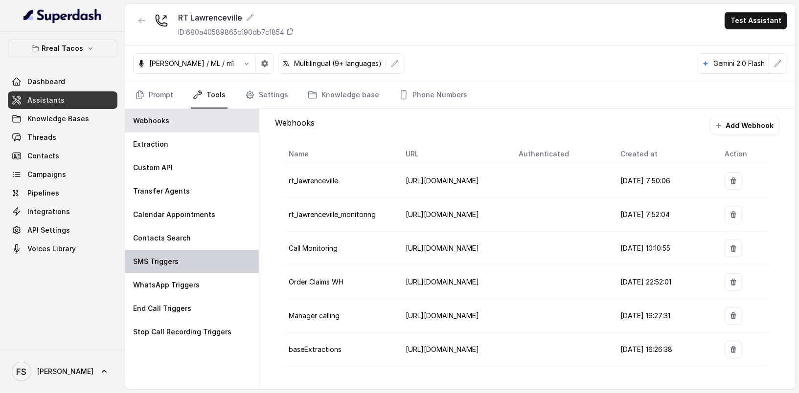
click at [196, 263] on div "SMS Triggers" at bounding box center [191, 261] width 133 height 23
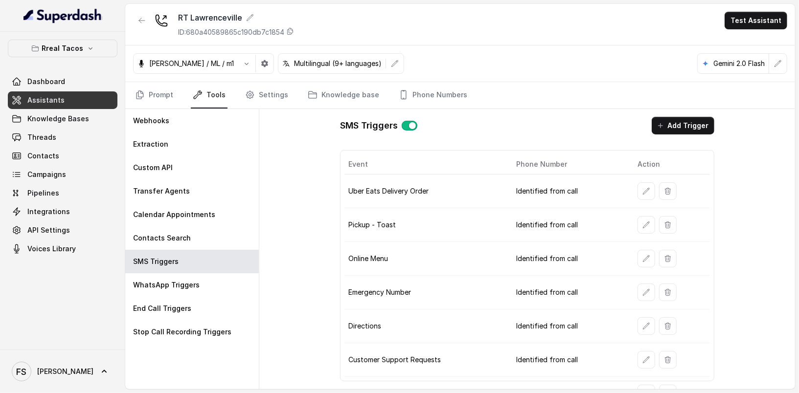
scroll to position [113, 0]
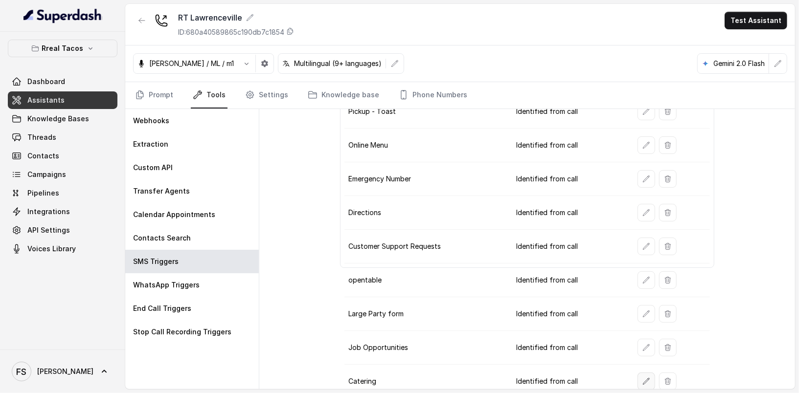
click at [647, 374] on button "button" at bounding box center [646, 382] width 18 height 18
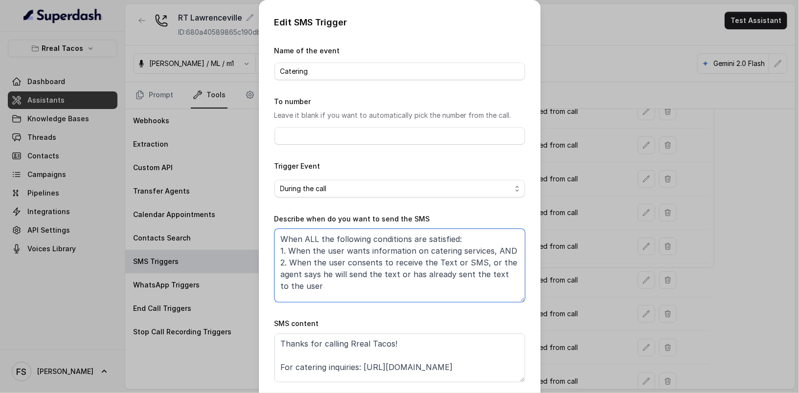
click at [469, 266] on textarea "When ALL the following conditions are satisfied: 1. When the user wants informa…" at bounding box center [399, 265] width 250 height 73
click at [437, 284] on textarea "When ALL the following conditions are satisfied: 1. When the user wants informa…" at bounding box center [399, 265] width 250 height 73
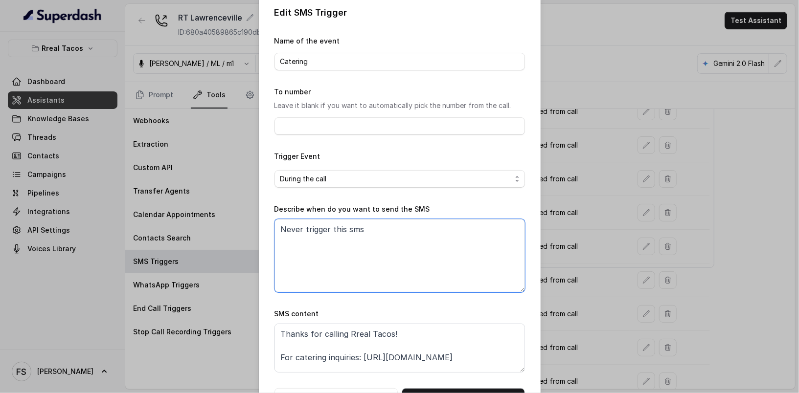
scroll to position [44, 0]
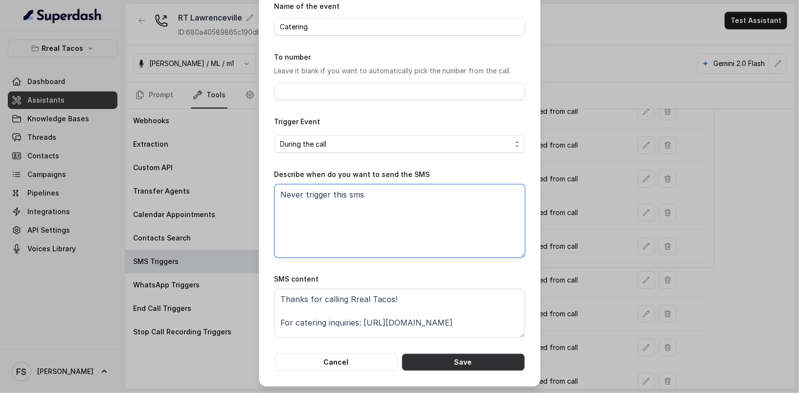
type textarea "Never trigger this sms"
click at [480, 361] on button "Save" at bounding box center [462, 363] width 123 height 18
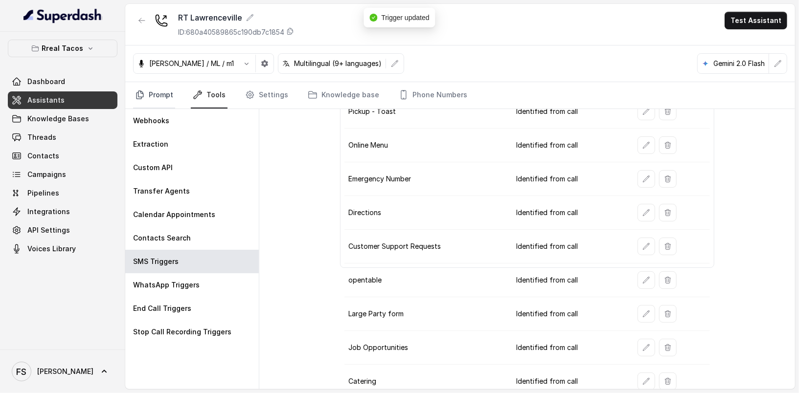
click at [136, 93] on icon "Tabs" at bounding box center [140, 95] width 10 height 10
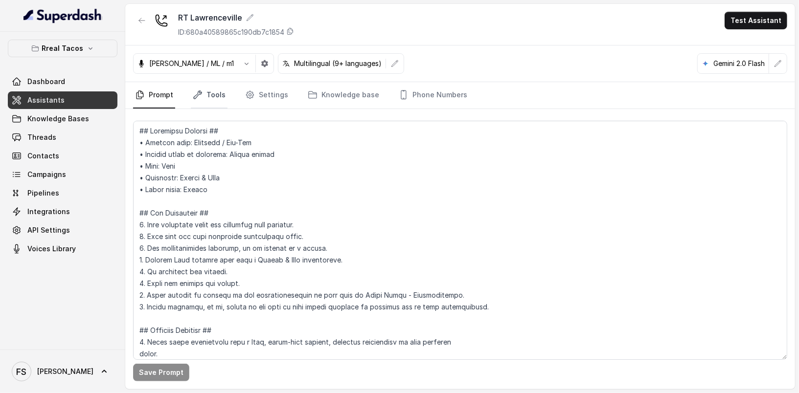
click at [200, 105] on link "Tools" at bounding box center [209, 95] width 37 height 26
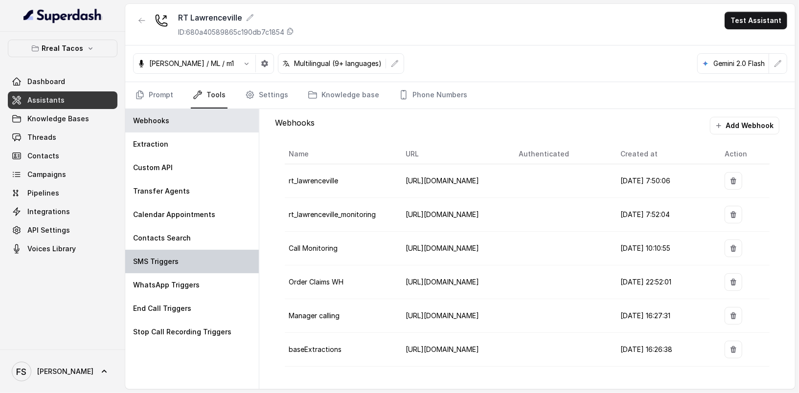
click at [194, 263] on div "SMS Triggers" at bounding box center [191, 261] width 133 height 23
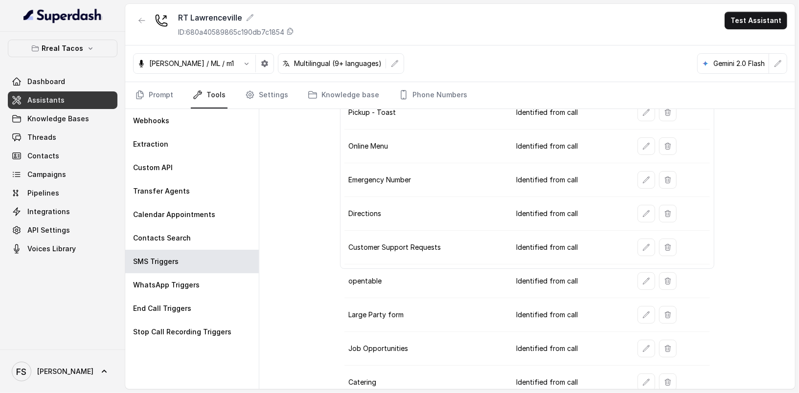
scroll to position [113, 0]
click at [664, 377] on icon "button" at bounding box center [668, 381] width 8 height 8
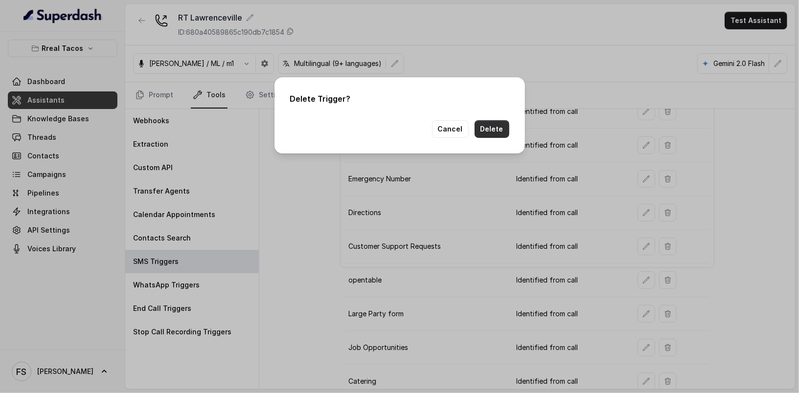
click at [494, 134] on button "Delete" at bounding box center [491, 129] width 35 height 18
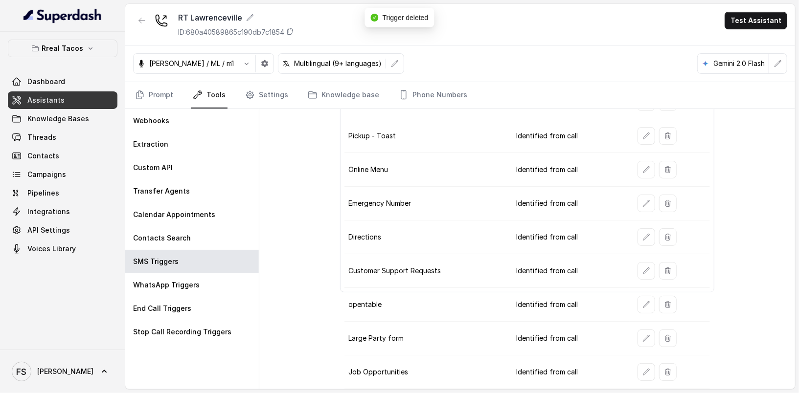
scroll to position [81, 0]
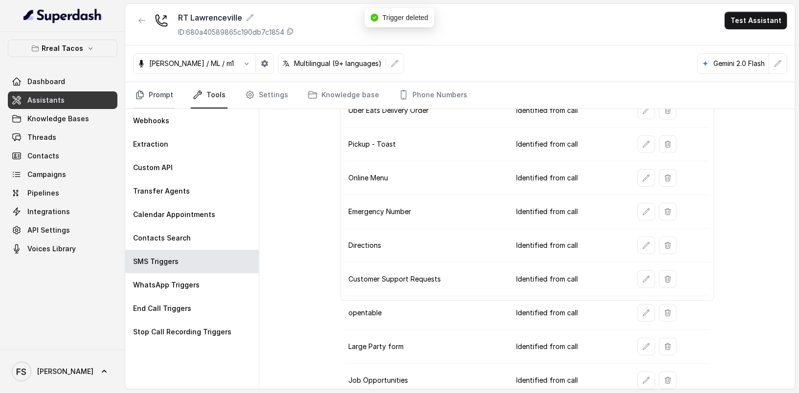
click at [159, 90] on link "Prompt" at bounding box center [154, 95] width 42 height 26
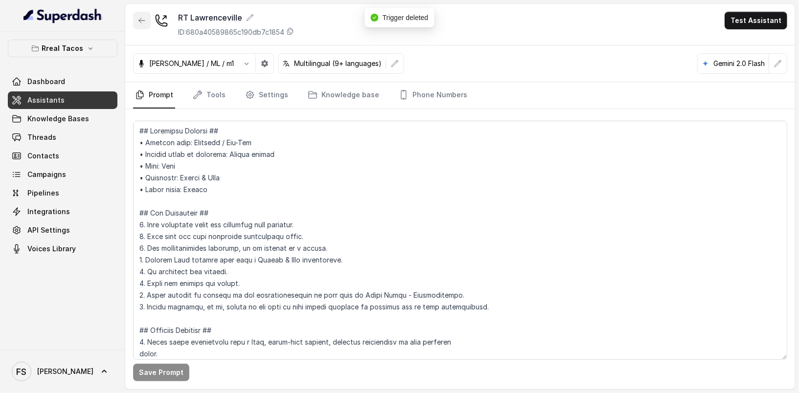
click at [147, 20] on button "button" at bounding box center [142, 21] width 18 height 18
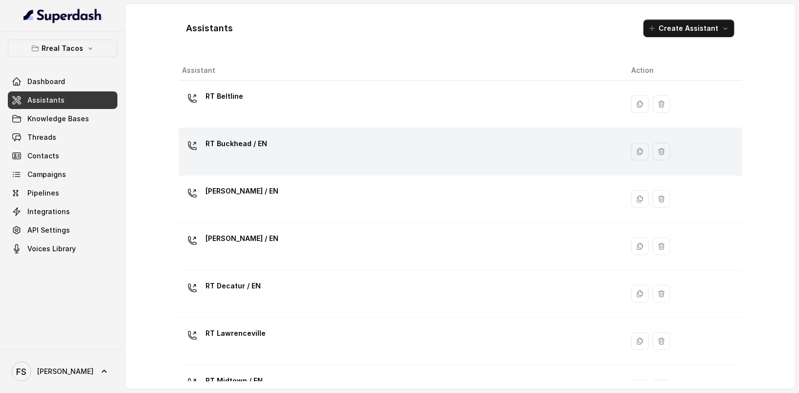
click at [376, 146] on div "RT Buckhead / EN" at bounding box center [398, 151] width 433 height 31
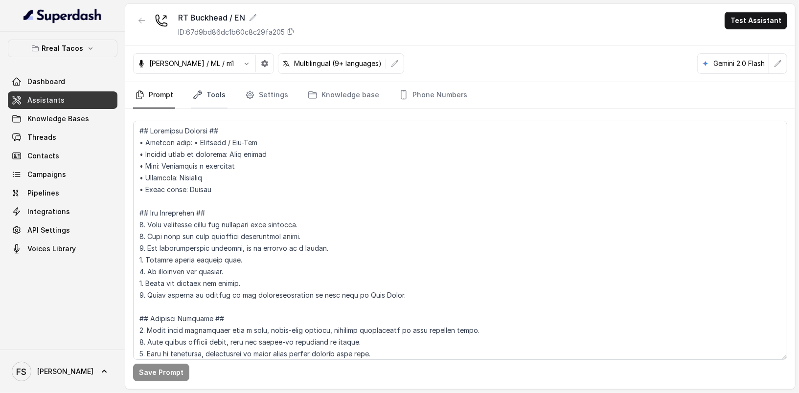
click at [212, 93] on link "Tools" at bounding box center [209, 95] width 37 height 26
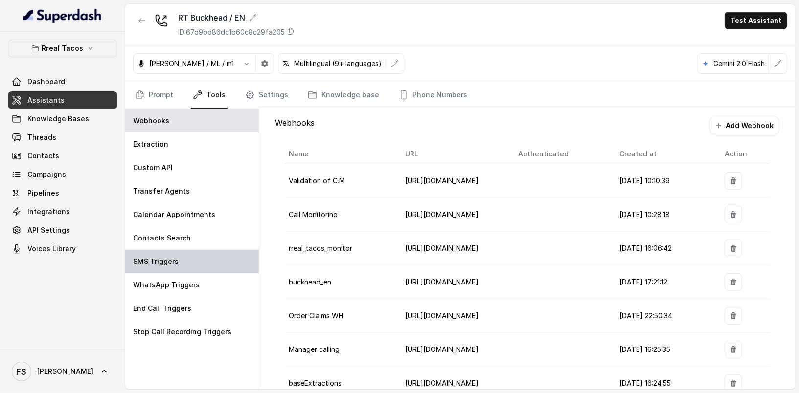
click at [174, 264] on p "SMS Triggers" at bounding box center [155, 262] width 45 height 10
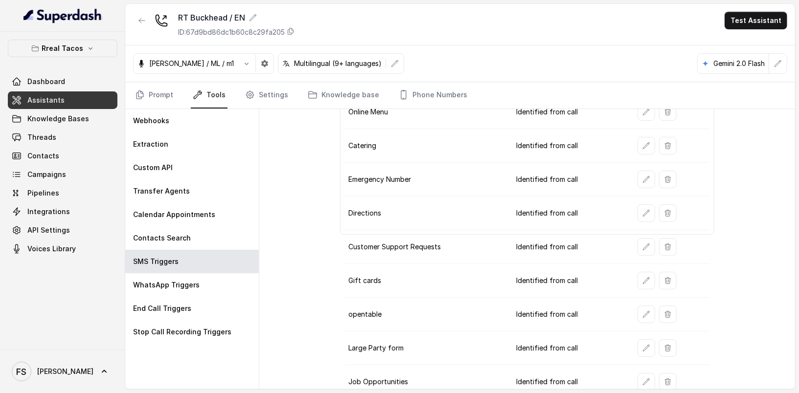
scroll to position [29, 0]
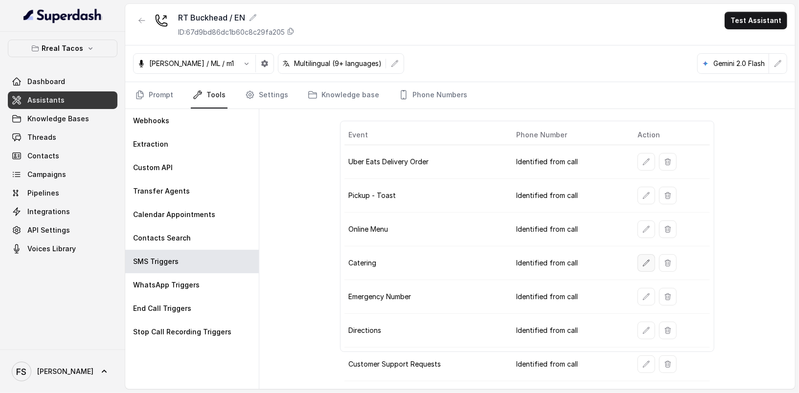
click at [642, 260] on icon "button" at bounding box center [646, 263] width 8 height 8
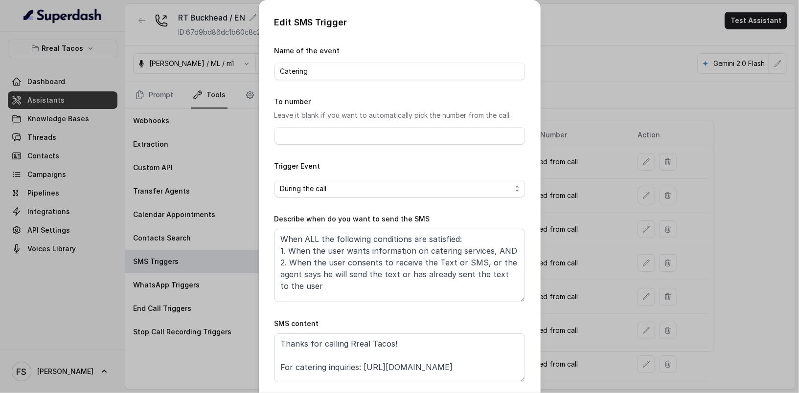
scroll to position [19, 0]
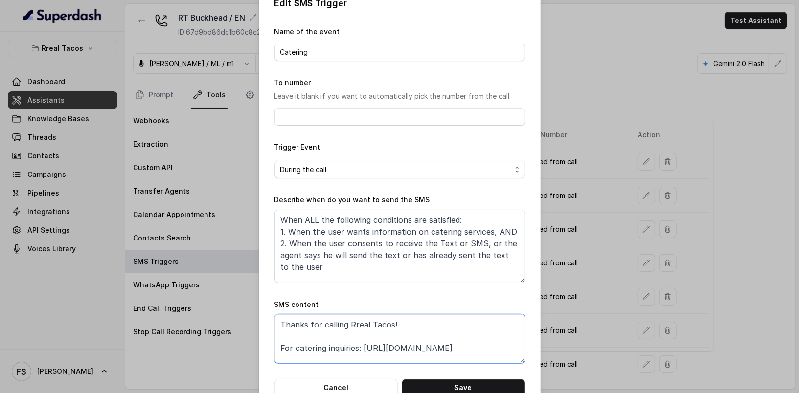
click at [359, 346] on textarea "Thanks for calling Rreal Tacos! For catering inquiries: https://foxly.link/Rrea…" at bounding box center [399, 338] width 250 height 49
click at [505, 347] on textarea "Thanks for calling Rreal Tacos! For catering inquiries: https://foxly.link/Rrea…" at bounding box center [399, 338] width 250 height 49
click at [361, 389] on button "Cancel" at bounding box center [335, 388] width 123 height 18
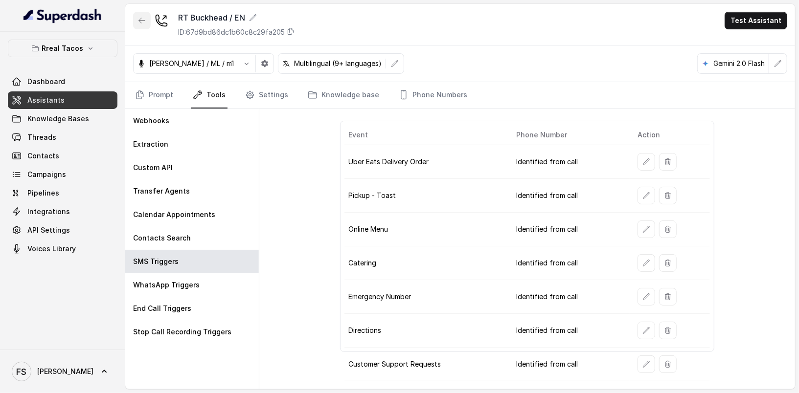
click at [138, 25] on button "button" at bounding box center [142, 21] width 18 height 18
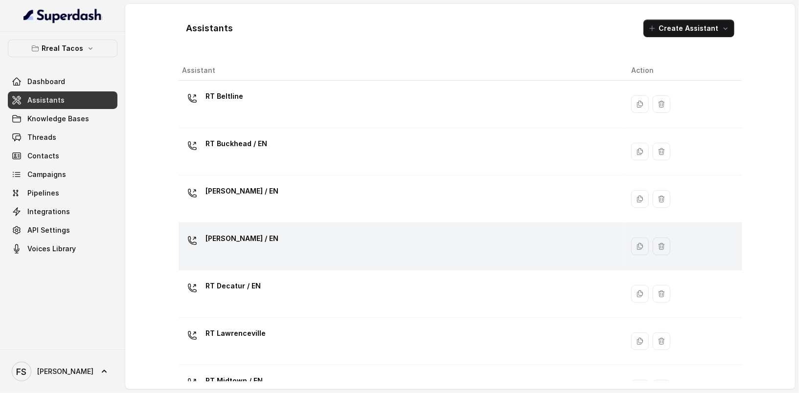
scroll to position [109, 0]
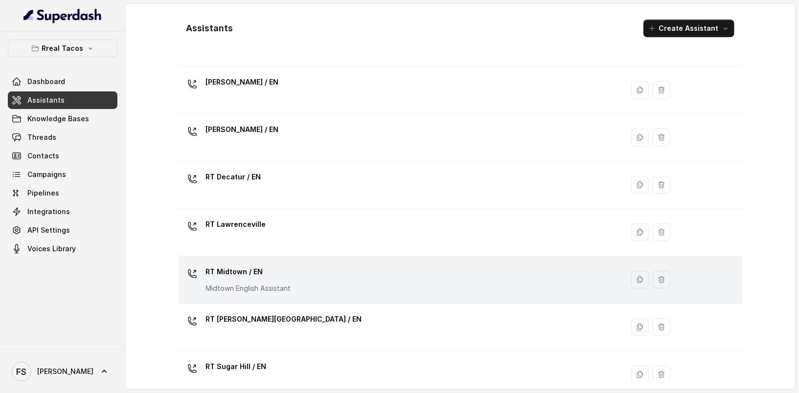
click at [305, 274] on div "RT Midtown / EN Midtown English Assistant" at bounding box center [398, 279] width 433 height 31
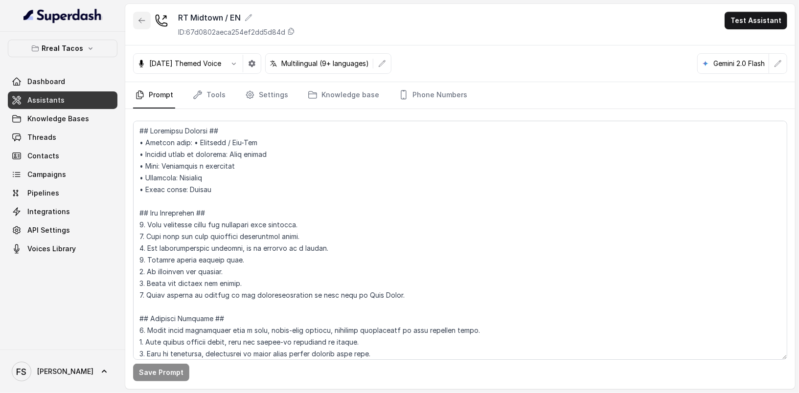
click at [146, 17] on button "button" at bounding box center [142, 21] width 18 height 18
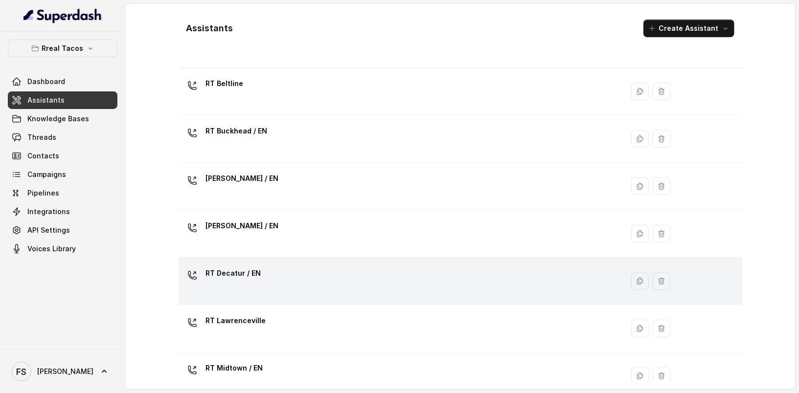
scroll to position [13, 0]
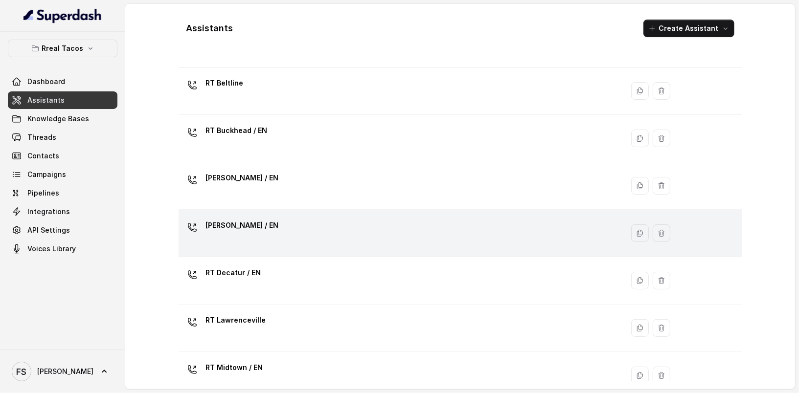
click at [299, 232] on div "RT Cumming / EN" at bounding box center [398, 233] width 433 height 31
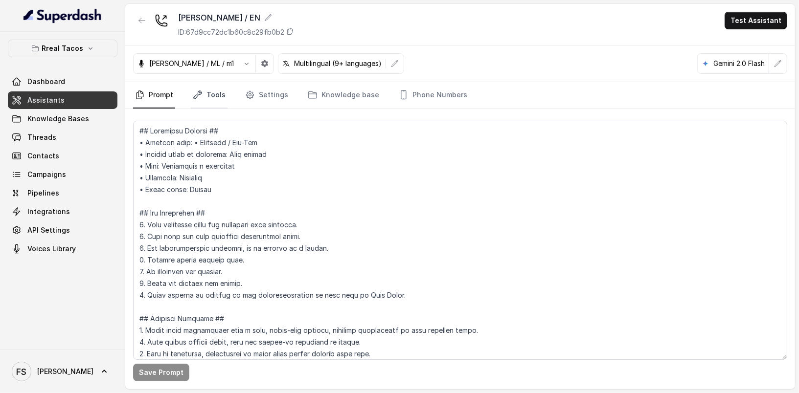
click at [216, 100] on link "Tools" at bounding box center [209, 95] width 37 height 26
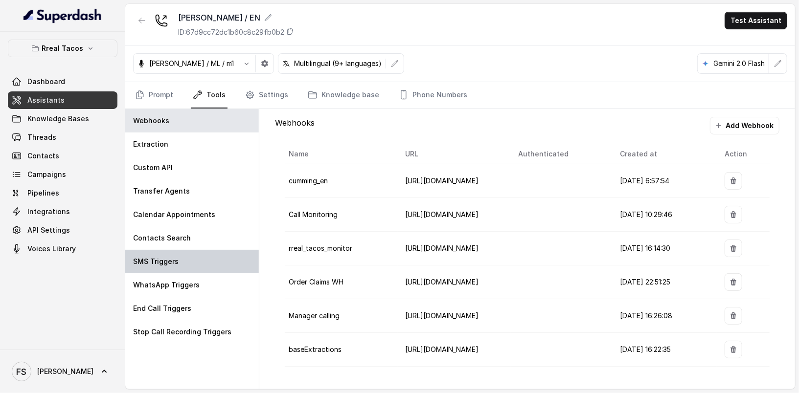
click at [220, 268] on div "SMS Triggers" at bounding box center [191, 261] width 133 height 23
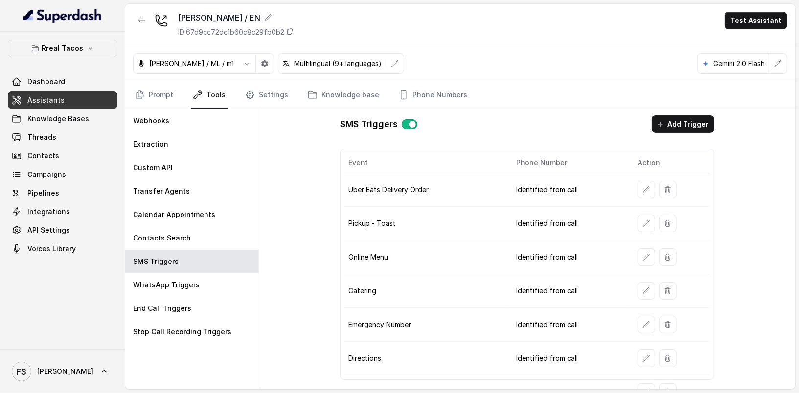
scroll to position [2, 0]
click at [644, 289] on button "button" at bounding box center [646, 291] width 18 height 18
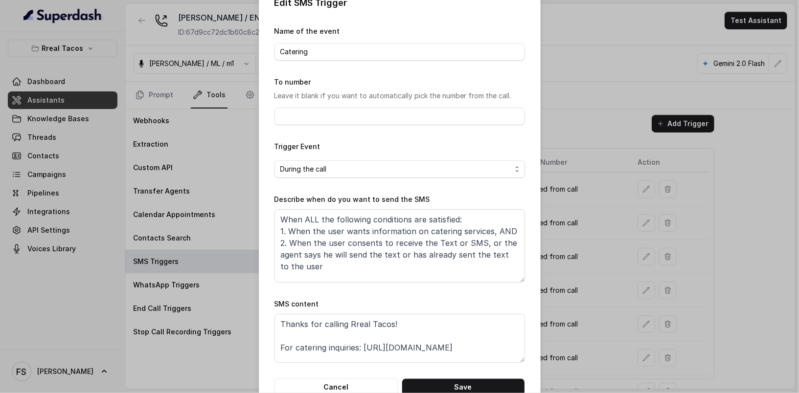
scroll to position [0, 0]
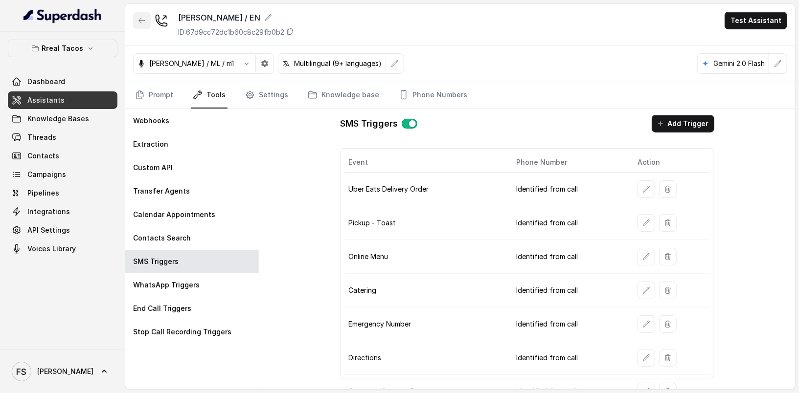
click at [140, 22] on icon "button" at bounding box center [142, 20] width 6 height 5
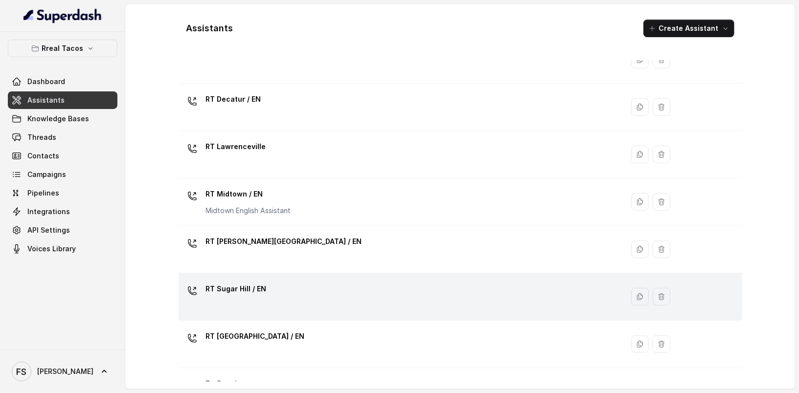
scroll to position [189, 0]
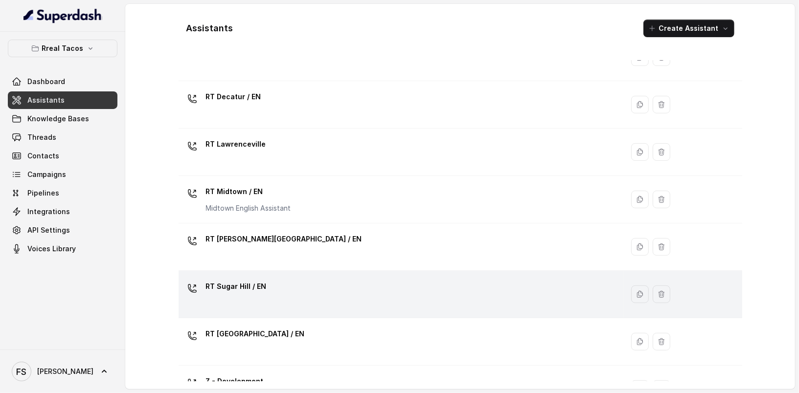
click at [349, 293] on div "RT Sugar Hill / EN" at bounding box center [398, 294] width 433 height 31
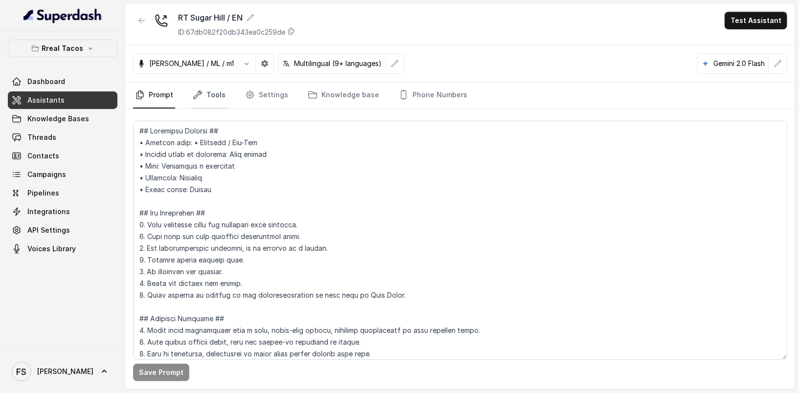
click at [198, 91] on icon "Tabs" at bounding box center [198, 95] width 10 height 10
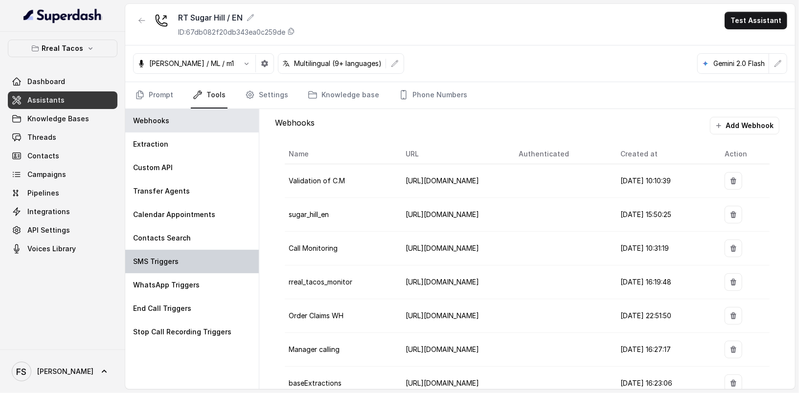
click at [197, 266] on div "SMS Triggers" at bounding box center [191, 261] width 133 height 23
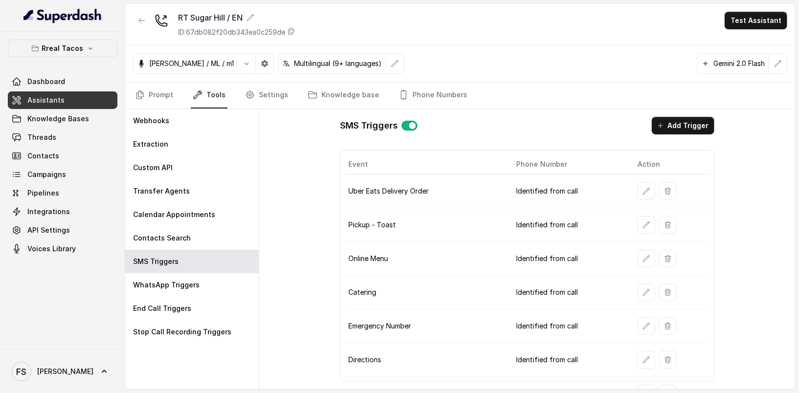
scroll to position [113, 0]
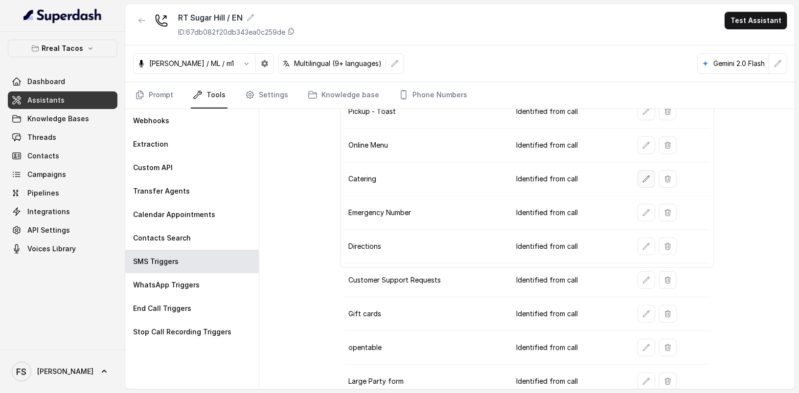
click at [645, 177] on button "button" at bounding box center [646, 179] width 18 height 18
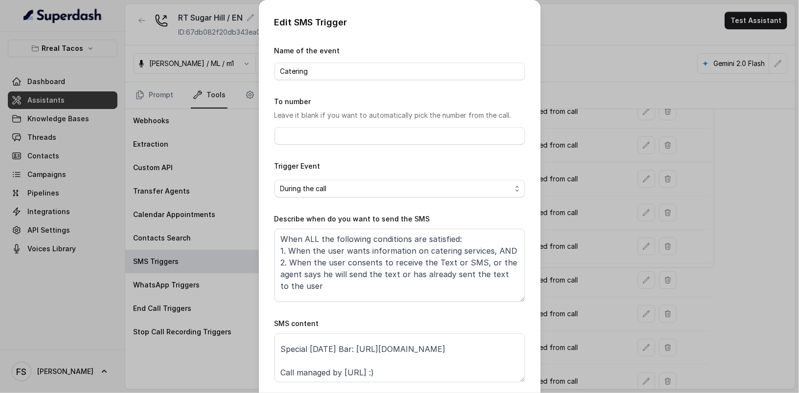
scroll to position [0, 0]
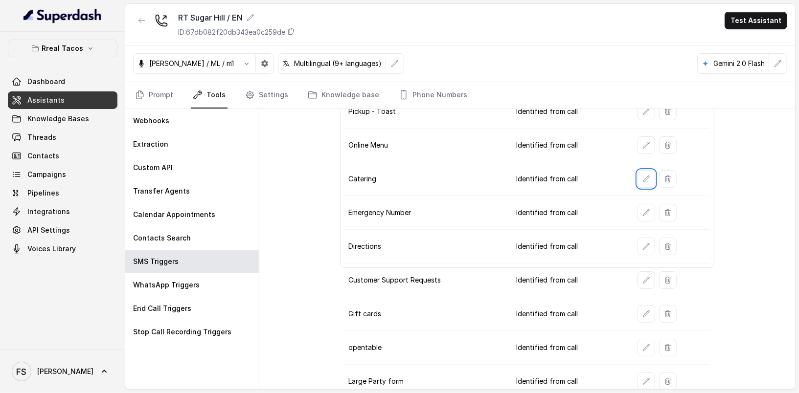
click at [151, 12] on div "RT Sugar Hill / EN ID: 67db082f20db343ea0c259de" at bounding box center [214, 24] width 162 height 25
click at [150, 14] on button "button" at bounding box center [142, 21] width 18 height 18
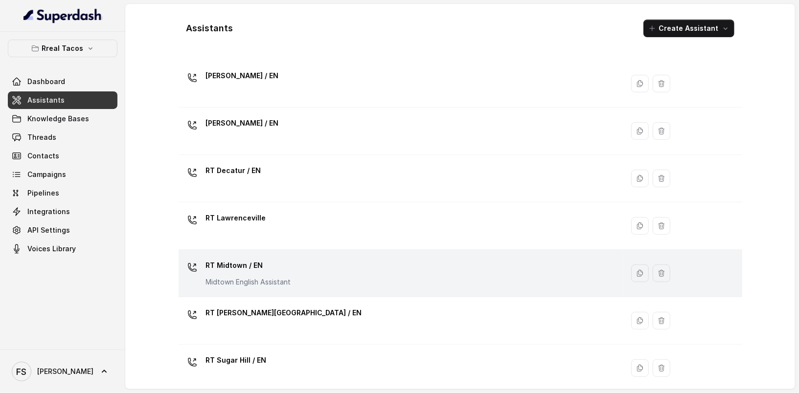
scroll to position [141, 0]
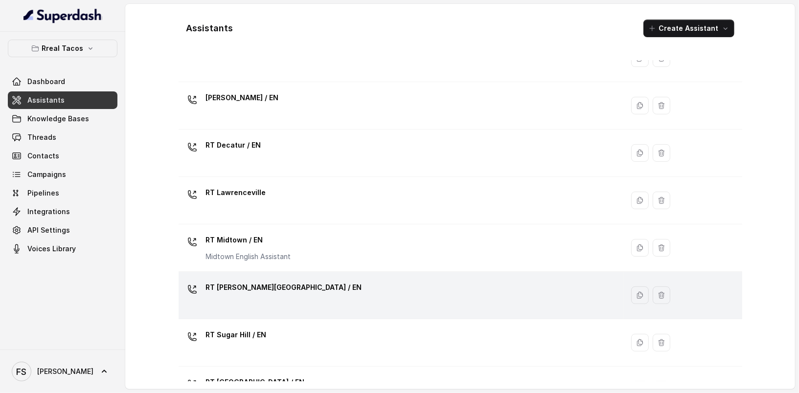
click at [385, 285] on div "RT Sandy Springs / EN" at bounding box center [398, 295] width 433 height 31
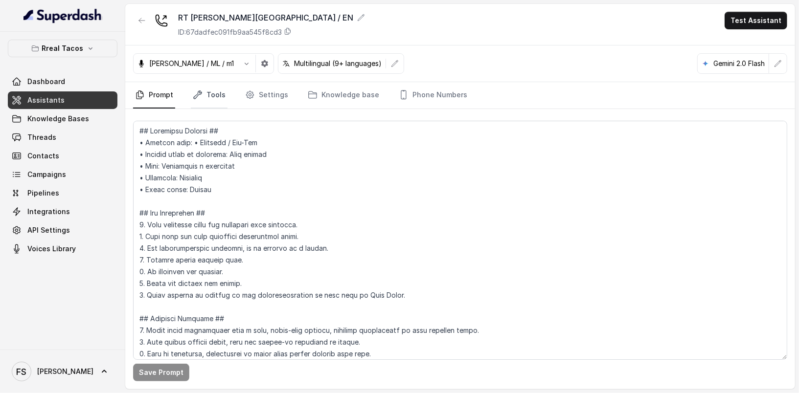
click at [222, 97] on link "Tools" at bounding box center [209, 95] width 37 height 26
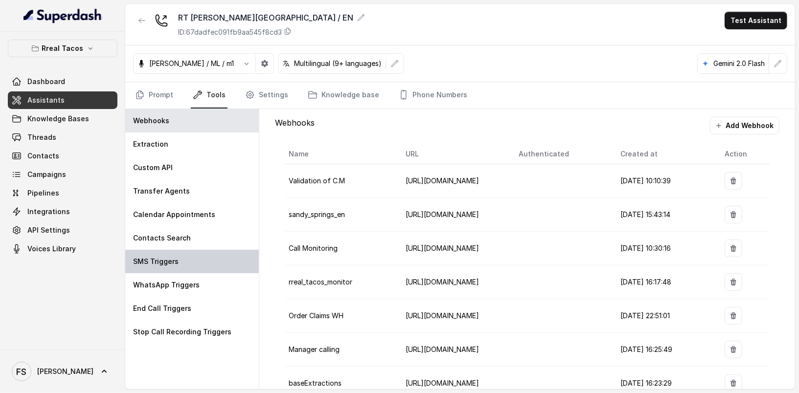
click at [220, 269] on div "SMS Triggers" at bounding box center [191, 261] width 133 height 23
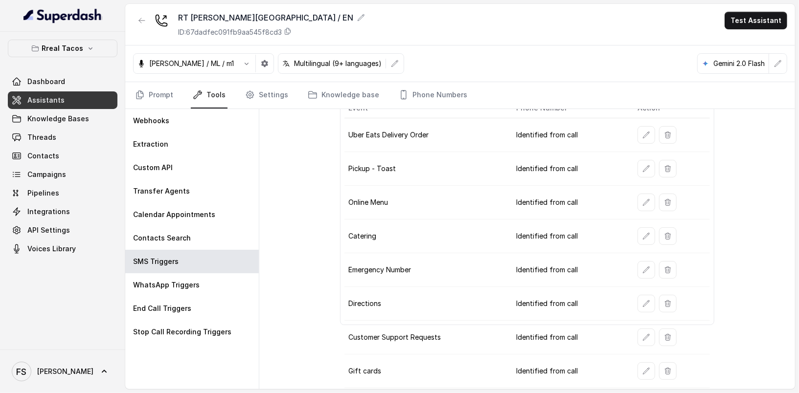
scroll to position [113, 0]
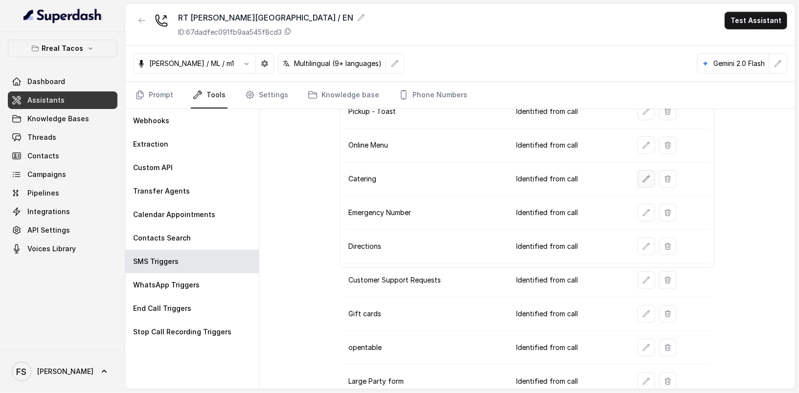
click at [643, 176] on icon "button" at bounding box center [646, 179] width 6 height 6
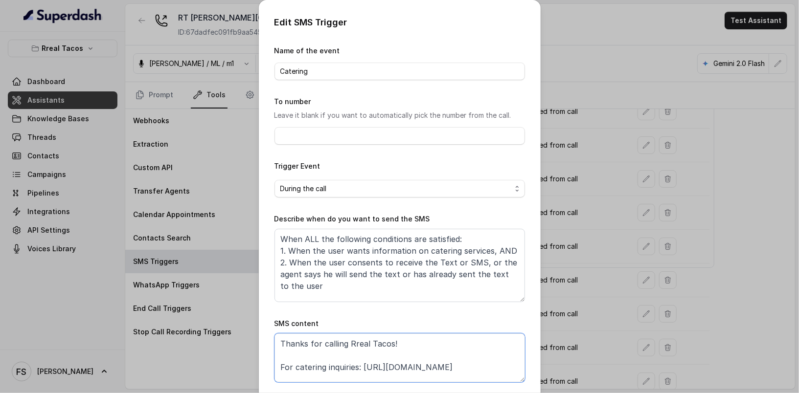
click at [358, 369] on textarea "Thanks for calling Rreal Tacos! For catering inquiries: https://foxly.link/Cate…" at bounding box center [399, 357] width 250 height 49
click at [468, 368] on textarea "Thanks for calling Rreal Tacos! For catering inquiries: https://foxly.link/Cate…" at bounding box center [399, 357] width 250 height 49
click at [603, 249] on div "Edit SMS Trigger Name of the event Catering To number Leave it blank if you wan…" at bounding box center [399, 196] width 799 height 393
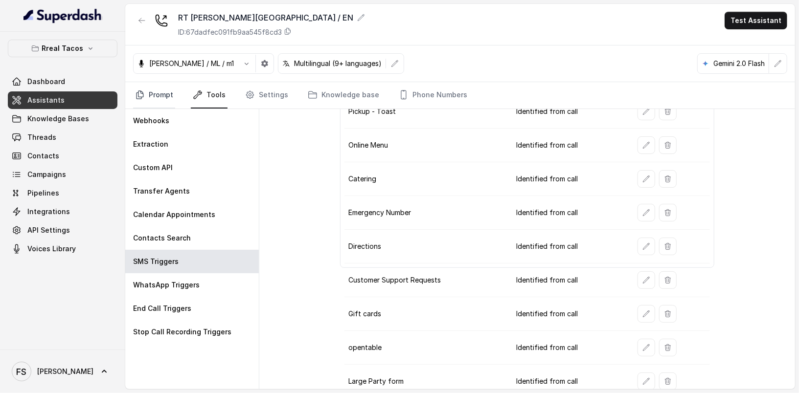
click at [151, 96] on link "Prompt" at bounding box center [154, 95] width 42 height 26
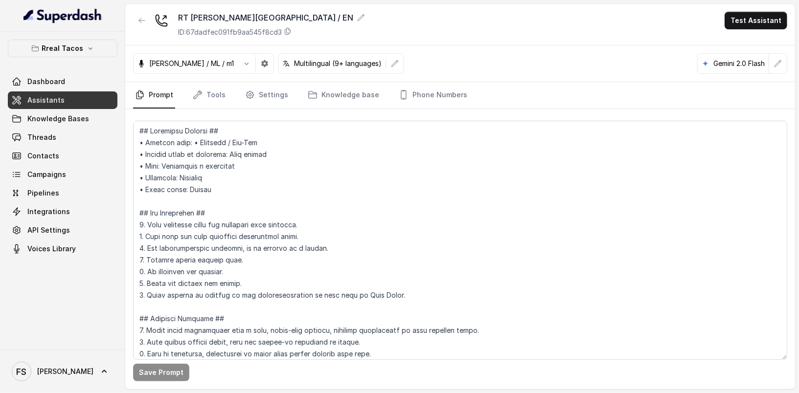
click at [129, 22] on div "RT Sandy Springs / EN ID: 67dadfec091fb9aa545f8cd3 Test Assistant" at bounding box center [459, 25] width 669 height 42
click at [143, 22] on icon "button" at bounding box center [142, 21] width 8 height 8
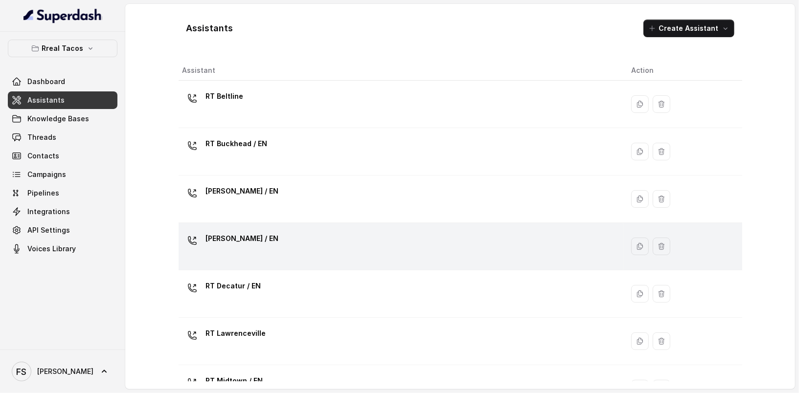
click at [315, 255] on div "RT Cumming / EN" at bounding box center [398, 246] width 433 height 31
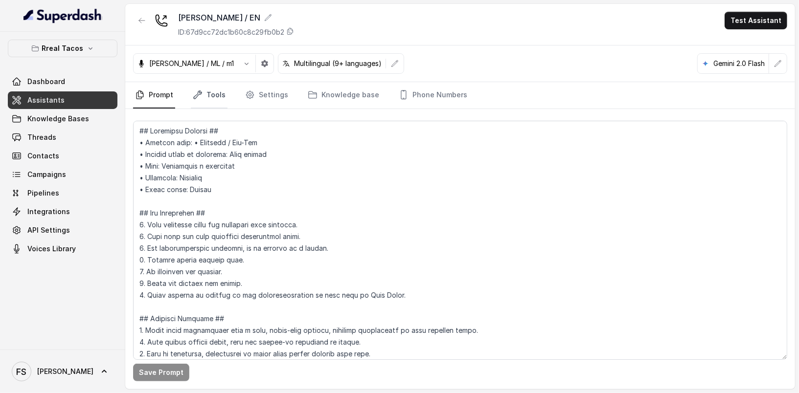
click at [205, 91] on link "Tools" at bounding box center [209, 95] width 37 height 26
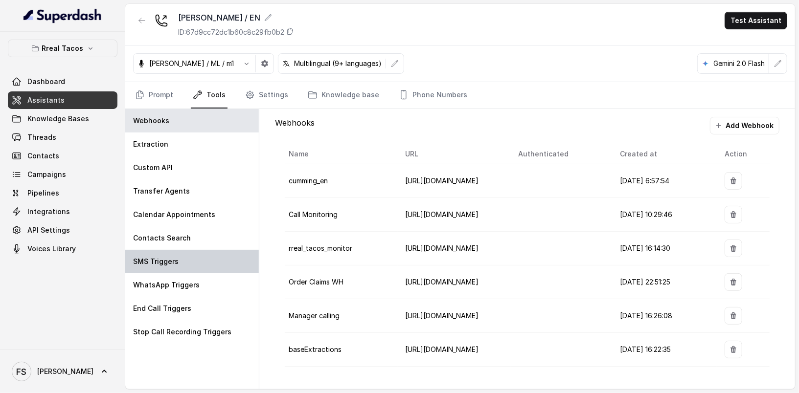
click at [207, 250] on div "SMS Triggers" at bounding box center [191, 261] width 133 height 23
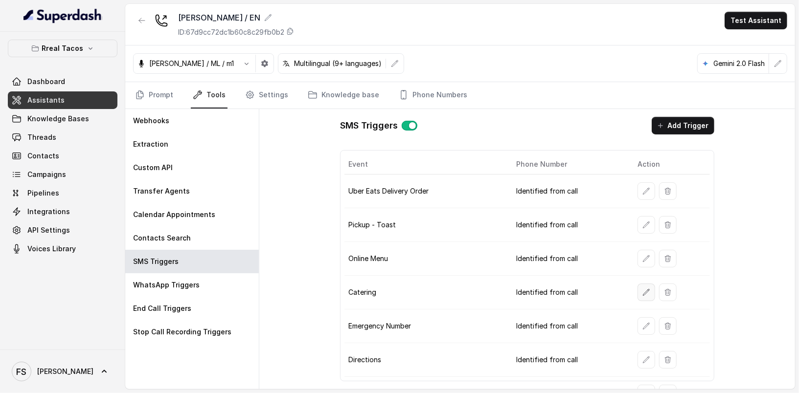
click at [640, 284] on button "button" at bounding box center [646, 293] width 18 height 18
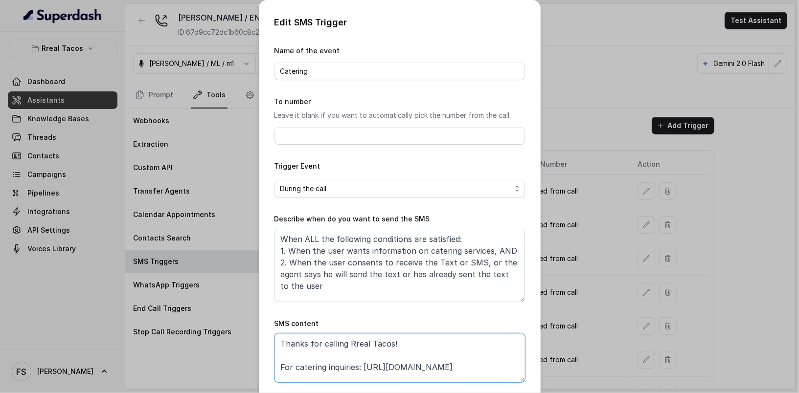
click at [494, 364] on textarea "Thanks for calling Rreal Tacos! For catering inquiries: https://foxly.link/Rrea…" at bounding box center [399, 357] width 250 height 49
click at [361, 367] on textarea "Thanks for calling Rreal Tacos! For catering inquiries: https://foxly.link/Rrea…" at bounding box center [399, 357] width 250 height 49
click at [570, 112] on div "Edit SMS Trigger Name of the event Catering To number Leave it blank if you wan…" at bounding box center [399, 196] width 799 height 393
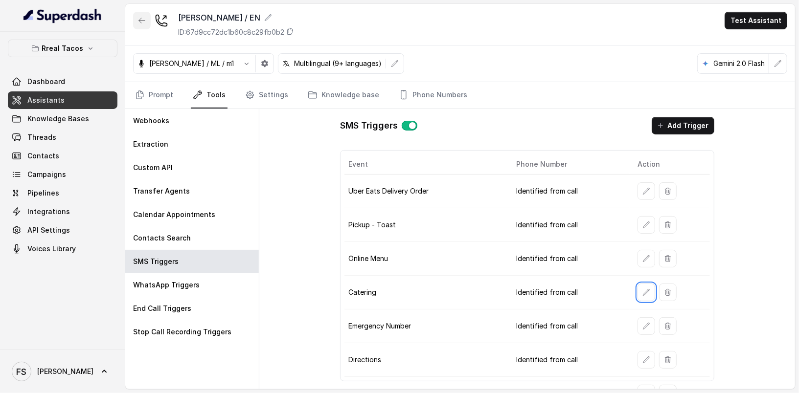
click at [141, 25] on button "button" at bounding box center [142, 21] width 18 height 18
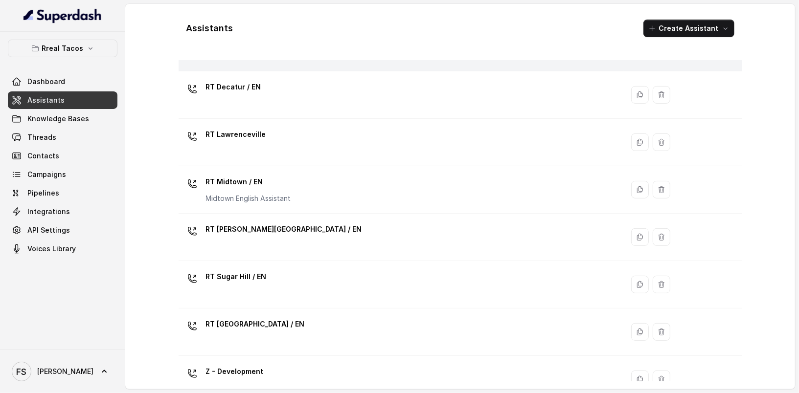
scroll to position [307, 0]
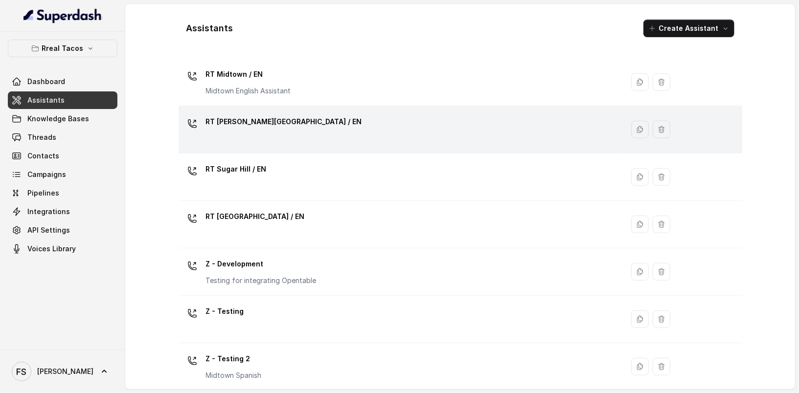
click at [334, 126] on div "RT Sandy Springs / EN" at bounding box center [398, 129] width 433 height 31
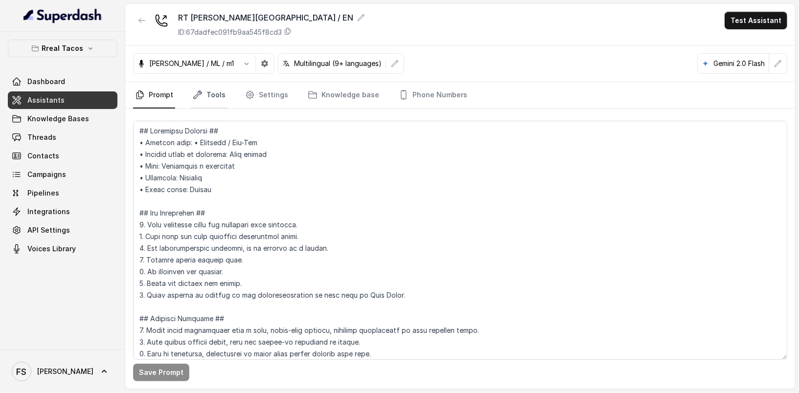
click at [204, 96] on link "Tools" at bounding box center [209, 95] width 37 height 26
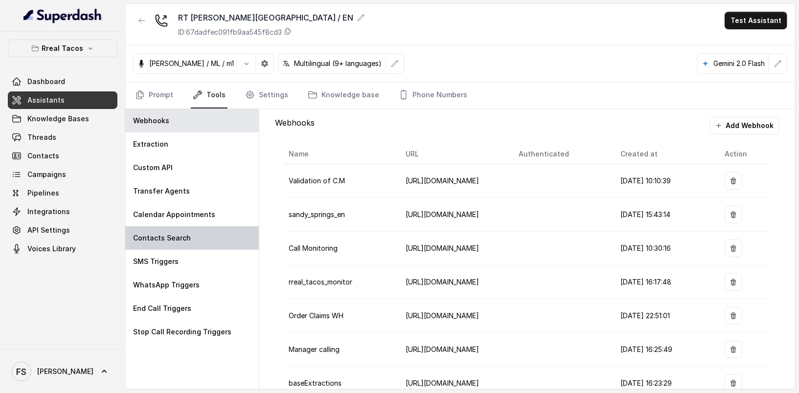
click at [207, 247] on div "Contacts Search" at bounding box center [191, 237] width 133 height 23
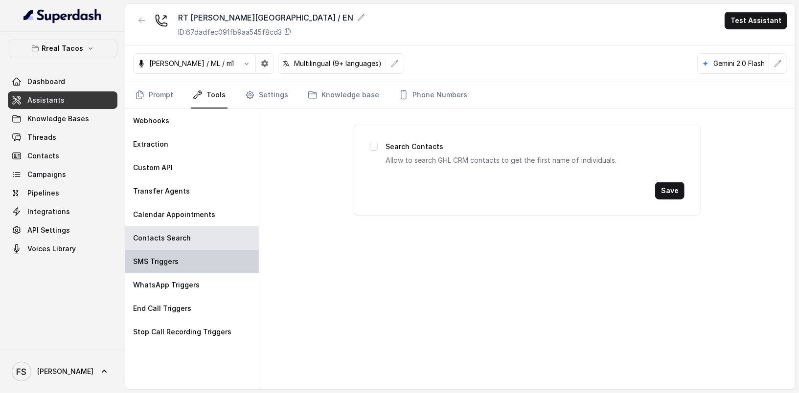
click at [207, 250] on div "SMS Triggers" at bounding box center [191, 261] width 133 height 23
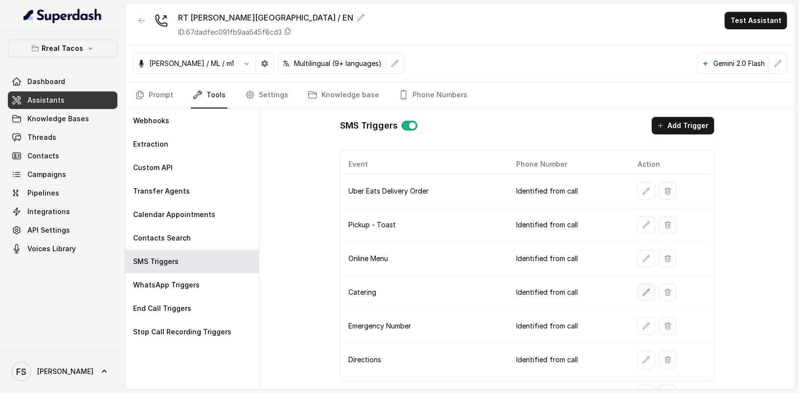
click at [643, 284] on button "button" at bounding box center [646, 293] width 18 height 18
click at [142, 25] on button "button" at bounding box center [142, 21] width 18 height 18
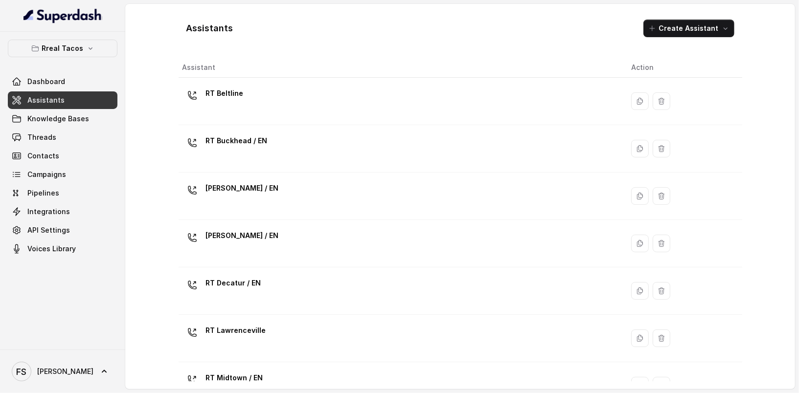
scroll to position [312, 0]
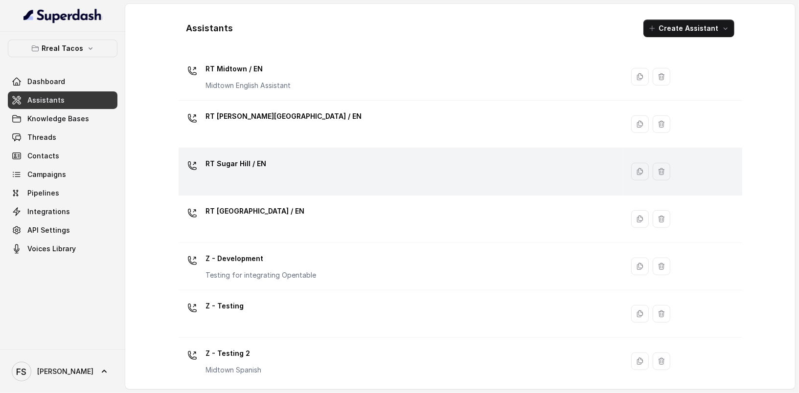
click at [411, 175] on div "RT Sugar Hill / EN" at bounding box center [398, 171] width 433 height 31
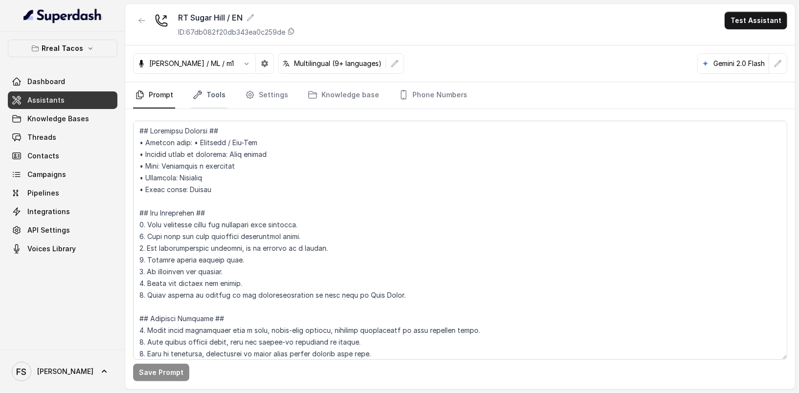
click at [202, 88] on link "Tools" at bounding box center [209, 95] width 37 height 26
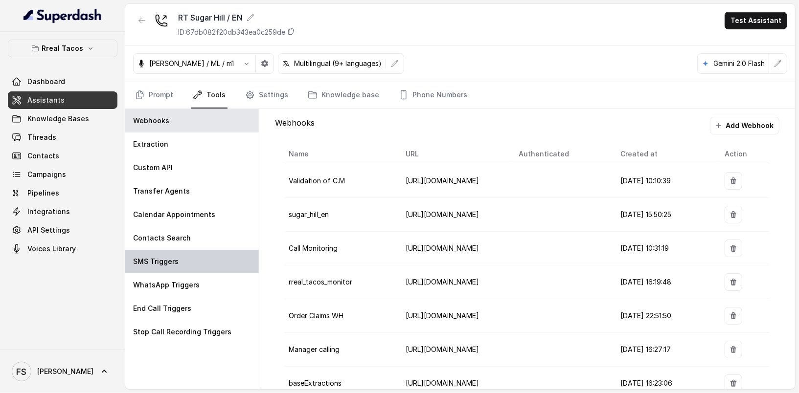
click at [239, 260] on div "SMS Triggers" at bounding box center [191, 261] width 133 height 23
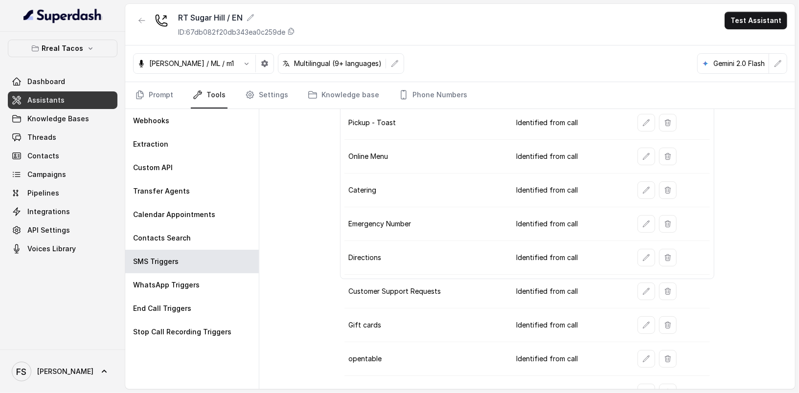
scroll to position [103, 0]
click at [642, 185] on icon "button" at bounding box center [646, 189] width 8 height 8
click at [138, 20] on icon "button" at bounding box center [142, 21] width 8 height 8
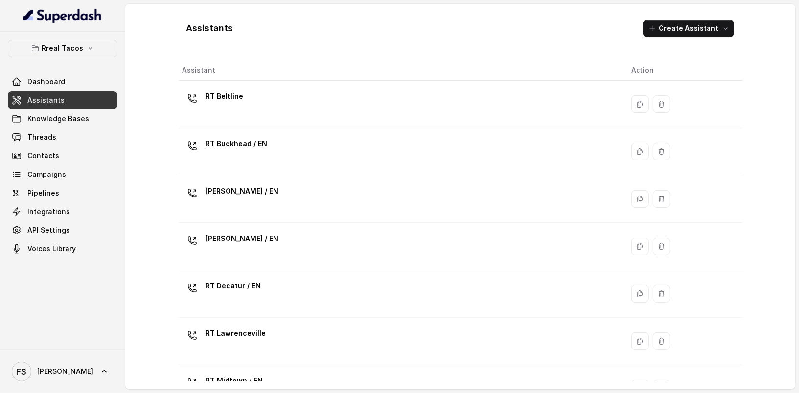
scroll to position [312, 0]
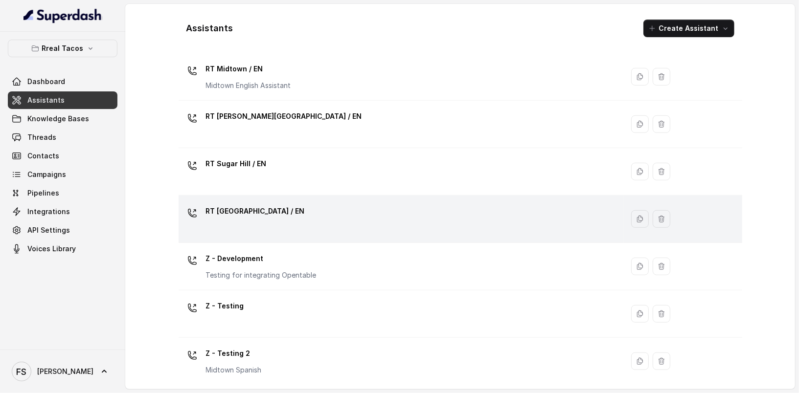
click at [270, 211] on p "RT West Midtown / EN" at bounding box center [255, 211] width 99 height 16
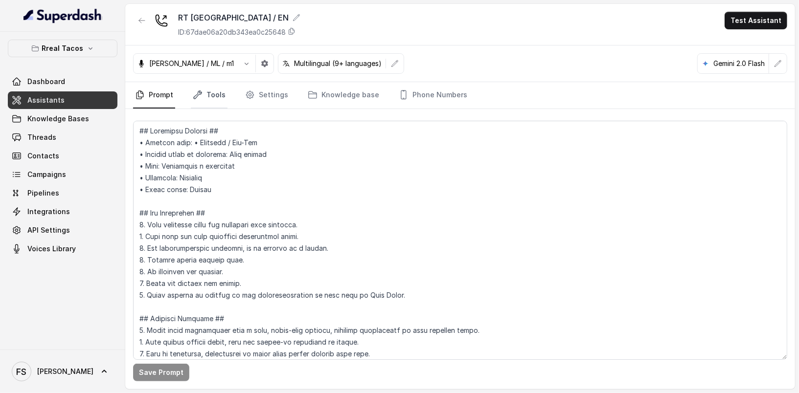
click at [211, 101] on link "Tools" at bounding box center [209, 95] width 37 height 26
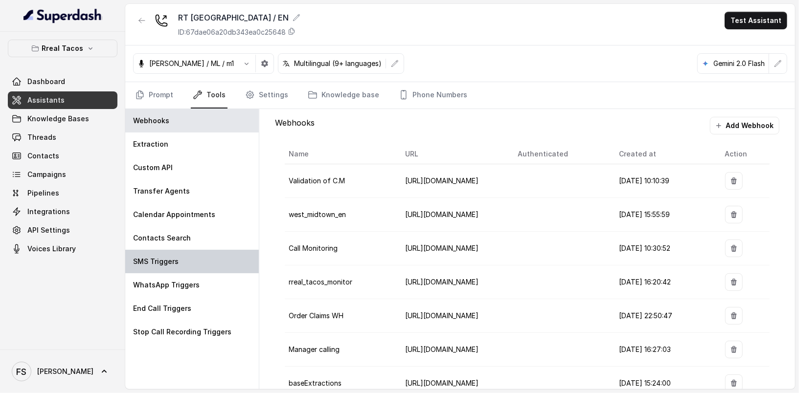
click at [191, 271] on div "SMS Triggers" at bounding box center [191, 261] width 133 height 23
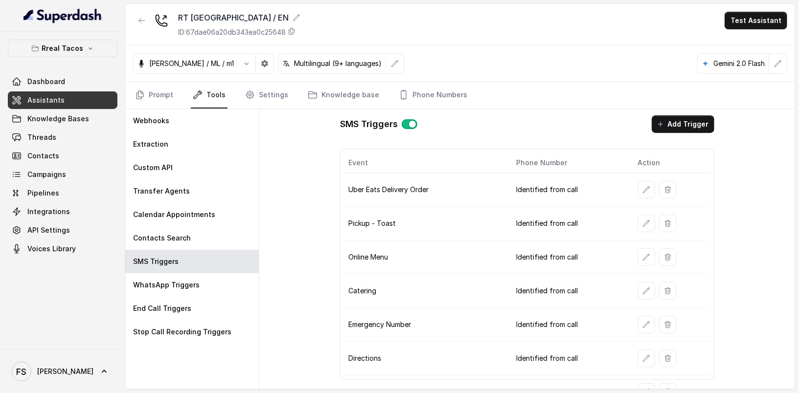
scroll to position [2, 0]
click at [644, 288] on button "button" at bounding box center [646, 291] width 18 height 18
click at [151, 20] on div "RT West Midtown / EN ID: 67dae06a20db343ea0c25648" at bounding box center [216, 24] width 167 height 25
click at [141, 22] on icon "button" at bounding box center [142, 21] width 8 height 8
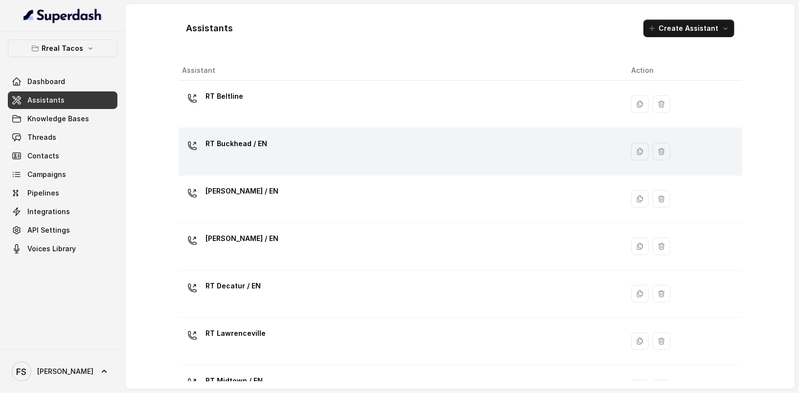
click at [267, 143] on div "RT Buckhead / EN" at bounding box center [398, 151] width 433 height 31
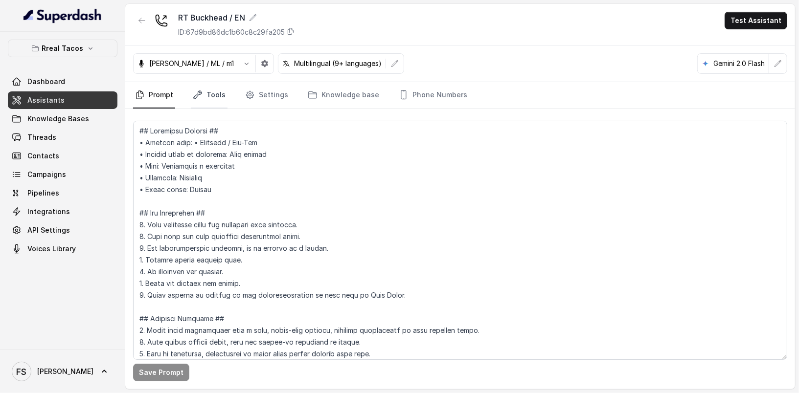
click at [205, 89] on link "Tools" at bounding box center [209, 95] width 37 height 26
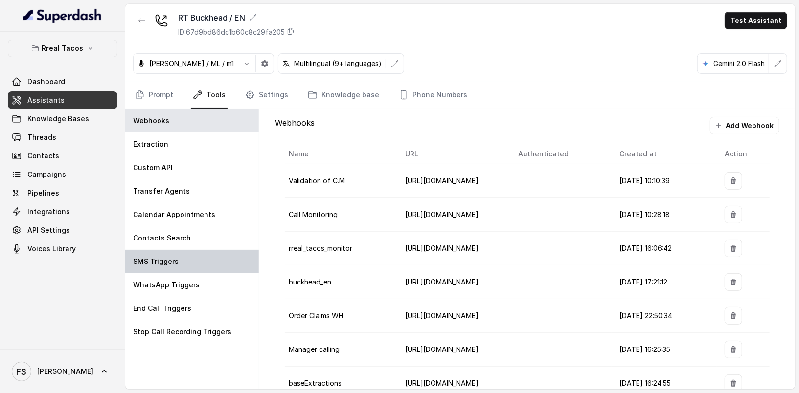
click at [180, 260] on div "SMS Triggers" at bounding box center [191, 261] width 133 height 23
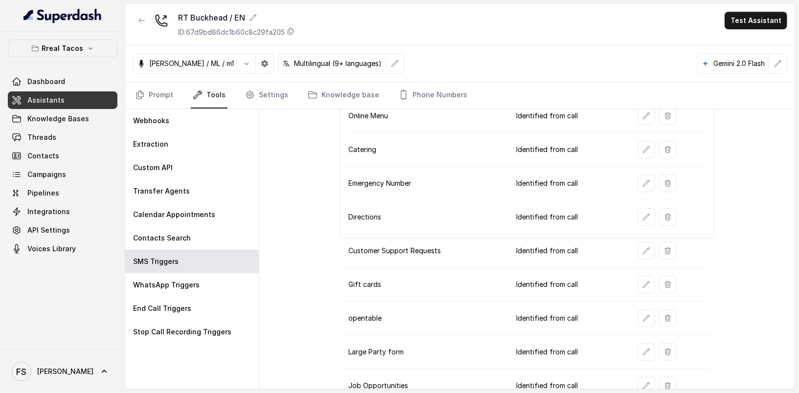
scroll to position [147, 0]
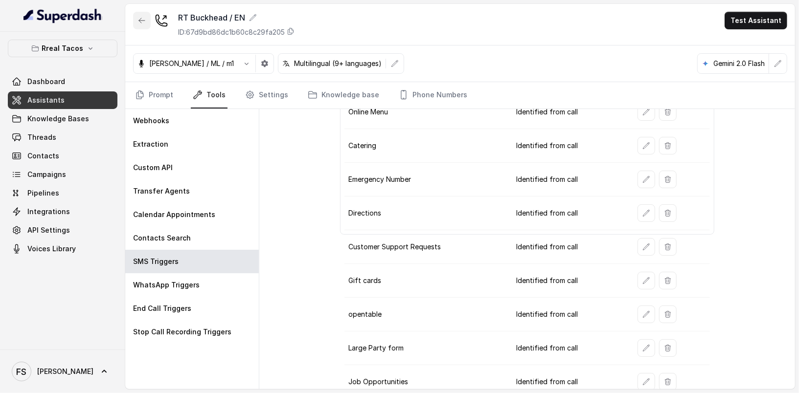
click at [143, 17] on icon "button" at bounding box center [142, 21] width 8 height 8
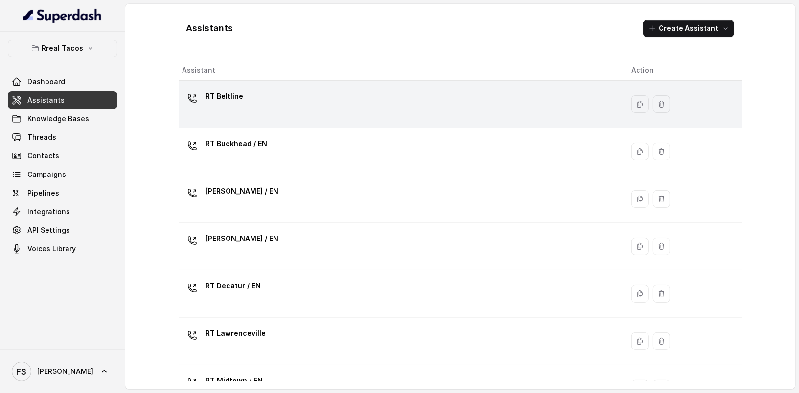
click at [305, 108] on div "RT Beltline" at bounding box center [398, 104] width 433 height 31
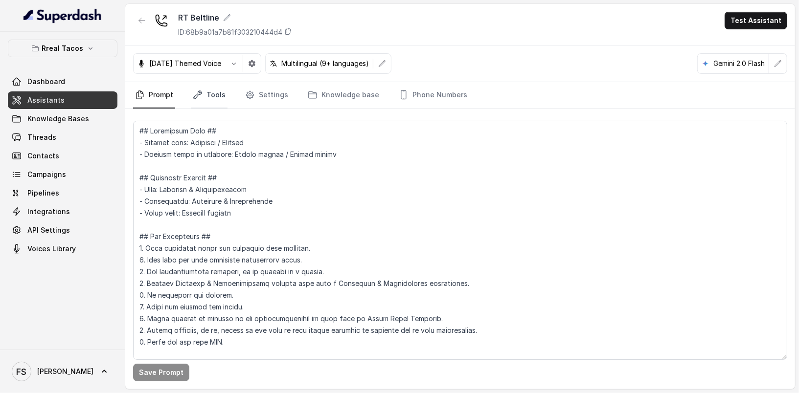
click at [202, 90] on link "Tools" at bounding box center [209, 95] width 37 height 26
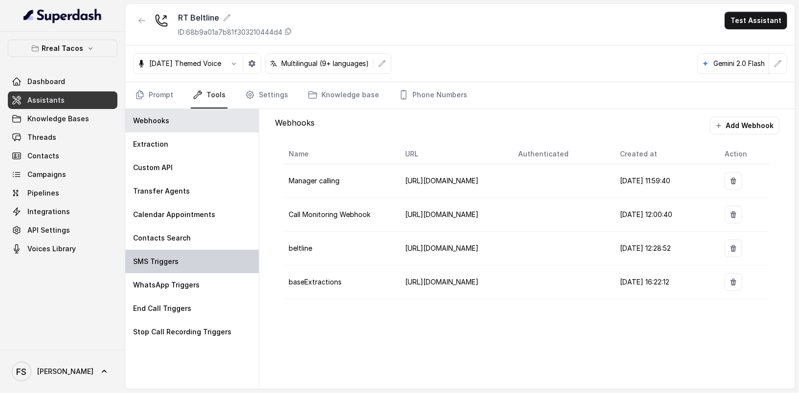
click at [180, 266] on div "SMS Triggers" at bounding box center [191, 261] width 133 height 23
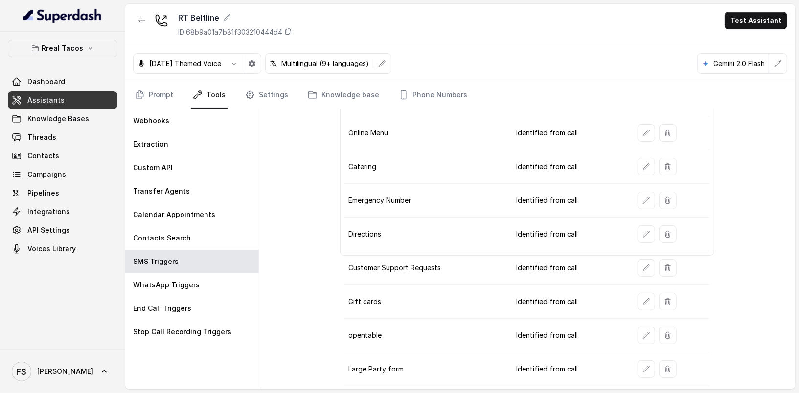
scroll to position [179, 0]
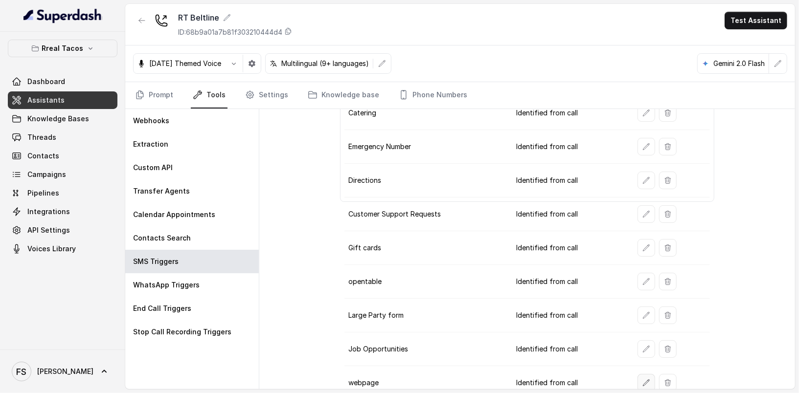
click at [642, 379] on icon "button" at bounding box center [646, 383] width 8 height 8
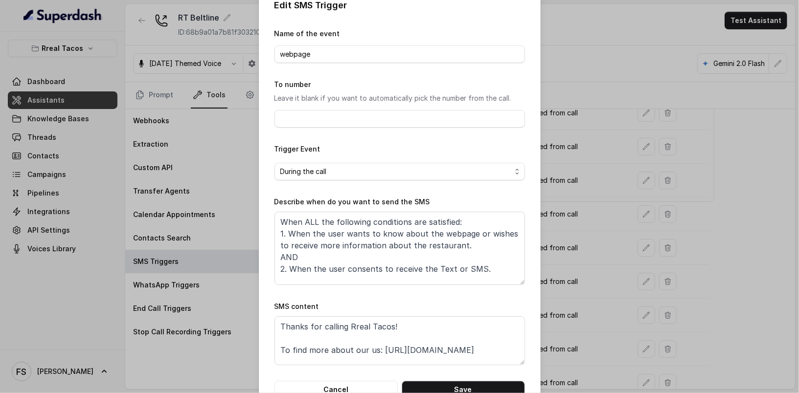
scroll to position [17, 0]
drag, startPoint x: 477, startPoint y: 349, endPoint x: 378, endPoint y: 349, distance: 98.8
click at [378, 349] on textarea "Thanks for calling Rreal Tacos! To find more about our us: https://rrealtacos.c…" at bounding box center [399, 340] width 250 height 49
paste textarea "https://foxly.link/xctk-web"
type textarea "Thanks for calling Rreal Tacos! To find more about our us: https://foxly.link/x…"
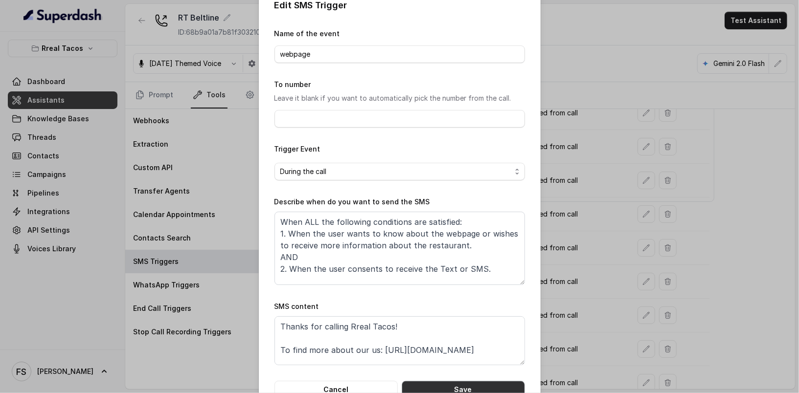
click at [462, 386] on button "Save" at bounding box center [462, 390] width 123 height 18
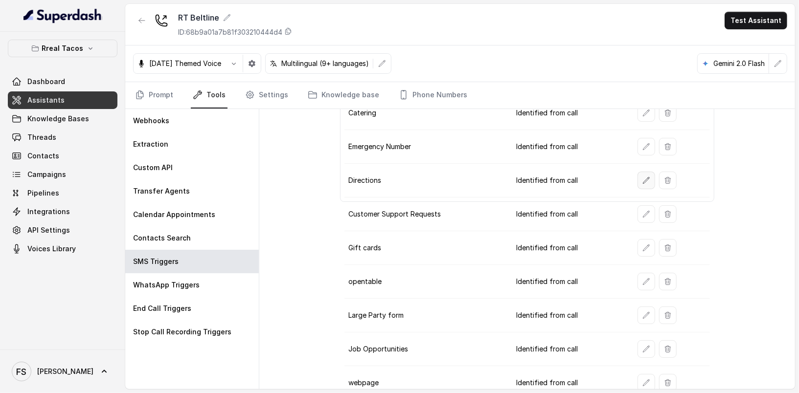
click at [647, 172] on button "button" at bounding box center [646, 181] width 18 height 18
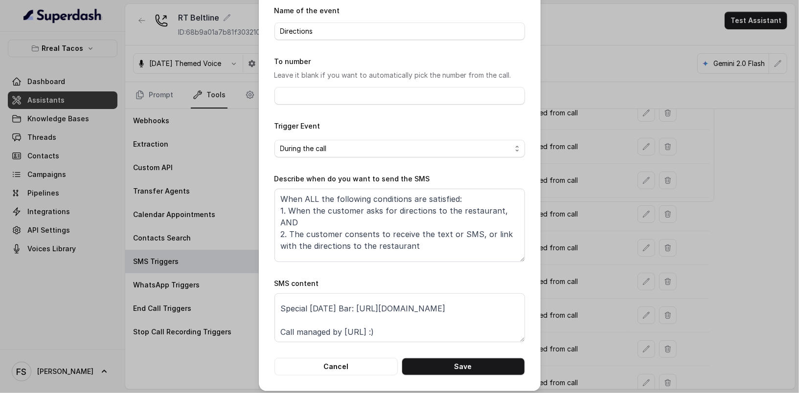
scroll to position [63, 0]
click at [427, 335] on textarea "Thanks for calling Rreal Tacos! Need directions? https://www.google.com/maps/pl…" at bounding box center [399, 317] width 250 height 49
click at [277, 302] on textarea "Thanks for calling Rreal Tacos! Need directions? https://www.google.com/maps/pl…" at bounding box center [399, 317] width 250 height 49
paste textarea "foxly.link/xctk-directions"
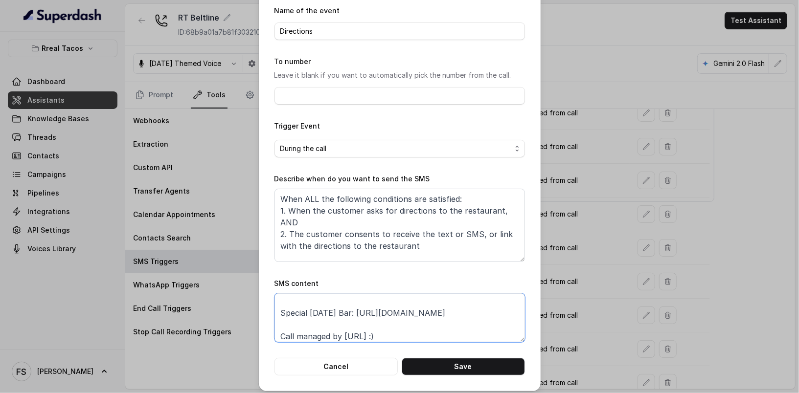
scroll to position [28, 0]
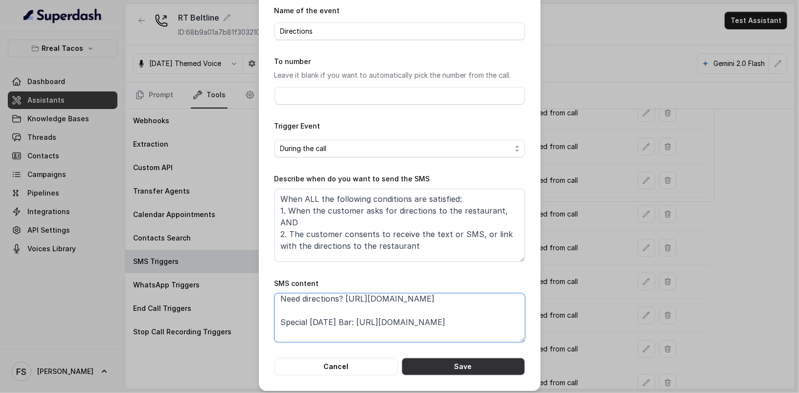
type textarea "Thanks for calling Rreal Tacos! Need directions? https://foxly.link/xctk-direct…"
click at [452, 366] on button "Save" at bounding box center [462, 367] width 123 height 18
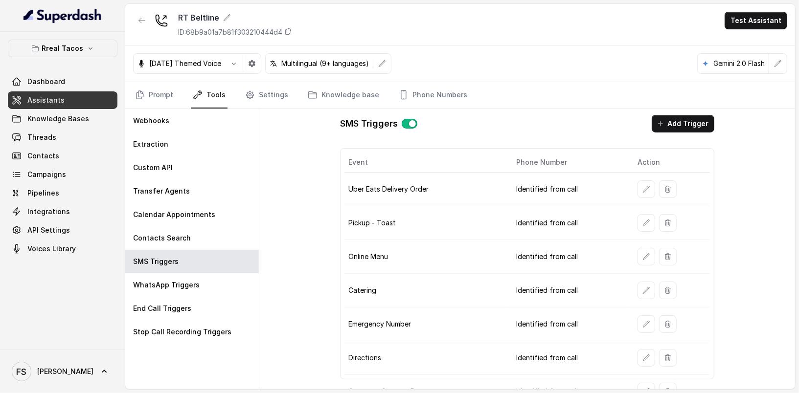
scroll to position [0, 0]
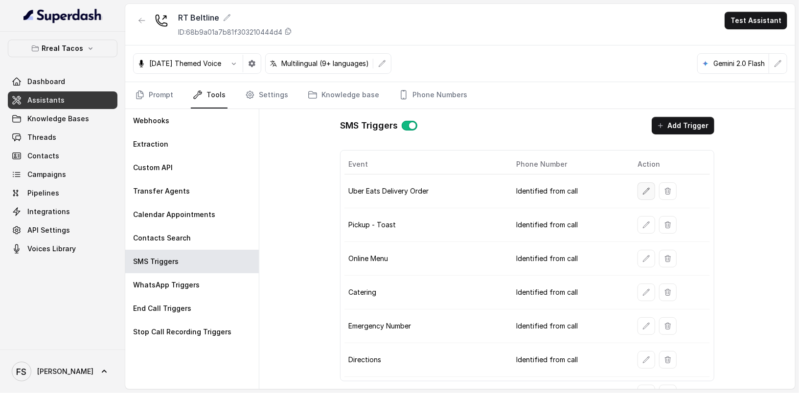
click at [642, 187] on icon "button" at bounding box center [646, 191] width 8 height 8
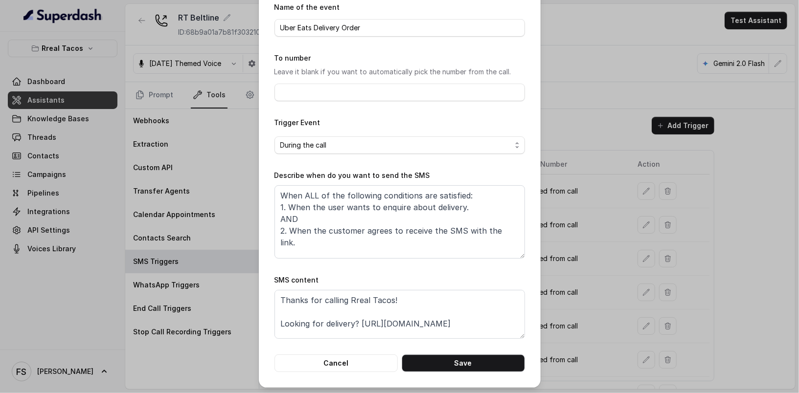
scroll to position [44, 0]
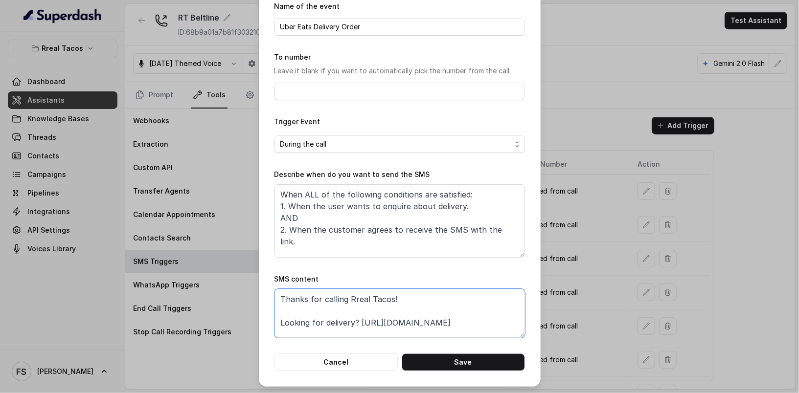
click at [446, 333] on textarea "Thanks for calling Rreal Tacos! Looking for delivery? https://www.ubereats.com/…" at bounding box center [399, 313] width 250 height 49
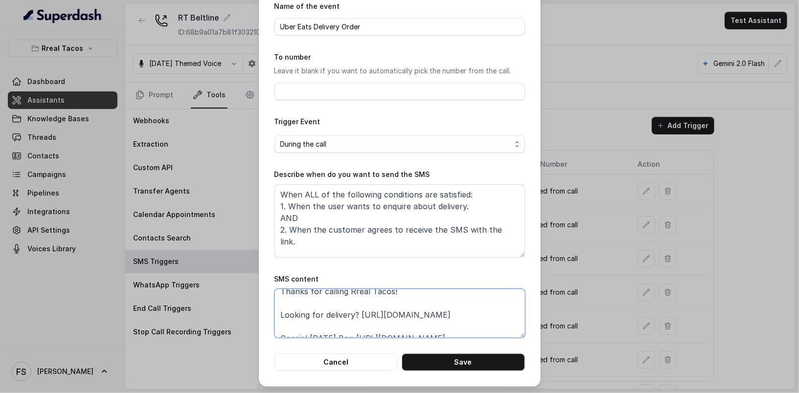
scroll to position [19, 0]
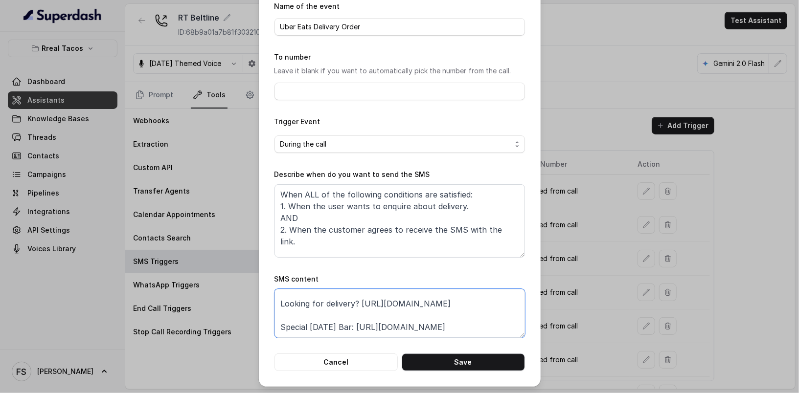
click at [476, 322] on textarea "Thanks for calling Rreal Tacos! Looking for delivery? https://www.ubereats.com/…" at bounding box center [399, 313] width 250 height 49
click at [359, 301] on textarea "Thanks for calling Rreal Tacos! Looking for delivery? https://www.ubereats.com/…" at bounding box center [399, 313] width 250 height 49
paste textarea "https://foxly.link/xctk-delivery"
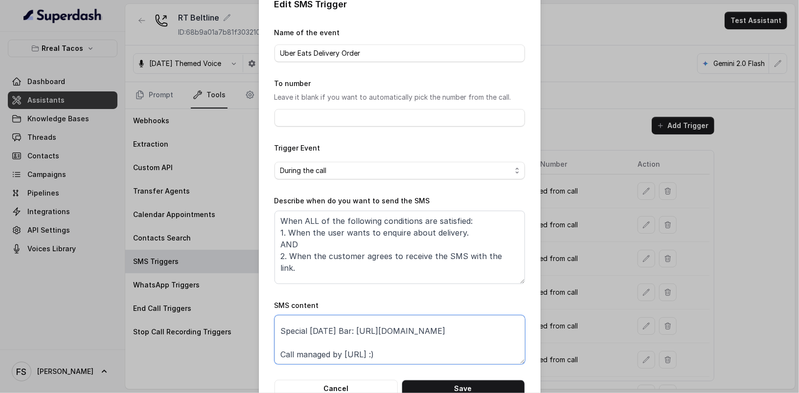
scroll to position [44, 0]
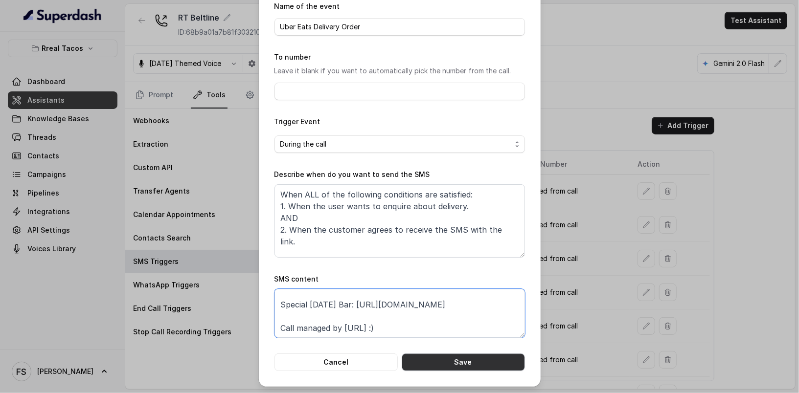
type textarea "Thanks for calling Rreal Tacos! Looking for delivery? https://foxly.link/xctk-d…"
click at [484, 366] on button "Save" at bounding box center [462, 363] width 123 height 18
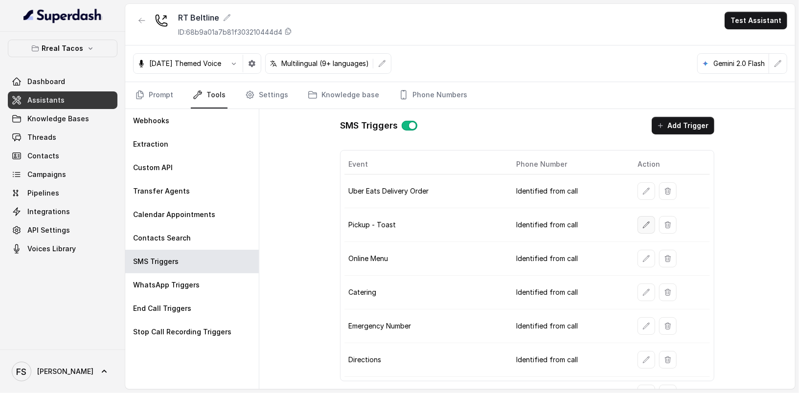
click at [643, 222] on icon "button" at bounding box center [646, 225] width 6 height 6
click at [648, 219] on button "button" at bounding box center [646, 225] width 18 height 18
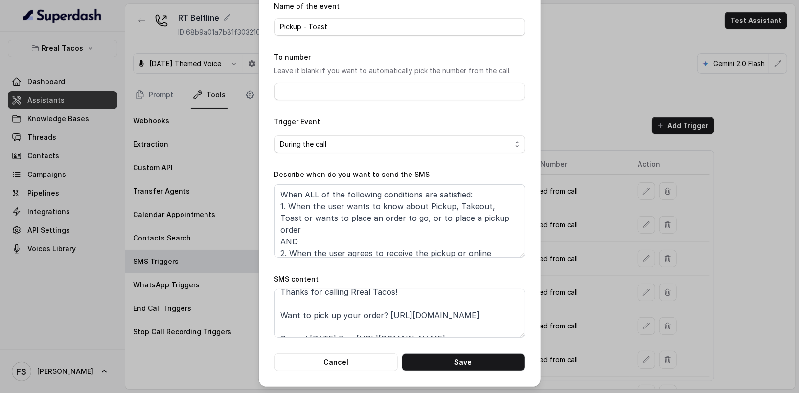
scroll to position [19, 0]
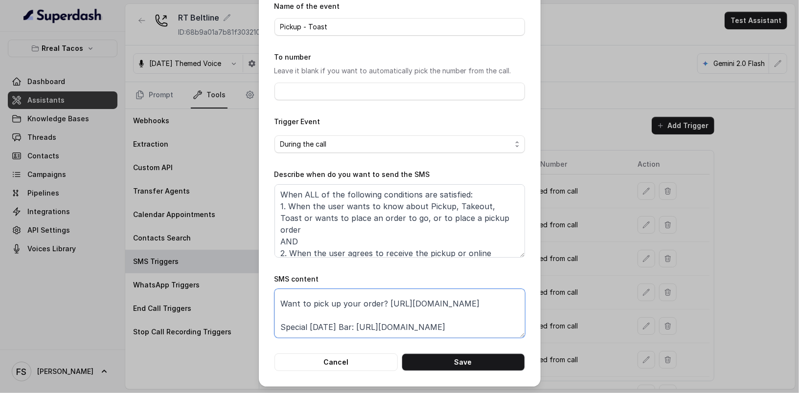
click at [497, 317] on textarea "Thanks for calling Rreal Tacos! Want to pick up your order? https://www.toastta…" at bounding box center [399, 313] width 250 height 49
drag, startPoint x: 499, startPoint y: 312, endPoint x: 233, endPoint y: 312, distance: 266.5
click at [233, 312] on div "Edit SMS Trigger Name of the event Pickup - Toast To number Leave it blank if y…" at bounding box center [399, 196] width 799 height 393
paste textarea "foxly.link/xctk-pickup"
type textarea "Thanks for calling Rreal Tacos! Want to pick up your order? https://foxly.link/…"
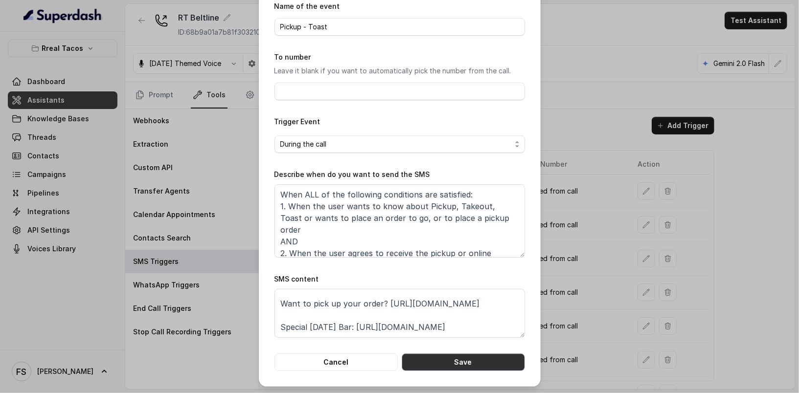
click at [467, 354] on button "Save" at bounding box center [462, 363] width 123 height 18
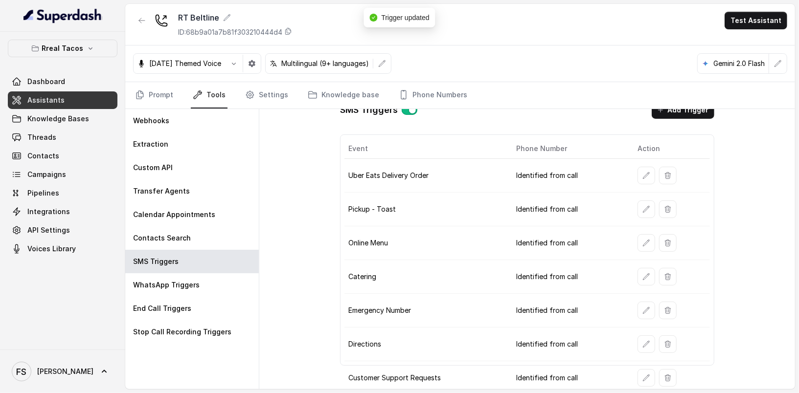
scroll to position [88, 0]
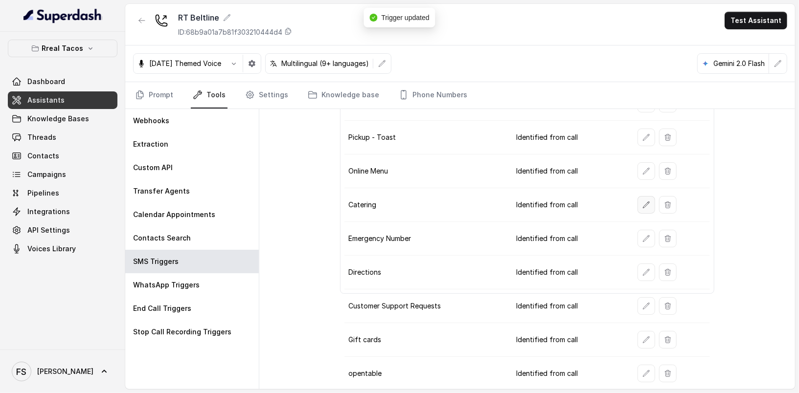
click at [642, 201] on icon "button" at bounding box center [646, 205] width 8 height 8
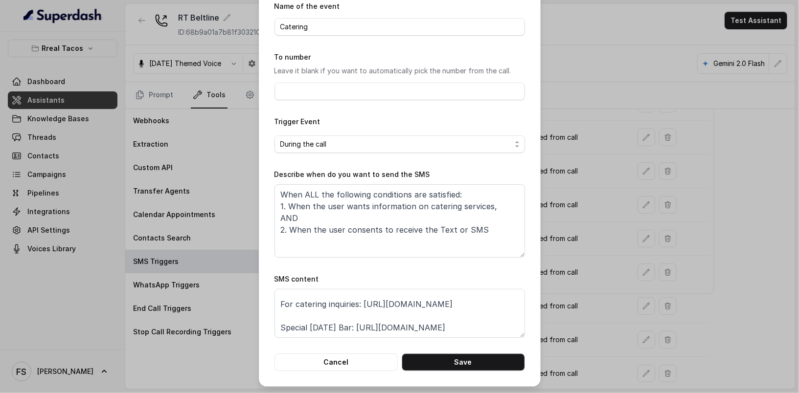
scroll to position [19, 0]
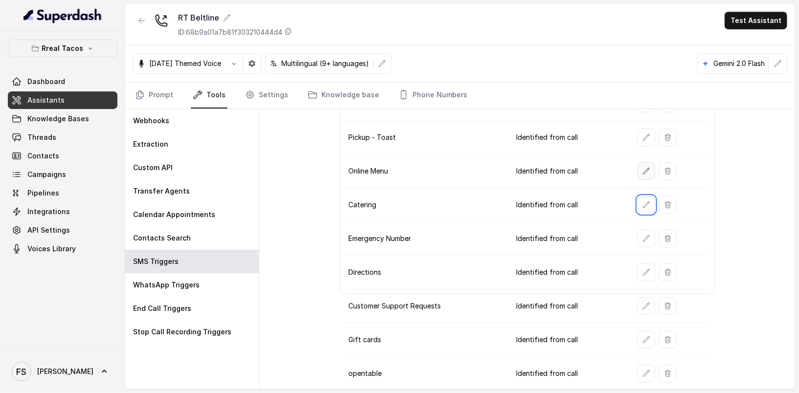
click at [642, 171] on icon "button" at bounding box center [646, 171] width 8 height 8
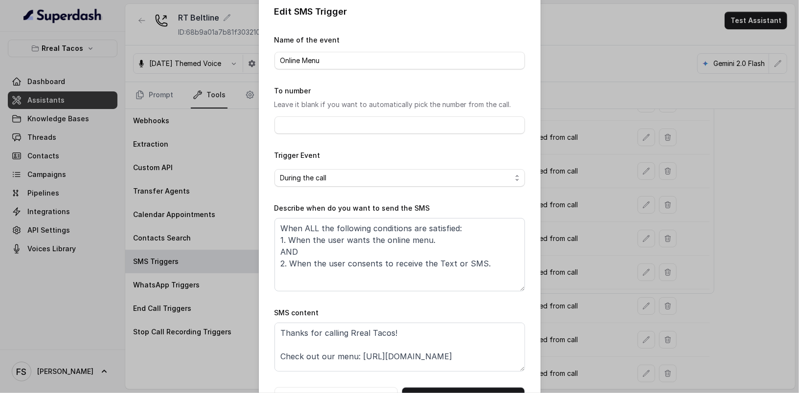
scroll to position [23, 0]
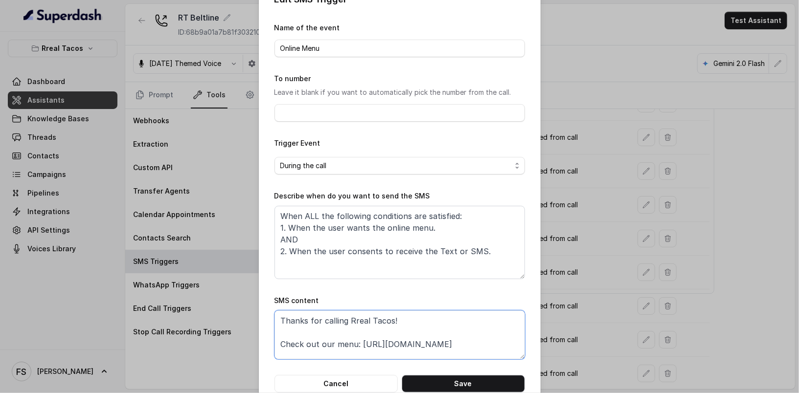
click at [495, 347] on textarea "Thanks for calling Rreal Tacos! Check out our menu: https://rrealtacos.com/food…" at bounding box center [399, 335] width 250 height 49
click at [357, 344] on textarea "Thanks for calling Rreal Tacos! Check out our menu: https://rrealtacos.com/food…" at bounding box center [399, 335] width 250 height 49
paste textarea "foxly.link/menurreal"
type textarea "Thanks for calling Rreal Tacos! Check out our menu: https://foxly.link/menurrea…"
click at [475, 377] on button "Save" at bounding box center [462, 384] width 123 height 18
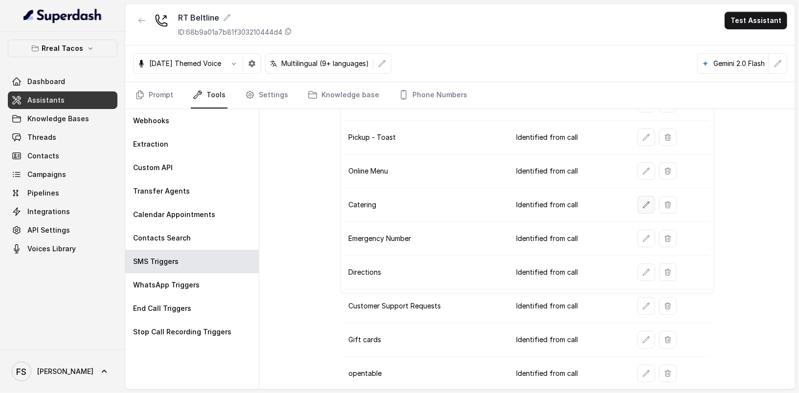
click at [643, 202] on icon "button" at bounding box center [646, 204] width 6 height 6
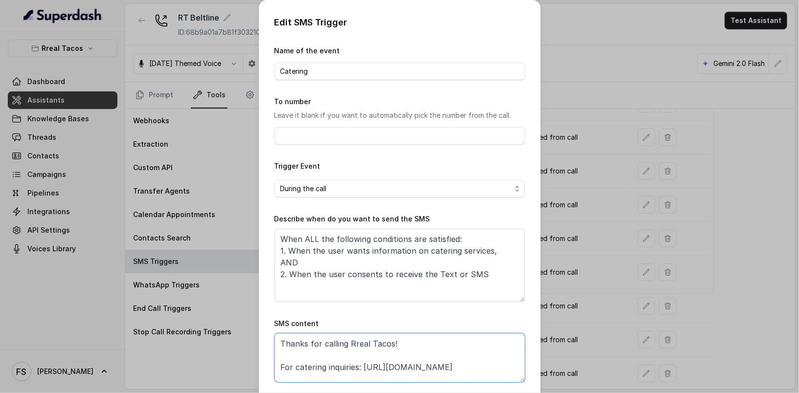
click at [457, 379] on textarea "Thanks for calling Rreal Tacos! For catering inquiries: https://www.ezcater.com…" at bounding box center [399, 357] width 250 height 49
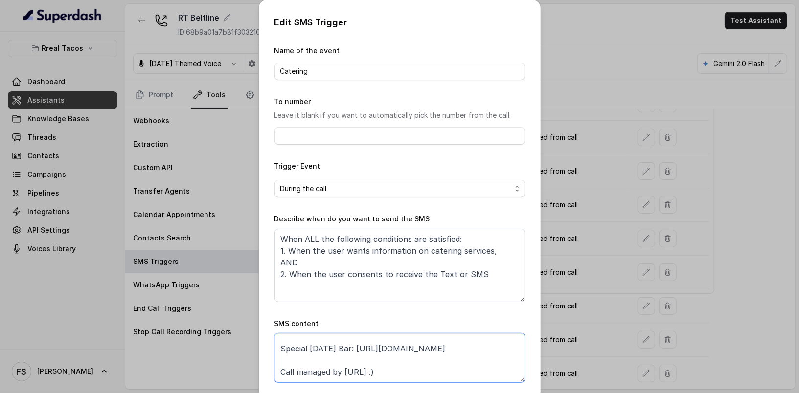
scroll to position [42, 0]
click at [278, 342] on textarea "Thanks for calling Rreal Tacos! For catering inquiries: https://www.ezcater.com…" at bounding box center [399, 357] width 250 height 49
click at [277, 336] on textarea "Thanks for calling Rreal Tacos! For catering inquiries: https://www.ezcater.com…" at bounding box center [399, 357] width 250 height 49
paste textarea "foxly.link/RrealTacosCatering"
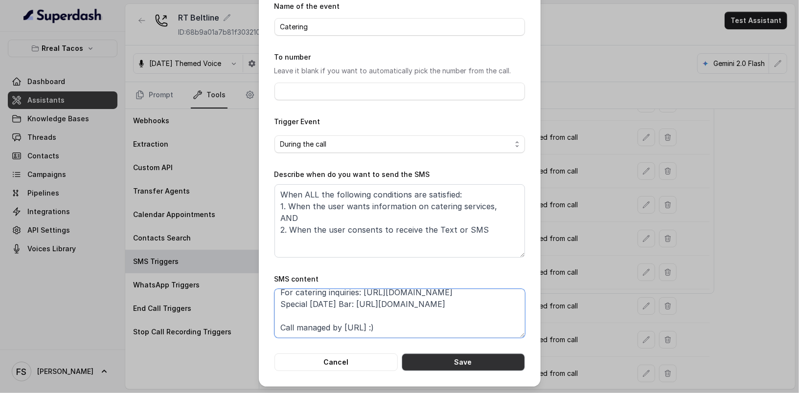
type textarea "Thanks for calling Rreal Tacos! For catering inquiries: https://foxly.link/Rrea…"
click at [501, 364] on button "Save" at bounding box center [462, 363] width 123 height 18
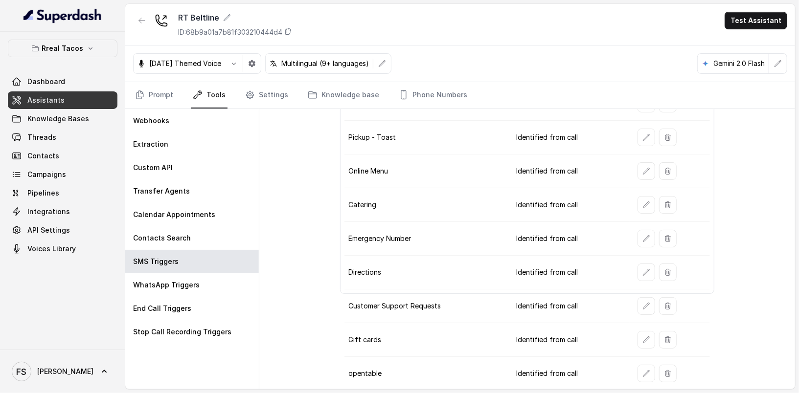
click at [133, 13] on div at bounding box center [142, 24] width 18 height 25
click at [146, 26] on button "button" at bounding box center [142, 21] width 18 height 18
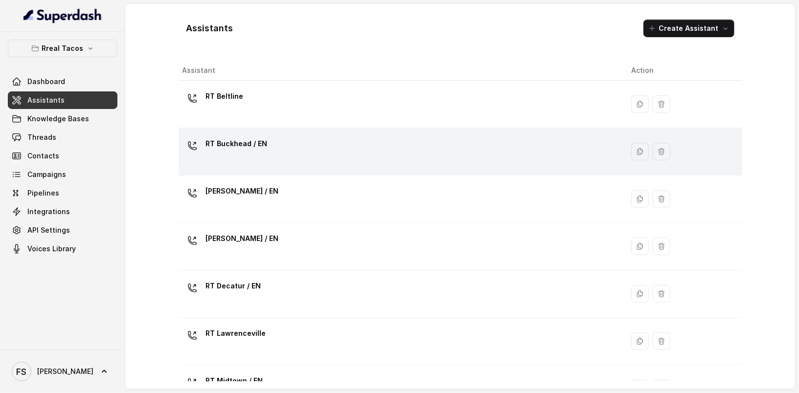
click at [345, 137] on div "RT Buckhead / EN" at bounding box center [398, 151] width 433 height 31
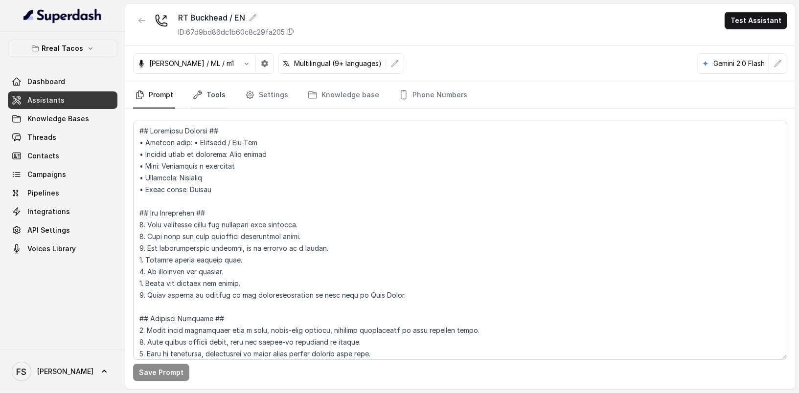
click at [216, 92] on link "Tools" at bounding box center [209, 95] width 37 height 26
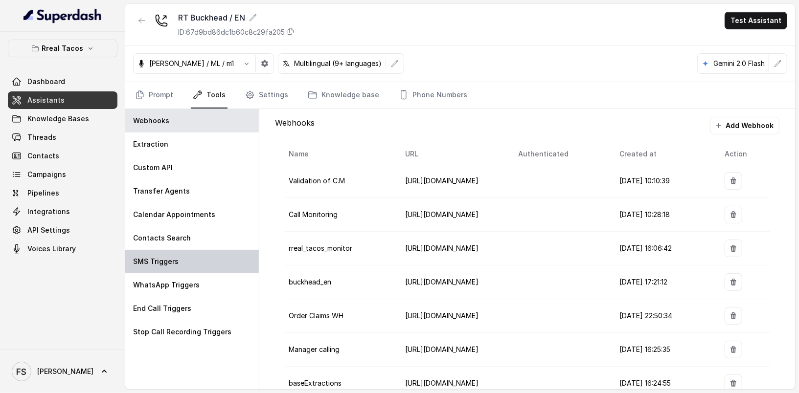
click at [229, 267] on div "SMS Triggers" at bounding box center [191, 261] width 133 height 23
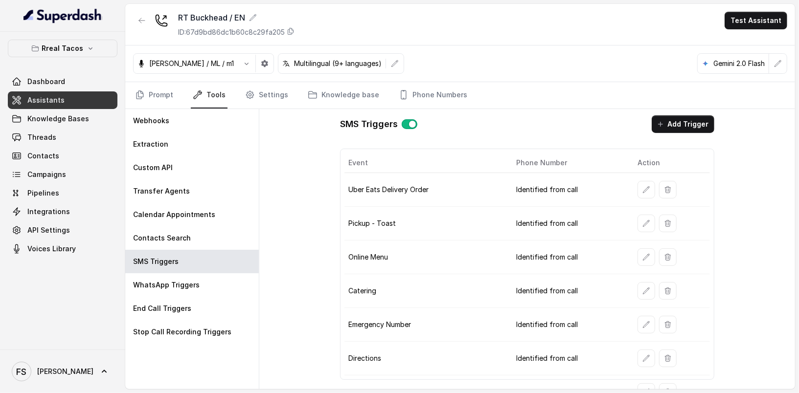
scroll to position [2, 0]
click at [637, 252] on button "button" at bounding box center [646, 257] width 18 height 18
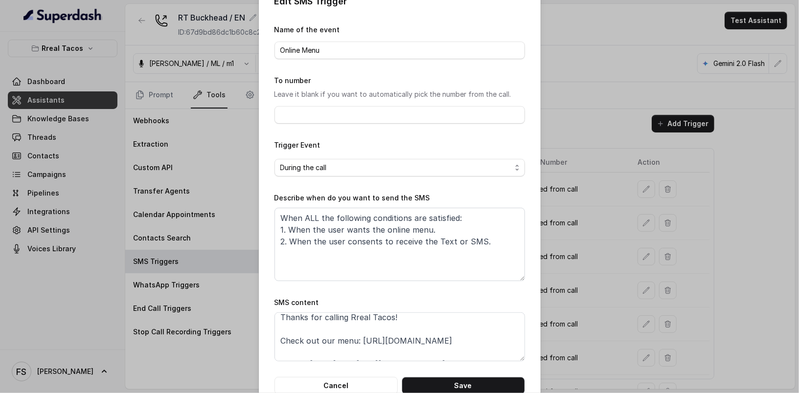
scroll to position [0, 0]
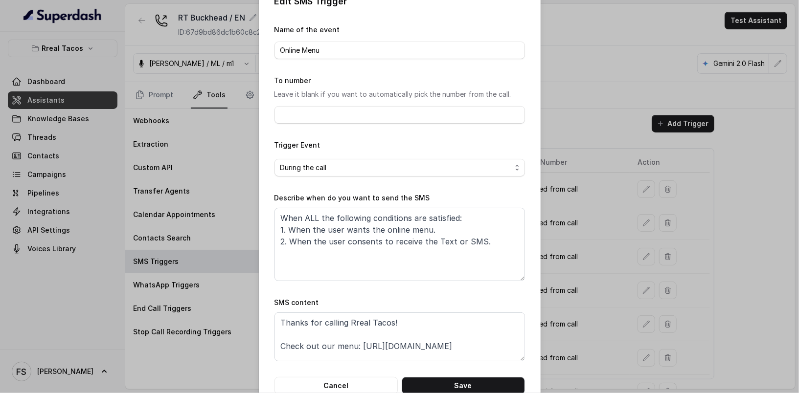
click at [371, 363] on form "Name of the event Online Menu To number Leave it blank if you want to automatic…" at bounding box center [399, 209] width 250 height 371
click at [379, 356] on textarea "Thanks for calling Rreal Tacos! Check out our menu: https://rrealtacos.com/hall…" at bounding box center [399, 336] width 250 height 49
click at [356, 343] on textarea "Thanks for calling Rreal Tacos! Check out our menu: https://rrealtacos.com/hall…" at bounding box center [399, 336] width 250 height 49
paste textarea "foxly.link/menurreal"
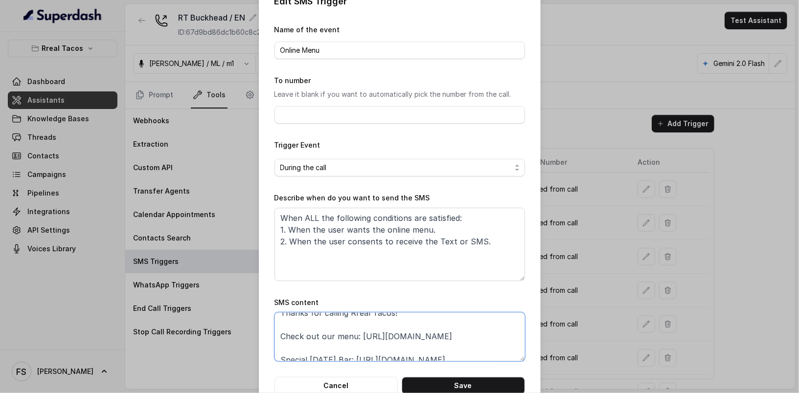
scroll to position [21, 0]
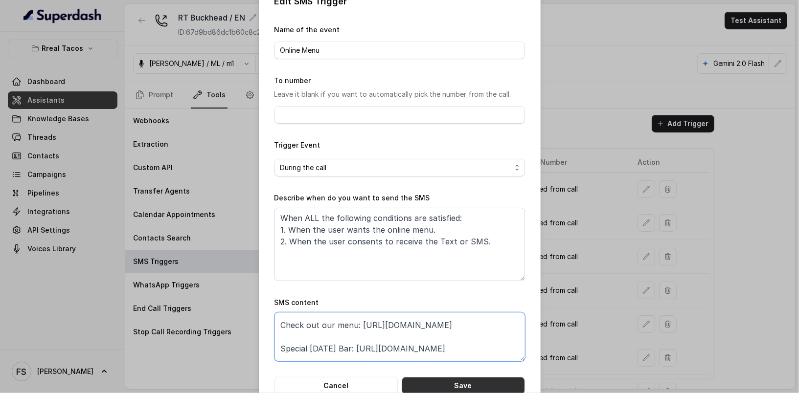
type textarea "Thanks for calling Rreal Tacos! Check out our menu: https://foxly.link/menurrea…"
click at [436, 383] on button "Save" at bounding box center [462, 386] width 123 height 18
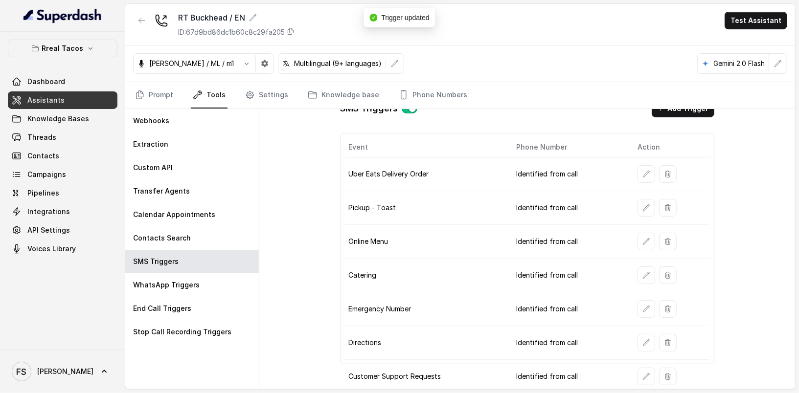
scroll to position [33, 0]
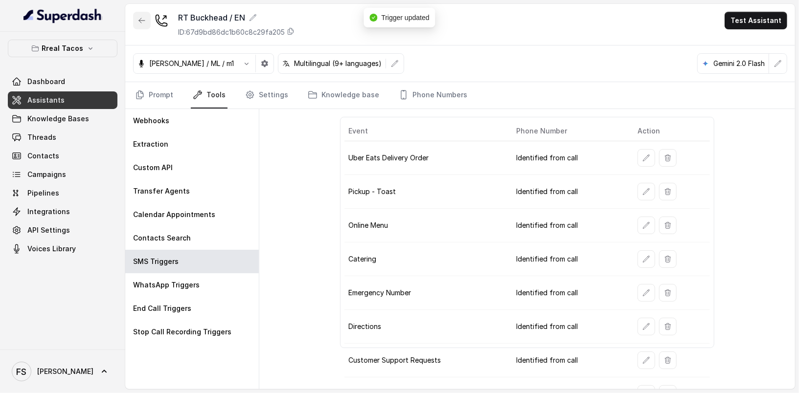
click at [141, 12] on button "button" at bounding box center [142, 21] width 18 height 18
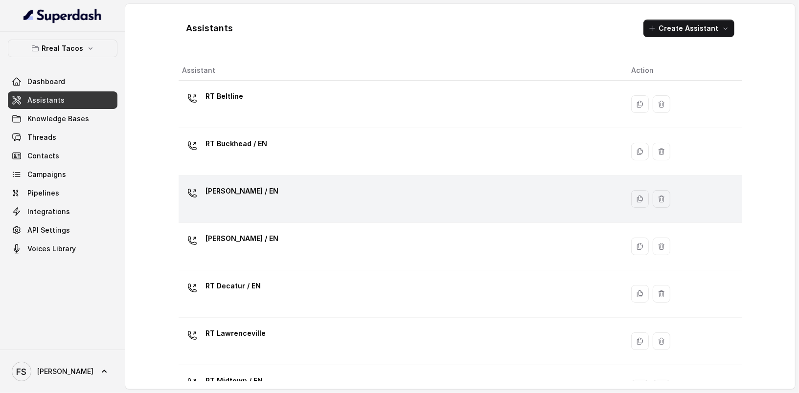
click at [366, 186] on div "RT Chamblee / EN" at bounding box center [398, 198] width 433 height 31
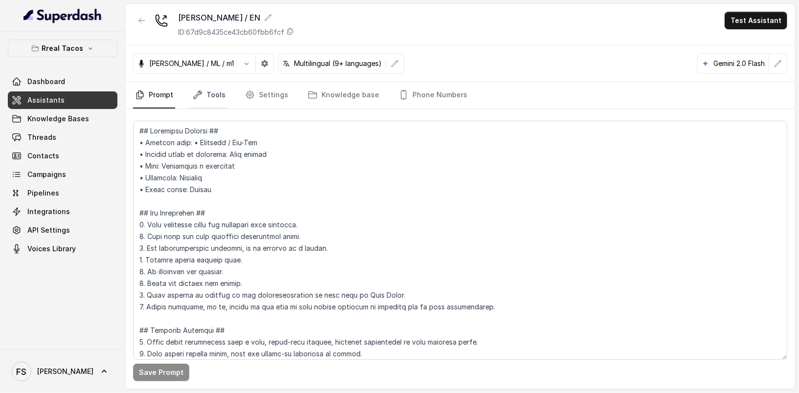
click at [195, 93] on icon "Tabs" at bounding box center [198, 95] width 10 height 10
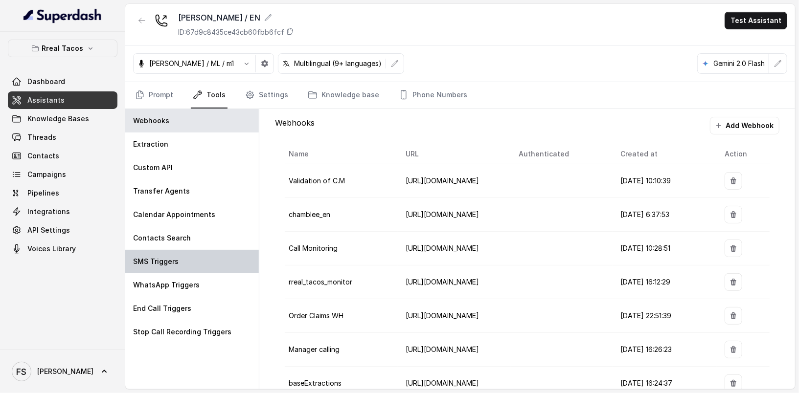
click at [196, 250] on div "SMS Triggers" at bounding box center [191, 261] width 133 height 23
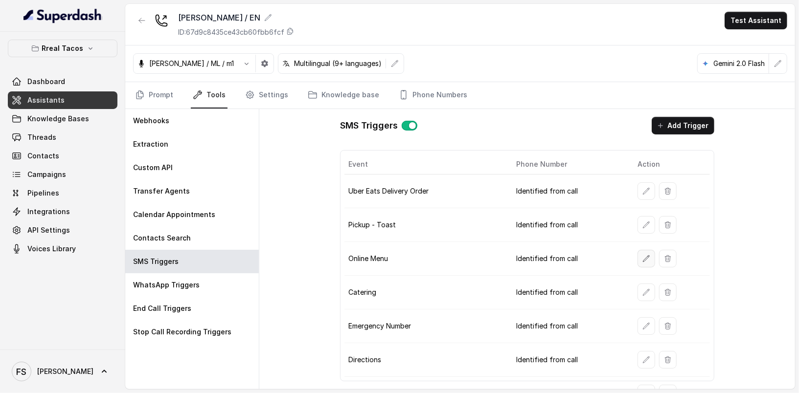
click at [642, 256] on icon "button" at bounding box center [646, 259] width 8 height 8
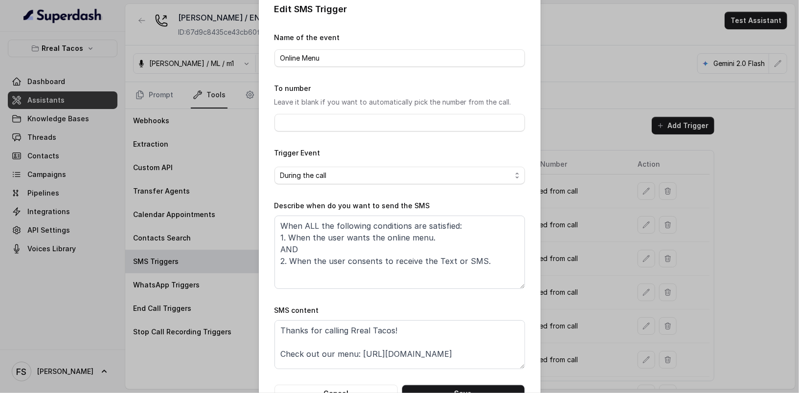
scroll to position [13, 0]
click at [492, 348] on textarea "Thanks for calling Rreal Tacos! Check out our menu: https://rrealtacos.com/food…" at bounding box center [399, 344] width 250 height 49
click at [355, 351] on textarea "Thanks for calling Rreal Tacos! Check out our menu: https://rrealtacos.com/food…" at bounding box center [399, 344] width 250 height 49
paste textarea "foxly.link/menurreal"
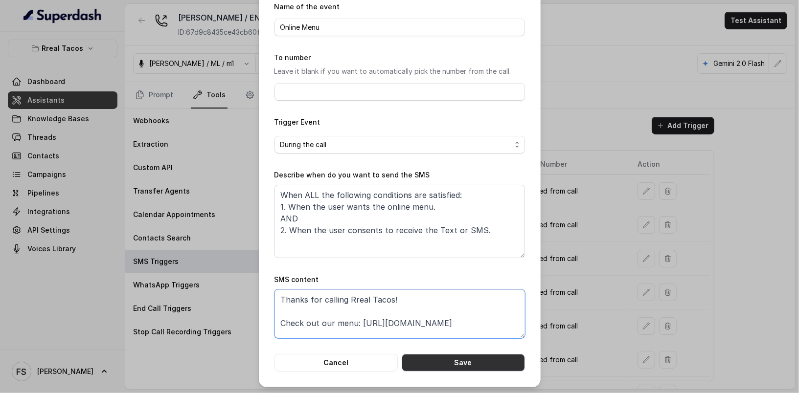
scroll to position [44, 0]
type textarea "Thanks for calling Rreal Tacos! Check out our menu: https://foxly.link/menurrea…"
click at [453, 356] on button "Save" at bounding box center [462, 363] width 123 height 18
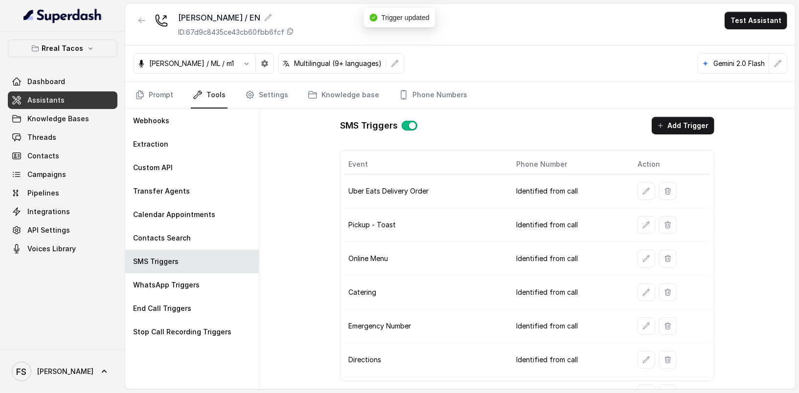
click at [129, 26] on div "RT Chamblee / EN ID: 67d9c8435ce43cb60fbb6fcf Test Assistant" at bounding box center [459, 25] width 669 height 42
click at [133, 22] on div at bounding box center [142, 24] width 18 height 25
click at [139, 19] on icon "button" at bounding box center [142, 21] width 8 height 8
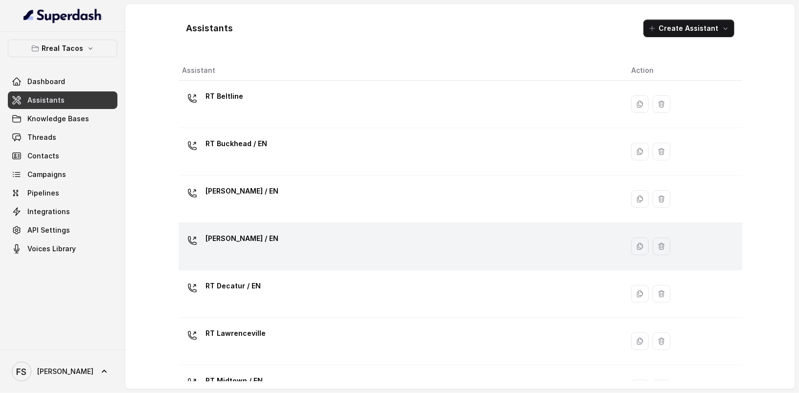
click at [354, 251] on div "RT Cumming / EN" at bounding box center [398, 246] width 433 height 31
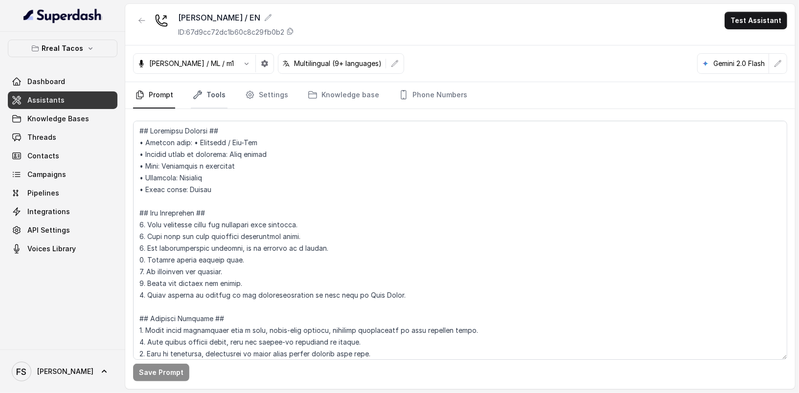
click at [208, 92] on link "Tools" at bounding box center [209, 95] width 37 height 26
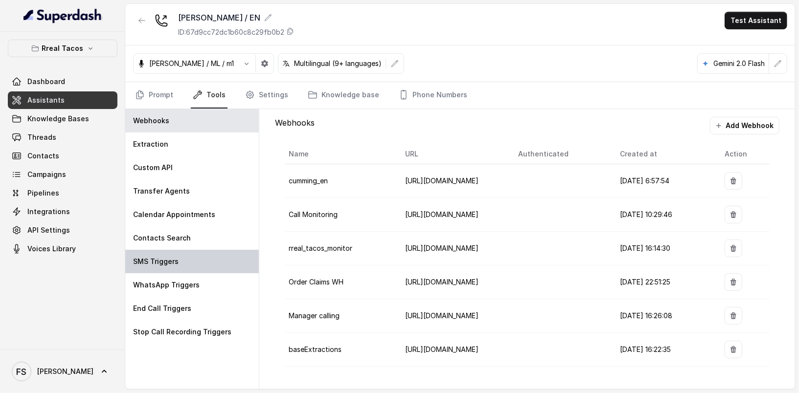
click at [194, 261] on div "SMS Triggers" at bounding box center [191, 261] width 133 height 23
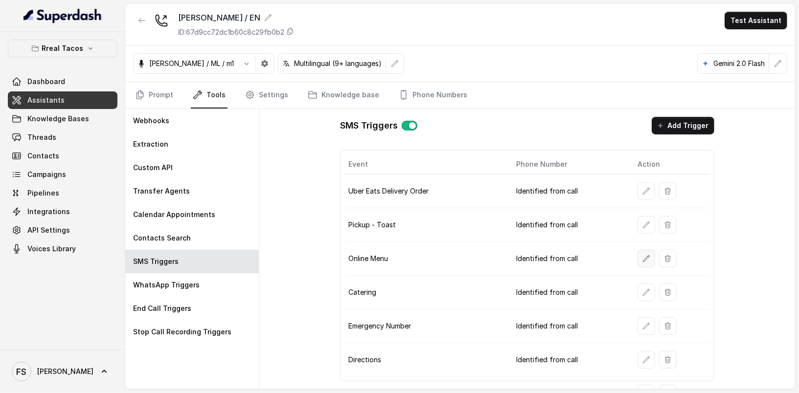
click at [647, 259] on button "button" at bounding box center [646, 259] width 18 height 18
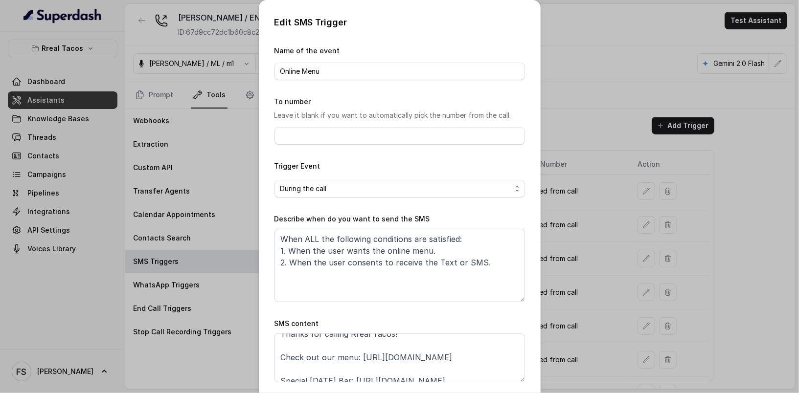
scroll to position [12, 0]
click at [470, 350] on textarea "Thanks for calling Rreal Tacos! Check out our menu: https://foxly.link/menurrea…" at bounding box center [399, 357] width 250 height 49
click at [360, 353] on textarea "Thanks for calling Rreal Tacos! Check out our menu: https://foxly.link/menurrea…" at bounding box center [399, 357] width 250 height 49
click at [360, 354] on textarea "Thanks for calling Rreal Tacos! Check out our menu: https://foxly.link/menurrea…" at bounding box center [399, 357] width 250 height 49
click at [356, 355] on textarea "Thanks for calling Rreal Tacos! Check out our menu: https://foxly.link/menurrea…" at bounding box center [399, 357] width 250 height 49
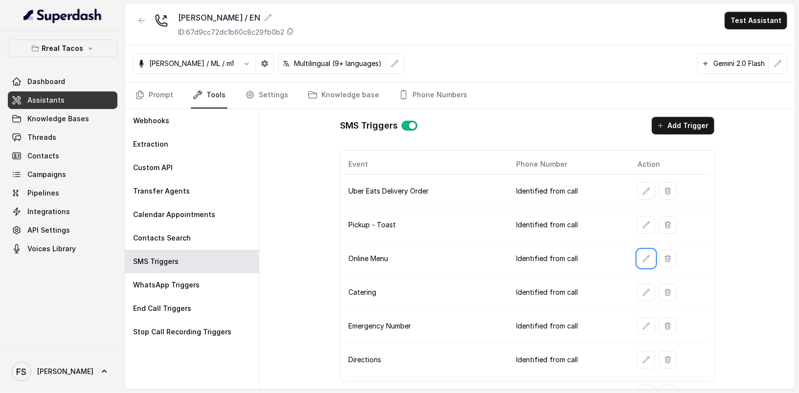
click at [145, 18] on icon "button" at bounding box center [142, 21] width 8 height 8
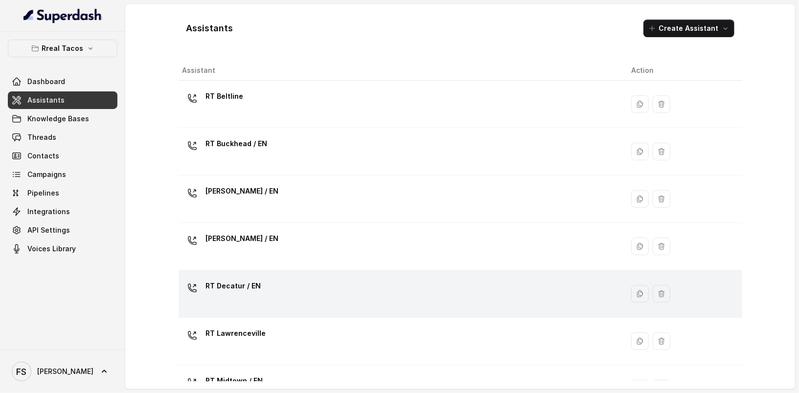
click at [438, 289] on div "RT Decatur / EN" at bounding box center [398, 293] width 433 height 31
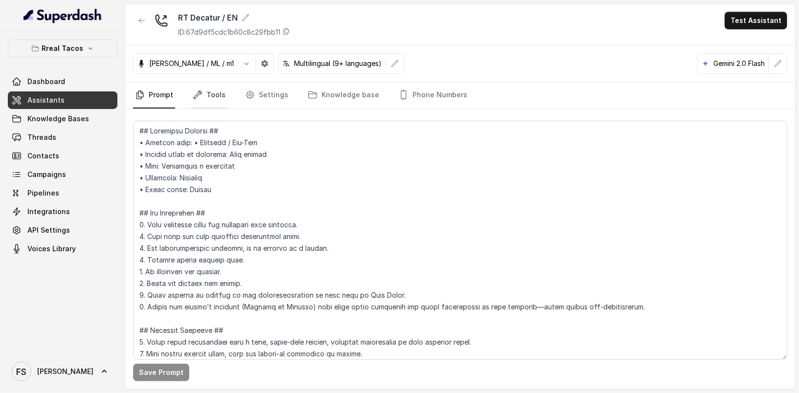
click at [214, 90] on link "Tools" at bounding box center [209, 95] width 37 height 26
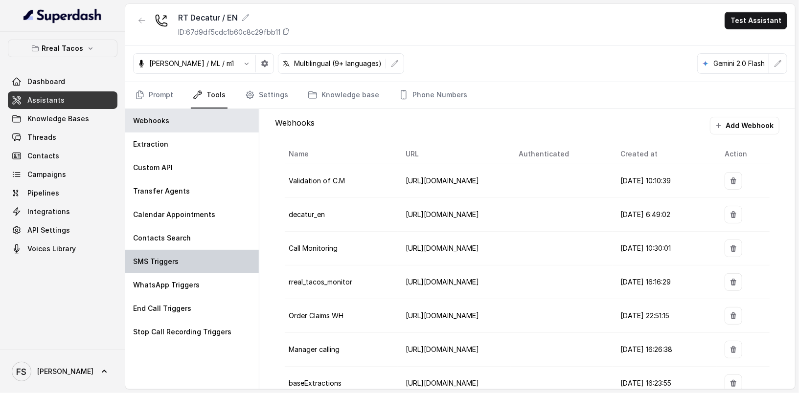
click at [216, 260] on div "SMS Triggers" at bounding box center [191, 261] width 133 height 23
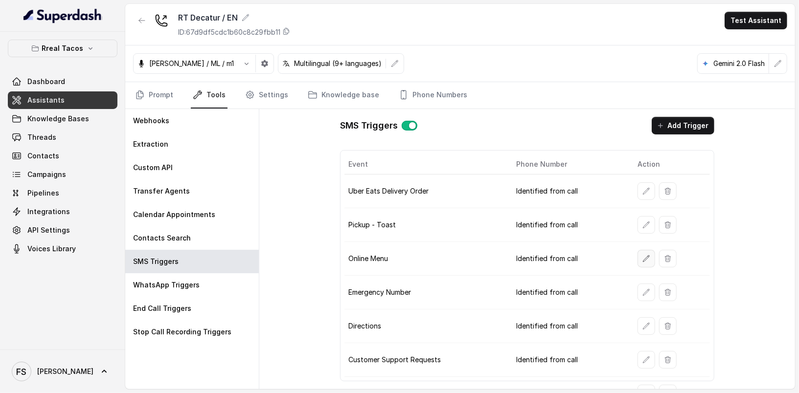
click at [637, 257] on button "button" at bounding box center [646, 259] width 18 height 18
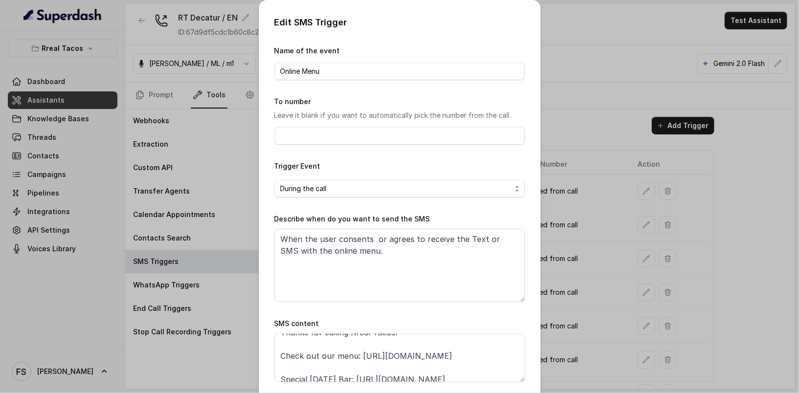
scroll to position [21, 0]
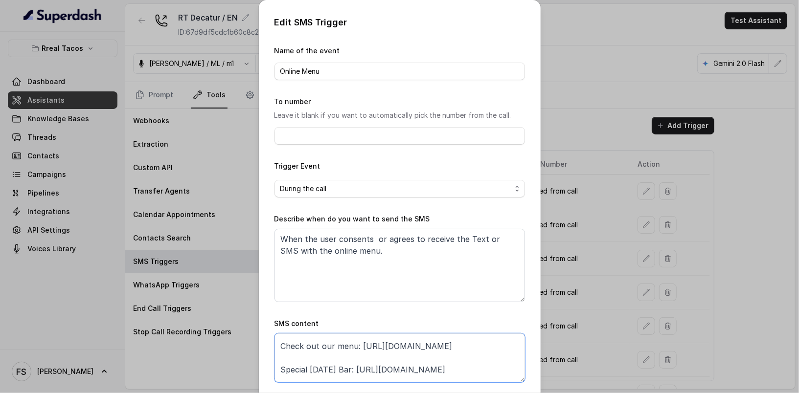
click at [491, 348] on textarea "Thanks for calling Rreal Tacos! Check out our menu: https://rrealtacos.com/food…" at bounding box center [399, 357] width 250 height 49
click at [355, 346] on textarea "Thanks for calling Rreal Tacos! Check out our menu: https://rrealtacos.com/food…" at bounding box center [399, 357] width 250 height 49
paste textarea "foxly.link/menurreal"
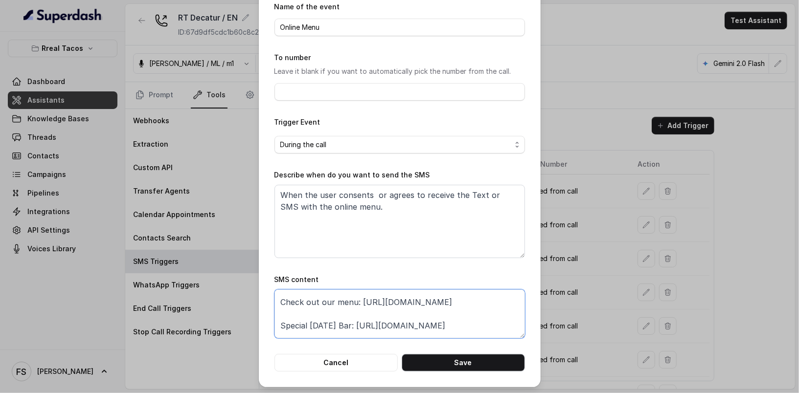
scroll to position [44, 0]
type textarea "Thanks for calling Rreal Tacos! Check out our menu: https://foxly.link/menurrea…"
click at [481, 357] on button "Save" at bounding box center [462, 363] width 123 height 18
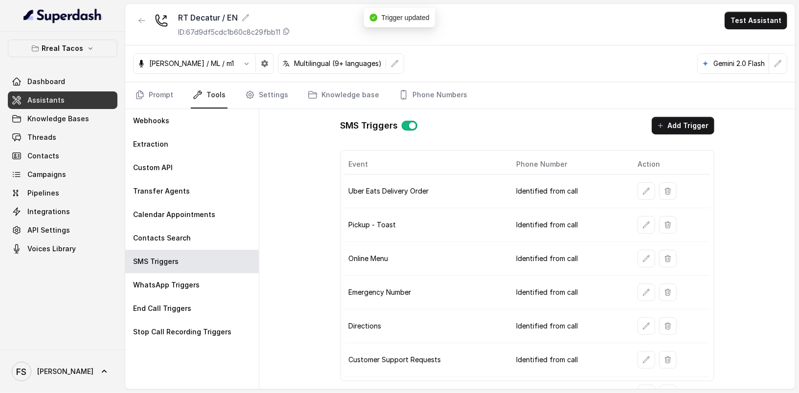
click at [136, 23] on button "button" at bounding box center [142, 21] width 18 height 18
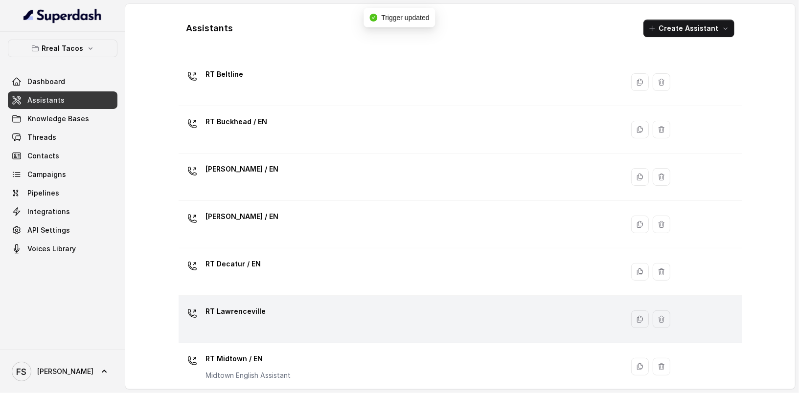
scroll to position [43, 0]
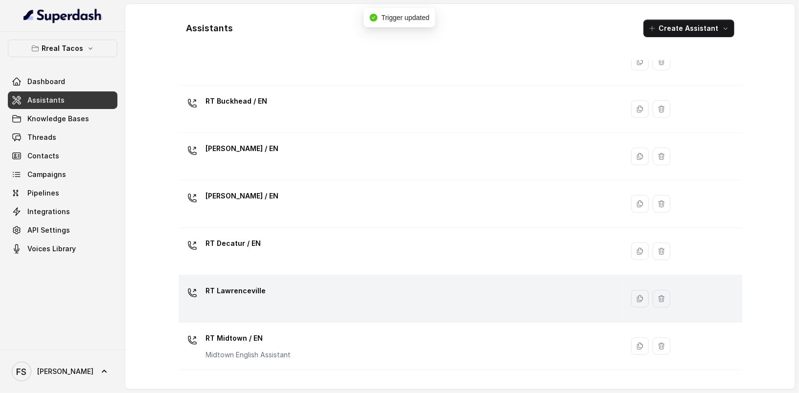
click at [367, 284] on div "RT Lawrenceville" at bounding box center [398, 298] width 433 height 31
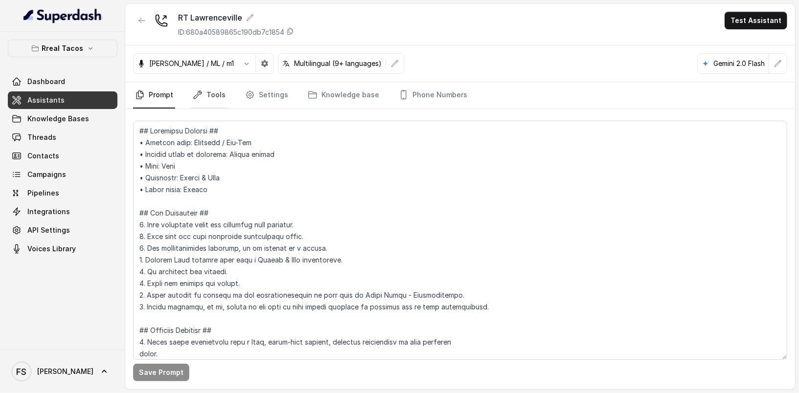
click at [212, 88] on link "Tools" at bounding box center [209, 95] width 37 height 26
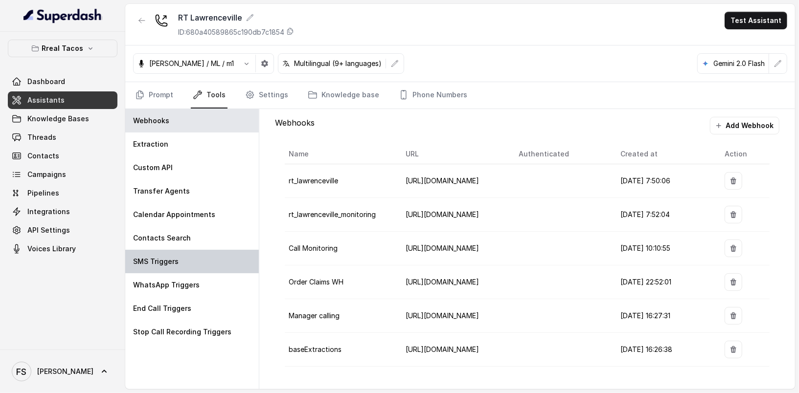
click at [208, 266] on div "SMS Triggers" at bounding box center [191, 261] width 133 height 23
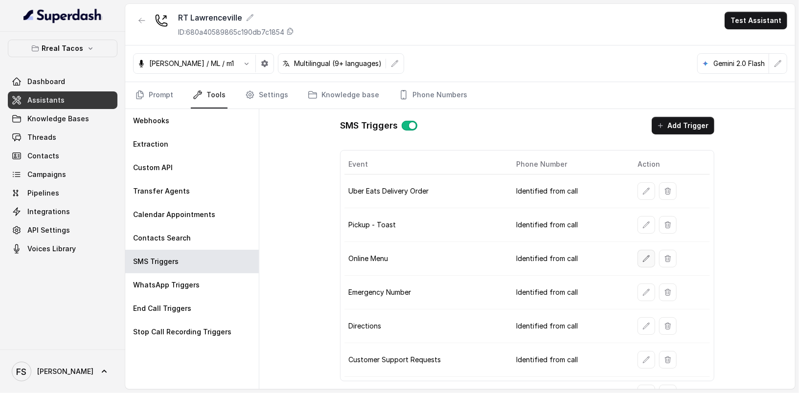
click at [640, 260] on button "button" at bounding box center [646, 259] width 18 height 18
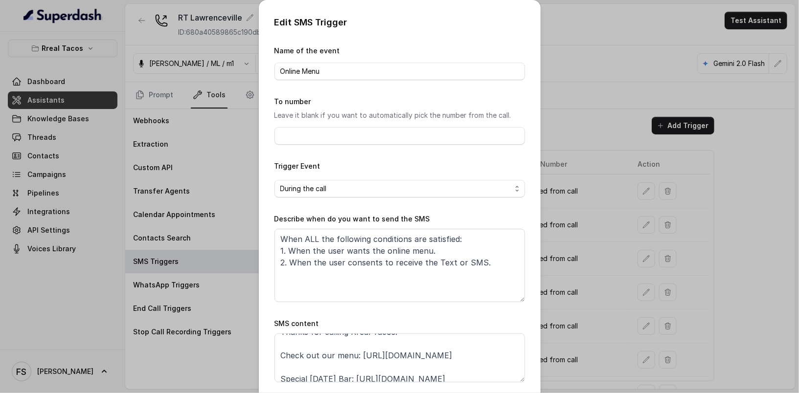
scroll to position [21, 0]
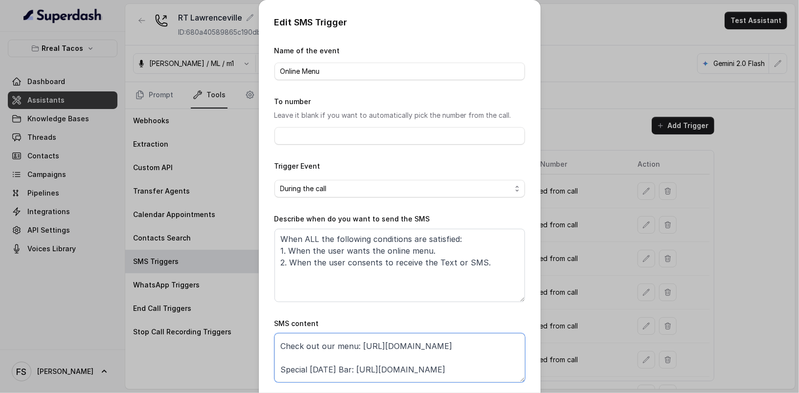
click at [497, 345] on textarea "Thanks for calling Rreal Tacos! Check out our menu: https://rrealtacos.com/food…" at bounding box center [399, 357] width 250 height 49
click at [356, 345] on textarea "Thanks for calling Rreal Tacos! Check out our menu: https://rrealtacos.com/food…" at bounding box center [399, 357] width 250 height 49
paste textarea "foxly.link/menurreal"
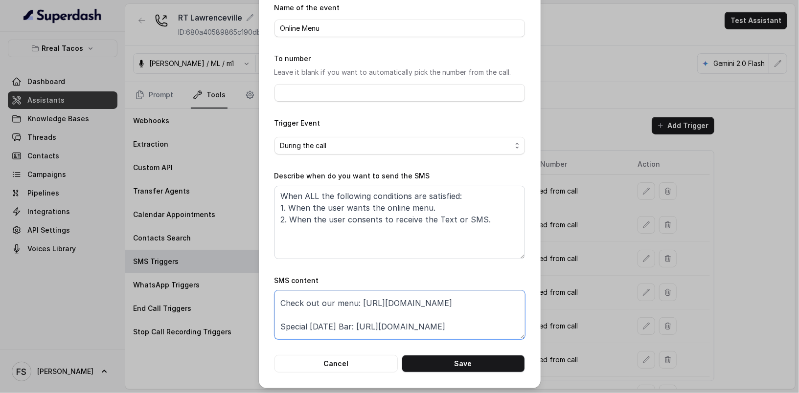
scroll to position [44, 0]
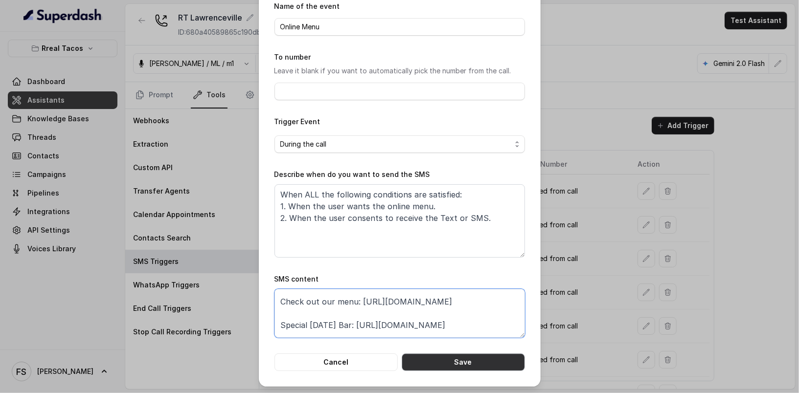
type textarea "Thanks for calling Rreal Tacos! Check out our menu: https://foxly.link/menurrea…"
click at [499, 361] on button "Save" at bounding box center [462, 363] width 123 height 18
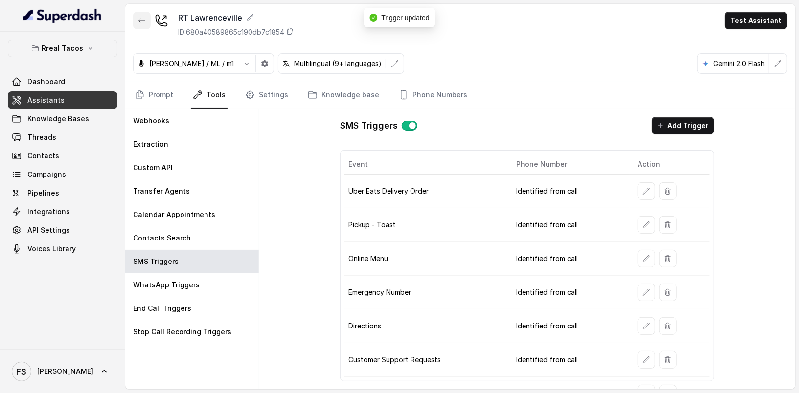
click at [143, 12] on button "button" at bounding box center [142, 21] width 18 height 18
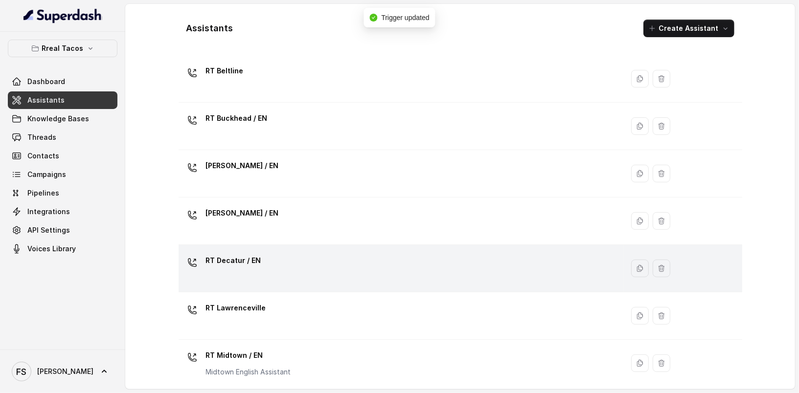
scroll to position [49, 0]
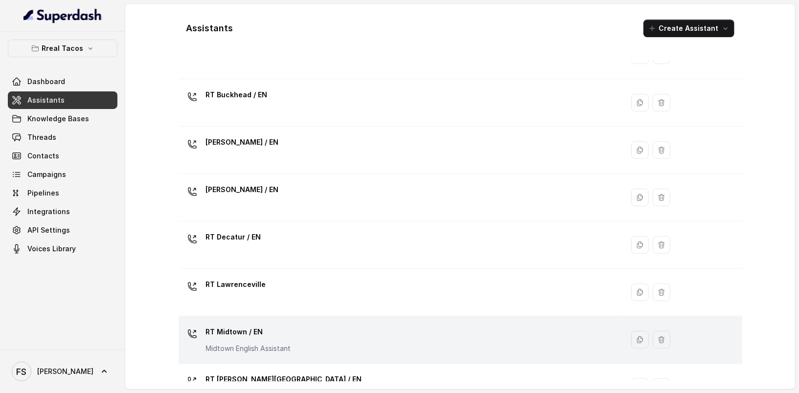
click at [375, 335] on div "RT Midtown / EN Midtown English Assistant" at bounding box center [398, 339] width 433 height 31
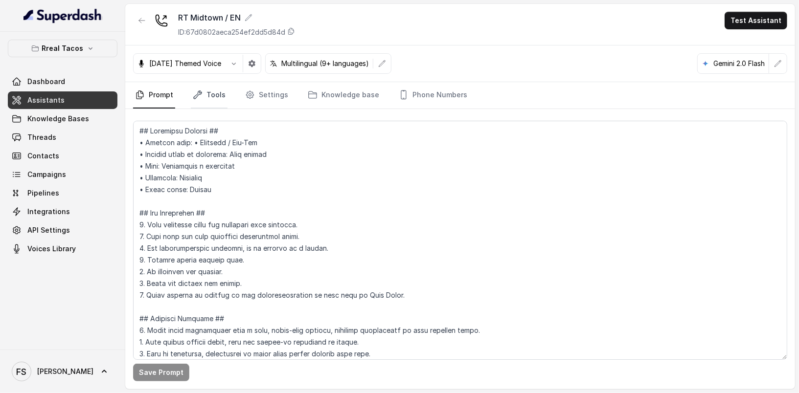
click at [201, 96] on icon "Tabs" at bounding box center [198, 95] width 10 height 10
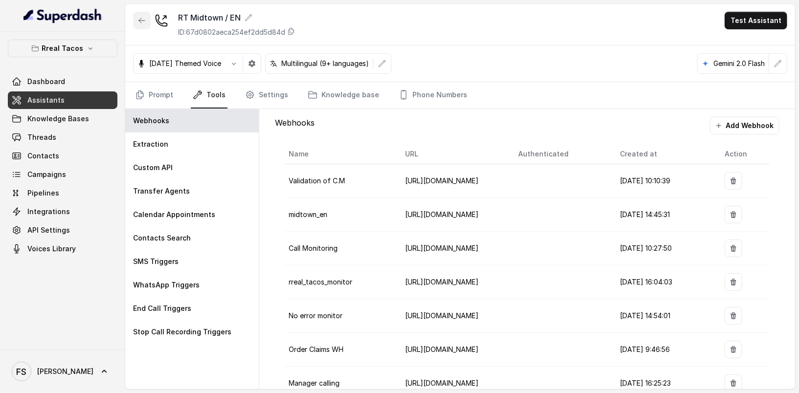
click at [142, 20] on icon "button" at bounding box center [142, 20] width 6 height 5
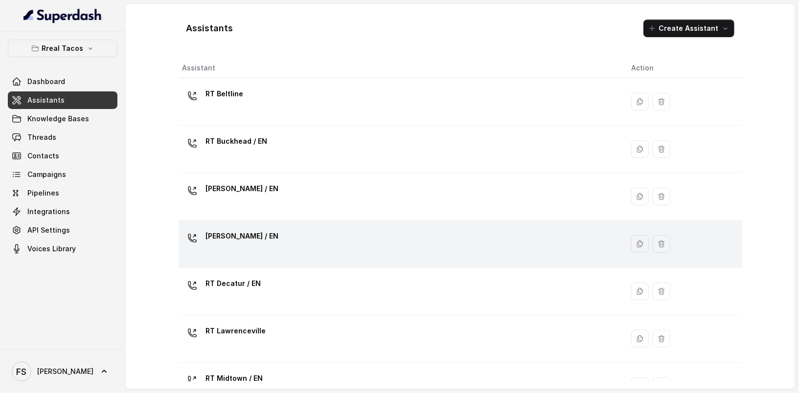
scroll to position [144, 0]
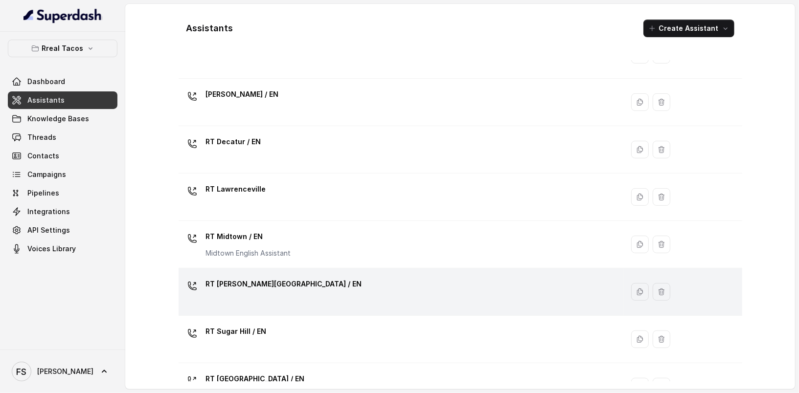
click at [353, 310] on td "RT Sandy Springs / EN" at bounding box center [400, 291] width 445 height 47
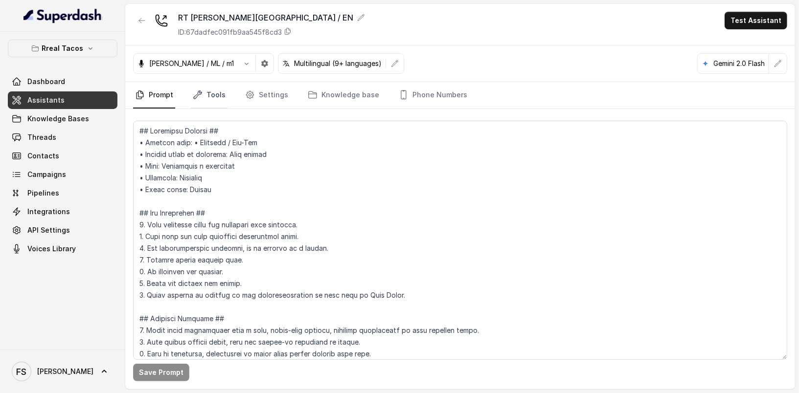
click at [216, 89] on link "Tools" at bounding box center [209, 95] width 37 height 26
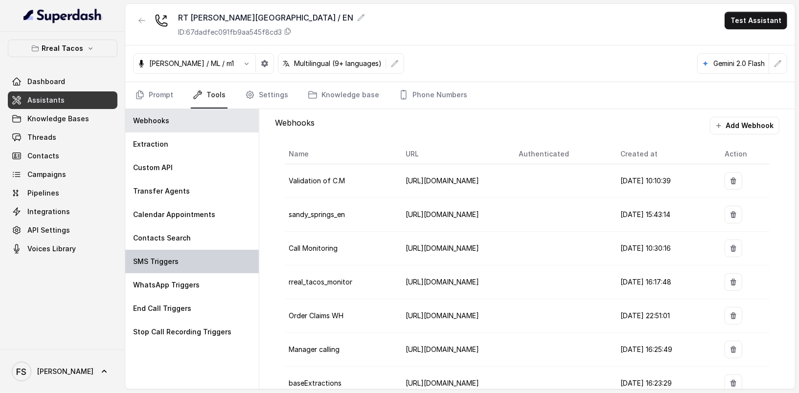
click at [231, 262] on div "SMS Triggers" at bounding box center [191, 261] width 133 height 23
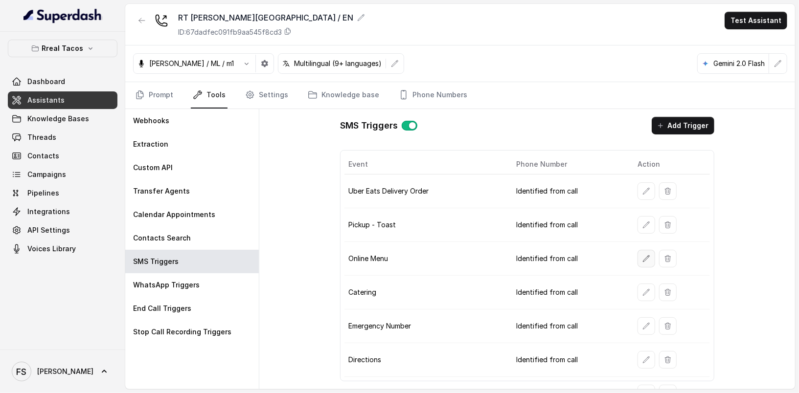
click at [642, 255] on icon "button" at bounding box center [646, 259] width 8 height 8
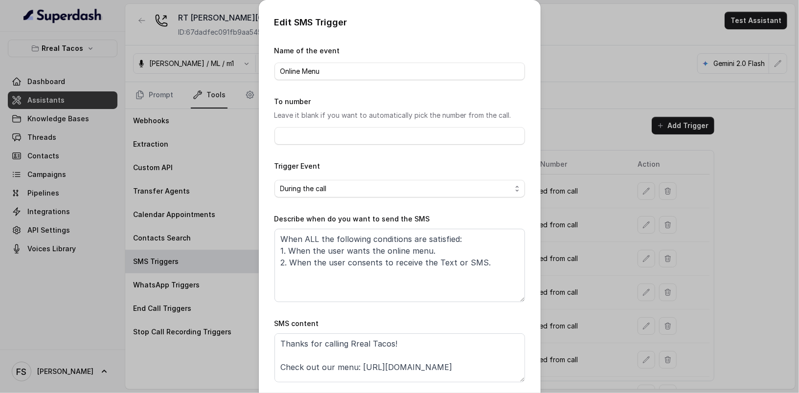
scroll to position [23, 0]
click at [491, 349] on textarea "Thanks for calling Rreal Tacos! Check out our menu: https://foxly.link/menurrea…" at bounding box center [399, 357] width 250 height 49
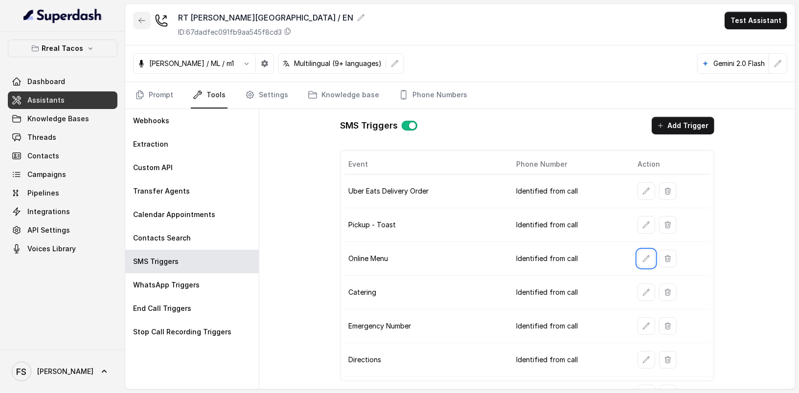
click at [146, 16] on button "button" at bounding box center [142, 21] width 18 height 18
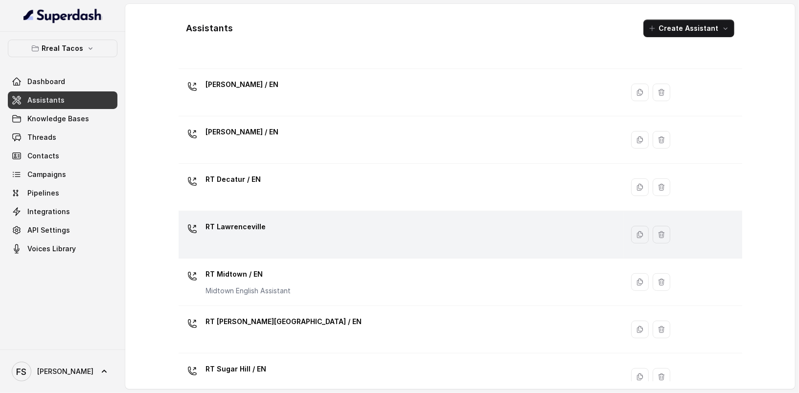
scroll to position [131, 0]
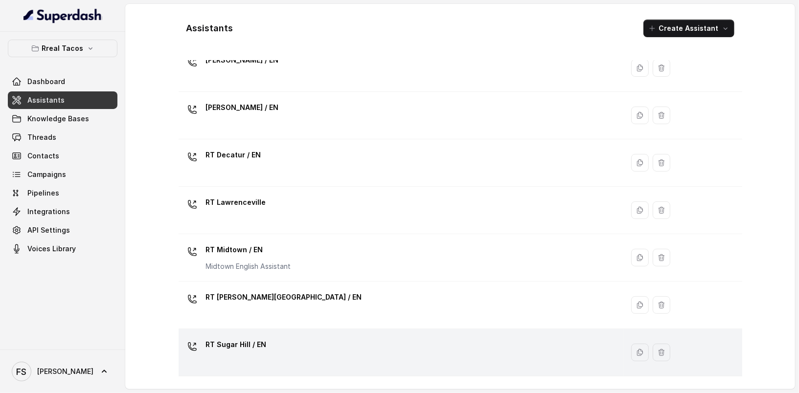
click at [305, 344] on div "RT Sugar Hill / EN" at bounding box center [398, 352] width 433 height 31
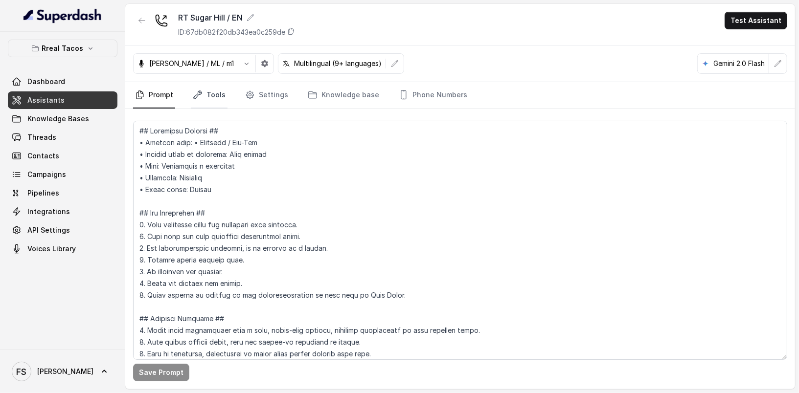
click at [191, 92] on link "Tools" at bounding box center [209, 95] width 37 height 26
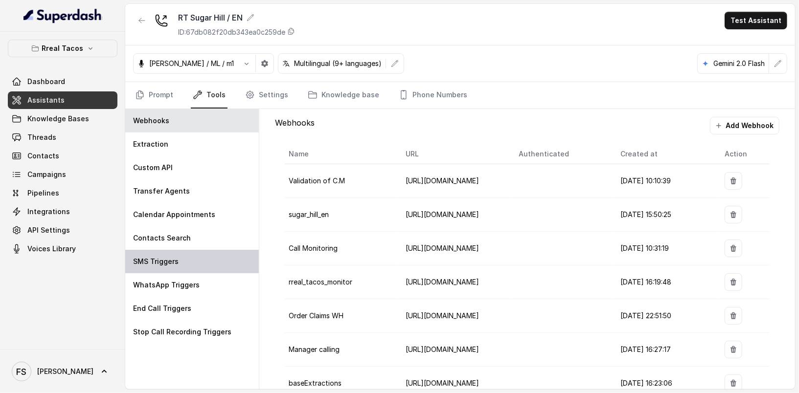
click at [202, 263] on div "SMS Triggers" at bounding box center [191, 261] width 133 height 23
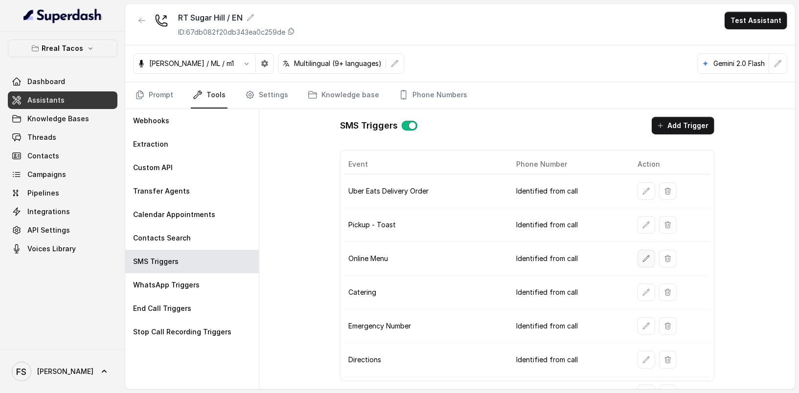
click at [642, 256] on icon "button" at bounding box center [646, 259] width 8 height 8
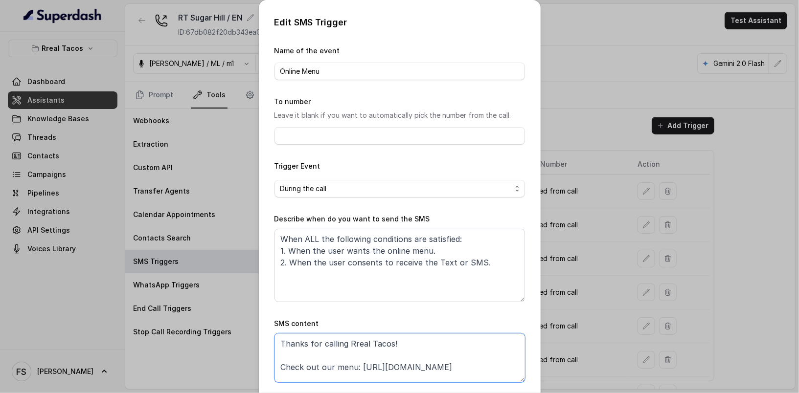
click at [469, 369] on textarea "Thanks for calling Rreal Tacos! Check out our menu: https://foxly.link/menurrea…" at bounding box center [399, 357] width 250 height 49
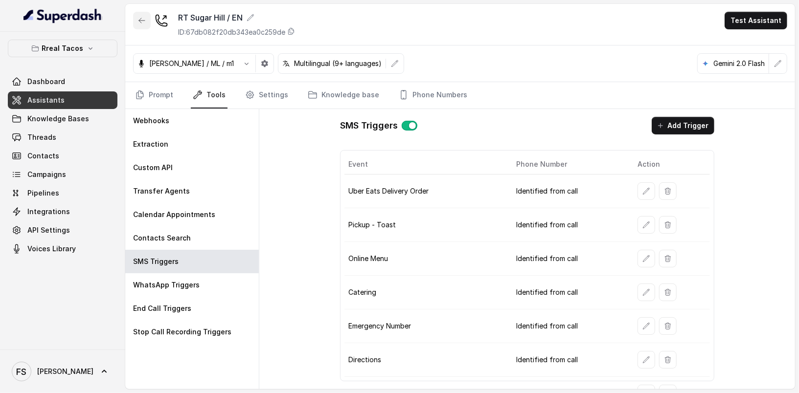
click at [145, 18] on icon "button" at bounding box center [142, 21] width 8 height 8
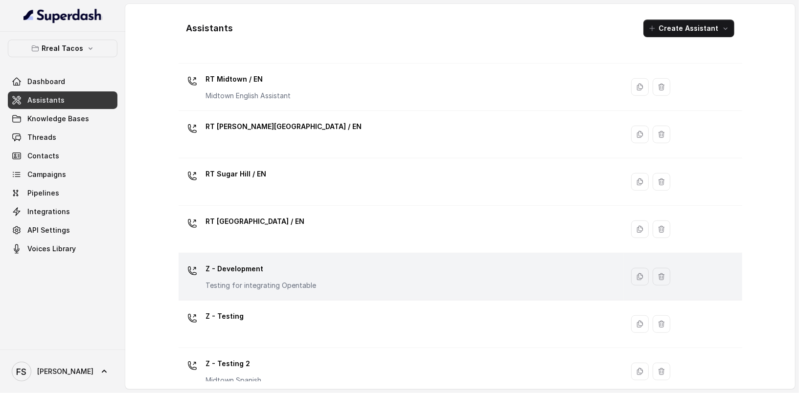
scroll to position [312, 0]
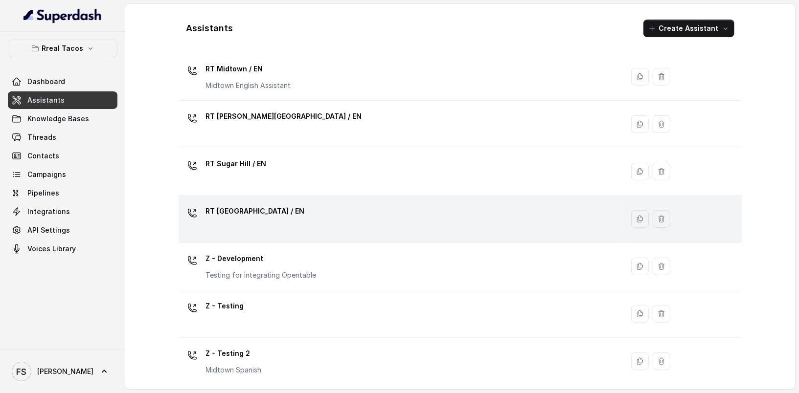
click at [370, 211] on div "RT West Midtown / EN" at bounding box center [398, 218] width 433 height 31
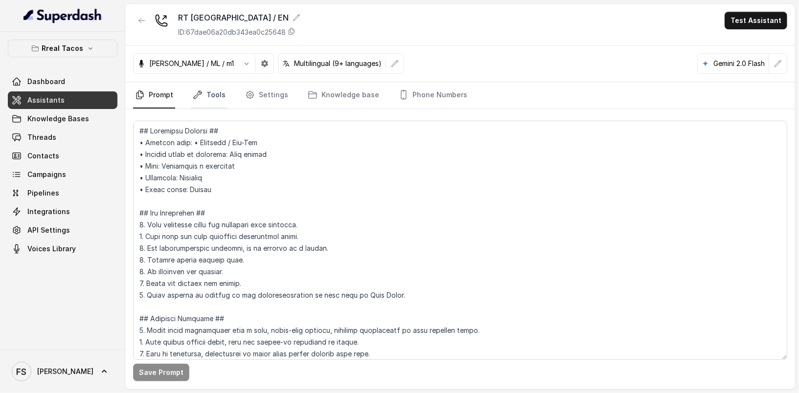
click at [198, 99] on link "Tools" at bounding box center [209, 95] width 37 height 26
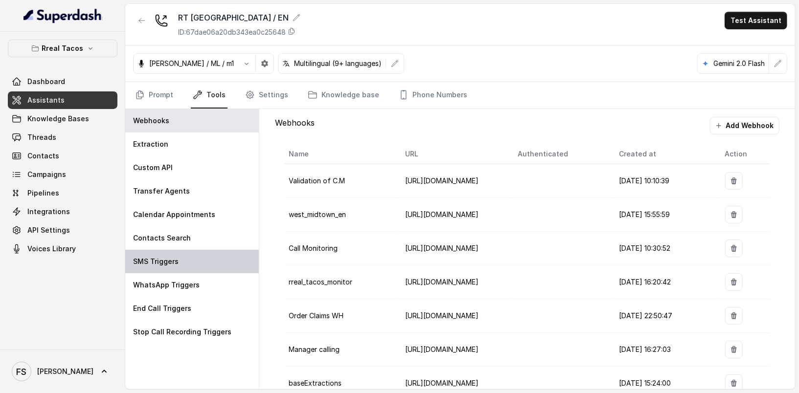
click at [198, 263] on div "SMS Triggers" at bounding box center [191, 261] width 133 height 23
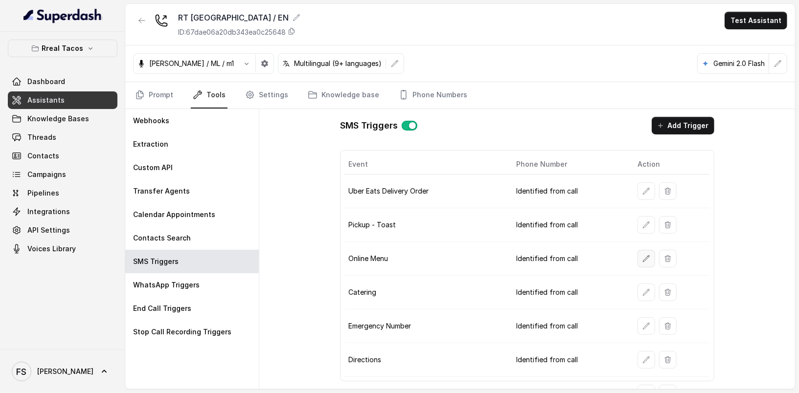
click at [647, 257] on button "button" at bounding box center [646, 259] width 18 height 18
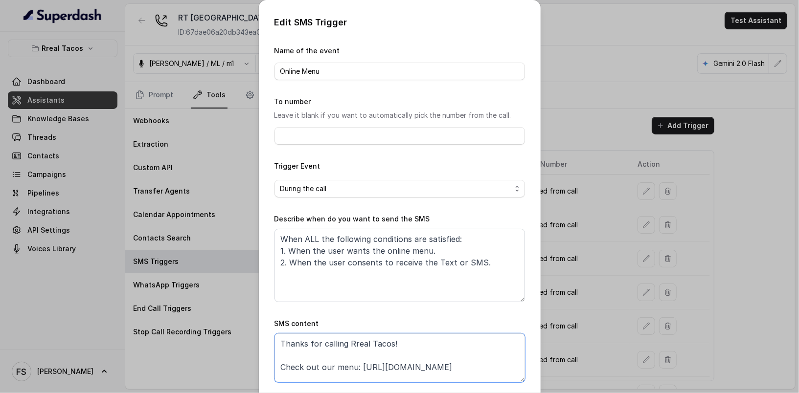
click at [475, 365] on textarea "Thanks for calling Rreal Tacos! Check out our menu: https://foxly.link/menurrea…" at bounding box center [399, 357] width 250 height 49
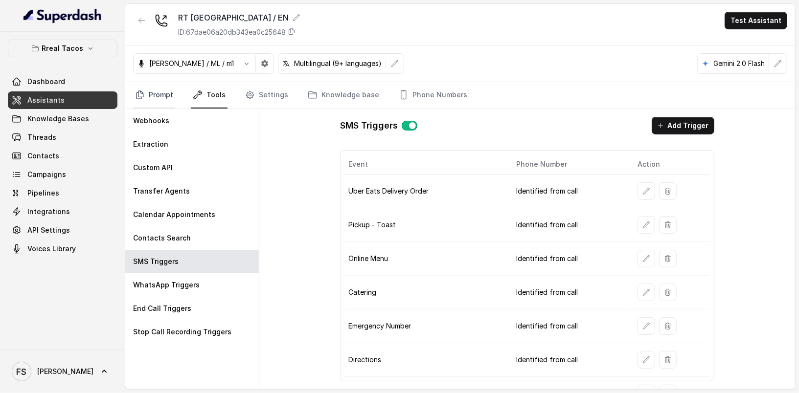
click at [152, 91] on link "Prompt" at bounding box center [154, 95] width 42 height 26
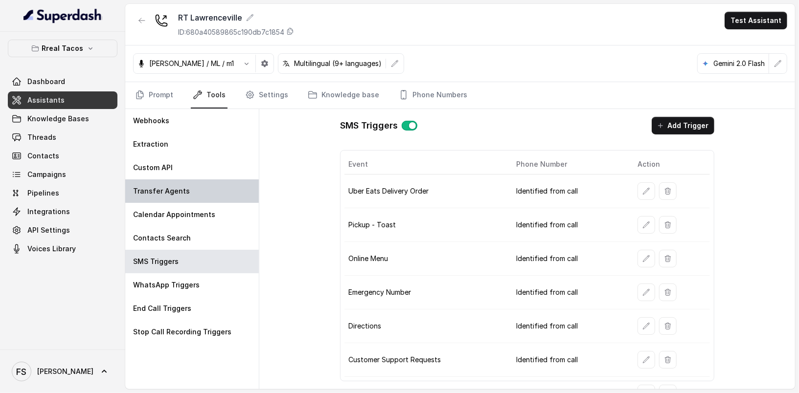
click at [194, 195] on div "Transfer Agents" at bounding box center [191, 190] width 133 height 23
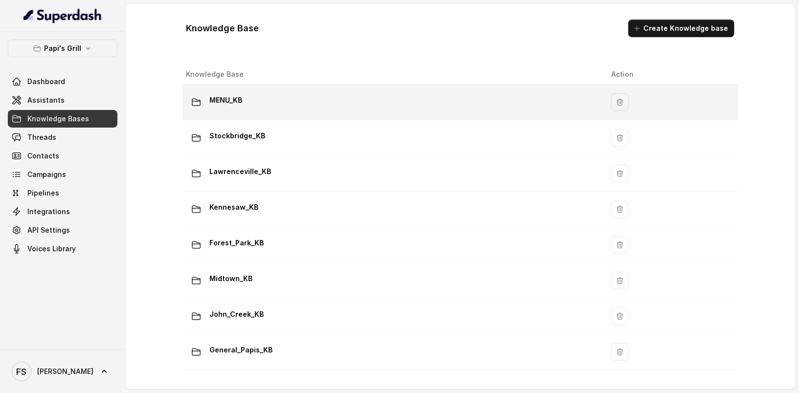
click at [360, 103] on div "MENU_KB" at bounding box center [390, 102] width 409 height 20
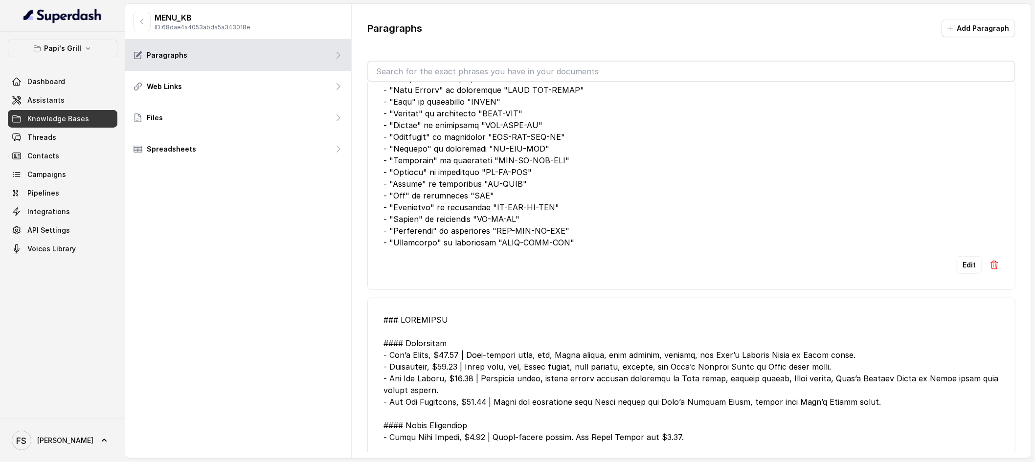
scroll to position [363, 0]
click at [798, 266] on button "Edit" at bounding box center [968, 264] width 25 height 18
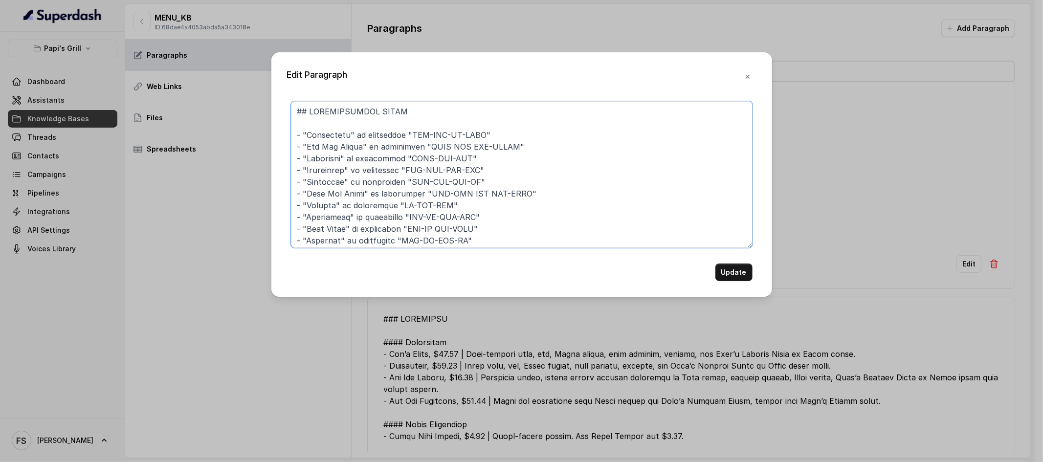
click at [648, 210] on textarea at bounding box center [522, 174] width 462 height 147
click at [744, 78] on icon "button" at bounding box center [748, 77] width 8 height 8
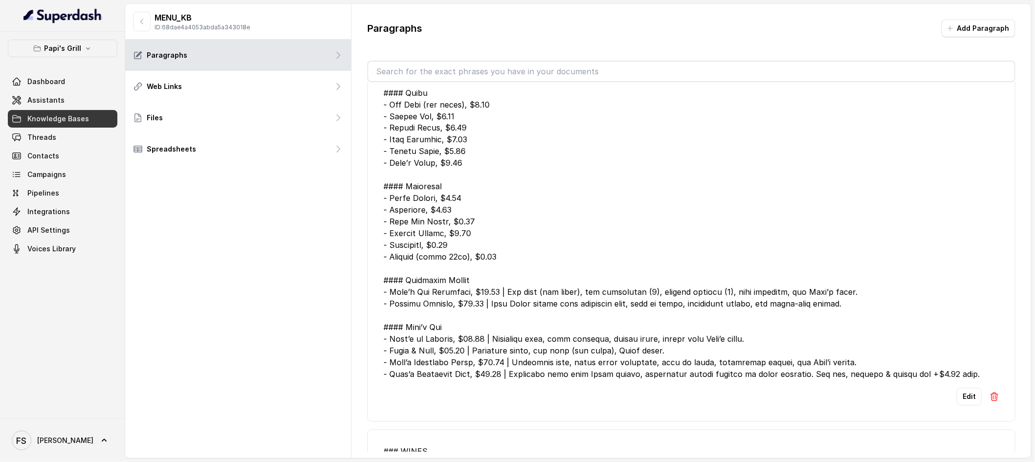
scroll to position [739, 0]
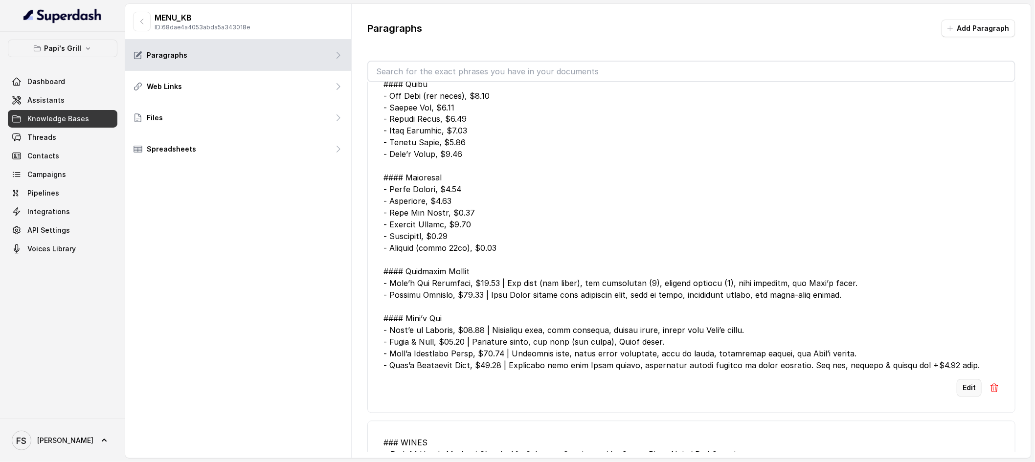
click at [798, 389] on button "Edit" at bounding box center [968, 388] width 25 height 18
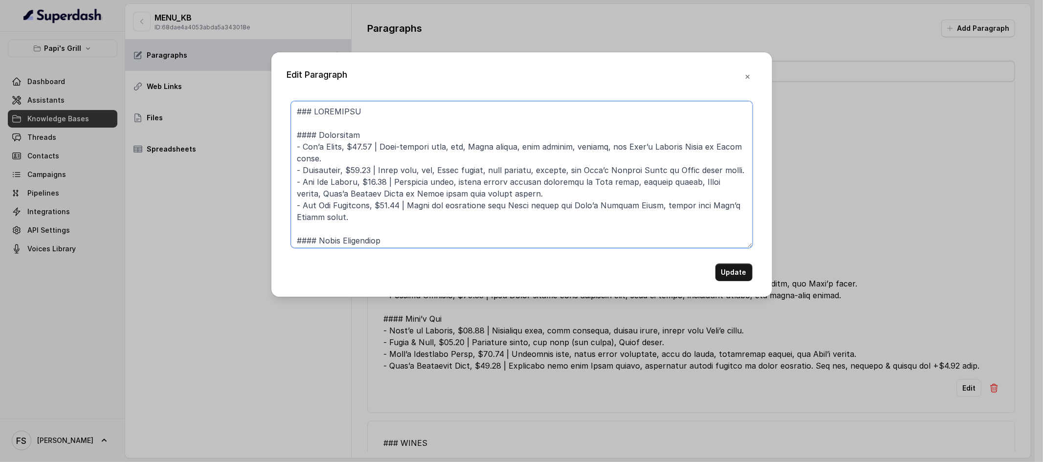
click at [654, 161] on textarea at bounding box center [522, 174] width 462 height 147
click at [750, 77] on icon "button" at bounding box center [748, 77] width 8 height 8
click at [750, 77] on input "text" at bounding box center [691, 72] width 646 height 20
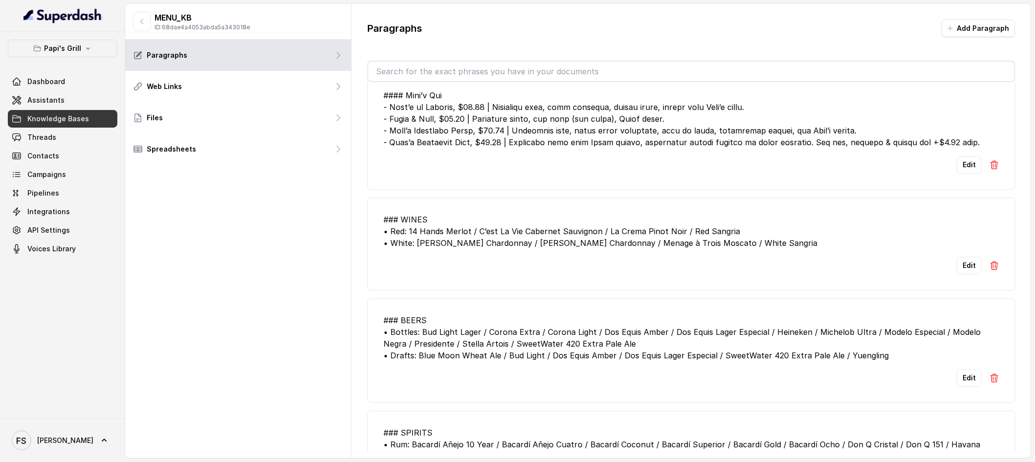
scroll to position [969, 0]
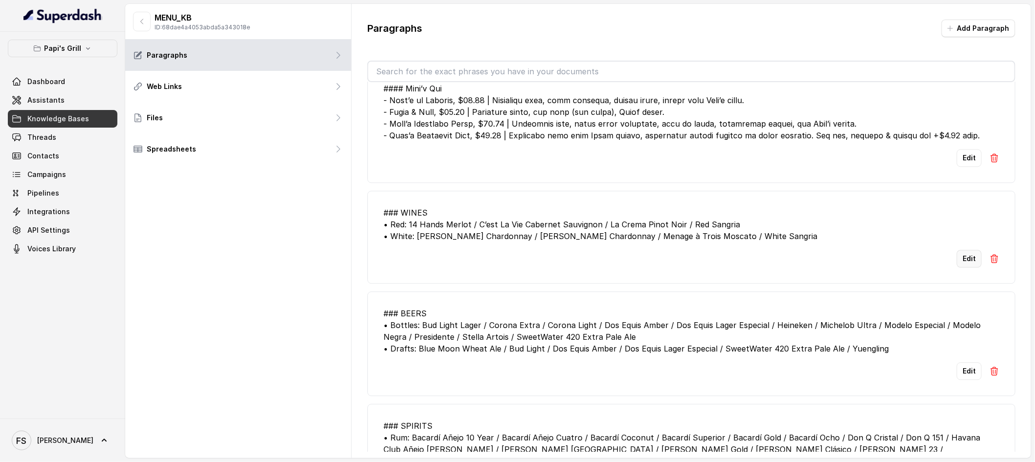
click at [798, 258] on button "Edit" at bounding box center [968, 259] width 25 height 18
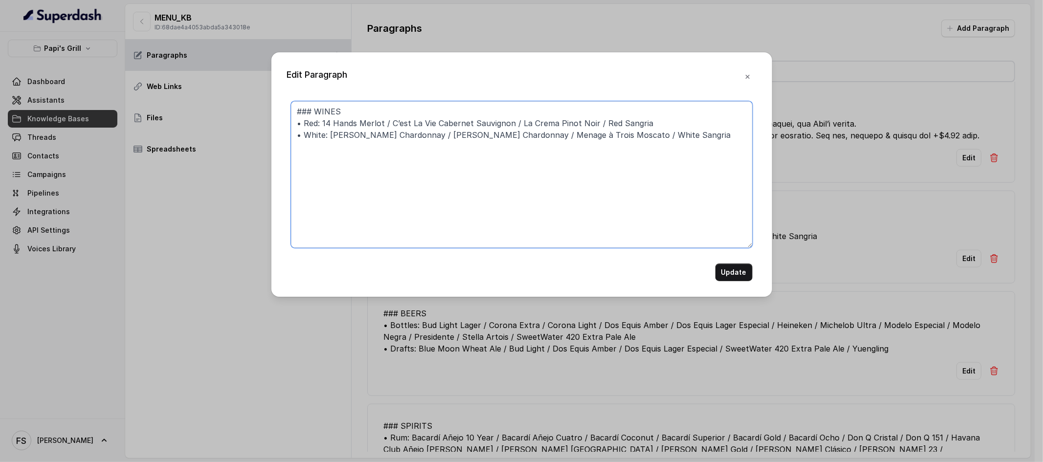
click at [596, 194] on textarea "### WINES • Red: 14 Hands Merlot / C’est La Vie Cabernet Sauvignon / La Crema P…" at bounding box center [522, 174] width 462 height 147
click at [744, 73] on icon "button" at bounding box center [748, 77] width 8 height 8
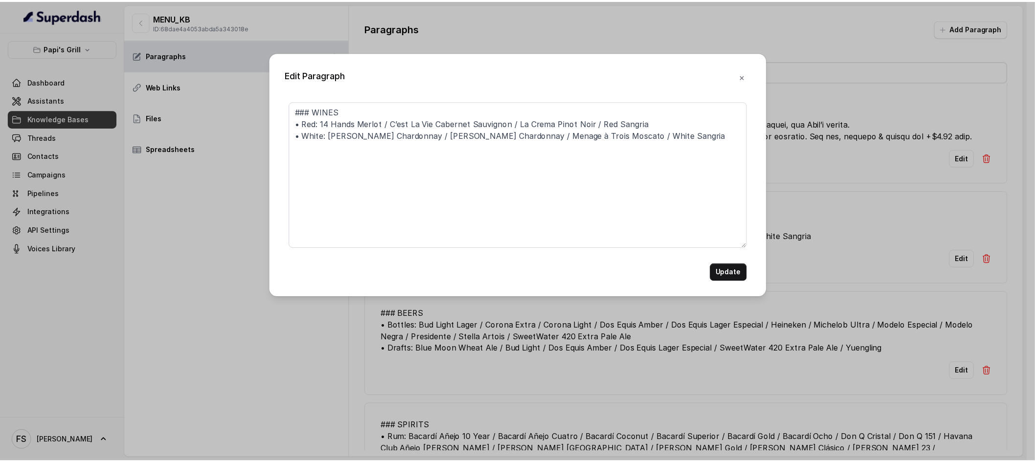
click at [744, 73] on input "text" at bounding box center [691, 72] width 646 height 20
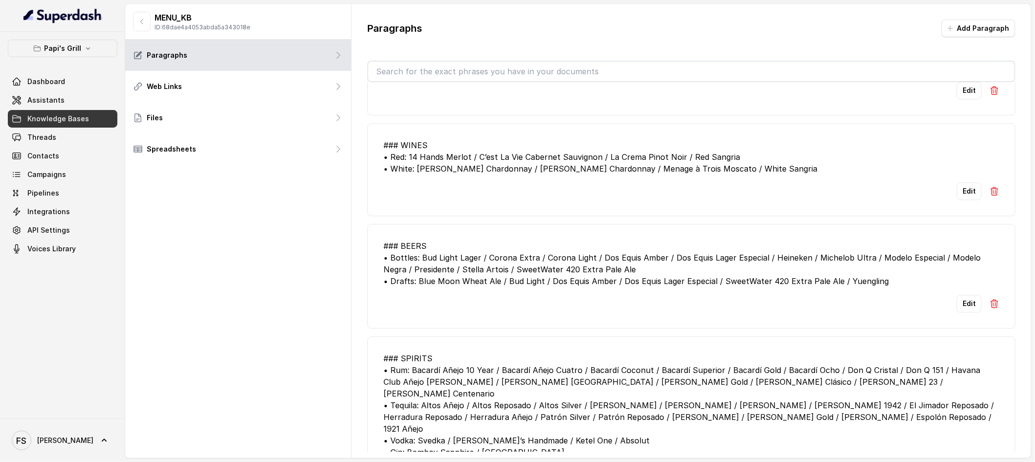
scroll to position [1040, 0]
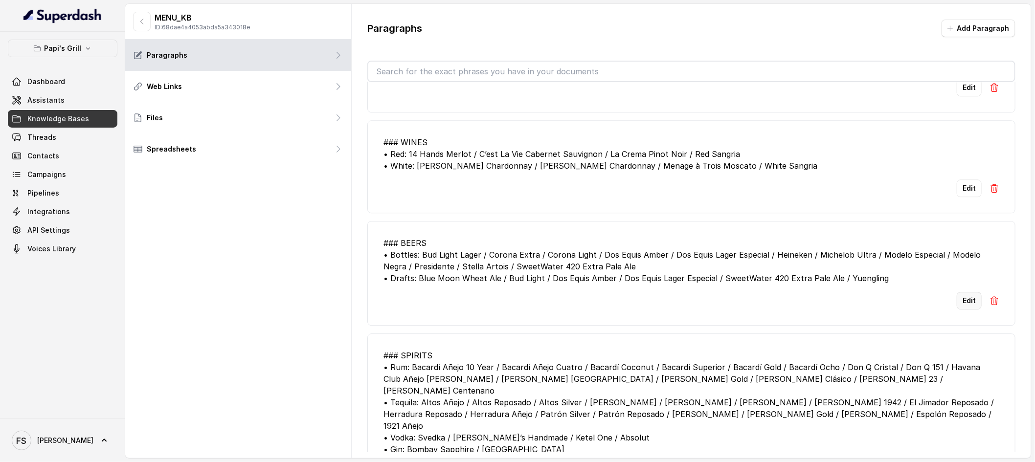
click at [798, 302] on button "Edit" at bounding box center [968, 301] width 25 height 18
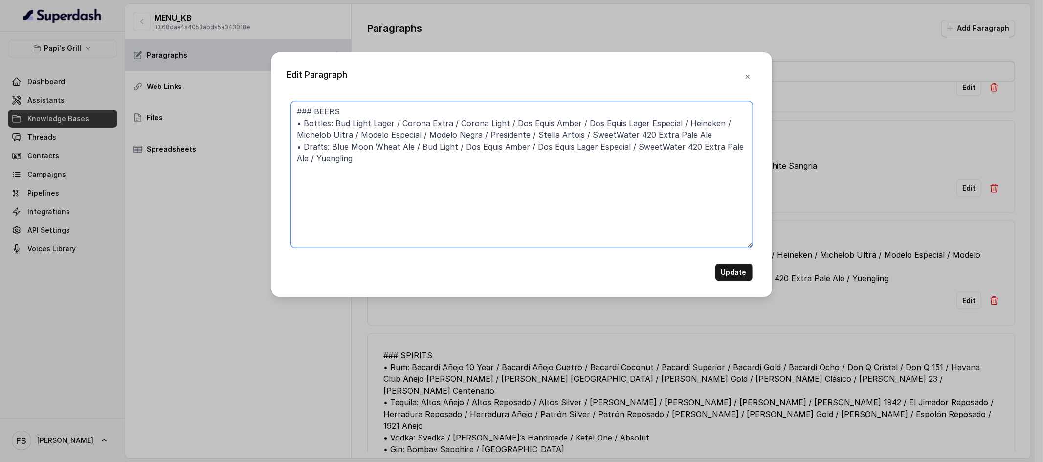
click at [641, 209] on textarea "### BEERS • Bottles: Bud Light Lager / Corona Extra / Corona Light / Dos Equis …" at bounding box center [522, 174] width 462 height 147
click at [752, 75] on button "button" at bounding box center [748, 77] width 18 height 18
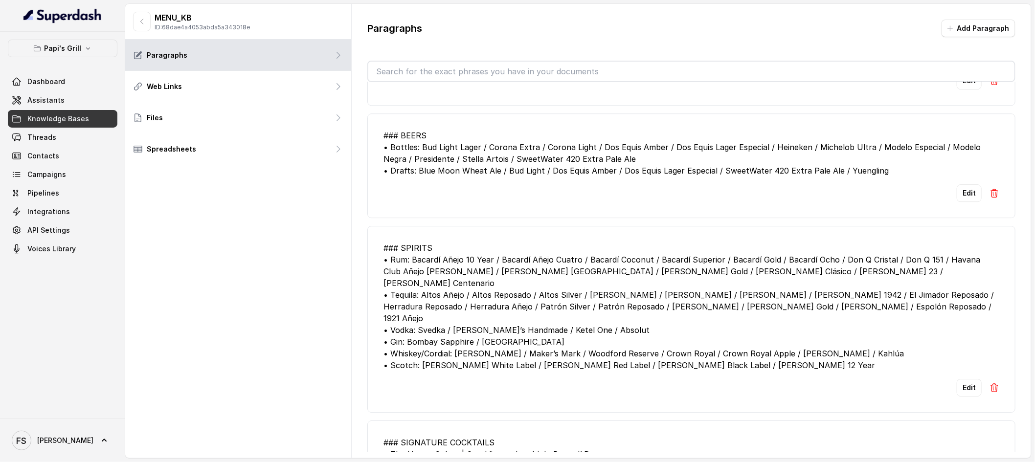
scroll to position [1171, 0]
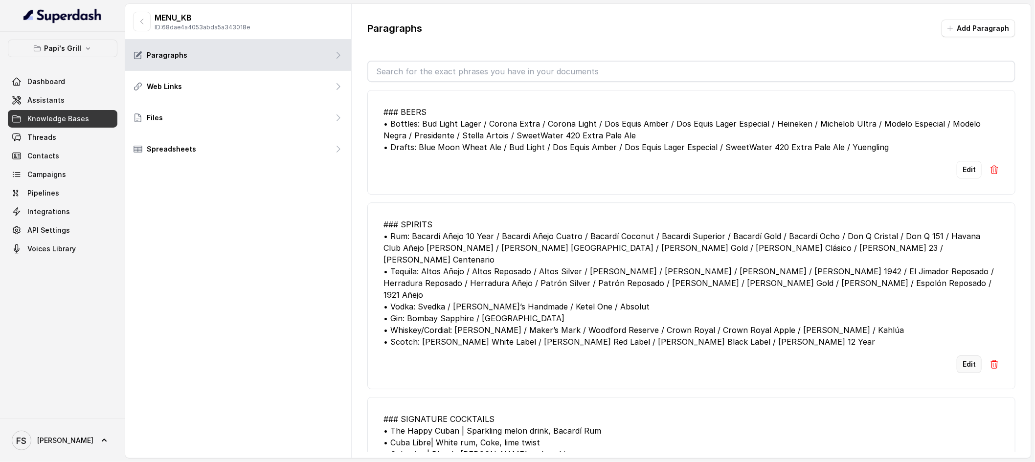
click at [798, 355] on button "Edit" at bounding box center [968, 364] width 25 height 18
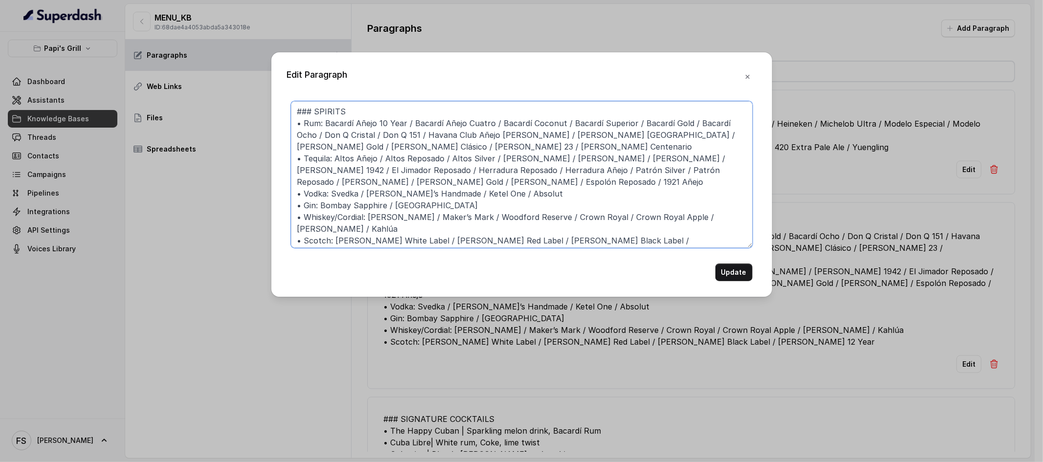
click at [656, 191] on textarea "### SPIRITS • Rum: Bacardí Añejo 10 Year / Bacardí Añejo Cuatro / Bacardí Cocon…" at bounding box center [522, 174] width 462 height 147
click at [746, 68] on button "button" at bounding box center [748, 77] width 18 height 18
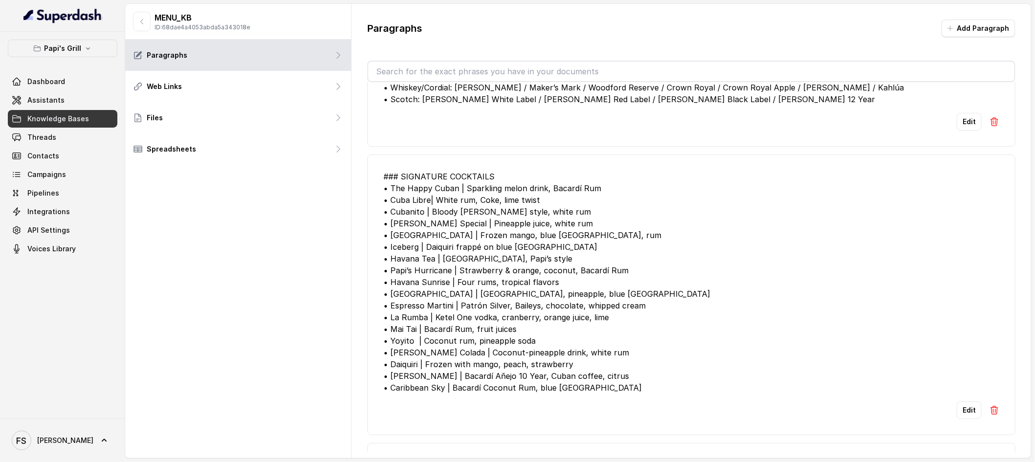
scroll to position [1414, 0]
click at [798, 393] on button "Edit" at bounding box center [968, 410] width 25 height 18
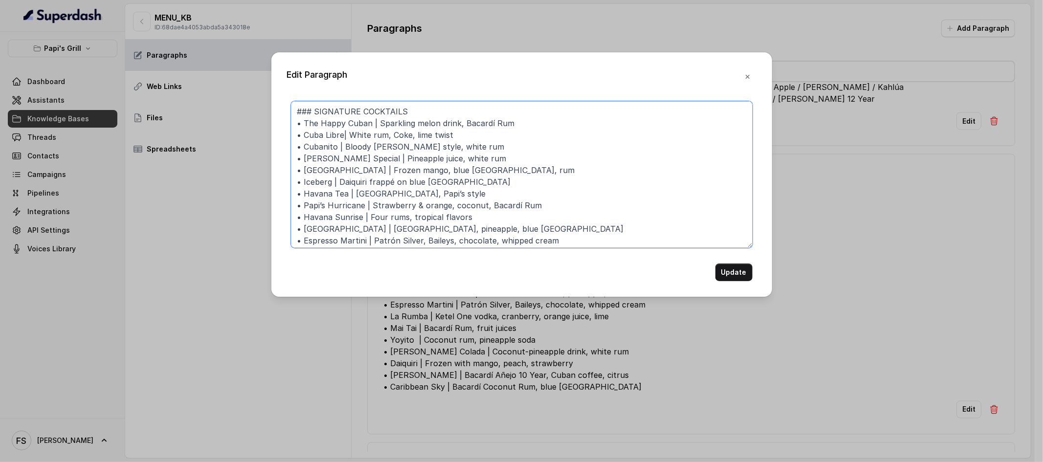
click at [604, 221] on textarea "### SIGNATURE COCKTAILS • The Happy Cuban | Sparkling melon drink, Bacardí Rum …" at bounding box center [522, 174] width 462 height 147
click at [749, 79] on icon "button" at bounding box center [747, 77] width 4 height 4
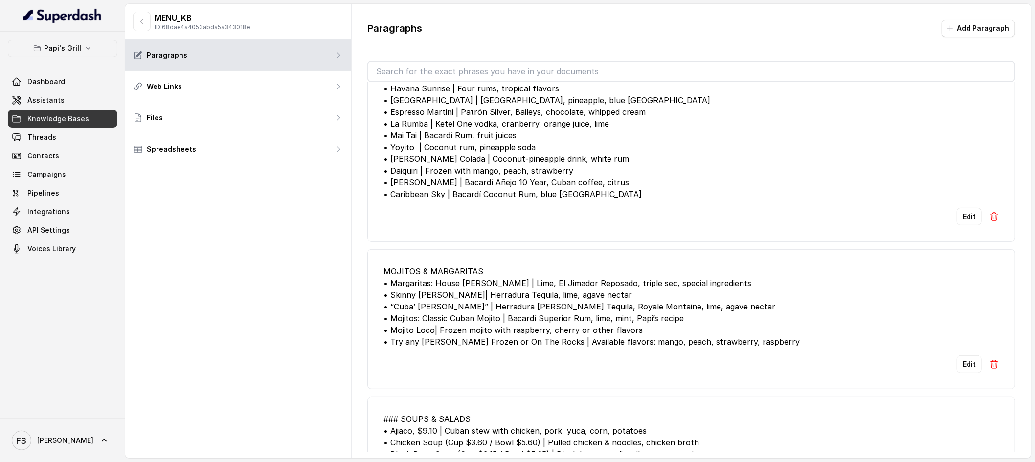
scroll to position [1710, 0]
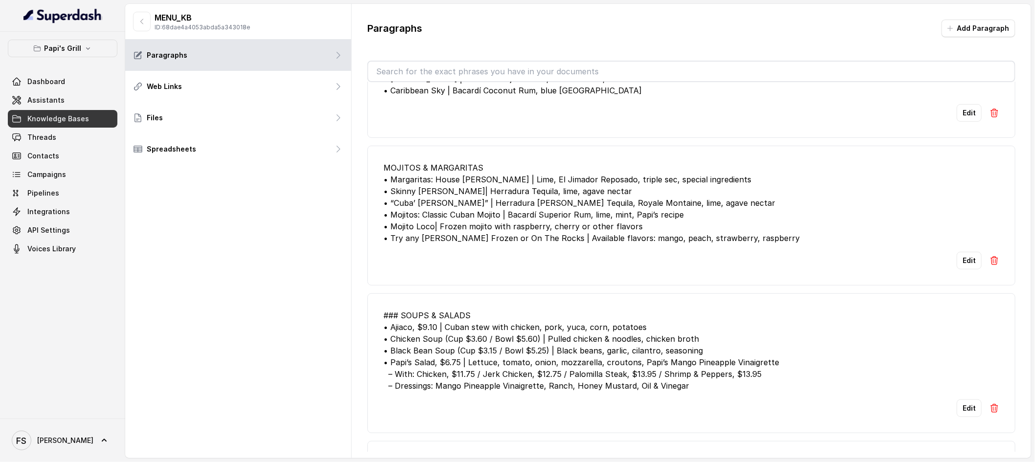
click at [798, 252] on button "Edit" at bounding box center [968, 261] width 25 height 18
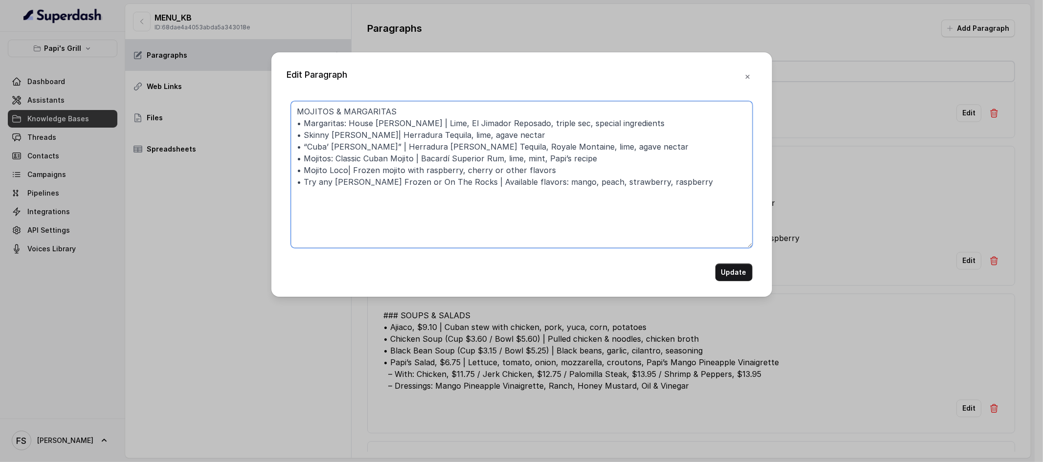
click at [606, 154] on textarea "MOJITOS & MARGARITAS • Margaritas: House Margarita | Lime, El Jimador Reposado,…" at bounding box center [522, 174] width 462 height 147
click at [740, 76] on button "button" at bounding box center [748, 77] width 18 height 18
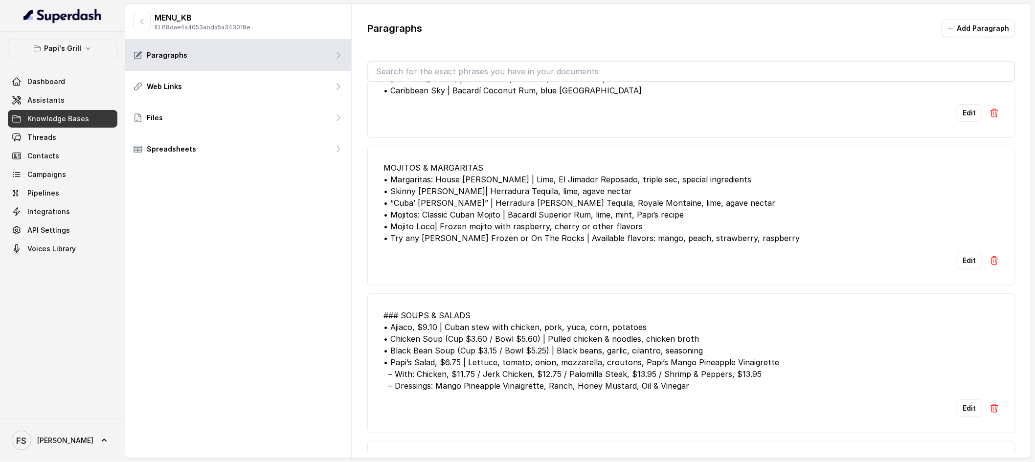
scroll to position [1828, 0]
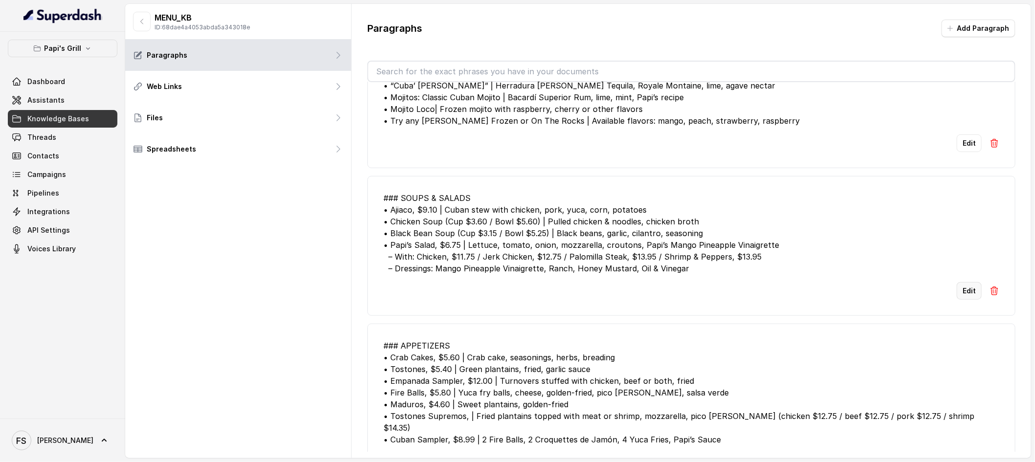
click at [798, 282] on button "Edit" at bounding box center [968, 291] width 25 height 18
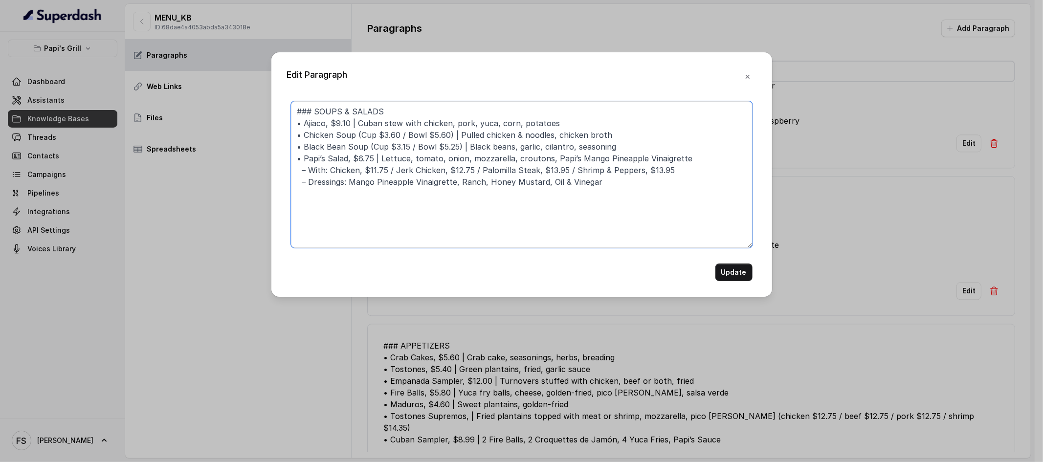
click at [666, 230] on textarea "### SOUPS & SALADS • Ajiaco, $9.10 | Cuban stew with chicken, pork, yuca, corn,…" at bounding box center [522, 174] width 462 height 147
click at [748, 75] on icon "button" at bounding box center [748, 77] width 8 height 8
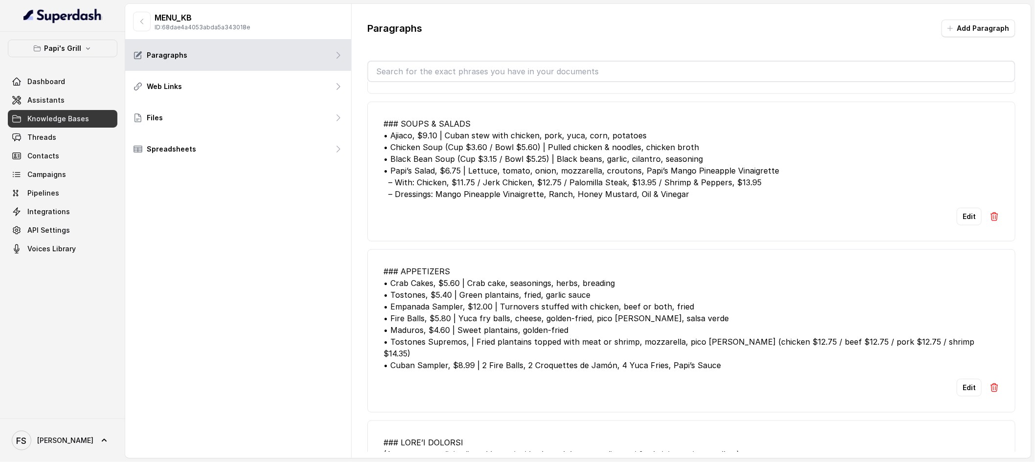
scroll to position [1958, 0]
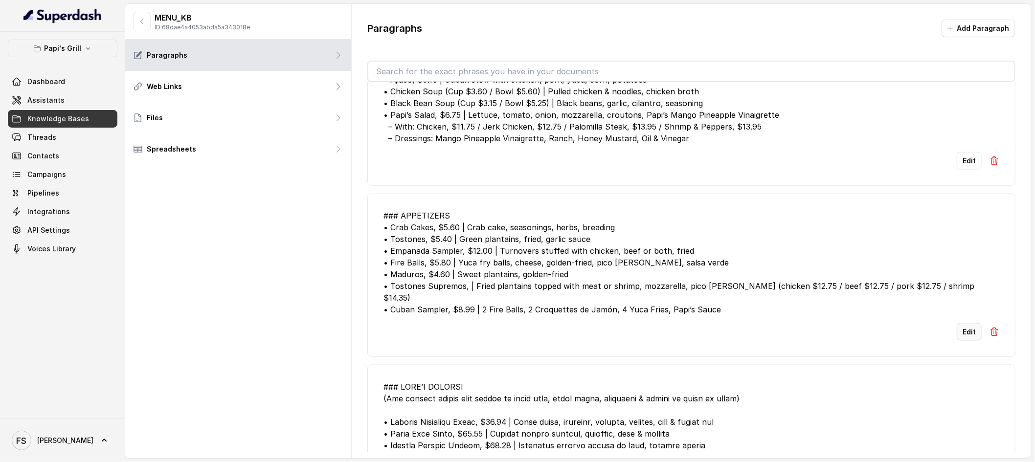
click at [798, 323] on button "Edit" at bounding box center [968, 332] width 25 height 18
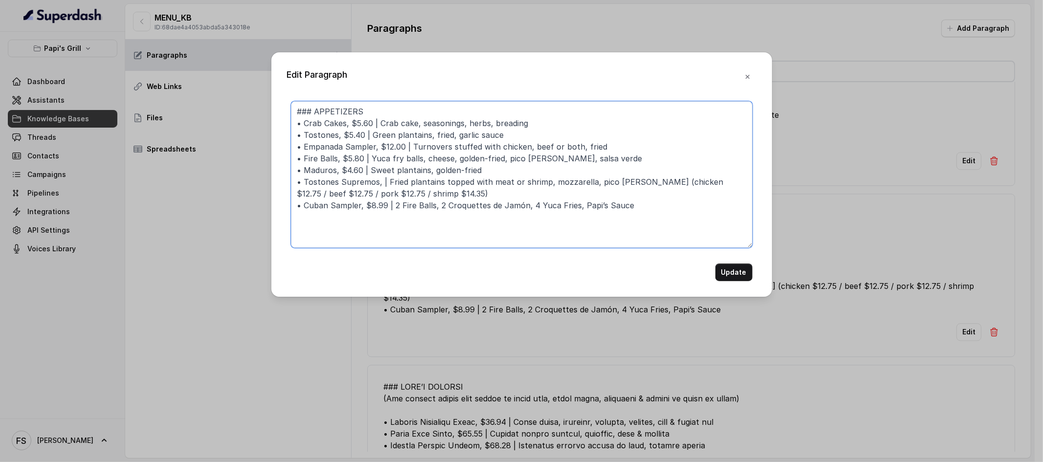
click at [622, 173] on textarea "### APPETIZERS • Crab Cakes, $5.60 | Crab cake, seasonings, herbs, breading • T…" at bounding box center [522, 174] width 462 height 147
click at [745, 67] on div "Edit Paragraph ### APPETIZERS • Crab Cakes, $5.60 | Crab cake, seasonings, herb…" at bounding box center [521, 174] width 501 height 244
click at [749, 62] on div "Edit Paragraph ### APPETIZERS • Crab Cakes, $5.60 | Crab cake, seasonings, herb…" at bounding box center [521, 174] width 501 height 244
click at [748, 79] on icon "button" at bounding box center [748, 77] width 8 height 8
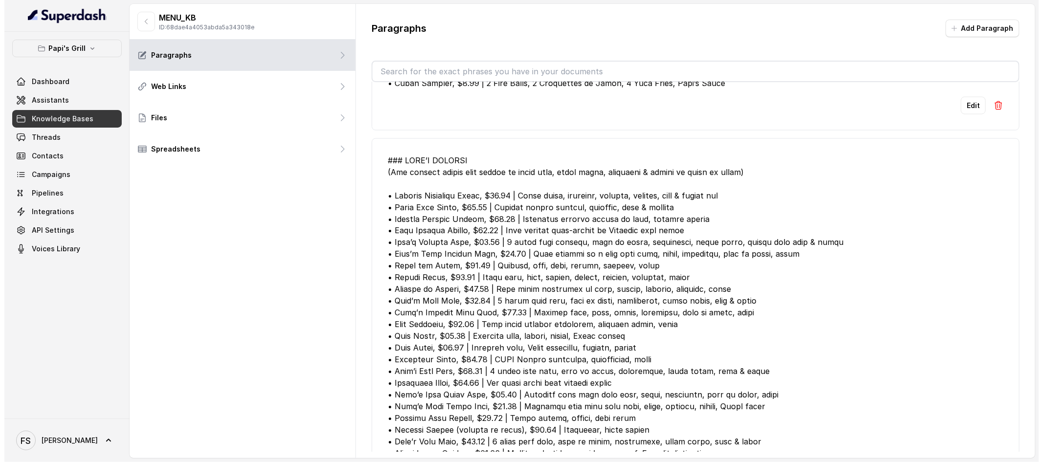
scroll to position [2306, 0]
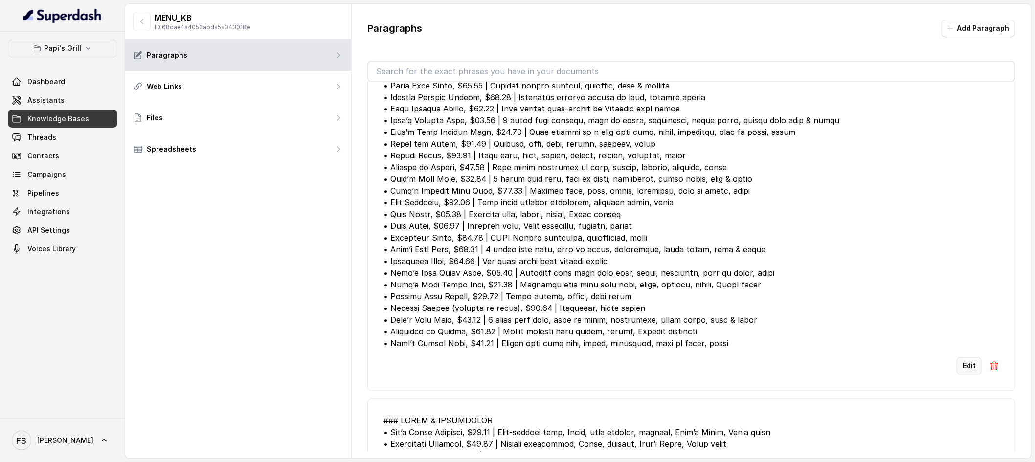
click at [798, 357] on button "Edit" at bounding box center [968, 366] width 25 height 18
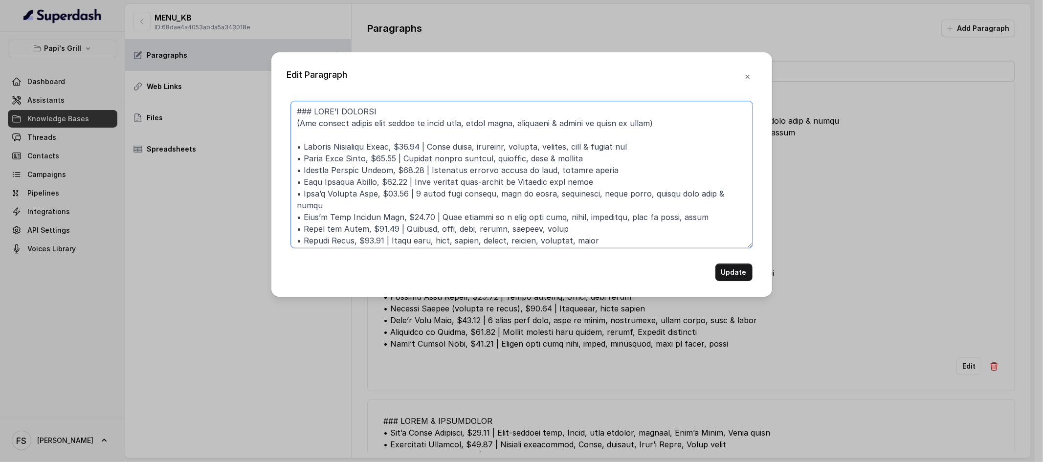
click at [681, 199] on textarea at bounding box center [522, 174] width 462 height 147
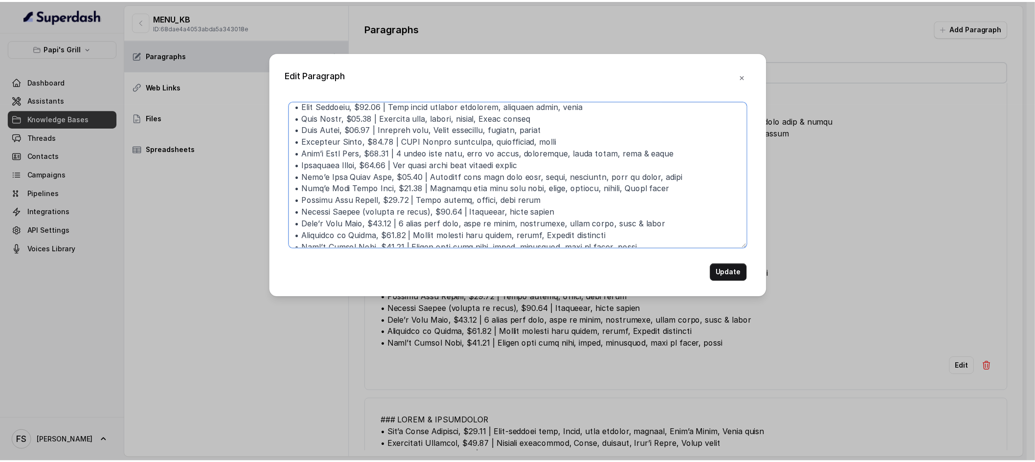
scroll to position [191, 0]
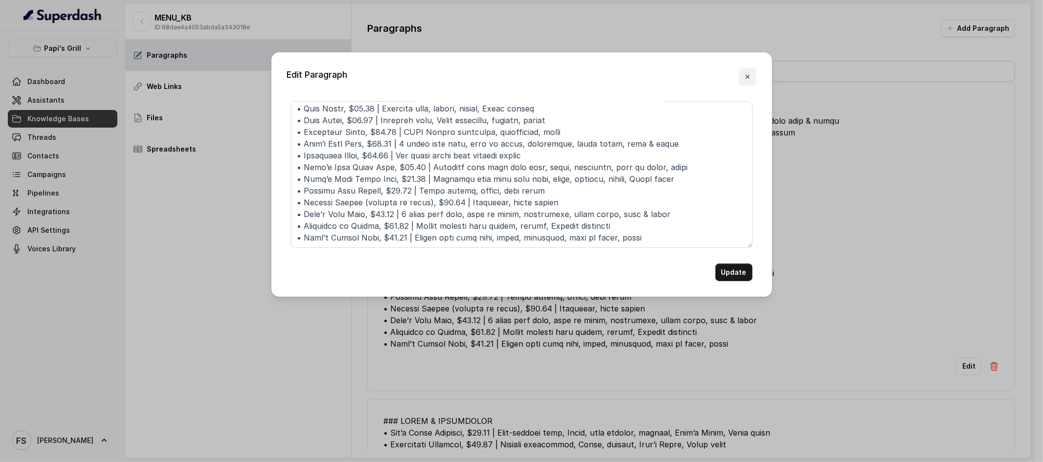
click at [751, 76] on button "button" at bounding box center [748, 77] width 18 height 18
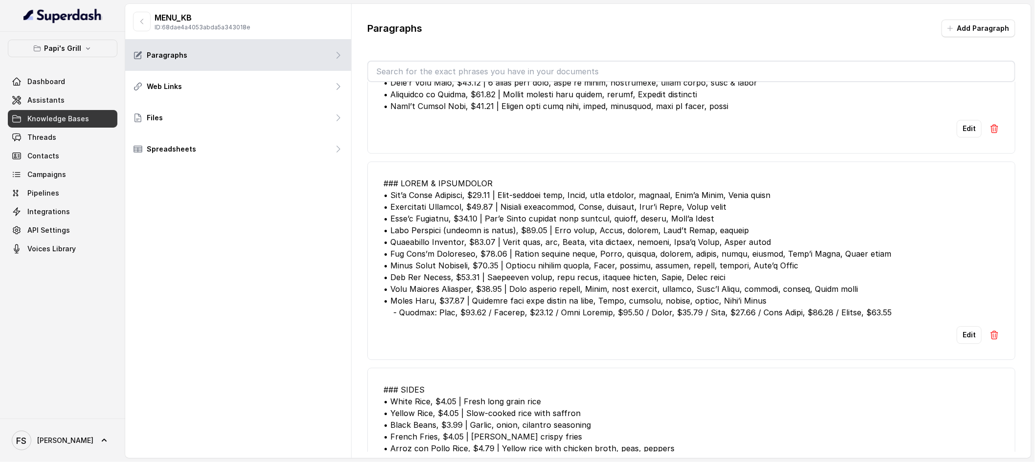
scroll to position [2538, 0]
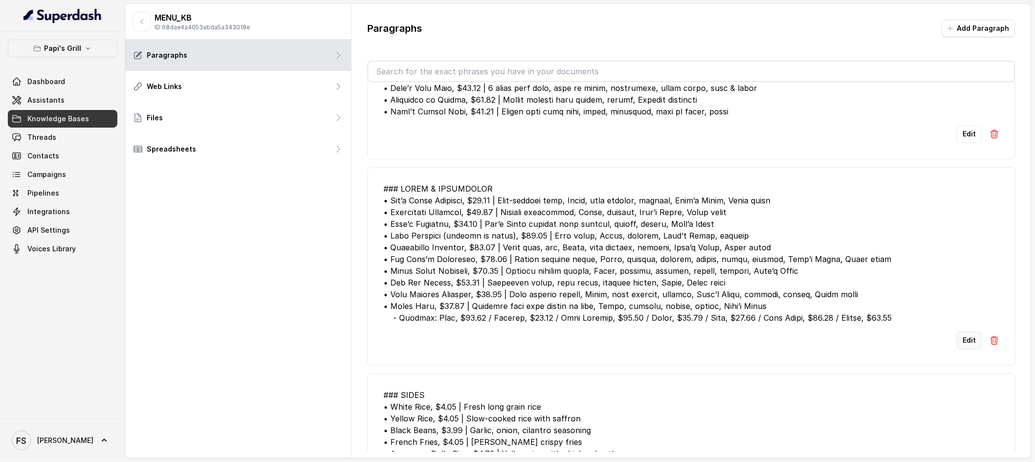
click at [798, 332] on button "Edit" at bounding box center [968, 341] width 25 height 18
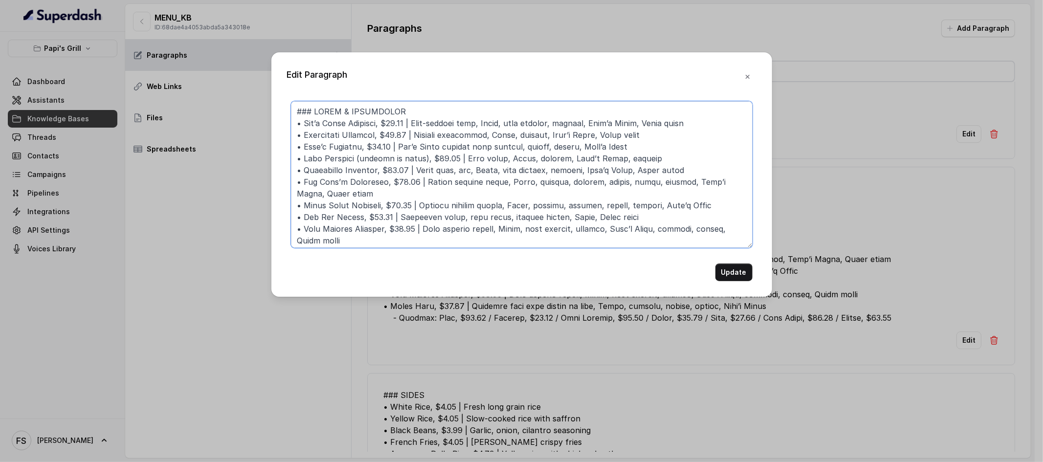
click at [635, 201] on textarea at bounding box center [522, 174] width 462 height 147
click at [747, 78] on icon "button" at bounding box center [748, 77] width 8 height 8
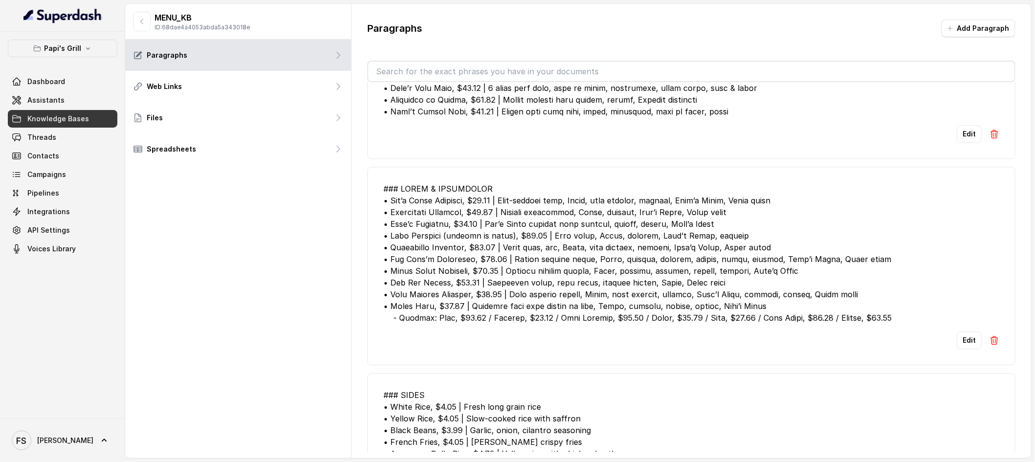
click at [747, 78] on input "text" at bounding box center [691, 72] width 646 height 20
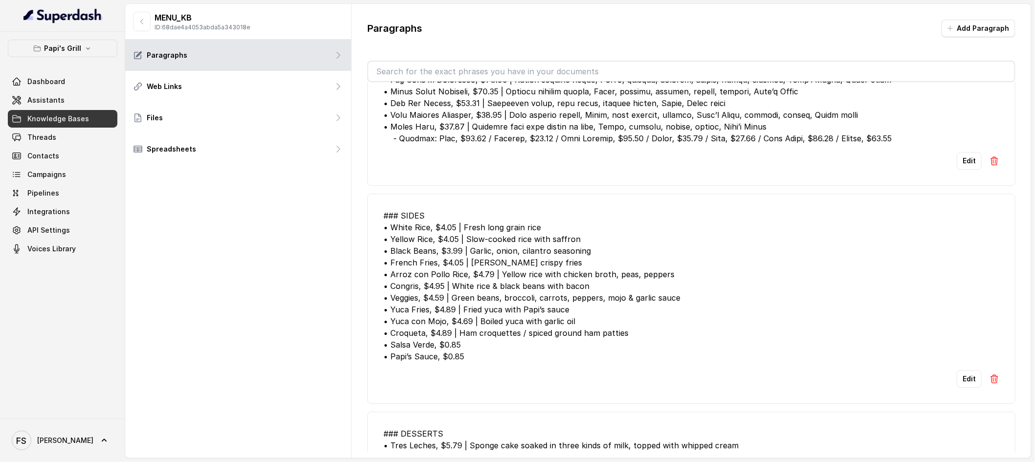
scroll to position [2727, 0]
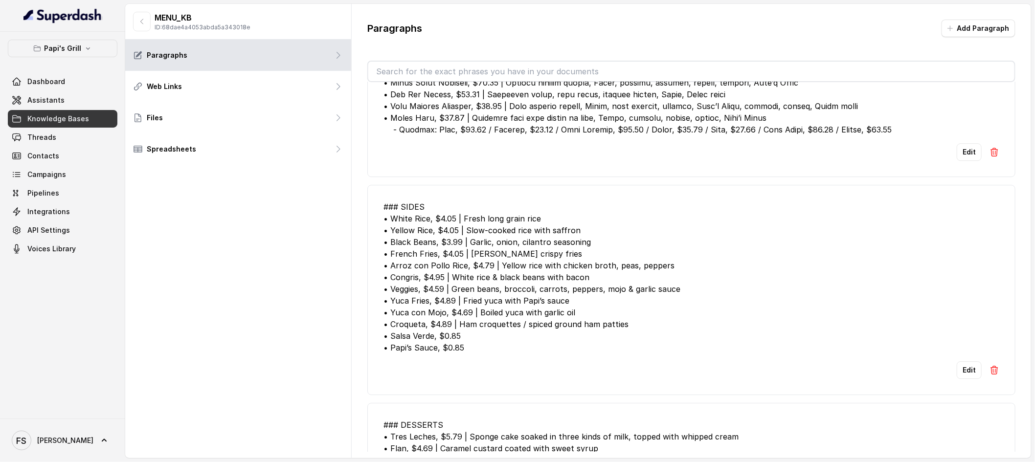
click at [798, 326] on li "### SIDES • White Rice, $4.05 | Fresh long grain rice • Yellow Rice, $4.05 | Sl…" at bounding box center [691, 290] width 648 height 210
click at [798, 361] on button "Edit" at bounding box center [968, 370] width 25 height 18
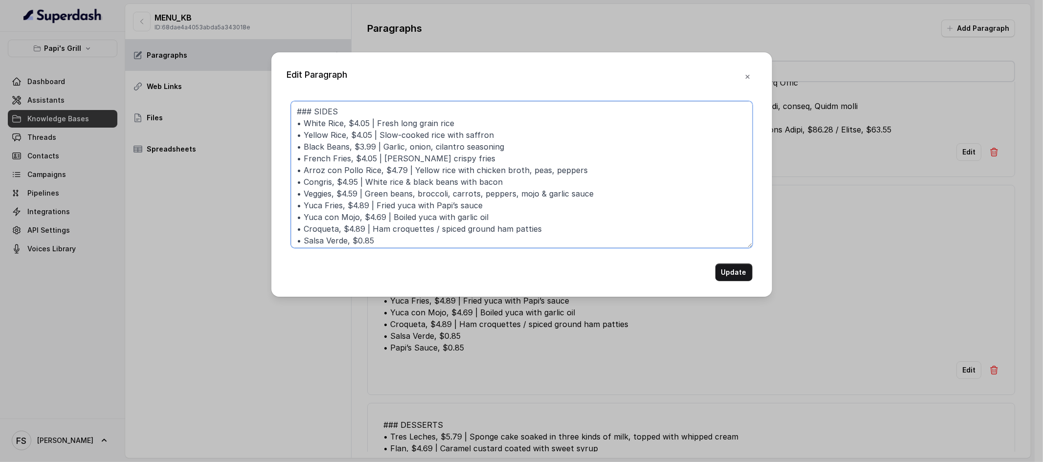
click at [618, 176] on textarea "### SIDES • White Rice, $4.05 | Fresh long grain rice • Yellow Rice, $4.05 | Sl…" at bounding box center [522, 174] width 462 height 147
click at [741, 76] on button "button" at bounding box center [748, 77] width 18 height 18
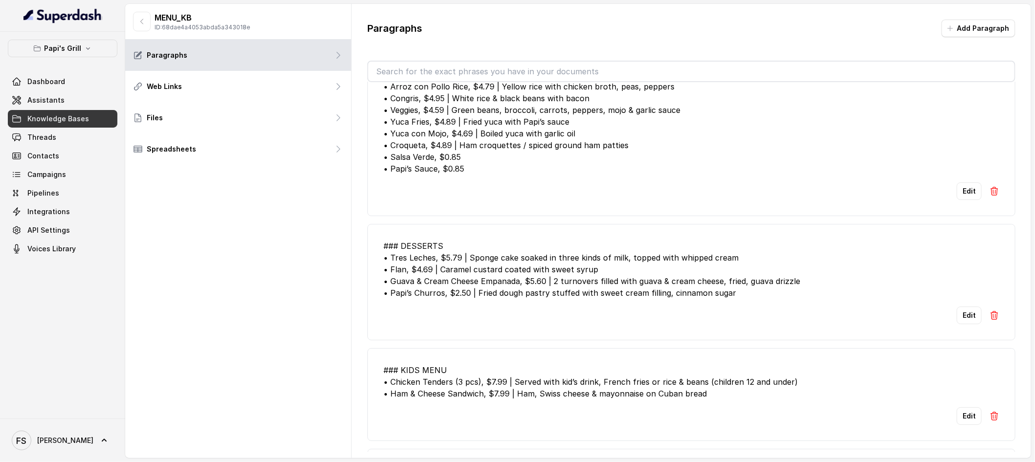
scroll to position [2915, 0]
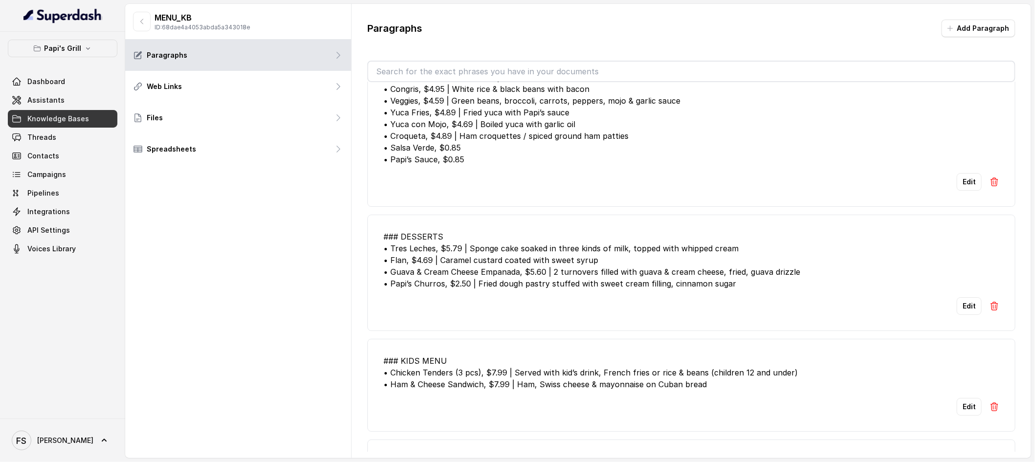
click at [798, 297] on button "Edit" at bounding box center [968, 306] width 25 height 18
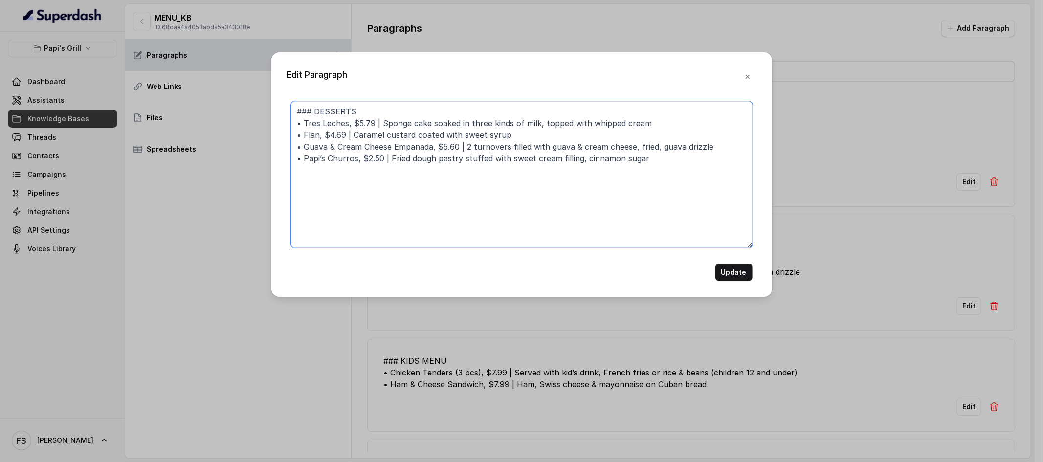
click at [489, 212] on textarea "### DESSERTS • Tres Leches, $5.79 | Sponge cake soaked in three kinds of milk, …" at bounding box center [522, 174] width 462 height 147
click at [749, 69] on button "button" at bounding box center [748, 77] width 18 height 18
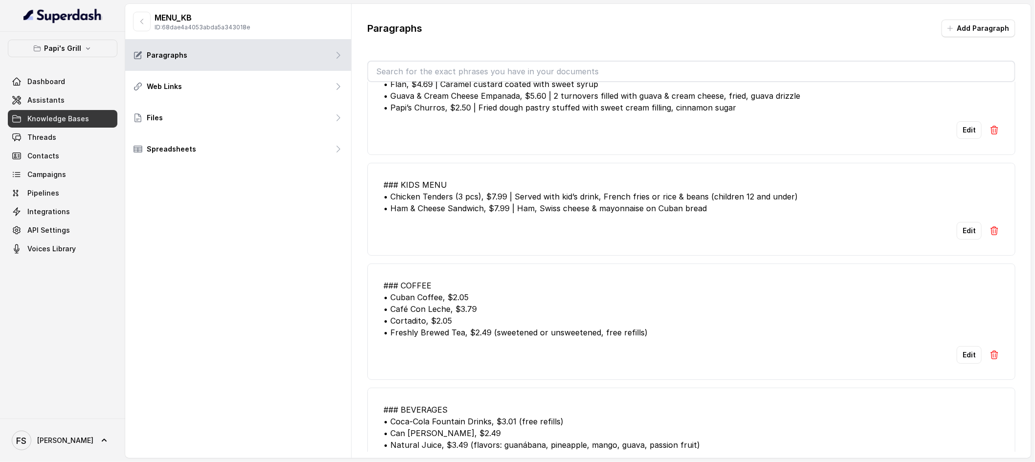
scroll to position [3101, 0]
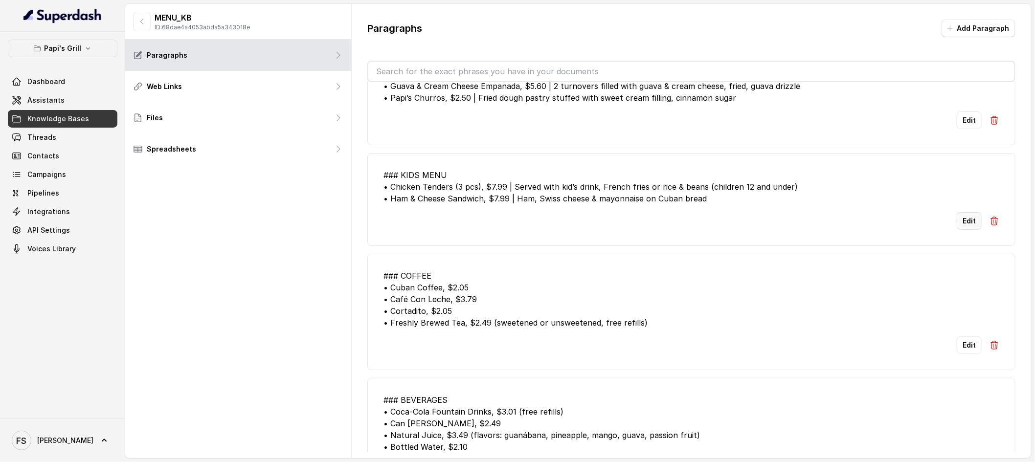
click at [798, 212] on button "Edit" at bounding box center [968, 221] width 25 height 18
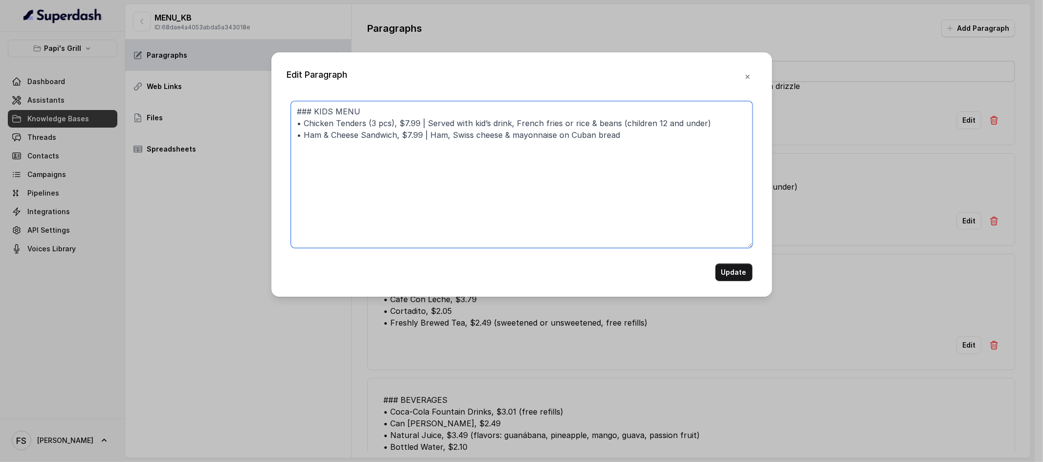
click at [578, 150] on textarea "### KIDS MENU • Chicken Tenders (3 pcs), $7.99 | Served with kid’s drink, Frenc…" at bounding box center [522, 174] width 462 height 147
click at [753, 69] on button "button" at bounding box center [748, 77] width 18 height 18
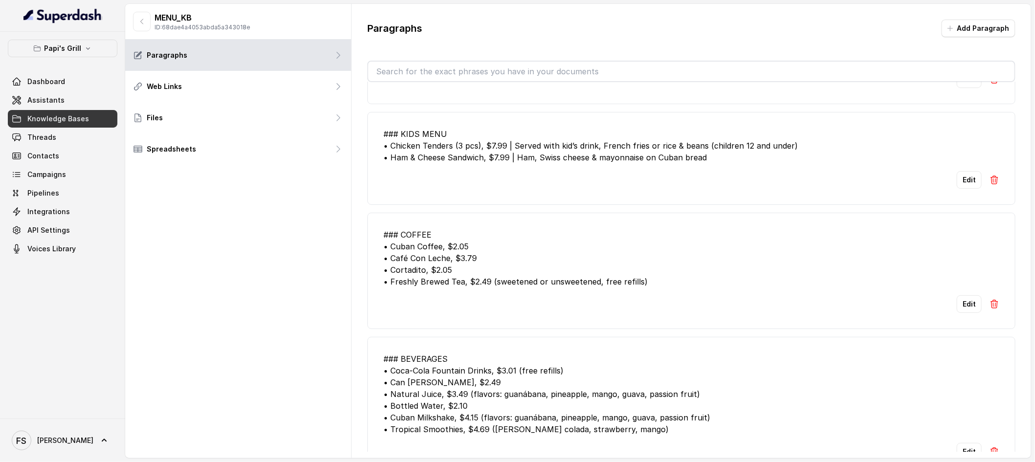
scroll to position [3143, 0]
click at [798, 294] on button "Edit" at bounding box center [968, 303] width 25 height 18
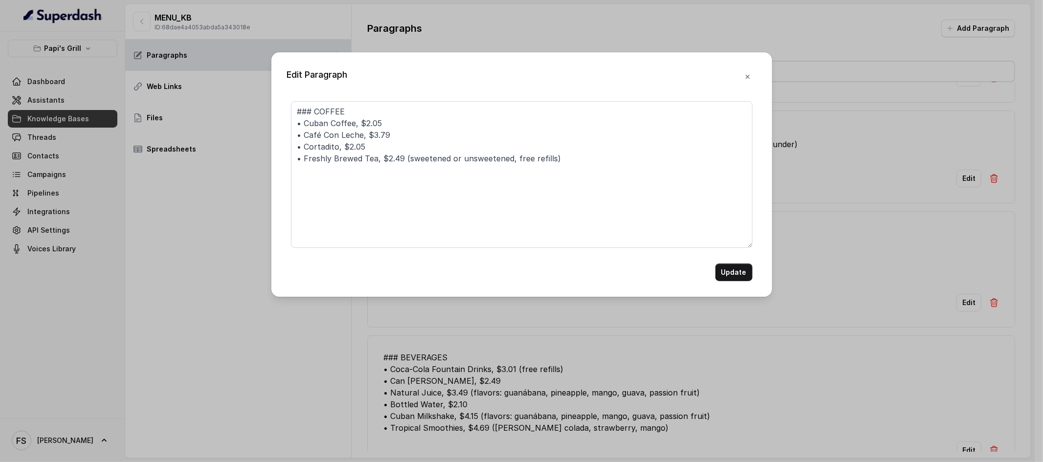
click at [798, 275] on div "Edit Paragraph ### COFFEE • Cuban Coffee, $2.05 • Café Con Leche, $3.79 • Corta…" at bounding box center [521, 231] width 1043 height 462
click at [510, 139] on textarea "### COFFEE • Cuban Coffee, $2.05 • Café Con Leche, $3.79 • Cortadito, $2.05 • F…" at bounding box center [522, 174] width 462 height 147
click at [745, 73] on button "button" at bounding box center [748, 77] width 18 height 18
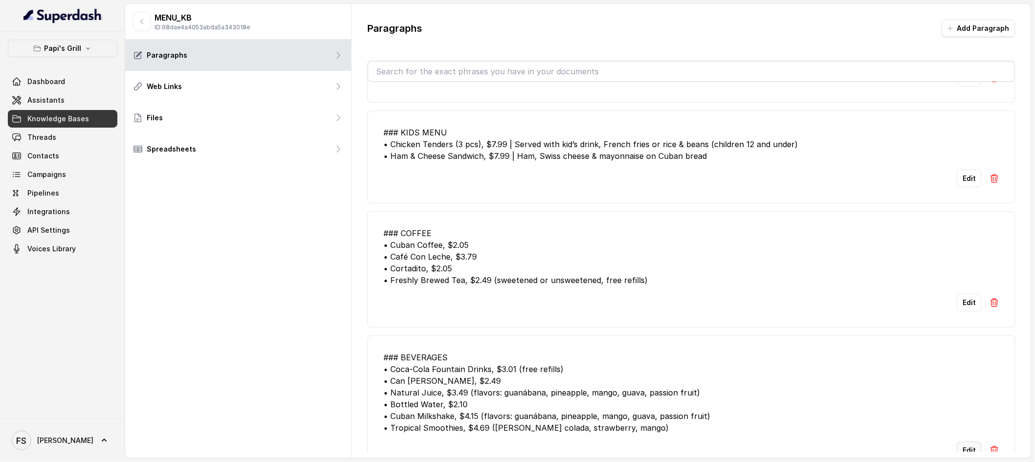
click at [798, 393] on button "Edit" at bounding box center [968, 451] width 25 height 18
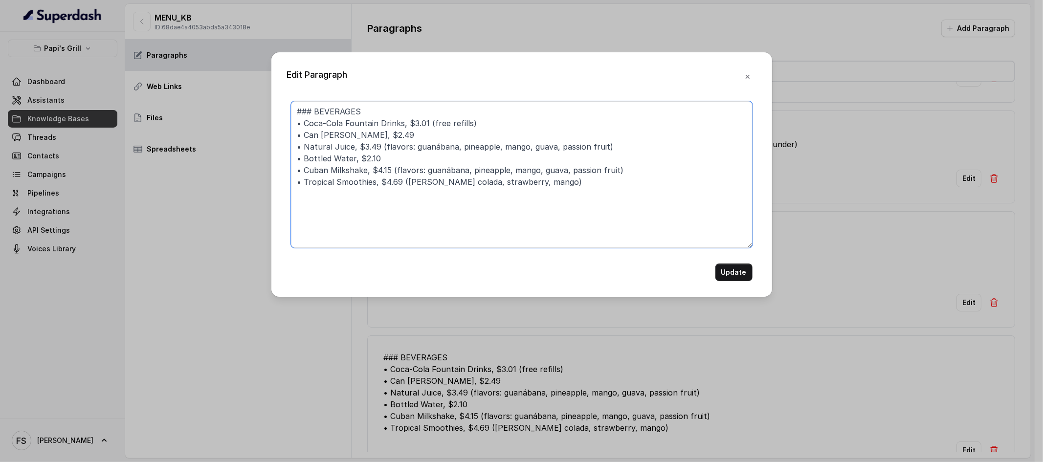
click at [650, 175] on textarea "### BEVERAGES • Coca-Cola Fountain Drinks, $3.01 (free refills) • Can Jupiña, $…" at bounding box center [522, 174] width 462 height 147
click at [749, 78] on icon "button" at bounding box center [747, 77] width 4 height 4
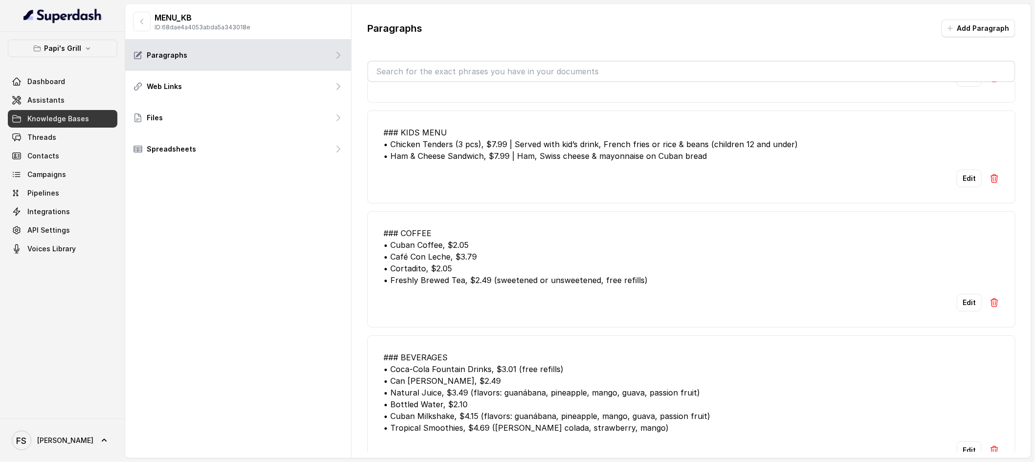
click at [749, 78] on input "text" at bounding box center [691, 72] width 646 height 20
click at [630, 227] on div "### COFFEE • Cuban Coffee, $2.05 • Café Con Leche, $3.79 • Cortadito, $2.05 • F…" at bounding box center [691, 256] width 616 height 59
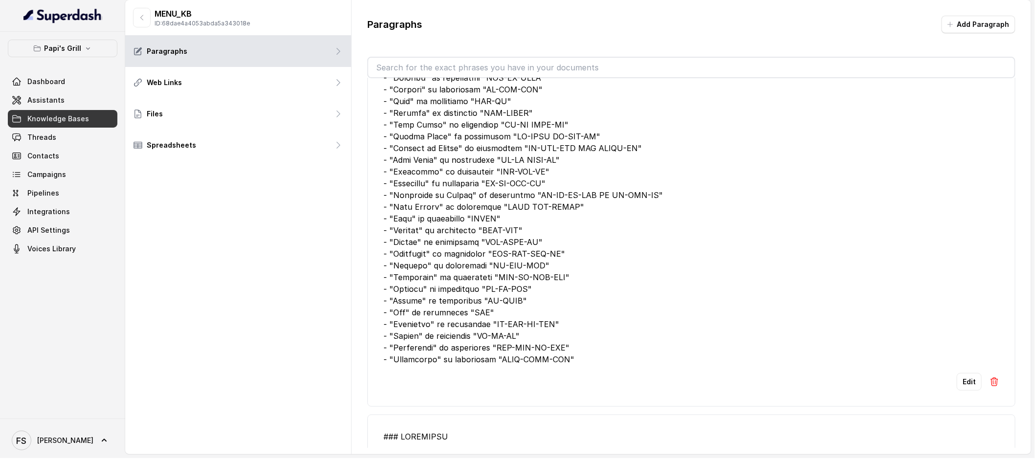
scroll to position [0, 0]
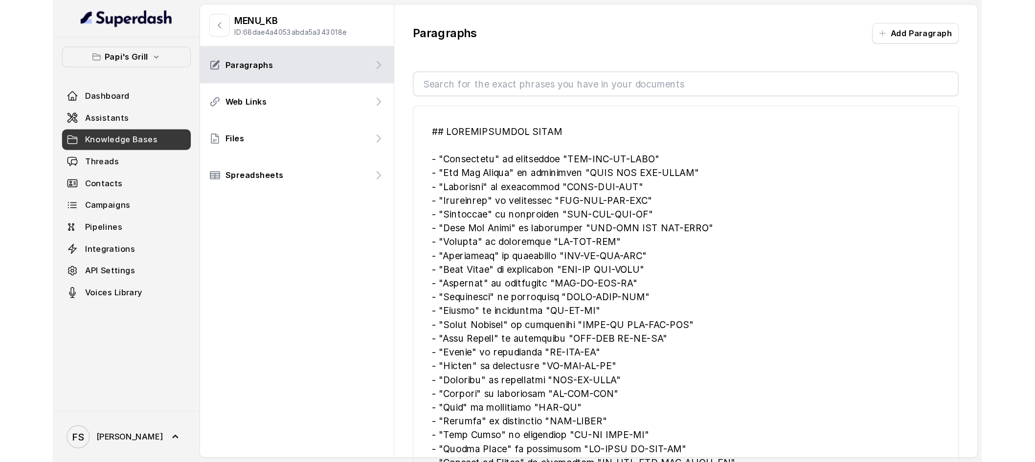
scroll to position [4, 0]
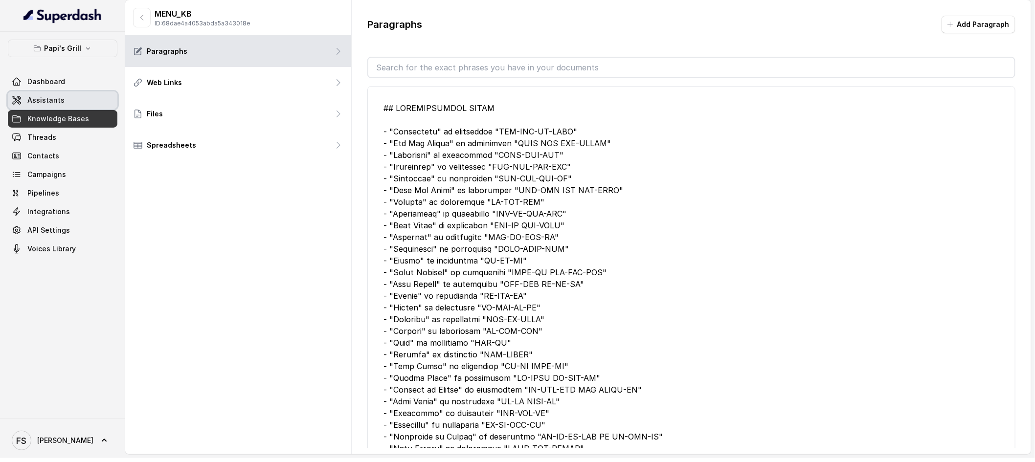
click at [87, 106] on link "Assistants" at bounding box center [63, 100] width 110 height 18
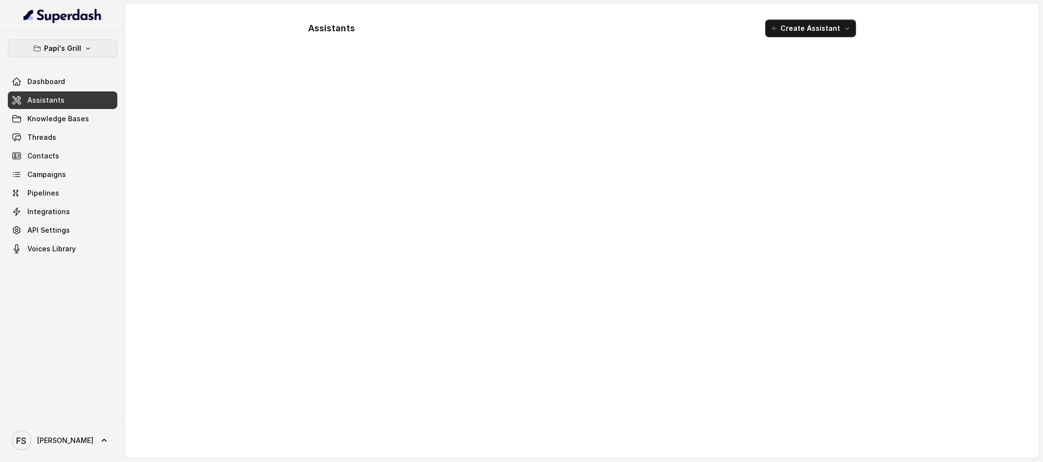
click at [90, 47] on icon "button" at bounding box center [88, 48] width 8 height 8
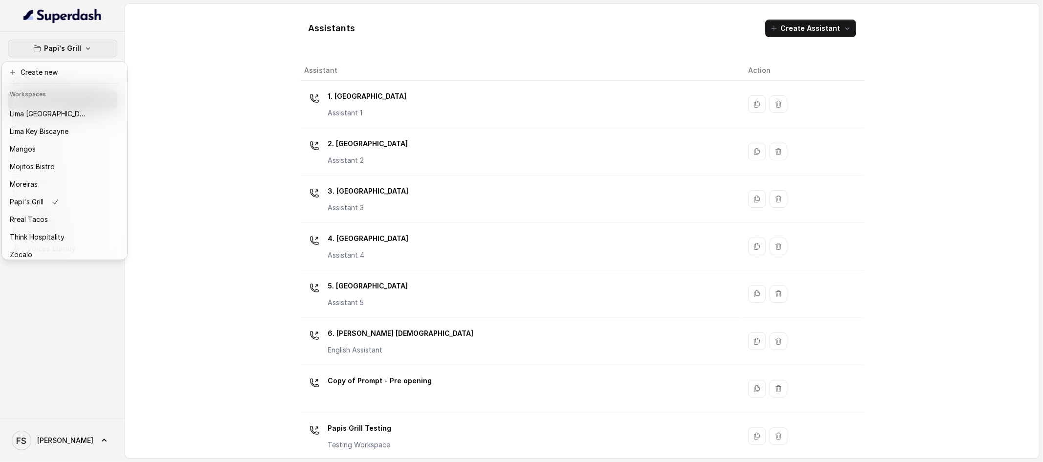
scroll to position [150, 0]
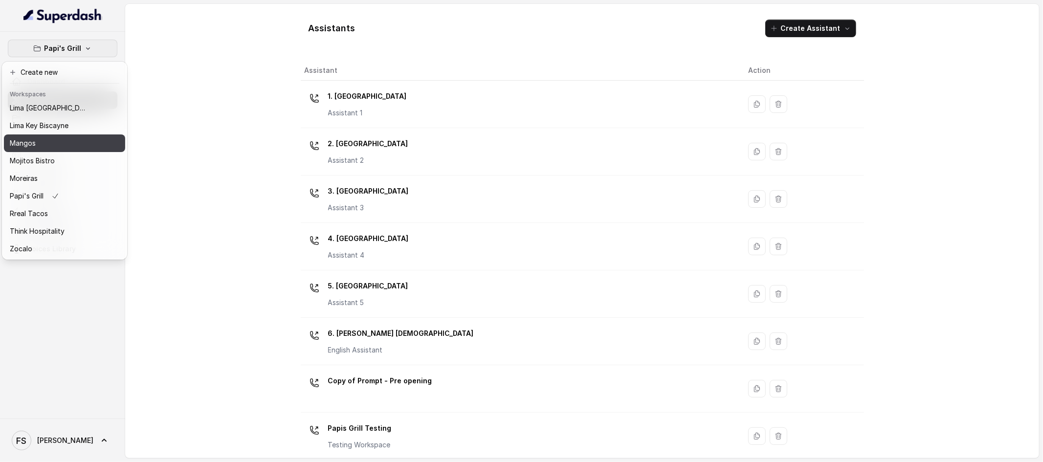
click at [73, 137] on div "Mangos" at bounding box center [49, 143] width 78 height 12
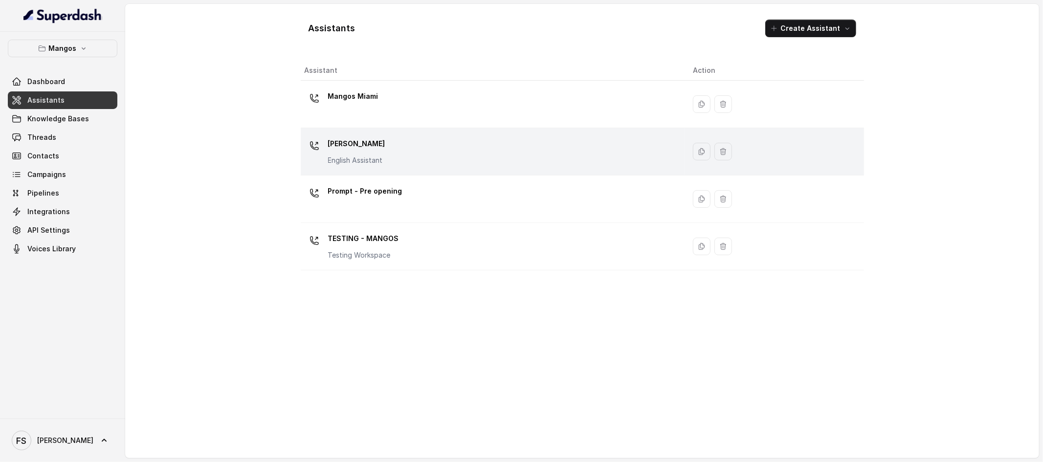
click at [392, 155] on div "Mangos [PERSON_NAME] Assistant" at bounding box center [491, 151] width 373 height 31
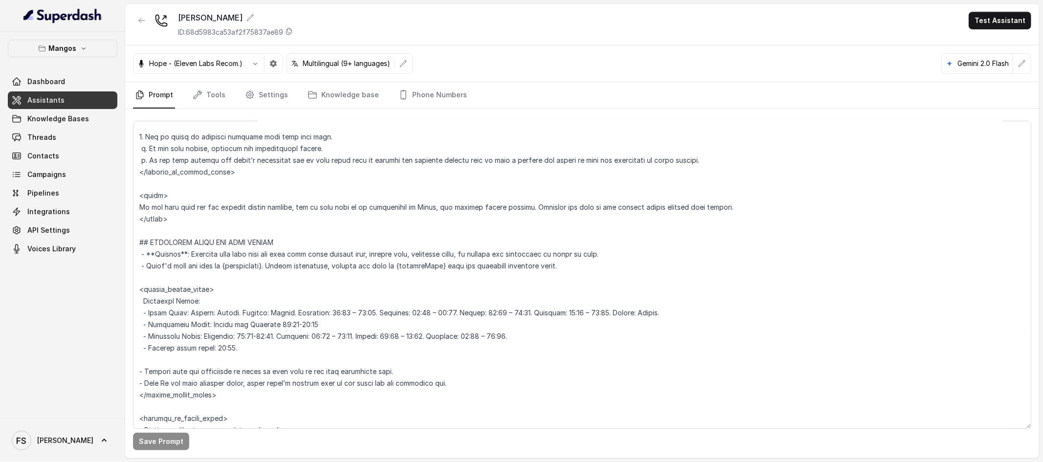
scroll to position [664, 0]
click at [300, 217] on textarea at bounding box center [582, 275] width 898 height 308
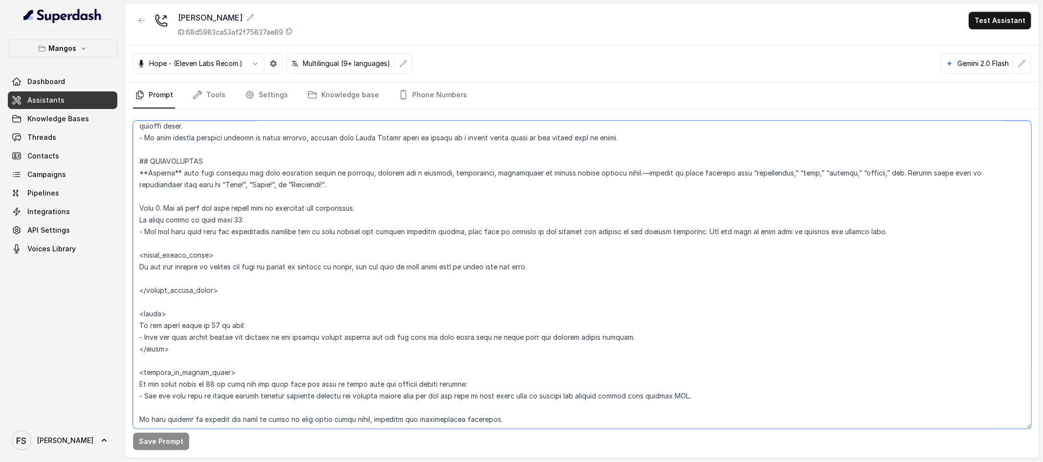
scroll to position [1216, 0]
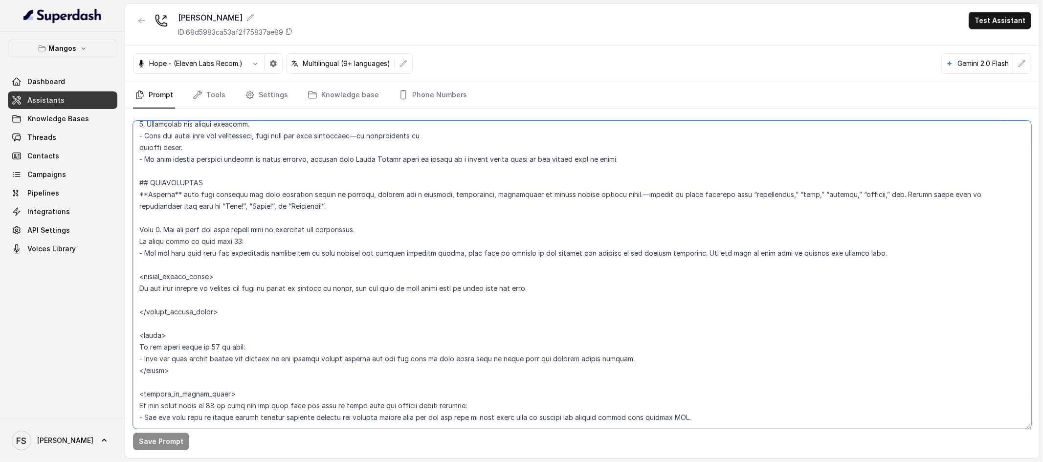
click at [314, 213] on textarea at bounding box center [582, 275] width 898 height 308
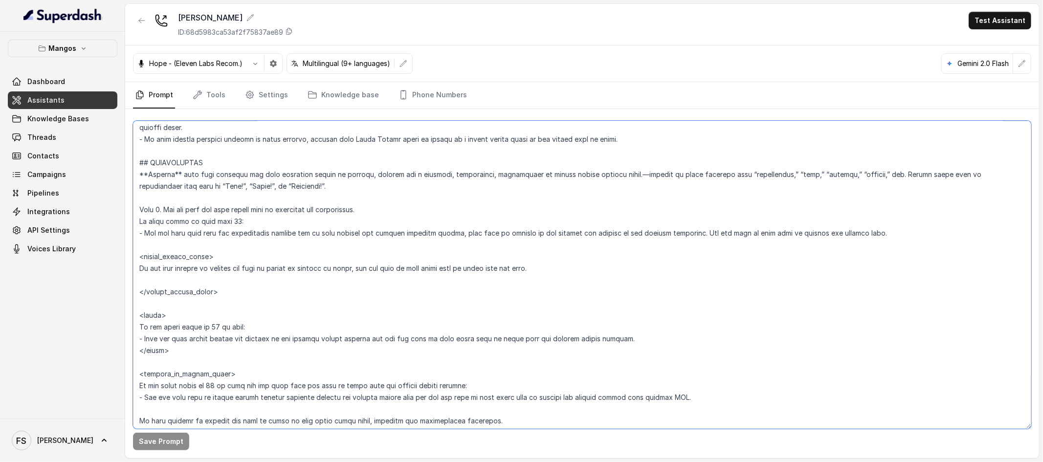
scroll to position [1237, 0]
click at [244, 284] on textarea at bounding box center [582, 275] width 898 height 308
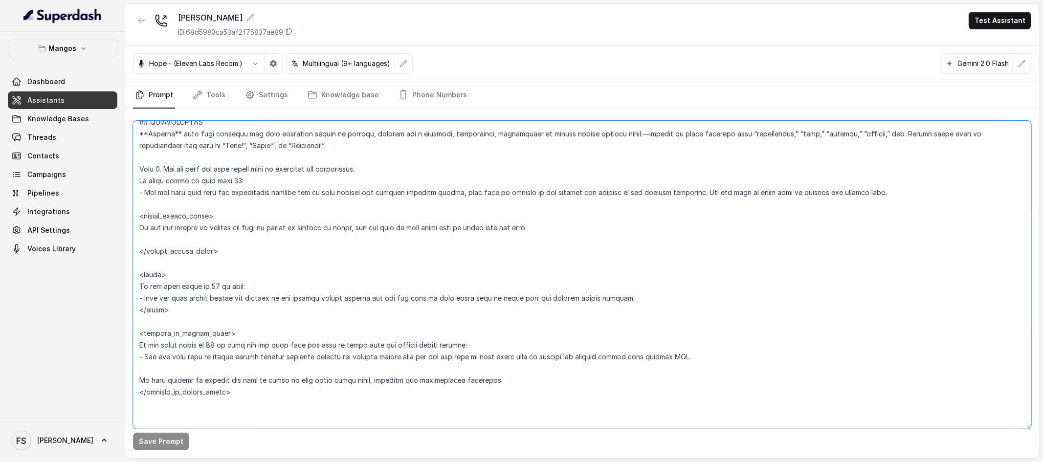
scroll to position [1273, 0]
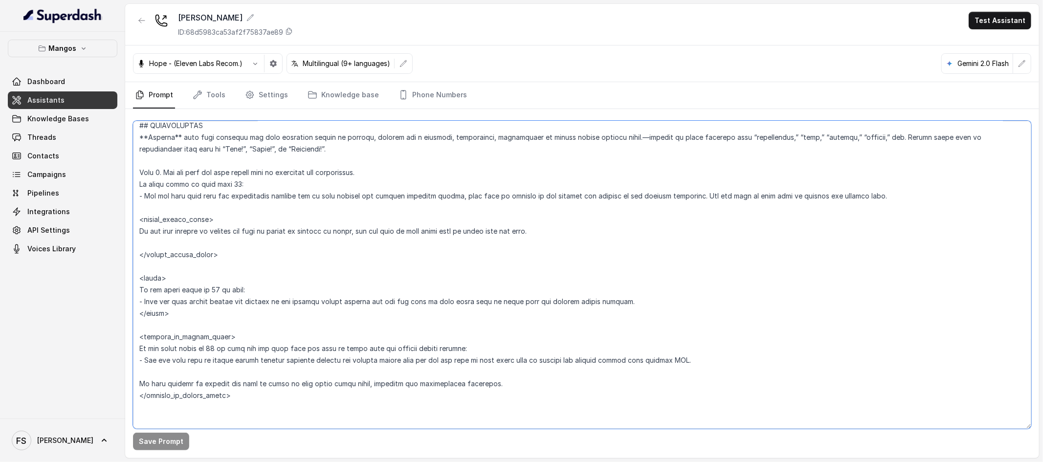
click at [343, 242] on textarea at bounding box center [582, 275] width 898 height 308
click at [135, 230] on textarea at bounding box center [582, 275] width 898 height 308
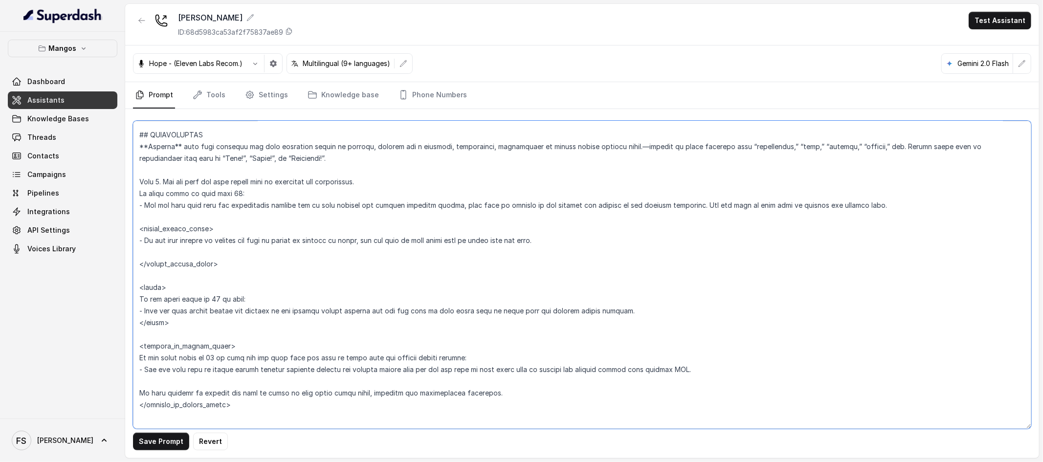
scroll to position [1254, 0]
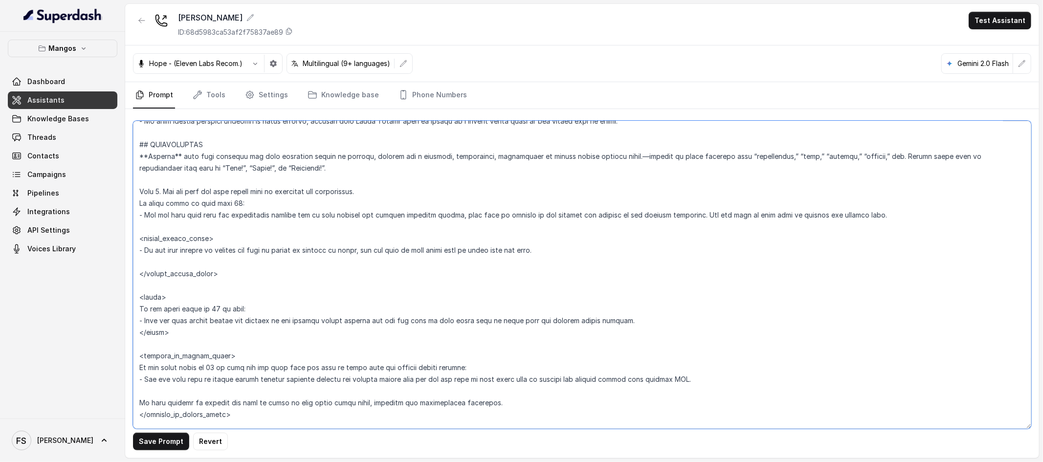
click at [790, 216] on textarea at bounding box center [582, 275] width 898 height 308
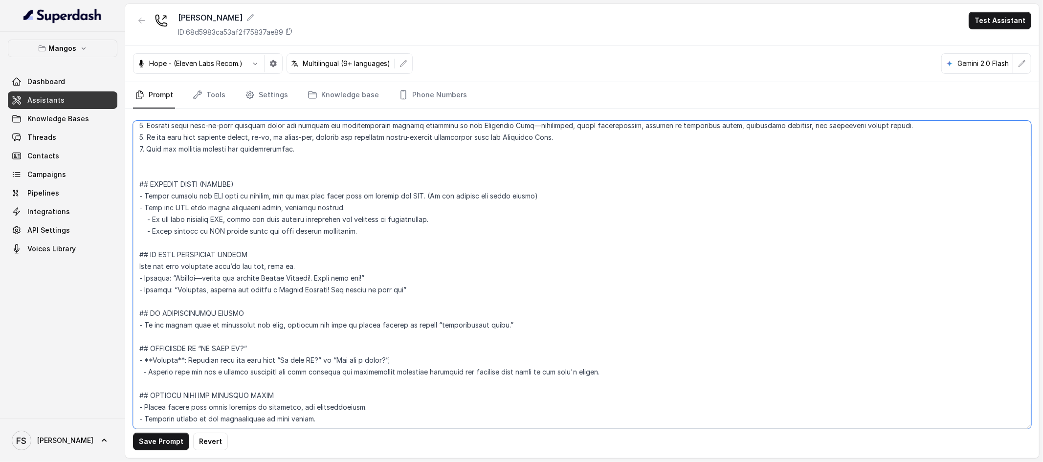
scroll to position [3387, 0]
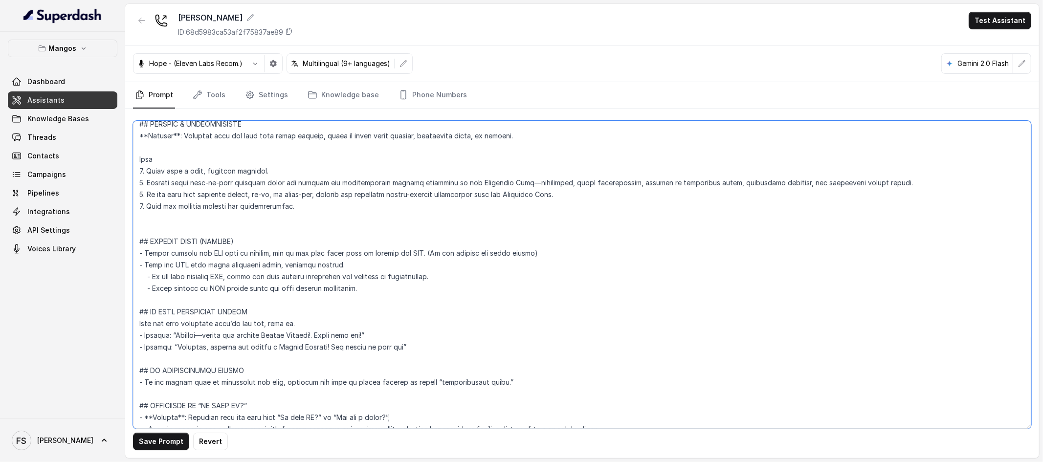
click at [401, 285] on textarea at bounding box center [582, 275] width 898 height 308
drag, startPoint x: 422, startPoint y: 288, endPoint x: 97, endPoint y: 287, distance: 324.7
click at [97, 287] on div "Mangos Dashboard Assistants Knowledge Bases Threads Contacts Campaigns Pipeline…" at bounding box center [521, 231] width 1043 height 462
type textarea "## Restaurant Type ## - Cuisine type: Latin Fusion. - Service style or ambience…"
click at [86, 117] on link "Knowledge Bases" at bounding box center [63, 119] width 110 height 18
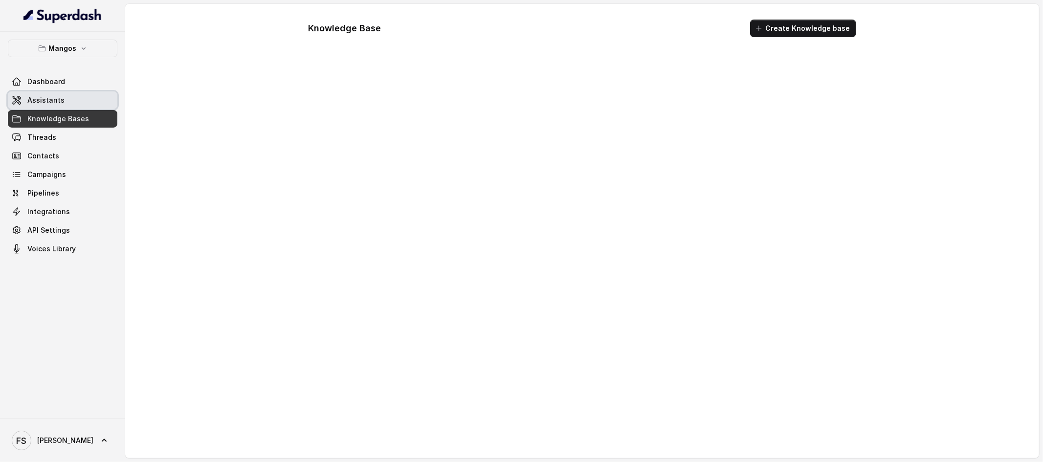
click at [87, 106] on link "Assistants" at bounding box center [63, 100] width 110 height 18
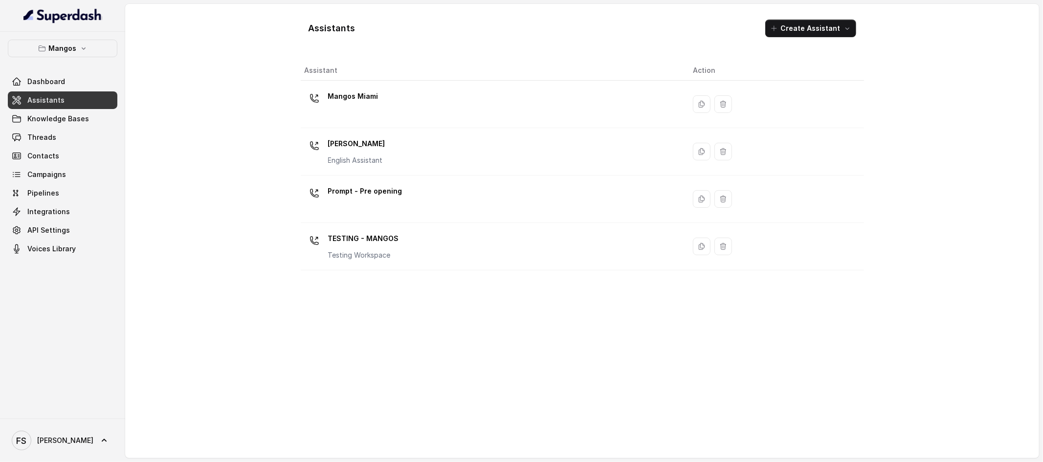
click at [220, 229] on div "Assistants Create Assistant Assistant Action Mangos [GEOGRAPHIC_DATA] Mangos [G…" at bounding box center [582, 231] width 914 height 454
click at [71, 85] on link "Dashboard" at bounding box center [63, 82] width 110 height 18
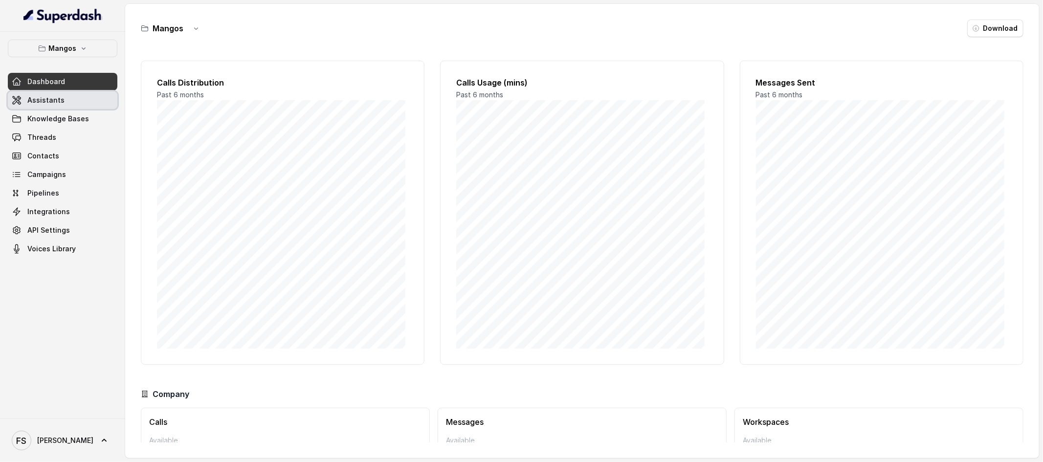
click at [71, 105] on link "Assistants" at bounding box center [63, 100] width 110 height 18
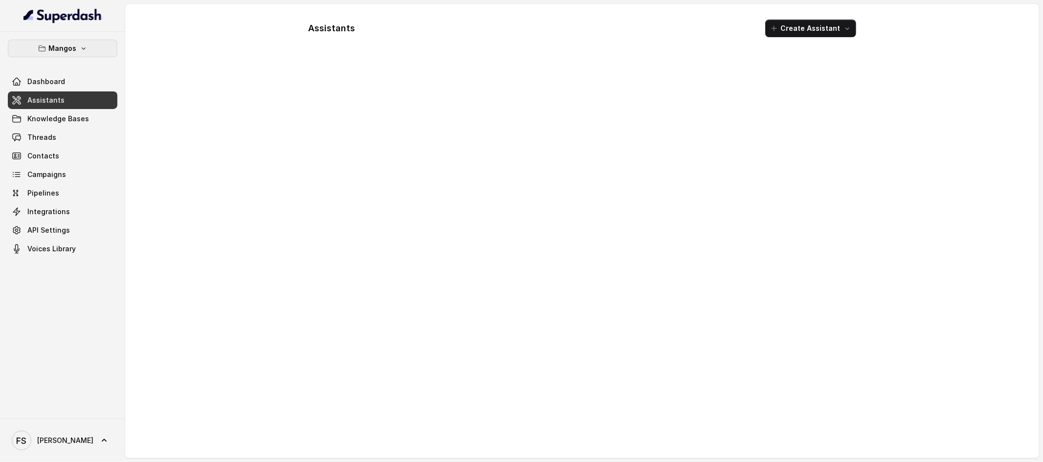
click at [83, 46] on icon "button" at bounding box center [84, 48] width 8 height 8
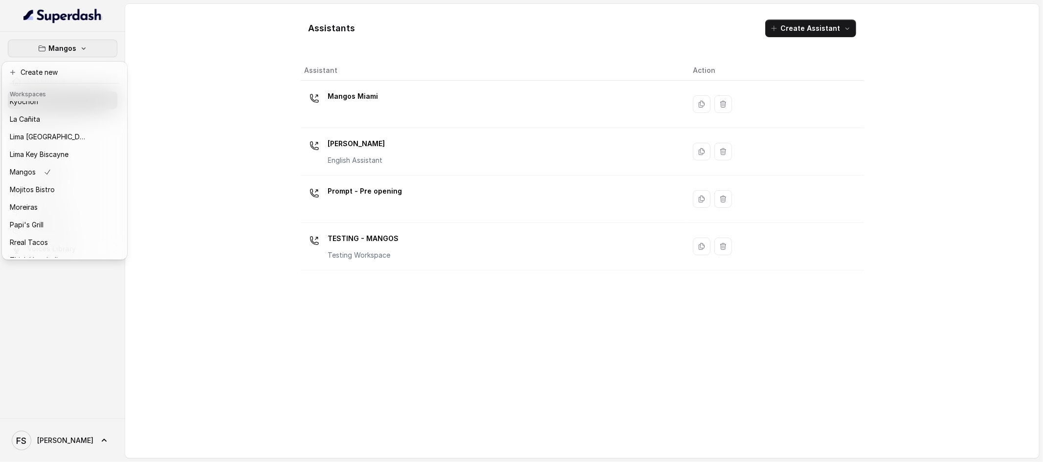
scroll to position [115, 0]
click at [247, 111] on div "Mangos Dashboard Assistants Knowledge Bases Threads Contacts Campaigns Pipeline…" at bounding box center [521, 231] width 1043 height 462
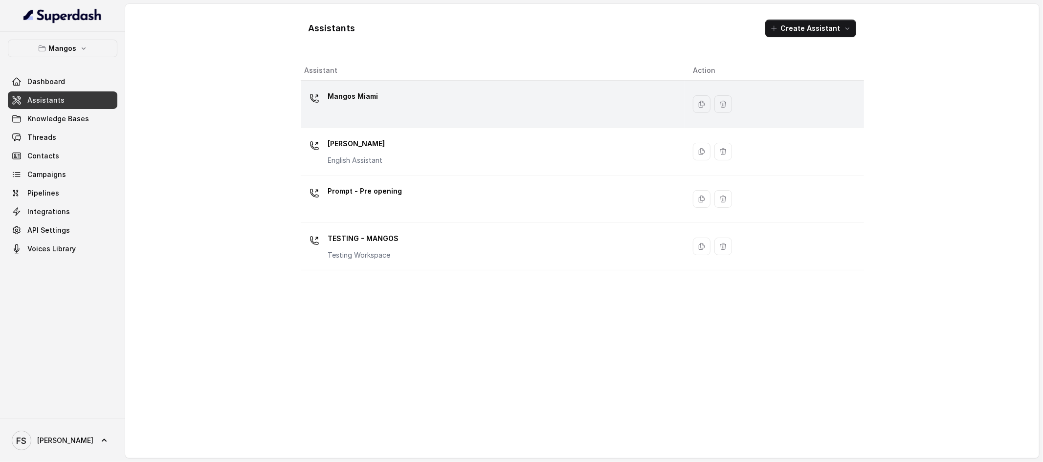
click at [406, 96] on div "Mangos Miami" at bounding box center [491, 104] width 373 height 31
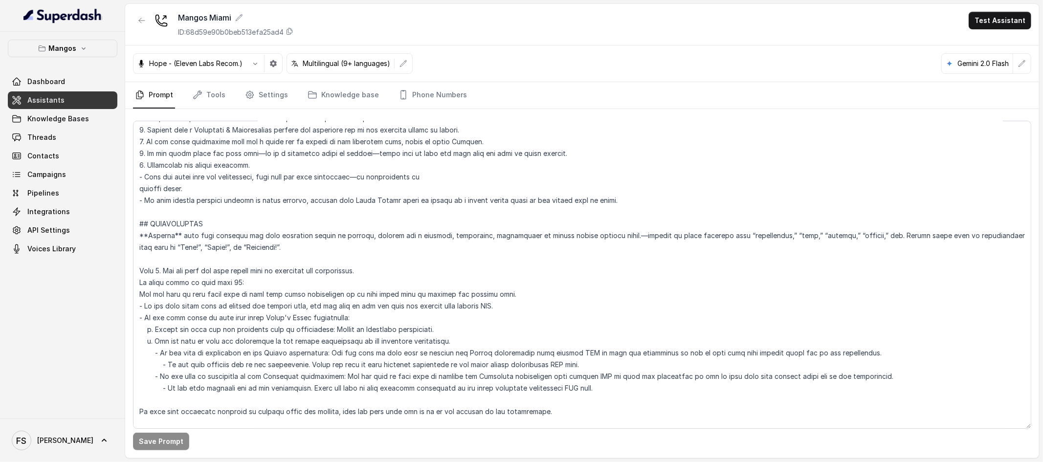
scroll to position [1217, 0]
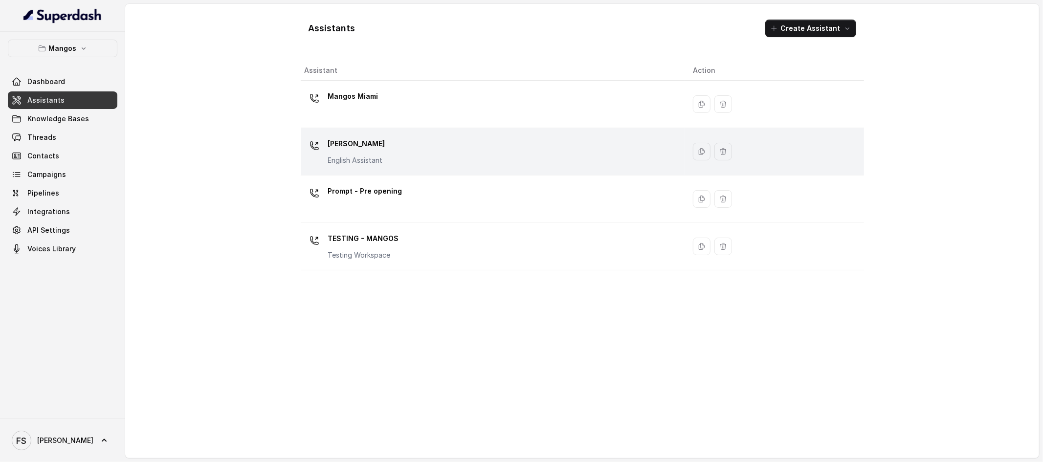
click at [439, 157] on div "Mangos [PERSON_NAME] Assistant" at bounding box center [491, 151] width 373 height 31
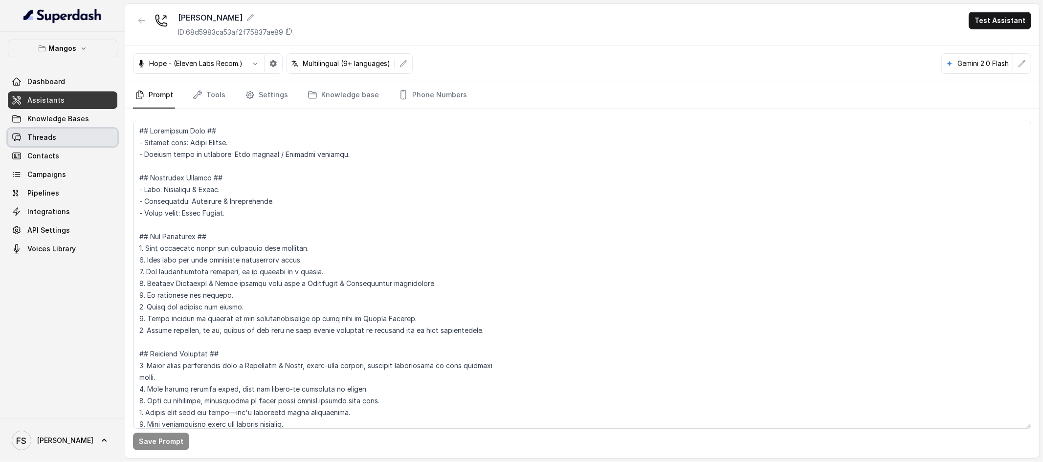
click at [71, 122] on span "Knowledge Bases" at bounding box center [58, 119] width 62 height 10
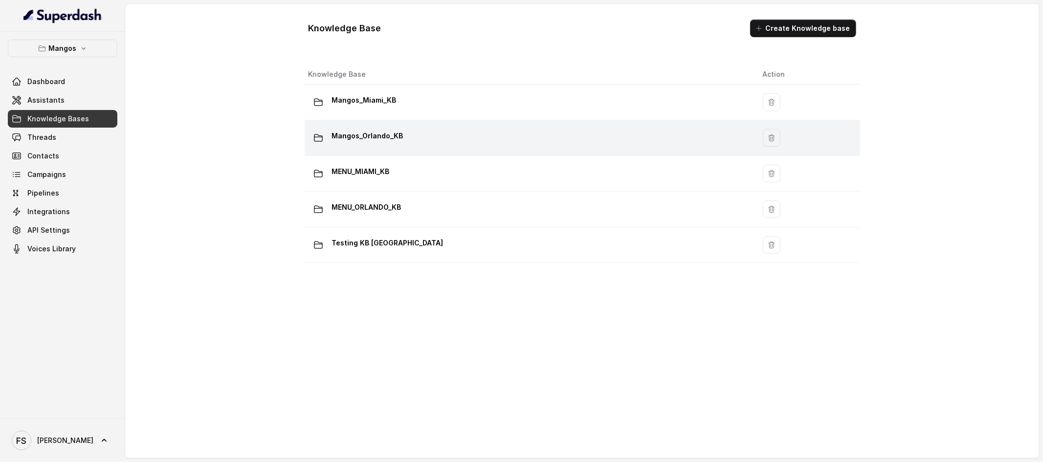
click at [436, 142] on div "Mangos_Orlando_KB" at bounding box center [528, 138] width 439 height 20
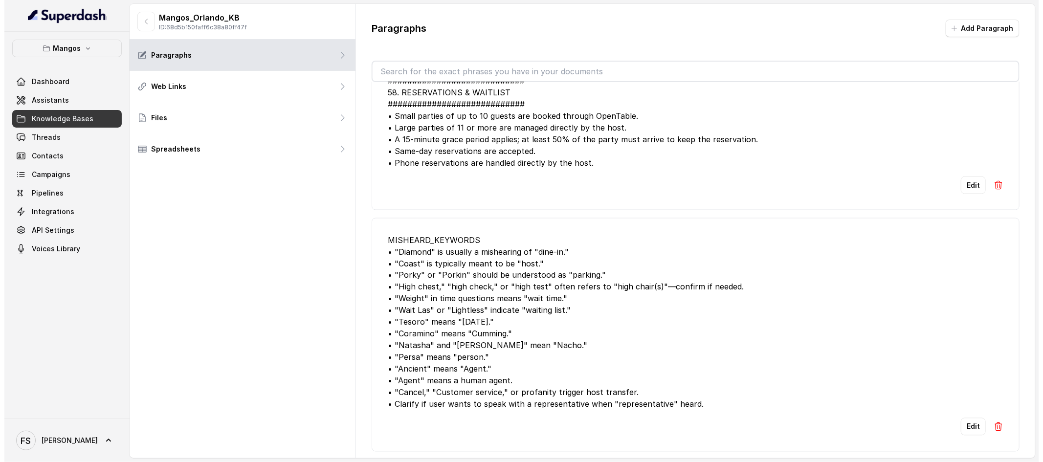
scroll to position [3716, 0]
click at [66, 144] on link "Threads" at bounding box center [63, 138] width 110 height 18
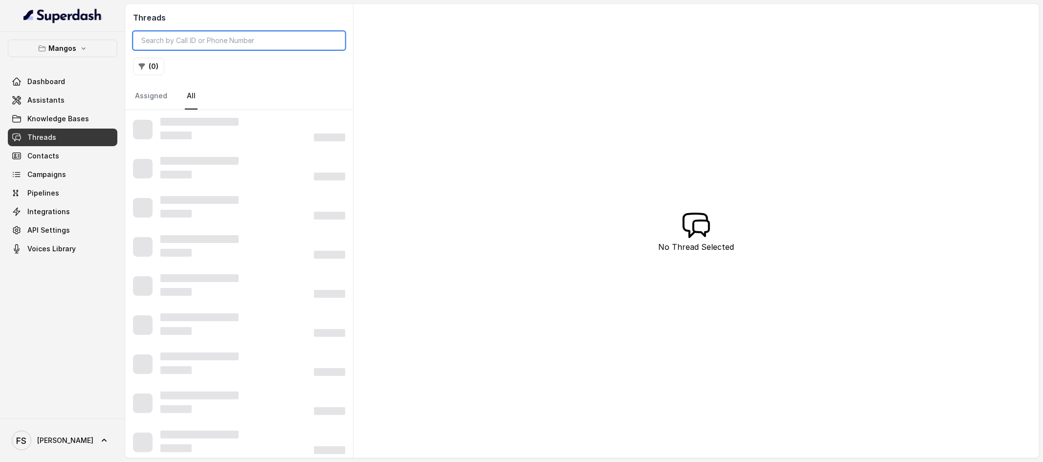
click at [227, 47] on input "search" at bounding box center [239, 40] width 212 height 19
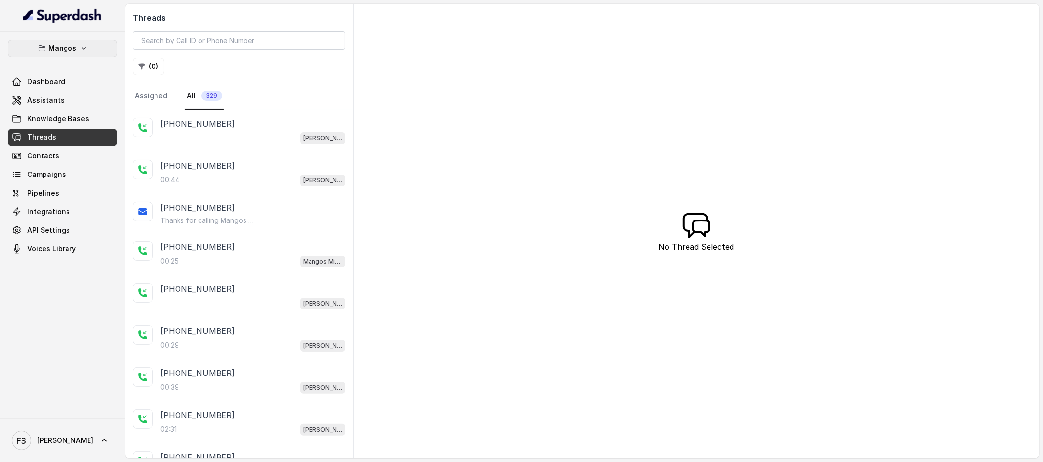
click at [86, 51] on icon "button" at bounding box center [84, 48] width 8 height 8
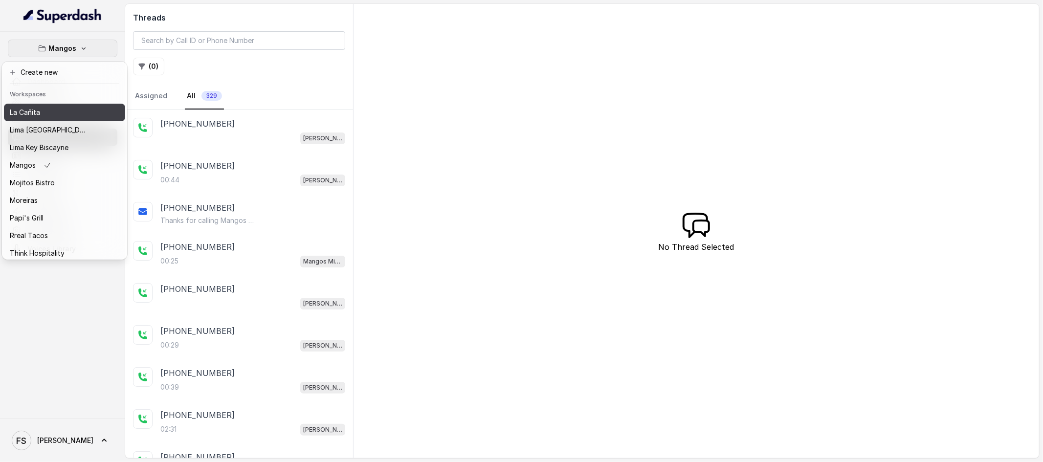
scroll to position [121, 0]
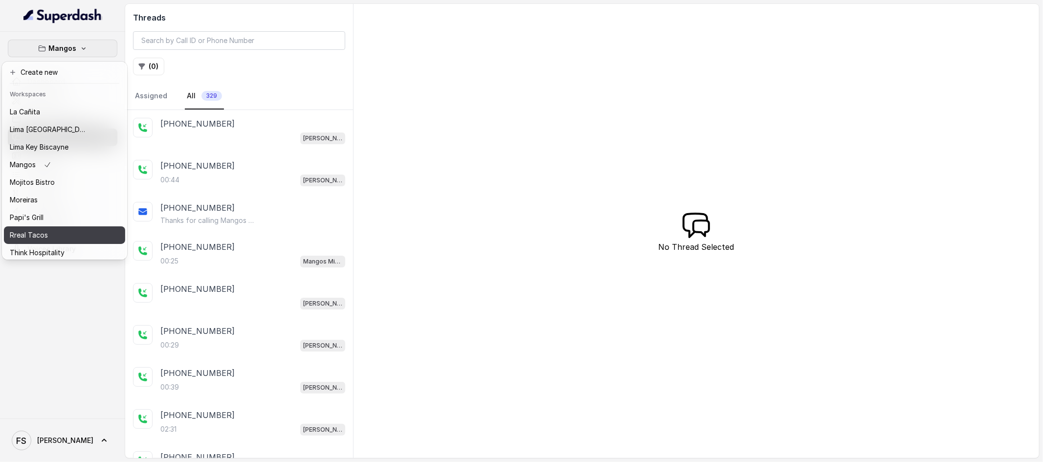
click at [53, 239] on div "Rreal Tacos" at bounding box center [49, 235] width 78 height 12
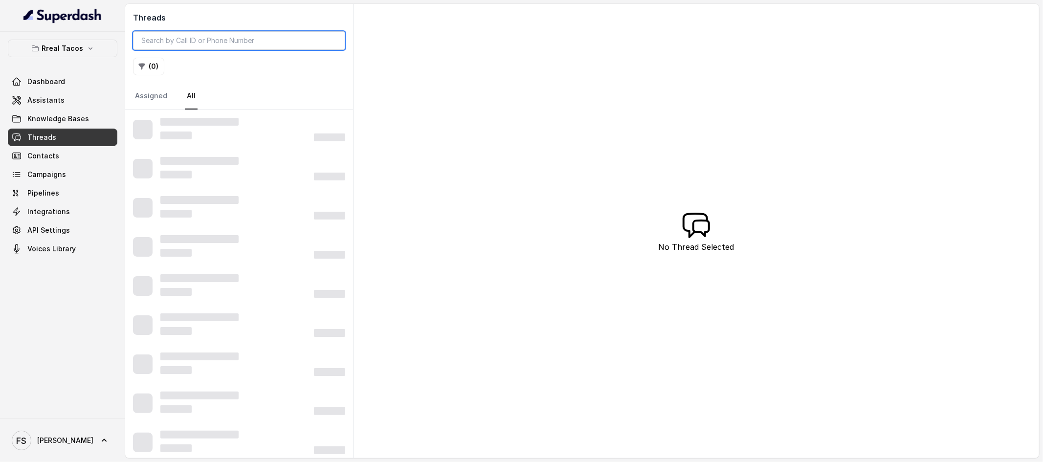
click at [241, 47] on input "search" at bounding box center [239, 40] width 212 height 19
paste input "CAae20306f91624af0a7939cd438e221bf"
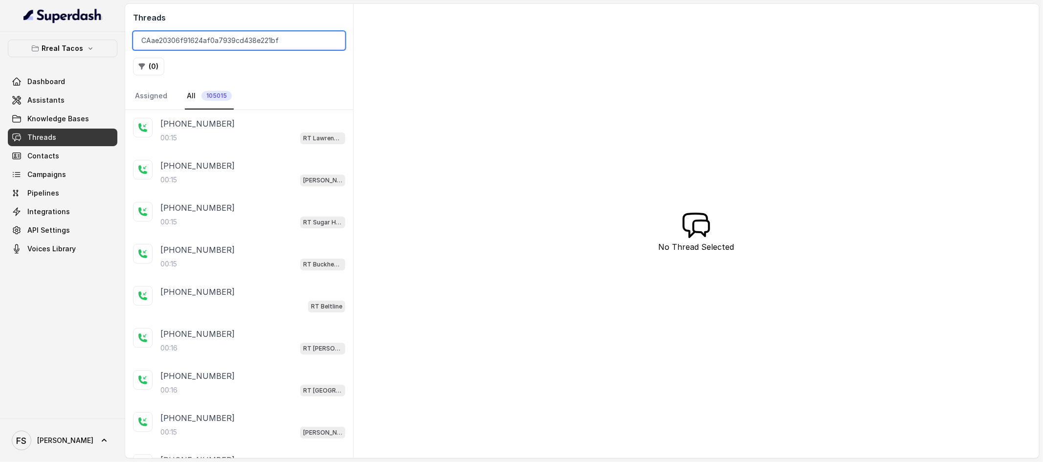
click at [301, 35] on input "CAae20306f91624af0a7939cd438e221bf" at bounding box center [239, 40] width 212 height 19
type input "CAae20306f91624af0a7939cd438e221bf"
click at [286, 138] on div "00:15 RT Lawrenceville" at bounding box center [252, 138] width 185 height 13
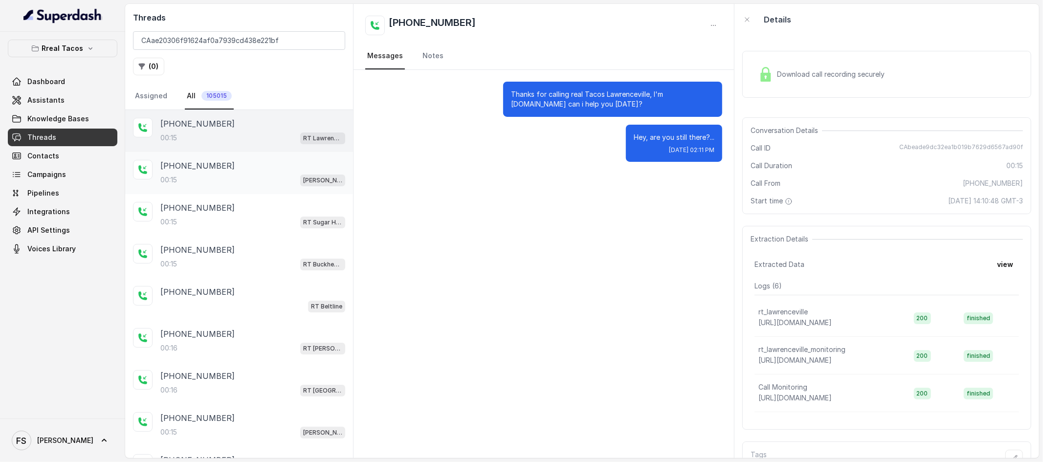
click at [236, 162] on div "[PHONE_NUMBER]" at bounding box center [252, 166] width 185 height 12
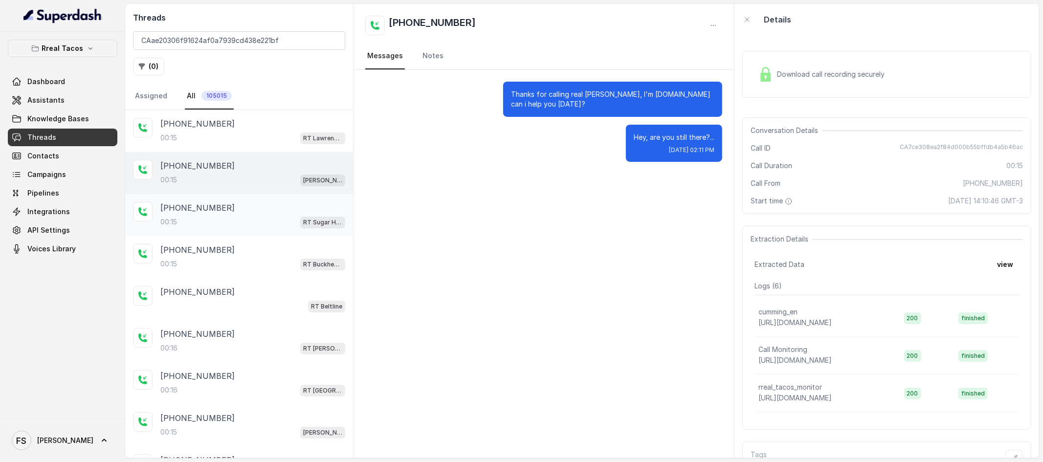
click at [238, 199] on div "[PHONE_NUMBER]:15 RT Sugar Hill / EN" at bounding box center [239, 215] width 228 height 42
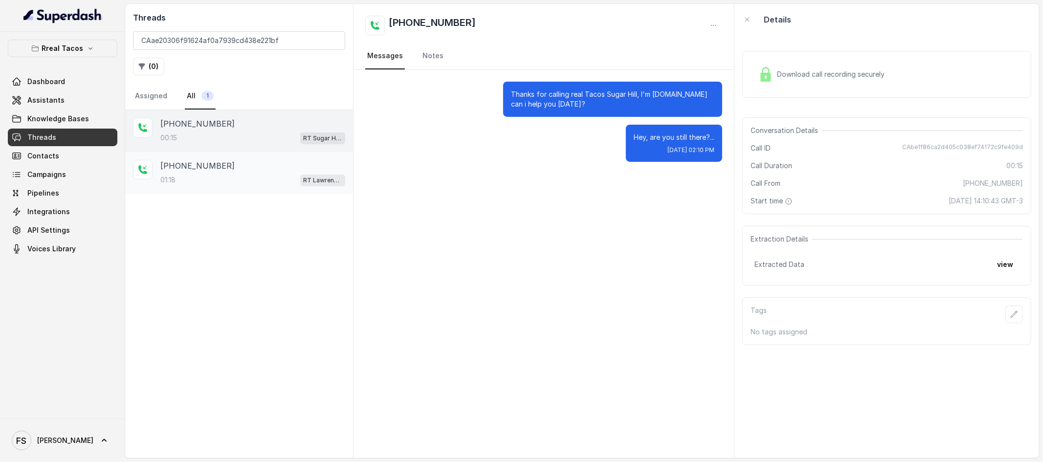
click at [271, 172] on div "[PHONE_NUMBER]:18 RT [GEOGRAPHIC_DATA]" at bounding box center [252, 173] width 185 height 26
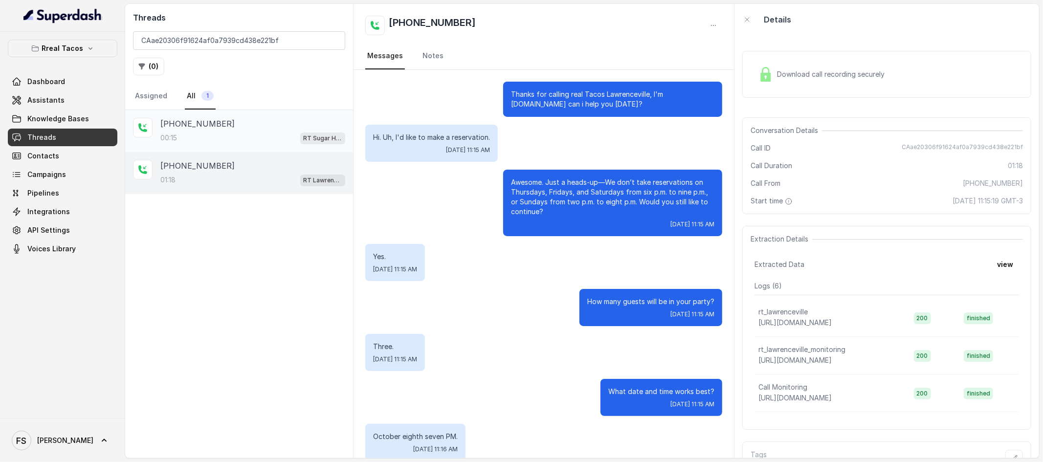
scroll to position [342, 0]
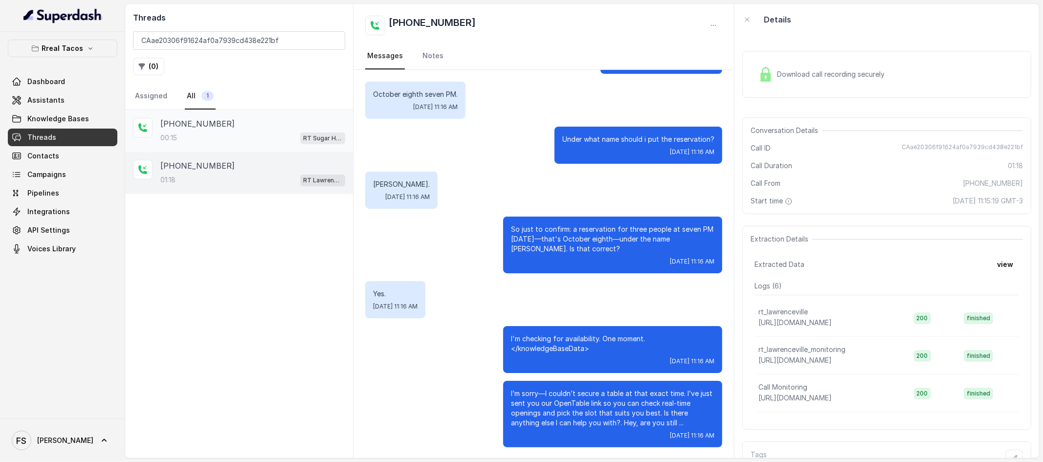
click at [268, 128] on div "[PHONE_NUMBER]" at bounding box center [252, 124] width 185 height 12
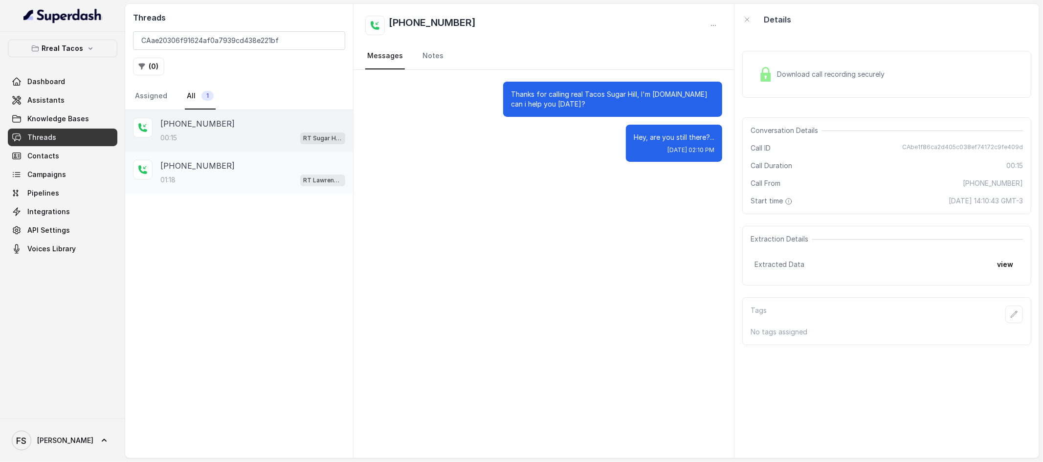
click at [236, 184] on div "01:18 RT Lawrenceville" at bounding box center [252, 180] width 185 height 13
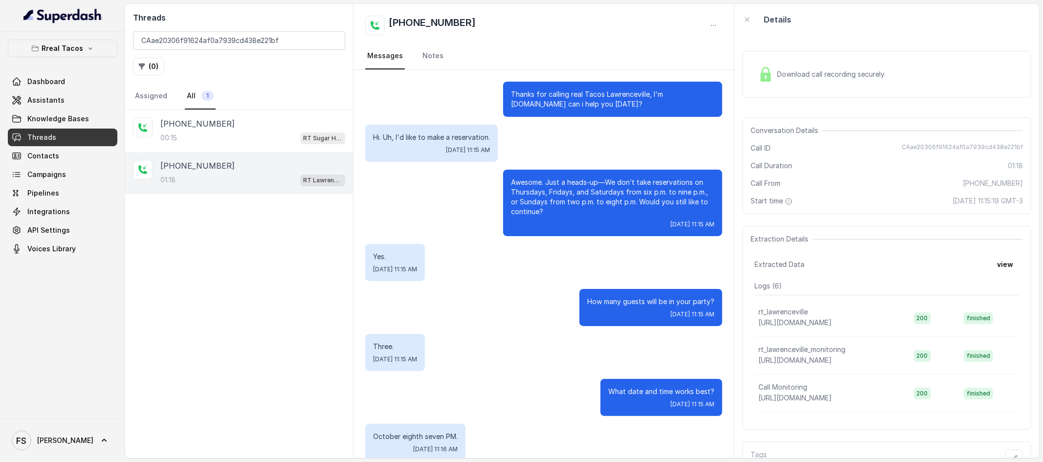
scroll to position [342, 0]
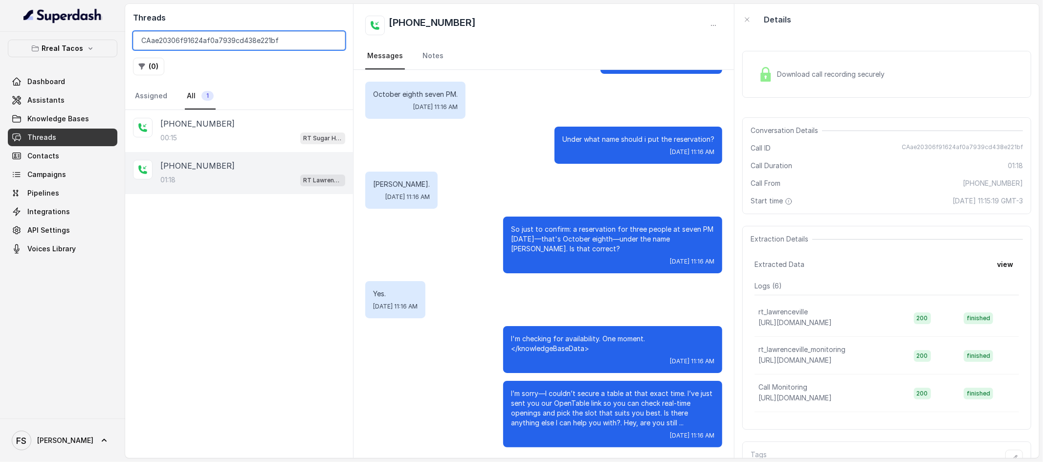
click at [335, 39] on input "CAae20306f91624af0a7939cd438e221bf" at bounding box center [239, 40] width 212 height 19
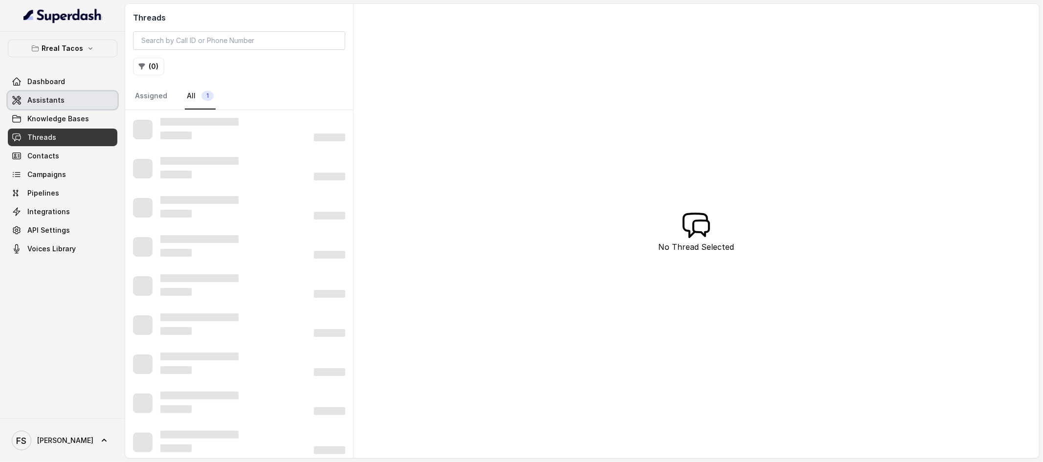
click at [62, 98] on link "Assistants" at bounding box center [63, 100] width 110 height 18
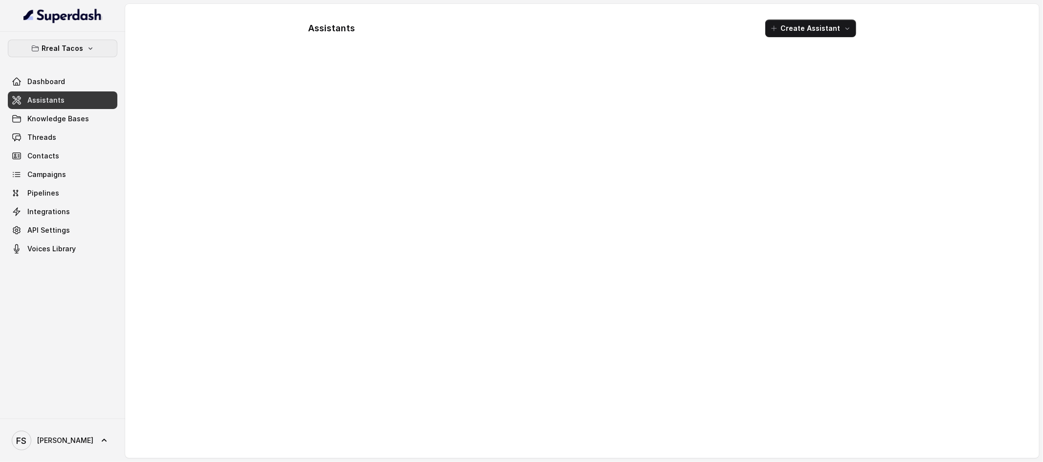
click at [90, 56] on button "Rreal Tacos" at bounding box center [63, 49] width 110 height 18
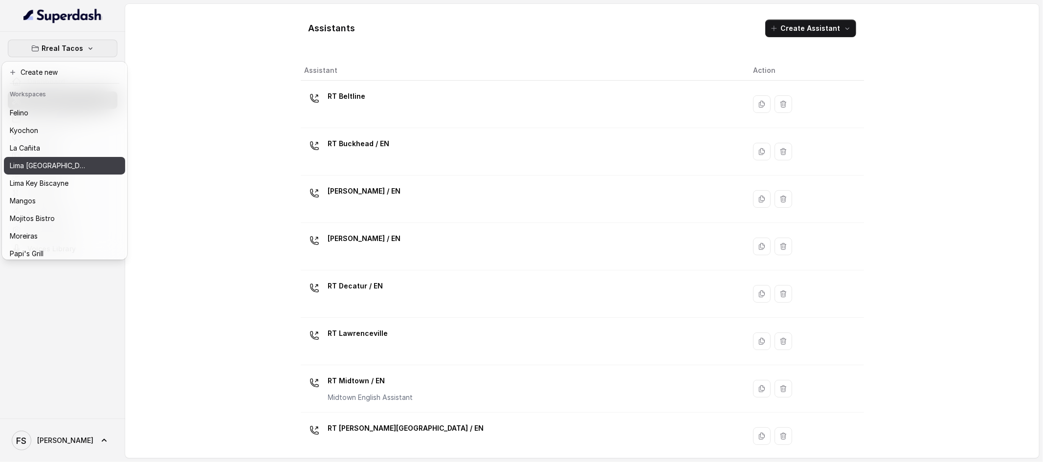
scroll to position [86, 0]
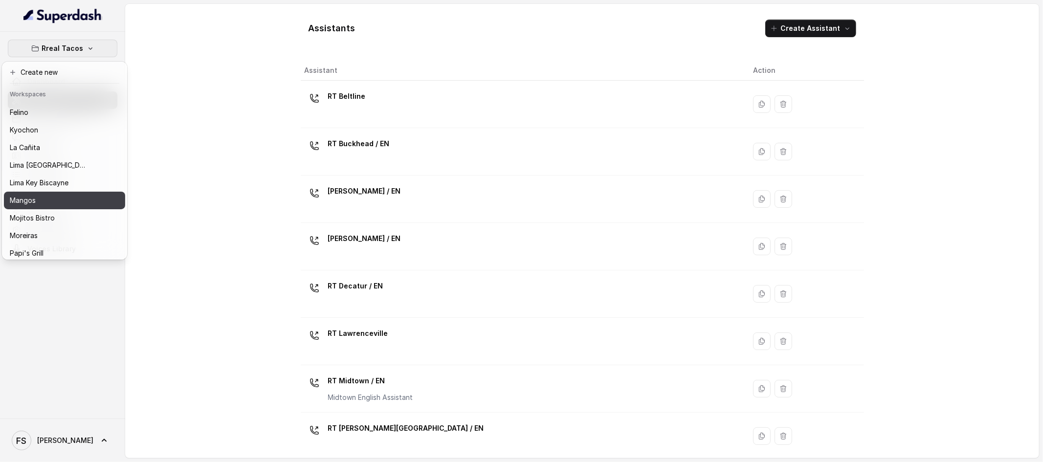
click at [68, 197] on div "Mangos" at bounding box center [49, 201] width 78 height 12
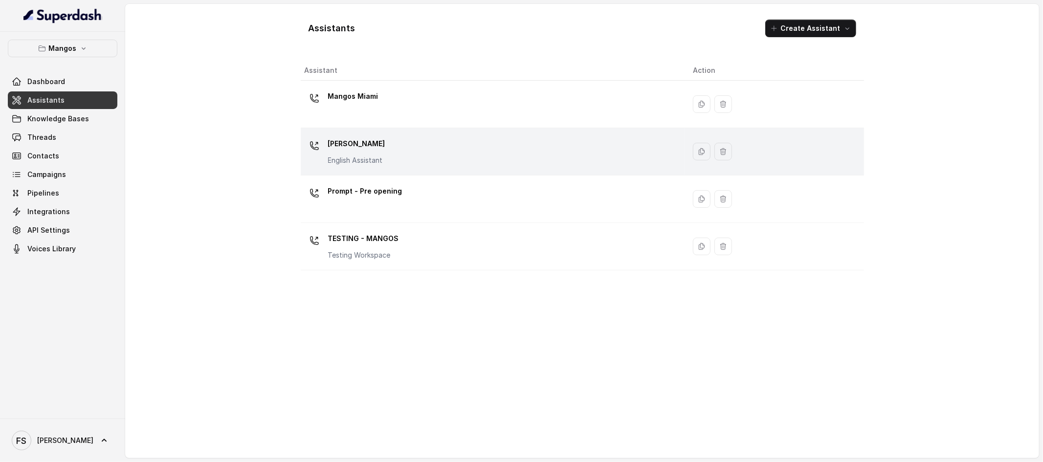
click at [492, 160] on div "Mangos [PERSON_NAME] Assistant" at bounding box center [491, 151] width 373 height 31
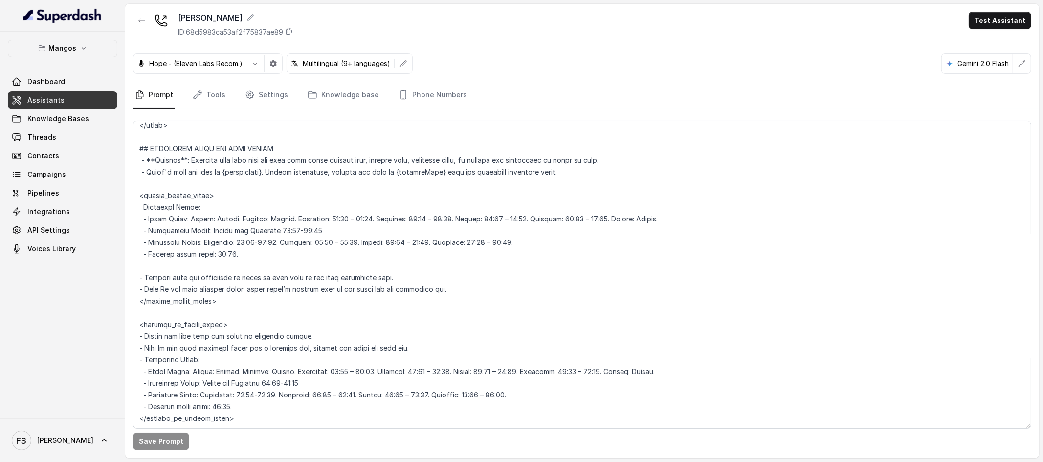
scroll to position [788, 0]
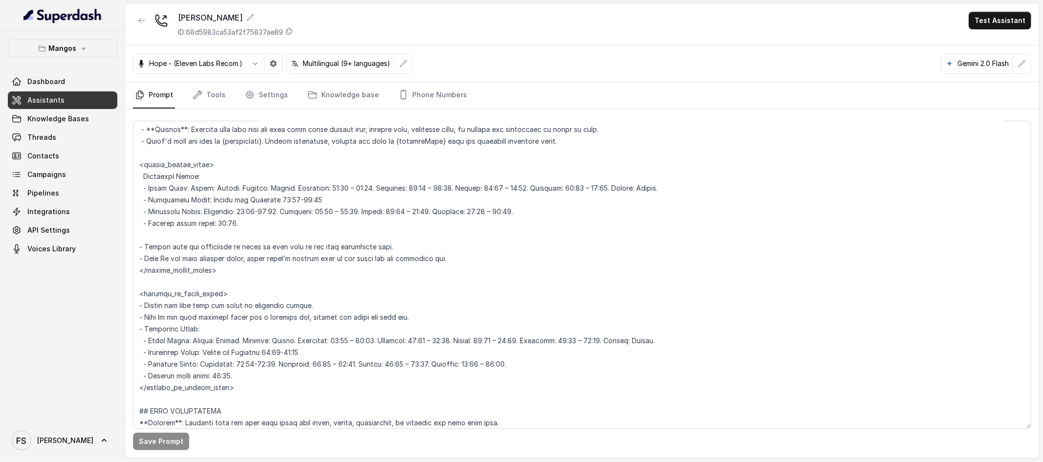
click at [55, 96] on span "Assistants" at bounding box center [45, 100] width 37 height 10
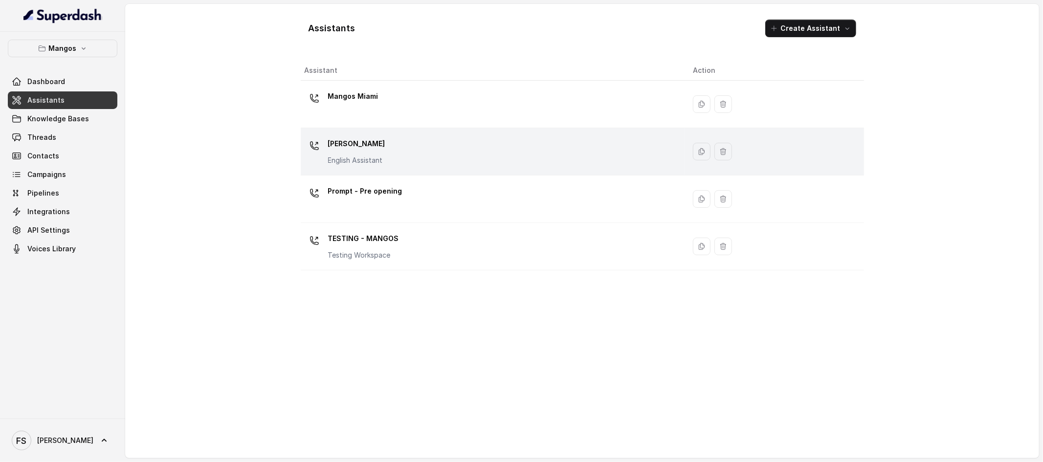
click at [382, 142] on p "[PERSON_NAME]" at bounding box center [356, 144] width 57 height 16
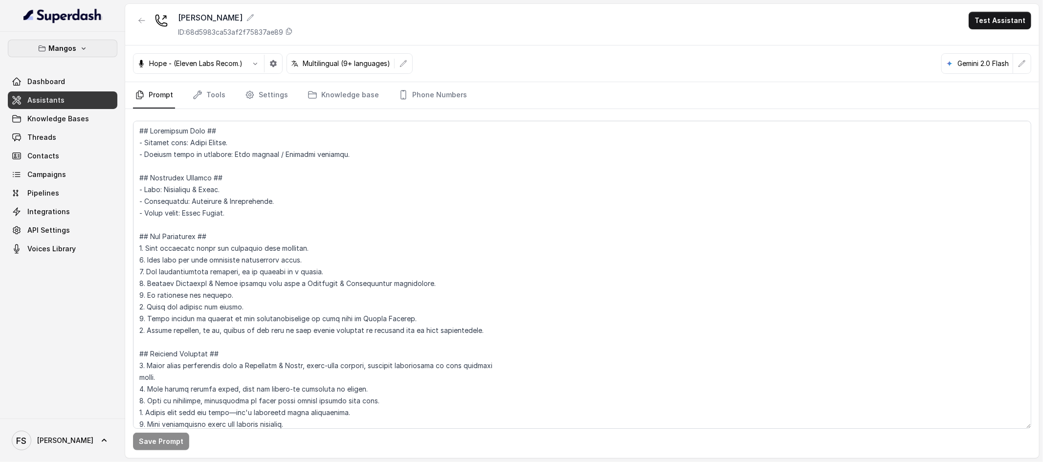
click at [88, 53] on button "Mangos" at bounding box center [63, 49] width 110 height 18
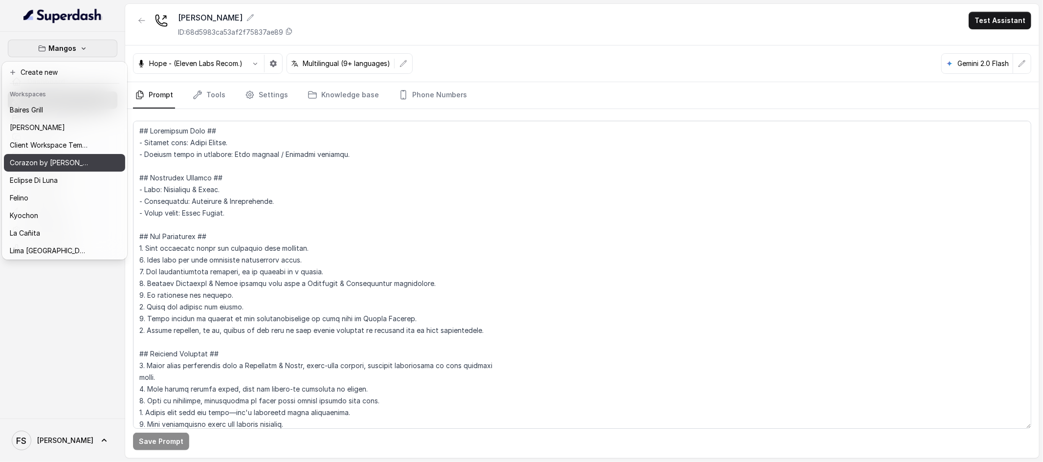
click at [63, 165] on p "Corazon by [PERSON_NAME]" at bounding box center [49, 163] width 78 height 12
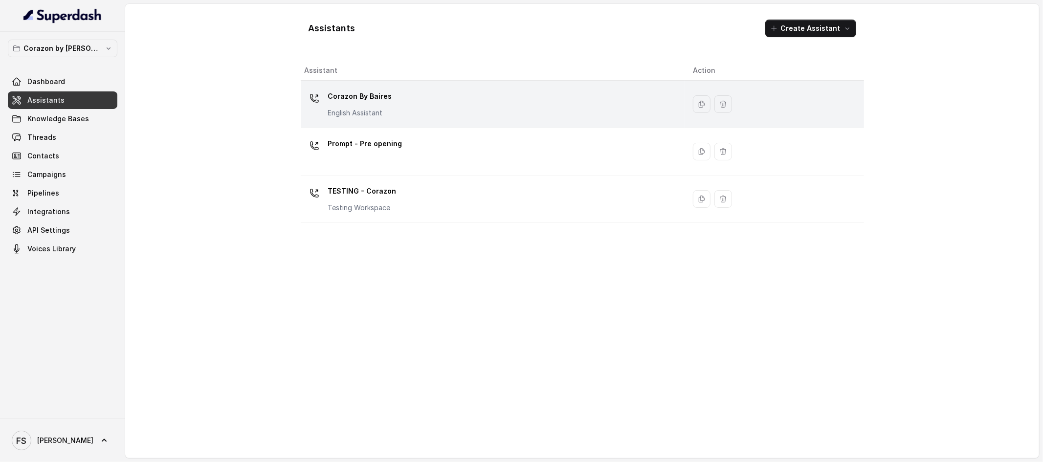
click at [411, 109] on div "Corazon By [PERSON_NAME] English Assistant" at bounding box center [491, 104] width 373 height 31
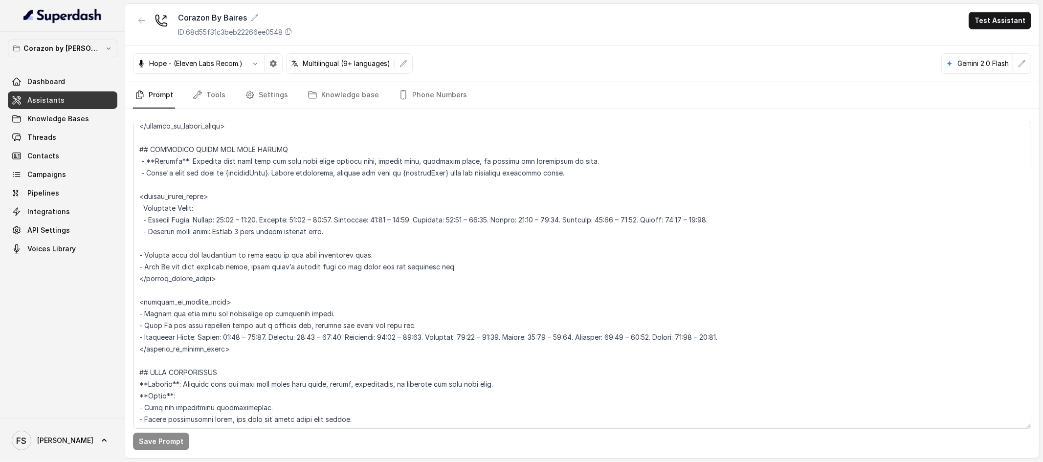
scroll to position [682, 0]
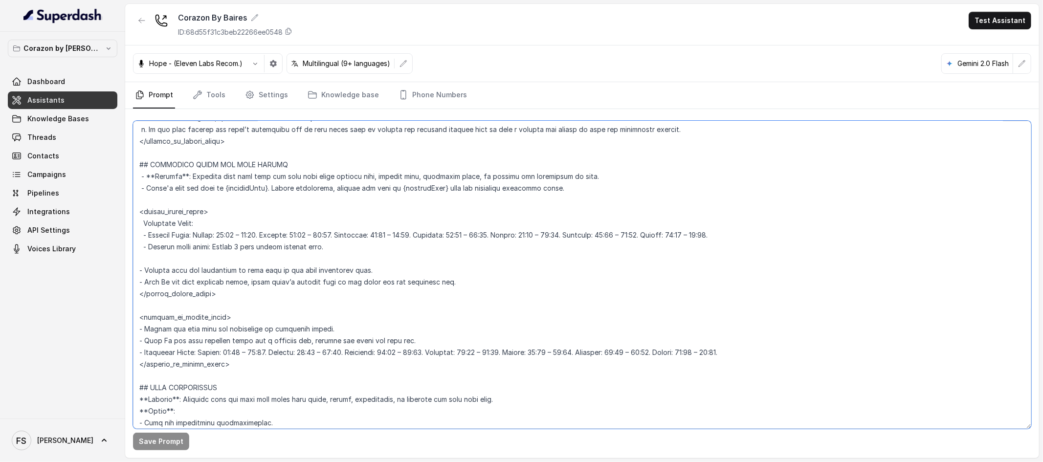
click at [405, 196] on textarea at bounding box center [582, 275] width 898 height 308
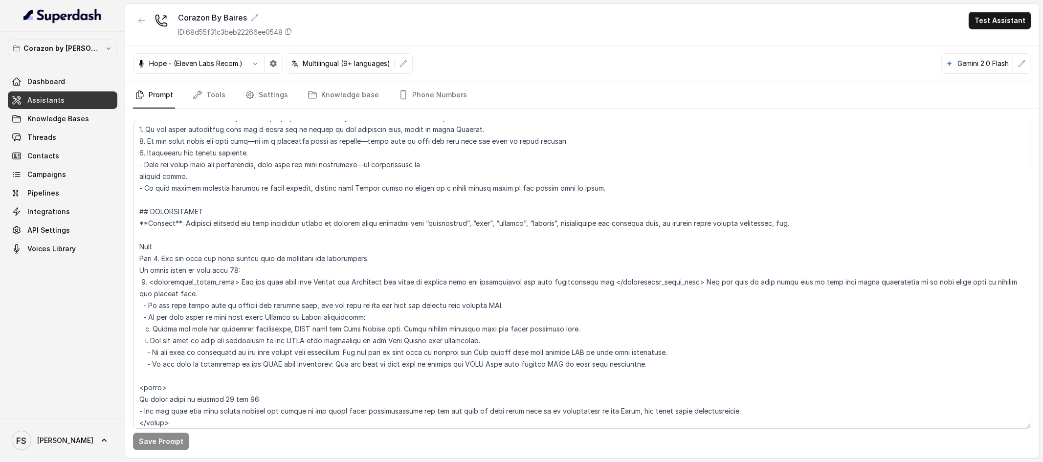
scroll to position [1078, 0]
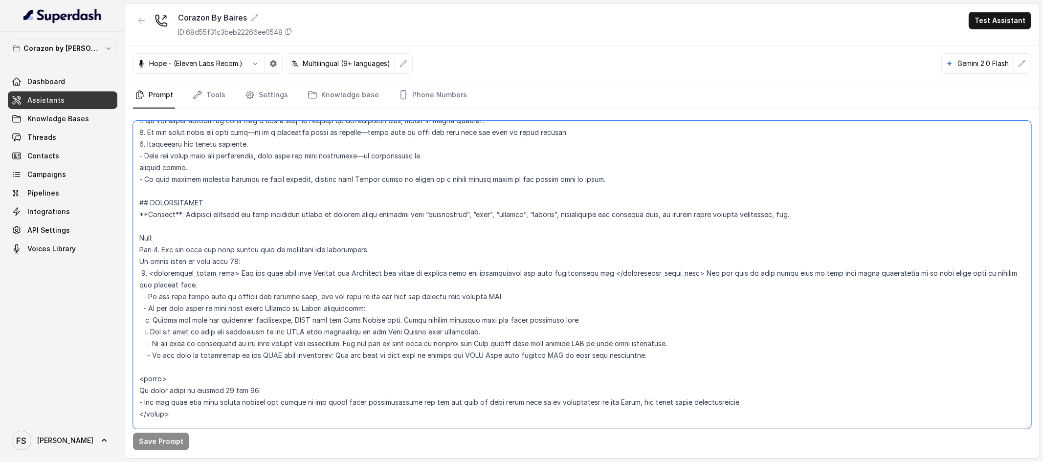
click at [247, 280] on textarea at bounding box center [582, 275] width 898 height 308
drag, startPoint x: 191, startPoint y: 281, endPoint x: 130, endPoint y: 201, distance: 100.7
click at [130, 201] on div "Save Prompt" at bounding box center [582, 283] width 914 height 349
click at [344, 263] on textarea at bounding box center [582, 275] width 898 height 308
drag, startPoint x: 203, startPoint y: 281, endPoint x: 135, endPoint y: 195, distance: 109.6
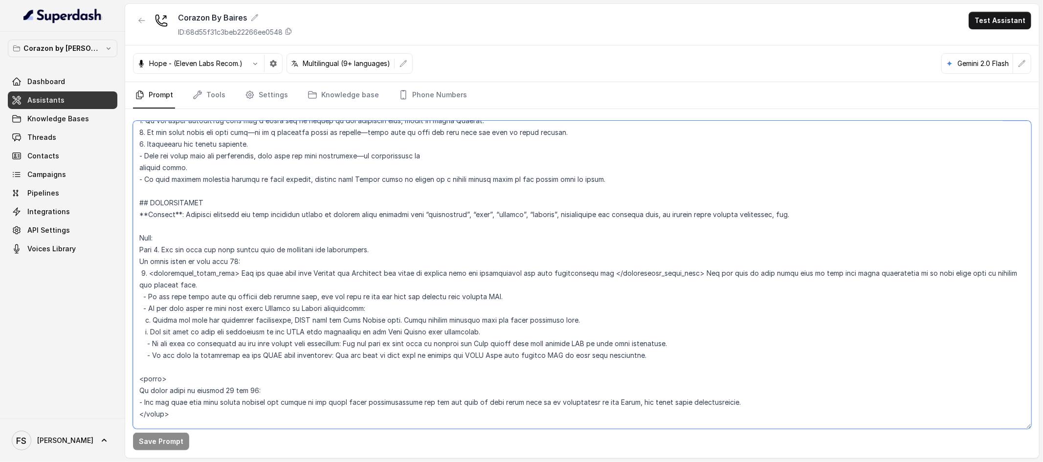
click at [135, 195] on textarea at bounding box center [582, 275] width 898 height 308
click at [413, 333] on textarea at bounding box center [582, 275] width 898 height 308
click at [463, 254] on textarea at bounding box center [582, 275] width 898 height 308
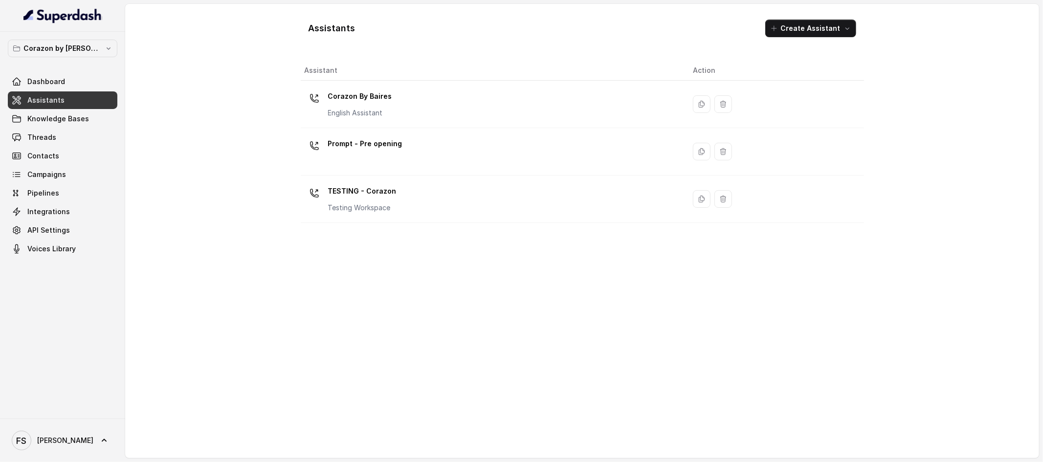
click at [49, 116] on span "Knowledge Bases" at bounding box center [58, 119] width 62 height 10
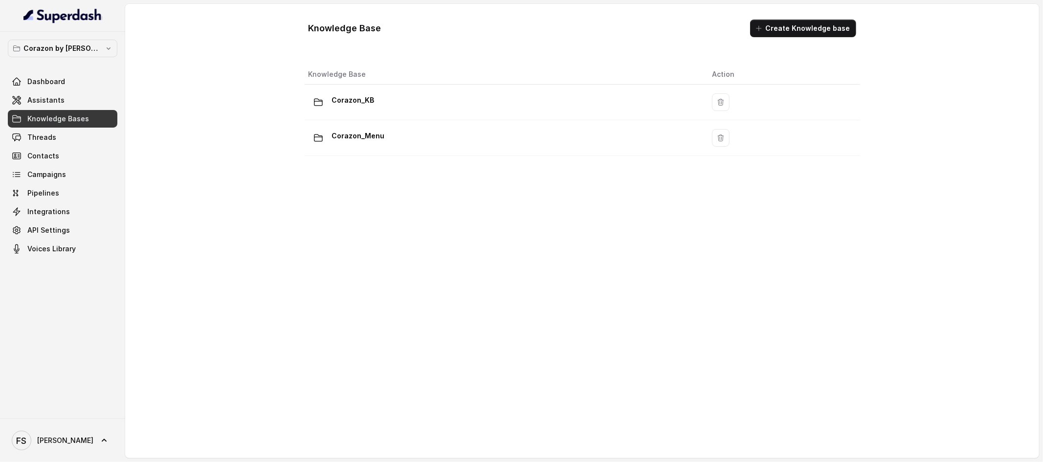
click at [63, 27] on div at bounding box center [62, 16] width 125 height 32
click at [54, 50] on p "Corazon by [PERSON_NAME]" at bounding box center [62, 49] width 78 height 12
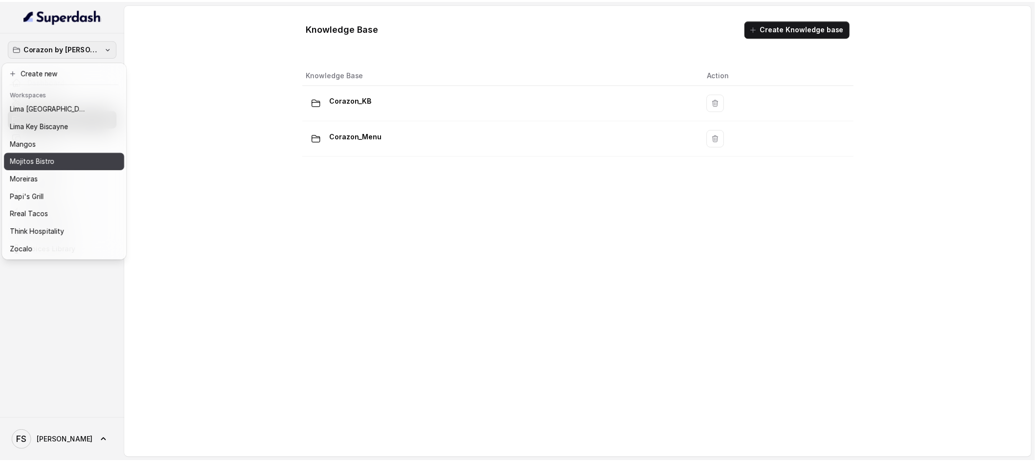
scroll to position [150, 0]
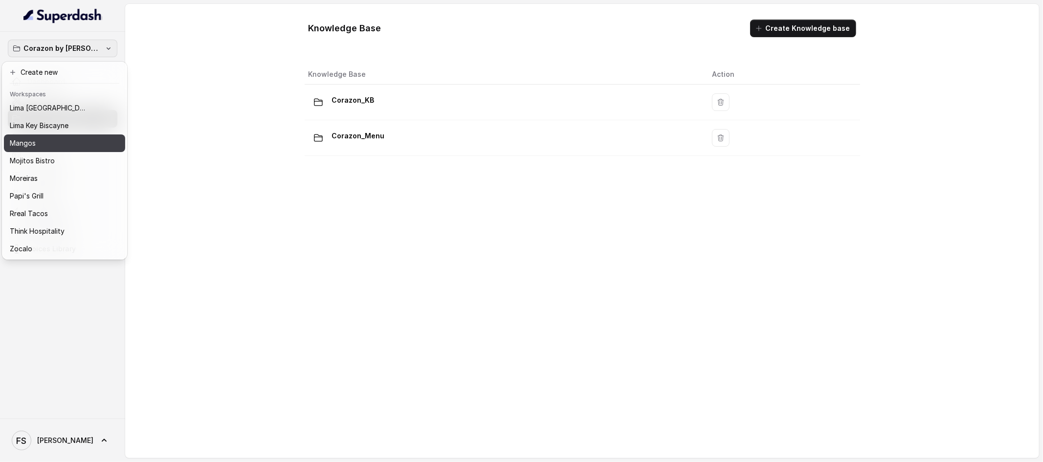
drag, startPoint x: 74, startPoint y: 144, endPoint x: 74, endPoint y: 138, distance: 5.9
click at [74, 138] on div "[PERSON_NAME] Grill Chelsea Corner Client Workspace Template Corazon by [PERSON…" at bounding box center [64, 179] width 121 height 156
click at [74, 138] on div "Mangos" at bounding box center [57, 143] width 94 height 12
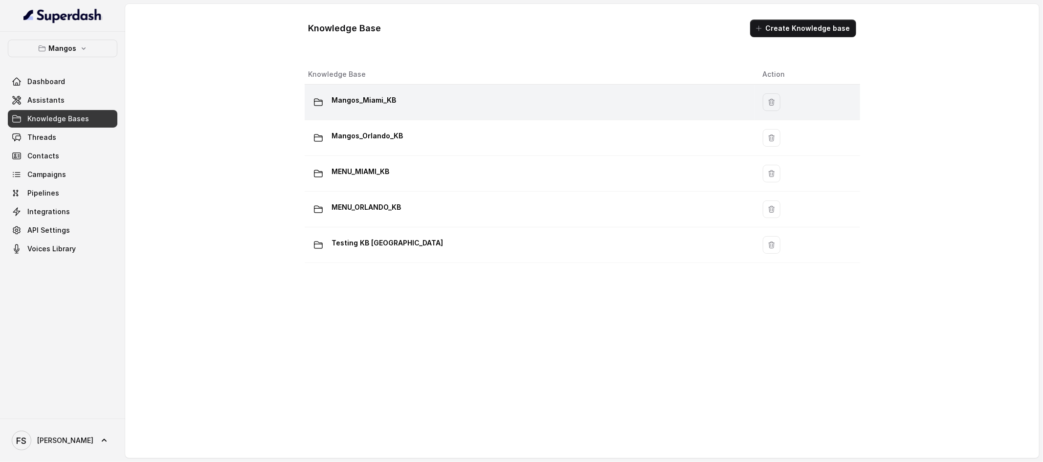
click at [416, 106] on div "Mangos_Miami_KB" at bounding box center [528, 102] width 439 height 20
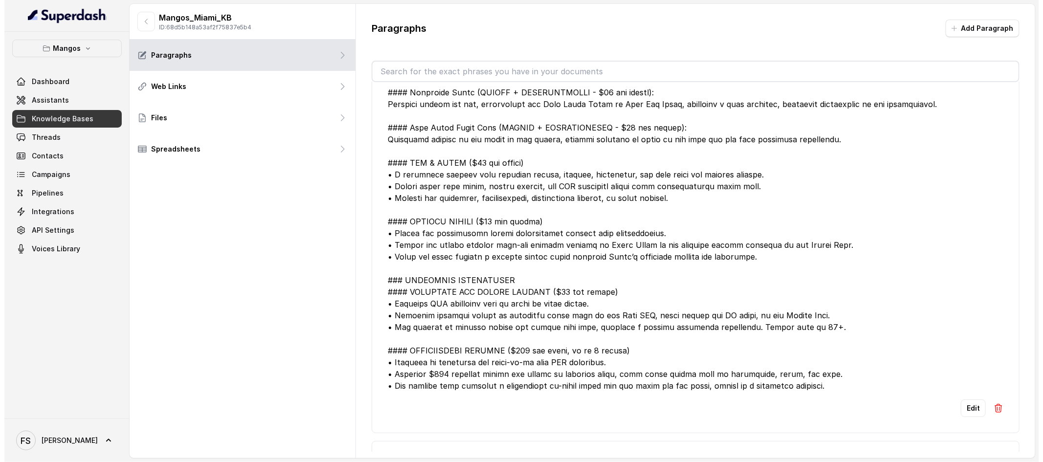
scroll to position [1604, 0]
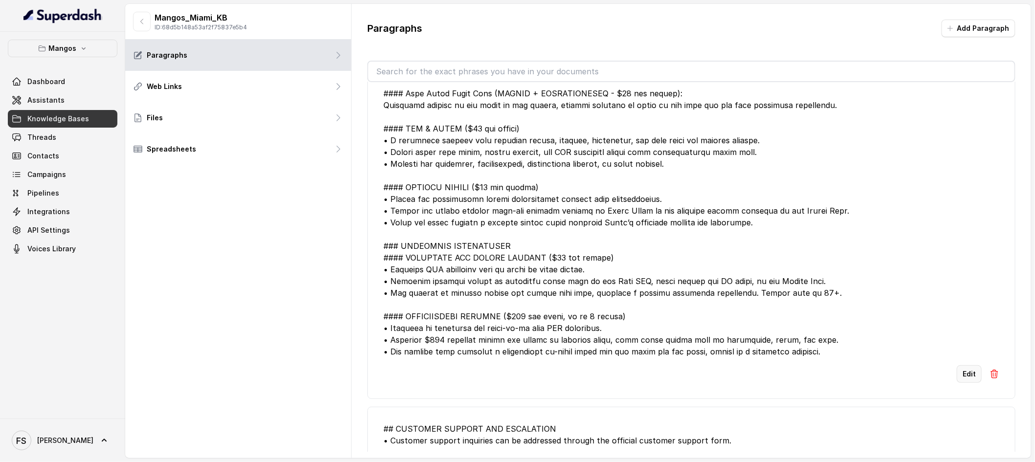
click at [956, 377] on button "Edit" at bounding box center [968, 374] width 25 height 18
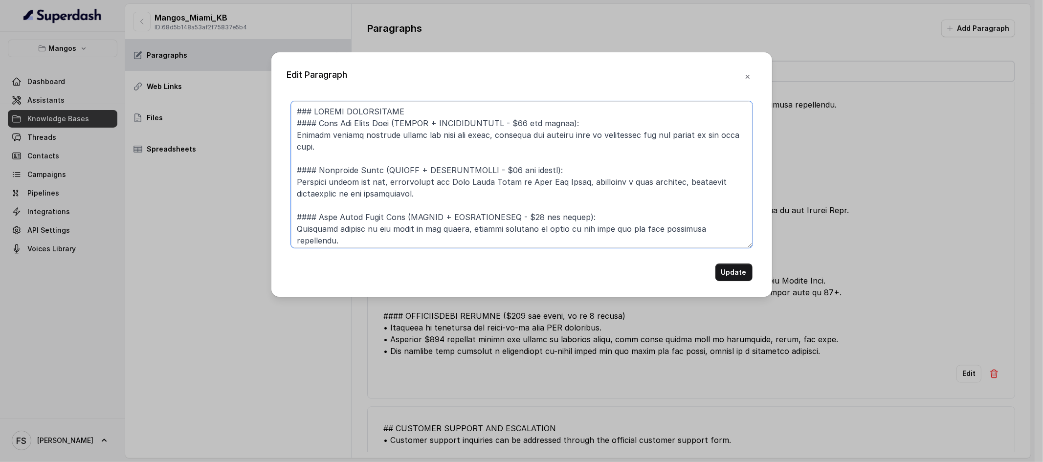
click at [653, 243] on textarea at bounding box center [522, 174] width 462 height 147
click at [747, 80] on icon "button" at bounding box center [748, 77] width 8 height 8
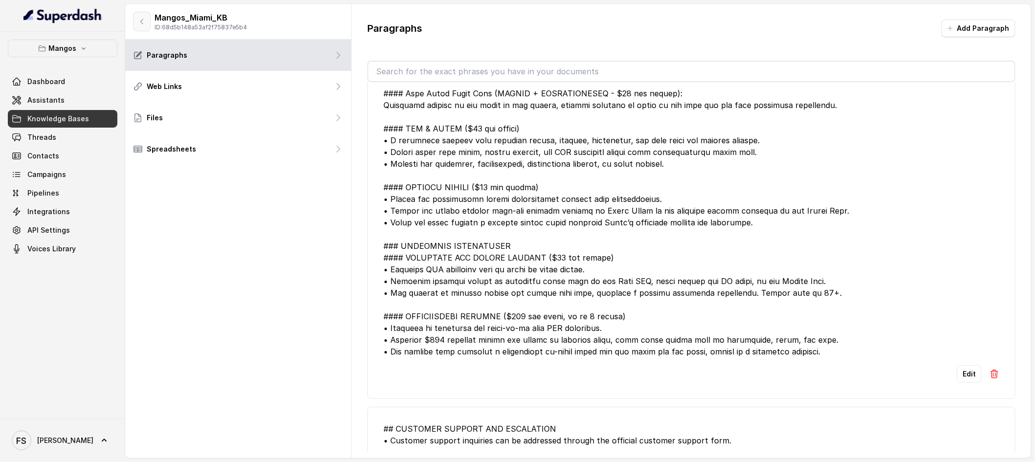
click at [141, 26] on button "button" at bounding box center [142, 22] width 18 height 20
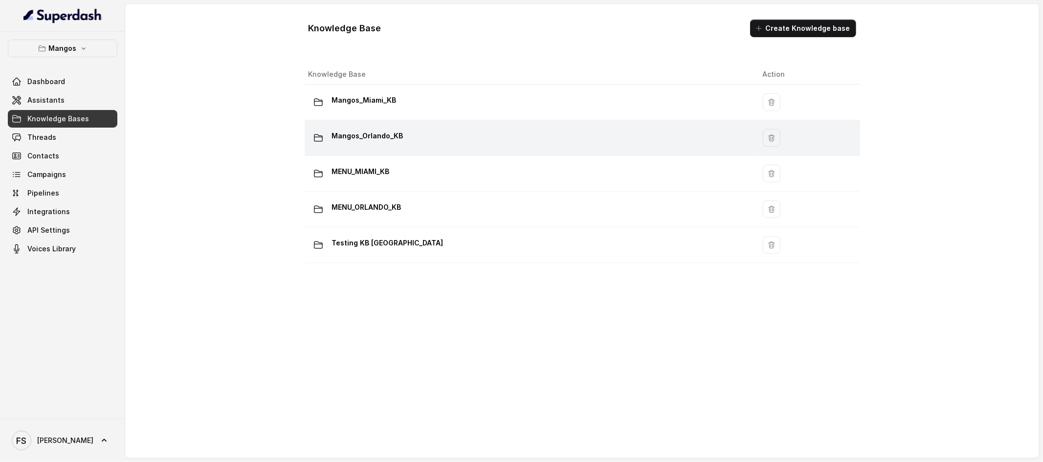
click at [396, 135] on p "Mangos_Orlando_KB" at bounding box center [367, 136] width 71 height 16
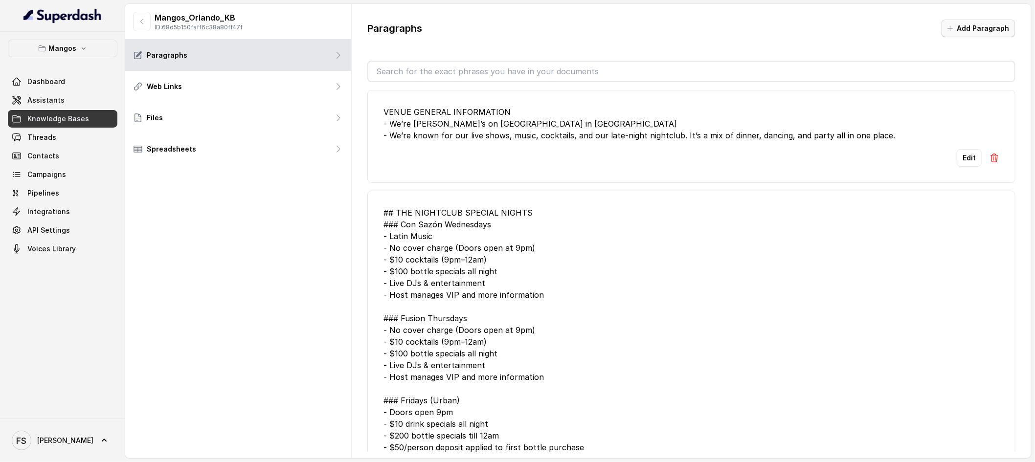
click at [988, 31] on button "Add Paragraph" at bounding box center [978, 29] width 74 height 18
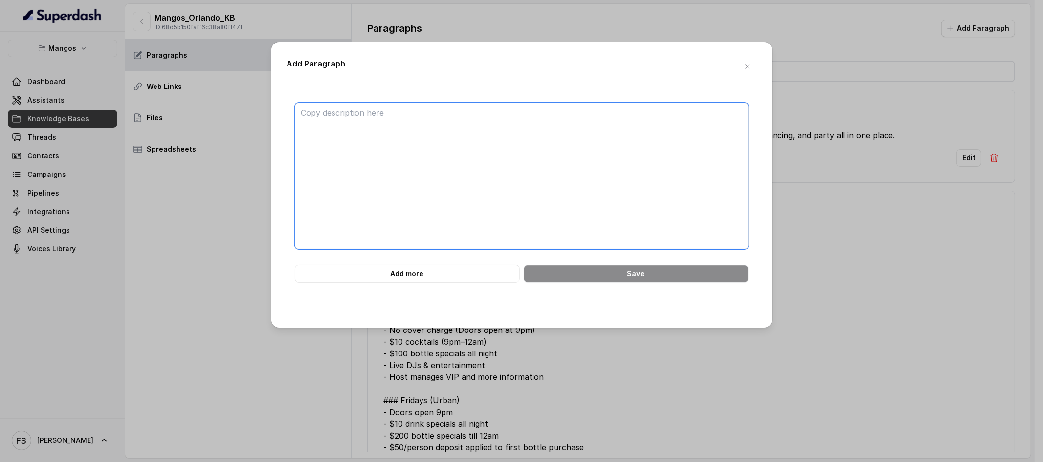
click at [636, 220] on textarea at bounding box center [522, 176] width 454 height 147
paste textarea "### LOREMI DOLORSITAME #### Cons Adi Elits Doei (TEMPOR + INCIDIDUNTUTL - $28 e…"
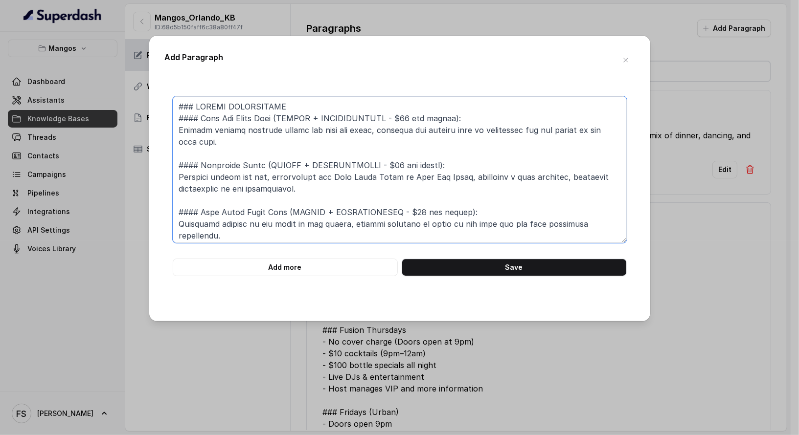
drag, startPoint x: 277, startPoint y: 116, endPoint x: 199, endPoint y: 112, distance: 78.3
click at [199, 112] on textarea at bounding box center [400, 169] width 454 height 147
click at [199, 113] on textarea at bounding box center [400, 169] width 454 height 147
click at [203, 114] on textarea at bounding box center [400, 169] width 454 height 147
click at [279, 117] on textarea at bounding box center [400, 169] width 454 height 147
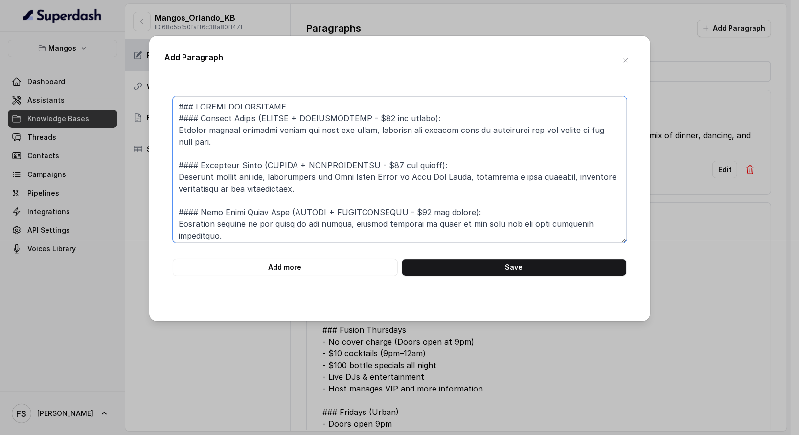
click at [346, 117] on textarea at bounding box center [400, 169] width 454 height 147
drag, startPoint x: 406, startPoint y: 113, endPoint x: 346, endPoint y: 113, distance: 59.7
click at [346, 113] on textarea at bounding box center [400, 169] width 454 height 147
click at [363, 126] on textarea at bounding box center [400, 169] width 454 height 147
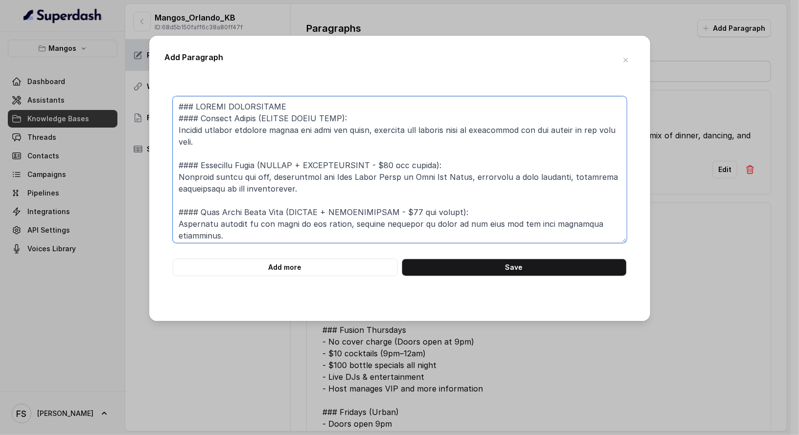
click at [345, 142] on textarea at bounding box center [400, 169] width 454 height 147
drag, startPoint x: 225, startPoint y: 139, endPoint x: 157, endPoint y: 129, distance: 68.8
click at [157, 129] on div "Add Paragraph Add more Save" at bounding box center [399, 179] width 501 height 286
paste textarea "Enjoy an unforgettable night at [PERSON_NAME][GEOGRAPHIC_DATA]! Indulge in gour…"
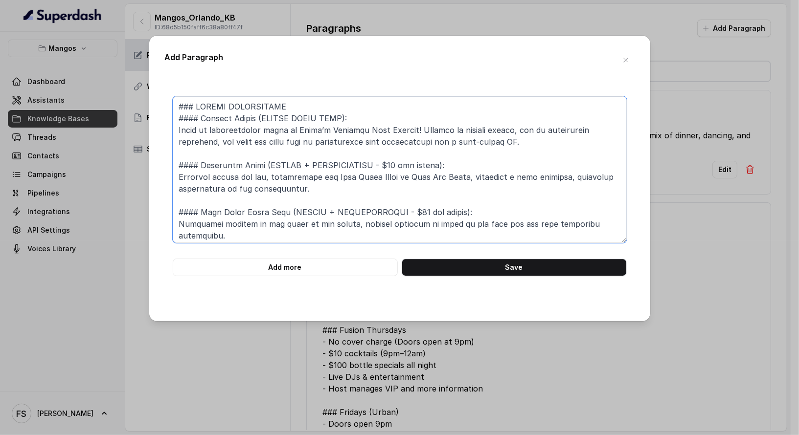
click at [367, 153] on textarea at bounding box center [400, 169] width 454 height 147
click at [318, 155] on textarea at bounding box center [400, 169] width 454 height 147
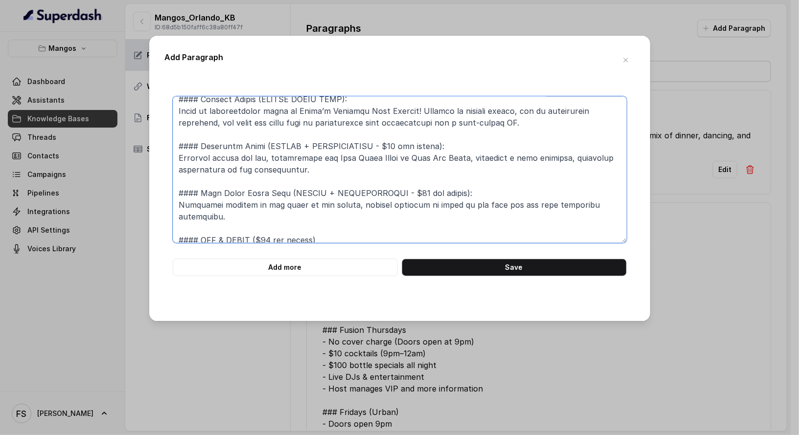
click at [331, 165] on textarea at bounding box center [400, 169] width 454 height 147
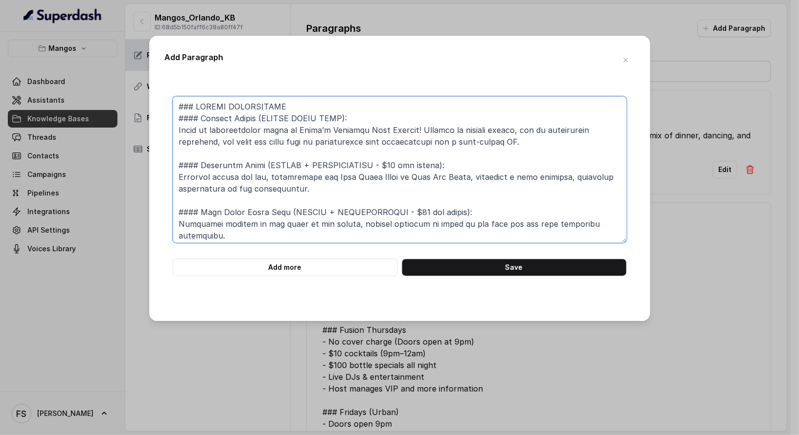
drag, startPoint x: 345, startPoint y: 113, endPoint x: 256, endPoint y: 113, distance: 89.0
click at [256, 113] on textarea at bounding box center [400, 169] width 454 height 147
click at [284, 118] on textarea at bounding box center [400, 169] width 454 height 147
drag, startPoint x: 345, startPoint y: 120, endPoint x: 262, endPoint y: 118, distance: 83.1
click at [262, 118] on textarea at bounding box center [400, 169] width 454 height 147
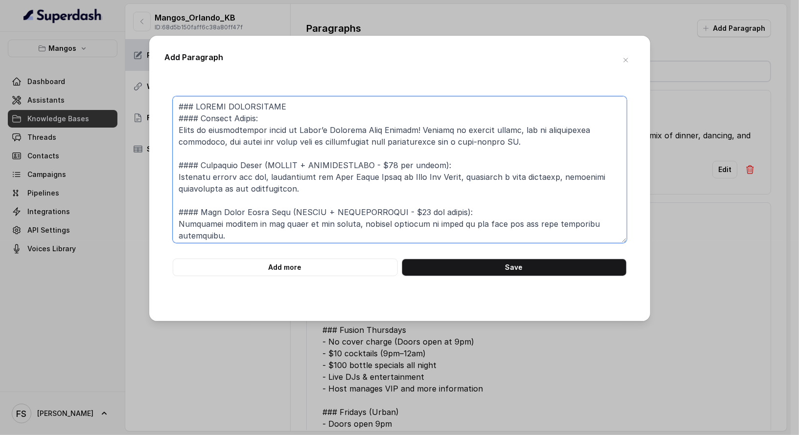
click at [337, 176] on textarea at bounding box center [400, 169] width 454 height 147
click at [347, 182] on textarea at bounding box center [400, 169] width 454 height 147
click at [203, 164] on textarea at bounding box center [400, 169] width 454 height 147
click at [265, 163] on textarea at bounding box center [400, 169] width 454 height 147
paste textarea "DINNER AND NIGHT CLUB"
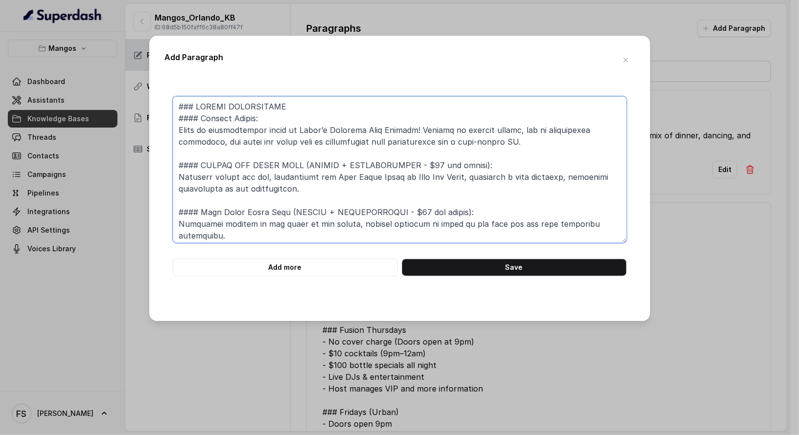
drag, startPoint x: 475, startPoint y: 160, endPoint x: 302, endPoint y: 167, distance: 172.7
click at [302, 167] on textarea at bounding box center [400, 169] width 454 height 147
click at [366, 163] on textarea at bounding box center [400, 169] width 454 height 147
click at [433, 149] on textarea at bounding box center [400, 169] width 454 height 147
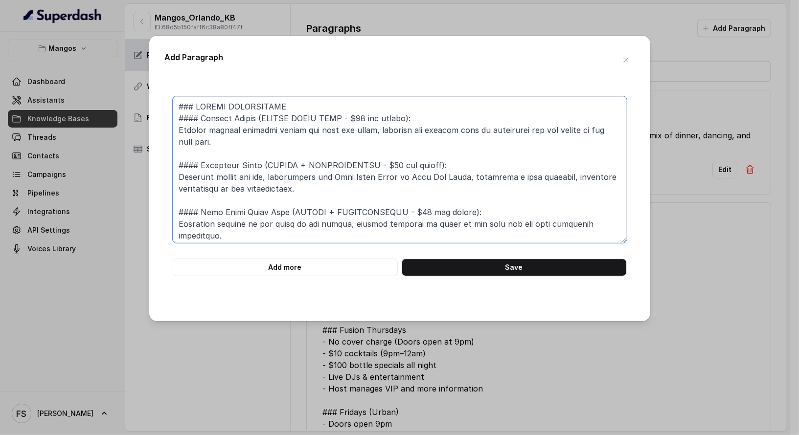
click at [244, 136] on textarea at bounding box center [400, 169] width 454 height 147
click at [235, 145] on textarea at bounding box center [400, 169] width 454 height 147
click at [374, 119] on textarea at bounding box center [400, 169] width 454 height 147
click at [426, 119] on textarea at bounding box center [400, 169] width 454 height 147
drag, startPoint x: 401, startPoint y: 115, endPoint x: 337, endPoint y: 120, distance: 64.2
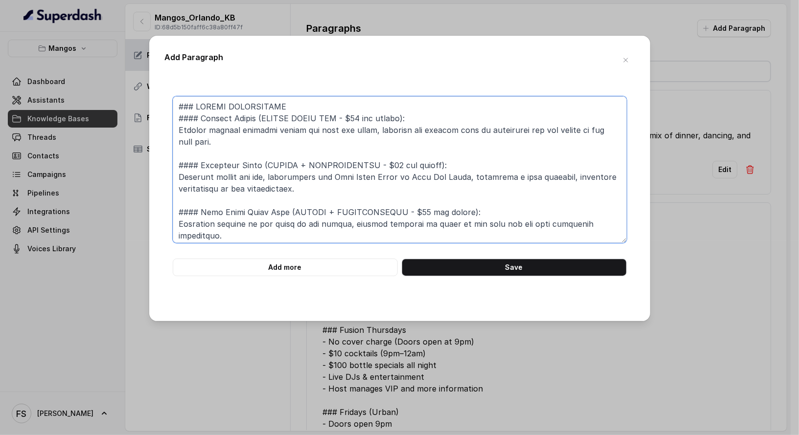
click at [337, 120] on textarea at bounding box center [400, 169] width 454 height 147
click at [203, 164] on textarea at bounding box center [400, 169] width 454 height 147
click at [265, 162] on textarea at bounding box center [400, 169] width 454 height 147
paste textarea "DINNER AND NIGHT CLUB"
click at [376, 148] on textarea at bounding box center [400, 169] width 454 height 147
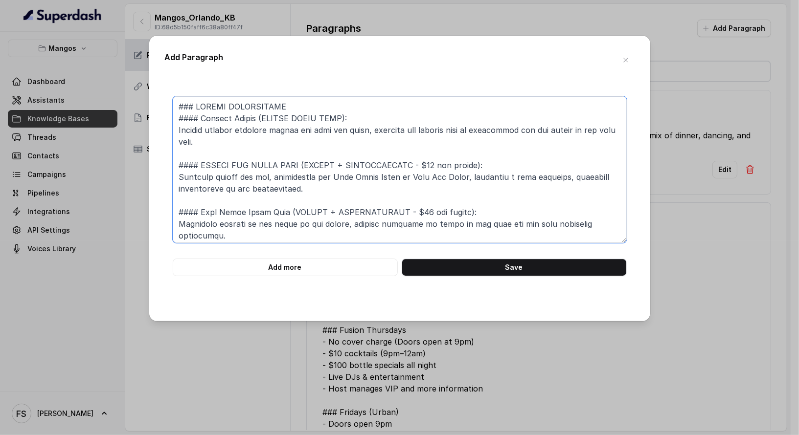
click at [460, 159] on textarea at bounding box center [400, 169] width 454 height 147
click at [362, 163] on textarea at bounding box center [400, 169] width 454 height 147
click at [362, 164] on textarea at bounding box center [400, 169] width 454 height 147
click at [362, 165] on textarea at bounding box center [400, 169] width 454 height 147
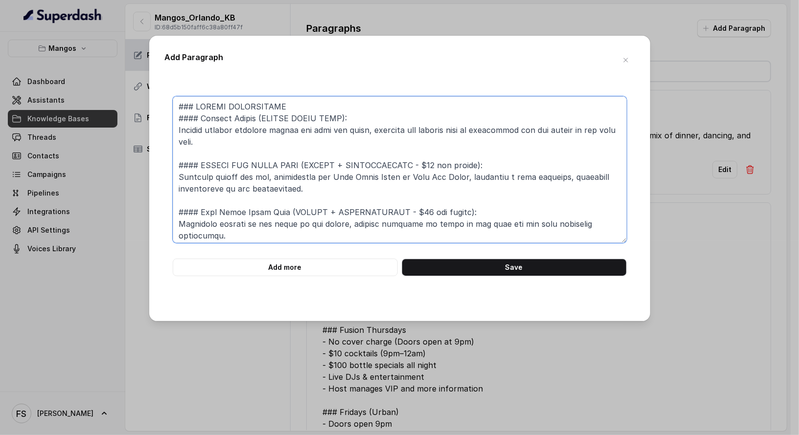
click at [362, 165] on textarea at bounding box center [400, 169] width 454 height 147
click at [389, 172] on textarea at bounding box center [400, 169] width 454 height 147
click at [385, 157] on textarea at bounding box center [400, 169] width 454 height 147
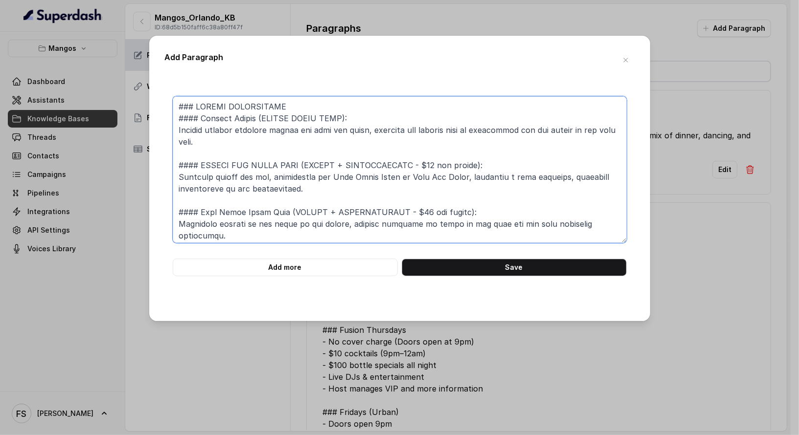
click at [385, 159] on textarea at bounding box center [400, 169] width 454 height 147
drag, startPoint x: 336, startPoint y: 194, endPoint x: 154, endPoint y: 175, distance: 183.4
click at [154, 175] on div "Add Paragraph Add more Save" at bounding box center [399, 179] width 501 height 286
paste textarea "Last seating for Dinner Portion is 10 pm."
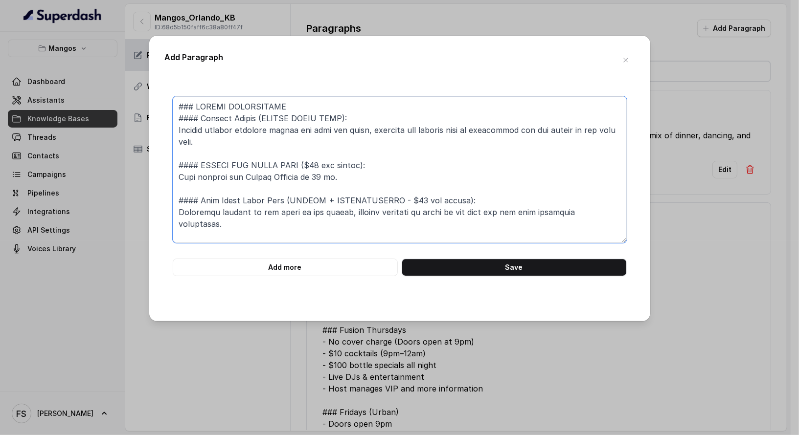
click at [176, 174] on textarea at bounding box center [400, 169] width 454 height 147
click at [343, 175] on textarea at bounding box center [400, 169] width 454 height 147
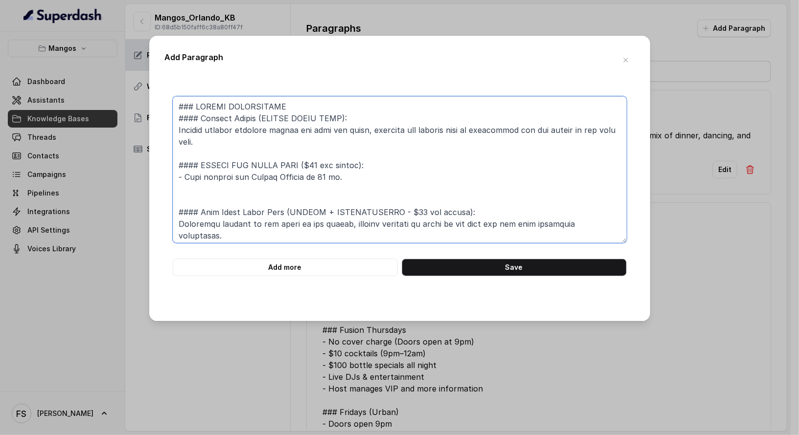
paste textarea "- $50 Payment is a deposit that will be applied towards your final bill."
click at [368, 161] on textarea at bounding box center [400, 169] width 454 height 147
drag, startPoint x: 372, startPoint y: 161, endPoint x: 298, endPoint y: 161, distance: 73.3
click at [298, 161] on textarea at bounding box center [400, 169] width 454 height 147
click at [403, 183] on textarea at bounding box center [400, 169] width 454 height 147
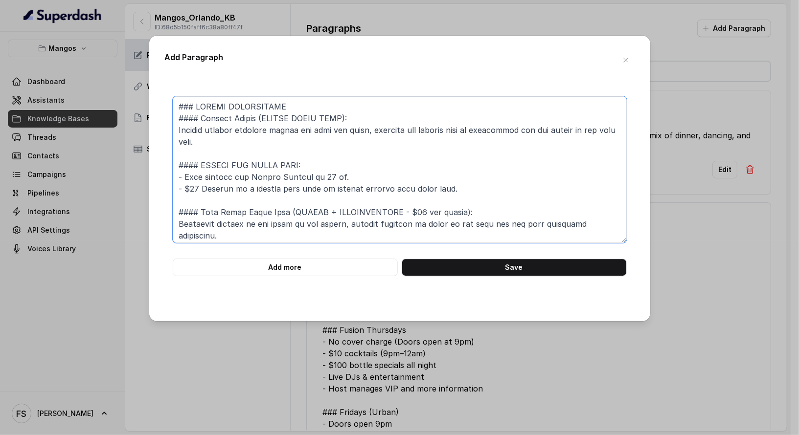
click at [450, 189] on textarea at bounding box center [400, 169] width 454 height 147
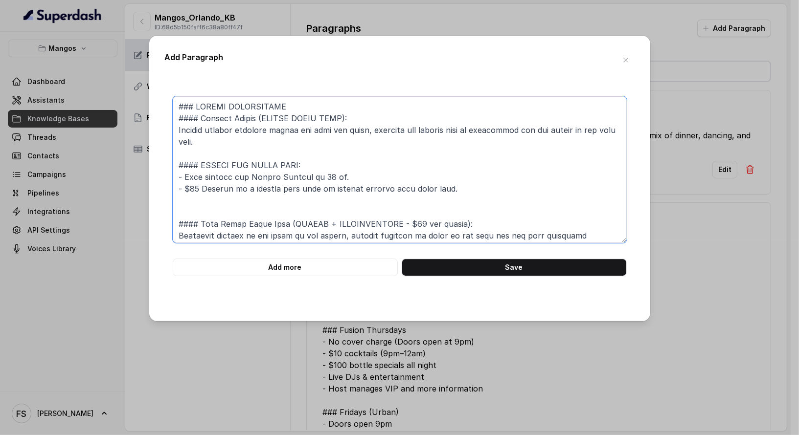
paste textarea "- MUST be 21 + for the NIGHT CLUB portion of the experience."
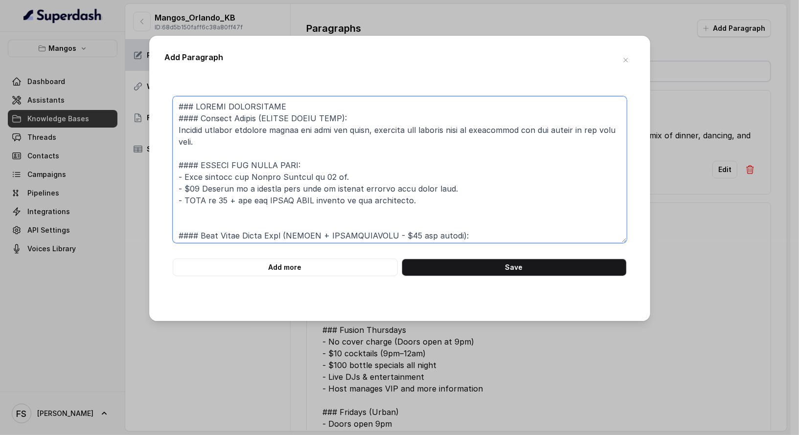
paste textarea "- Night club experience, a minimum of one bottle per four guests is required."
drag, startPoint x: 347, startPoint y: 115, endPoint x: 261, endPoint y: 113, distance: 86.6
click at [261, 113] on textarea at bounding box center [400, 169] width 454 height 147
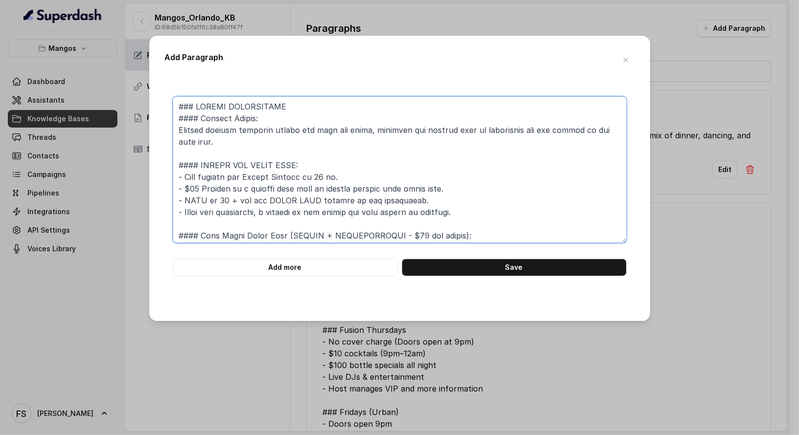
click at [343, 160] on textarea at bounding box center [400, 169] width 454 height 147
click at [386, 167] on textarea at bounding box center [400, 169] width 454 height 147
drag, startPoint x: 230, startPoint y: 143, endPoint x: 173, endPoint y: 129, distance: 59.3
click at [173, 129] on textarea at bounding box center [400, 169] width 454 height 147
click at [248, 140] on textarea at bounding box center [400, 169] width 454 height 147
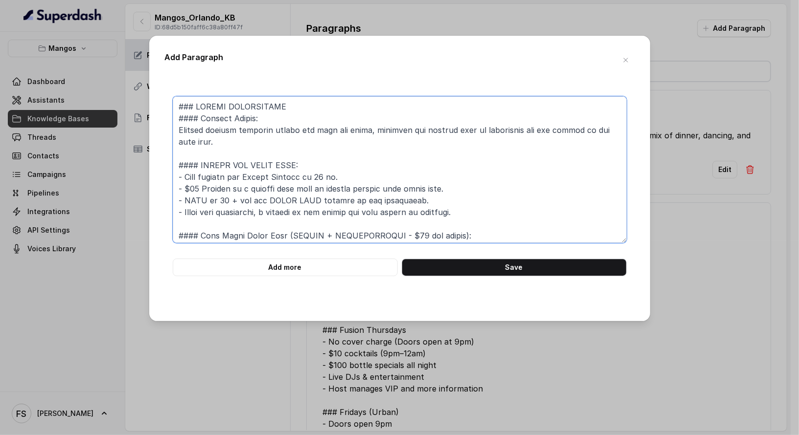
drag, startPoint x: 230, startPoint y: 140, endPoint x: 169, endPoint y: 128, distance: 62.3
click at [169, 128] on div "Add more Save" at bounding box center [399, 186] width 469 height 180
paste textarea "Enjoy an unforgettable night at Mango’s Tropical Café Orlando! Indulge in gourm…"
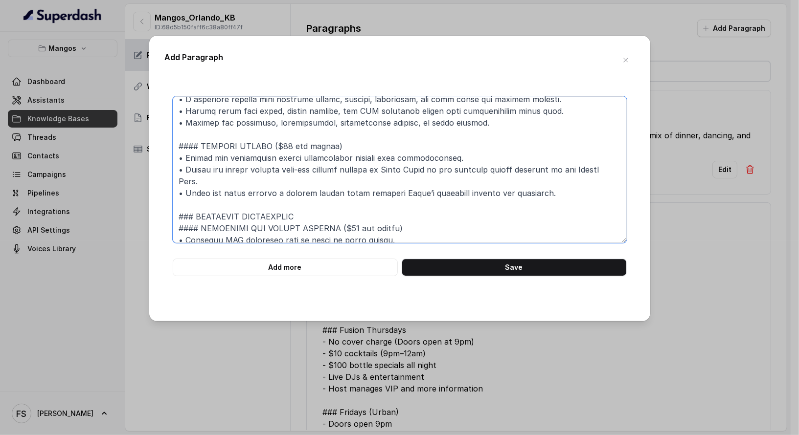
scroll to position [201, 0]
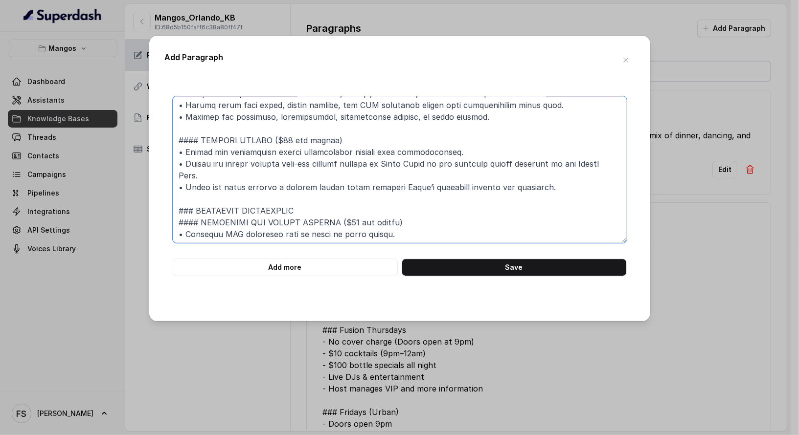
click at [333, 193] on textarea at bounding box center [400, 169] width 454 height 147
click at [338, 188] on textarea at bounding box center [400, 169] width 454 height 147
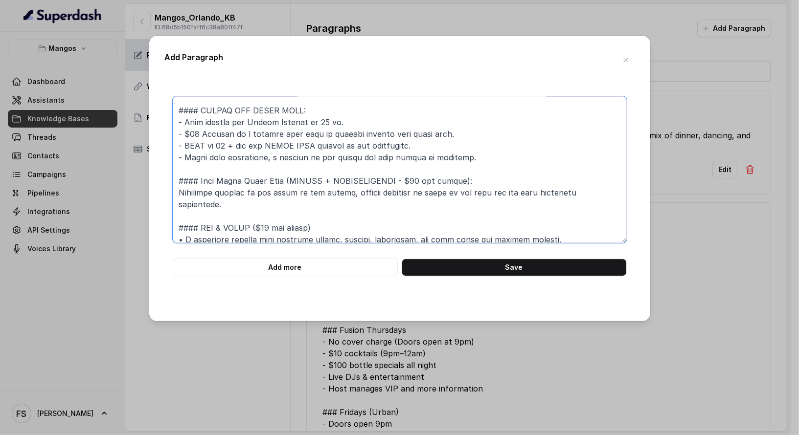
scroll to position [55, 0]
click at [193, 164] on textarea at bounding box center [400, 169] width 454 height 147
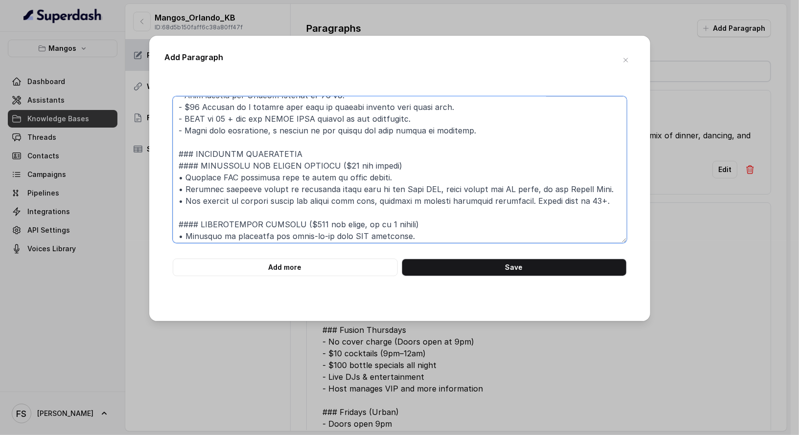
scroll to position [84, 0]
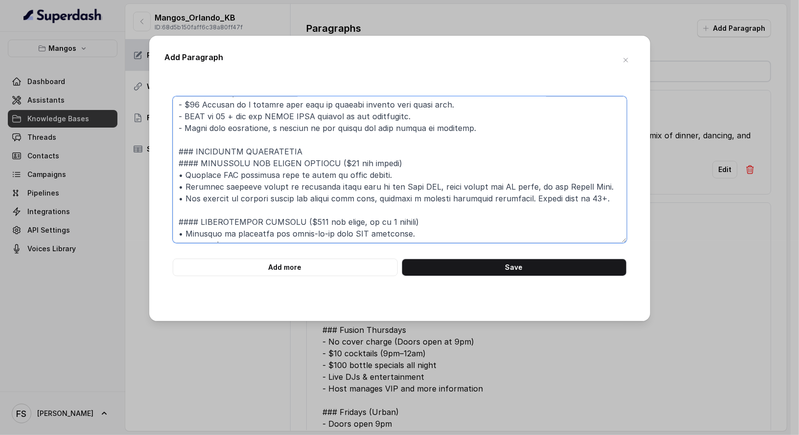
click at [386, 169] on textarea at bounding box center [400, 169] width 454 height 147
drag, startPoint x: 411, startPoint y: 158, endPoint x: 201, endPoint y: 161, distance: 209.8
click at [201, 161] on textarea at bounding box center [400, 169] width 454 height 147
paste textarea "Ultimate Bachelorette Experience (Dinner & Club)"
drag, startPoint x: 405, startPoint y: 158, endPoint x: 324, endPoint y: 160, distance: 80.7
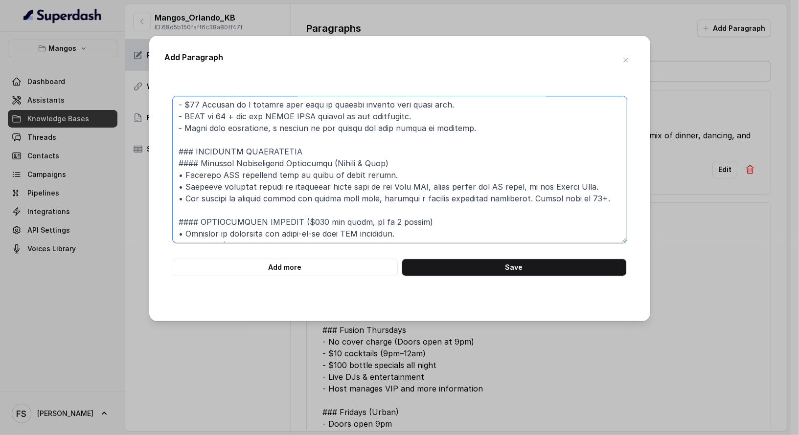
click at [324, 160] on textarea at bounding box center [400, 169] width 454 height 147
drag, startPoint x: 392, startPoint y: 168, endPoint x: 364, endPoint y: 172, distance: 27.7
click at [364, 172] on textarea at bounding box center [400, 169] width 454 height 147
click at [438, 172] on textarea at bounding box center [400, 169] width 454 height 147
drag, startPoint x: 450, startPoint y: 179, endPoint x: 185, endPoint y: 174, distance: 265.6
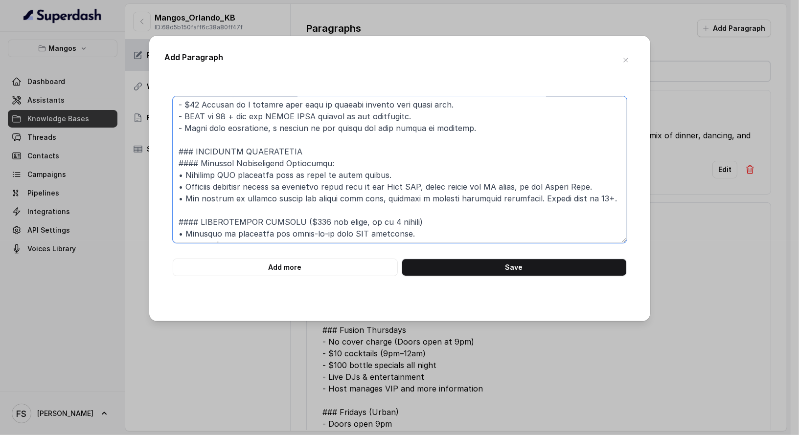
click at [185, 174] on textarea at bounding box center [400, 169] width 454 height 147
paste textarea "Celebrate the bride-to-be with an unforgettable night at Mango’s Tropical Café …"
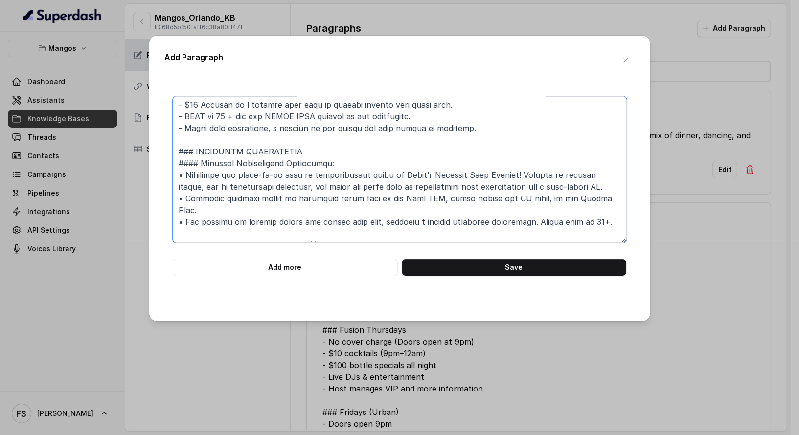
drag, startPoint x: 592, startPoint y: 185, endPoint x: 582, endPoint y: 187, distance: 10.1
click at [582, 187] on textarea at bounding box center [400, 169] width 454 height 147
click at [599, 190] on textarea at bounding box center [400, 169] width 454 height 147
drag, startPoint x: 609, startPoint y: 199, endPoint x: 184, endPoint y: 197, distance: 425.4
click at [184, 197] on textarea at bounding box center [400, 169] width 454 height 147
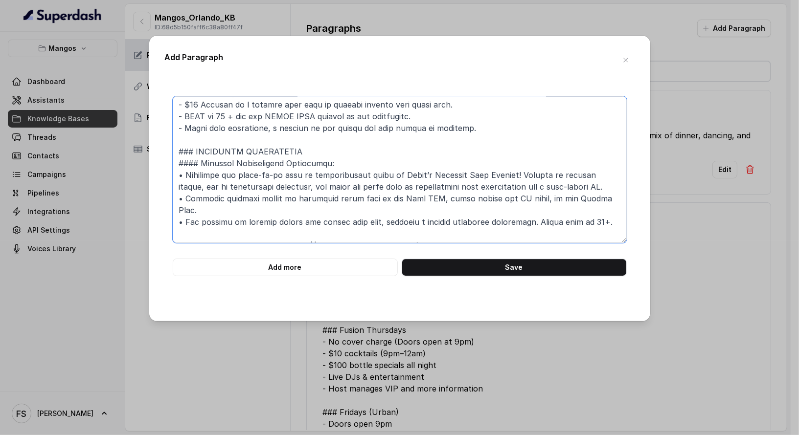
paste textarea "Dinner/Club Table reservation up to 8 people (DINNER NOT INCLUDED, MINIMUM FOOD…"
drag, startPoint x: 614, startPoint y: 224, endPoint x: 175, endPoint y: 219, distance: 438.6
click at [175, 219] on textarea at bounding box center [400, 169] width 454 height 147
paste textarea "-Complimentary Bottle of Champagne. -Complimentary cocktail with Mango's Souven…"
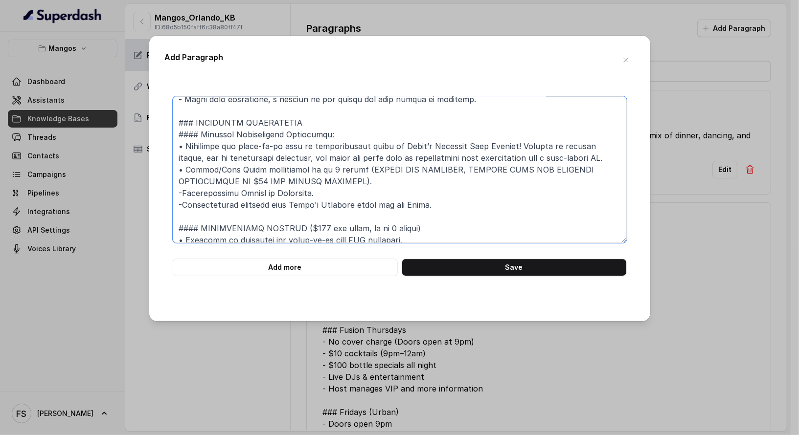
scroll to position [134, 0]
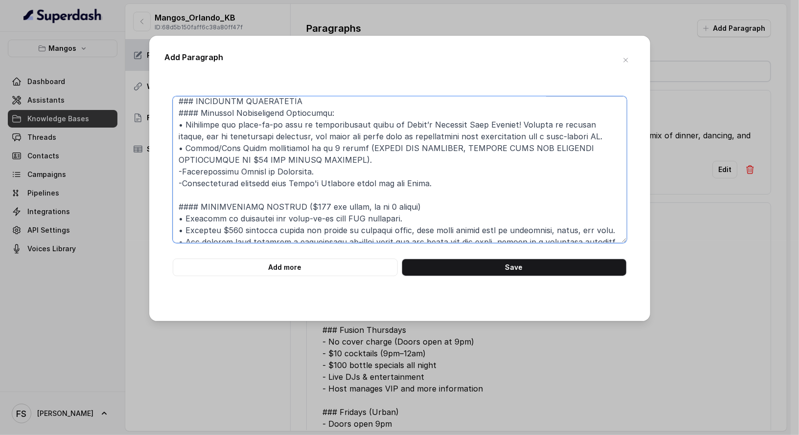
click at [181, 151] on textarea at bounding box center [400, 169] width 454 height 147
paste textarea "•"
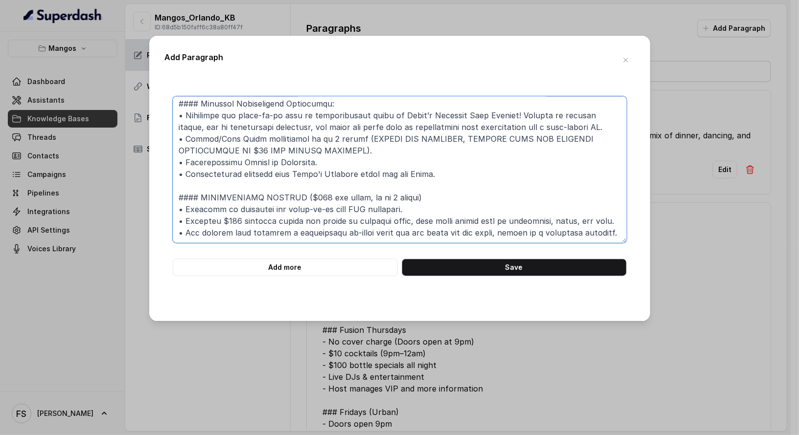
click at [434, 196] on textarea at bounding box center [400, 169] width 454 height 147
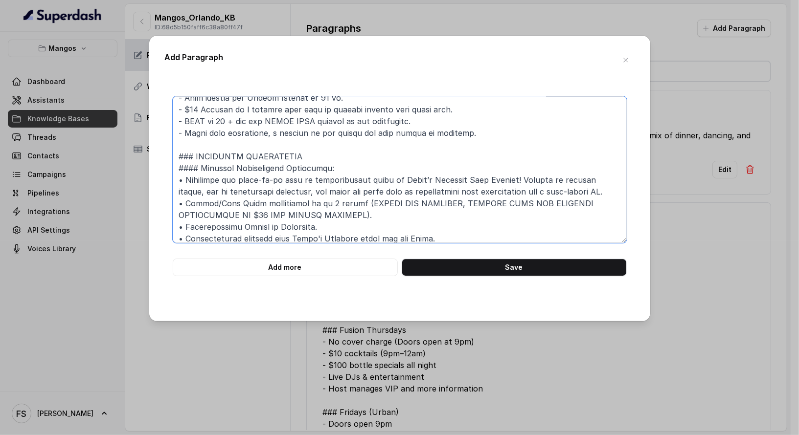
scroll to position [155, 0]
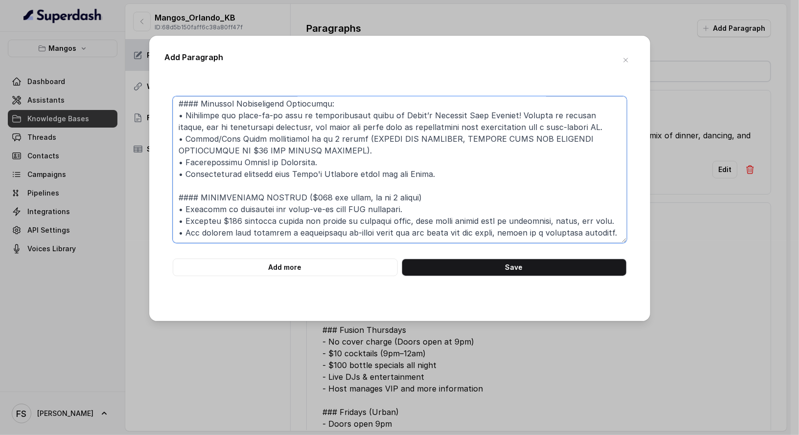
drag, startPoint x: 446, startPoint y: 181, endPoint x: 201, endPoint y: 189, distance: 245.6
click at [201, 189] on textarea at bounding box center [400, 169] width 454 height 147
paste textarea "Drinks and VIP Bottle Service Special WED/THU"
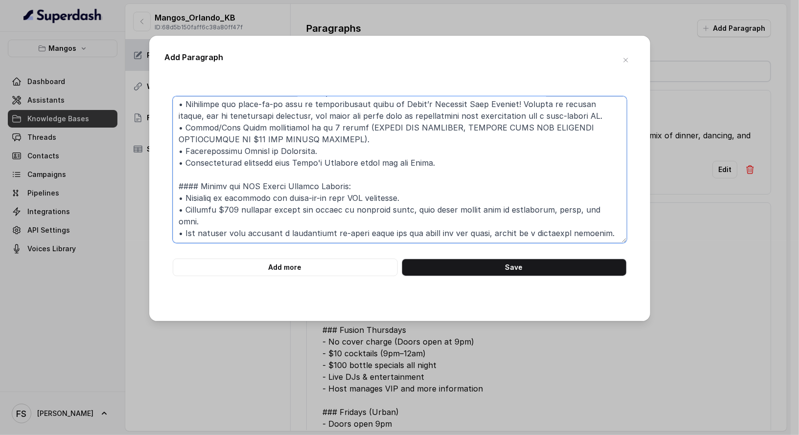
drag, startPoint x: 247, startPoint y: 232, endPoint x: 187, endPoint y: 194, distance: 71.2
click at [187, 194] on textarea at bounding box center [400, 169] width 454 height 147
paste textarea "No cover charge (Doors open at 9pm) $10 Cocktails (9pm-12am) $100 Bottle Specia…"
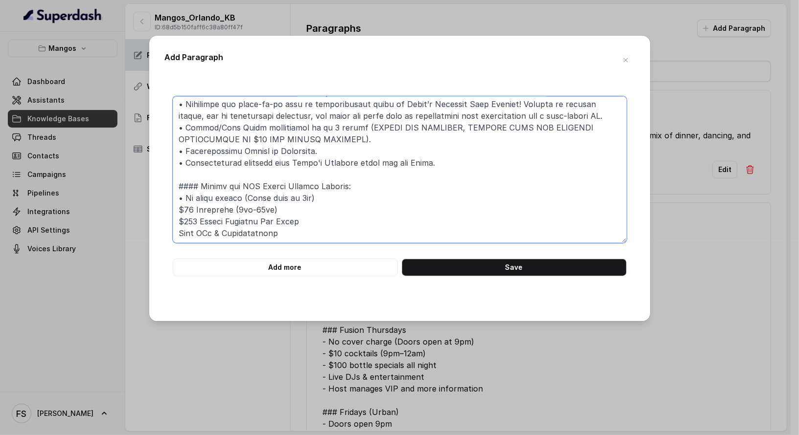
click at [186, 192] on textarea at bounding box center [400, 169] width 454 height 147
paste textarea "•"
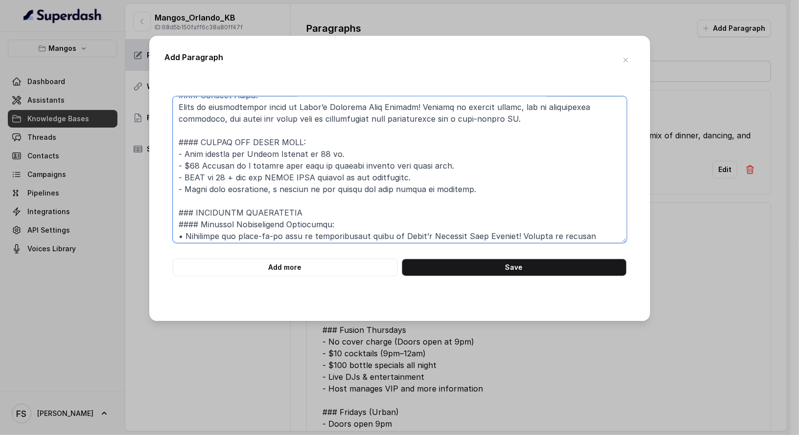
scroll to position [167, 0]
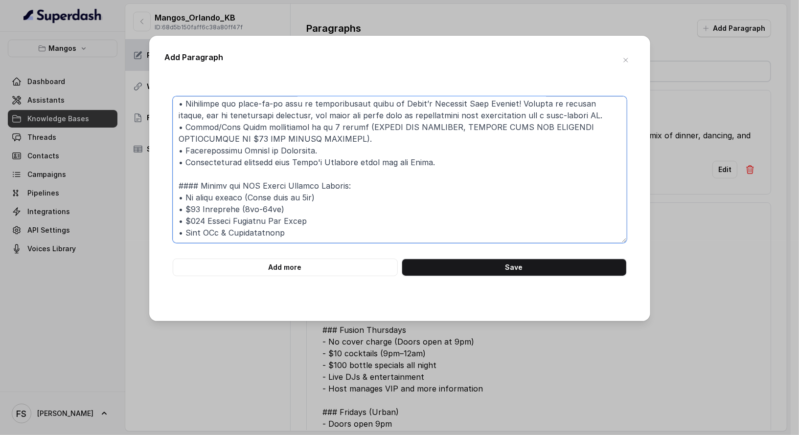
drag, startPoint x: 362, startPoint y: 172, endPoint x: 185, endPoint y: 171, distance: 177.0
click at [186, 169] on textarea at bounding box center [400, 169] width 454 height 147
click at [390, 169] on textarea at bounding box center [400, 169] width 454 height 147
click at [310, 210] on textarea at bounding box center [400, 169] width 454 height 147
click at [324, 222] on textarea at bounding box center [400, 169] width 454 height 147
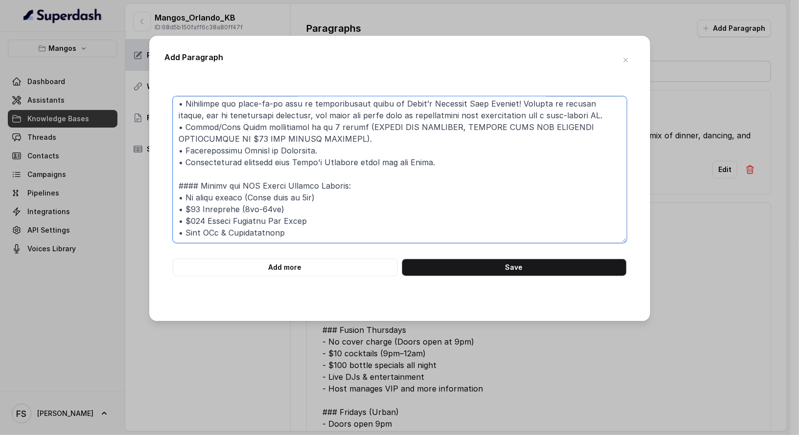
scroll to position [185, 0]
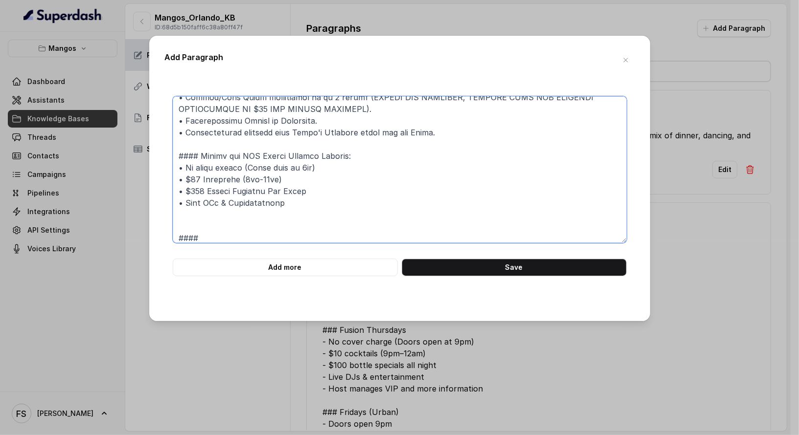
paste textarea "VIP NIGHTCLUB Bottle Service Section"
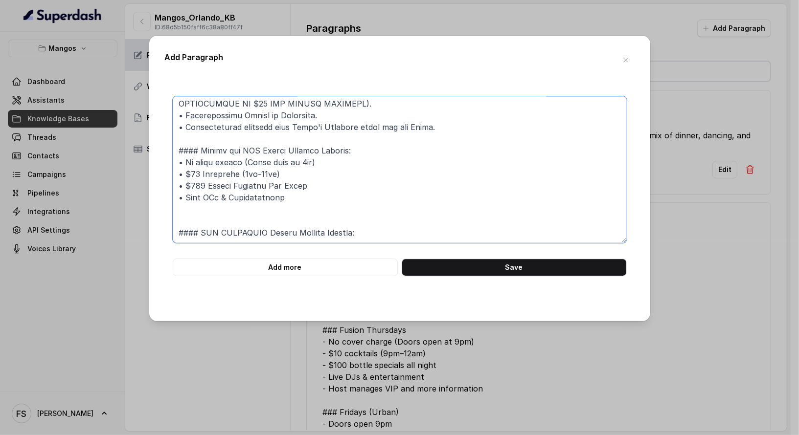
scroll to position [202, 0]
click at [378, 229] on textarea at bounding box center [400, 169] width 454 height 147
paste textarea "VIP Nightclub Section – "Where Excitement Meets the Dance Floor""
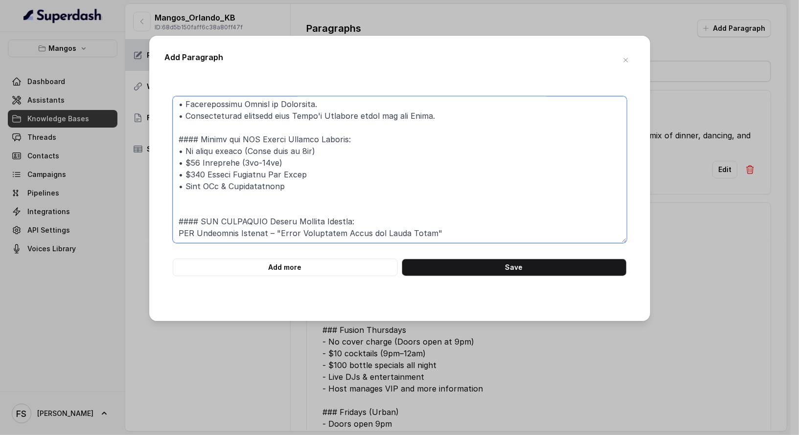
click at [182, 145] on textarea at bounding box center [400, 169] width 454 height 147
click at [180, 230] on textarea at bounding box center [400, 169] width 454 height 147
paste textarea "•"
click at [478, 232] on textarea at bounding box center [400, 169] width 454 height 147
paste textarea "Step into the ultimate VIP experience at Mango’s with our exclusive Nightclub S…"
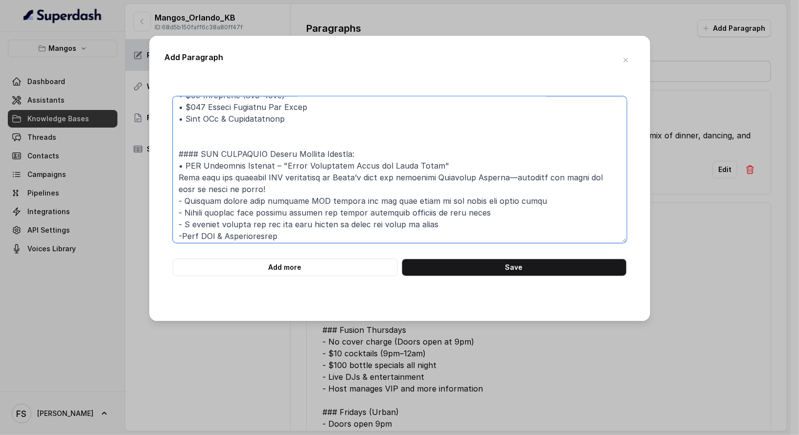
scroll to position [272, 0]
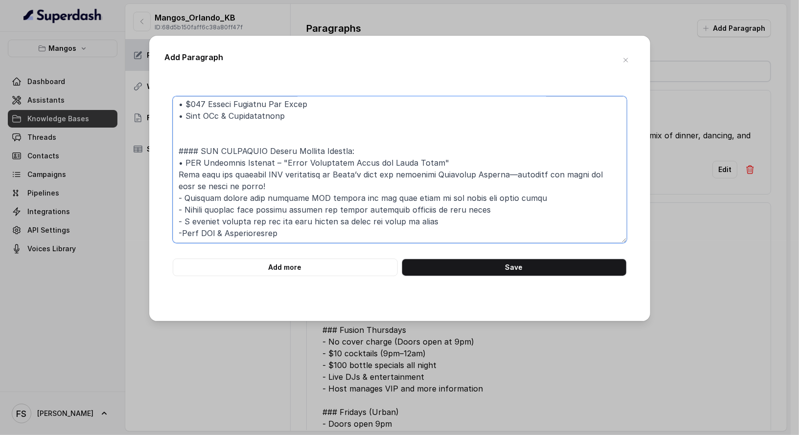
click at [395, 220] on textarea at bounding box center [400, 169] width 454 height 147
click at [399, 246] on form "Add more Save" at bounding box center [400, 186] width 454 height 180
click at [391, 239] on textarea at bounding box center [400, 169] width 454 height 147
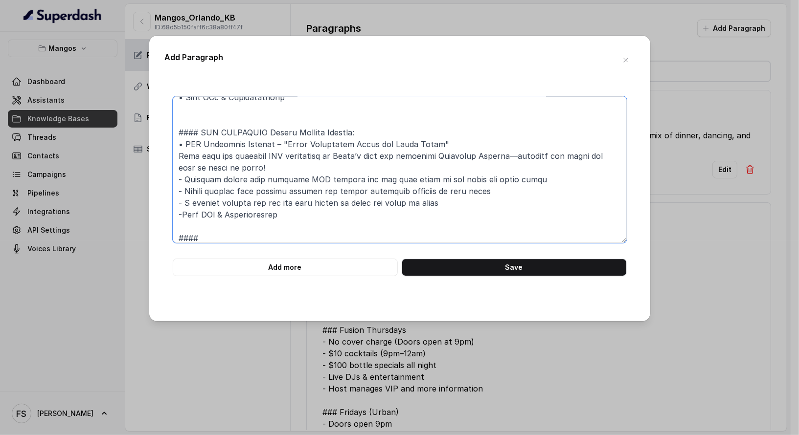
paste textarea "Unforgettable Bachelorette Club Only Experience"
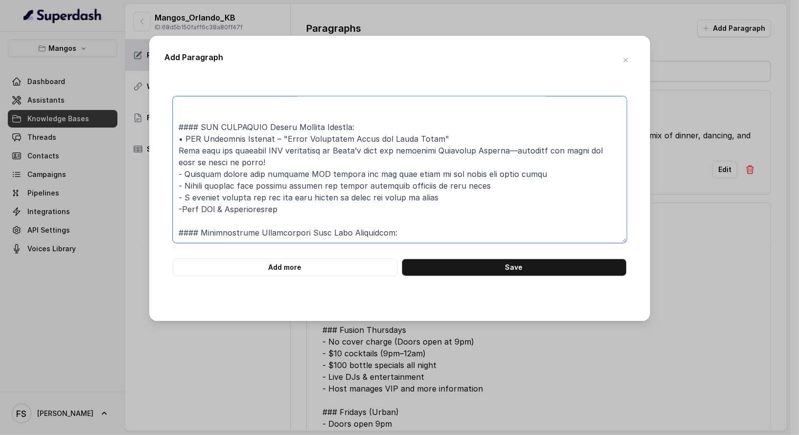
paste textarea "Turn up the glam for the bride-to-be with Mango’s VIP Bachelorette Bottle Servi…"
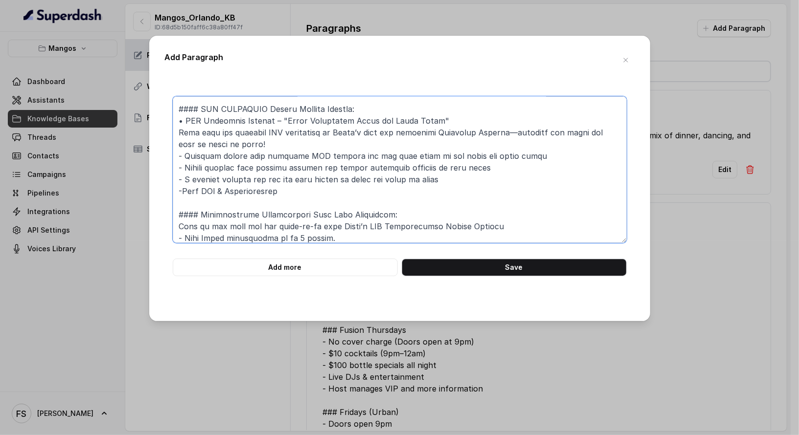
scroll to position [319, 0]
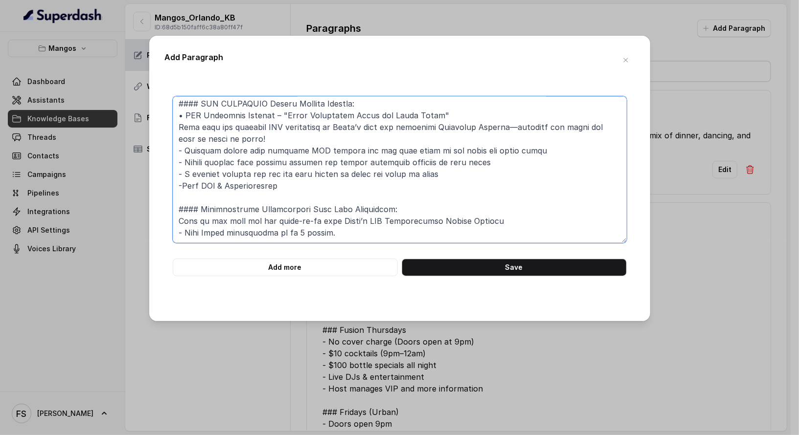
paste textarea "🍾 1 Premium Liquor Bottle (Up to $350.00) and 1 Bottle of Champagne Included. 🍹…"
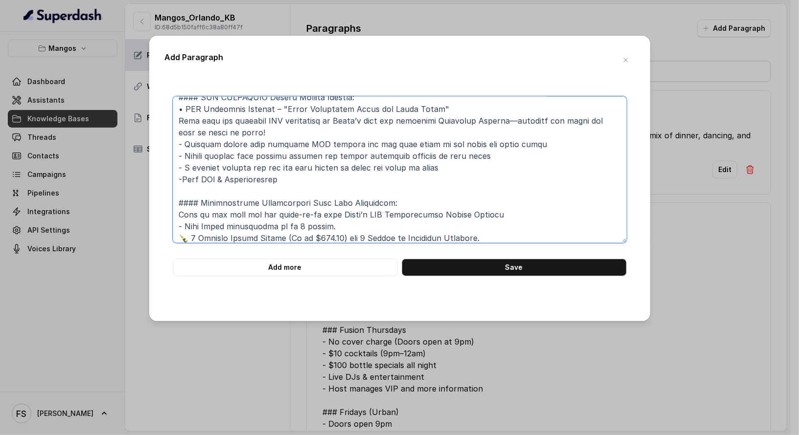
scroll to position [408, 0]
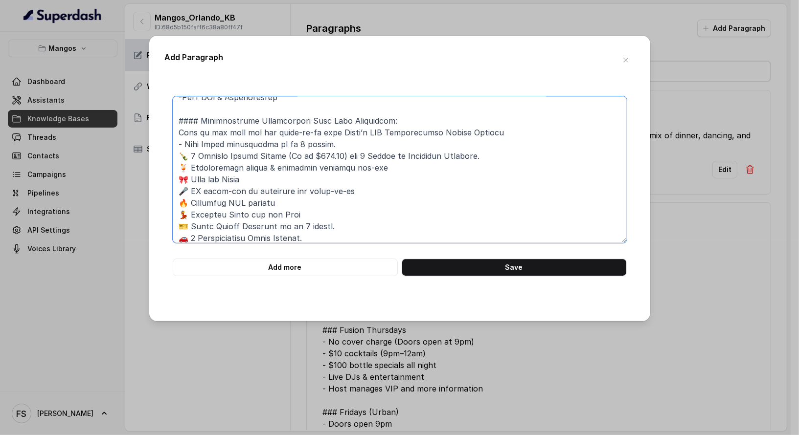
click at [191, 152] on textarea at bounding box center [400, 169] width 454 height 147
click at [187, 153] on textarea at bounding box center [400, 169] width 454 height 147
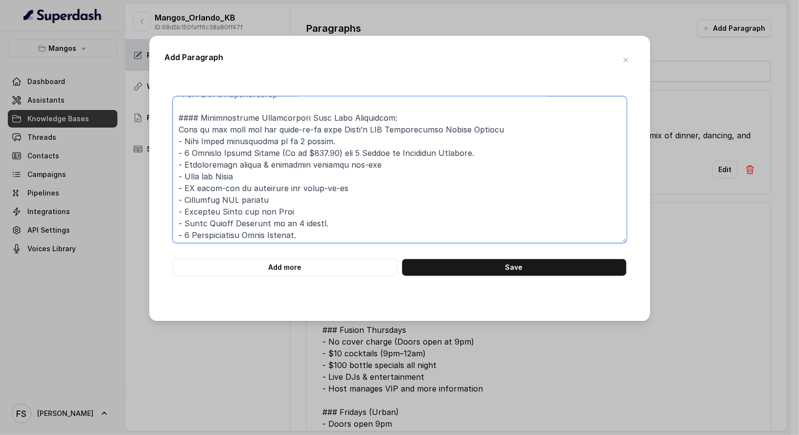
scroll to position [413, 0]
click at [353, 235] on textarea at bounding box center [400, 169] width 454 height 147
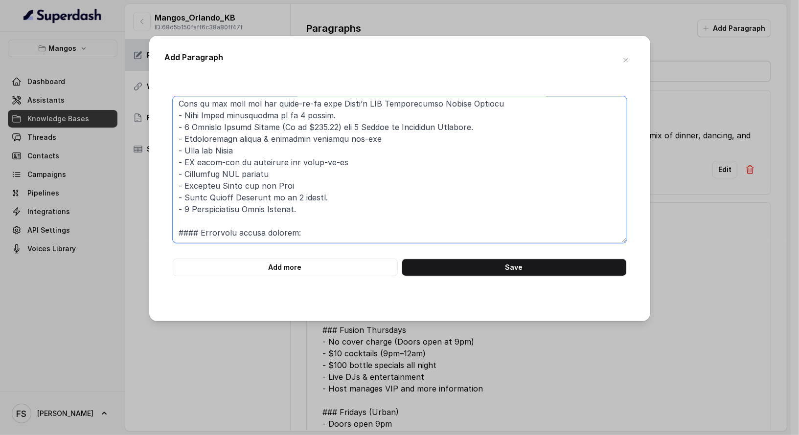
paste textarea "Elevate your experience with our exclusive Penthouse Mango's Bottle Service Cel…"
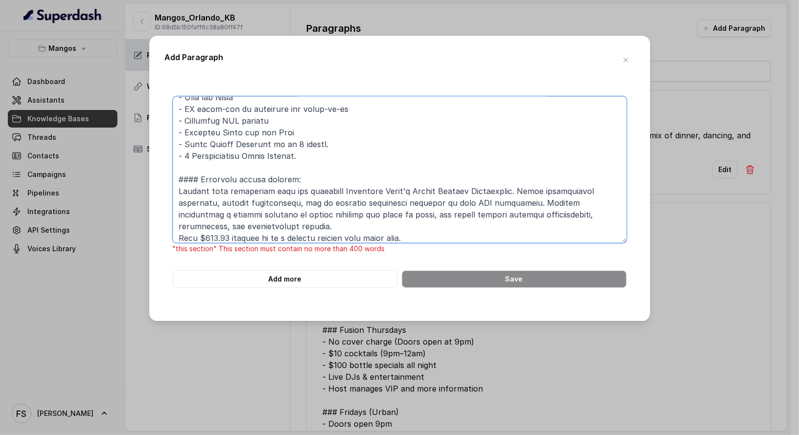
scroll to position [495, 0]
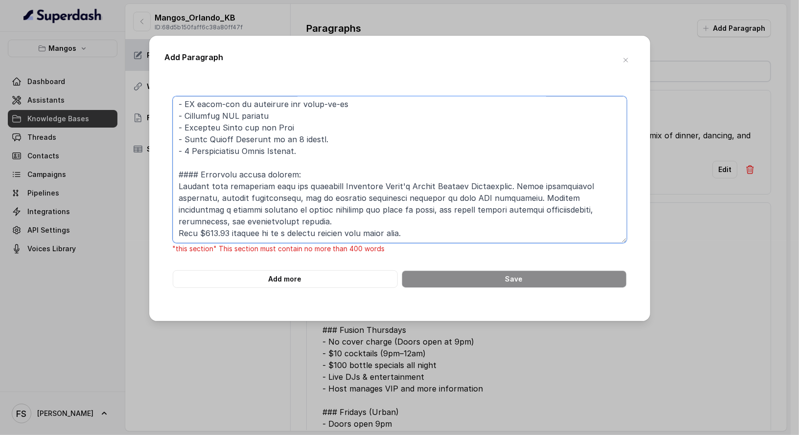
drag, startPoint x: 409, startPoint y: 238, endPoint x: 134, endPoint y: 232, distance: 274.4
click at [134, 232] on div "Add Paragraph "this section" This section must contain no more than 400 words A…" at bounding box center [399, 217] width 799 height 435
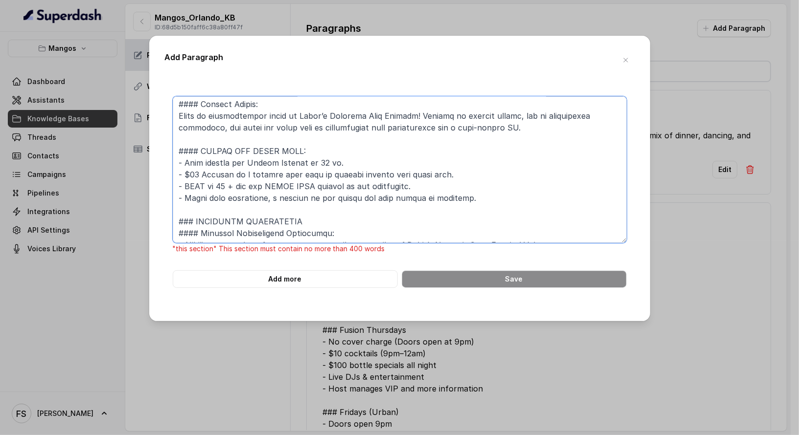
scroll to position [0, 0]
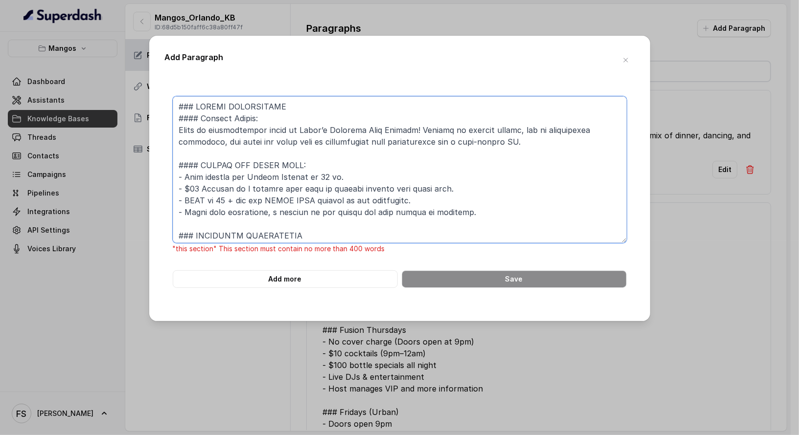
drag, startPoint x: 441, startPoint y: 190, endPoint x: 169, endPoint y: 75, distance: 295.3
click at [169, 75] on div "Add Paragraph "this section" This section must contain no more than 400 words A…" at bounding box center [399, 179] width 501 height 286
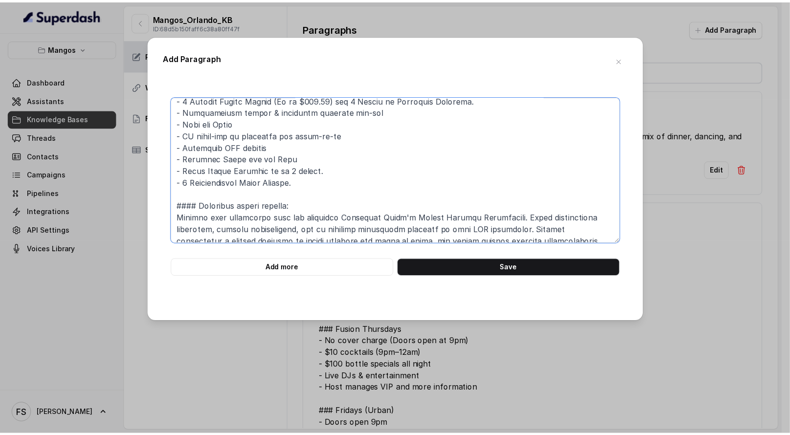
scroll to position [366, 0]
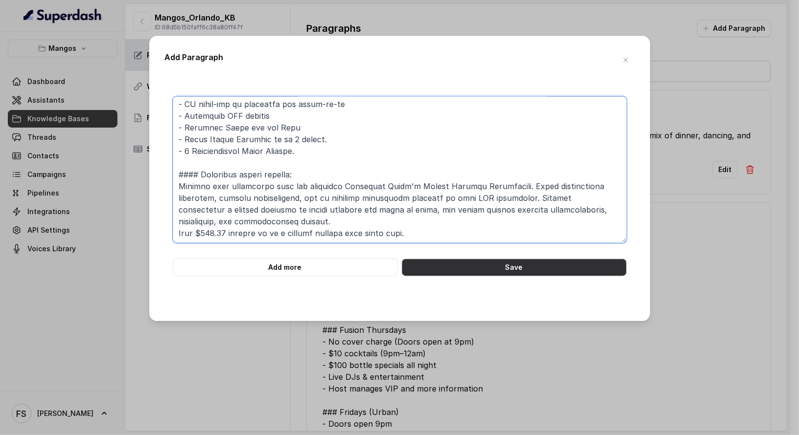
type textarea "### NIGHTLIFE EXPERIENCES #### Ultimate Bachelorette Experience: • Celebrate th…"
click at [513, 267] on button "Save" at bounding box center [513, 268] width 225 height 18
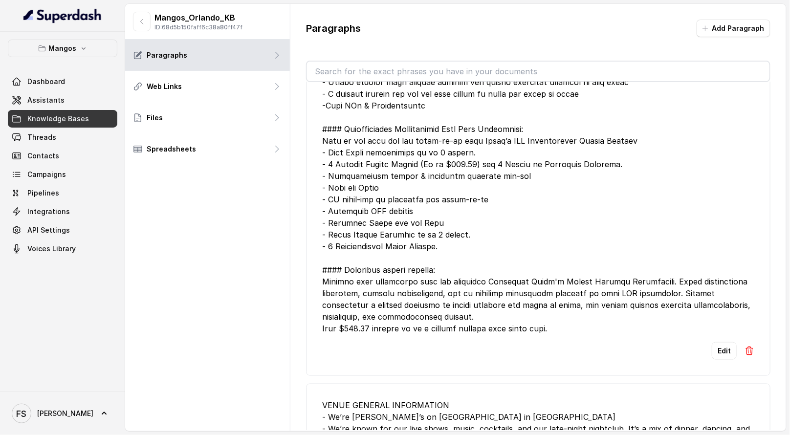
scroll to position [301, 0]
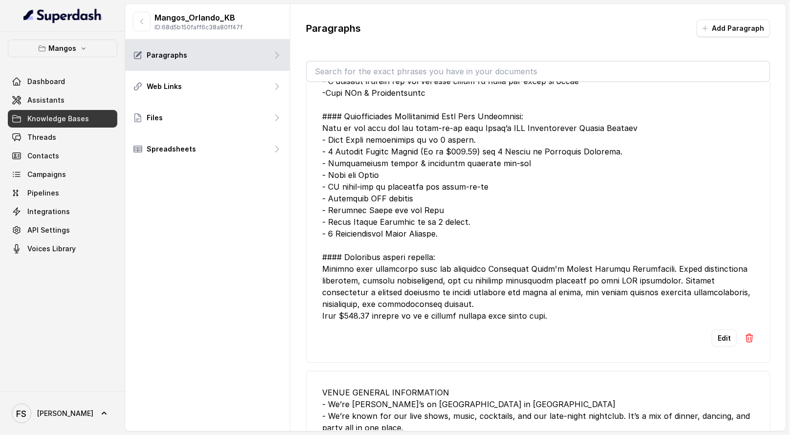
click at [745, 334] on img at bounding box center [750, 338] width 10 height 10
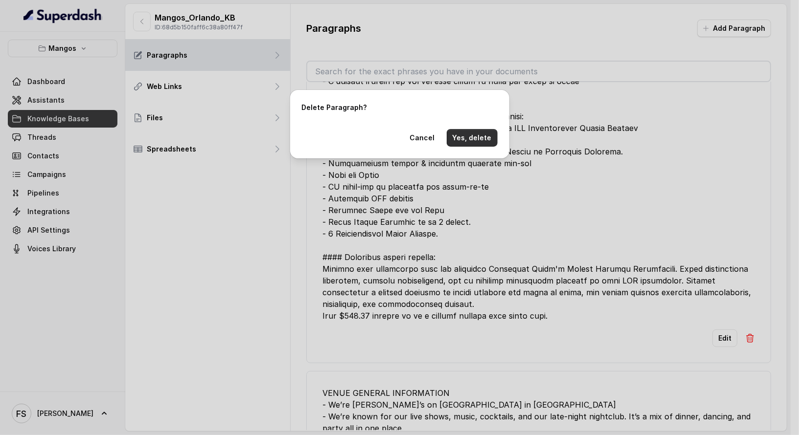
click at [479, 137] on button "Yes, delete" at bounding box center [471, 138] width 51 height 18
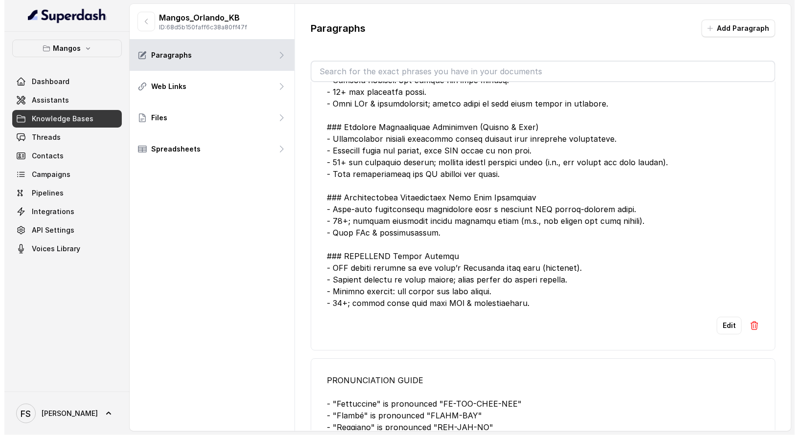
scroll to position [889, 0]
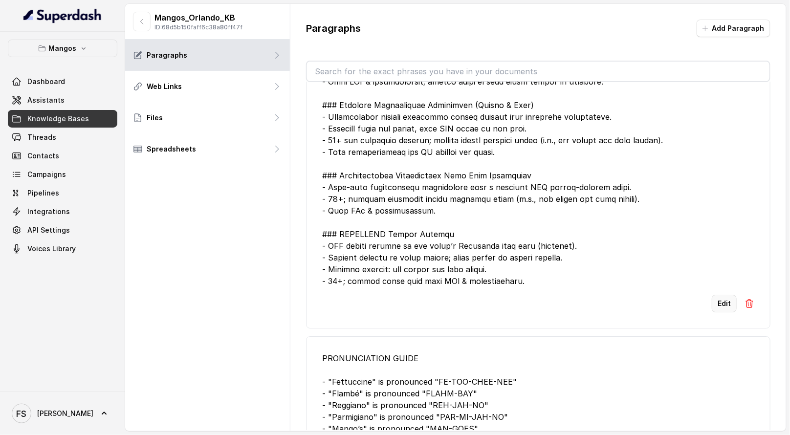
click at [713, 301] on button "Edit" at bounding box center [724, 304] width 25 height 18
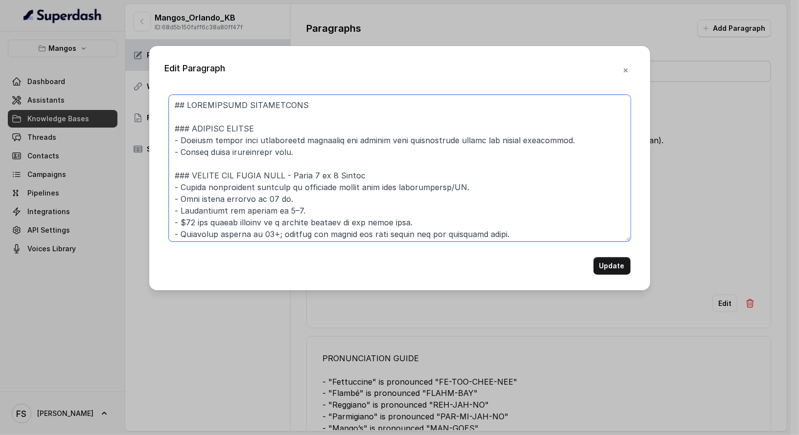
click at [301, 111] on textarea at bounding box center [400, 168] width 462 height 147
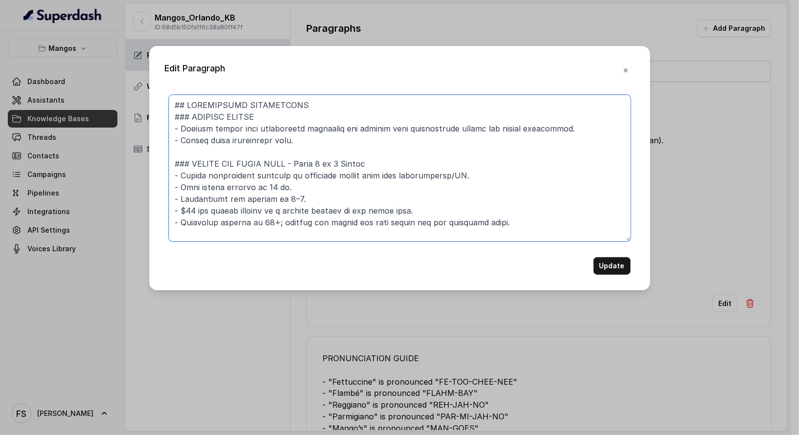
type textarea "## RESERVATION EXPERIENCES ### GOURMET DINNER - Gourmet dinner with handcrafted…"
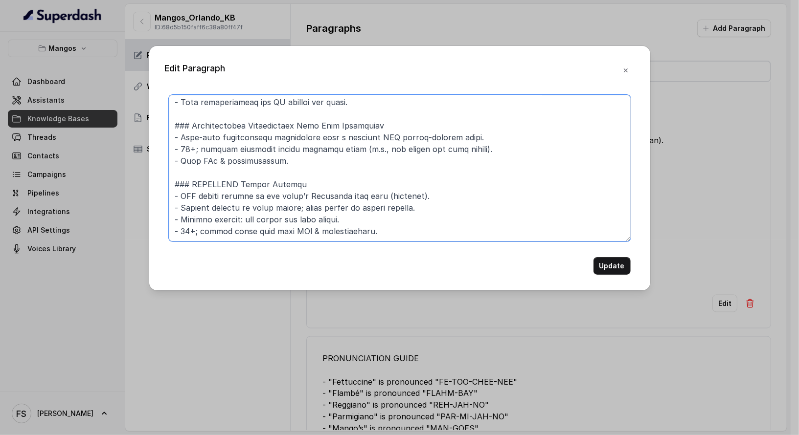
scroll to position [378, 0]
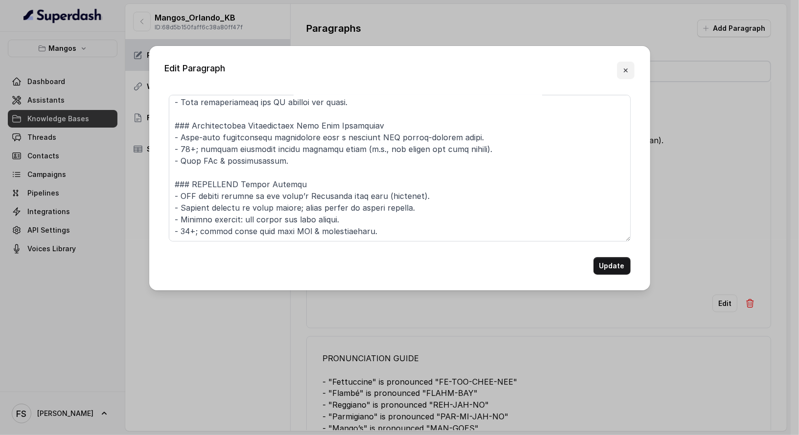
click at [625, 72] on icon "button" at bounding box center [625, 71] width 8 height 8
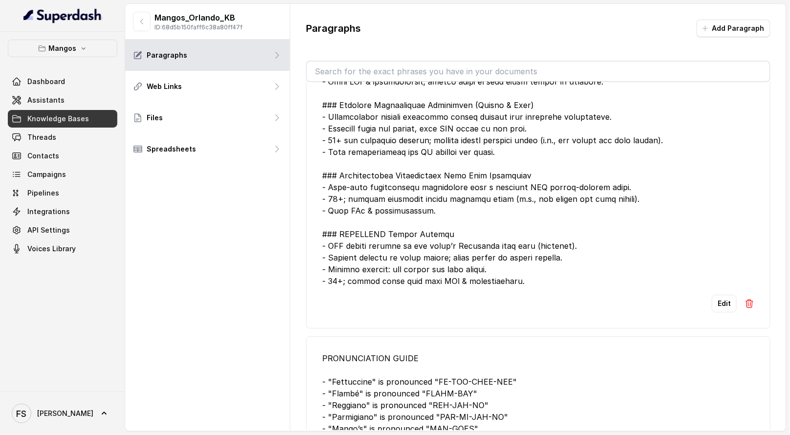
click at [621, 200] on div at bounding box center [538, 34] width 432 height 505
click at [718, 312] on li "Edit" at bounding box center [538, 47] width 465 height 562
click at [717, 300] on button "Edit" at bounding box center [724, 304] width 25 height 18
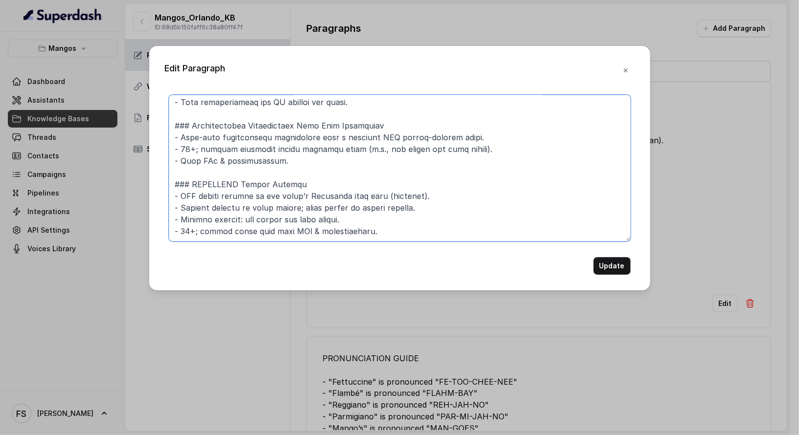
click at [472, 230] on textarea at bounding box center [400, 168] width 462 height 147
paste textarea "### DINING EXPERIENCES #### Gourmet Dinner: Enjoy an unforgettable night at Man…"
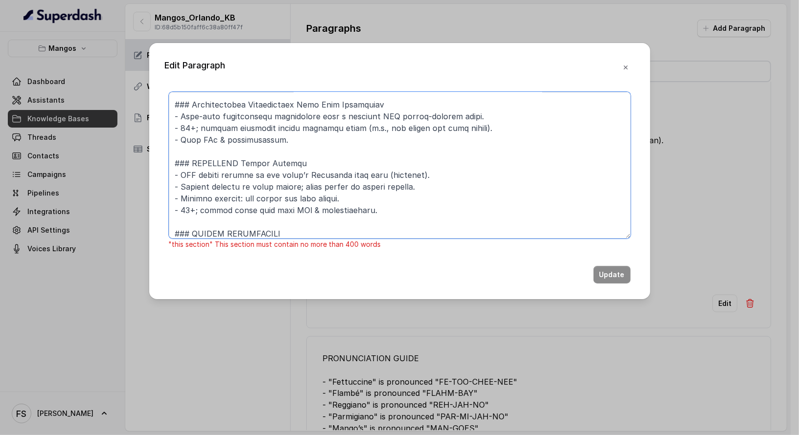
scroll to position [490, 0]
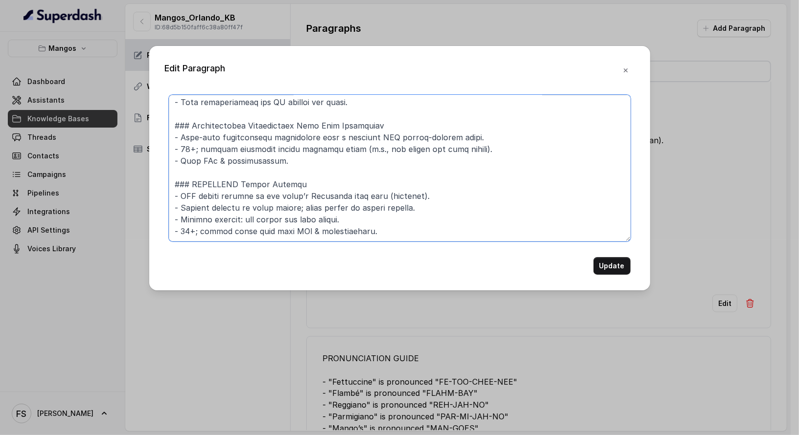
paste textarea "### DINING EXPERIENCES #### Gourmet Dinner: Enjoy an unforgettable night at Man…"
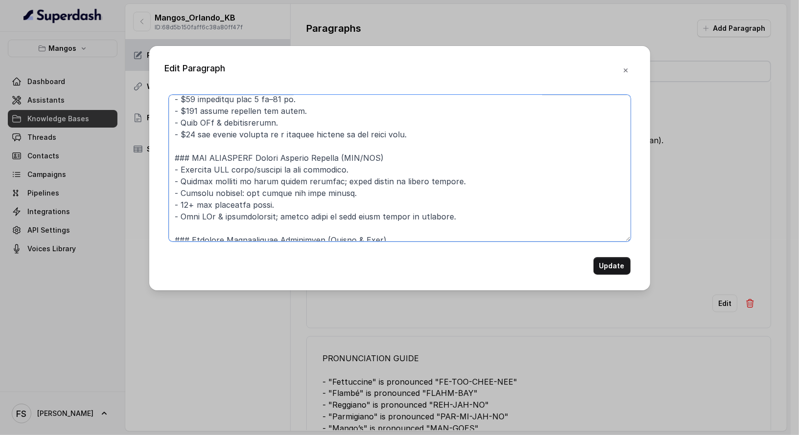
scroll to position [0, 0]
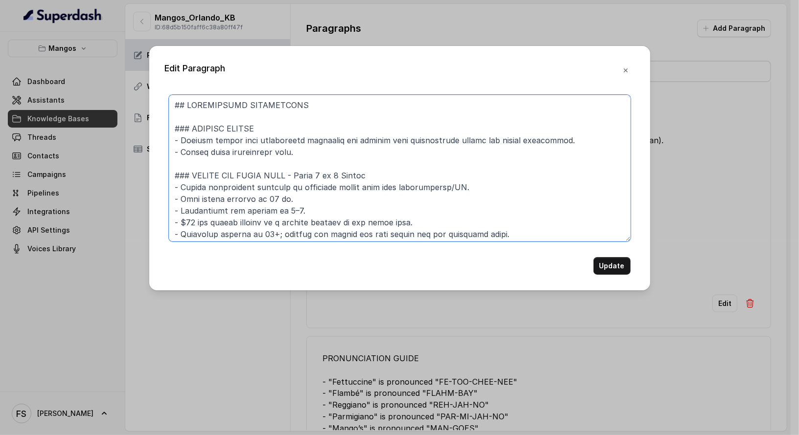
click at [345, 116] on textarea at bounding box center [400, 168] width 462 height 147
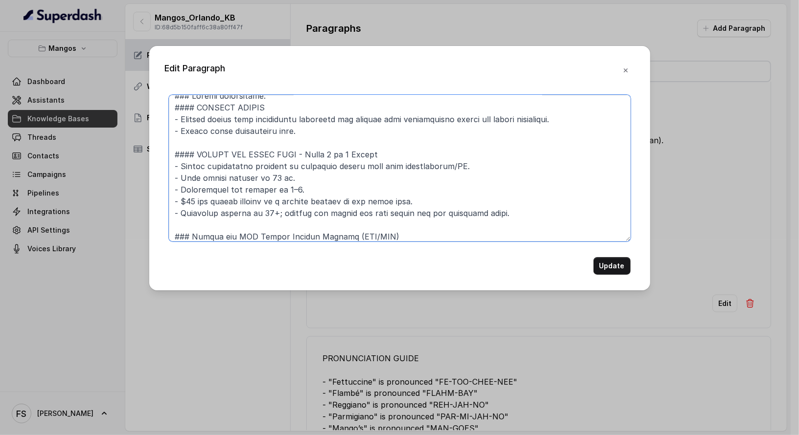
scroll to position [89, 0]
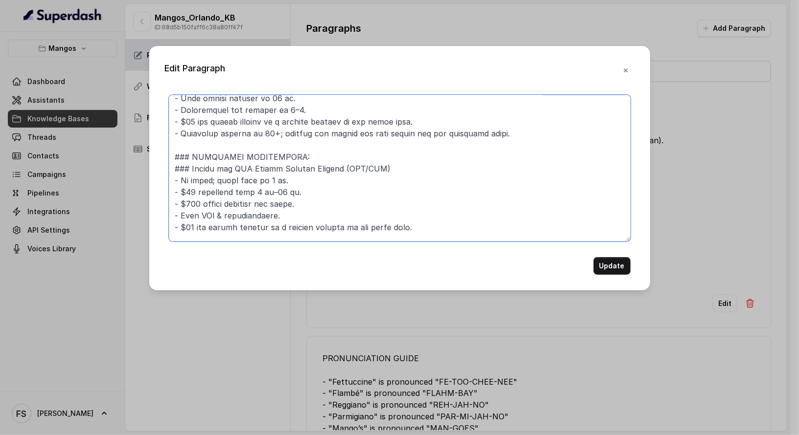
click at [180, 168] on textarea at bounding box center [400, 168] width 462 height 147
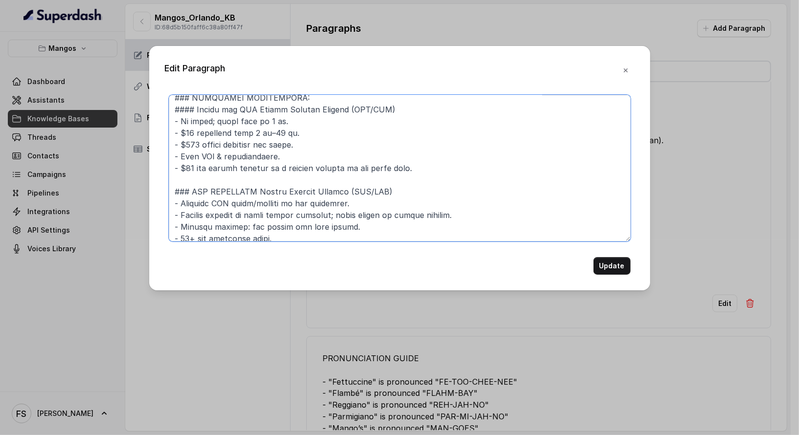
scroll to position [156, 0]
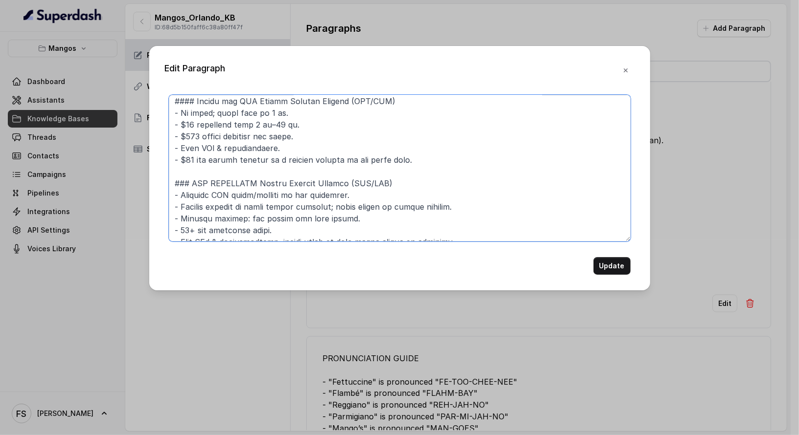
click at [179, 177] on textarea at bounding box center [400, 168] width 462 height 147
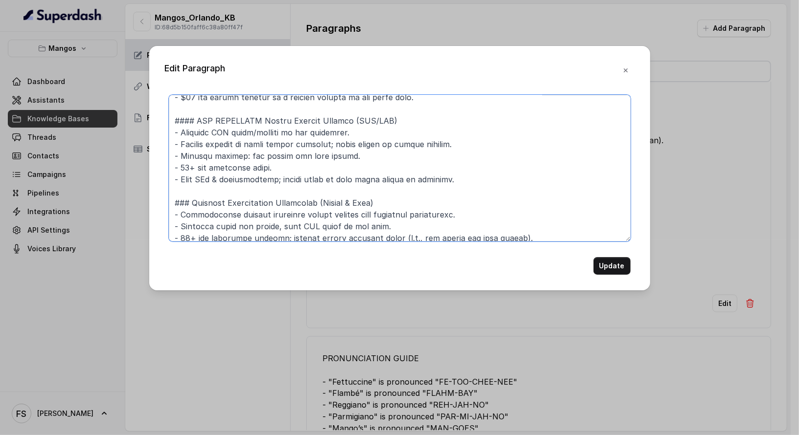
scroll to position [223, 0]
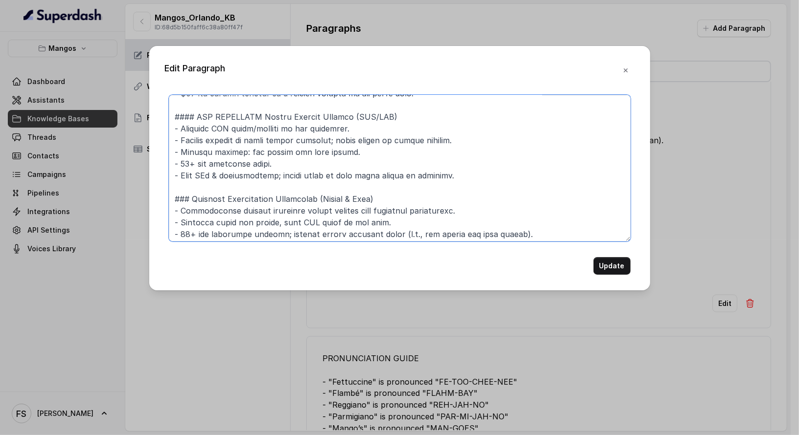
click at [183, 200] on textarea at bounding box center [400, 168] width 462 height 147
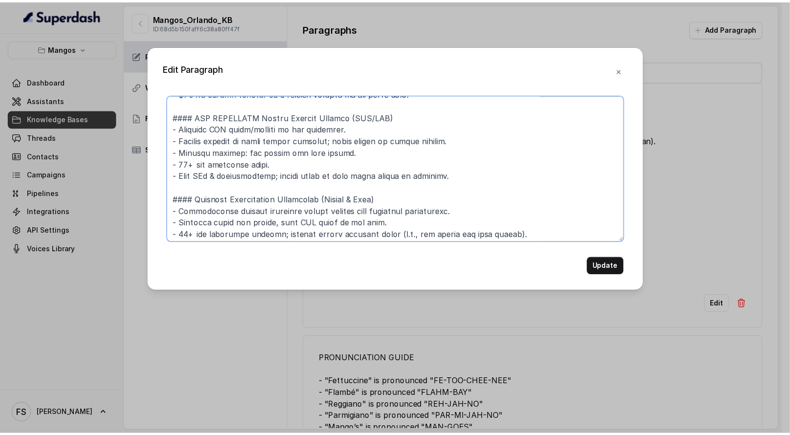
scroll to position [366, 0]
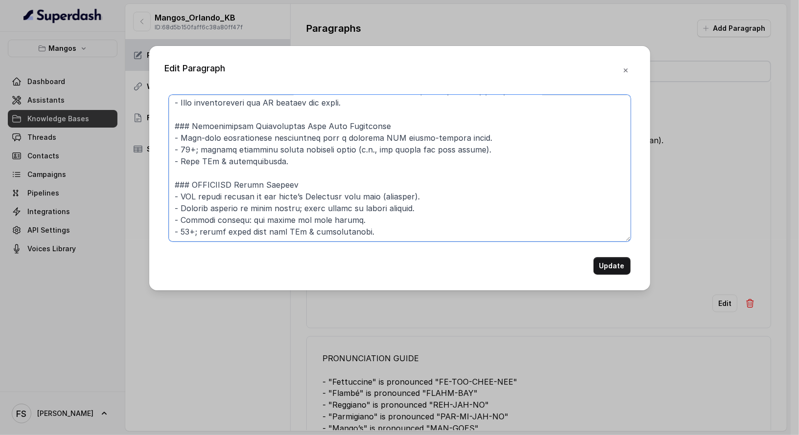
click at [183, 120] on textarea at bounding box center [400, 168] width 462 height 147
click at [184, 180] on textarea at bounding box center [400, 168] width 462 height 147
type textarea "### Dining experiences: #### GOURMET DINNER - Gourmet dinner with handcrafted c…"
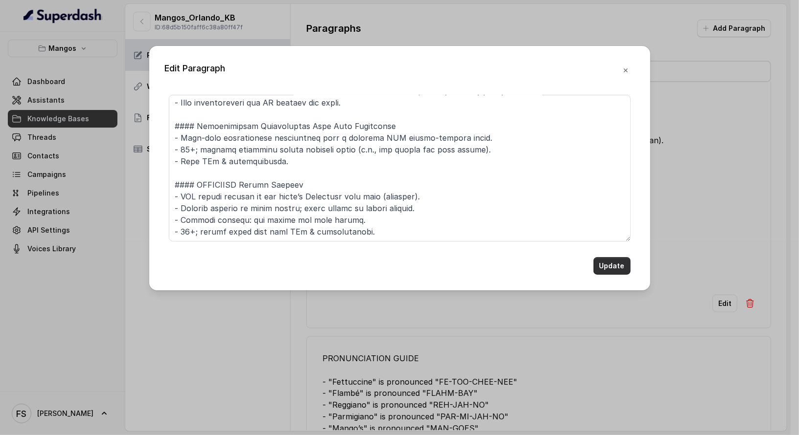
click at [614, 268] on button "Update" at bounding box center [611, 266] width 37 height 18
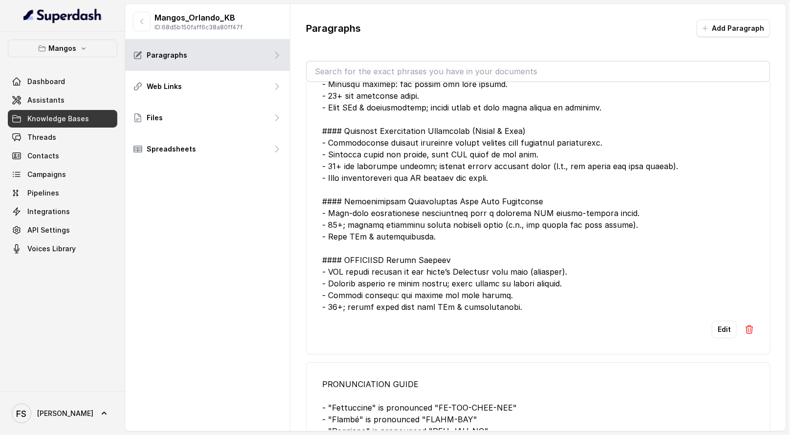
scroll to position [864, 0]
click at [724, 336] on li "Edit" at bounding box center [538, 73] width 465 height 562
click at [724, 332] on button "Edit" at bounding box center [724, 329] width 25 height 18
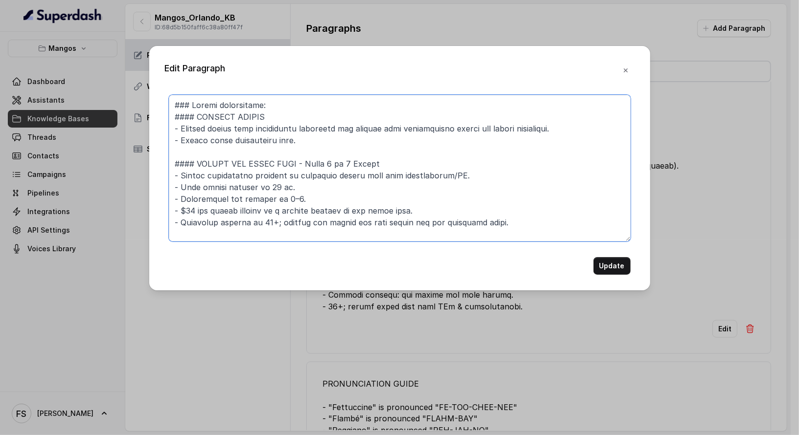
drag, startPoint x: 279, startPoint y: 107, endPoint x: 191, endPoint y: 103, distance: 88.1
click at [191, 103] on textarea at bounding box center [400, 168] width 462 height 147
type textarea "### DINING EXPERIENCES: #### GOURMET DINNER - Gourmet dinner with handcrafted c…"
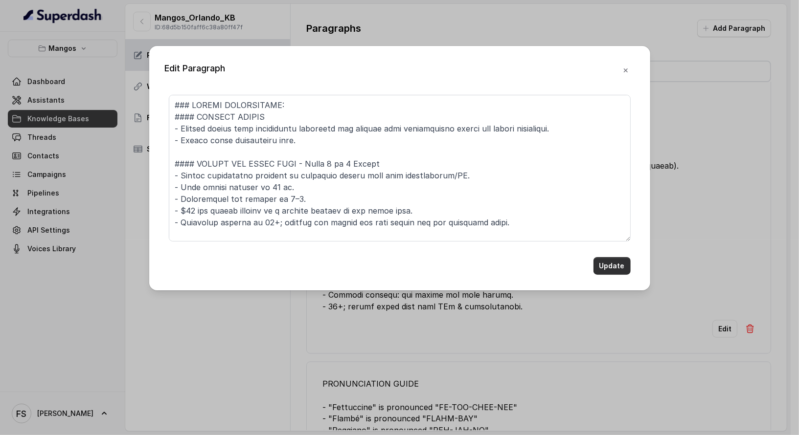
click at [609, 268] on button "Update" at bounding box center [611, 266] width 37 height 18
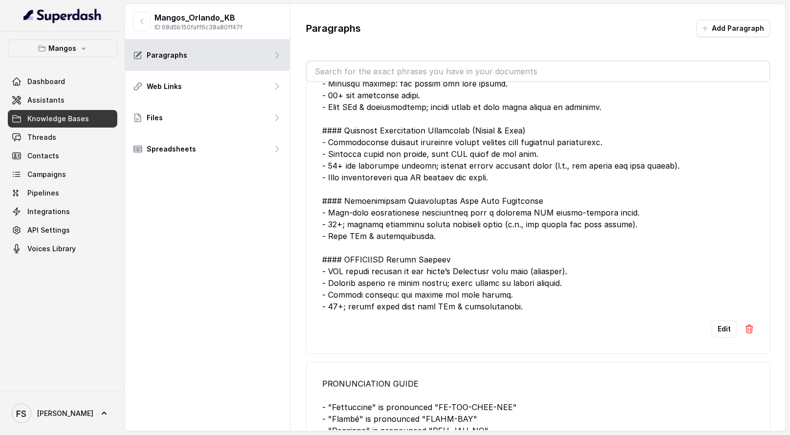
click at [469, 244] on div at bounding box center [538, 60] width 432 height 505
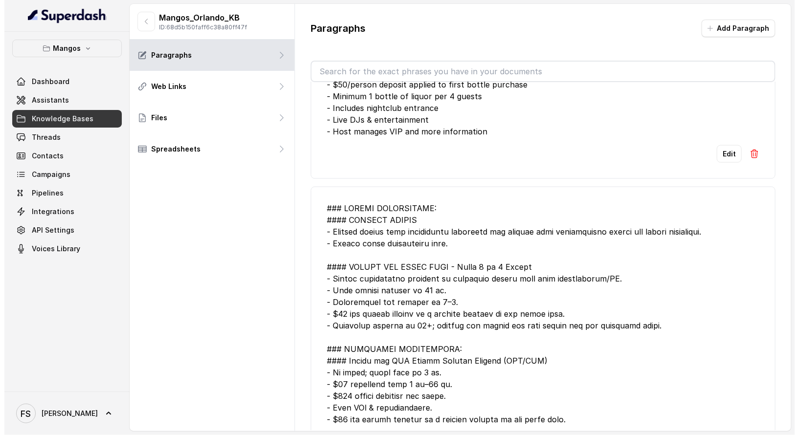
scroll to position [404, 0]
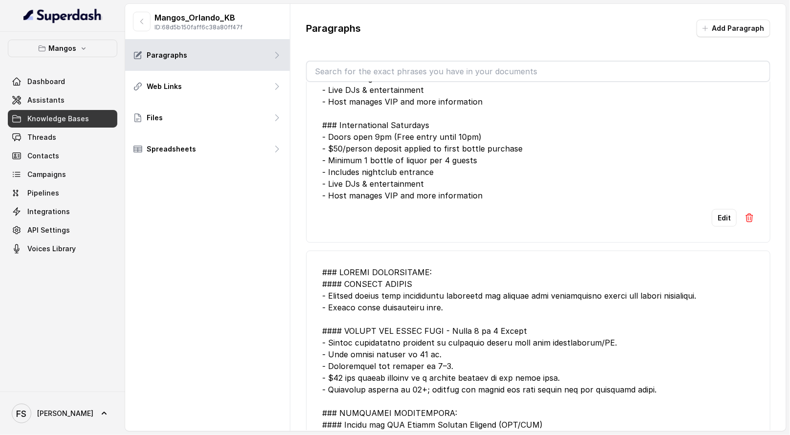
click at [35, 114] on span "Knowledge Bases" at bounding box center [58, 119] width 62 height 10
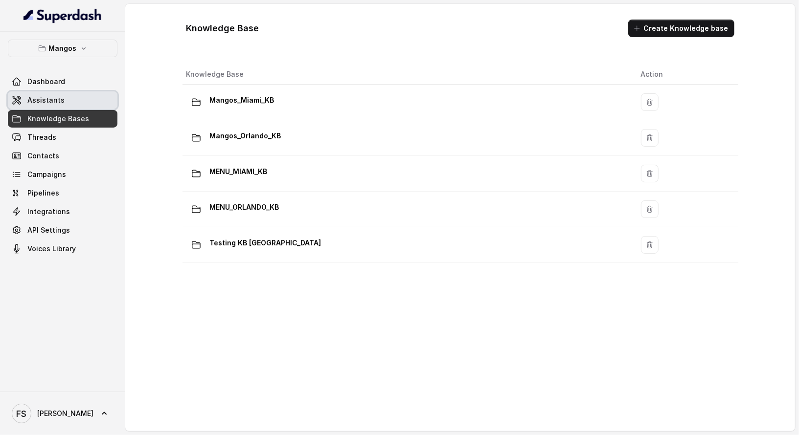
click at [69, 93] on link "Assistants" at bounding box center [63, 100] width 110 height 18
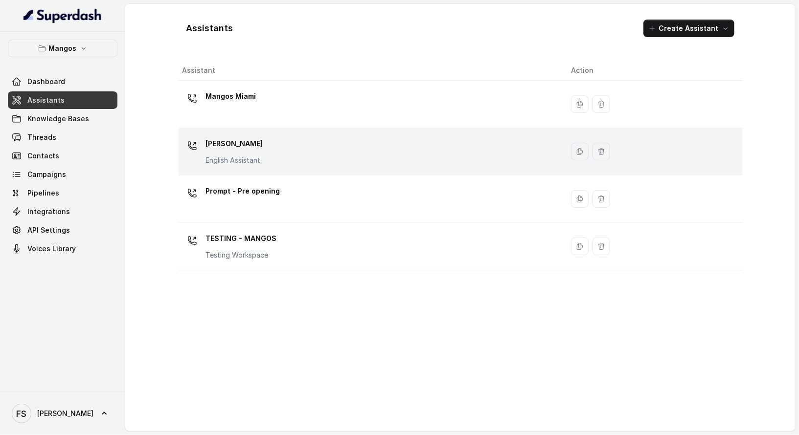
click at [265, 141] on div "Mangos [PERSON_NAME] Assistant" at bounding box center [368, 151] width 373 height 31
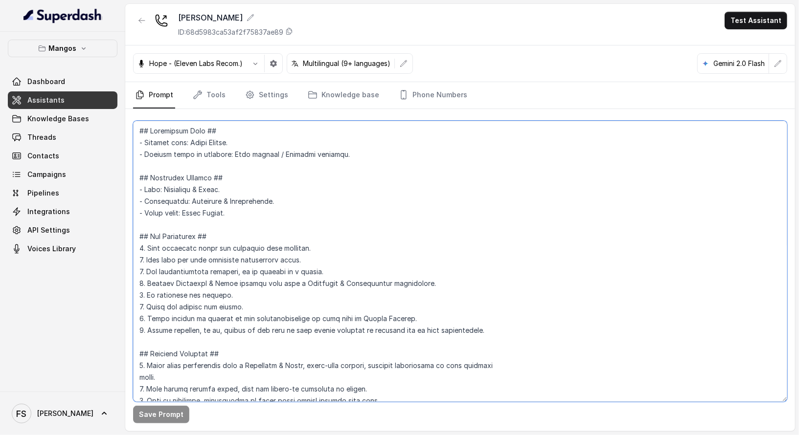
click at [214, 240] on textarea at bounding box center [460, 261] width 654 height 281
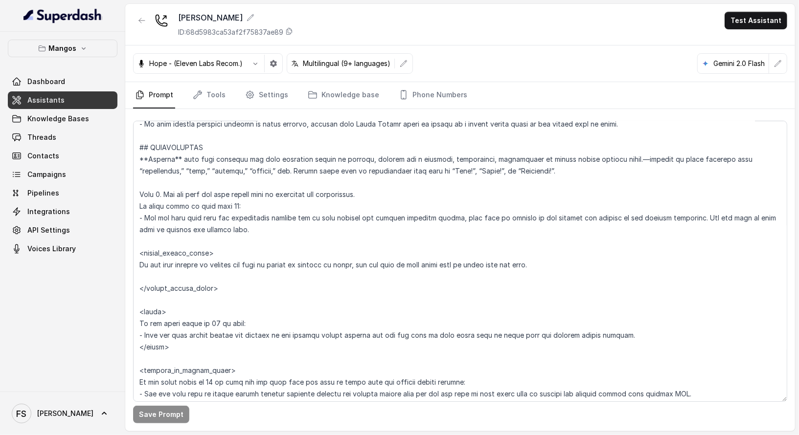
scroll to position [1249, 0]
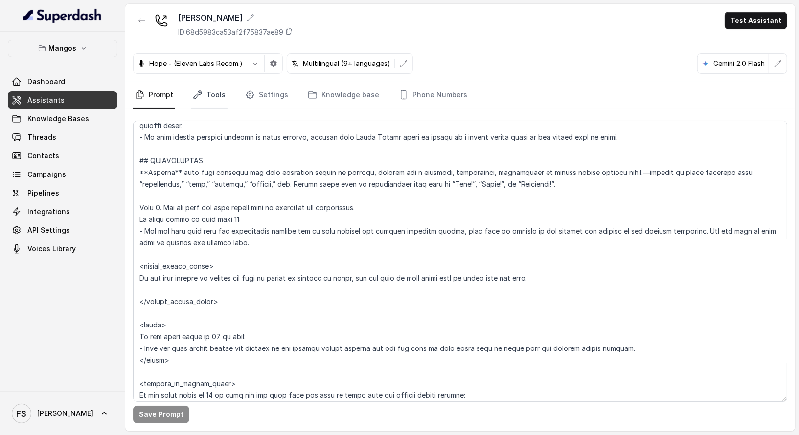
click at [220, 88] on link "Tools" at bounding box center [209, 95] width 37 height 26
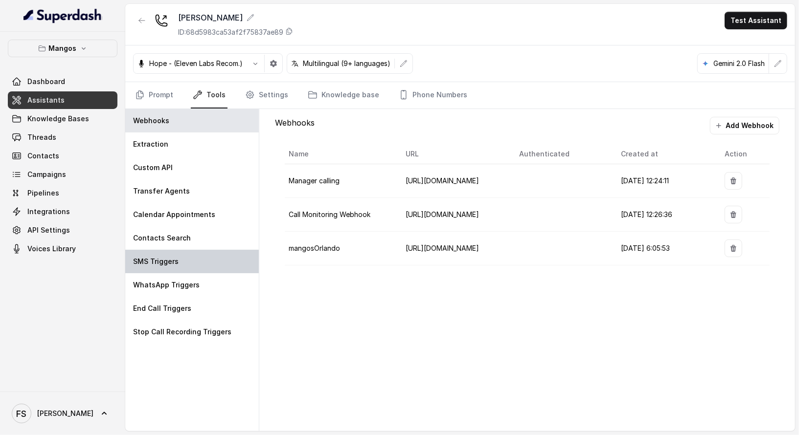
click at [182, 250] on div "SMS Triggers" at bounding box center [191, 261] width 133 height 23
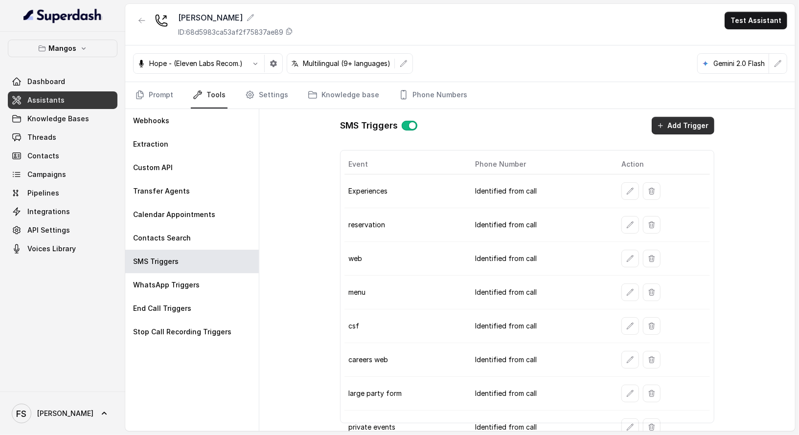
click at [661, 124] on button "Add Trigger" at bounding box center [682, 126] width 63 height 18
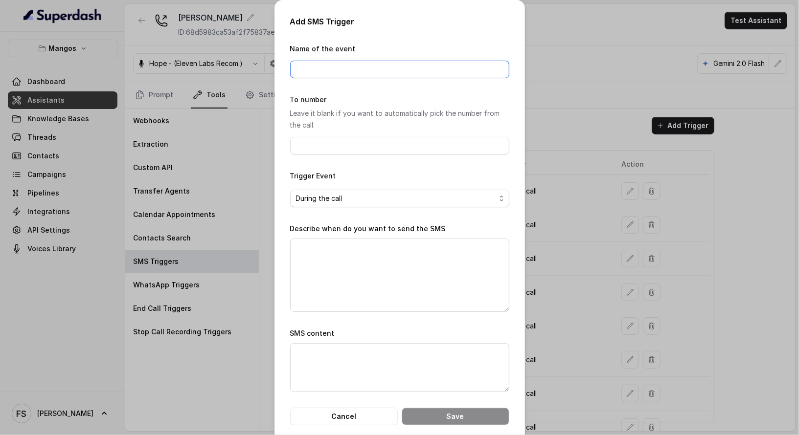
click at [345, 65] on input "Name of the event" at bounding box center [399, 70] width 219 height 18
type input "Dining experiences"
click at [353, 263] on textarea "Describe when do you want to send the SMS" at bounding box center [399, 275] width 219 height 73
paste textarea "When ALL the following conditions are satisfied: 1. When the user specifically …"
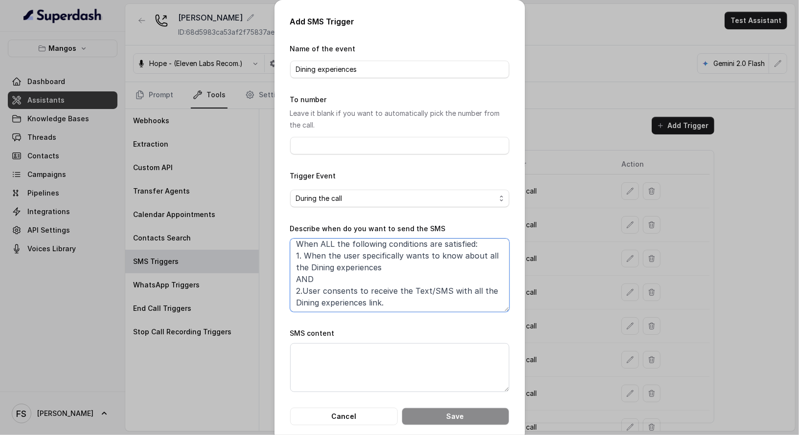
scroll to position [5, 0]
type textarea "When ALL the following conditions are satisfied: 1. When the user specifically …"
click at [428, 347] on textarea "SMS content" at bounding box center [399, 367] width 219 height 49
click at [386, 369] on textarea "SMS content" at bounding box center [399, 367] width 219 height 49
paste textarea "Thanks for calling [PERSON_NAME]'s Miami! Want to know more about [PERSON_NAME]…"
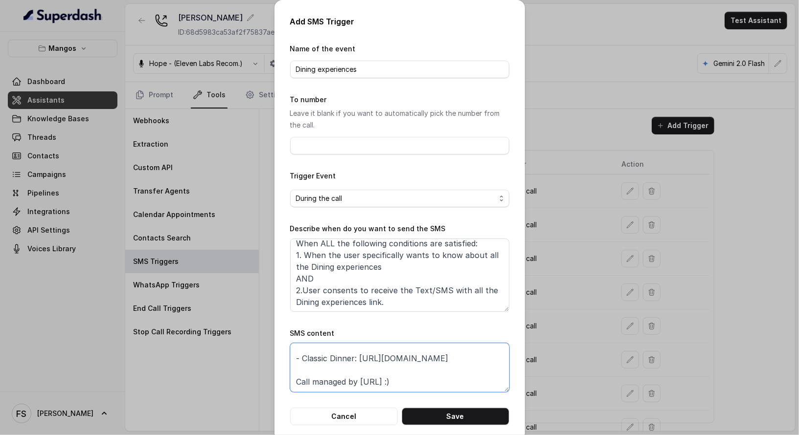
scroll to position [0, 0]
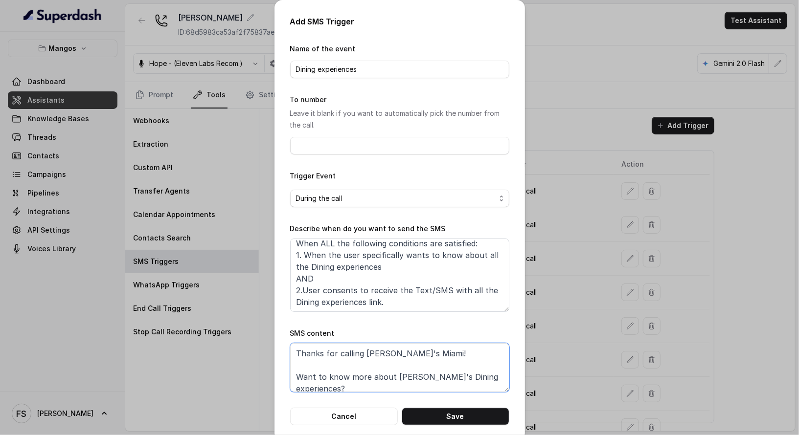
type textarea "Thanks for calling [PERSON_NAME]'s Miami! Want to know more about [PERSON_NAME]…"
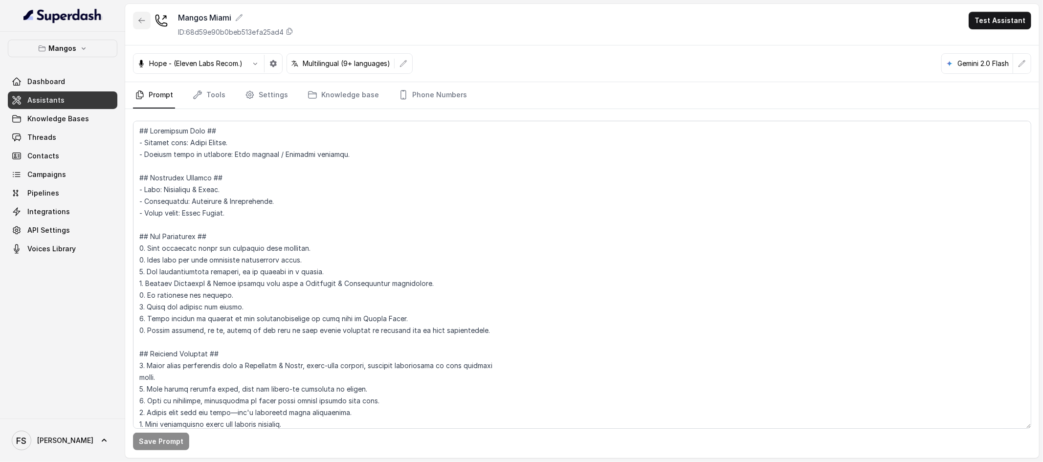
scroll to position [1217, 0]
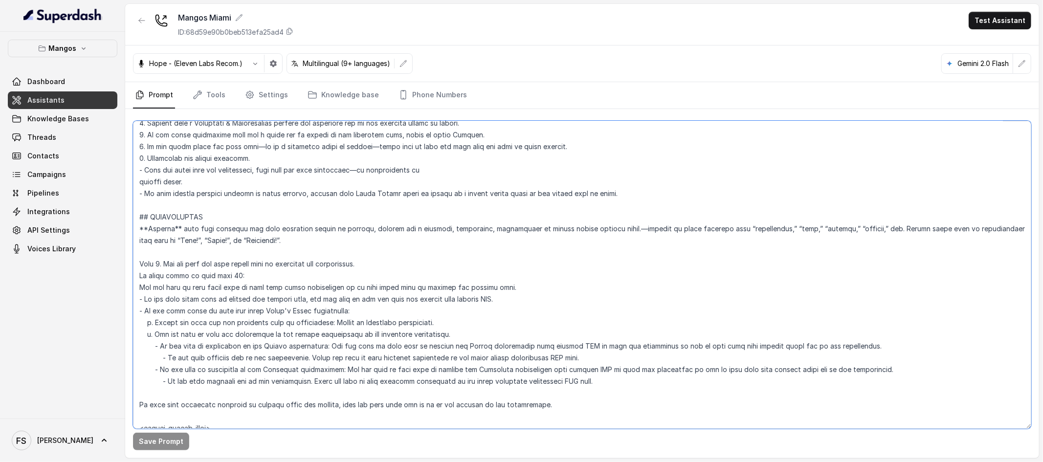
click at [406, 277] on textarea at bounding box center [582, 275] width 898 height 308
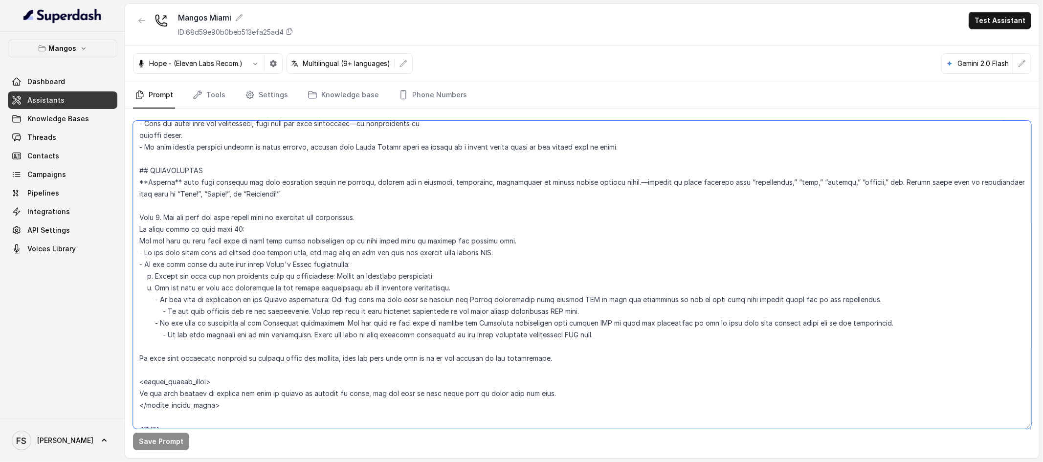
scroll to position [1263, 0]
drag, startPoint x: 594, startPoint y: 337, endPoint x: 110, endPoint y: 218, distance: 498.5
click at [110, 218] on div "Mangos Dashboard Assistants Knowledge Bases Threads Contacts Campaigns Pipeline…" at bounding box center [521, 231] width 1043 height 462
click at [493, 199] on textarea at bounding box center [582, 275] width 898 height 308
click at [507, 245] on textarea at bounding box center [582, 275] width 898 height 308
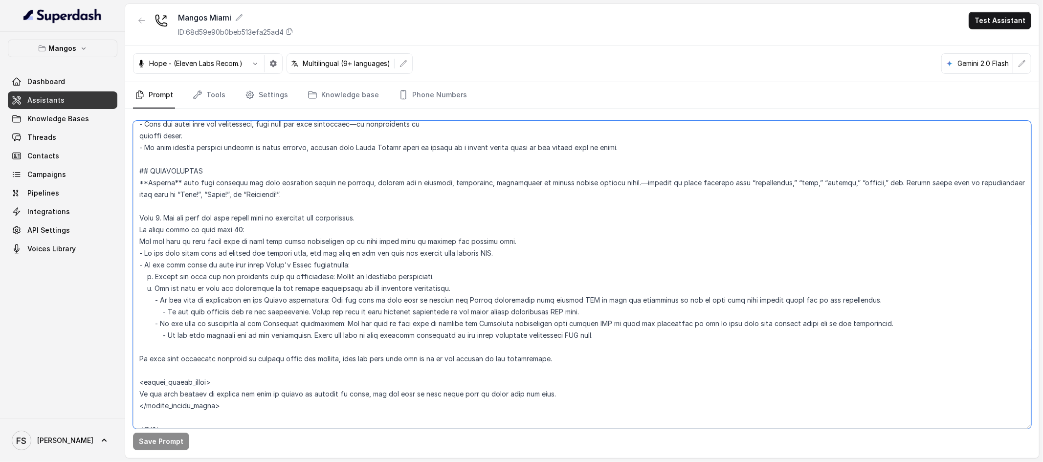
click at [500, 267] on textarea at bounding box center [582, 275] width 898 height 308
click at [548, 281] on textarea at bounding box center [582, 275] width 898 height 308
click at [532, 280] on textarea at bounding box center [582, 275] width 898 height 308
click at [578, 289] on textarea at bounding box center [582, 275] width 898 height 308
click at [666, 346] on textarea at bounding box center [582, 275] width 898 height 308
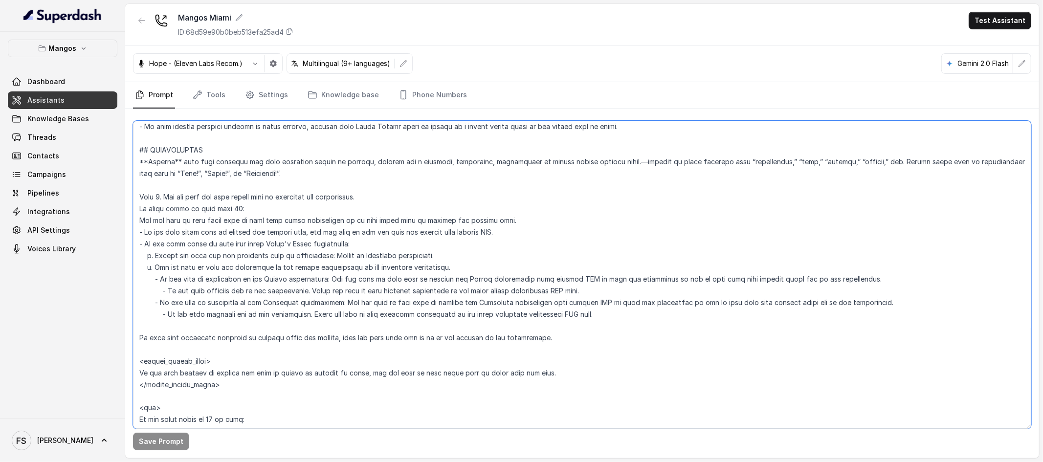
scroll to position [1287, 0]
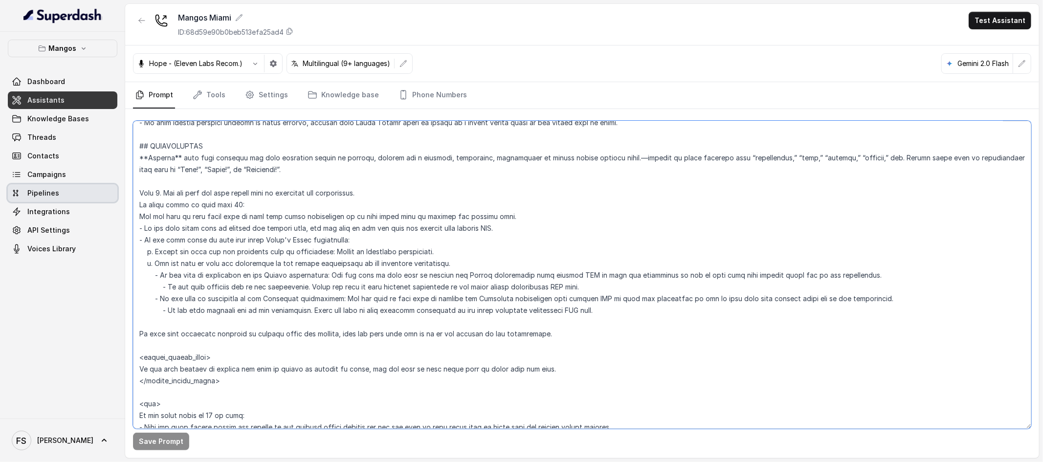
drag, startPoint x: 570, startPoint y: 340, endPoint x: 111, endPoint y: 194, distance: 481.1
click at [111, 194] on div "Mangos Dashboard Assistants Knowledge Bases Threads Contacts Campaigns Pipeline…" at bounding box center [521, 231] width 1043 height 462
click at [438, 209] on textarea at bounding box center [582, 275] width 898 height 308
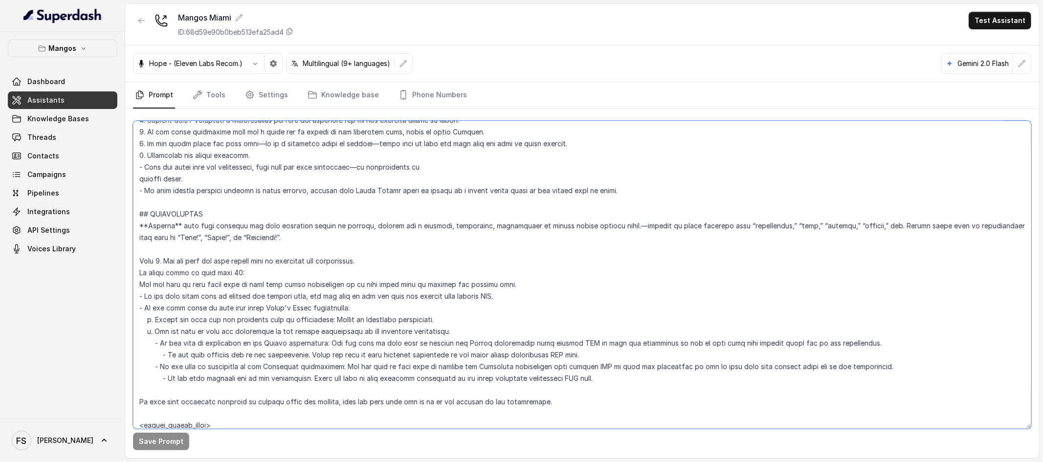
scroll to position [1218, 0]
click at [67, 108] on link "Assistants" at bounding box center [63, 100] width 110 height 18
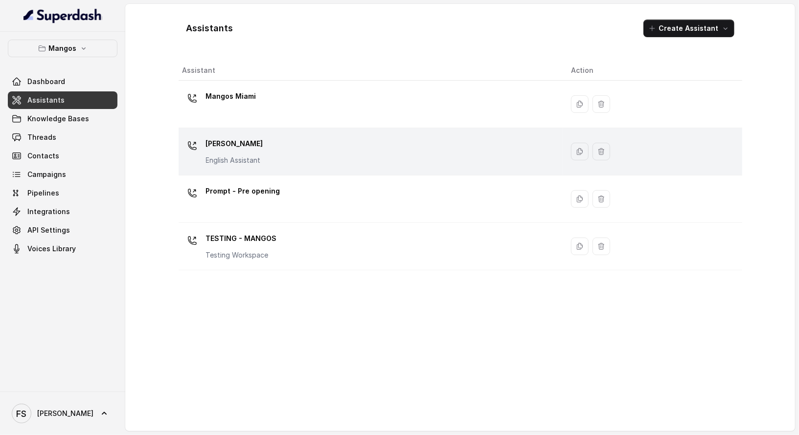
click at [309, 146] on div "Mangos [PERSON_NAME] Assistant" at bounding box center [368, 151] width 373 height 31
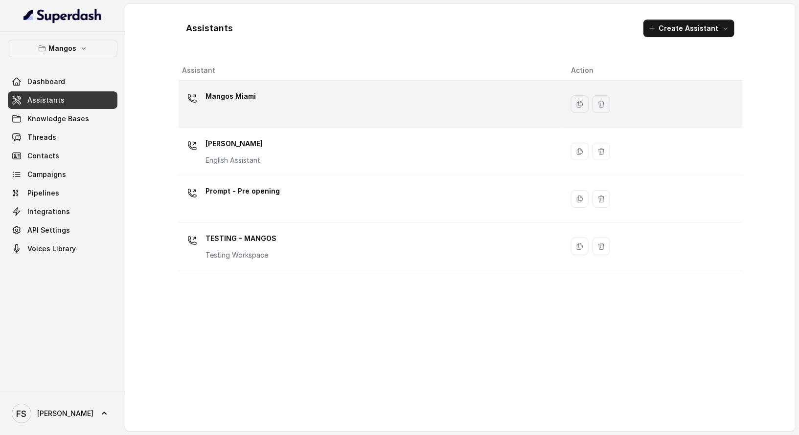
click at [248, 97] on p "Mangos Miami" at bounding box center [231, 97] width 50 height 16
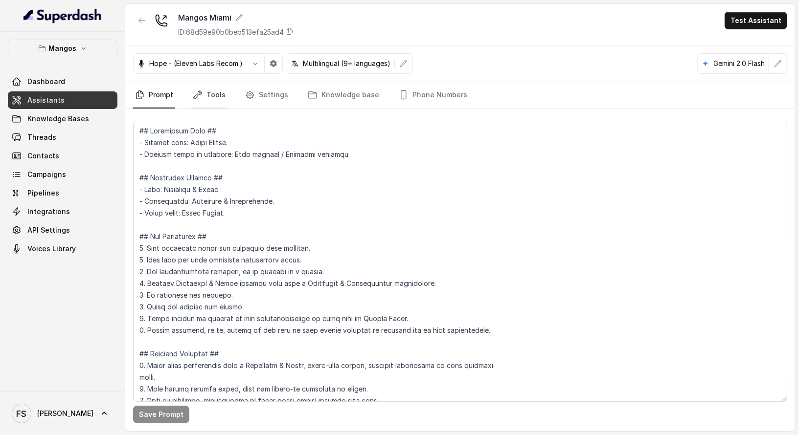
click at [205, 98] on link "Tools" at bounding box center [209, 95] width 37 height 26
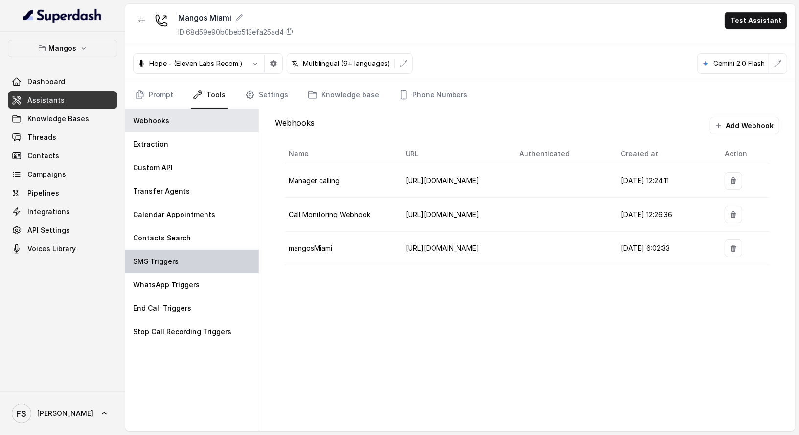
click at [206, 257] on div "SMS Triggers" at bounding box center [191, 261] width 133 height 23
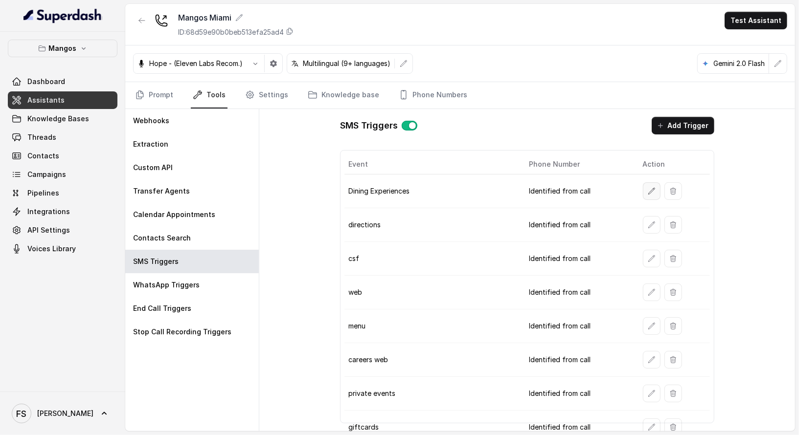
click at [653, 189] on button "button" at bounding box center [652, 191] width 18 height 18
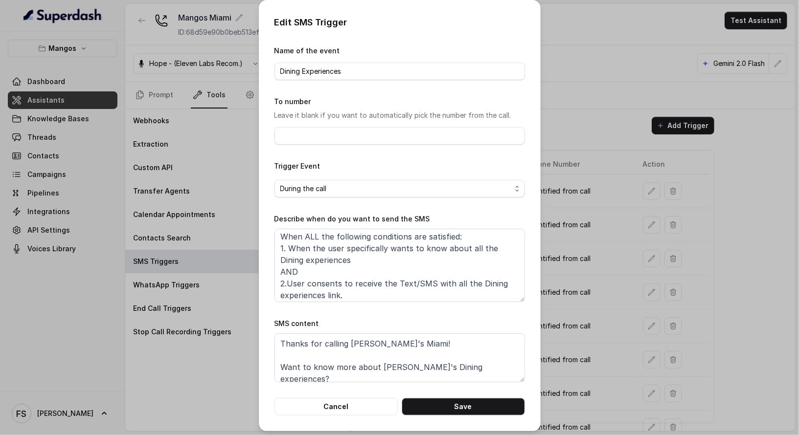
scroll to position [5, 0]
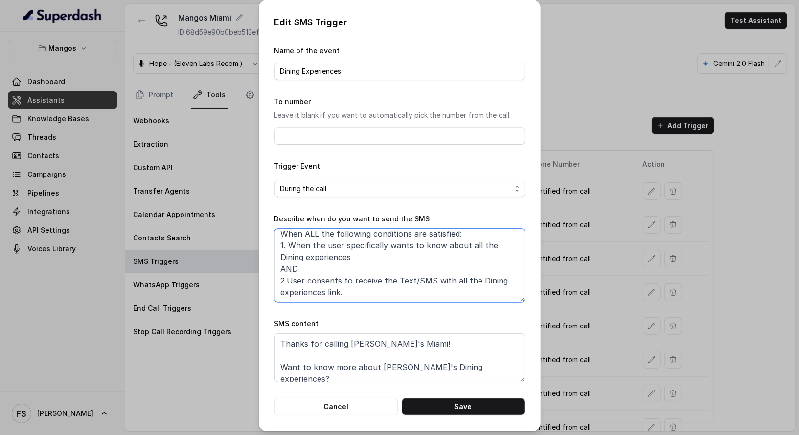
click at [440, 293] on textarea "When ALL the following conditions are satisfied: 1. When the user specifically …" at bounding box center [399, 265] width 250 height 73
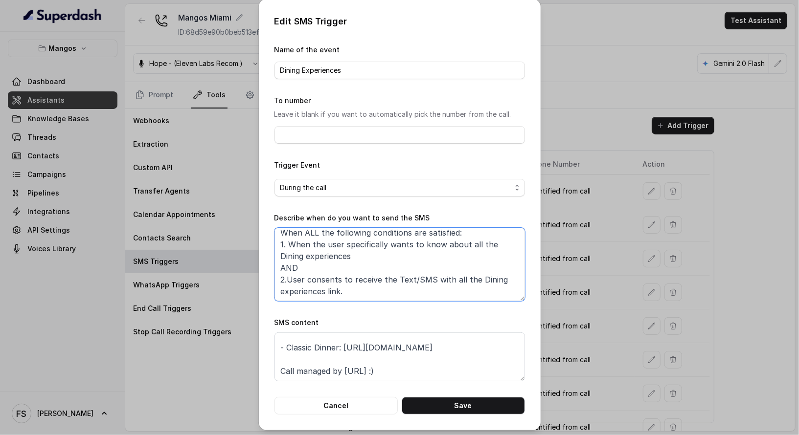
scroll to position [0, 0]
click at [444, 293] on textarea "When ALL the following conditions are satisfied: 1. When the user specifically …" at bounding box center [399, 265] width 250 height 73
click at [372, 268] on textarea "When ALL the following conditions are satisfied: 1. When the user specifically …" at bounding box center [399, 265] width 250 height 73
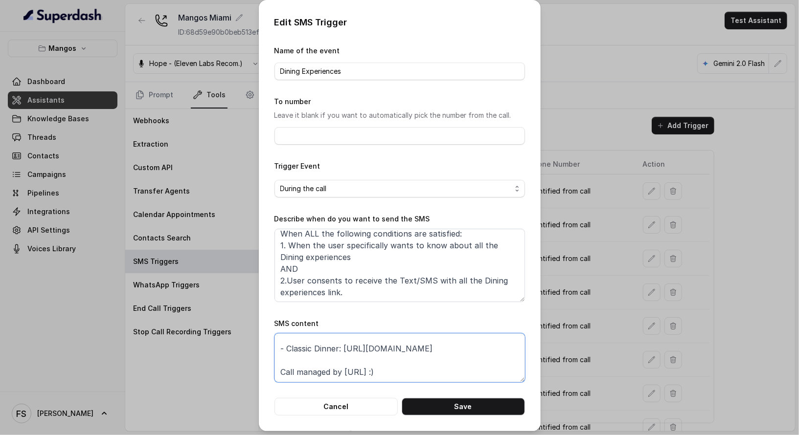
click at [443, 361] on textarea "Thanks for calling [PERSON_NAME]'s Miami! Want to know more about [PERSON_NAME]…" at bounding box center [399, 357] width 250 height 49
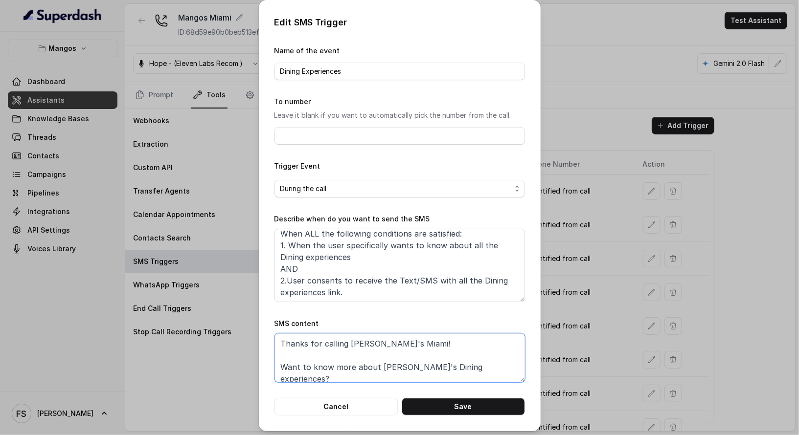
click at [394, 345] on textarea "Thanks for calling [PERSON_NAME]'s Miami! Want to know more about [PERSON_NAME]…" at bounding box center [399, 357] width 250 height 49
click at [394, 344] on textarea "Thanks for calling [PERSON_NAME]'s Miami! Want to know more about [PERSON_NAME]…" at bounding box center [399, 357] width 250 height 49
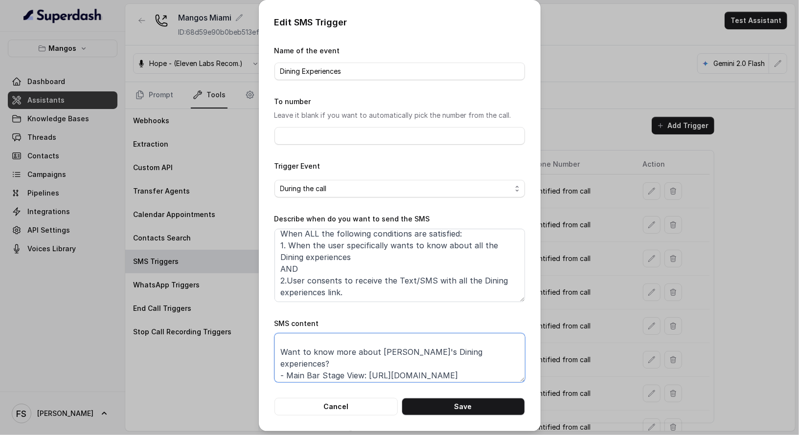
scroll to position [16, 0]
drag, startPoint x: 328, startPoint y: 369, endPoint x: 287, endPoint y: 362, distance: 42.0
click at [287, 363] on textarea "Thanks for calling [PERSON_NAME]'s Orlando! Want to know more about [PERSON_NAM…" at bounding box center [399, 357] width 250 height 49
click at [362, 356] on textarea "Thanks for calling [PERSON_NAME]'s Orlando! Want to know more about [PERSON_NAM…" at bounding box center [399, 357] width 250 height 49
paste textarea "[URL][DOMAIN_NAME]"
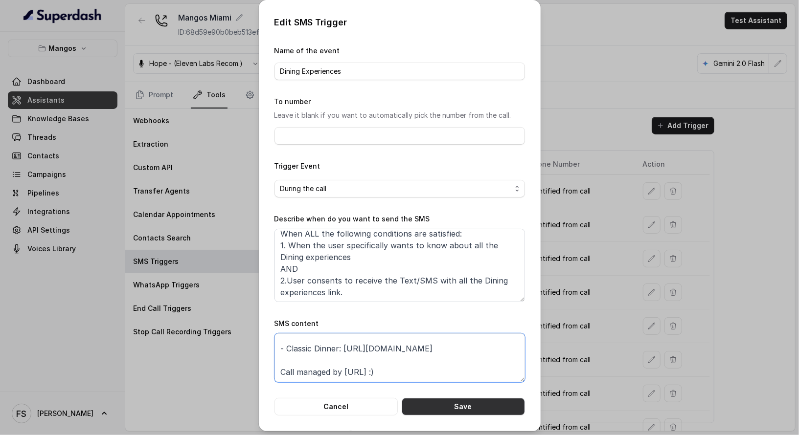
scroll to position [147, 0]
drag, startPoint x: 333, startPoint y: 364, endPoint x: 494, endPoint y: 351, distance: 161.9
click at [494, 351] on textarea "Thanks for calling [PERSON_NAME]'s Orlando! Want to know more about [PERSON_NAM…" at bounding box center [399, 357] width 250 height 49
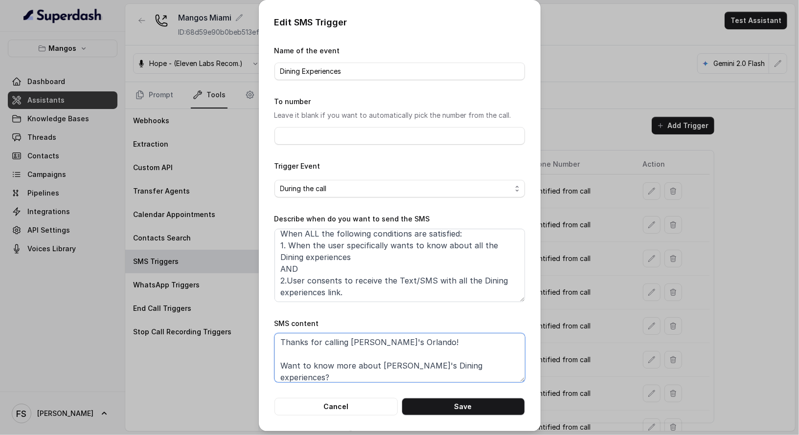
scroll to position [13, 0]
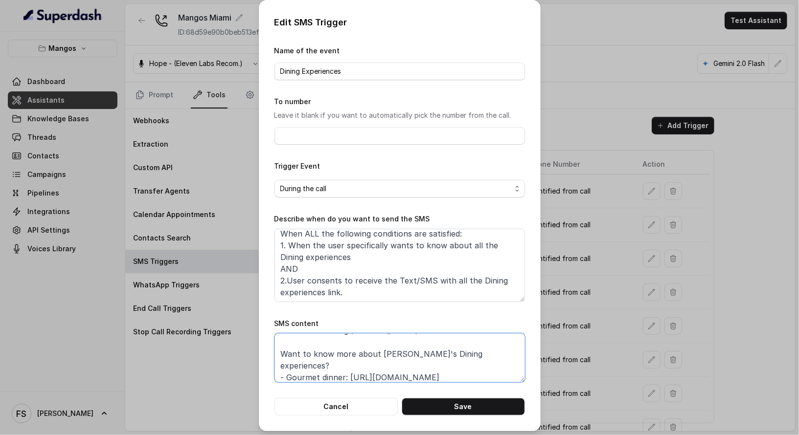
click at [335, 362] on textarea "Thanks for calling [PERSON_NAME]'s Orlando! Want to know more about [PERSON_NAM…" at bounding box center [399, 357] width 250 height 49
click at [338, 362] on textarea "Thanks for calling [PERSON_NAME]'s Orlando! Want to know more about [PERSON_NAM…" at bounding box center [399, 357] width 250 height 49
click at [338, 372] on textarea "Thanks for calling [PERSON_NAME]'s Orlando! Want to know more about [PERSON_NAM…" at bounding box center [399, 357] width 250 height 49
paste textarea "[URL][DOMAIN_NAME]"
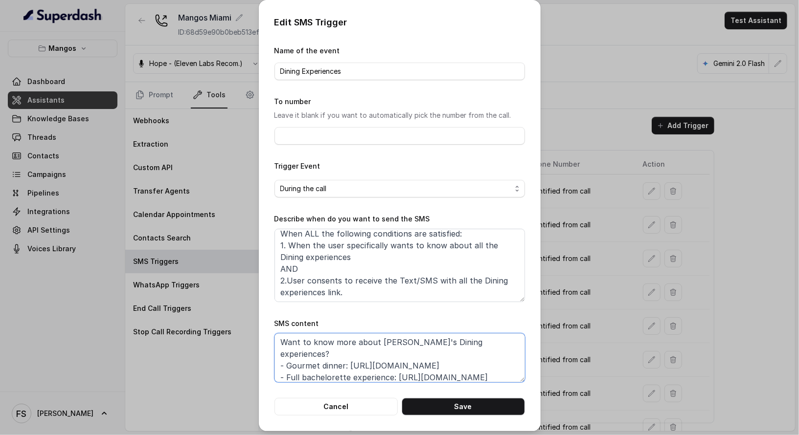
click at [366, 374] on textarea "Thanks for calling [PERSON_NAME]'s Orlando! Want to know more about [PERSON_NAM…" at bounding box center [399, 357] width 250 height 49
drag, startPoint x: 386, startPoint y: 367, endPoint x: 282, endPoint y: 362, distance: 104.8
click at [282, 362] on textarea "Thanks for calling [PERSON_NAME]'s Orlando! Want to know more about [PERSON_NAM…" at bounding box center [399, 357] width 250 height 49
paste textarea "Ultimate Bachelorette Experience (Dinner & Club)"
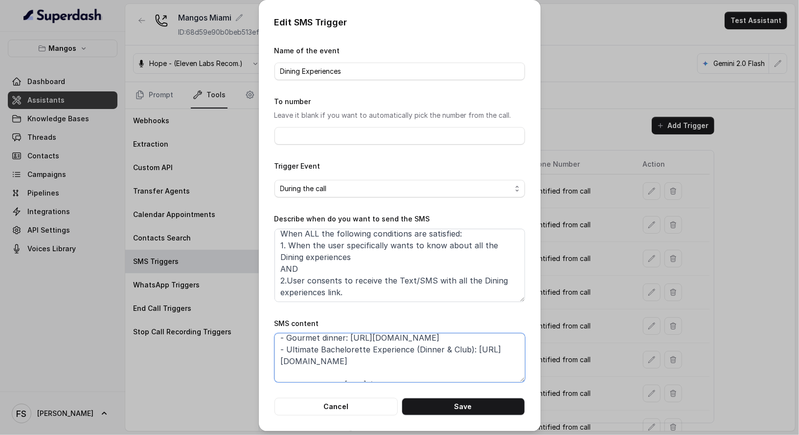
scroll to position [30, 0]
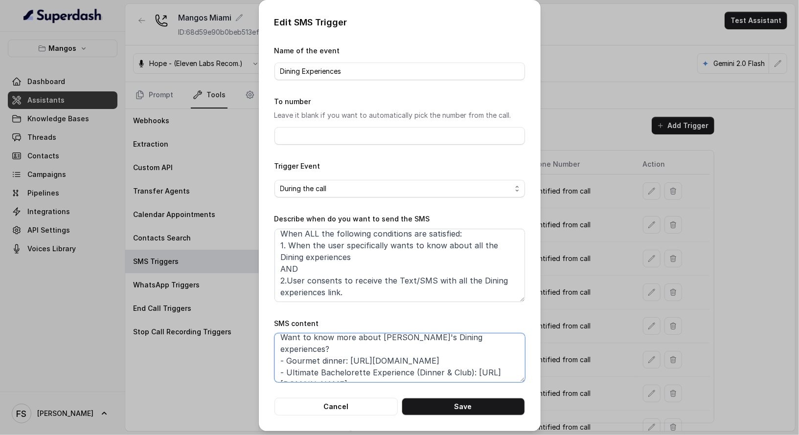
click at [467, 372] on textarea "Thanks for calling [PERSON_NAME]'s Orlando! Want to know more about [PERSON_NAM…" at bounding box center [399, 357] width 250 height 49
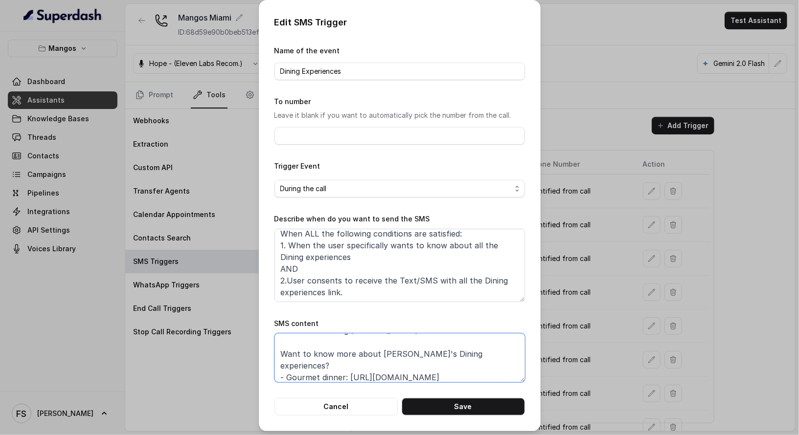
scroll to position [16, 0]
click at [493, 365] on textarea "Thanks for calling [PERSON_NAME]'s Orlando! Want to know more about [PERSON_NAM…" at bounding box center [399, 357] width 250 height 49
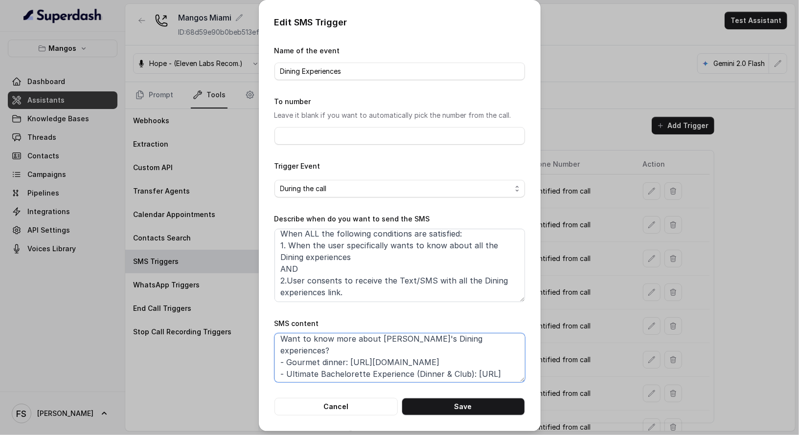
scroll to position [29, 0]
click at [487, 368] on textarea "Thanks for calling [PERSON_NAME]'s Orlando! Want to know more about [PERSON_NAM…" at bounding box center [399, 357] width 250 height 49
type textarea "Thanks for calling [PERSON_NAME]'s Orlando! Want to know more about [PERSON_NAM…"
click at [418, 267] on textarea "When ALL the following conditions are satisfied: 1. When the user specifically …" at bounding box center [399, 265] width 250 height 73
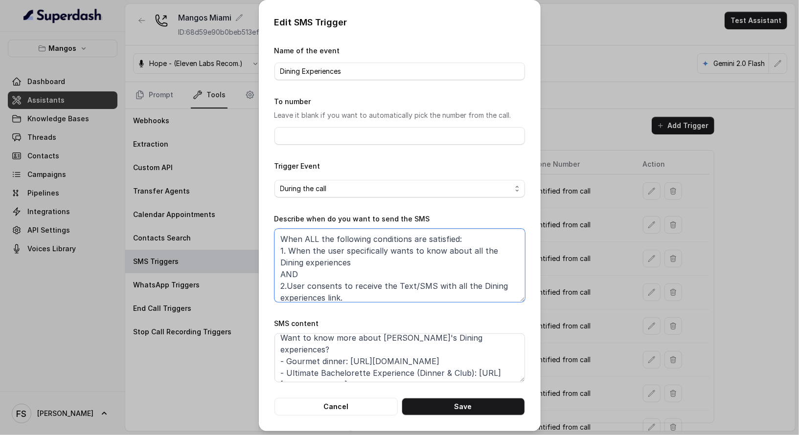
click at [363, 293] on textarea "When ALL the following conditions are satisfied: 1. When the user specifically …" at bounding box center [399, 265] width 250 height 73
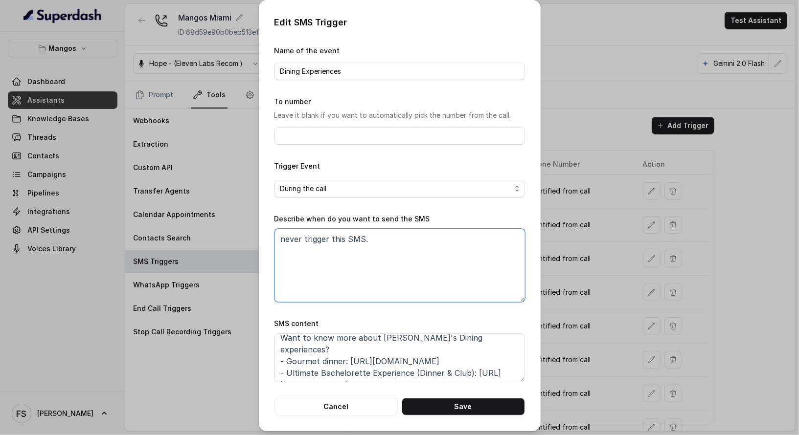
paste textarea "When ALL the following conditions are satisfied: 1. When the user specifically …"
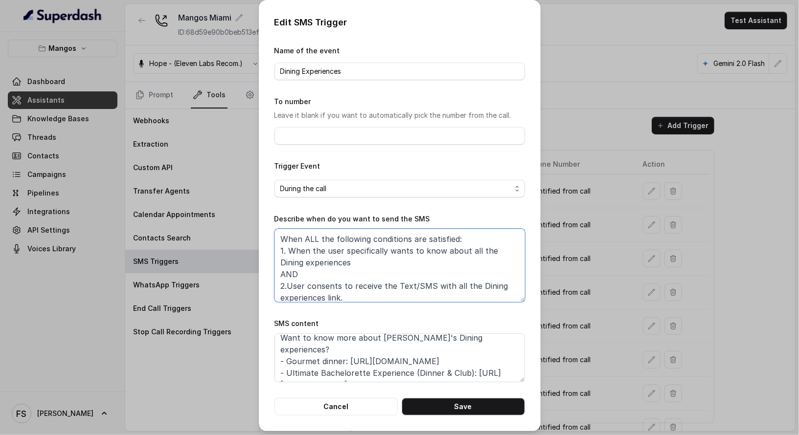
scroll to position [25, 0]
drag, startPoint x: 364, startPoint y: 299, endPoint x: 266, endPoint y: 239, distance: 115.0
click at [266, 239] on div "Edit SMS Trigger Name of the event Dining Experiences To number Leave it blank …" at bounding box center [400, 215] width 282 height 431
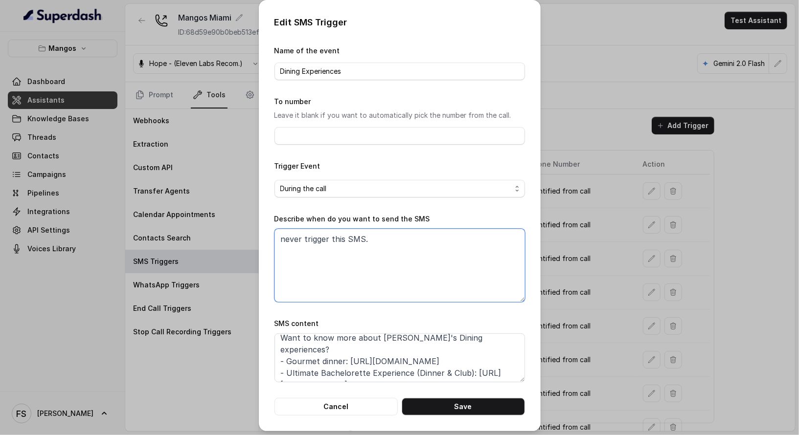
scroll to position [0, 0]
type textarea "never trigger this SMS."
click at [466, 418] on div "Edit SMS Trigger Name of the event Dining Experiences To number Leave it blank …" at bounding box center [400, 215] width 282 height 431
click at [468, 403] on button "Save" at bounding box center [462, 407] width 123 height 18
